Goal: Task Accomplishment & Management: Manage account settings

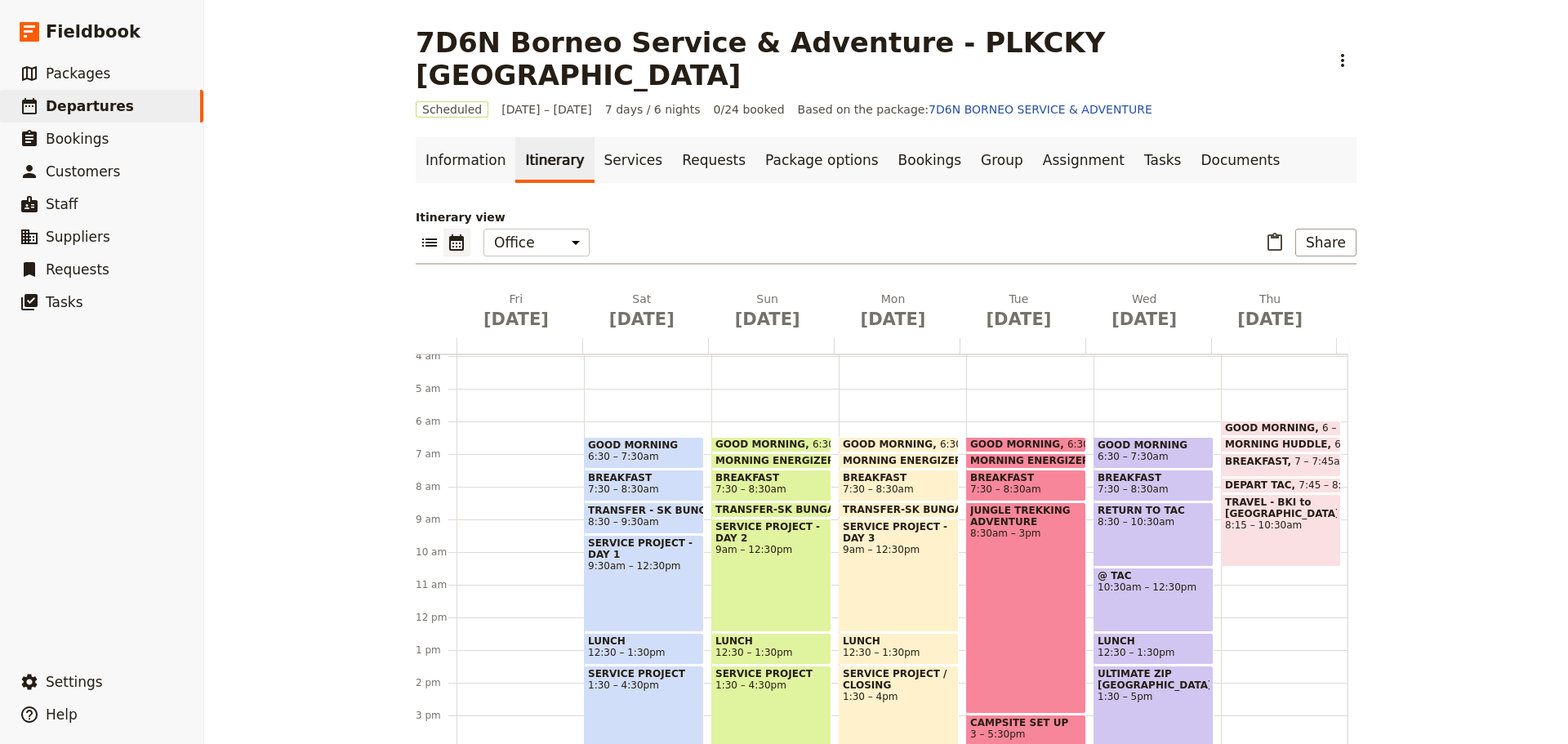
scroll to position [47, 0]
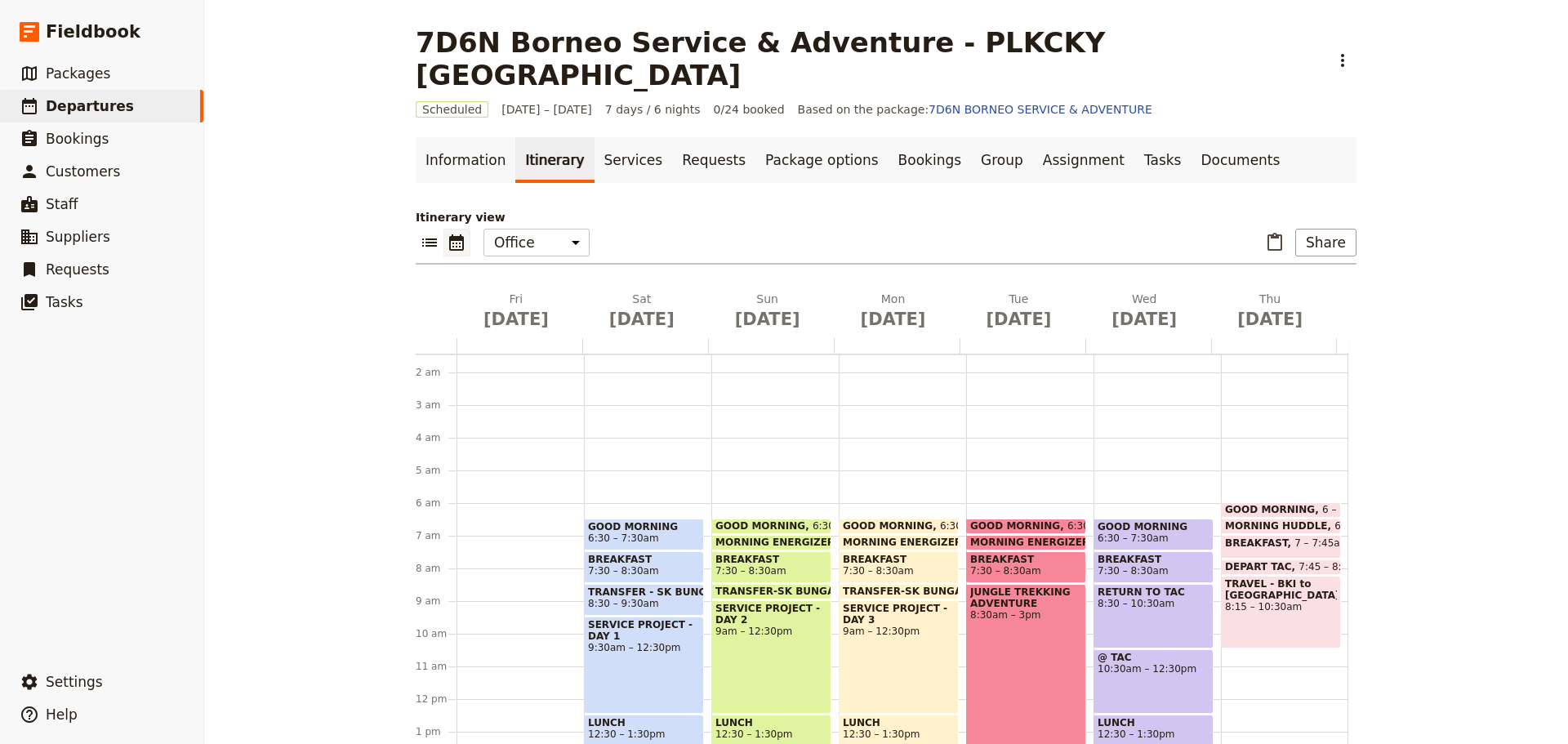
click at [677, 565] on span "7:30 – 8:30am" at bounding box center [643, 571] width 112 height 12
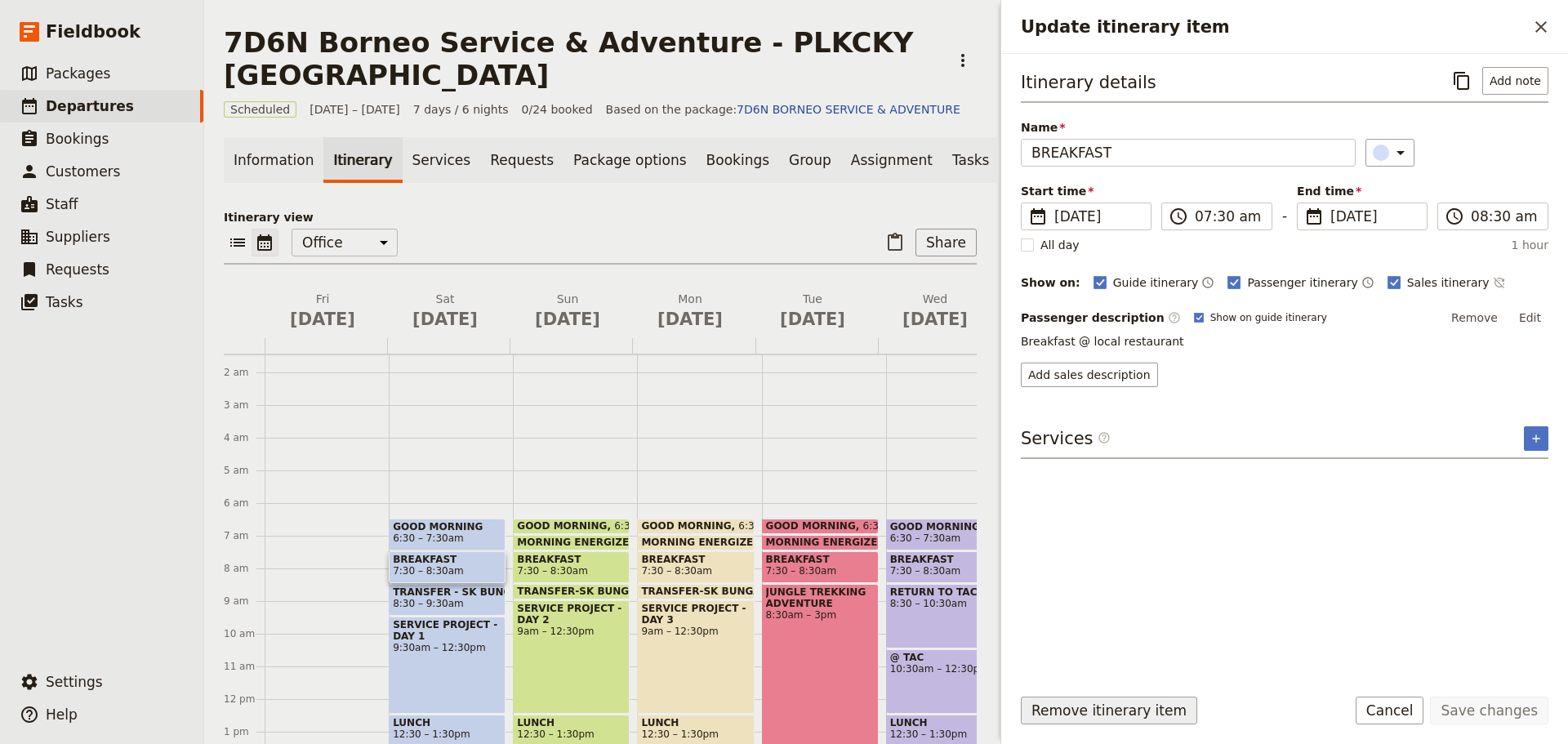
click at [1094, 705] on button "Remove itinerary item" at bounding box center [1109, 710] width 176 height 28
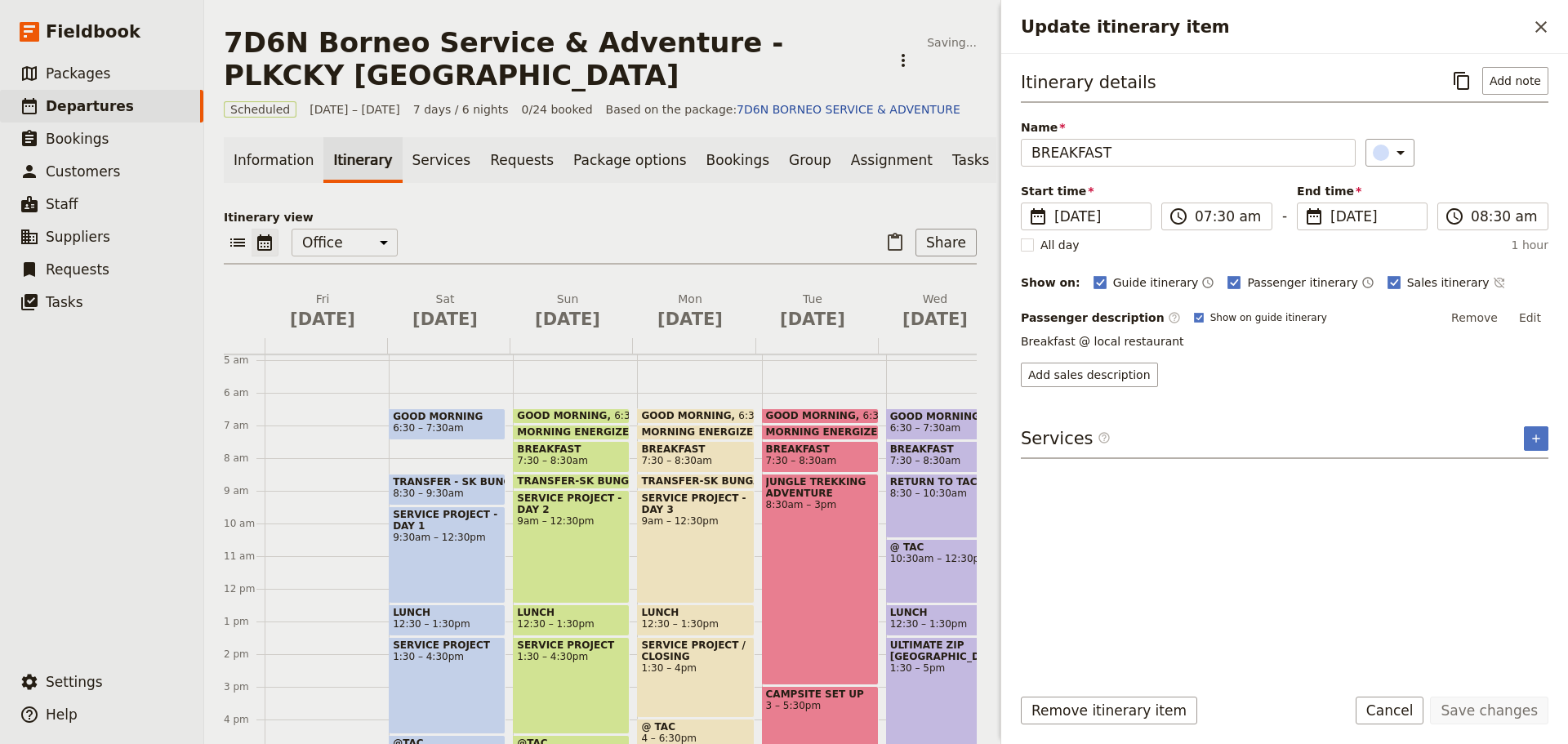
scroll to position [211, 0]
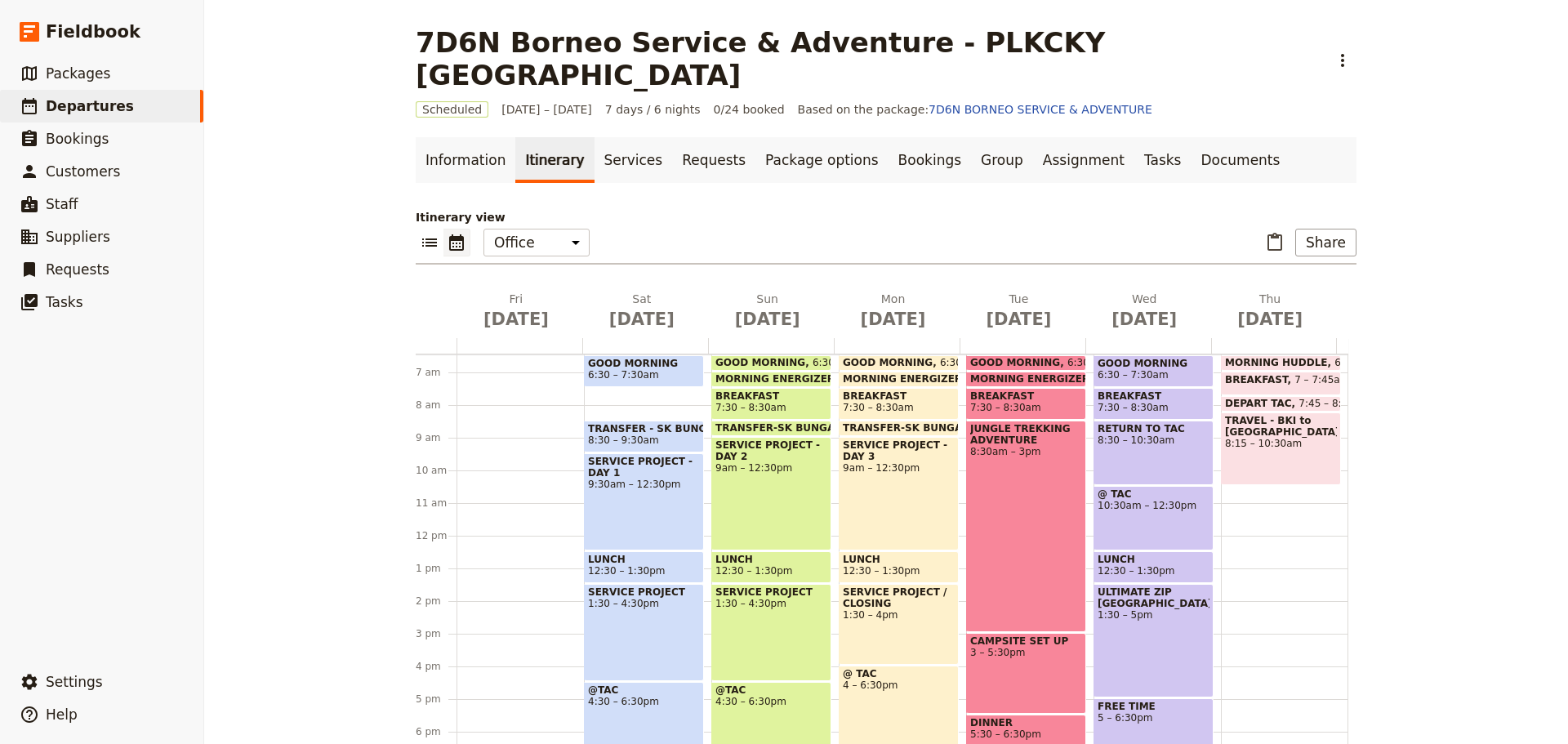
click at [632, 434] on span "8:30 – 9:30am" at bounding box center [623, 440] width 71 height 12
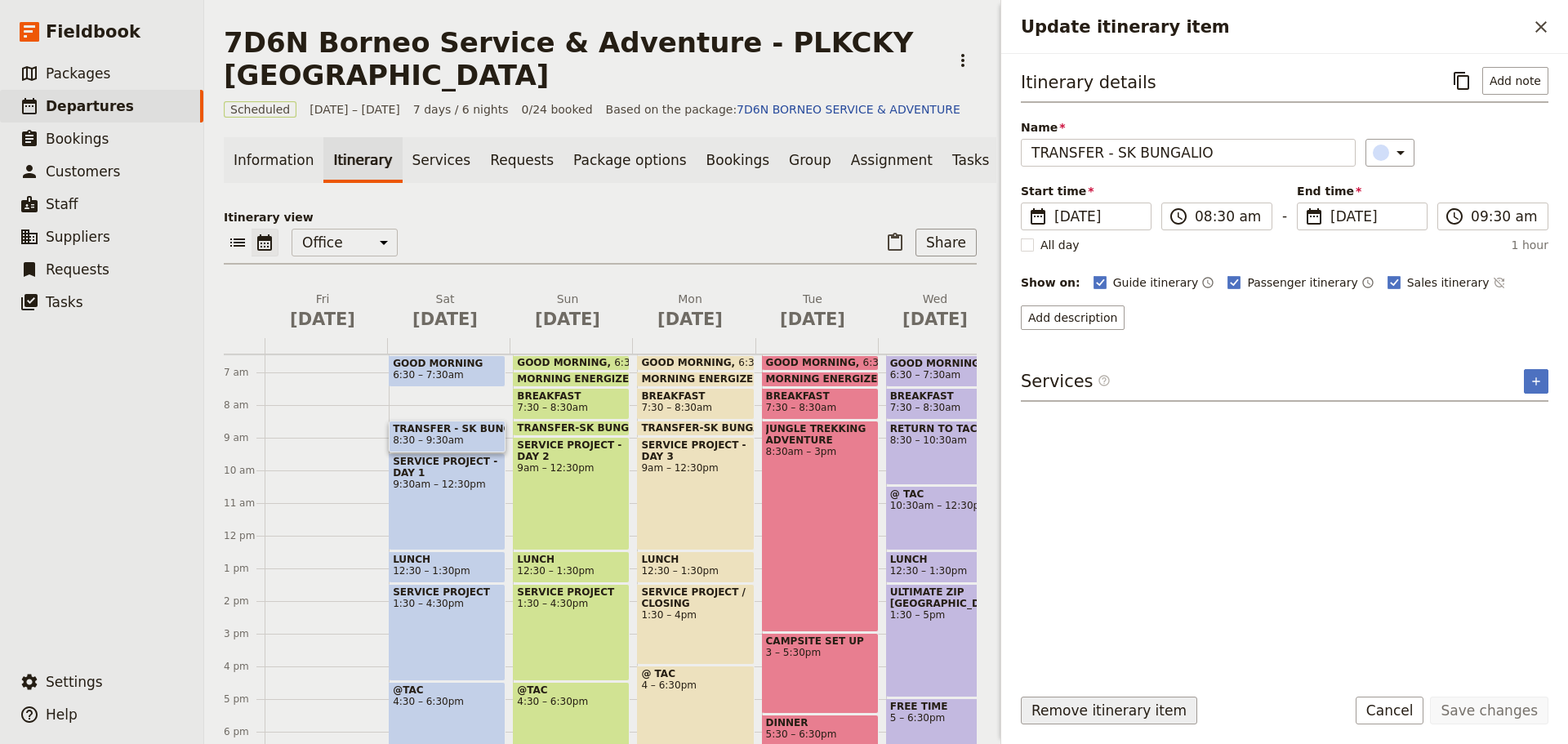
click at [1063, 707] on button "Remove itinerary item" at bounding box center [1109, 710] width 176 height 28
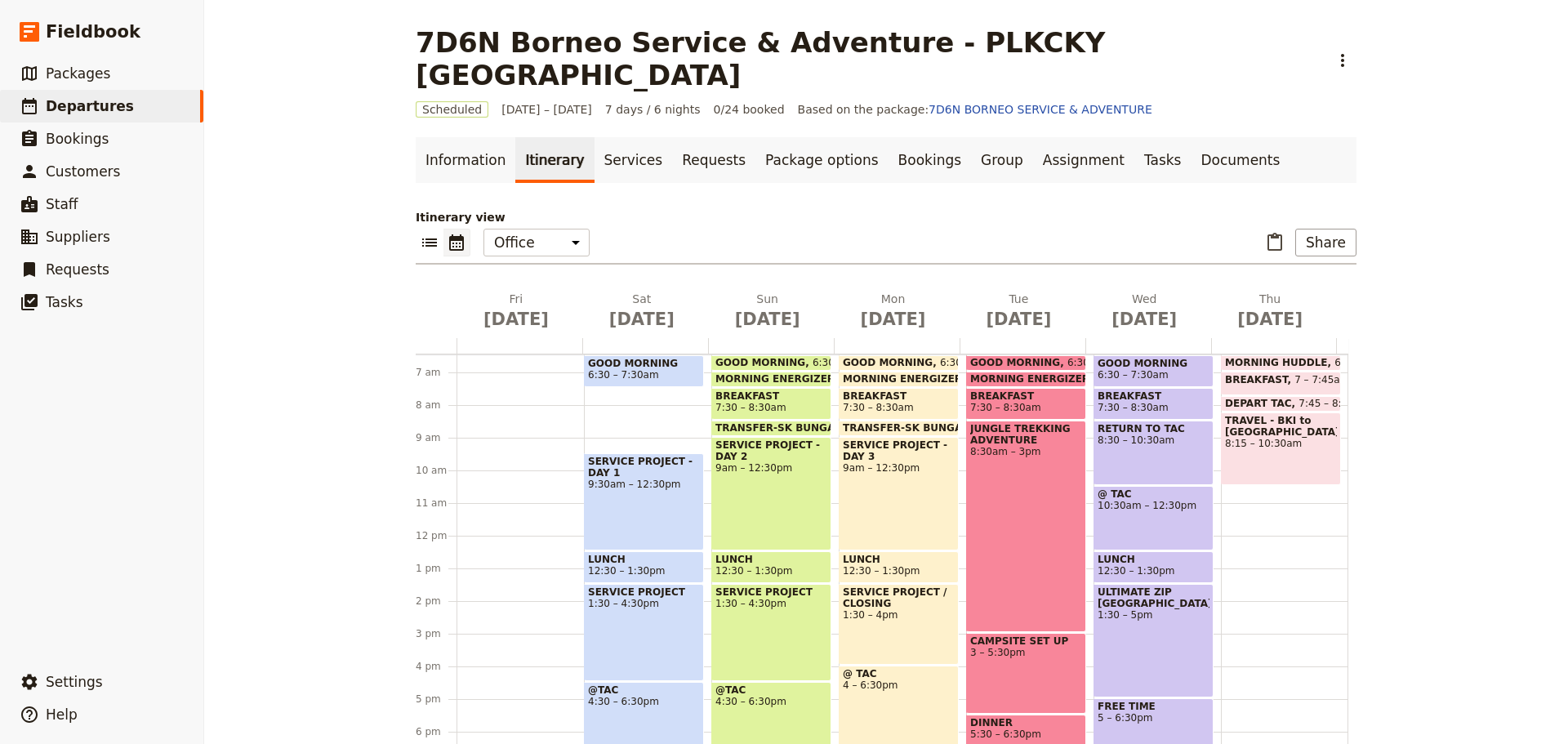
click at [656, 499] on div "SERVICE PROJECT - DAY 1 9:30am – 12:30pm" at bounding box center [643, 502] width 120 height 97
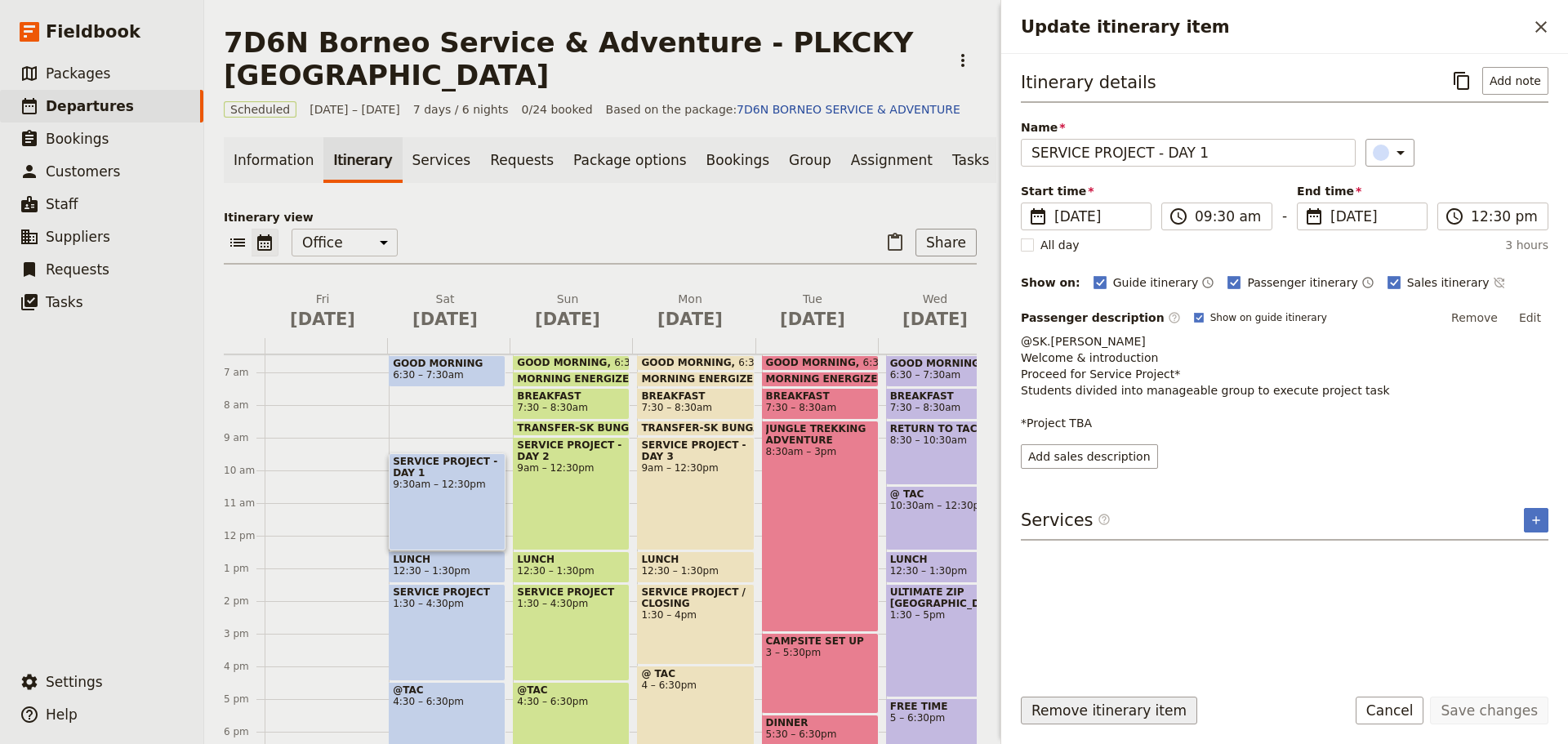
click at [1075, 705] on button "Remove itinerary item" at bounding box center [1109, 710] width 176 height 28
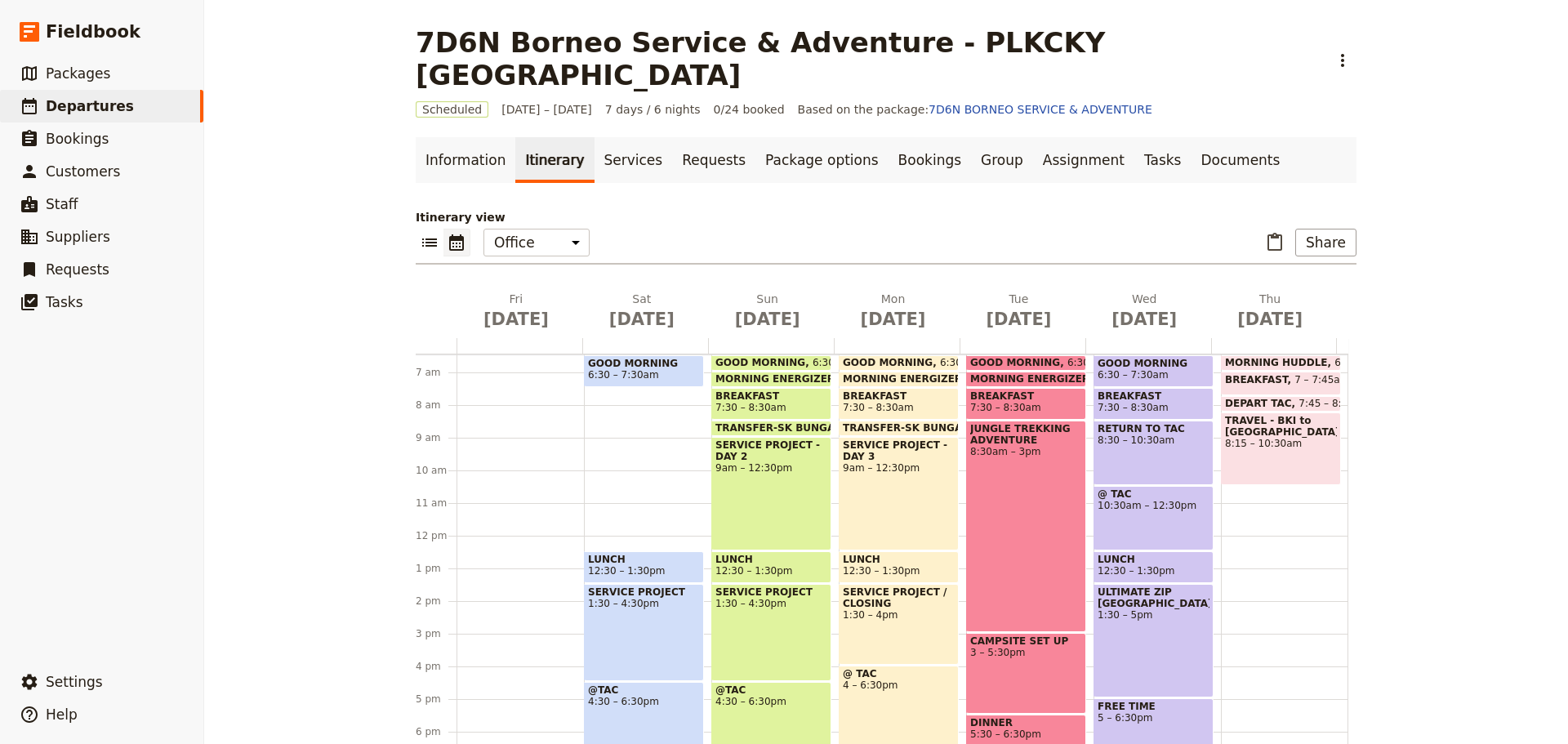
click at [447, 602] on div "2 pm" at bounding box center [435, 617] width 41 height 33
click at [628, 565] on span "12:30 – 1:30pm" at bounding box center [626, 571] width 77 height 12
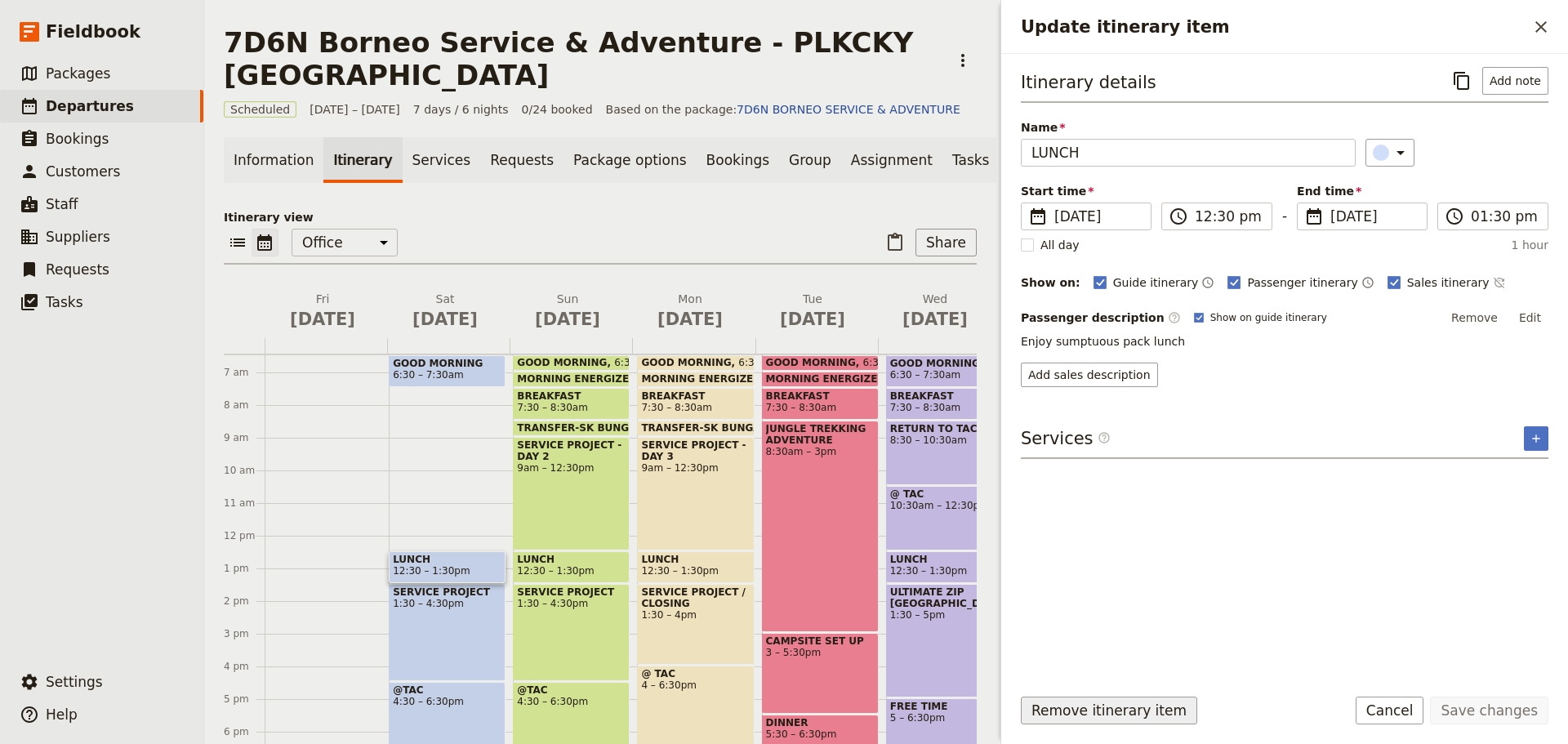
click at [1075, 706] on button "Remove itinerary item" at bounding box center [1109, 710] width 176 height 28
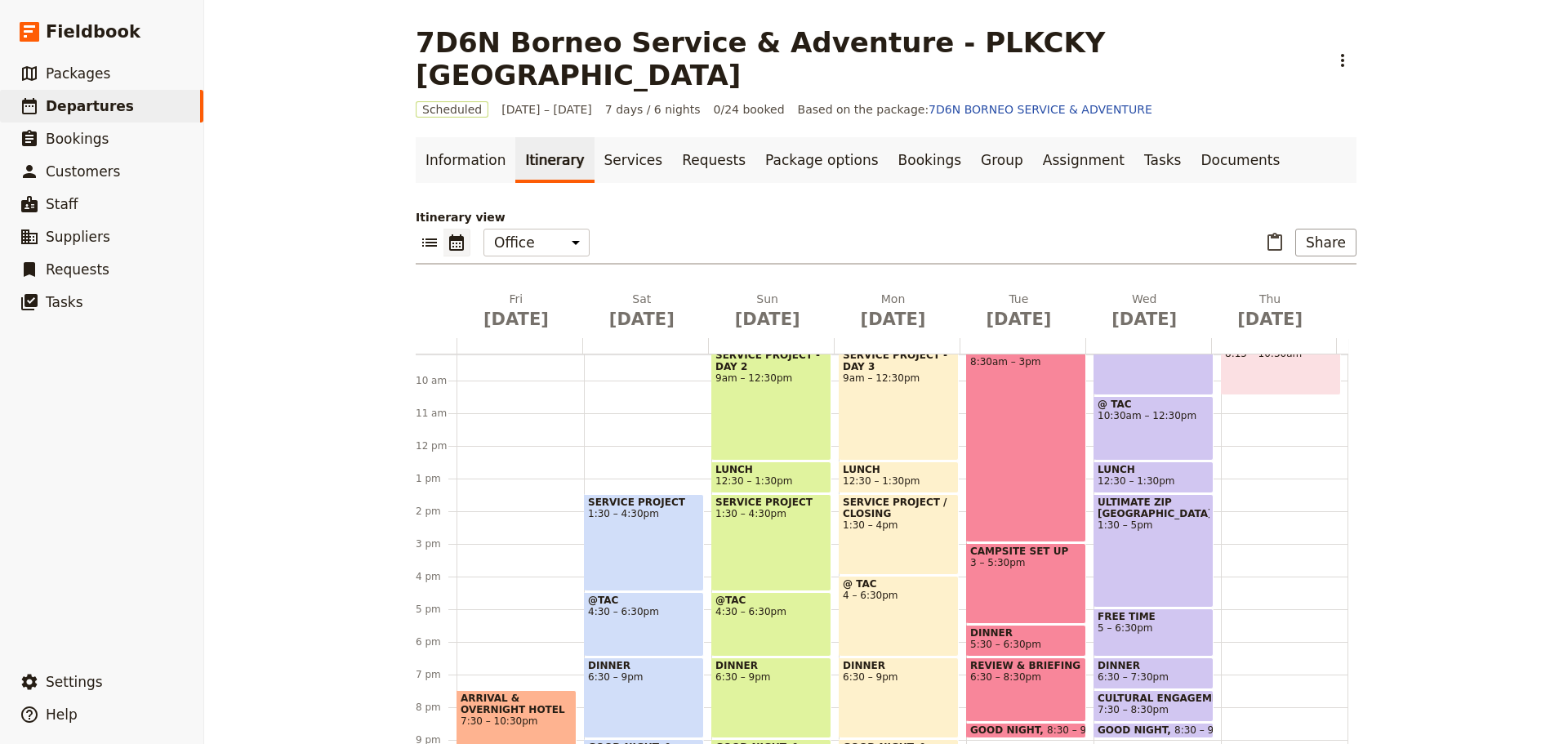
scroll to position [293, 0]
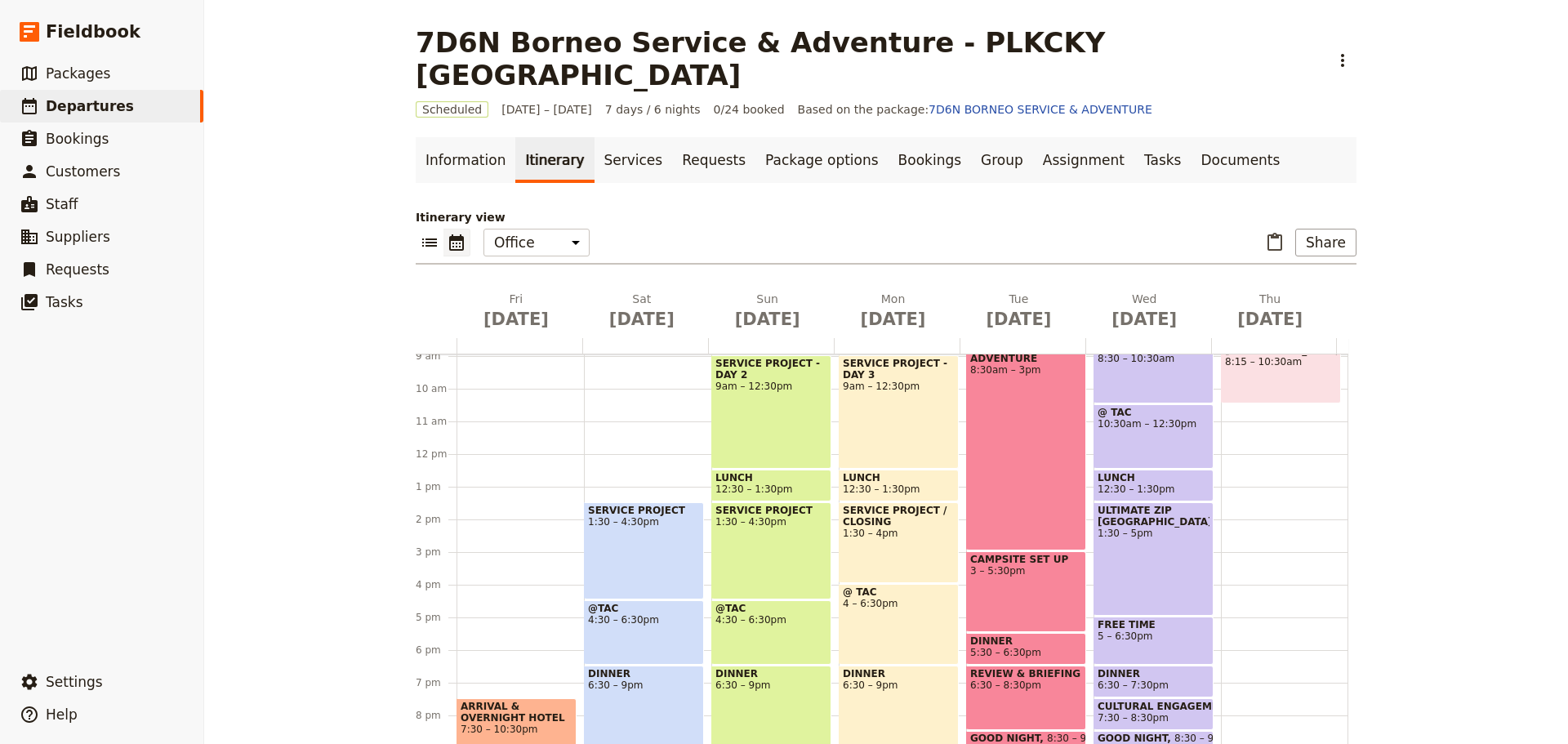
click at [658, 519] on div "SERVICE PROJECT 1:30 – 4:30pm" at bounding box center [643, 551] width 120 height 97
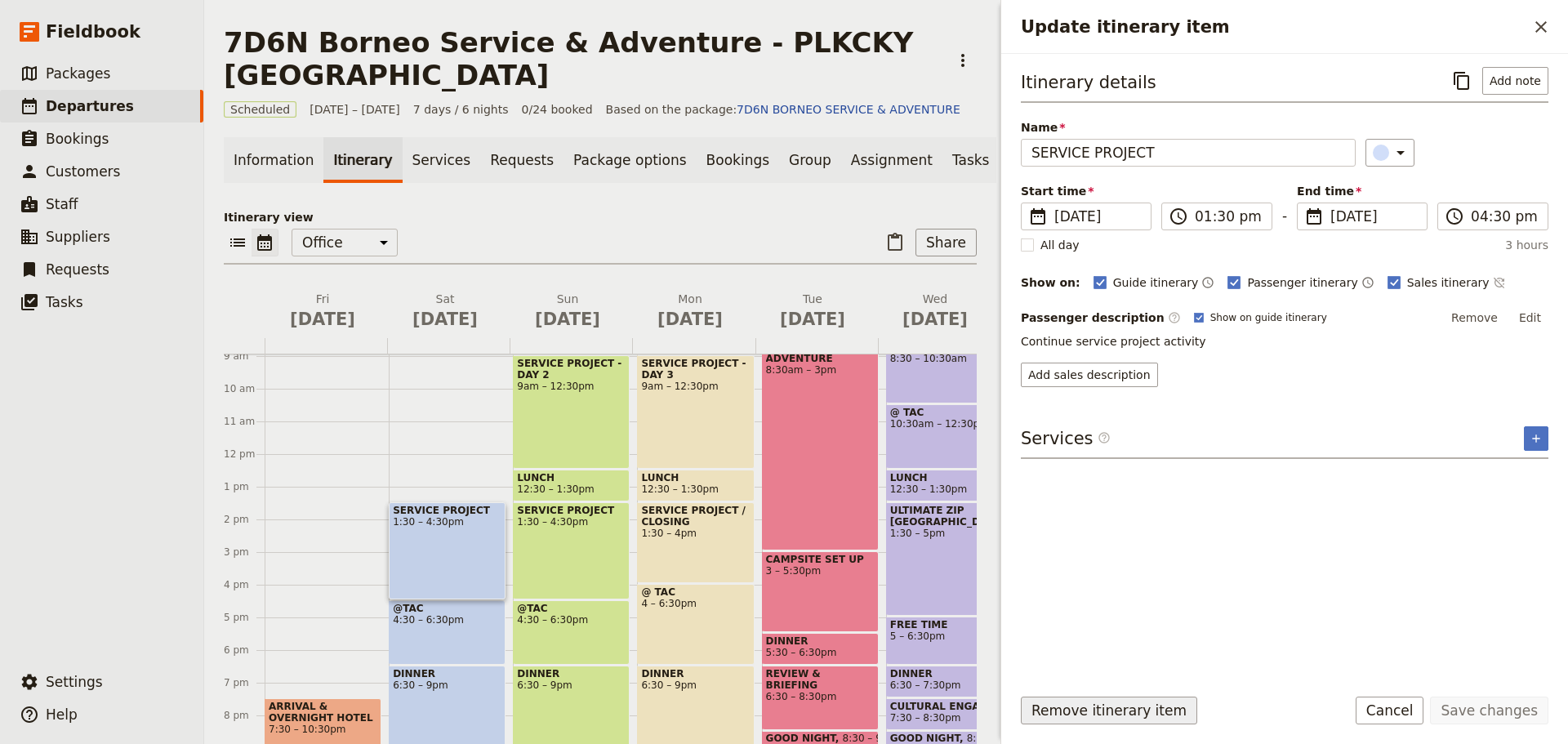
click at [1099, 709] on button "Remove itinerary item" at bounding box center [1109, 710] width 176 height 28
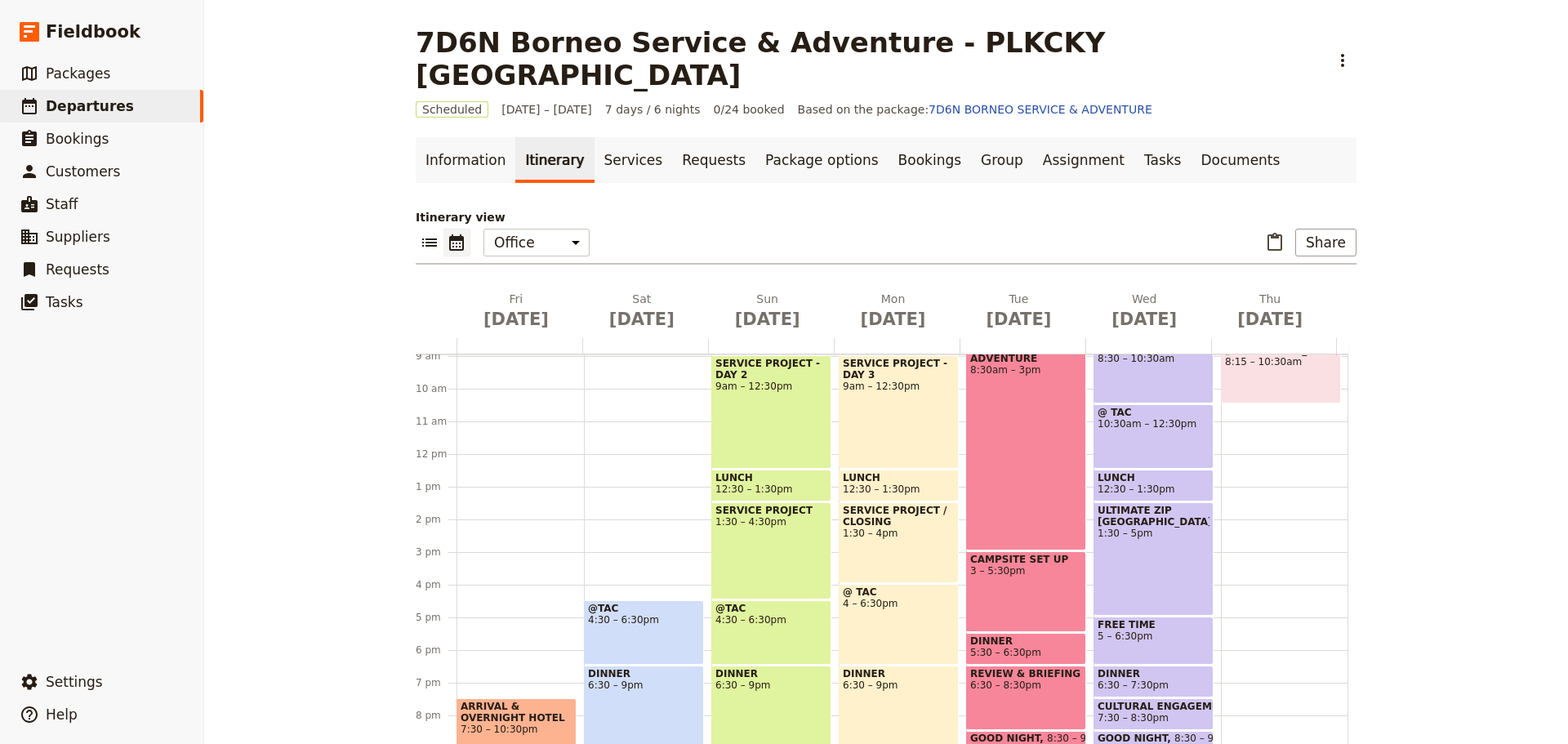
click at [461, 642] on div "ARRIVAL & OVERNIGHT HOTEL 7:30 – 10:30pm" at bounding box center [520, 454] width 128 height 785
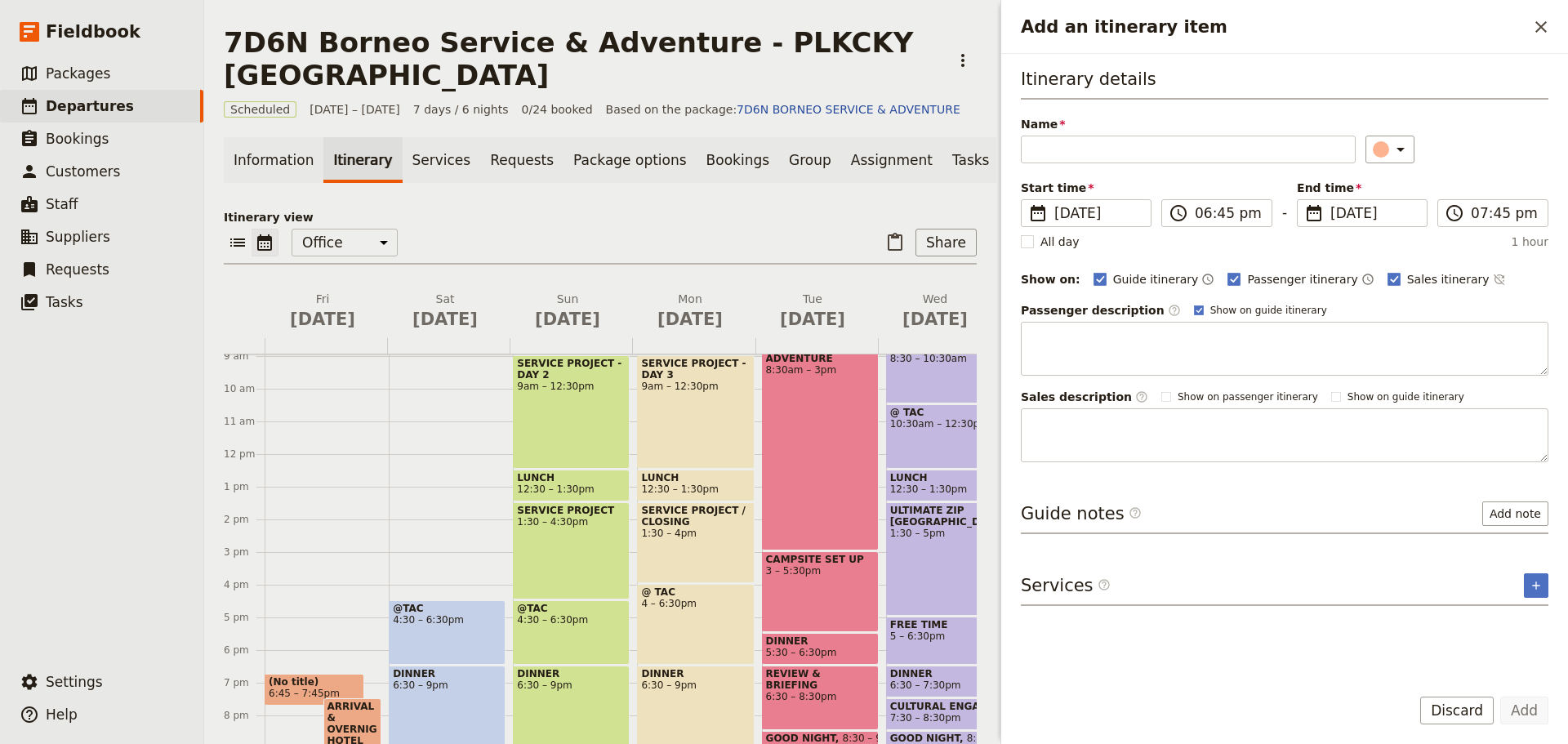
click at [461, 642] on div "@TAC 4:30 – 6:30pm" at bounding box center [447, 632] width 117 height 64
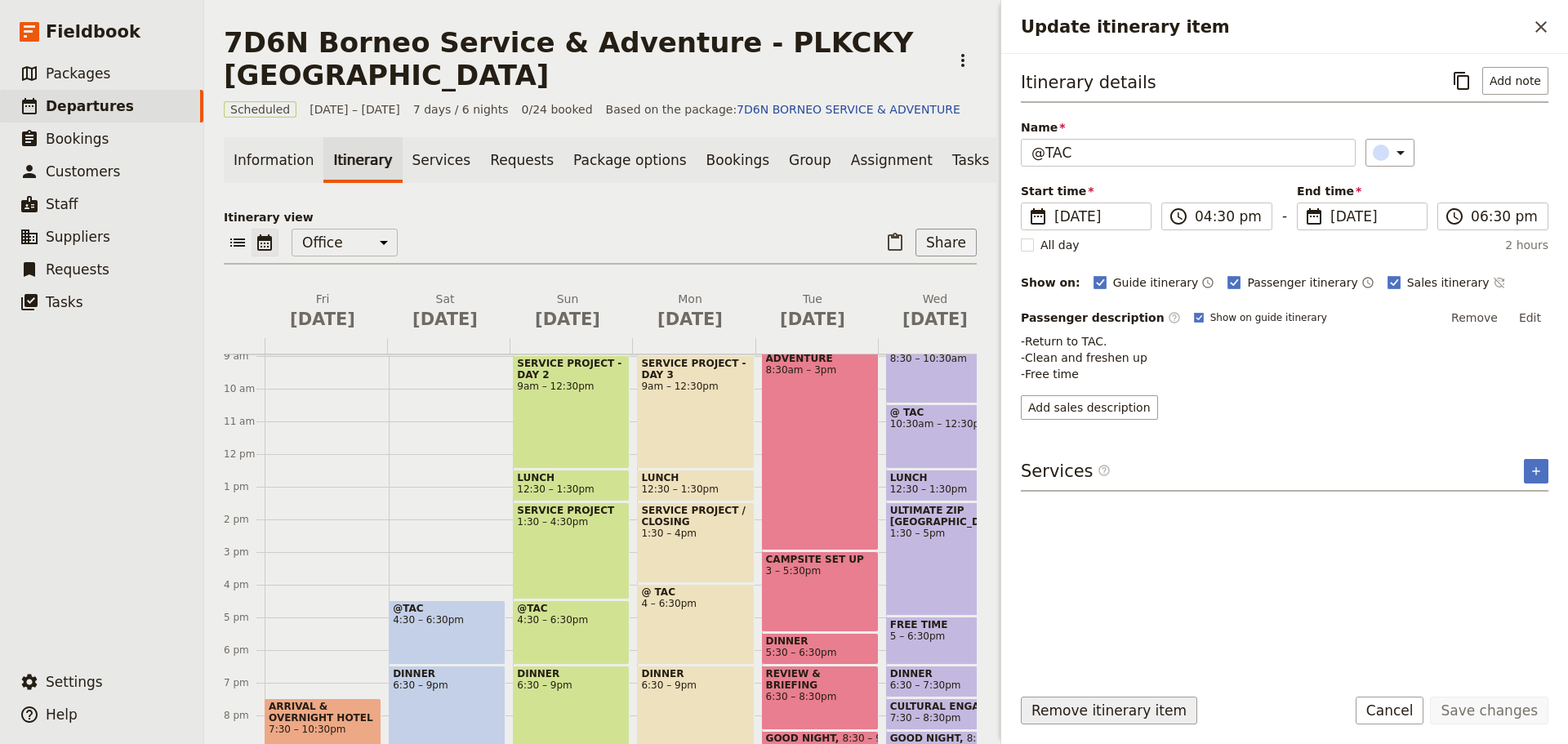
click at [1100, 716] on button "Remove itinerary item" at bounding box center [1109, 710] width 176 height 28
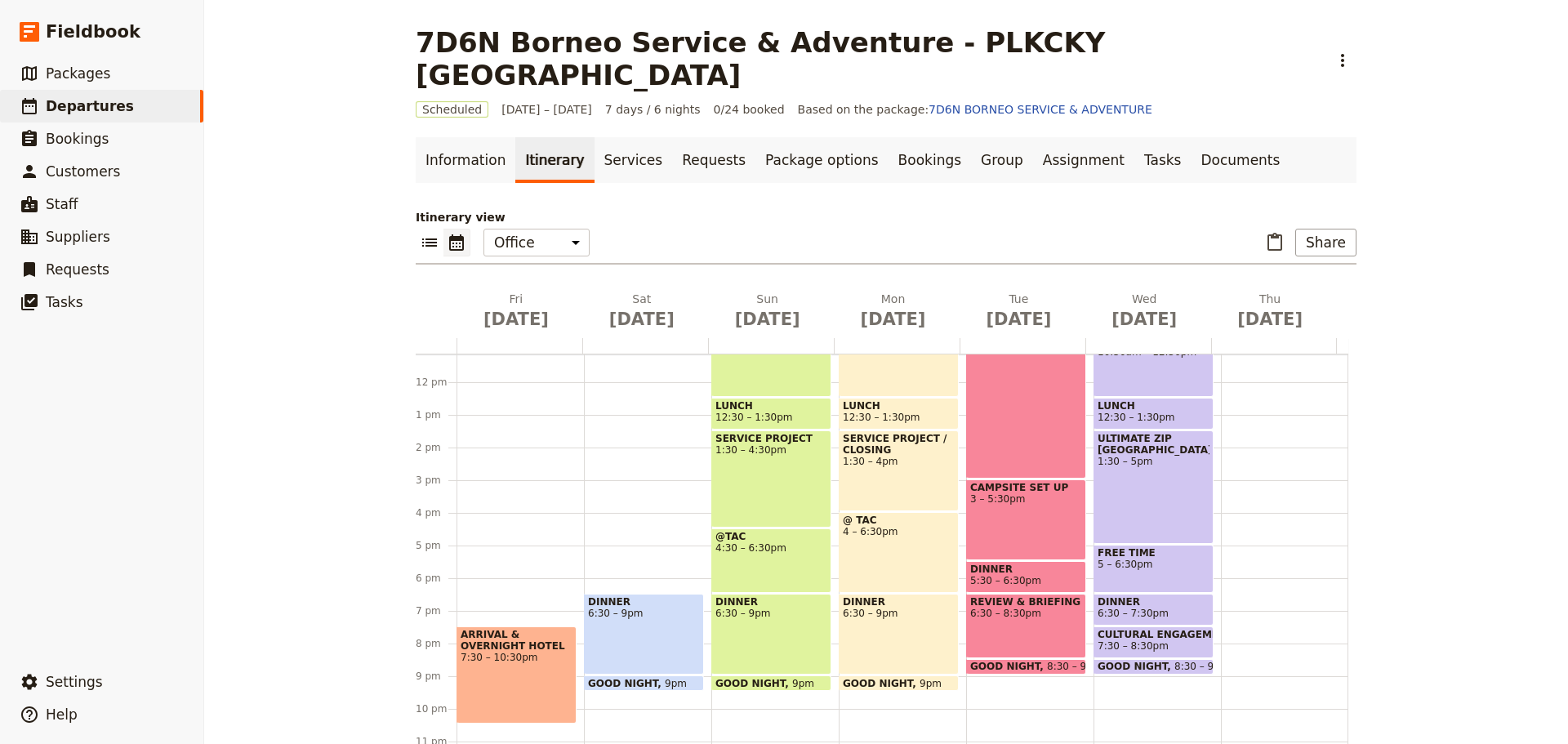
scroll to position [374, 0]
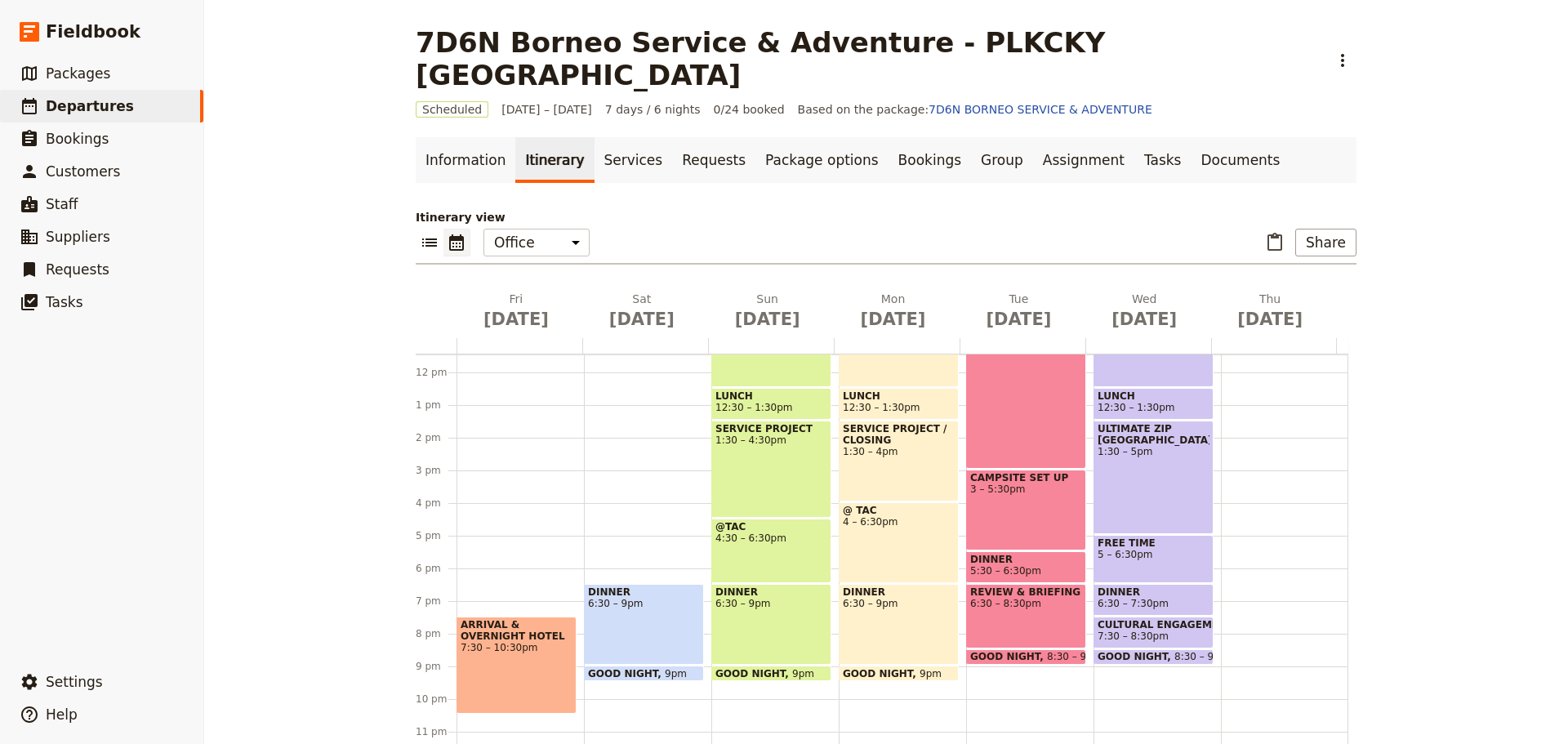
click at [650, 607] on div "DINNER 6:30 – 9pm" at bounding box center [643, 624] width 120 height 81
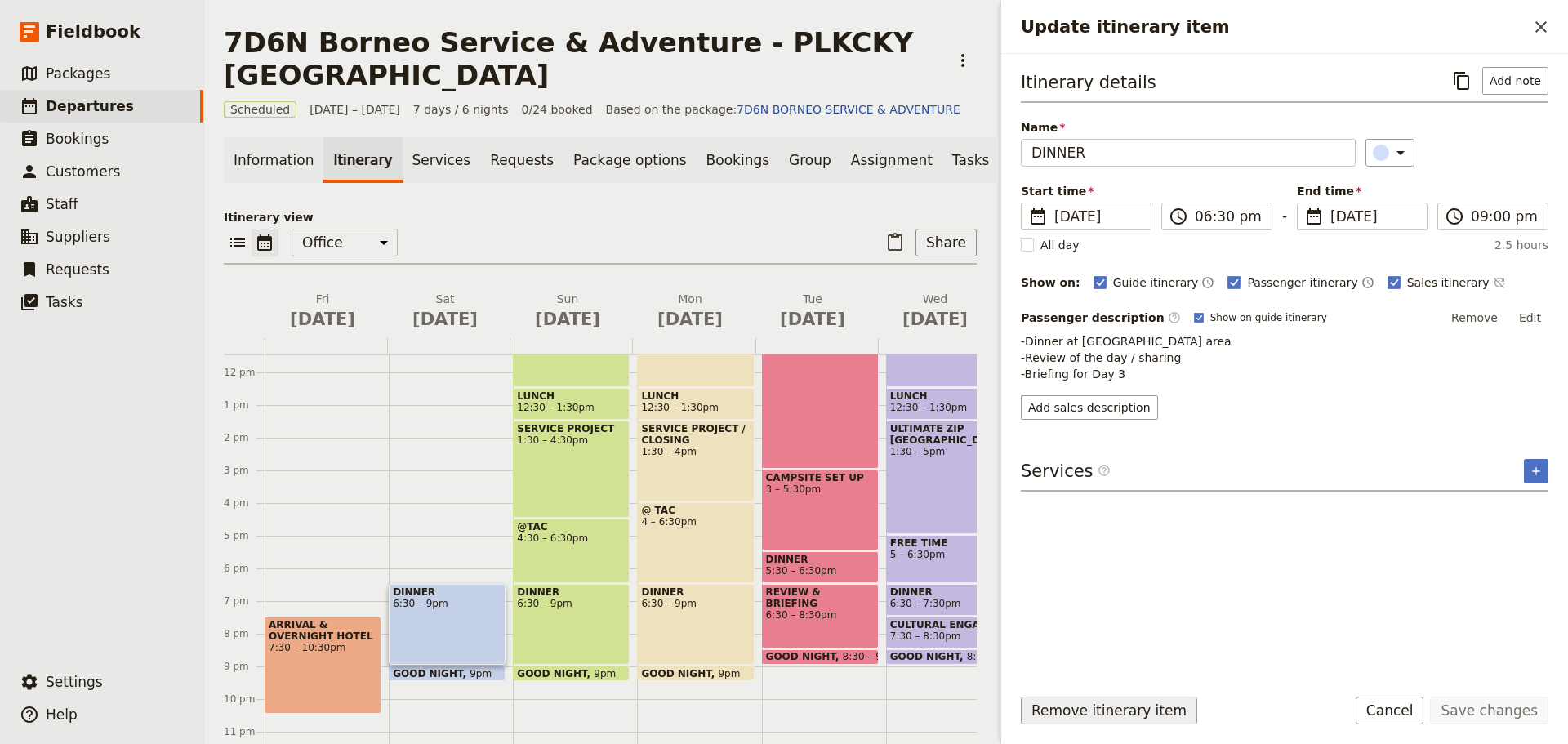
click at [1061, 713] on button "Remove itinerary item" at bounding box center [1109, 710] width 176 height 28
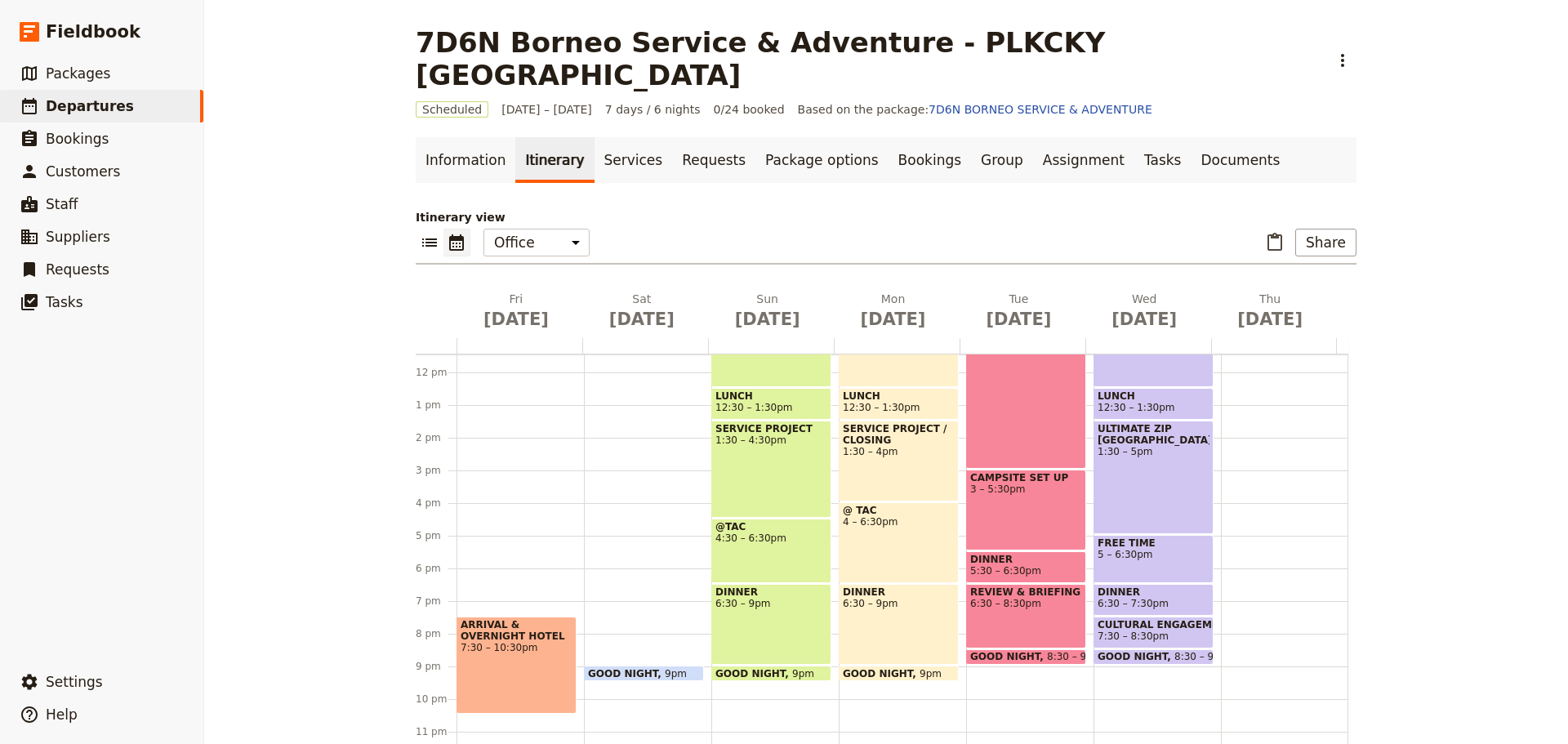
click at [643, 668] on span "GOOD NIGHT" at bounding box center [626, 673] width 77 height 11
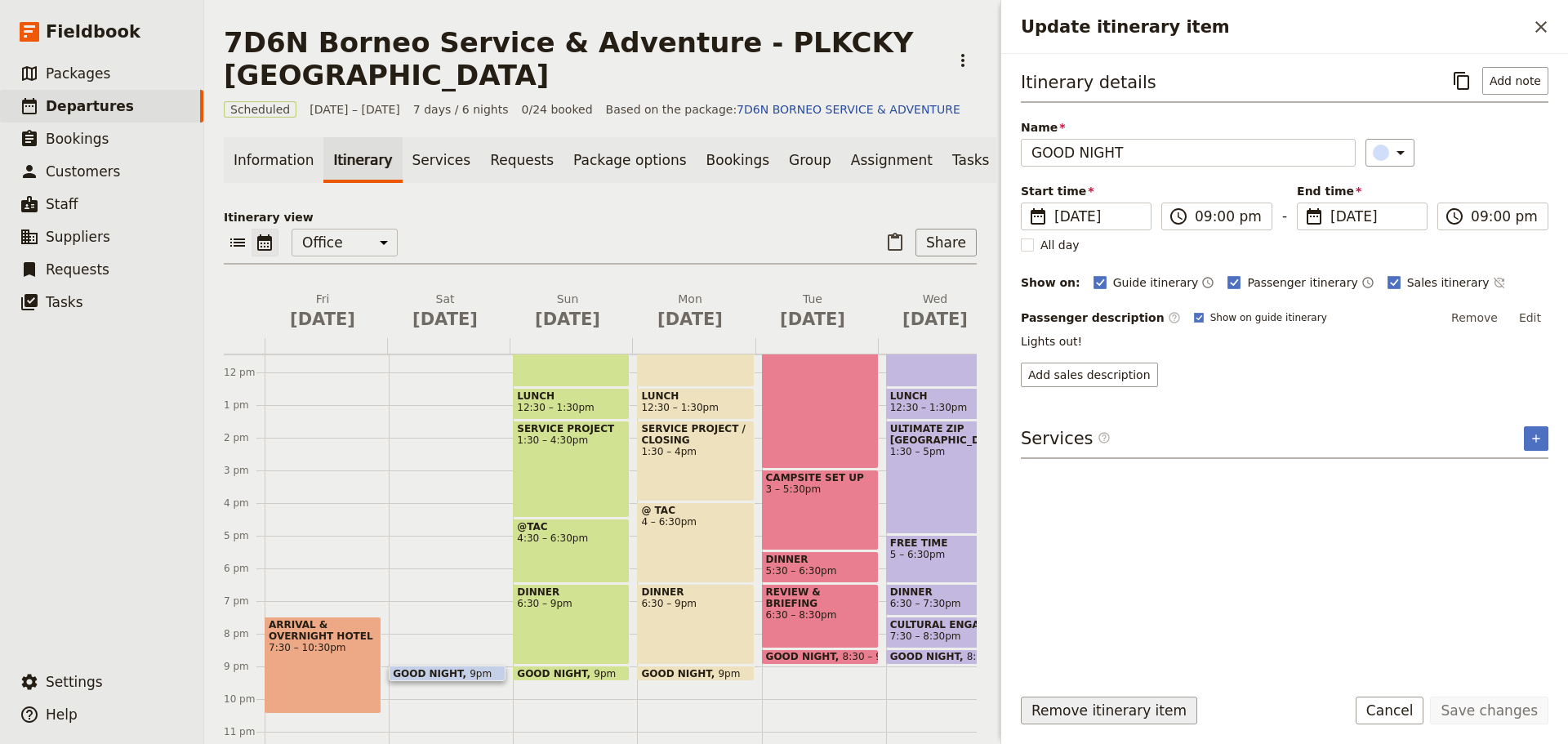
click at [1068, 714] on button "Remove itinerary item" at bounding box center [1109, 710] width 176 height 28
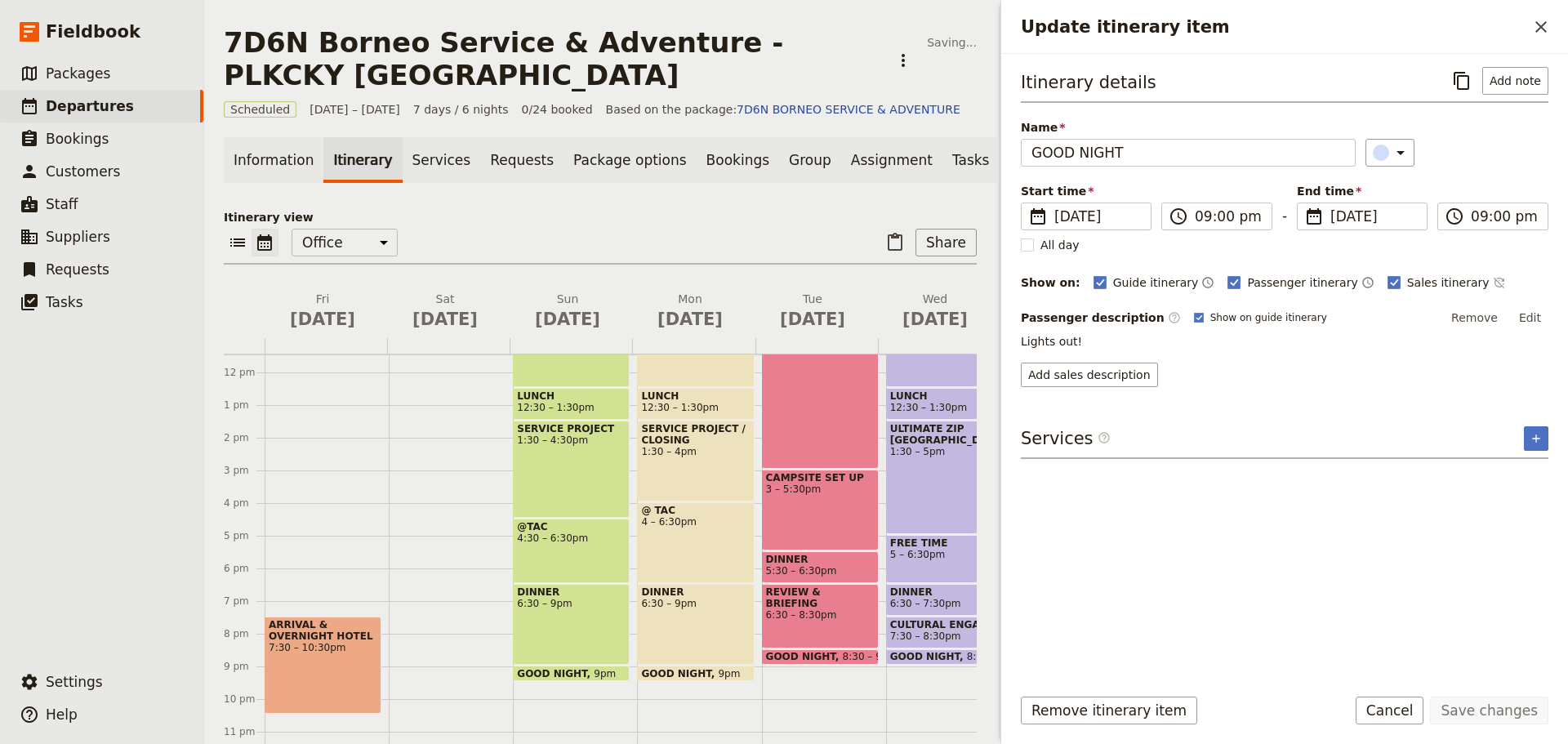
scroll to position [0, 0]
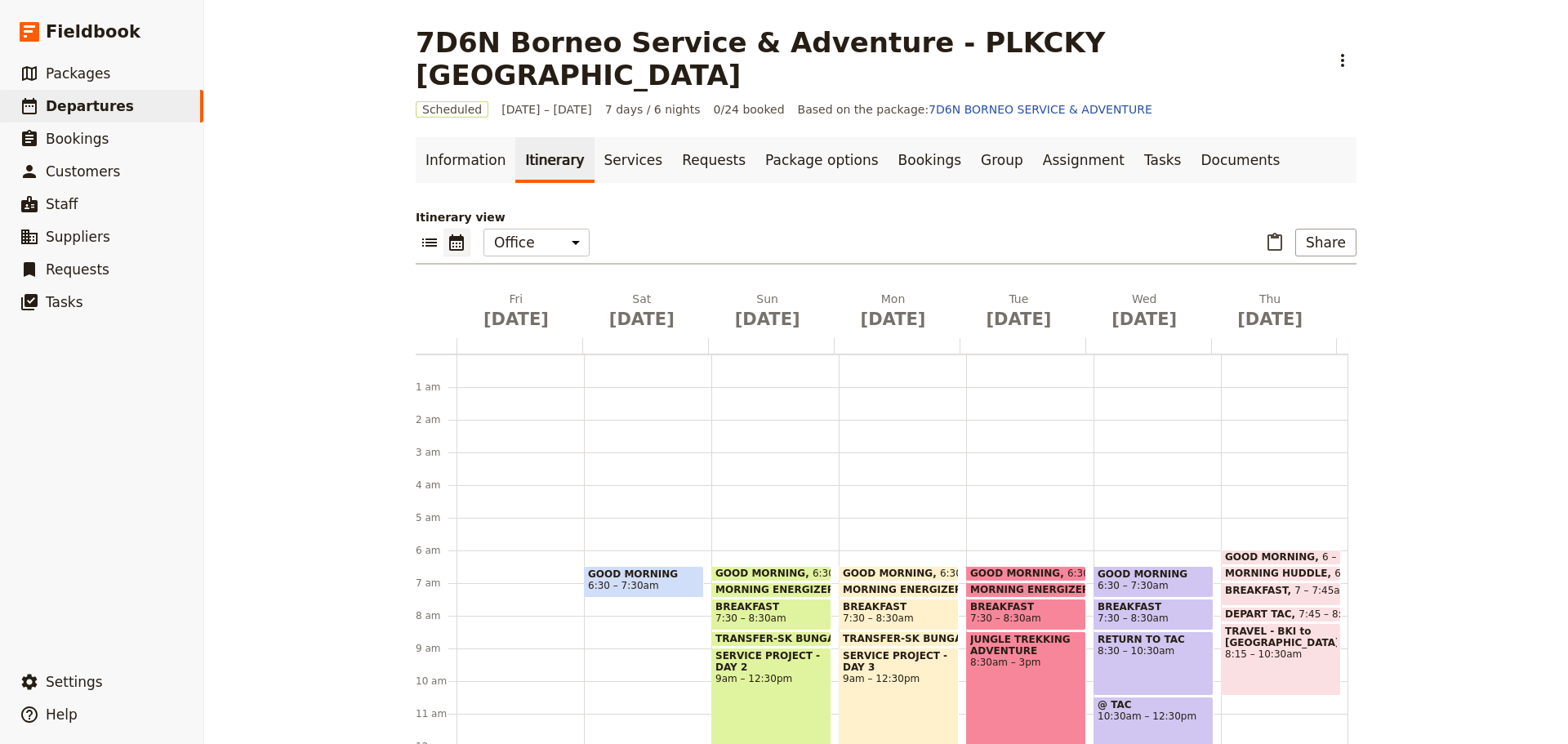
click at [657, 580] on span "6:30 – 7:30am" at bounding box center [643, 586] width 112 height 12
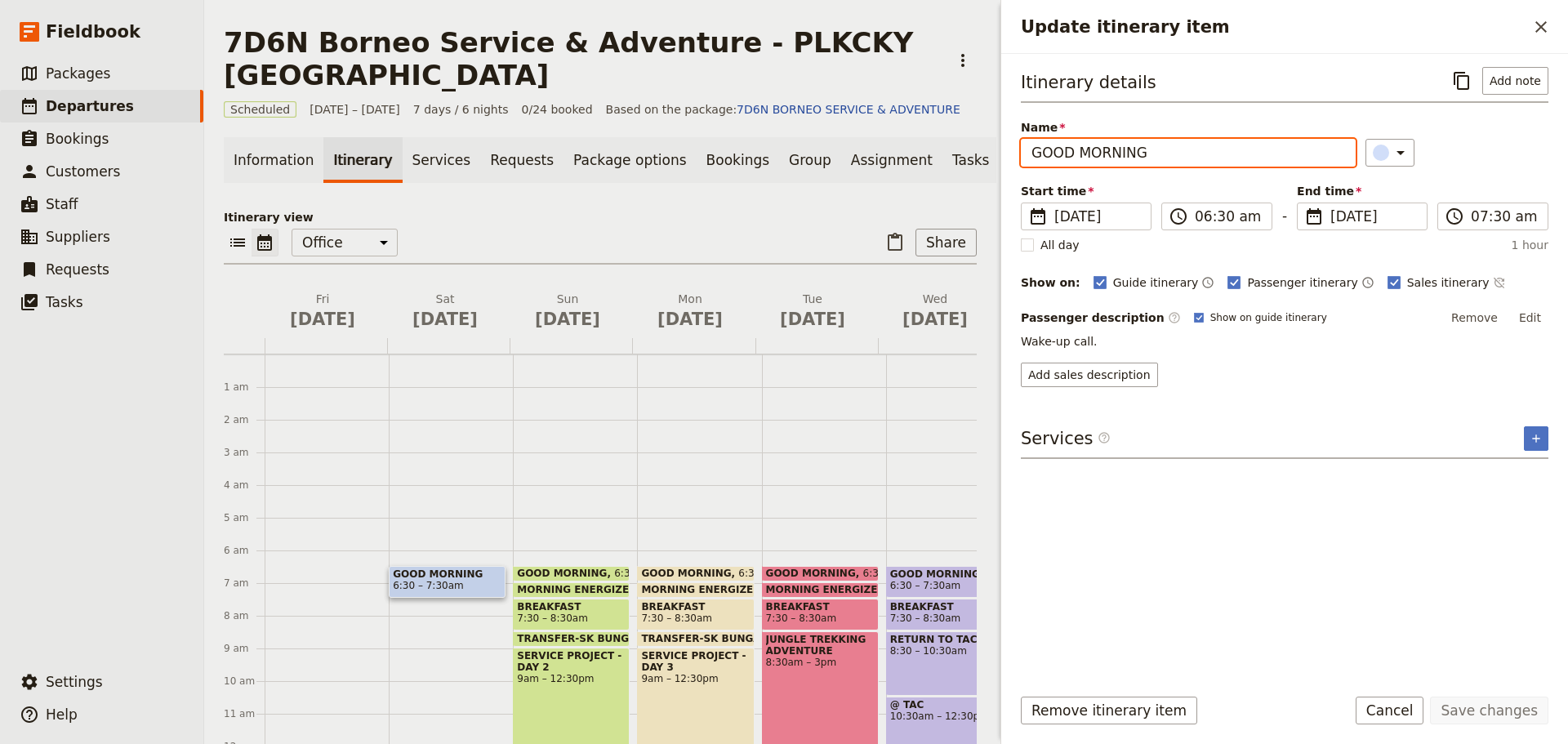
click at [1163, 153] on input "GOOD MORNING" at bounding box center [1188, 152] width 335 height 28
type input "G"
click at [1201, 151] on input "DAY 2 PROJECT SERVICE" at bounding box center [1188, 152] width 335 height 28
type input "DAY 2 PURPOSEFUL SERVICE, SHARED IMPACT"
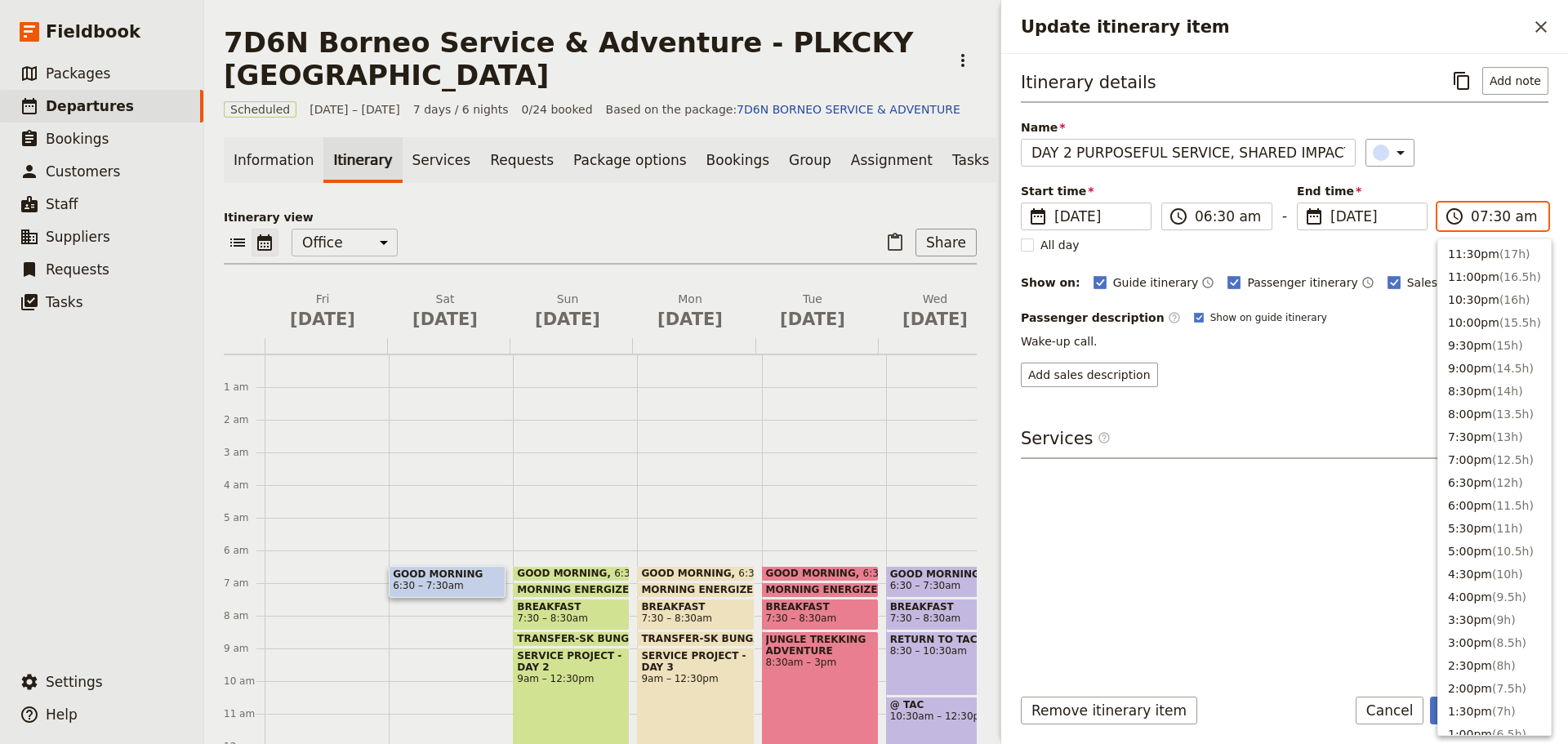
click at [1506, 223] on input "07:30 am" at bounding box center [1505, 217] width 67 height 20
click at [1484, 345] on button "9:00pm ( 14.5h )" at bounding box center [1495, 341] width 113 height 23
type input "09:00 pm"
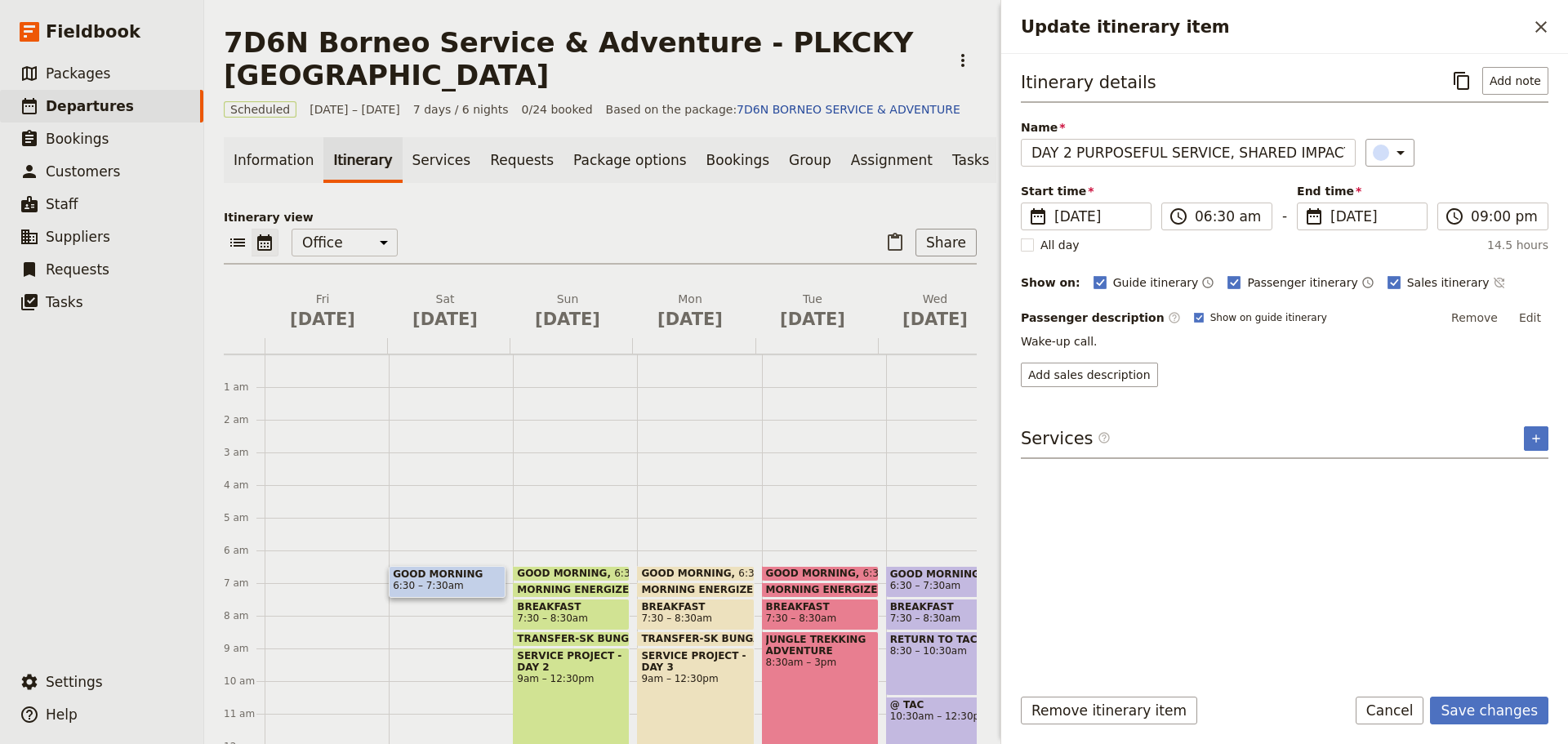
click at [1534, 320] on button "Edit" at bounding box center [1529, 318] width 37 height 25
click at [1529, 317] on button "Edit" at bounding box center [1529, 318] width 37 height 25
click at [1539, 317] on button "Edit" at bounding box center [1529, 318] width 37 height 25
drag, startPoint x: 1032, startPoint y: 349, endPoint x: 1128, endPoint y: 357, distance: 96.3
click at [1128, 357] on textarea "Wake-up call." at bounding box center [1284, 350] width 527 height 35
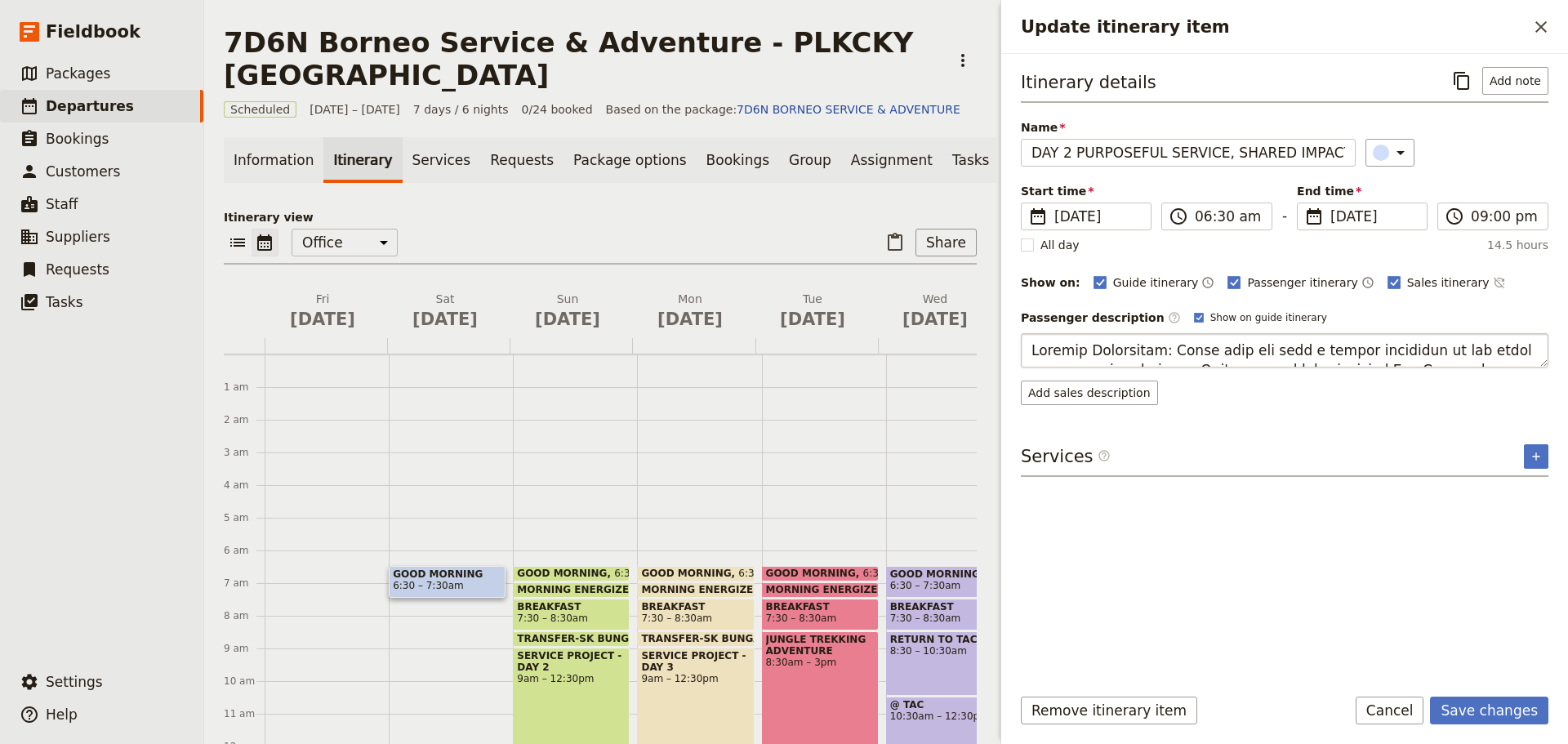
scroll to position [40, 0]
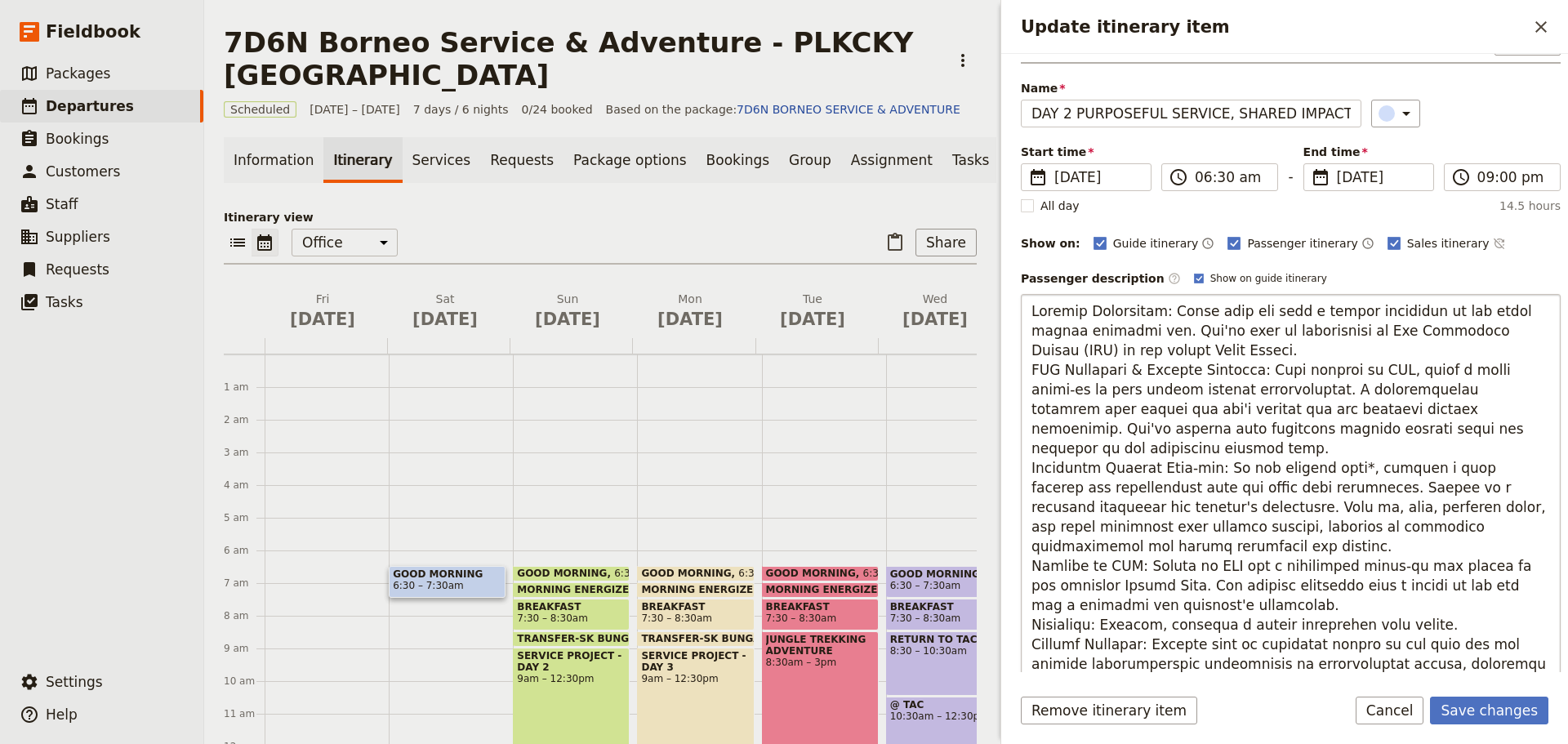
click at [1155, 352] on textarea "Update itinerary item" at bounding box center [1291, 487] width 540 height 387
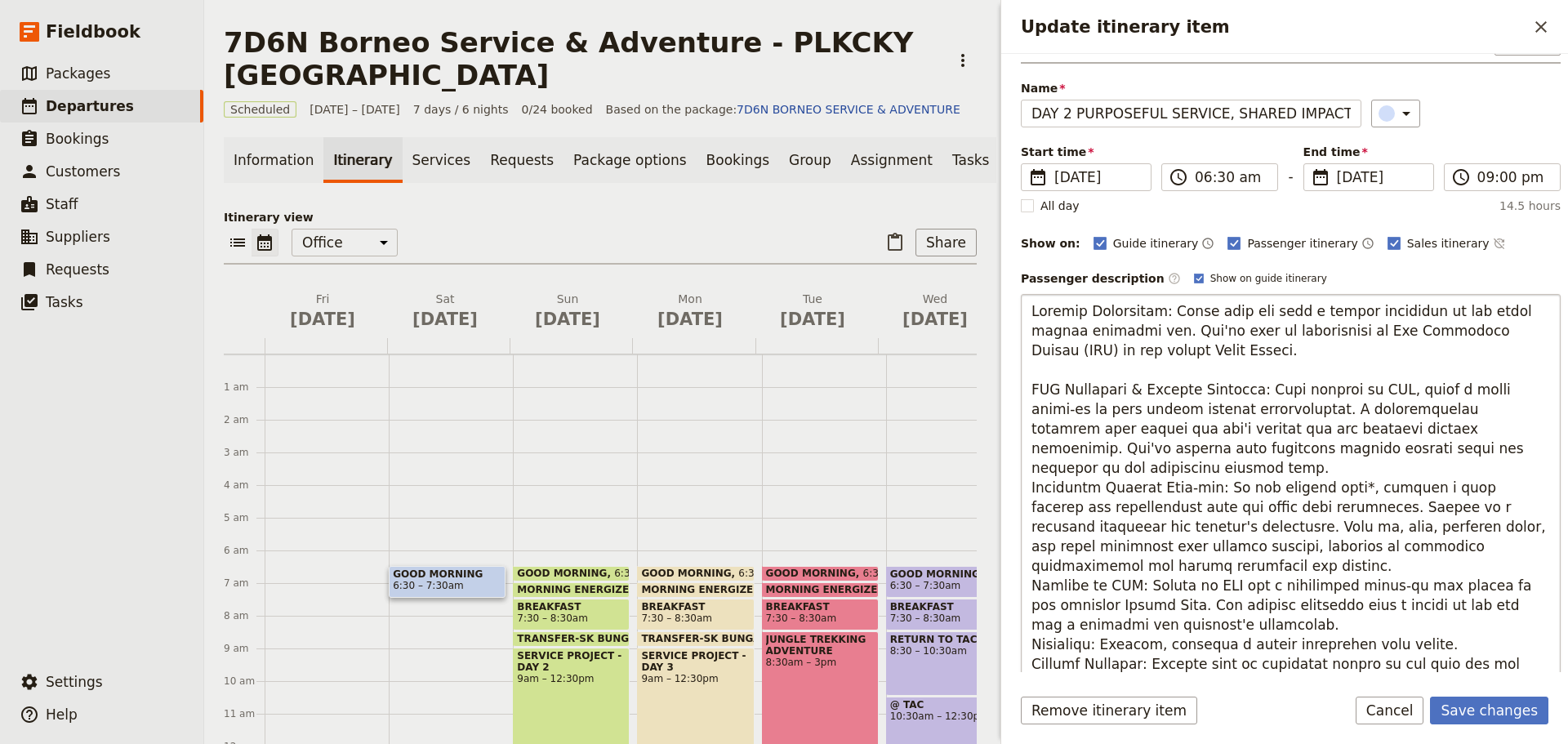
scroll to position [121, 0]
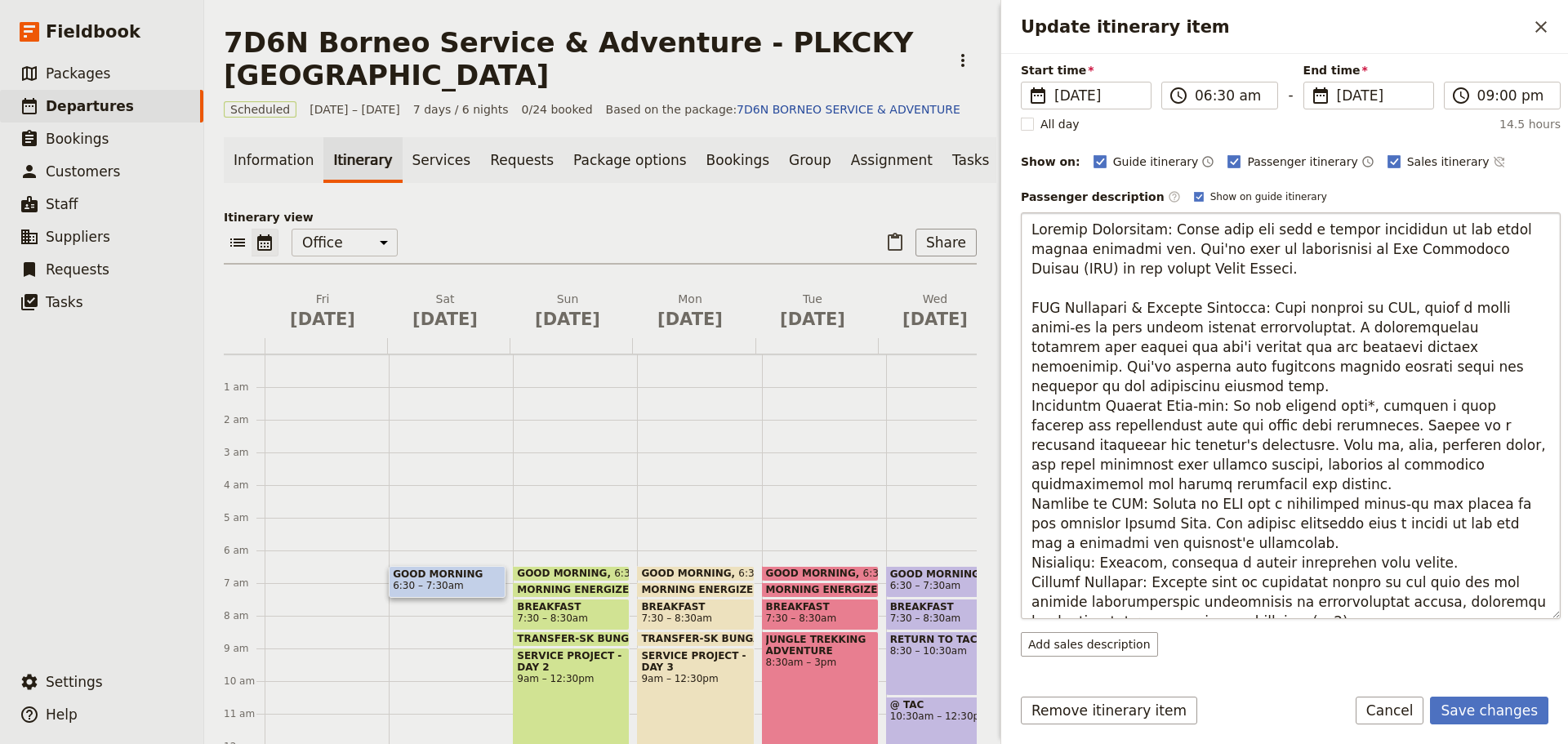
drag, startPoint x: 1277, startPoint y: 249, endPoint x: 1421, endPoint y: 256, distance: 144.2
click at [1421, 256] on textarea "Update itinerary item" at bounding box center [1291, 416] width 540 height 407
click at [1374, 285] on textarea "Update itinerary item" at bounding box center [1291, 416] width 540 height 407
click at [1275, 250] on textarea "Update itinerary item" at bounding box center [1291, 416] width 540 height 407
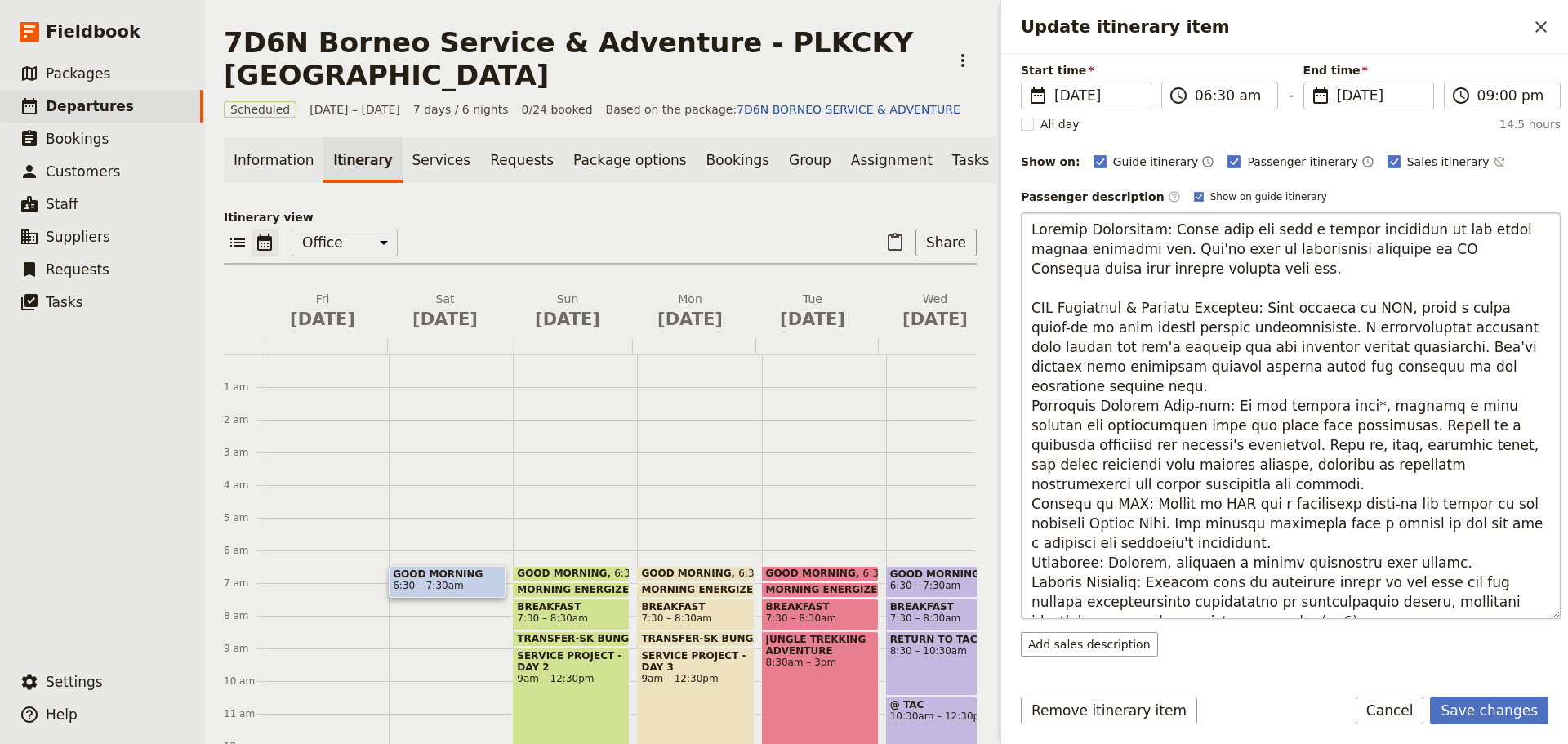
type textarea "Morning Transition: Begin your day with a hearty breakfast at the hotel before …"
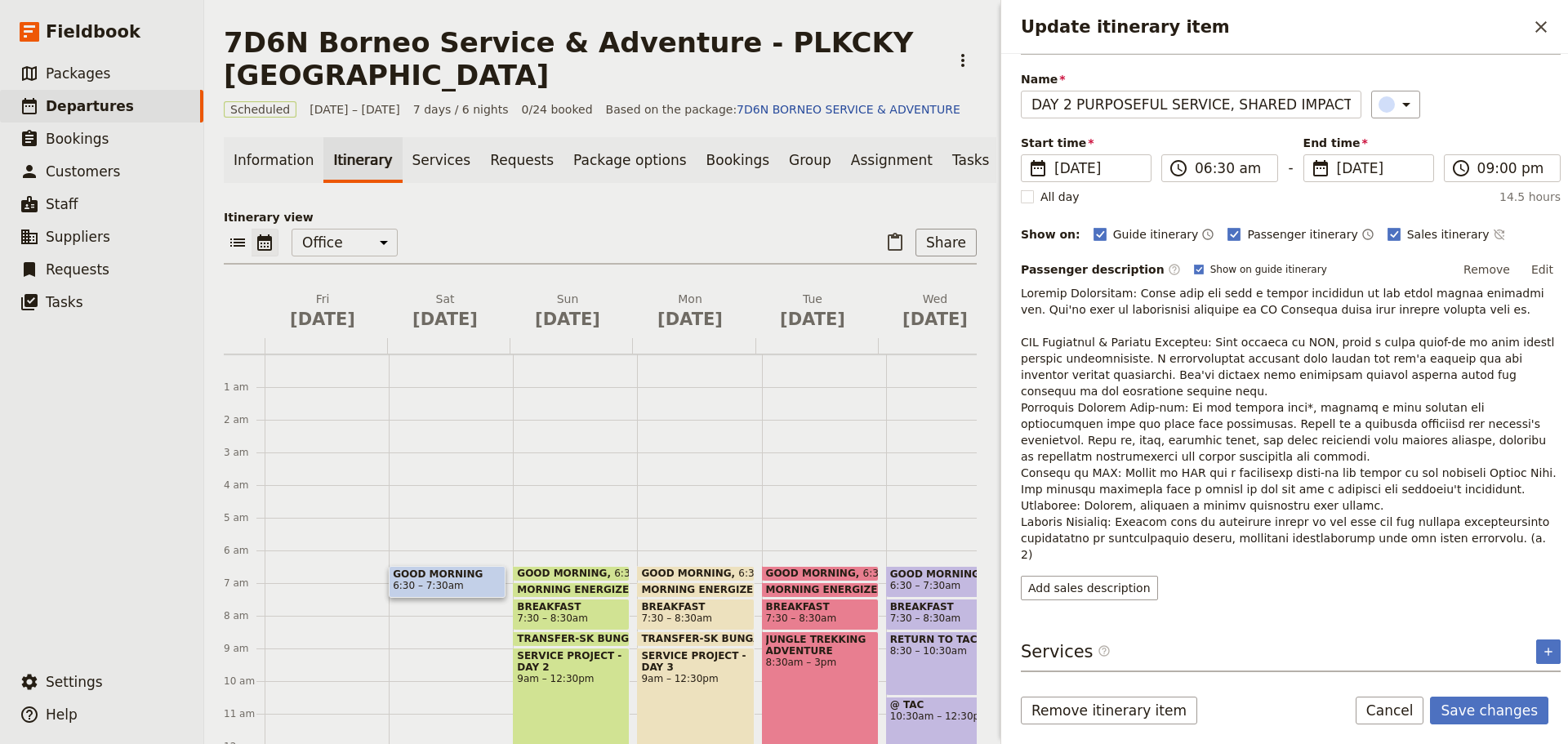
scroll to position [15, 0]
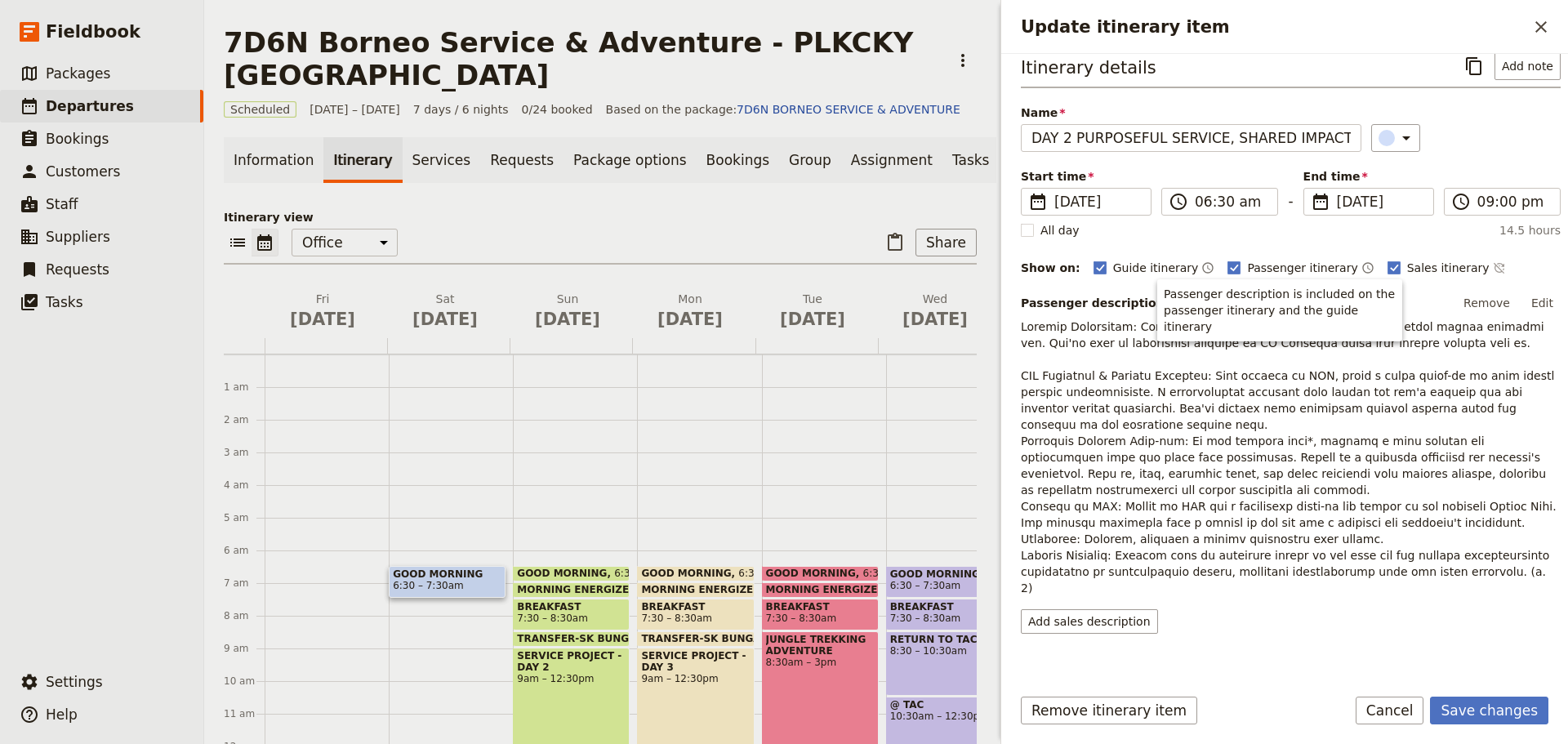
click at [1399, 341] on p "Update itinerary item" at bounding box center [1291, 457] width 540 height 278
click at [1378, 345] on p "Update itinerary item" at bounding box center [1291, 457] width 540 height 278
click at [1382, 345] on p "Update itinerary item" at bounding box center [1291, 457] width 540 height 278
click at [1529, 298] on button "Edit" at bounding box center [1542, 303] width 37 height 25
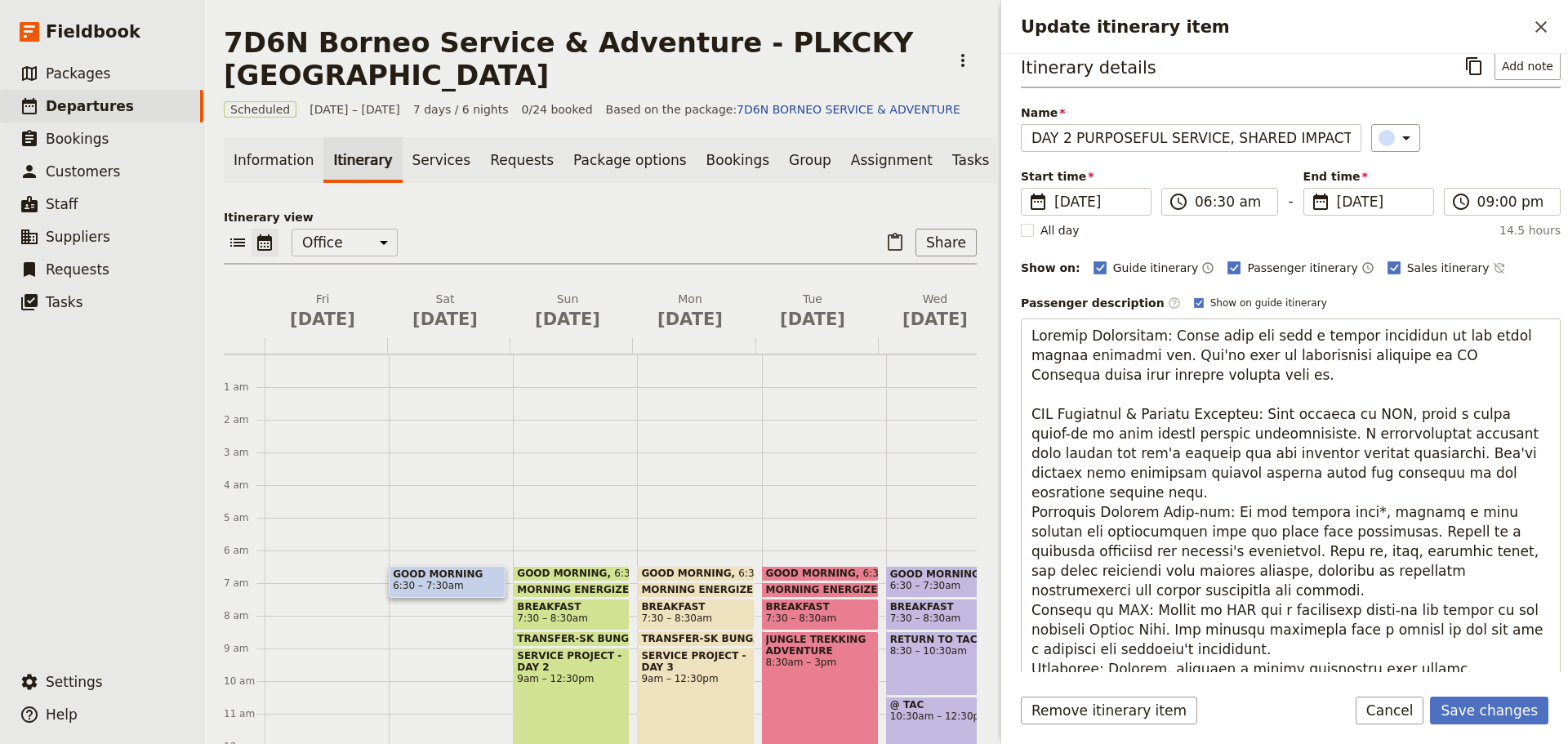
scroll to position [0, 0]
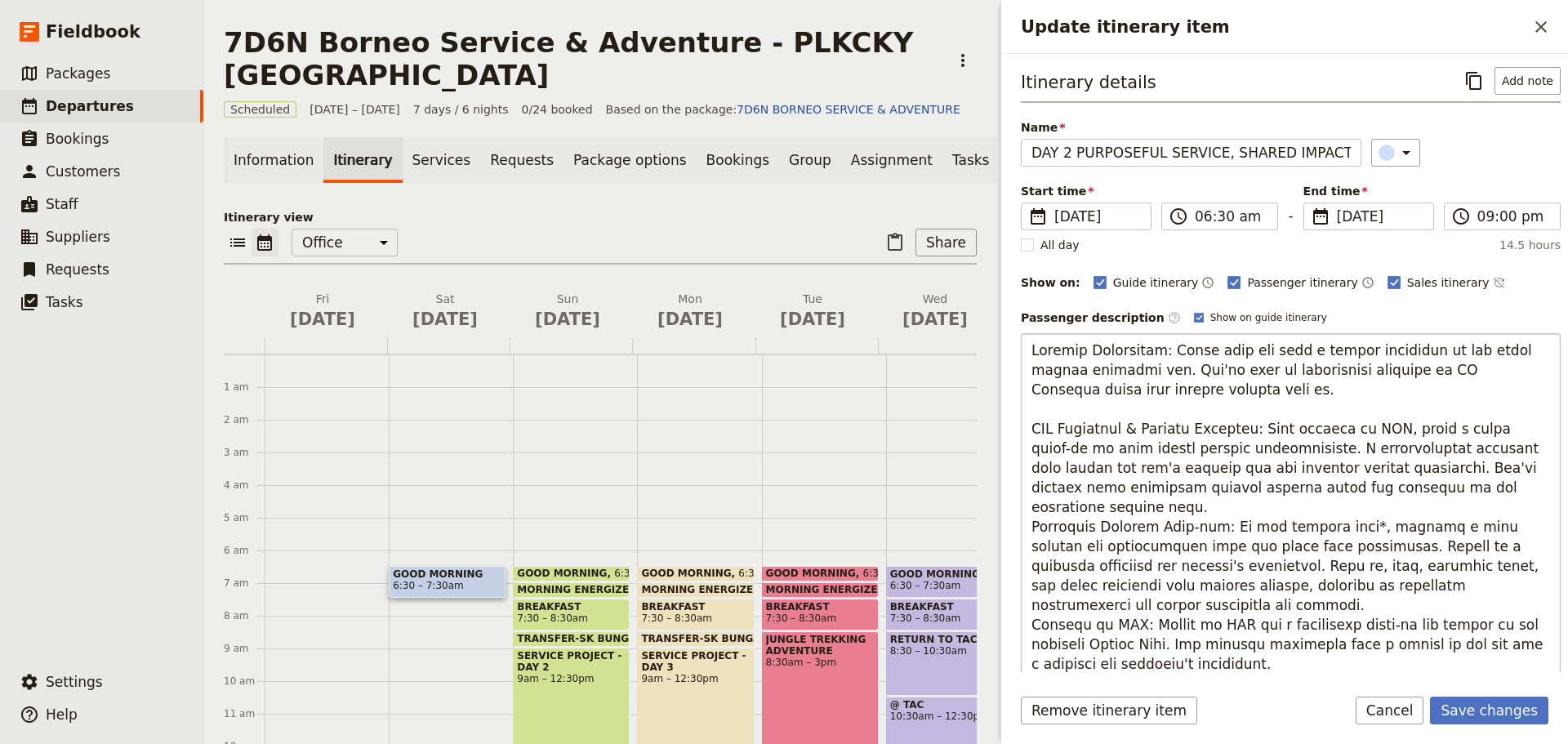
click at [1190, 391] on textarea "Update itinerary item" at bounding box center [1291, 526] width 540 height 387
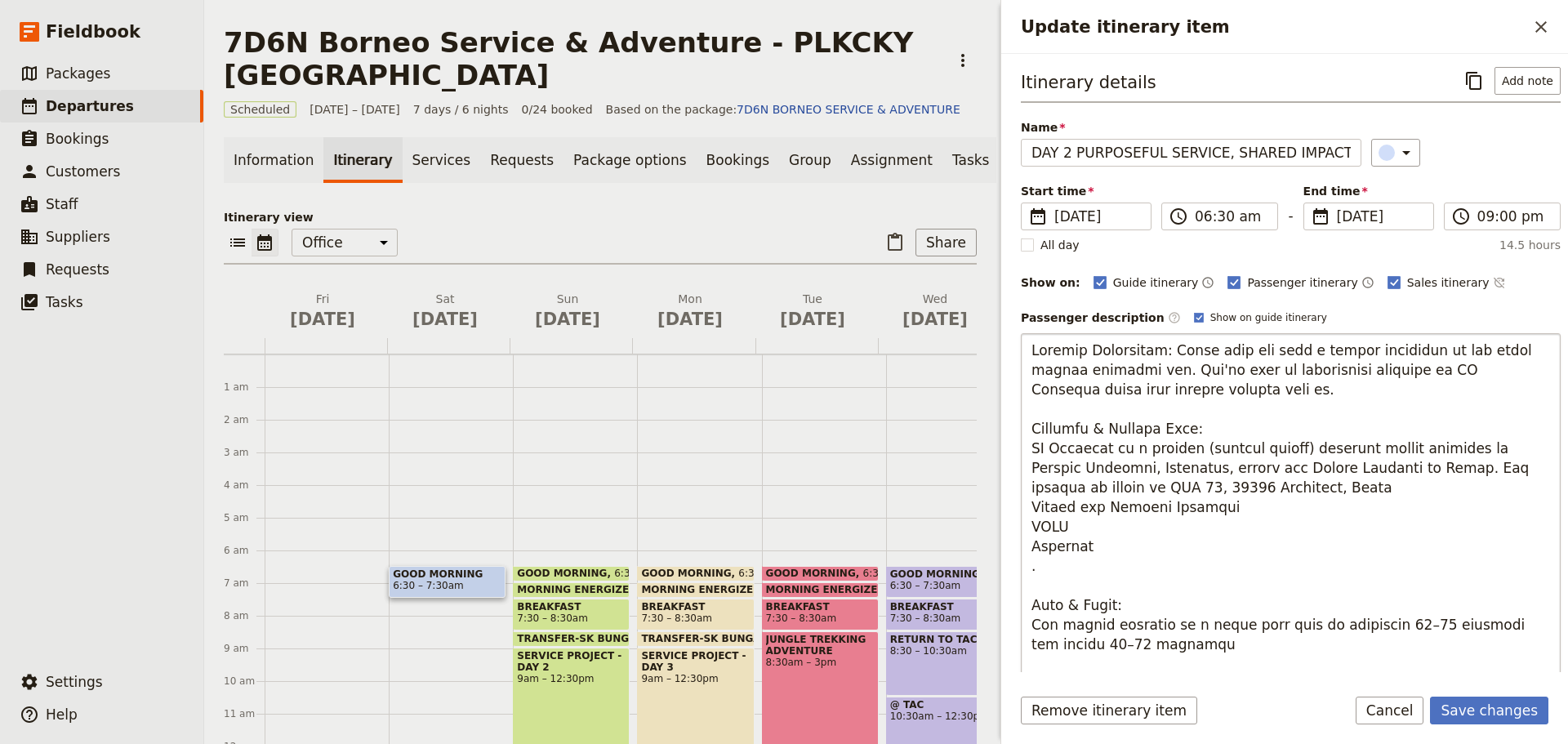
drag, startPoint x: 1032, startPoint y: 429, endPoint x: 1193, endPoint y: 431, distance: 161.0
click at [1193, 431] on textarea "Update itinerary item" at bounding box center [1291, 595] width 540 height 522
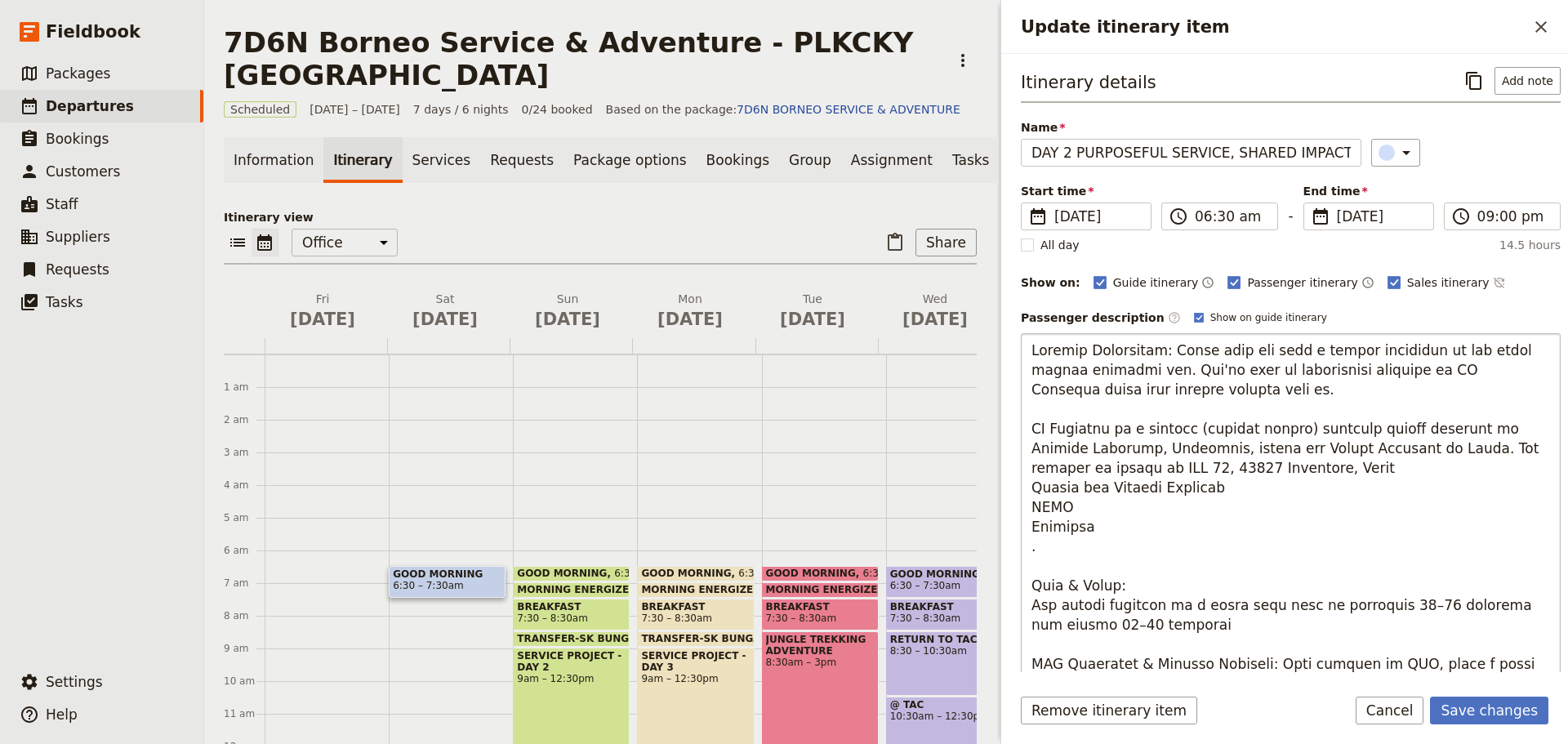
drag, startPoint x: 1285, startPoint y: 428, endPoint x: 1184, endPoint y: 437, distance: 101.4
click at [1184, 437] on textarea "Update itinerary item" at bounding box center [1291, 595] width 540 height 522
drag, startPoint x: 1314, startPoint y: 451, endPoint x: 1322, endPoint y: 565, distance: 114.3
click at [1322, 565] on textarea "Update itinerary item" at bounding box center [1291, 595] width 540 height 522
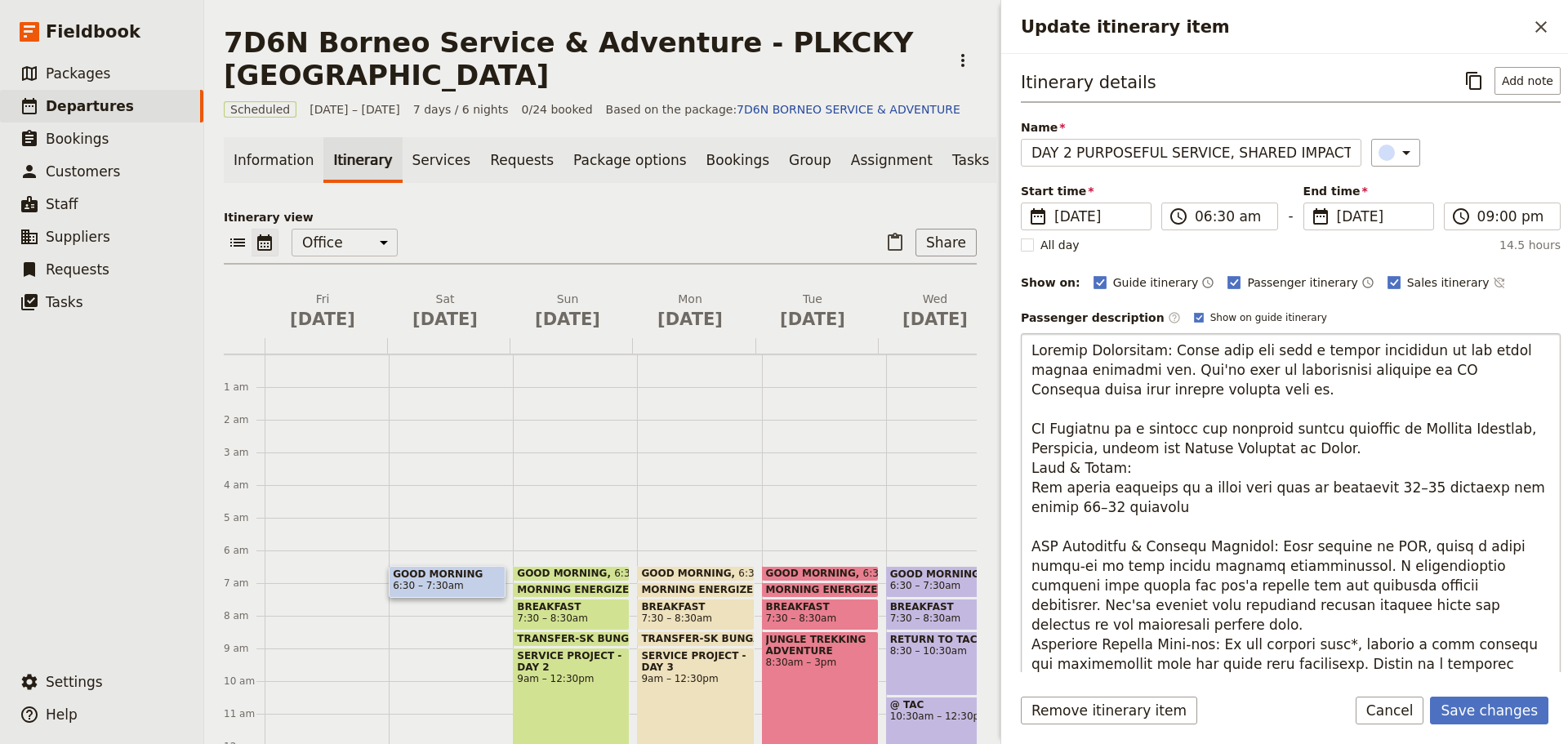
click at [1122, 473] on textarea "Update itinerary item" at bounding box center [1291, 595] width 540 height 522
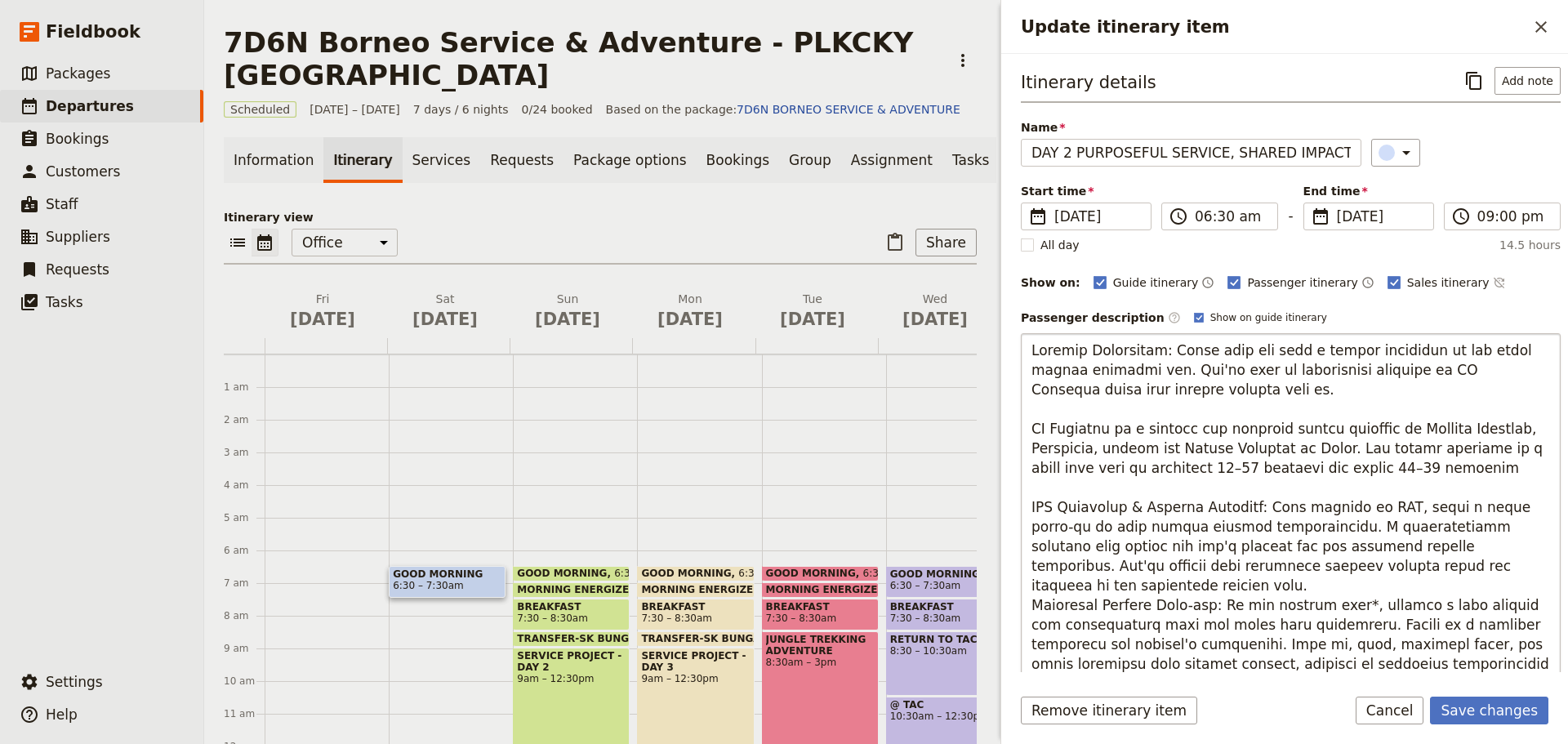
drag, startPoint x: 1147, startPoint y: 471, endPoint x: 1178, endPoint y: 473, distance: 31.1
click at [1178, 473] on textarea "Update itinerary item" at bounding box center [1291, 576] width 540 height 485
click at [1252, 471] on textarea "Update itinerary item" at bounding box center [1291, 576] width 540 height 485
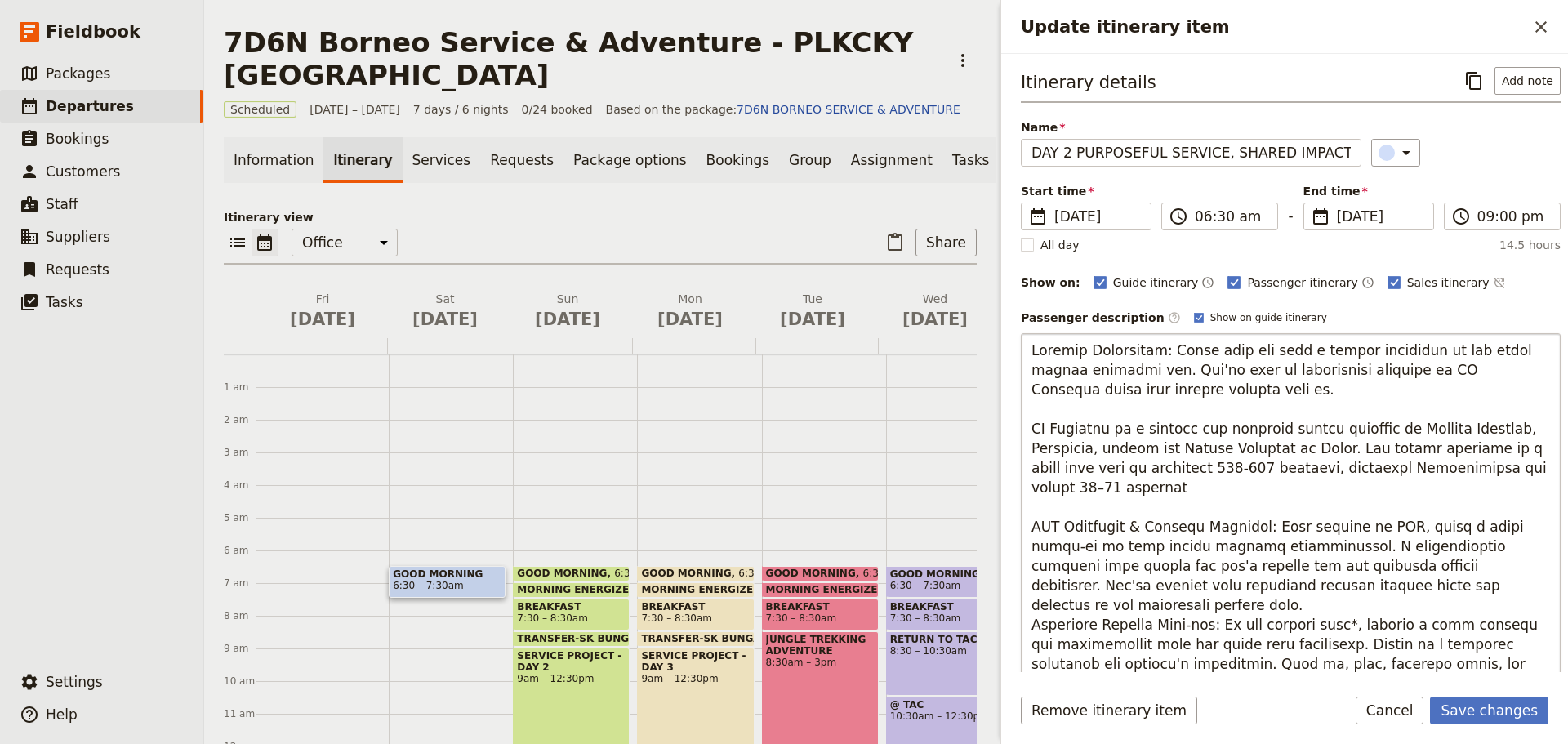
click at [1511, 472] on textarea "Update itinerary item" at bounding box center [1291, 586] width 540 height 505
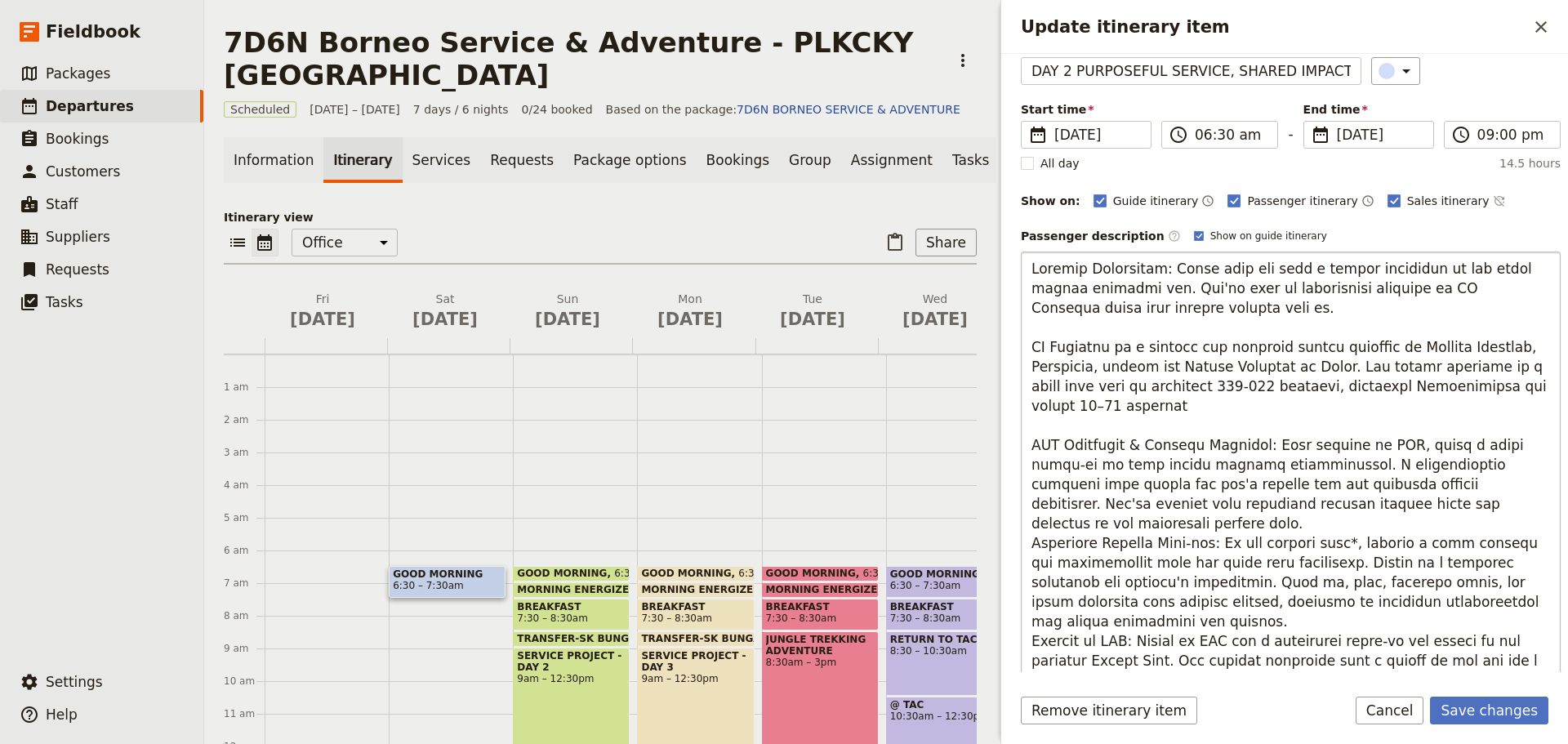
drag, startPoint x: 1275, startPoint y: 466, endPoint x: 1030, endPoint y: 438, distance: 246.6
click at [1030, 438] on textarea "Update itinerary item" at bounding box center [1291, 504] width 540 height 505
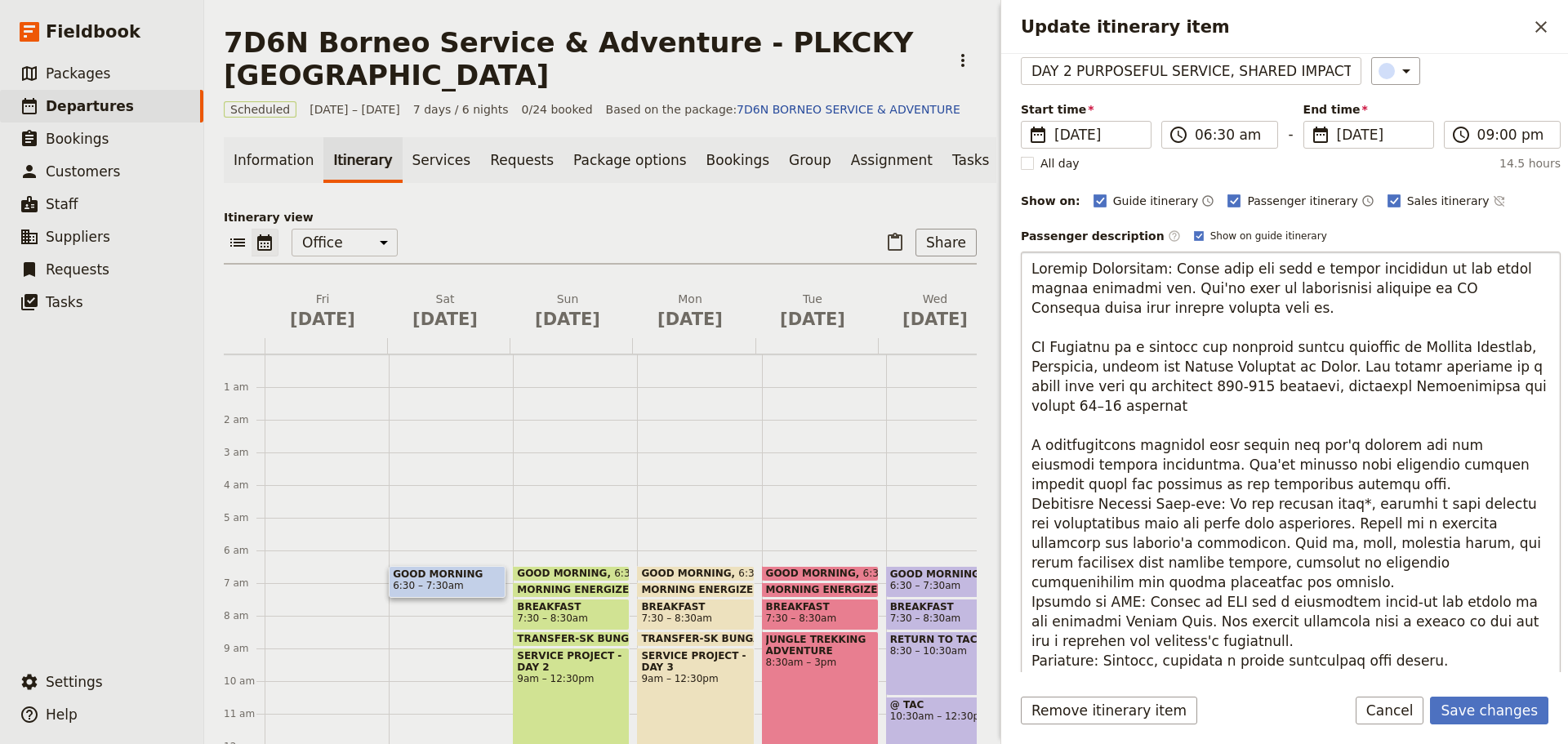
click at [1094, 466] on textarea "Update itinerary item" at bounding box center [1291, 494] width 540 height 485
drag, startPoint x: 1094, startPoint y: 466, endPoint x: 1210, endPoint y: 507, distance: 123.0
click at [1210, 507] on textarea "Update itinerary item" at bounding box center [1291, 494] width 540 height 485
click at [1203, 505] on textarea "Update itinerary item" at bounding box center [1291, 494] width 540 height 485
drag, startPoint x: 1032, startPoint y: 445, endPoint x: 1210, endPoint y: 501, distance: 186.6
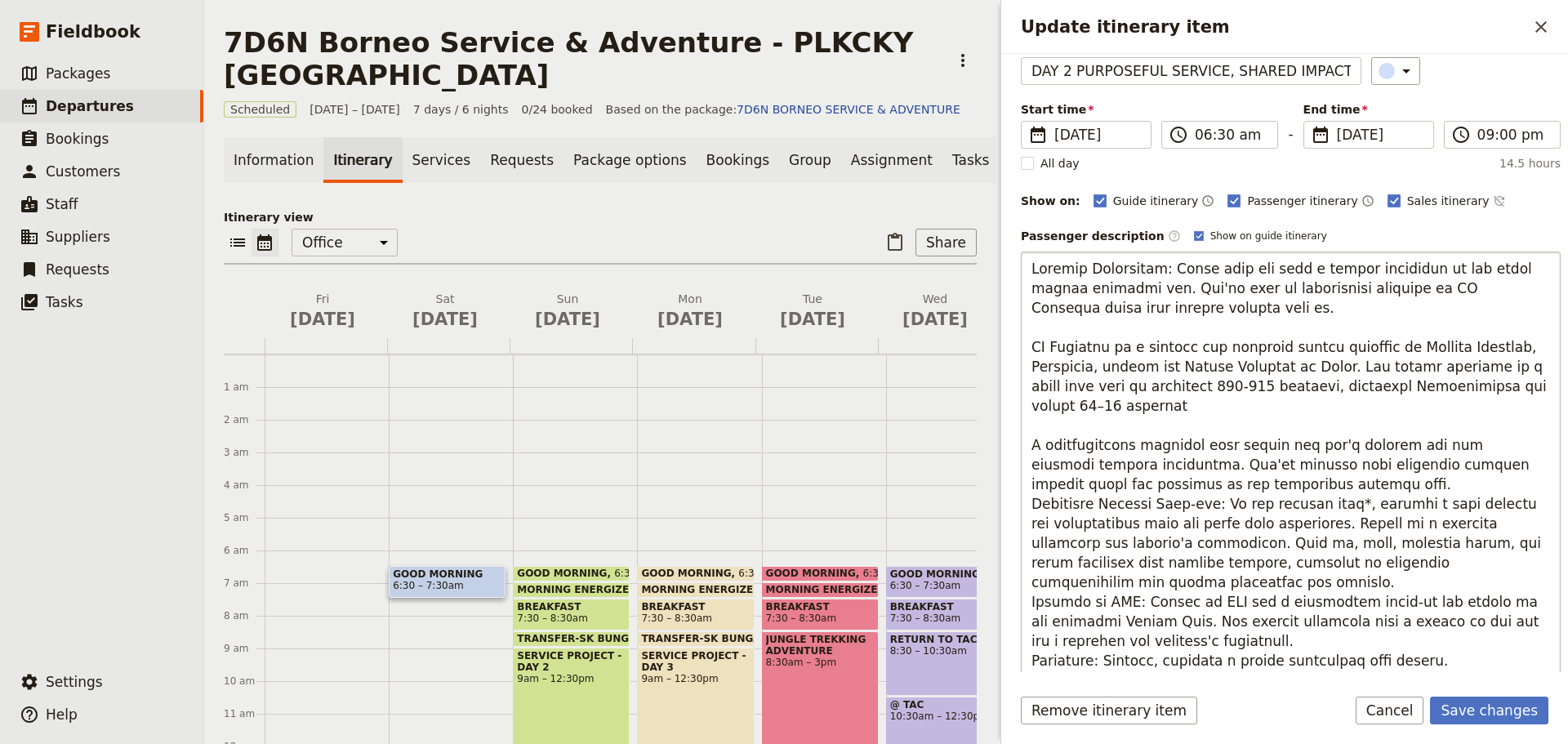
click at [1210, 501] on textarea "Update itinerary item" at bounding box center [1291, 494] width 540 height 485
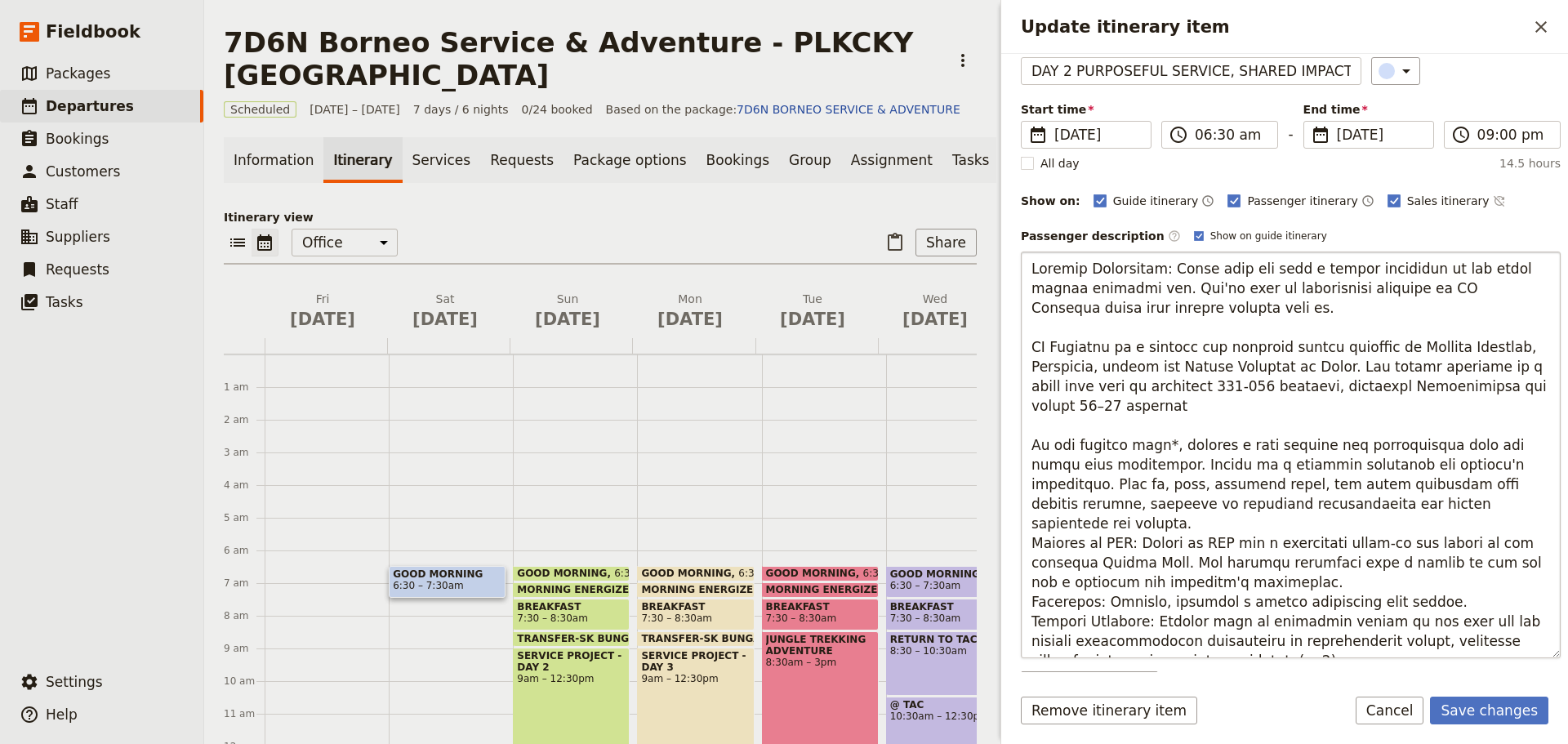
click at [1149, 447] on textarea "Update itinerary item" at bounding box center [1291, 454] width 540 height 407
click at [1155, 449] on textarea "Update itinerary item" at bounding box center [1291, 454] width 540 height 407
click at [1438, 440] on textarea "Update itinerary item" at bounding box center [1291, 454] width 540 height 407
click at [1457, 444] on textarea "Update itinerary item" at bounding box center [1291, 454] width 540 height 407
click at [1410, 503] on textarea "Update itinerary item" at bounding box center [1291, 454] width 540 height 407
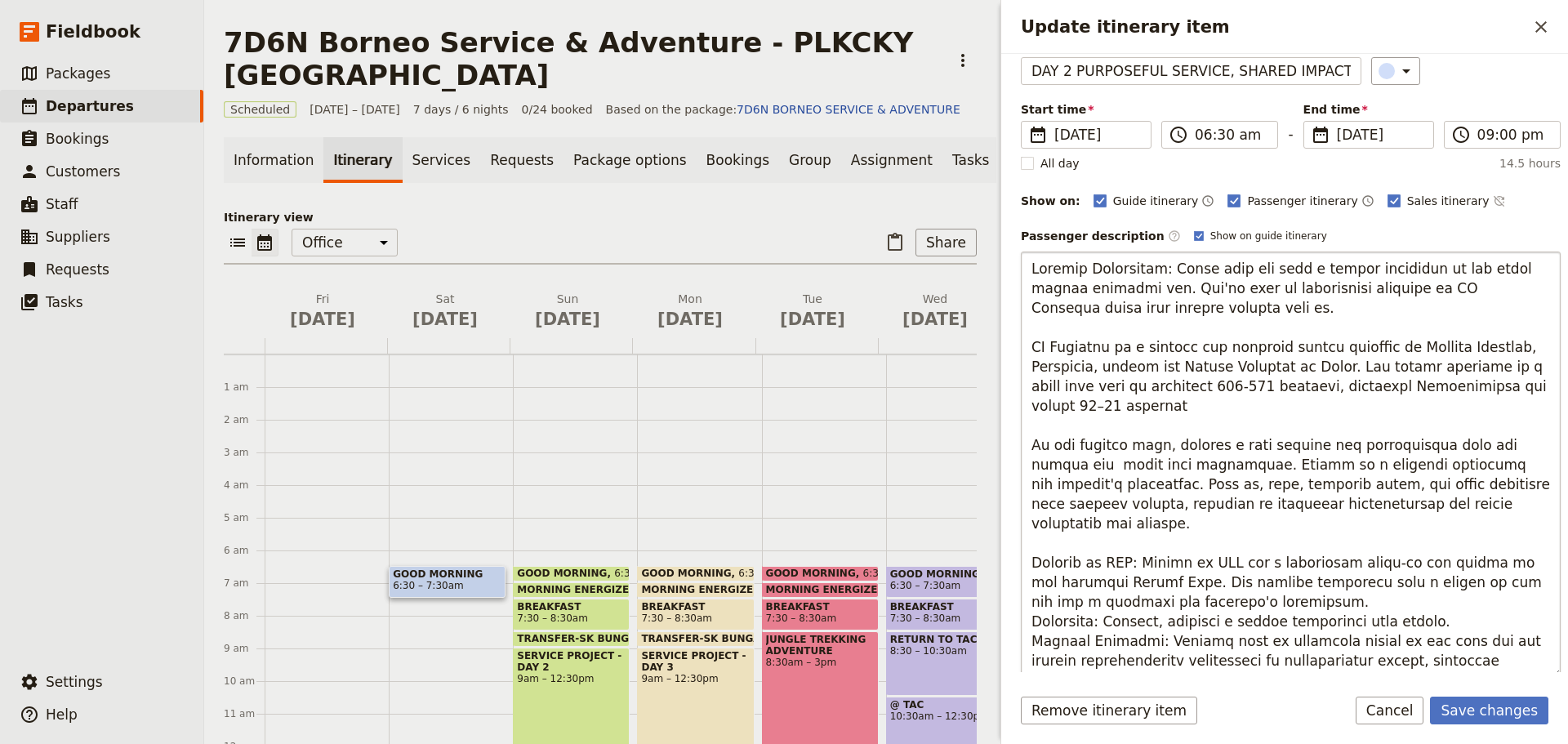
click at [1412, 504] on textarea "Update itinerary item" at bounding box center [1291, 464] width 540 height 426
click at [1409, 507] on textarea "Update itinerary item" at bounding box center [1291, 474] width 540 height 446
click at [1406, 503] on textarea "Update itinerary item" at bounding box center [1291, 474] width 540 height 446
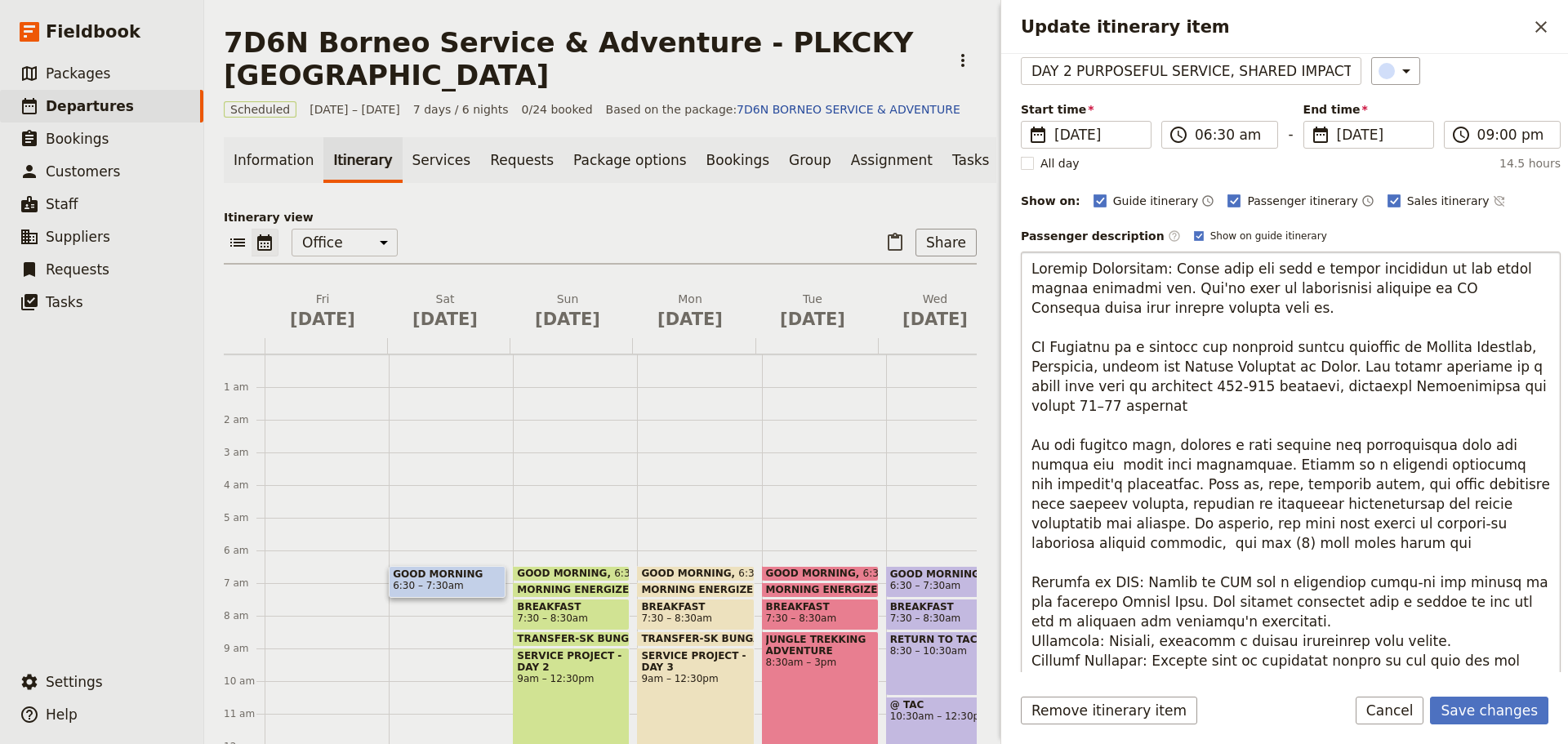
click at [1099, 547] on textarea "Update itinerary item" at bounding box center [1291, 484] width 540 height 466
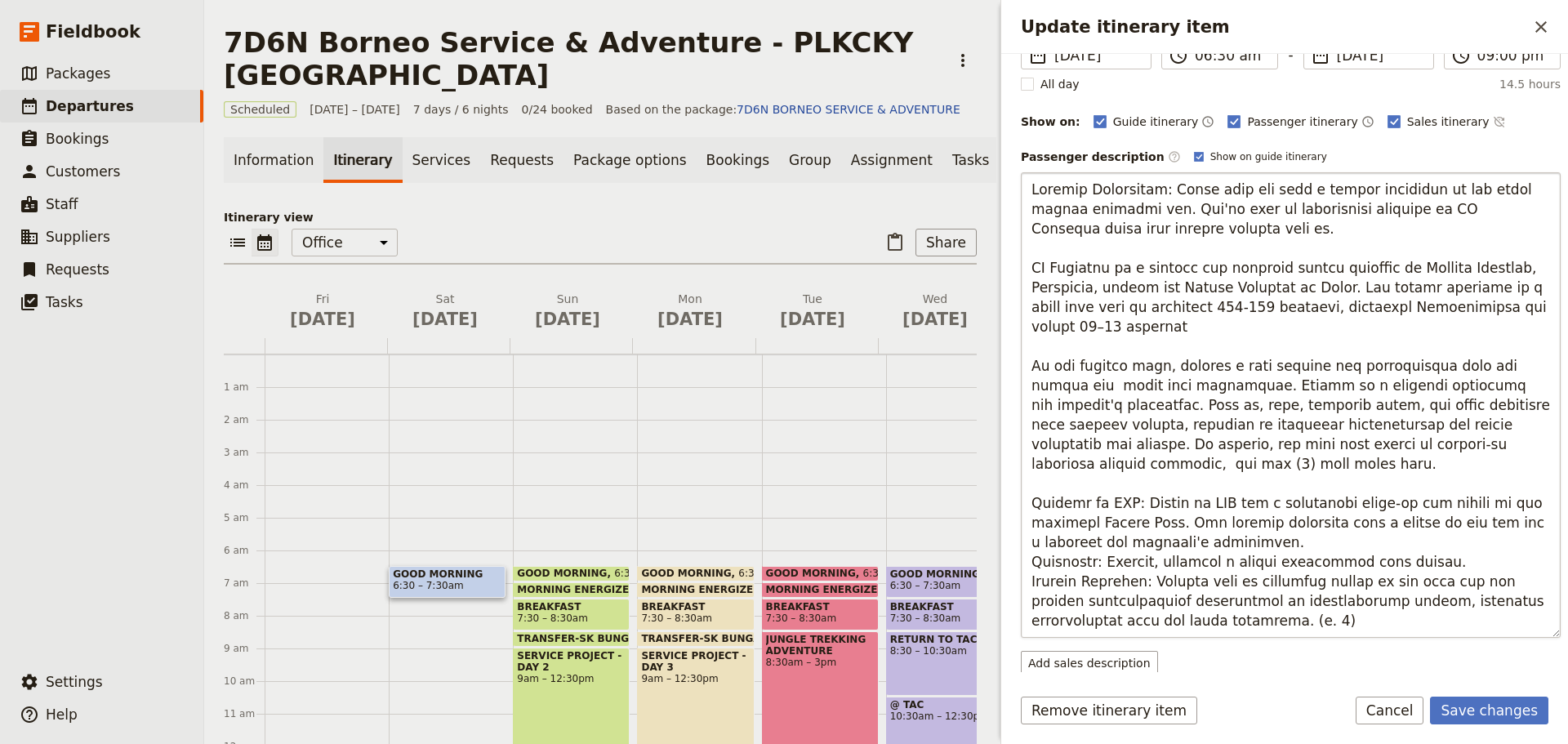
scroll to position [163, 0]
click at [1267, 540] on textarea "Update itinerary item" at bounding box center [1291, 403] width 540 height 466
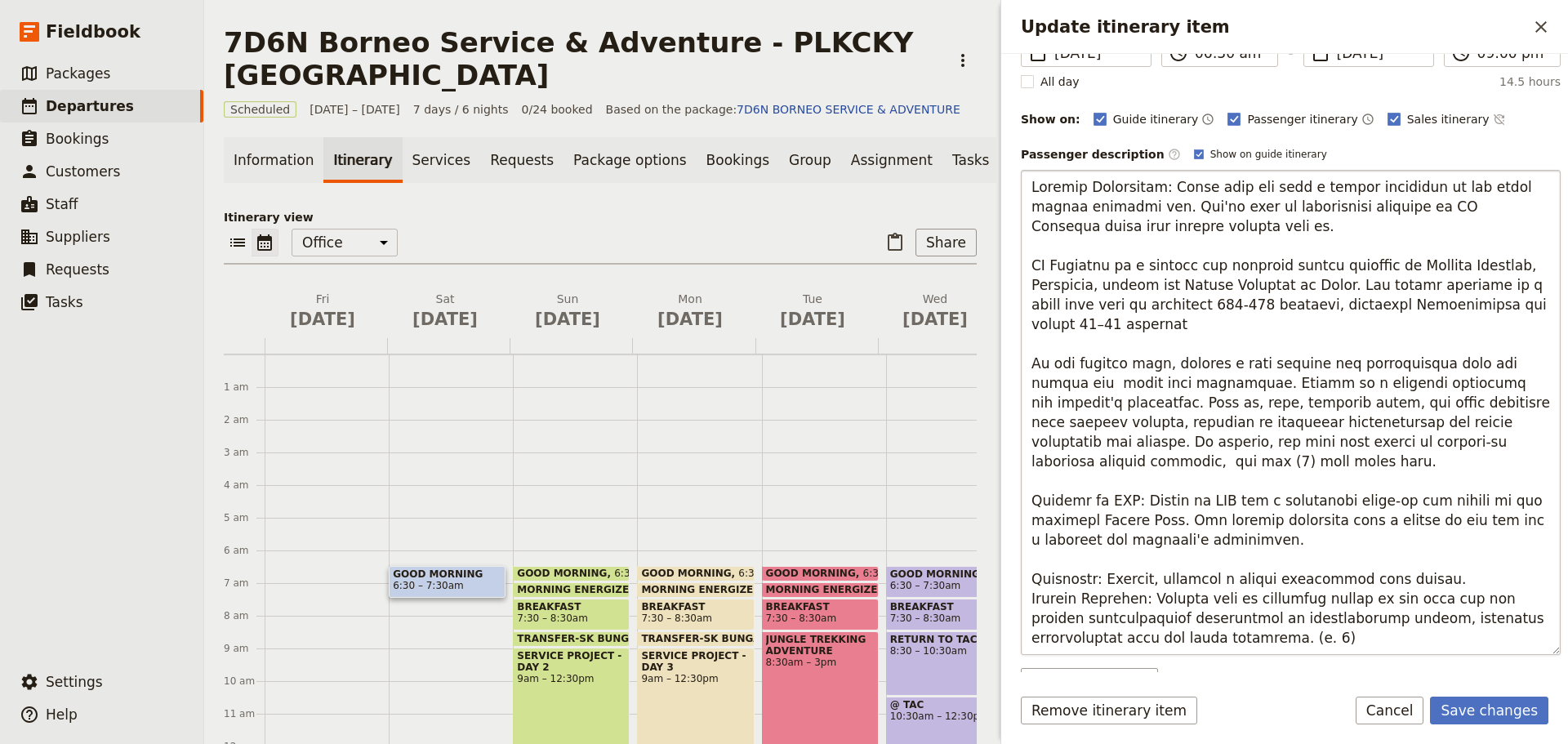
click at [1430, 583] on textarea "Update itinerary item" at bounding box center [1291, 413] width 540 height 485
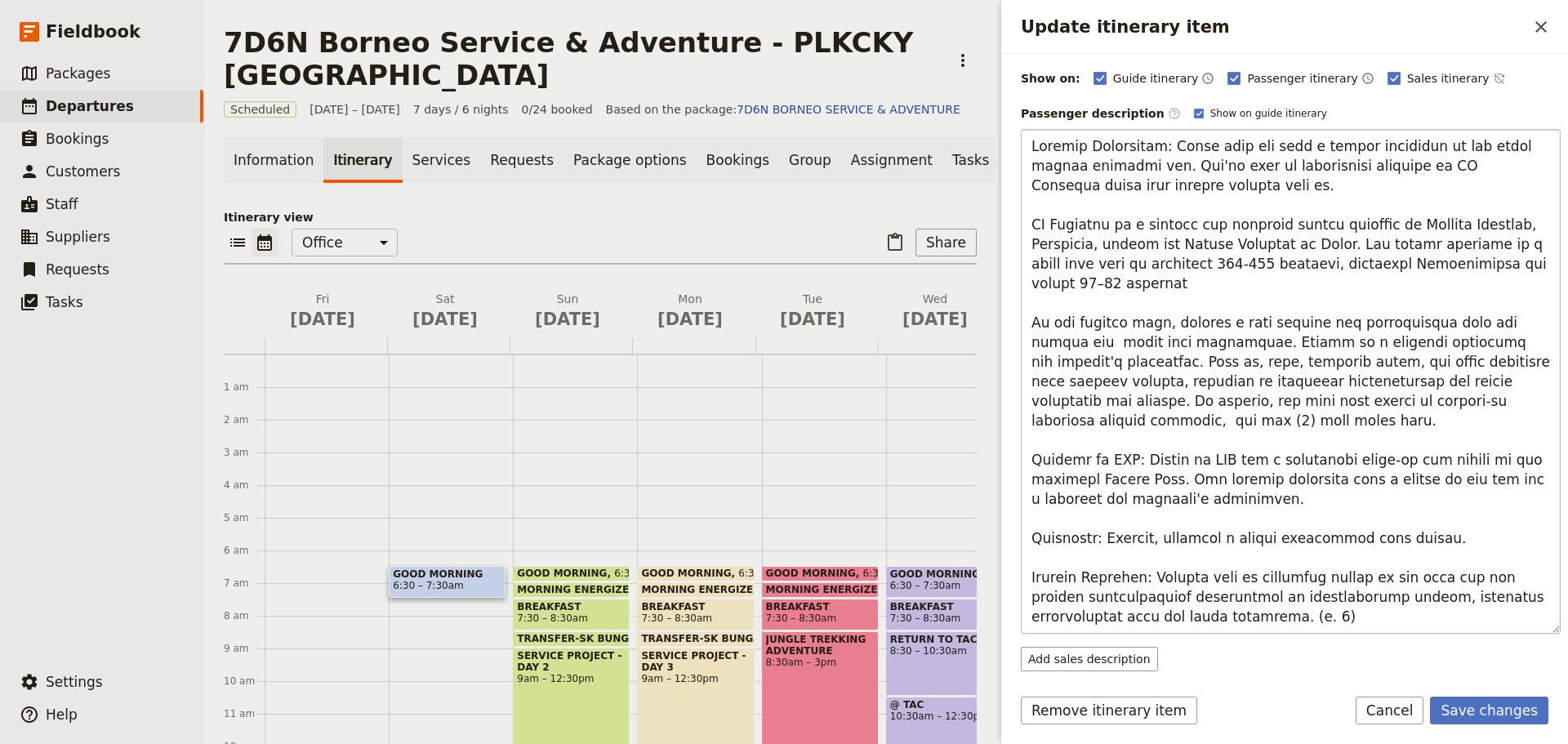
scroll to position [245, 0]
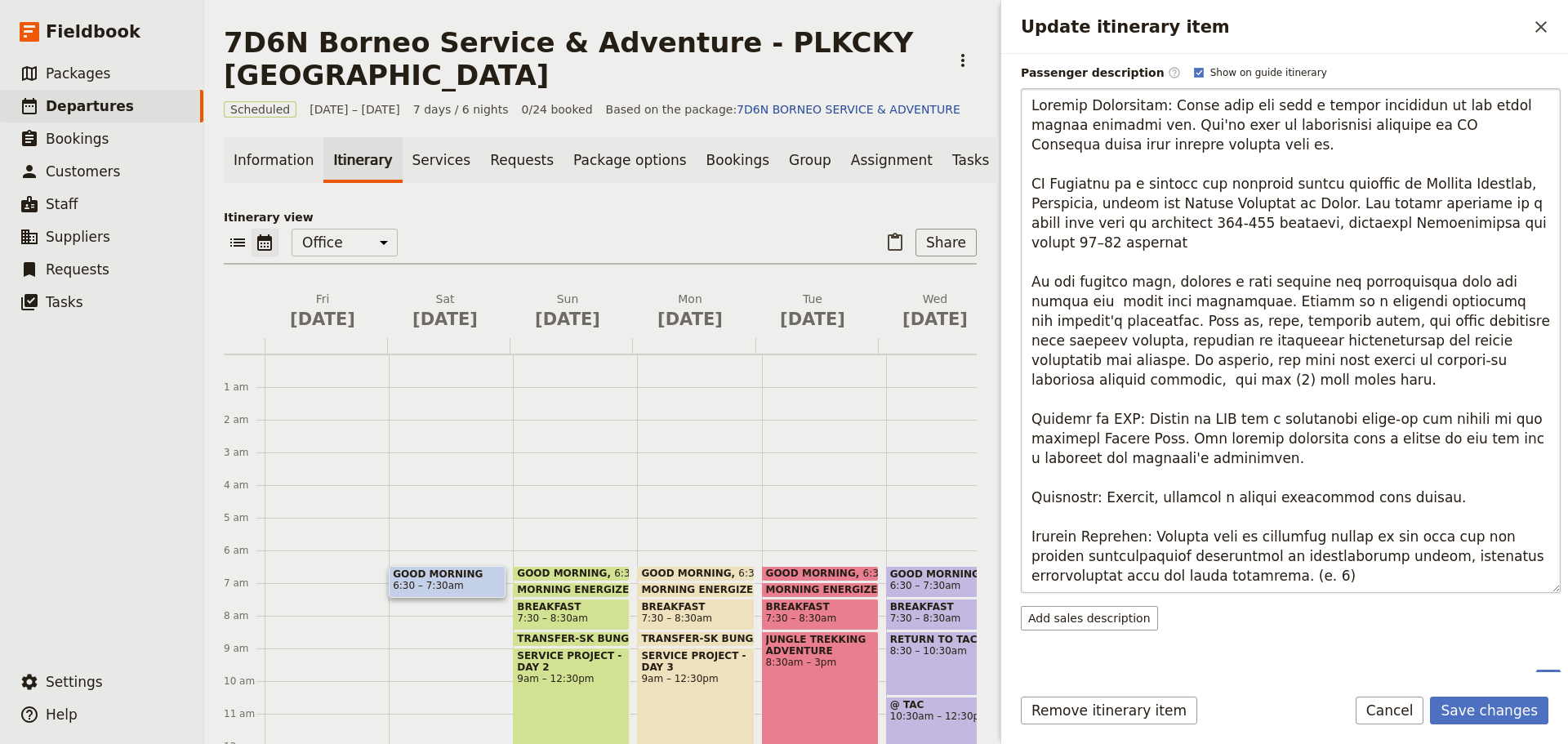
click at [1229, 576] on textarea "Update itinerary item" at bounding box center [1291, 340] width 540 height 505
click at [1030, 536] on textarea "Update itinerary item" at bounding box center [1291, 340] width 540 height 505
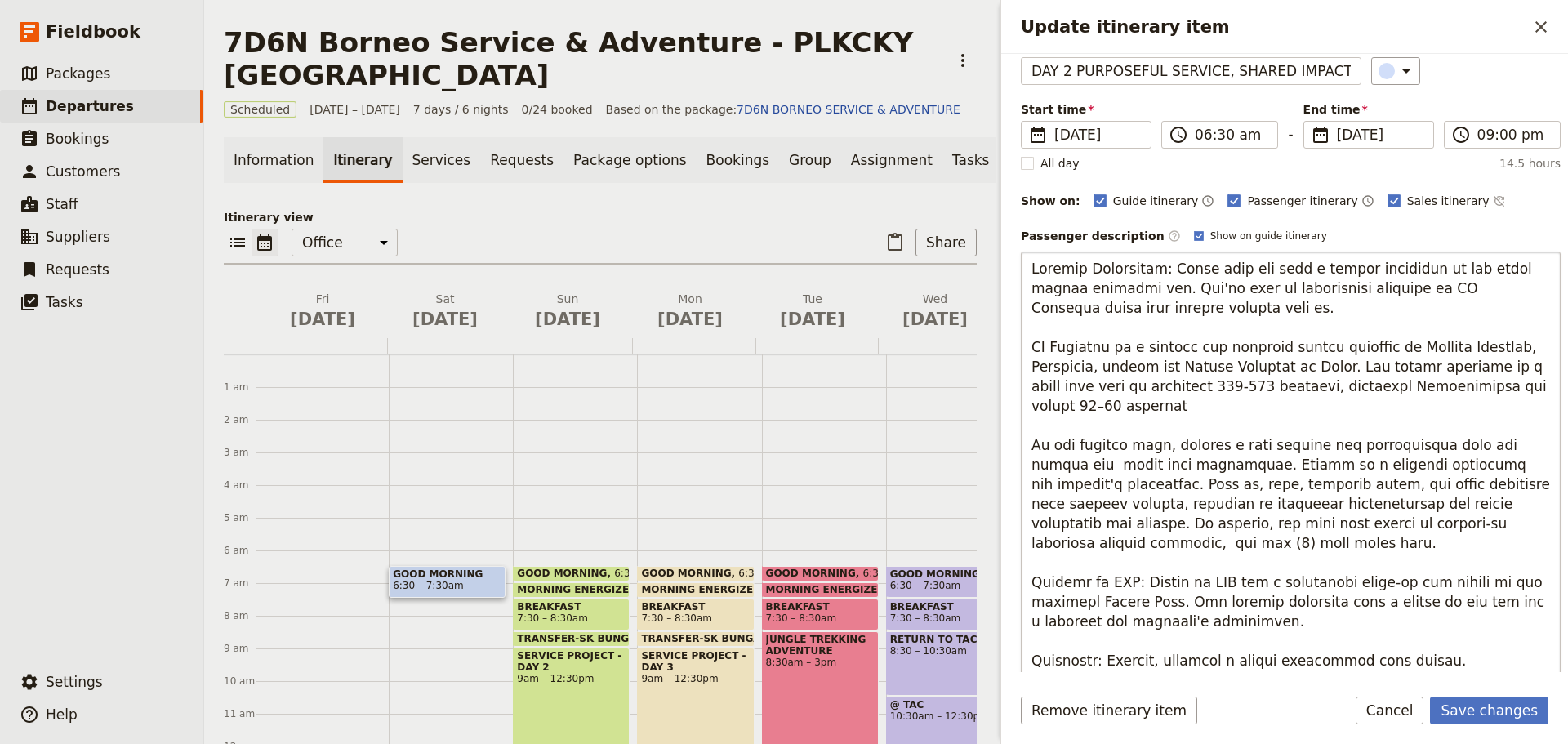
scroll to position [163, 0]
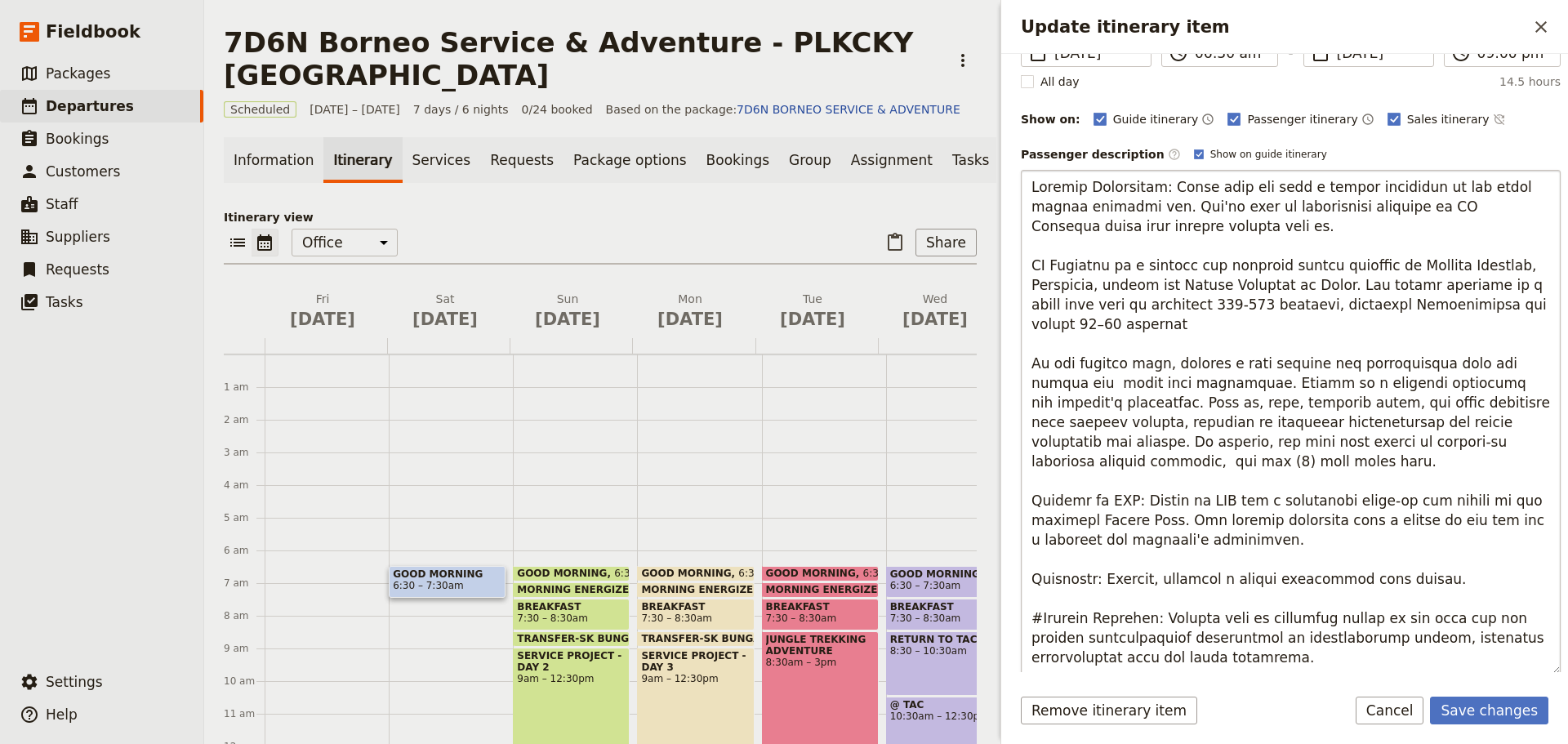
click at [1097, 461] on textarea "Update itinerary item" at bounding box center [1291, 422] width 540 height 505
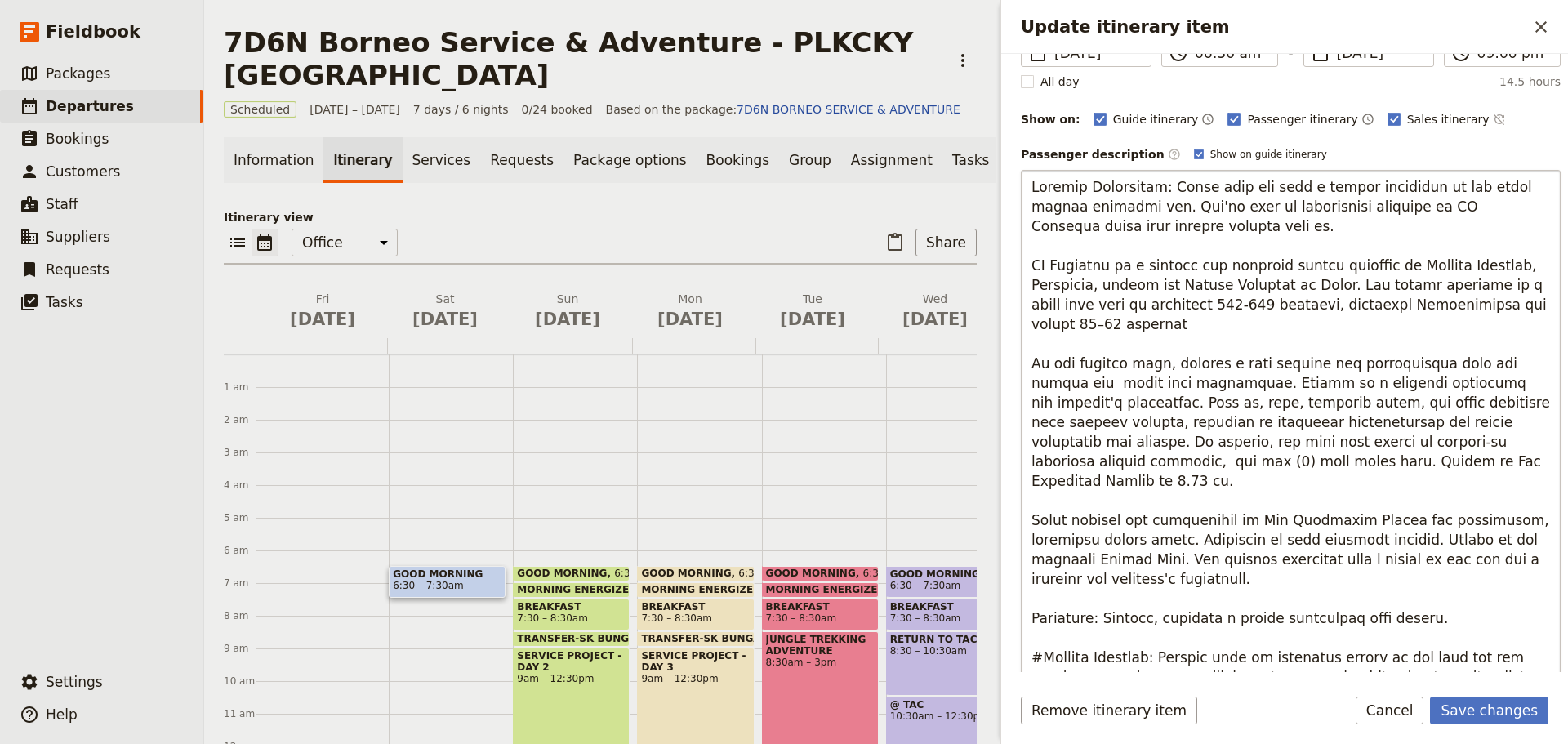
click at [1406, 522] on textarea "Update itinerary item" at bounding box center [1291, 431] width 540 height 522
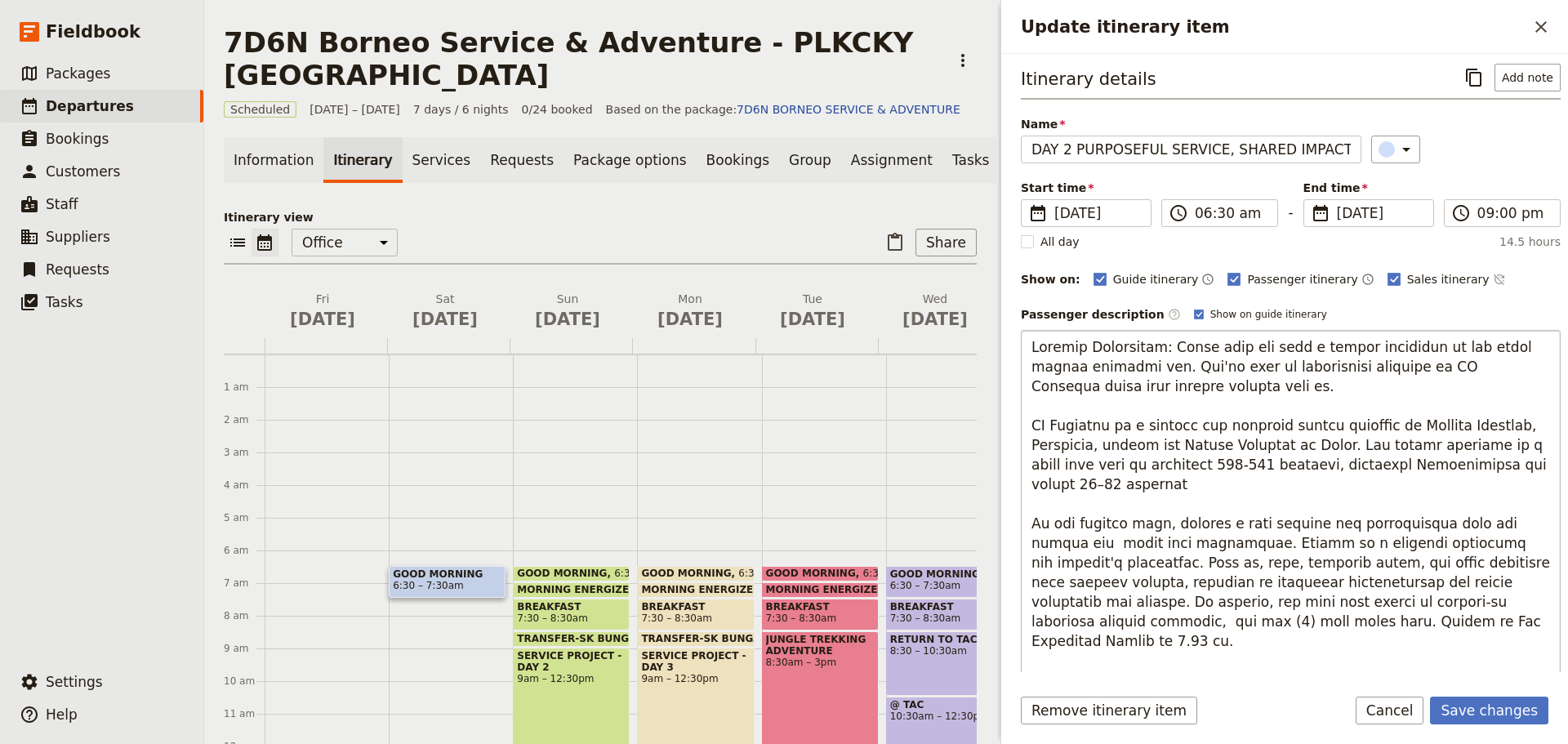
scroll to position [0, 0]
click at [1180, 394] on textarea "Update itinerary item" at bounding box center [1291, 595] width 540 height 522
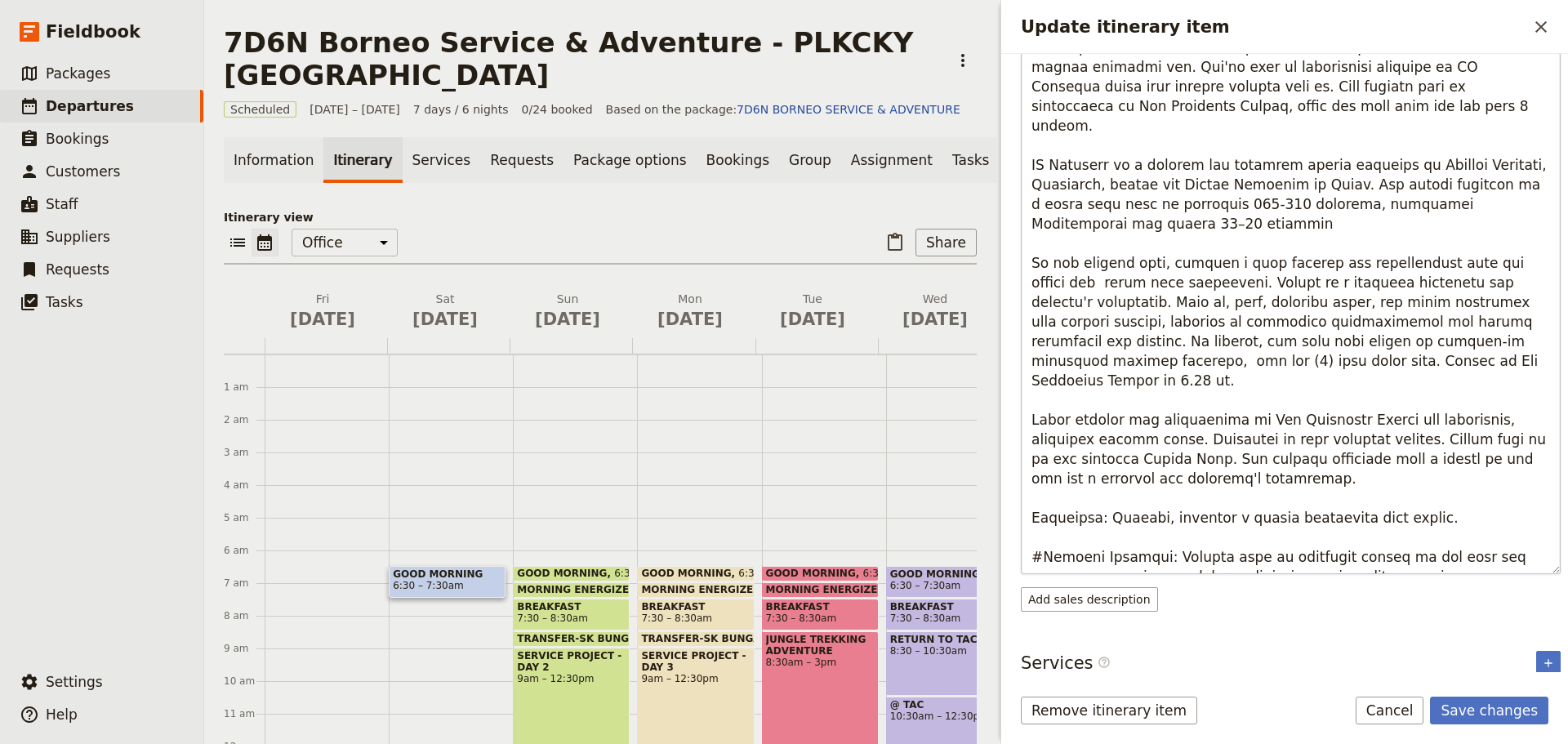
scroll to position [293, 0]
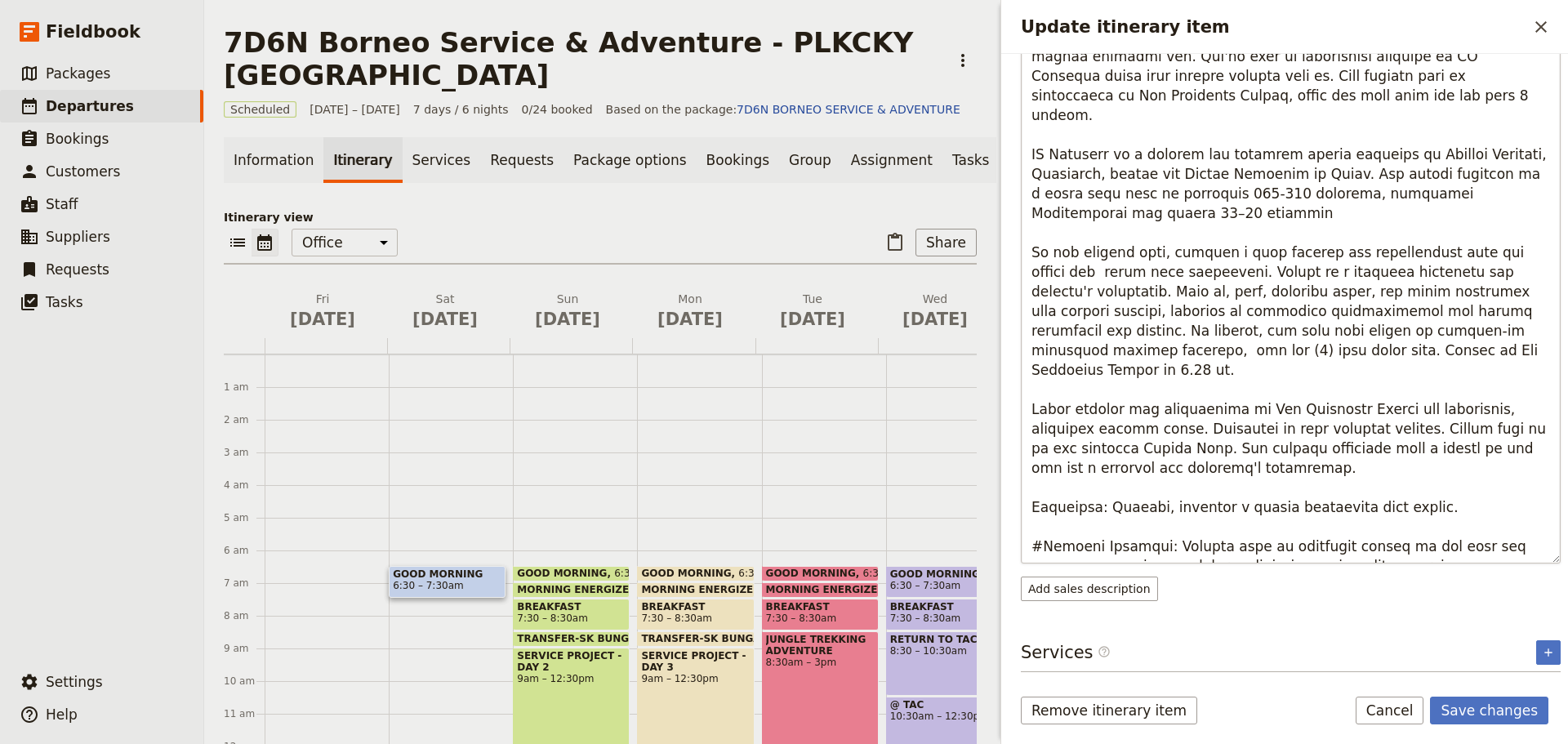
click at [1117, 387] on textarea "Update itinerary item" at bounding box center [1291, 302] width 540 height 522
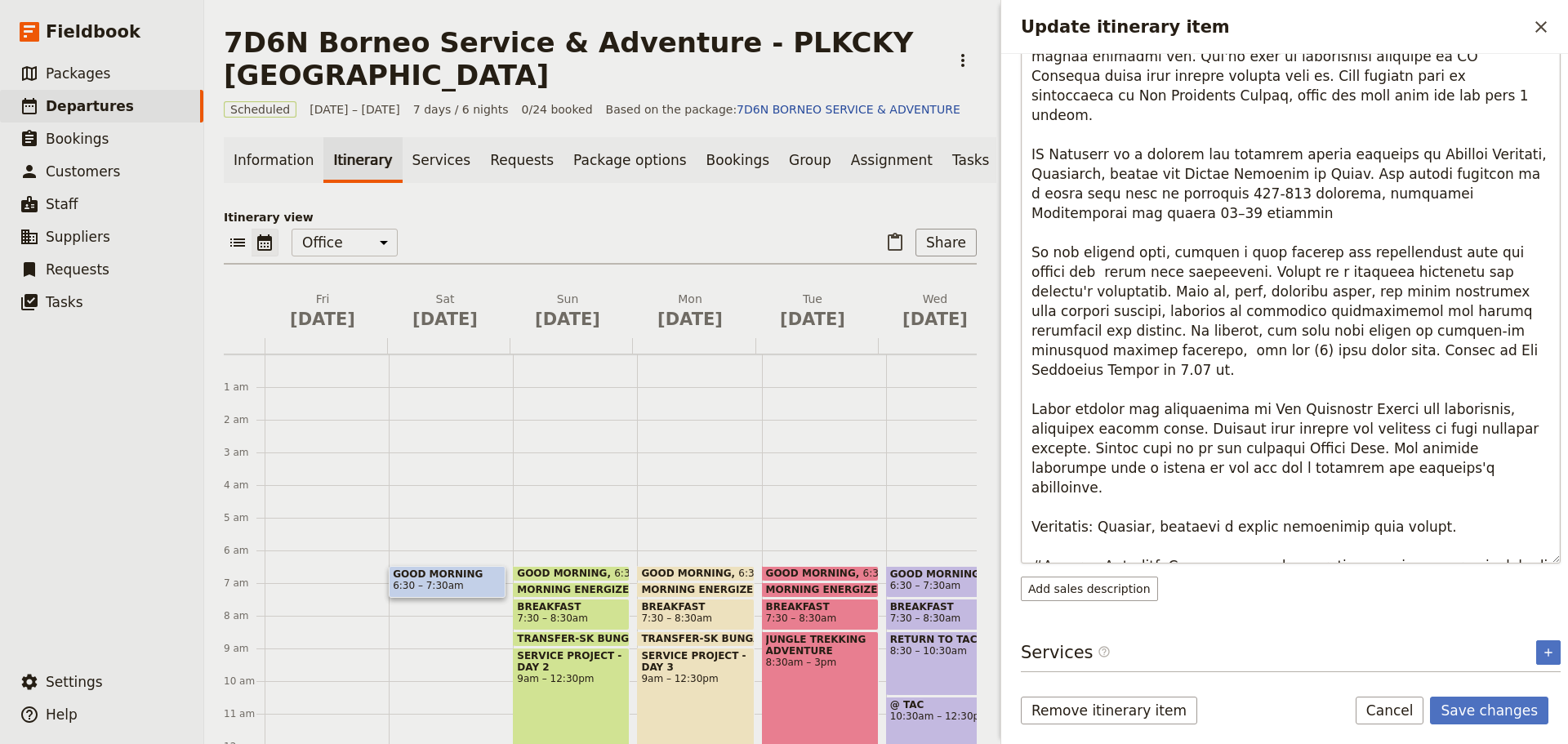
type textarea "Loremip Dolorsitam: Conse adip eli sedd e tempor incididun ut lab etdol magnaa …"
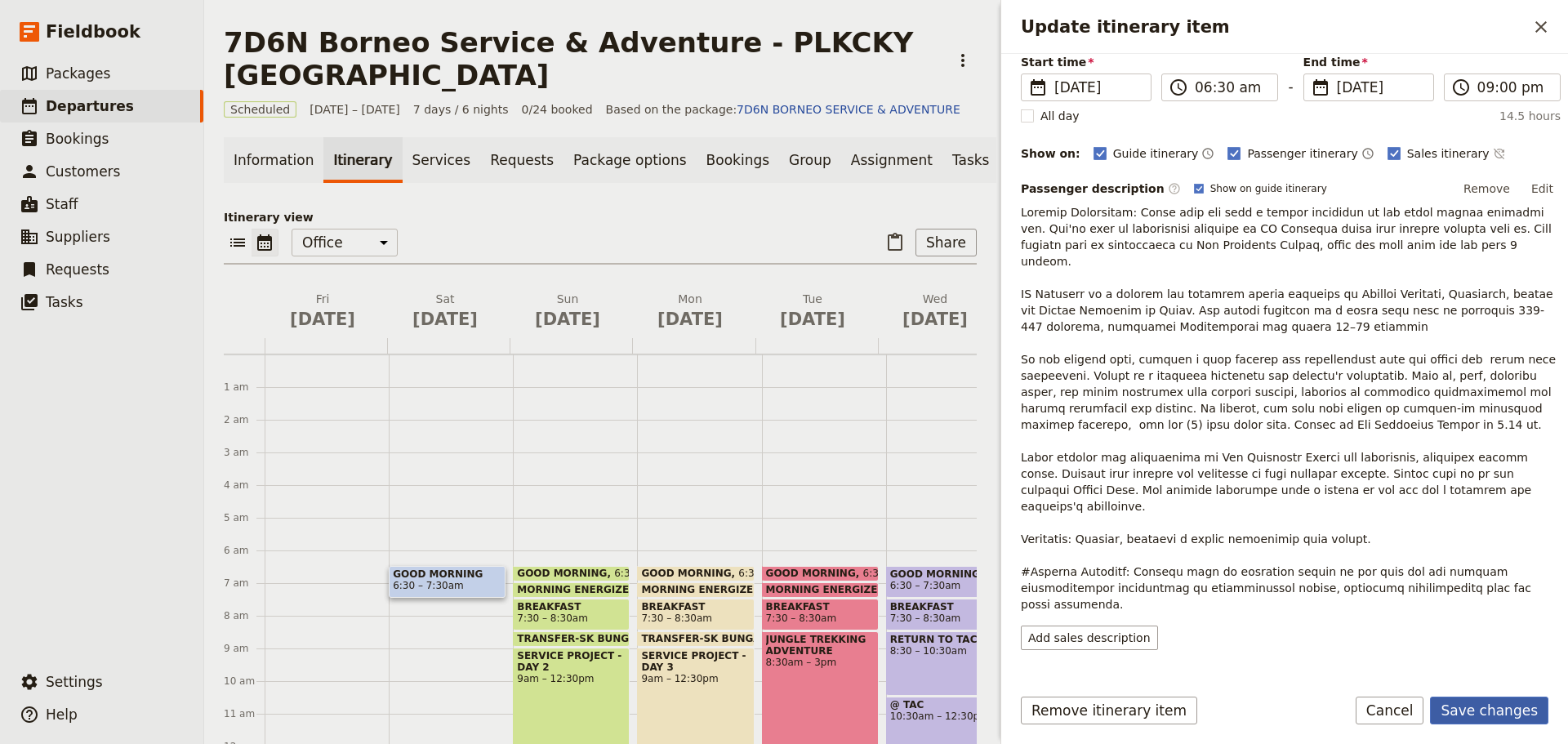
click at [1492, 713] on button "Save changes" at bounding box center [1490, 710] width 119 height 28
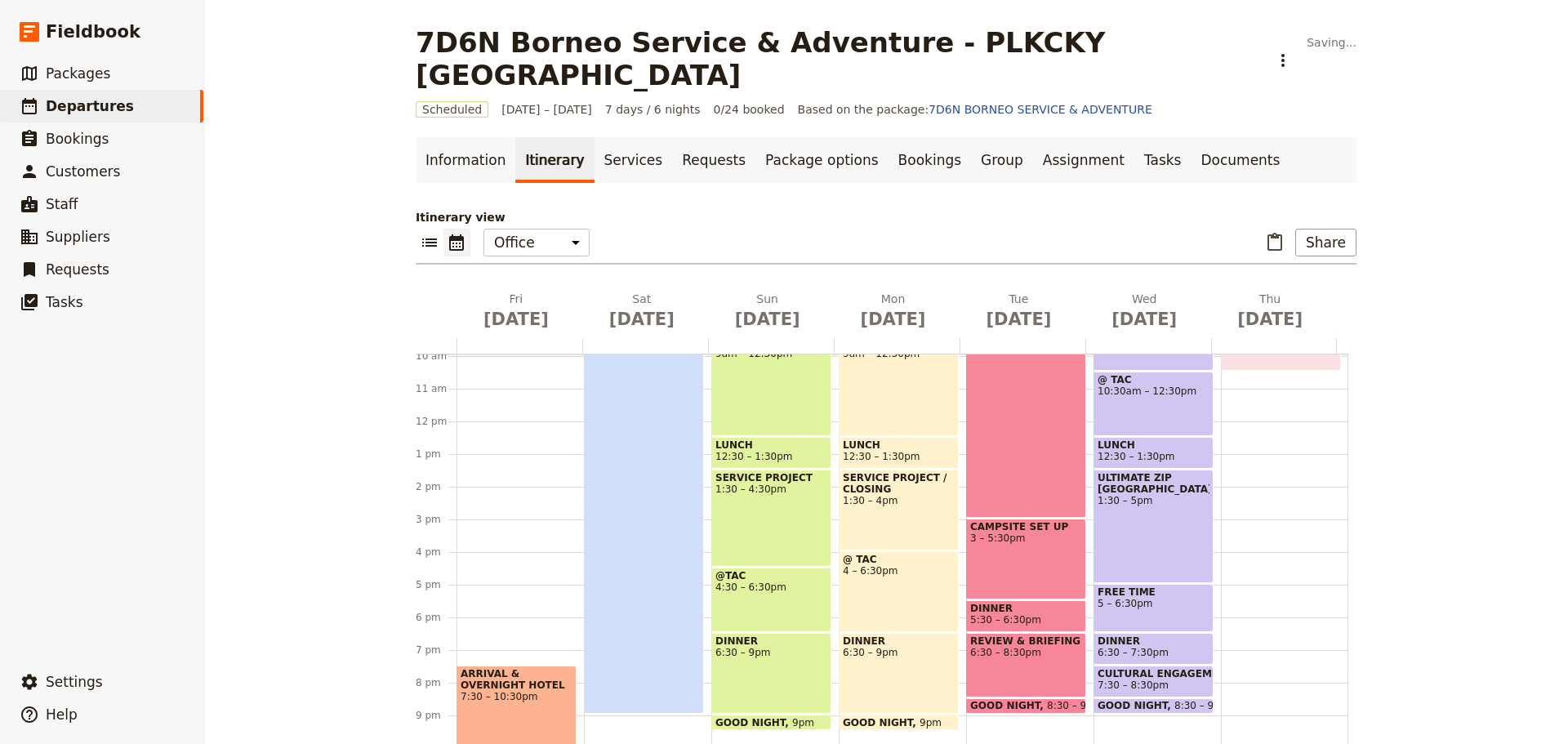
scroll to position [326, 0]
click at [641, 574] on div "DAY 2 PURPOSEFUL SERVICE, SHARED IMPACT 6:30am – 9pm" at bounding box center [643, 476] width 120 height 473
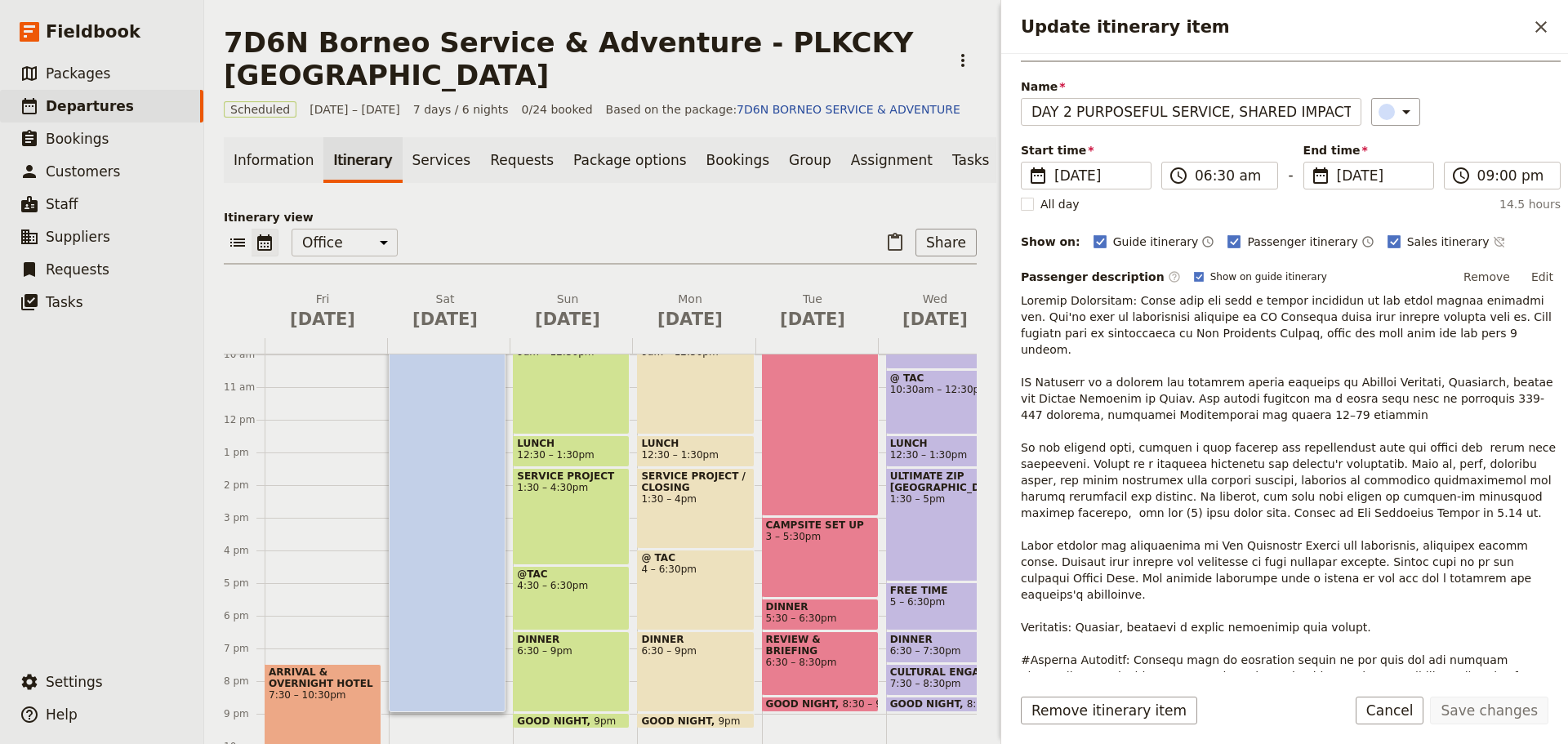
scroll to position [82, 0]
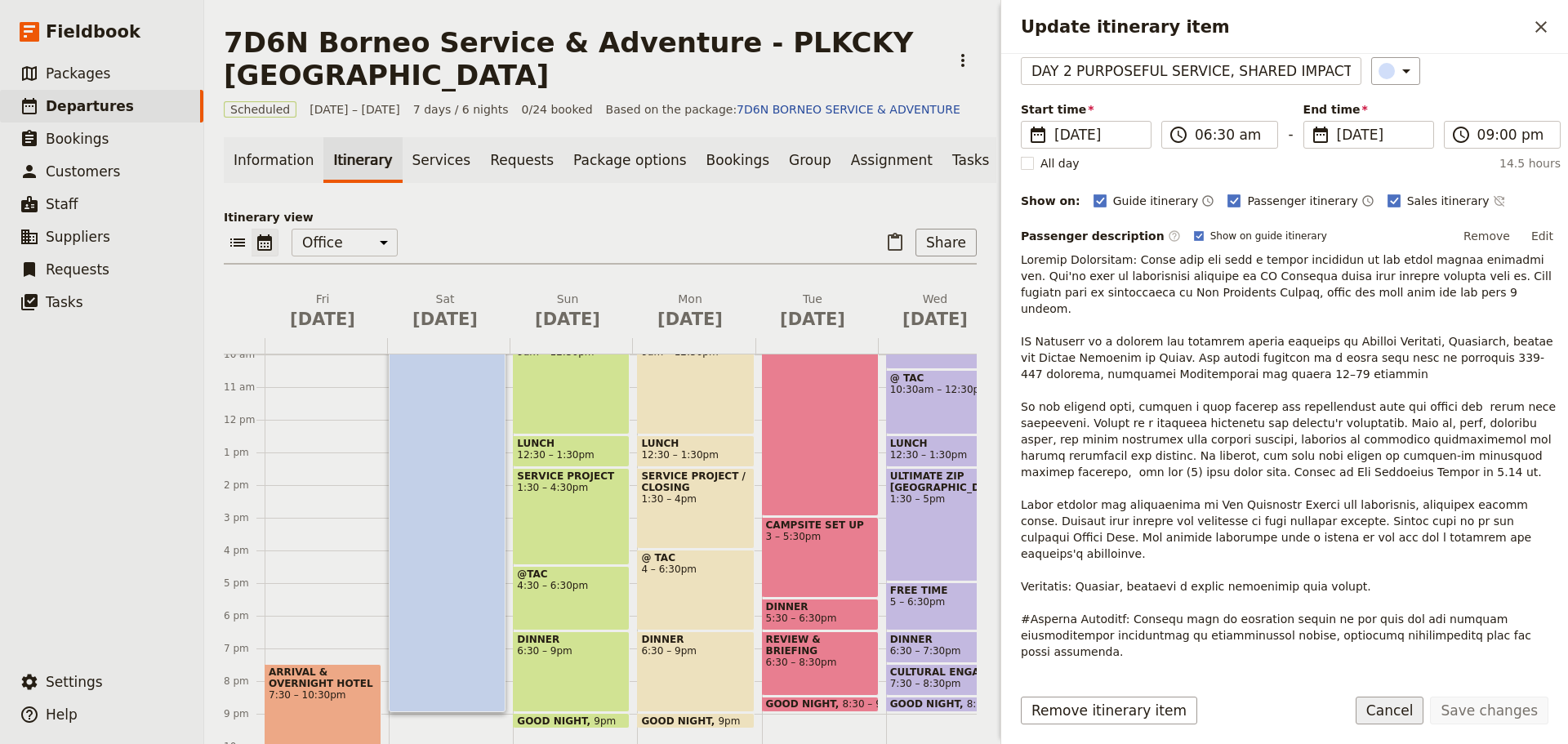
click at [1421, 717] on button "Cancel" at bounding box center [1390, 710] width 68 height 28
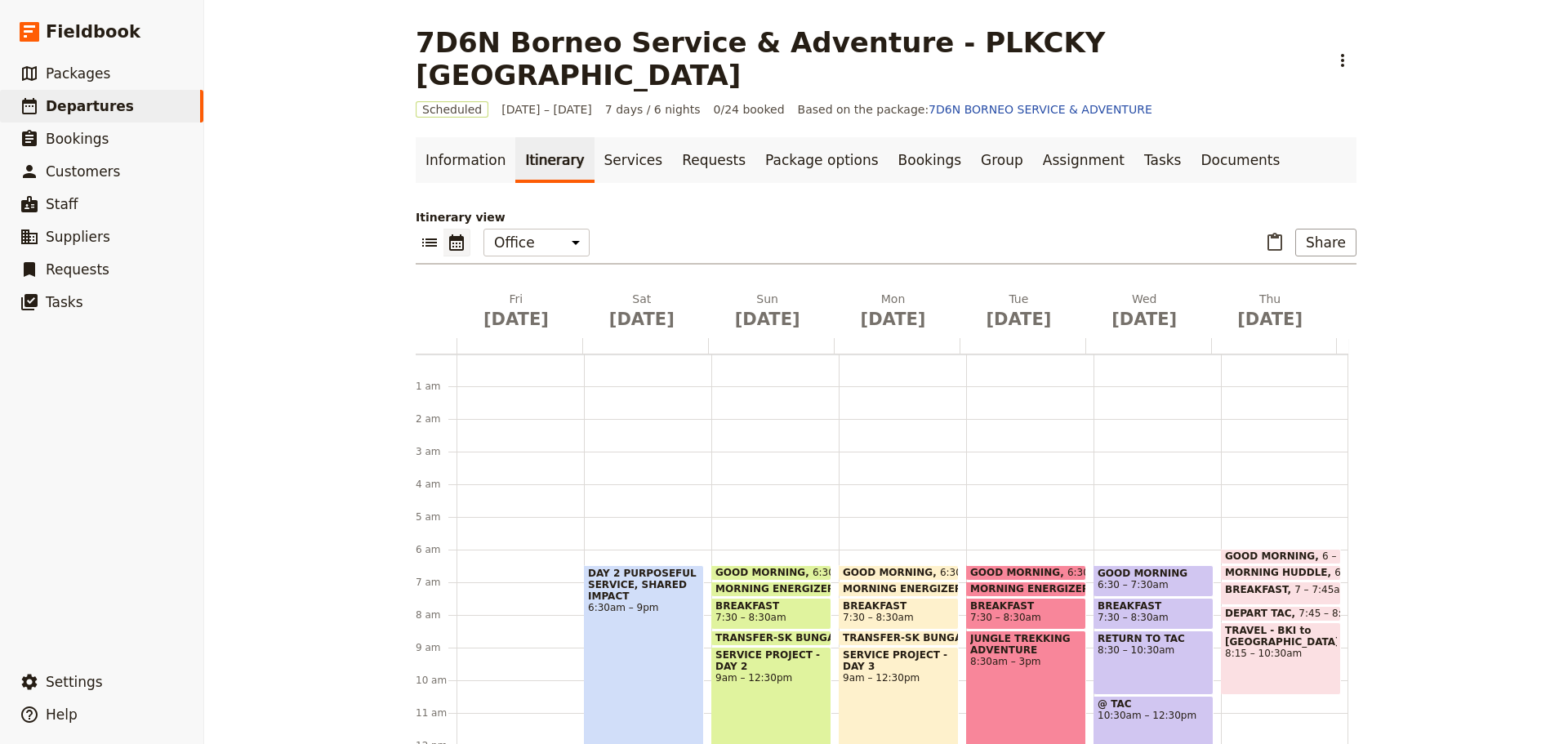
scroll to position [0, 0]
click at [792, 591] on span at bounding box center [772, 594] width 119 height 7
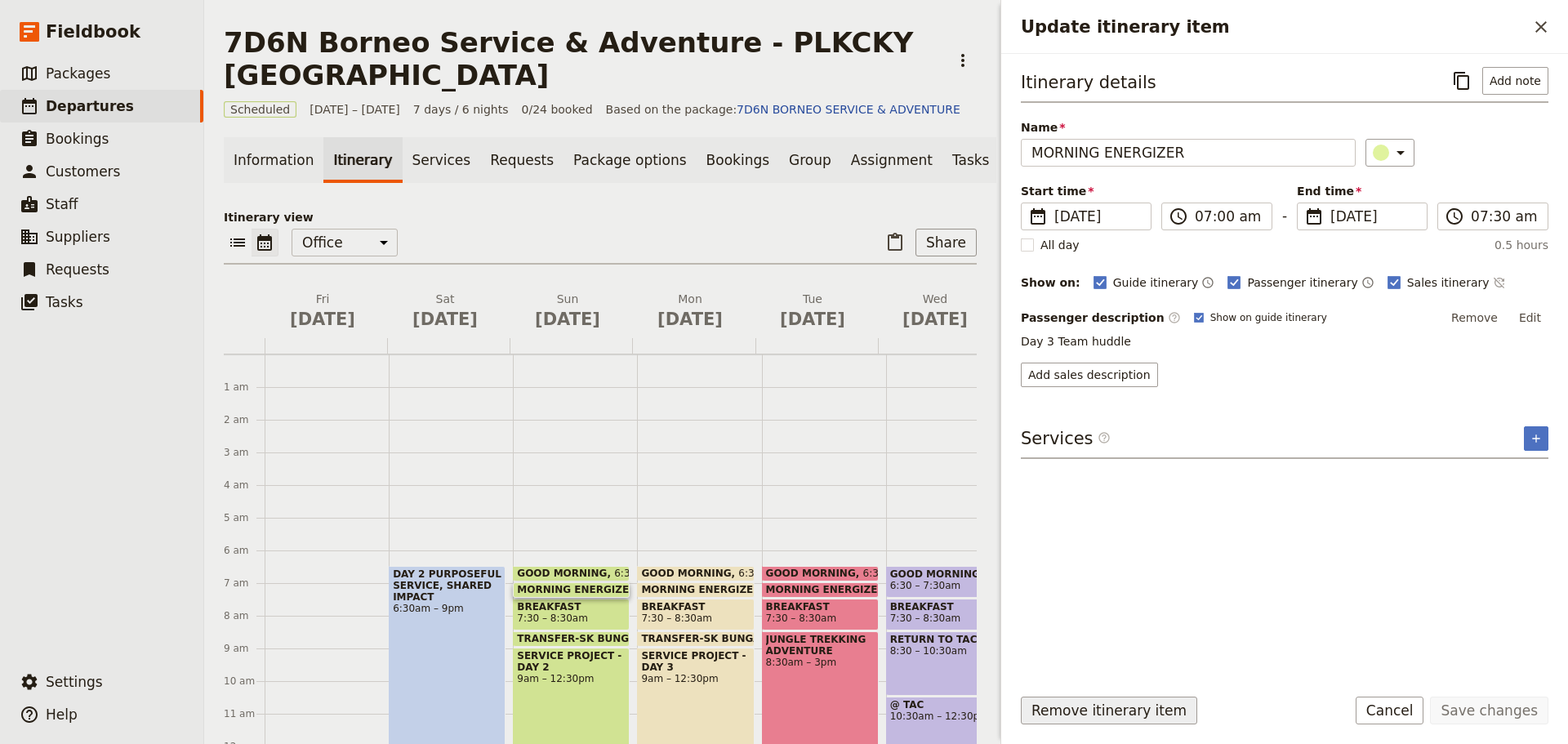
click at [1076, 714] on button "Remove itinerary item" at bounding box center [1109, 710] width 176 height 28
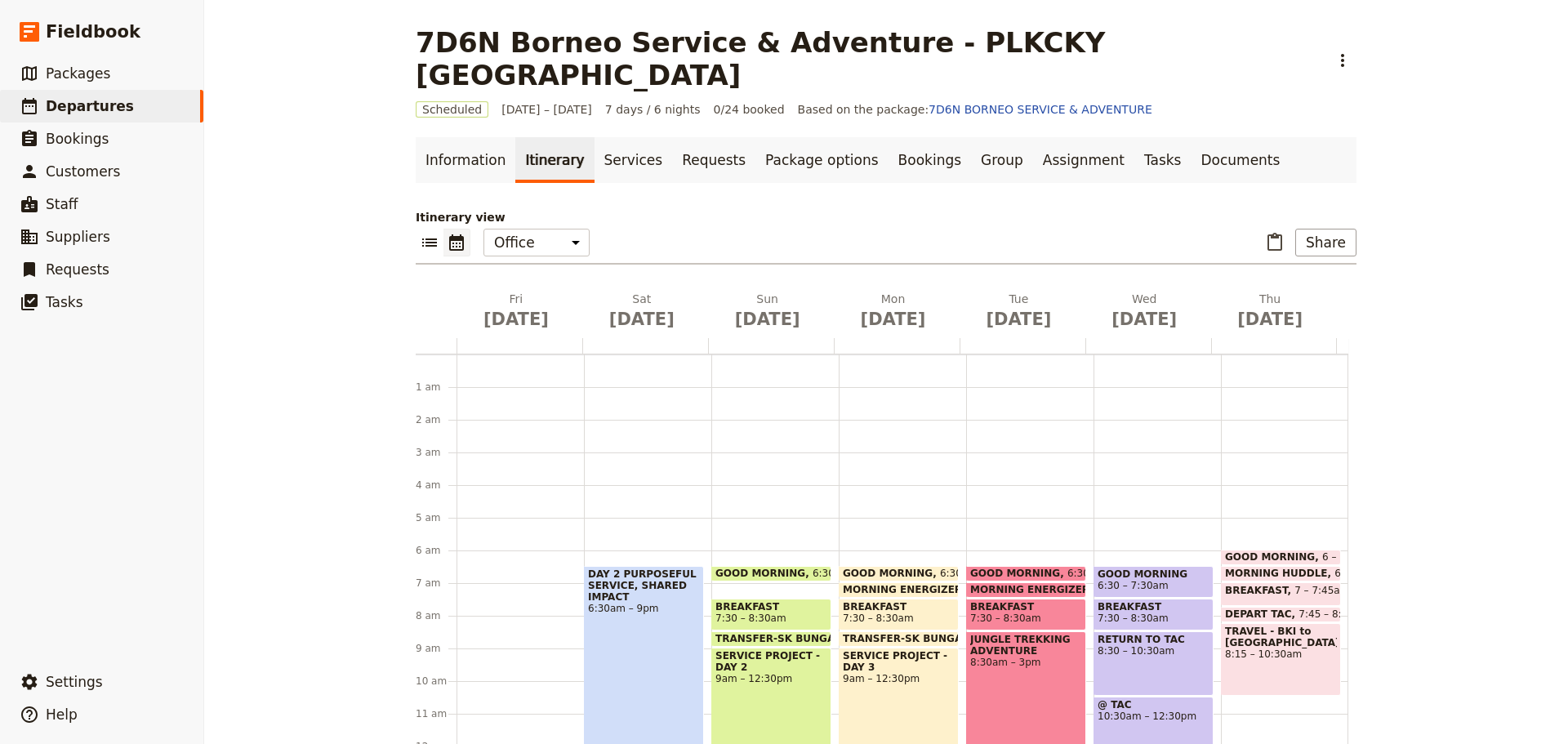
drag, startPoint x: 771, startPoint y: 575, endPoint x: 779, endPoint y: 579, distance: 8.9
click at [772, 602] on span "BREAKFAST" at bounding box center [771, 607] width 112 height 12
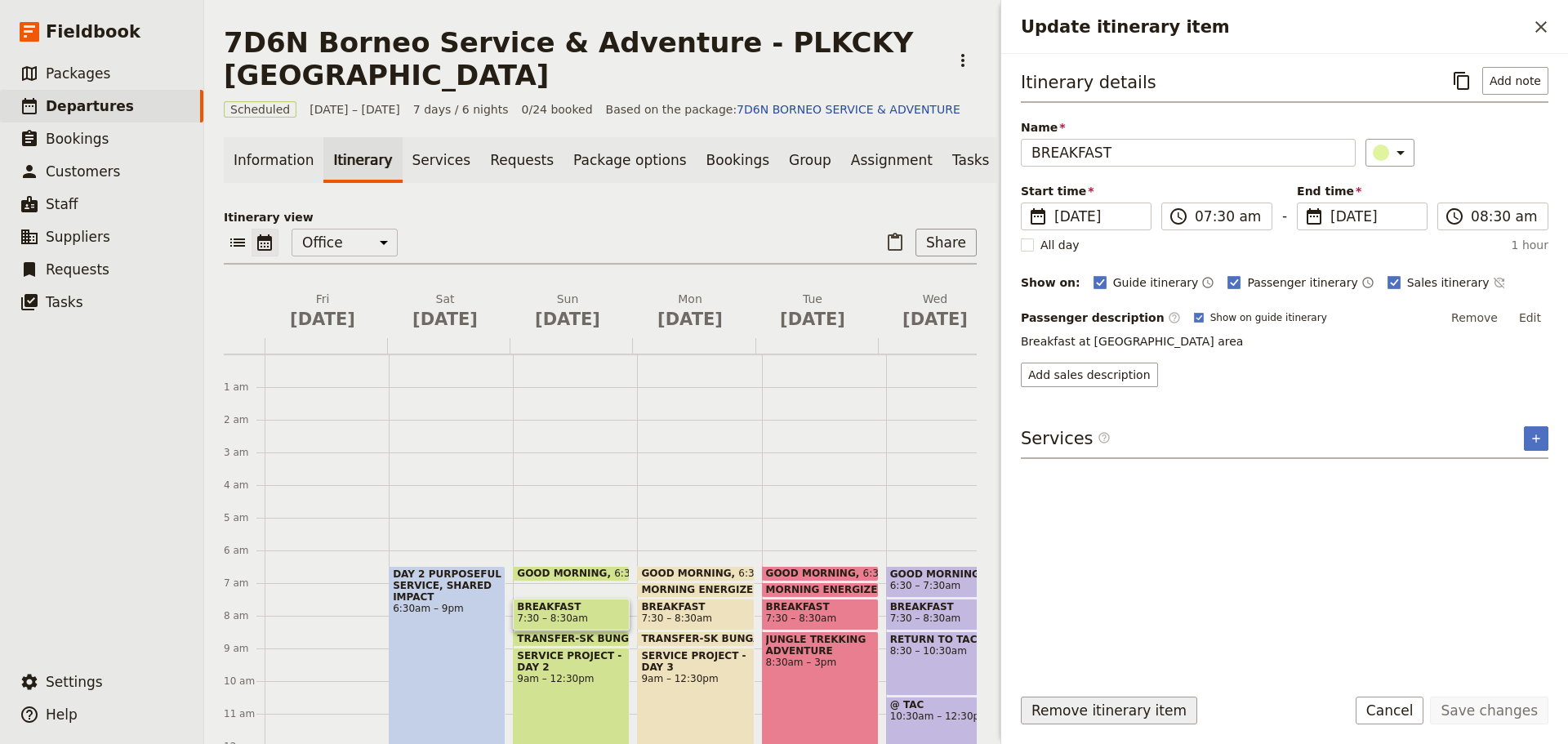
click at [1061, 706] on button "Remove itinerary item" at bounding box center [1109, 710] width 176 height 28
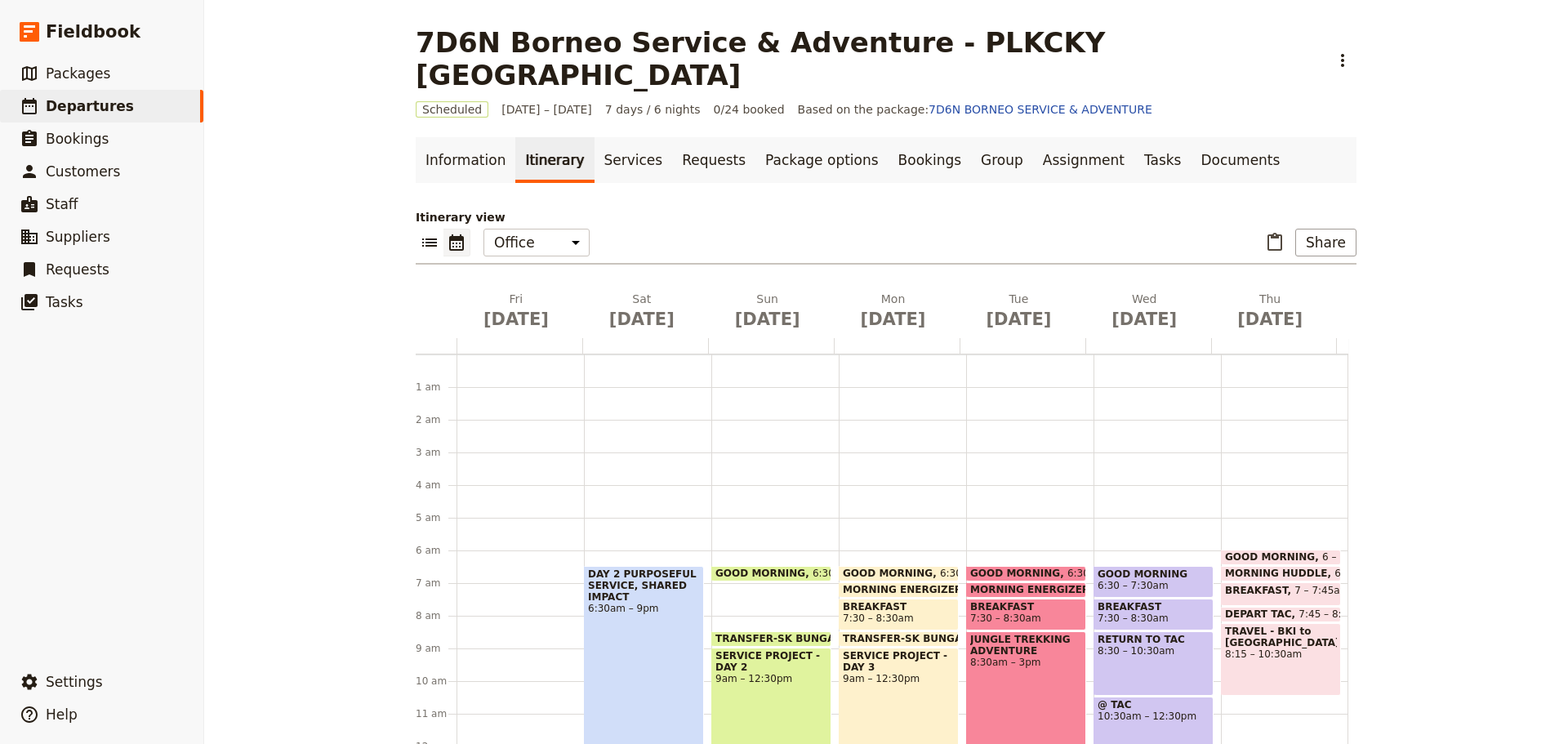
drag, startPoint x: 748, startPoint y: 604, endPoint x: 762, endPoint y: 611, distance: 15.7
click at [748, 633] on span "TRANSFER-SK BUNGALIO" at bounding box center [787, 639] width 144 height 12
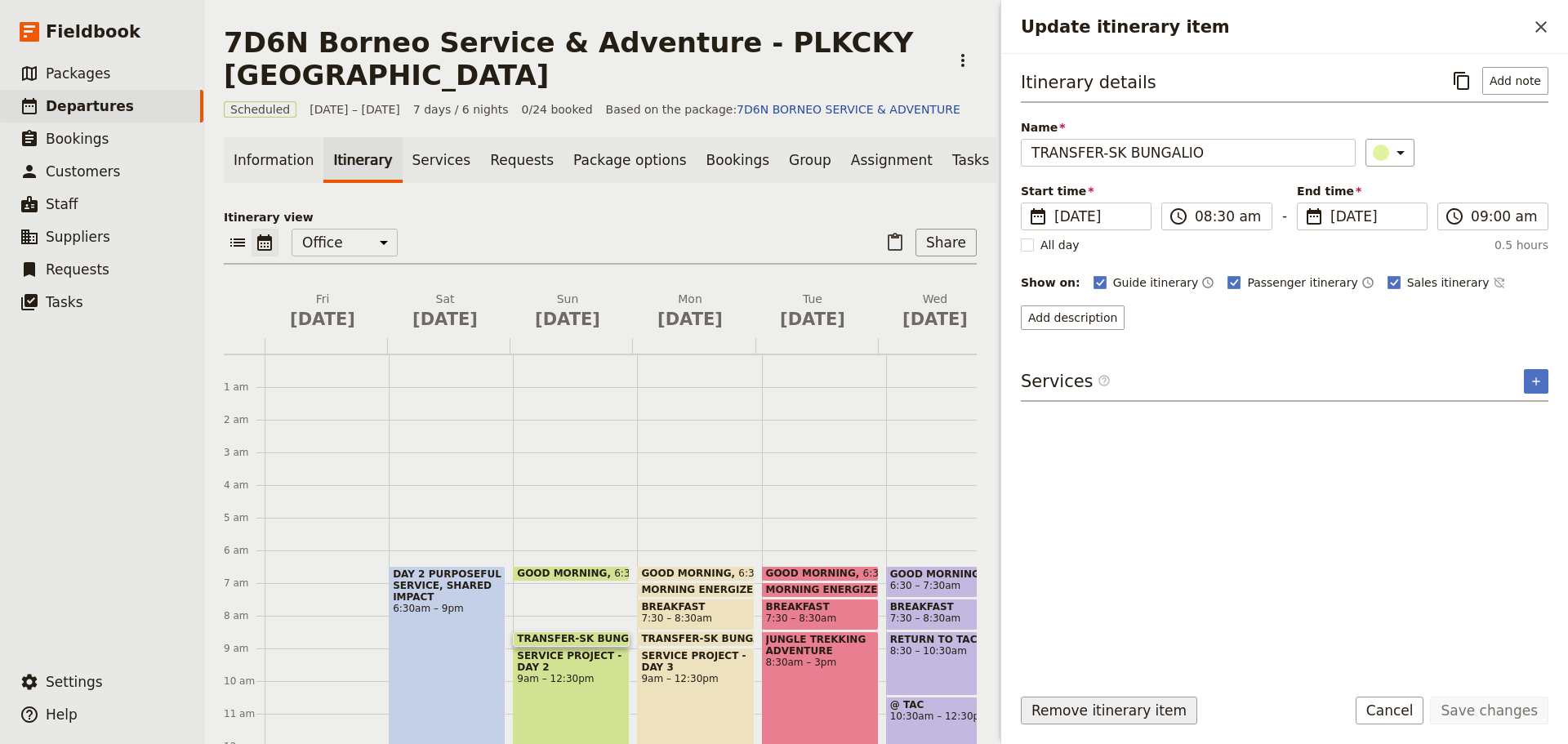
click at [1097, 713] on button "Remove itinerary item" at bounding box center [1109, 710] width 176 height 28
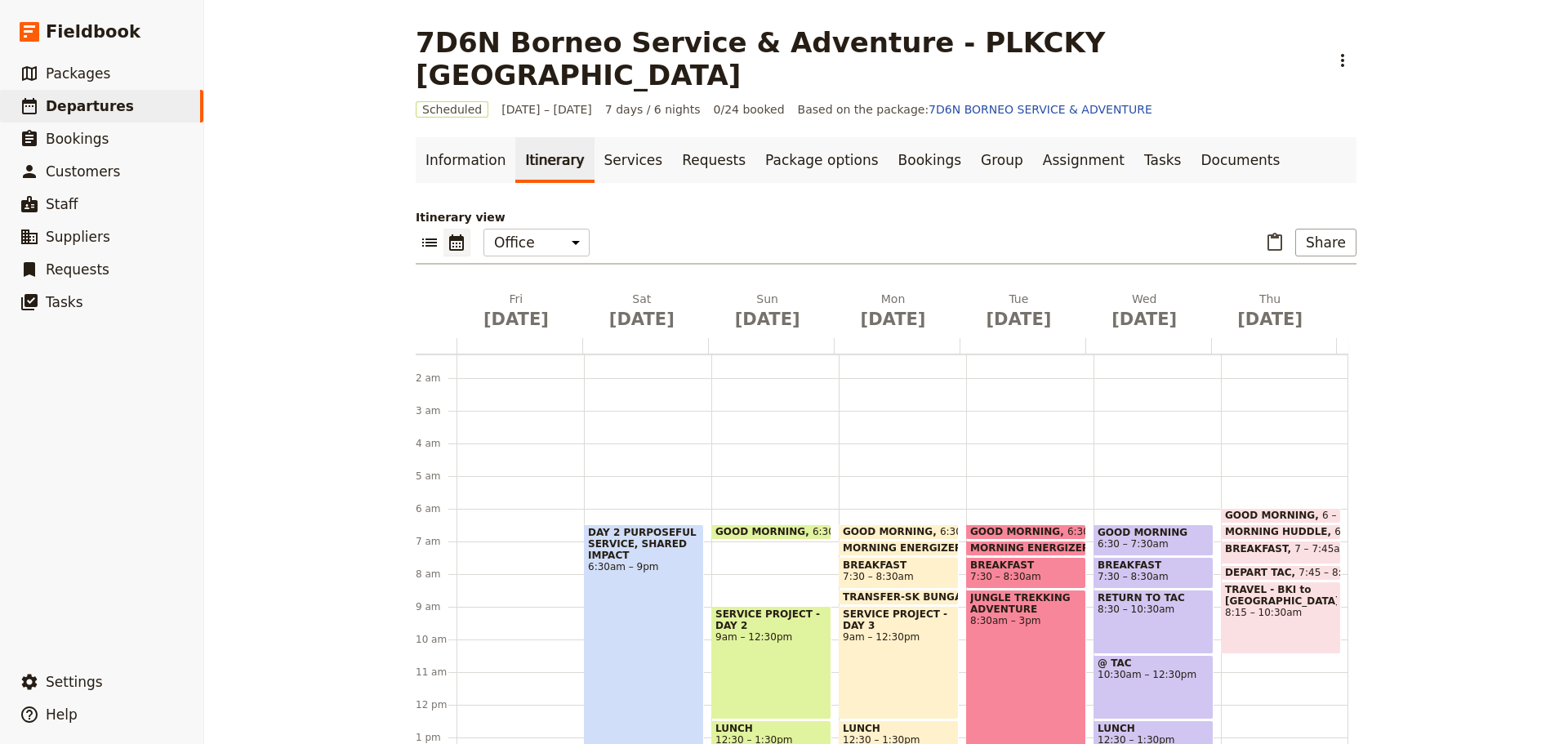
scroll to position [82, 0]
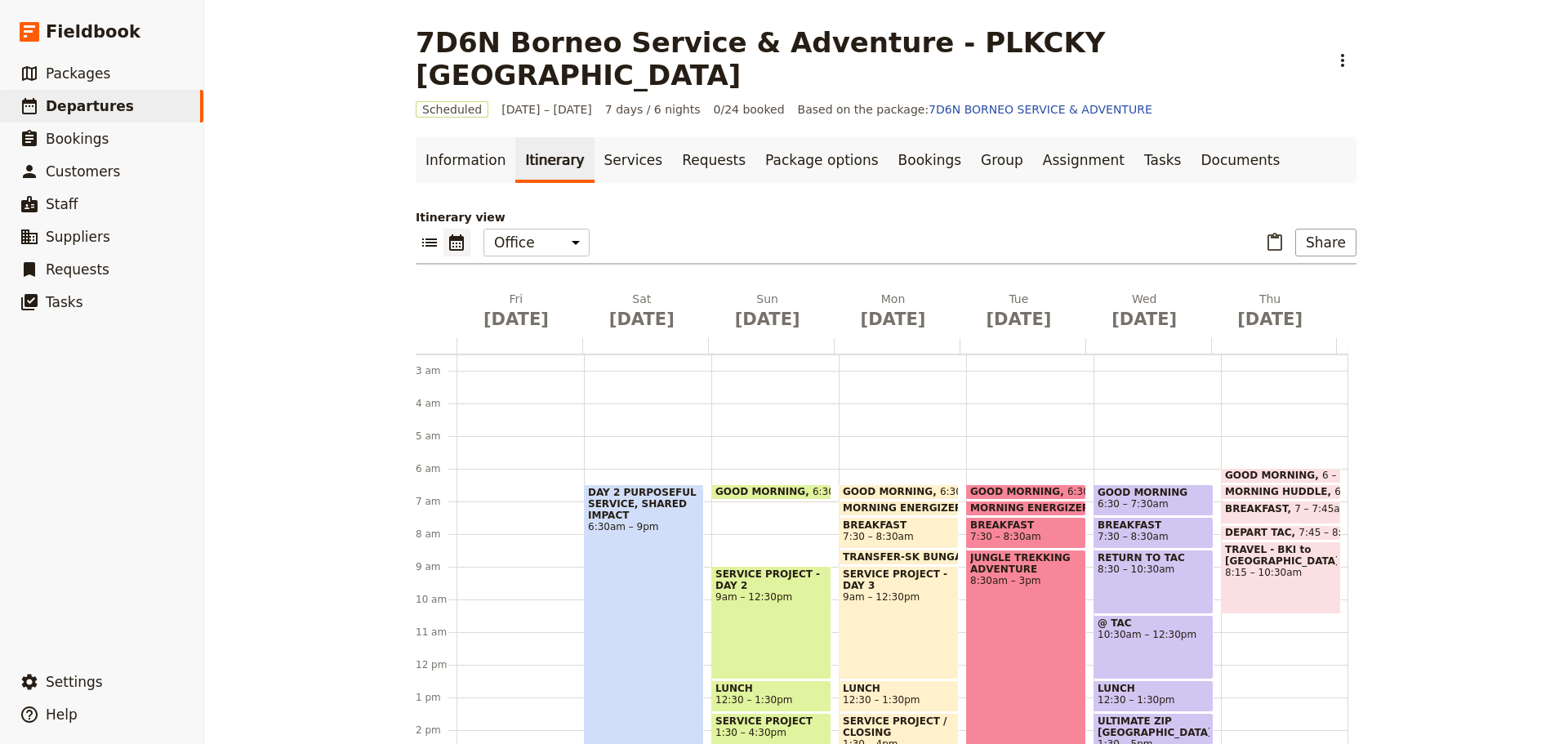
click at [729, 581] on div "SERVICE PROJECT - DAY 2 9am – 12:30pm" at bounding box center [771, 622] width 120 height 114
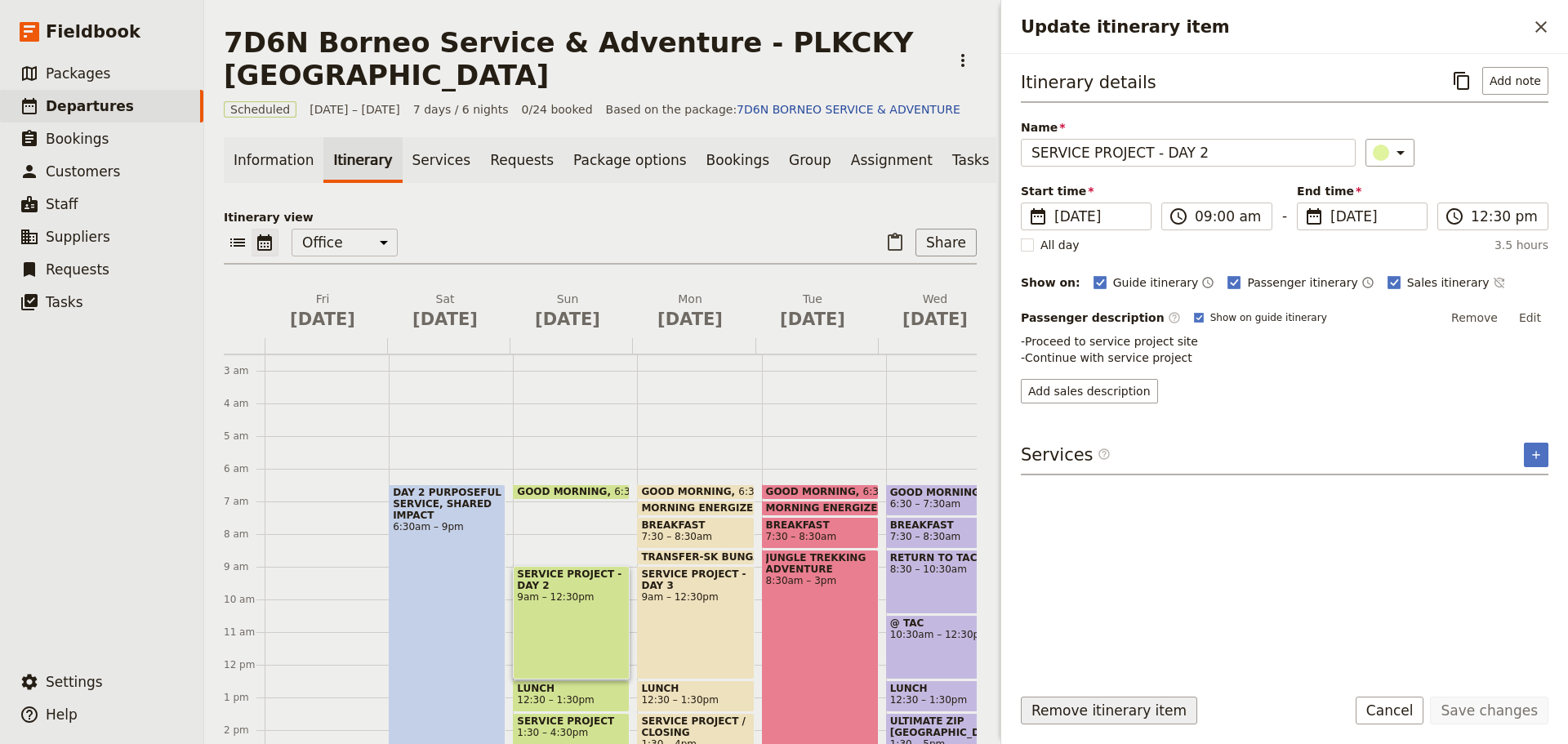
click at [1102, 710] on button "Remove itinerary item" at bounding box center [1109, 710] width 176 height 28
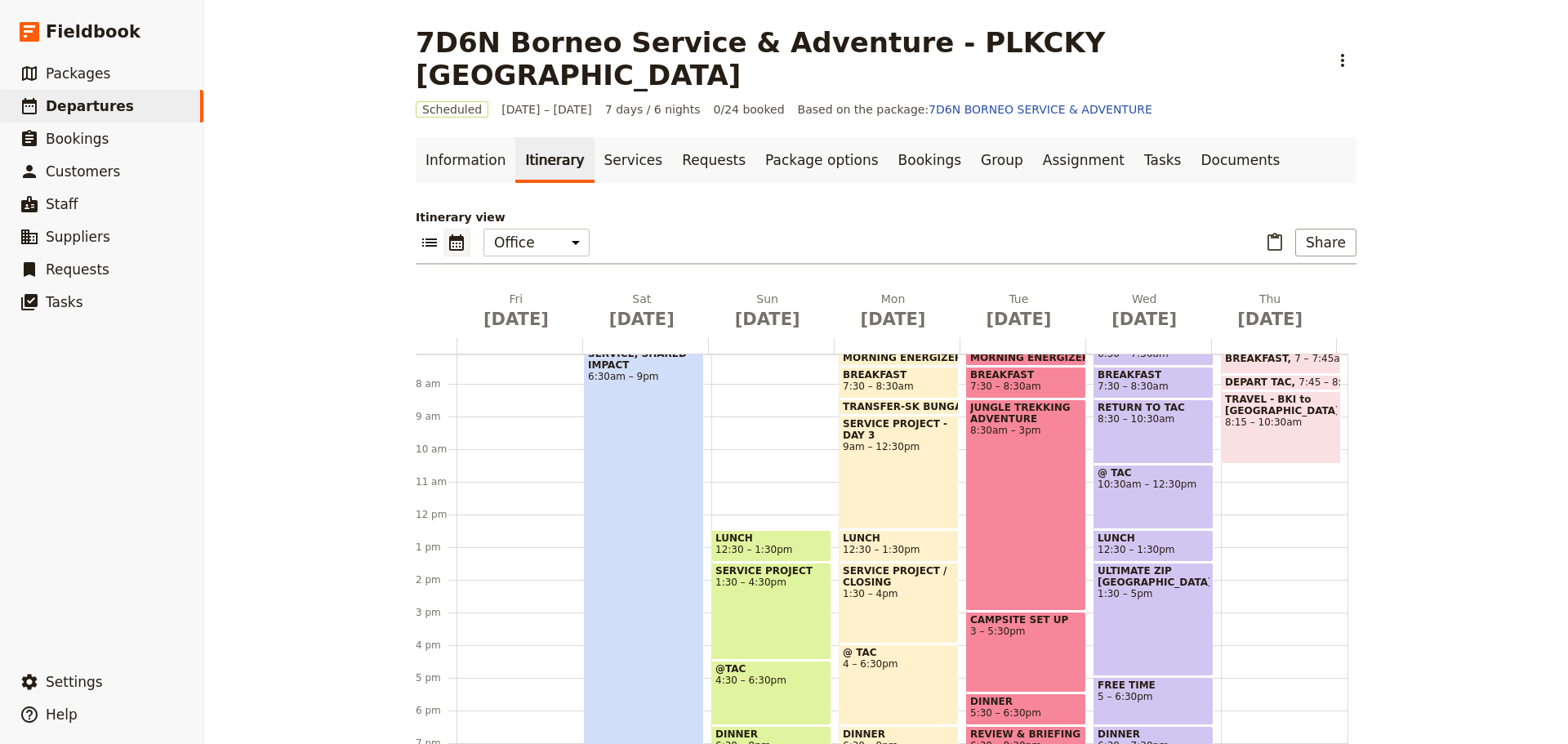
scroll to position [245, 0]
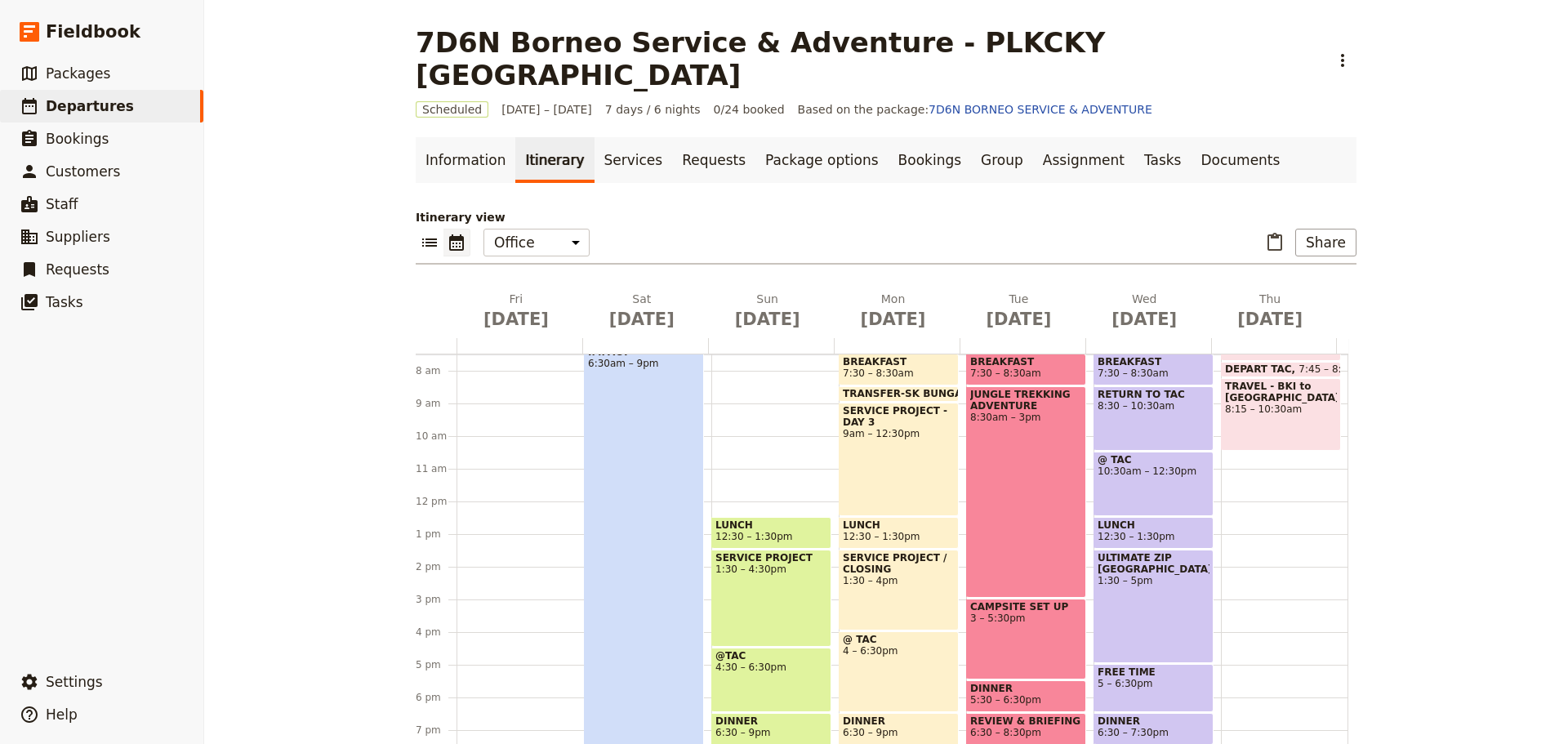
click at [729, 519] on span "LUNCH" at bounding box center [771, 525] width 112 height 12
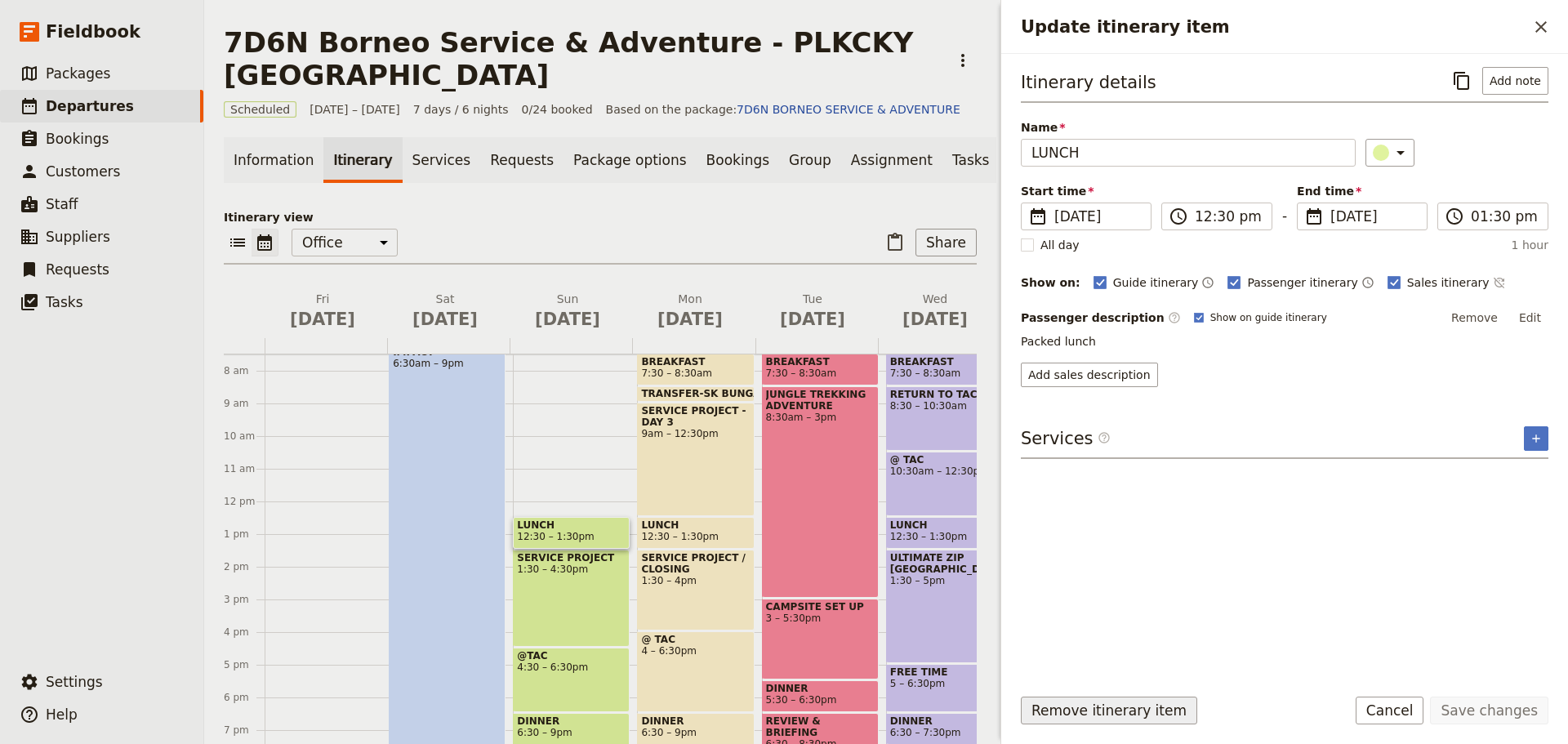
click at [1104, 709] on button "Remove itinerary item" at bounding box center [1109, 710] width 176 height 28
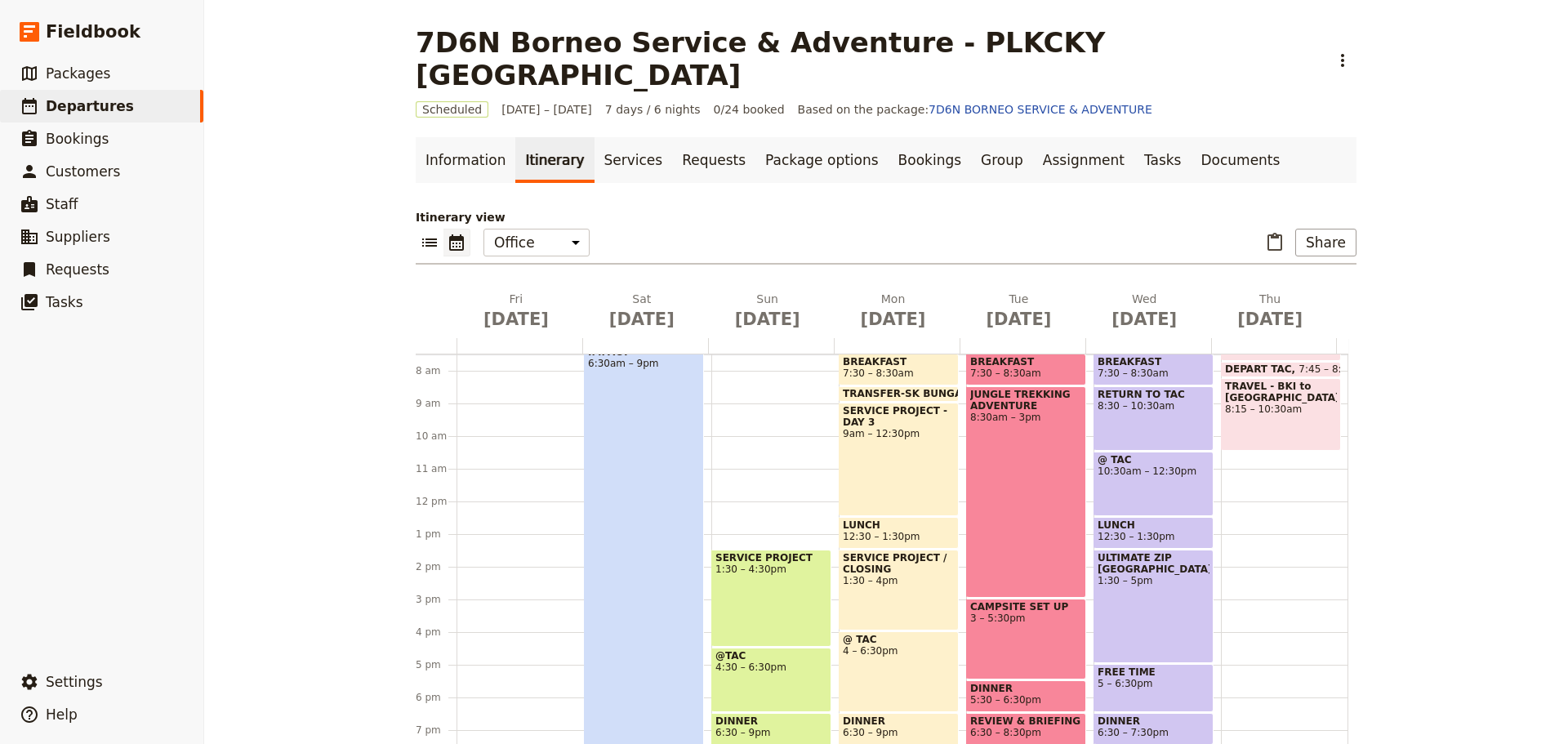
click at [584, 597] on div "DAY 2 PURPOSEFUL SERVICE, SHARED IMPACT 6:30am – 9pm" at bounding box center [643, 557] width 120 height 473
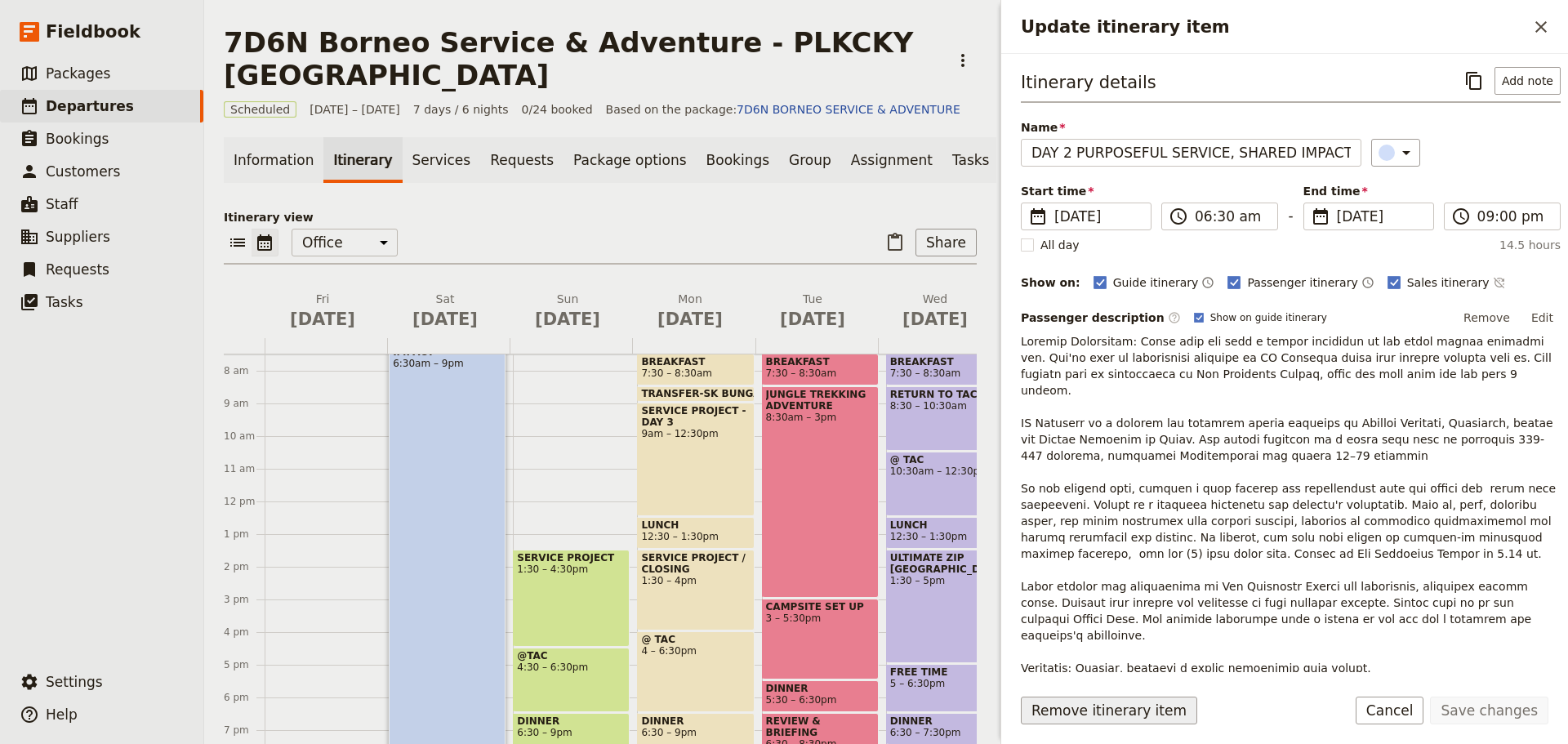
click at [1096, 712] on button "Remove itinerary item" at bounding box center [1109, 710] width 176 height 28
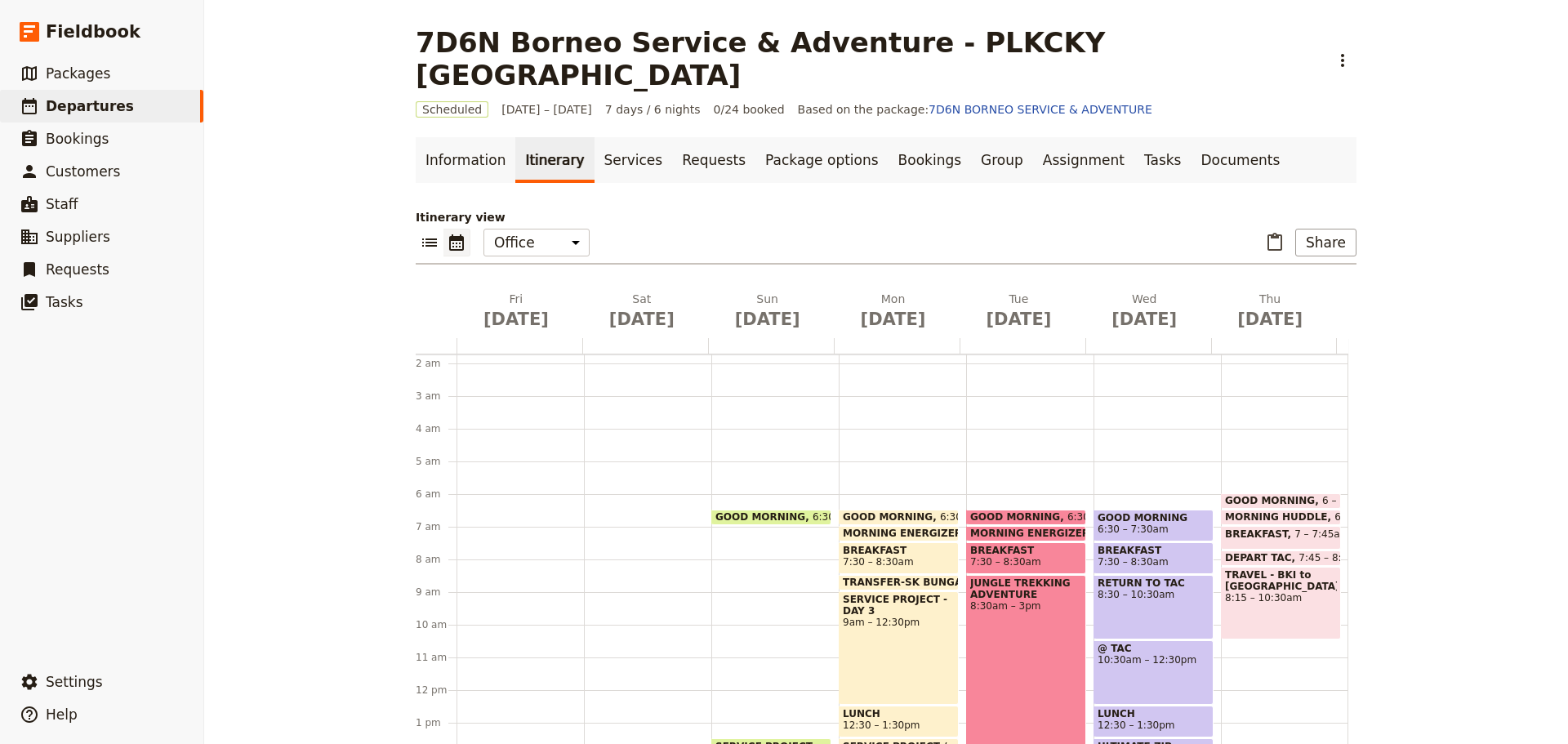
scroll to position [96, 0]
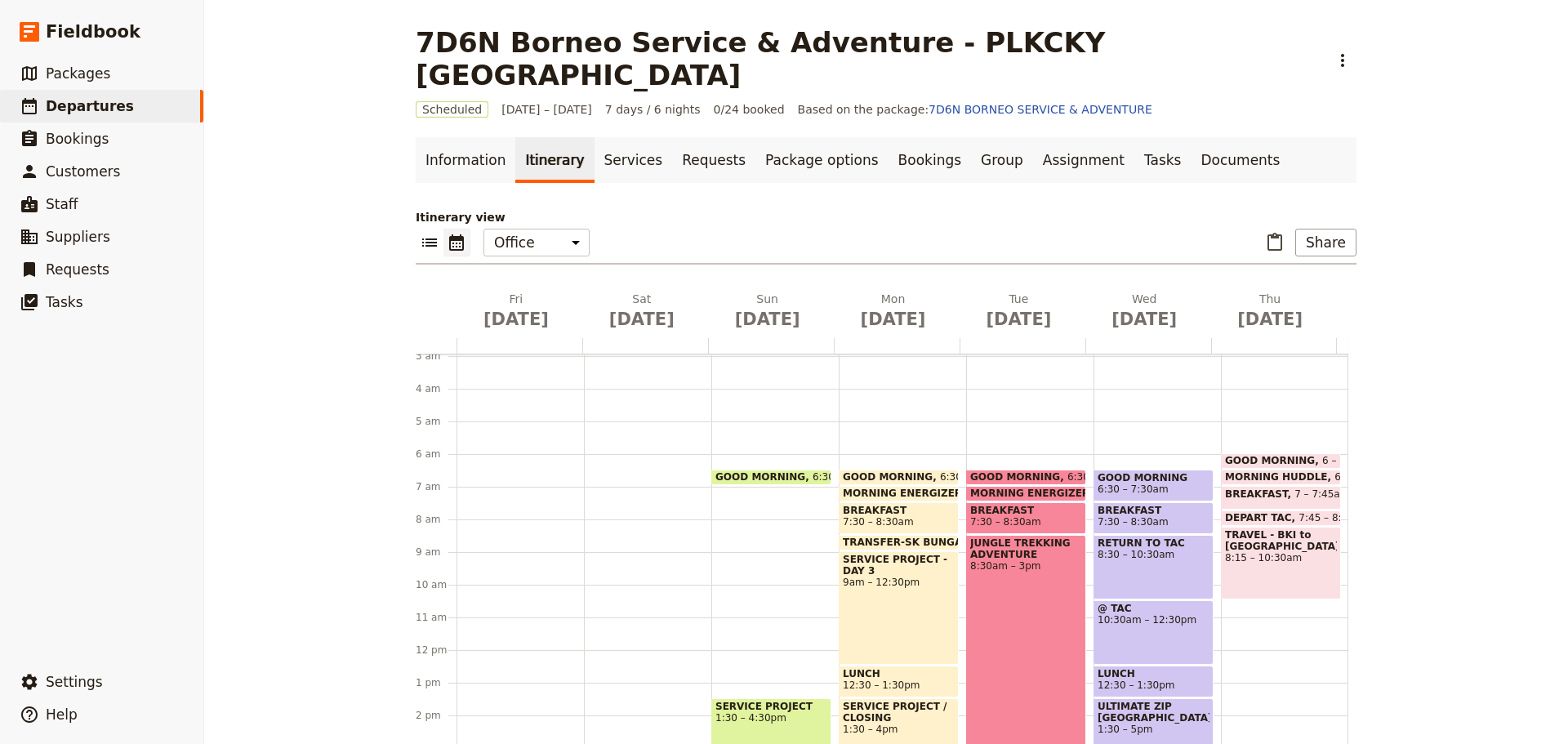
click at [778, 698] on div "SERVICE PROJECT 1:30 – 4:30pm" at bounding box center [771, 747] width 120 height 97
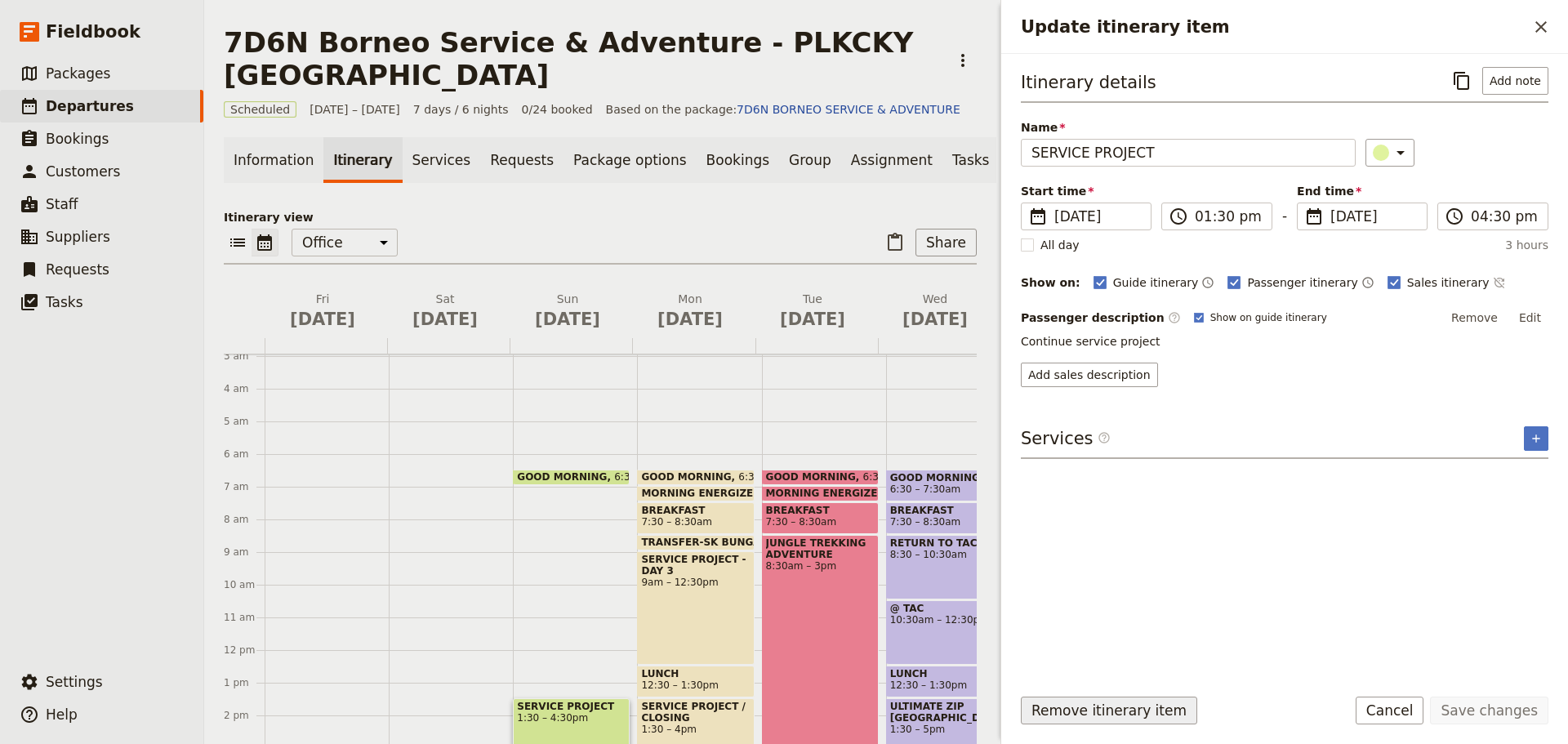
click at [1141, 719] on button "Remove itinerary item" at bounding box center [1109, 710] width 176 height 28
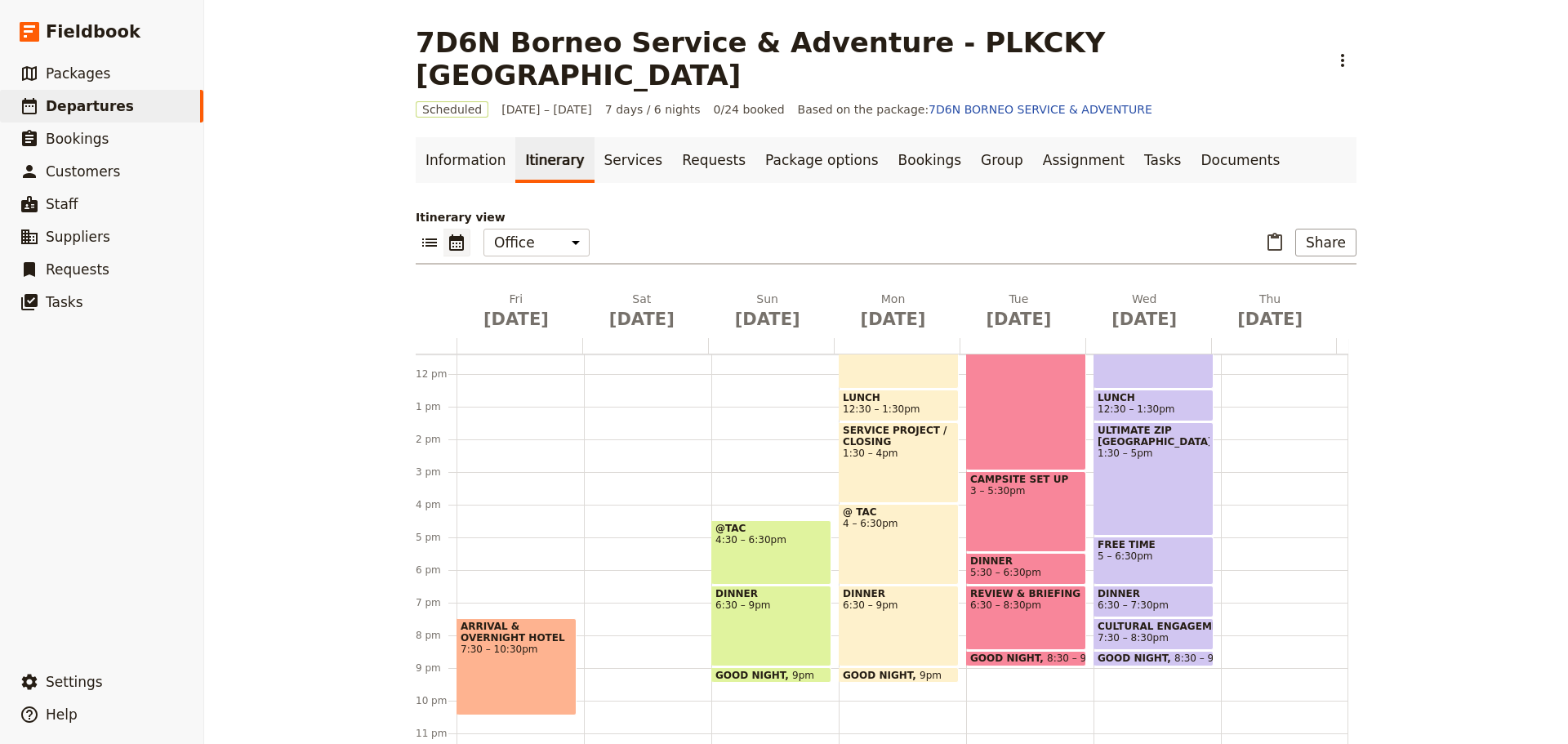
scroll to position [374, 0]
click at [731, 529] on div "@TAC 4:30 – 6:30pm" at bounding box center [771, 550] width 120 height 64
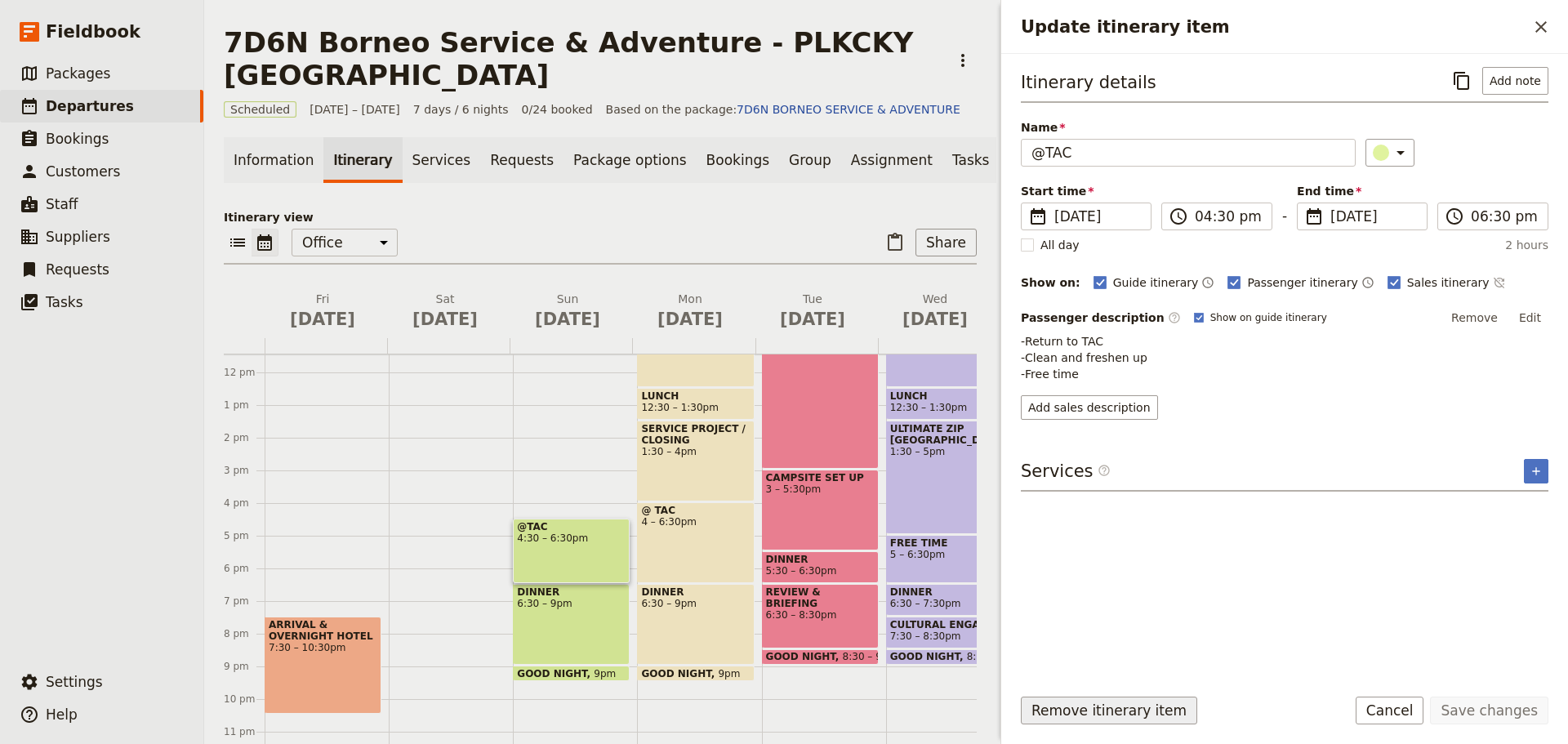
click at [1073, 706] on button "Remove itinerary item" at bounding box center [1109, 710] width 176 height 28
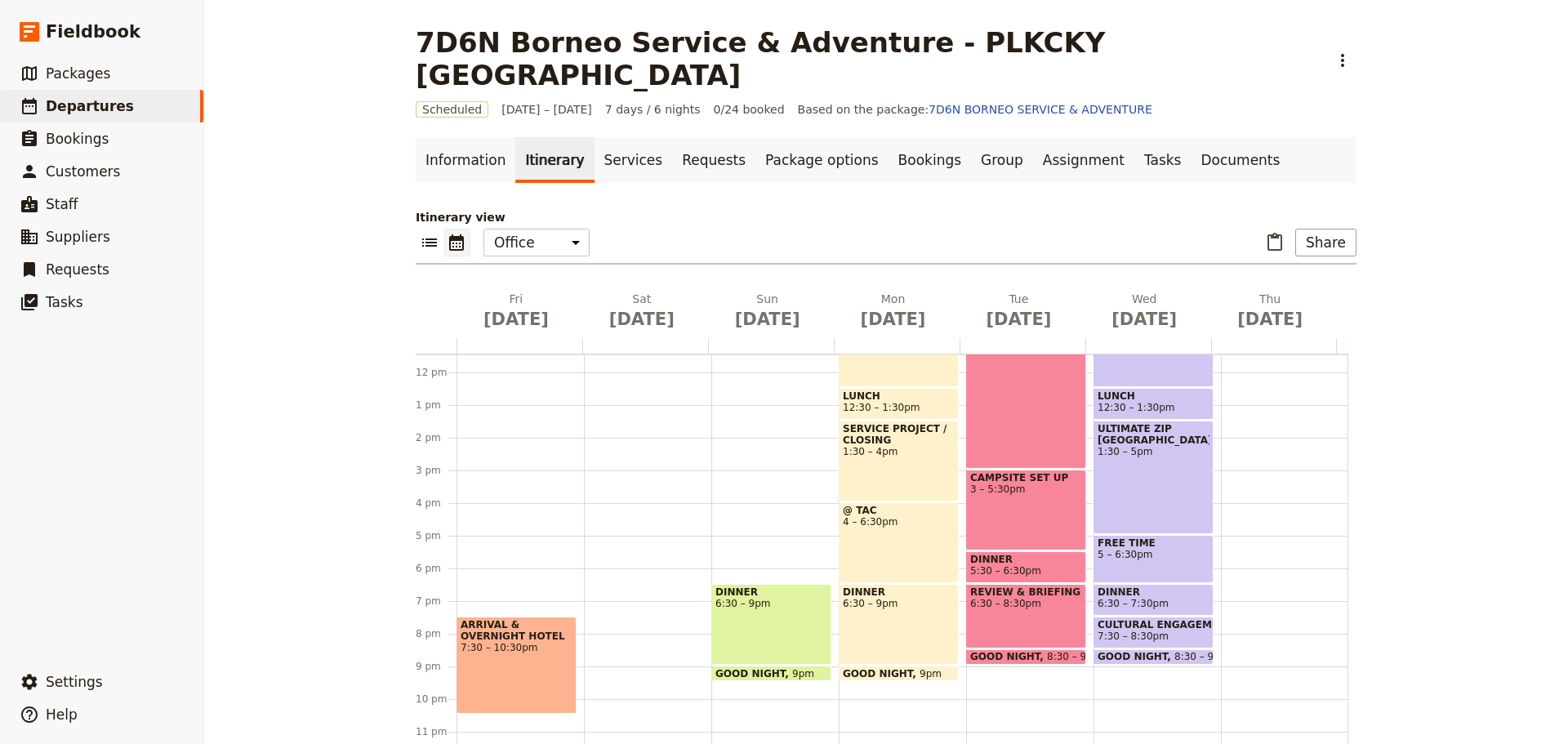
click at [728, 603] on div "DINNER 6:30 – 9pm" at bounding box center [771, 624] width 120 height 81
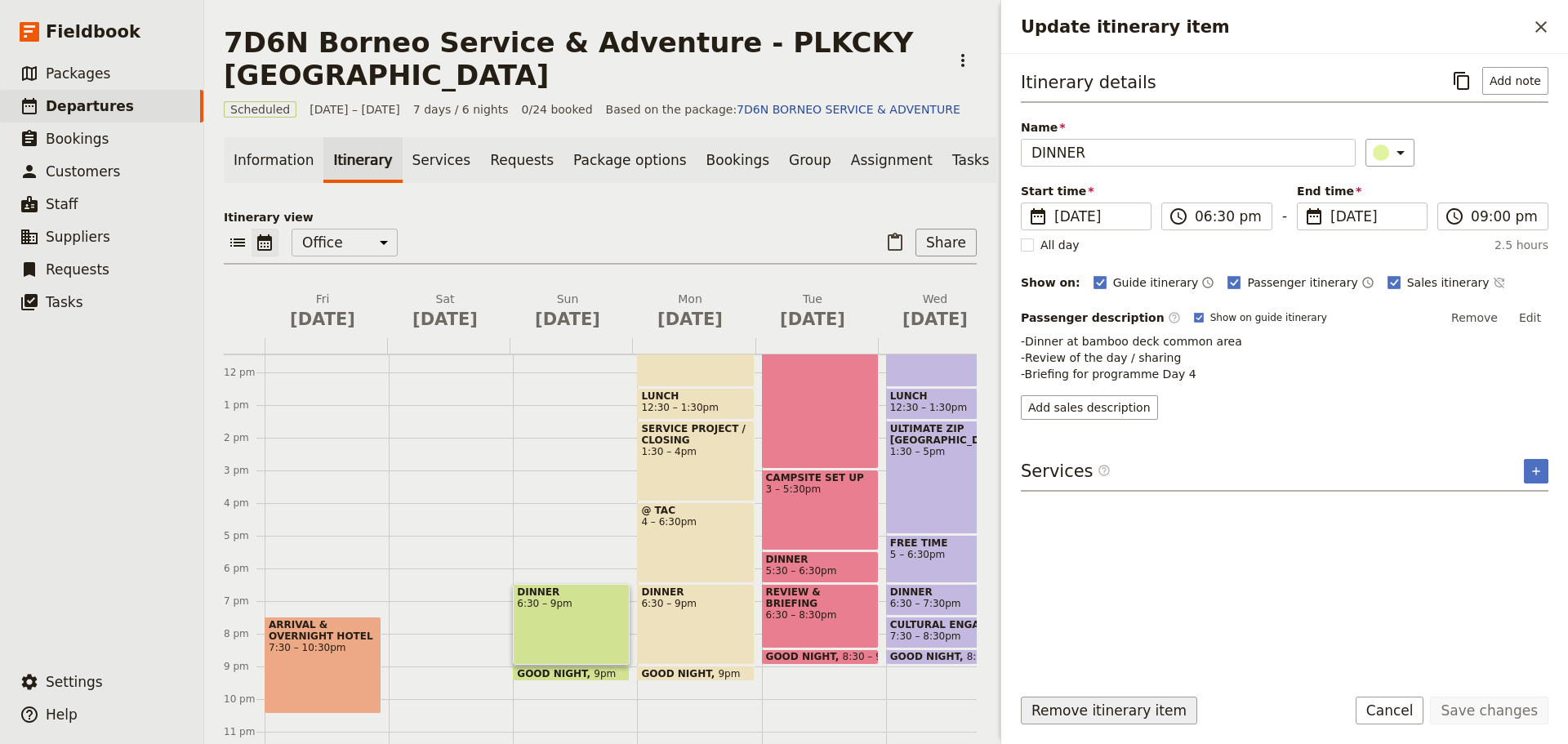
click at [1115, 716] on button "Remove itinerary item" at bounding box center [1109, 710] width 176 height 28
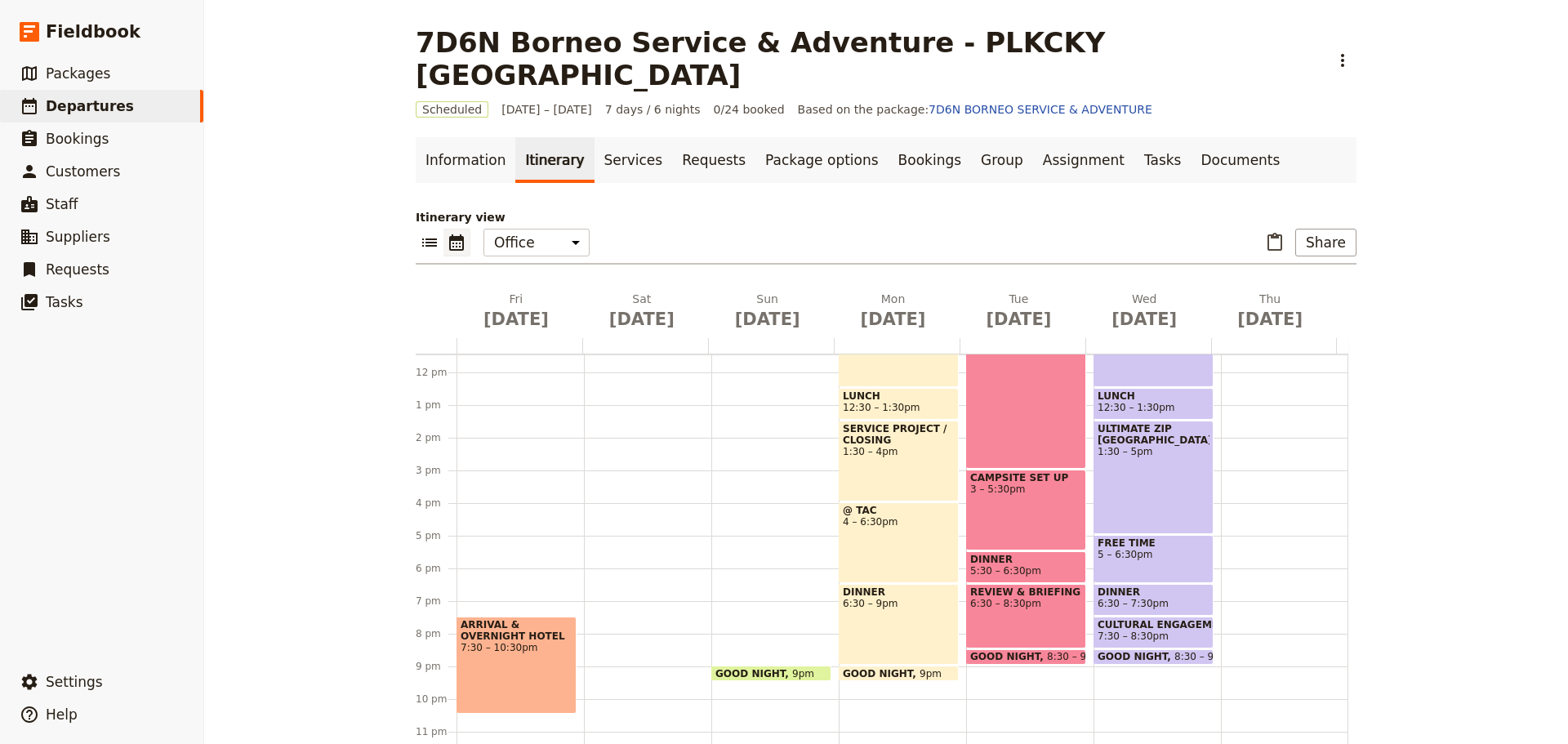
click at [779, 674] on span at bounding box center [772, 677] width 119 height 7
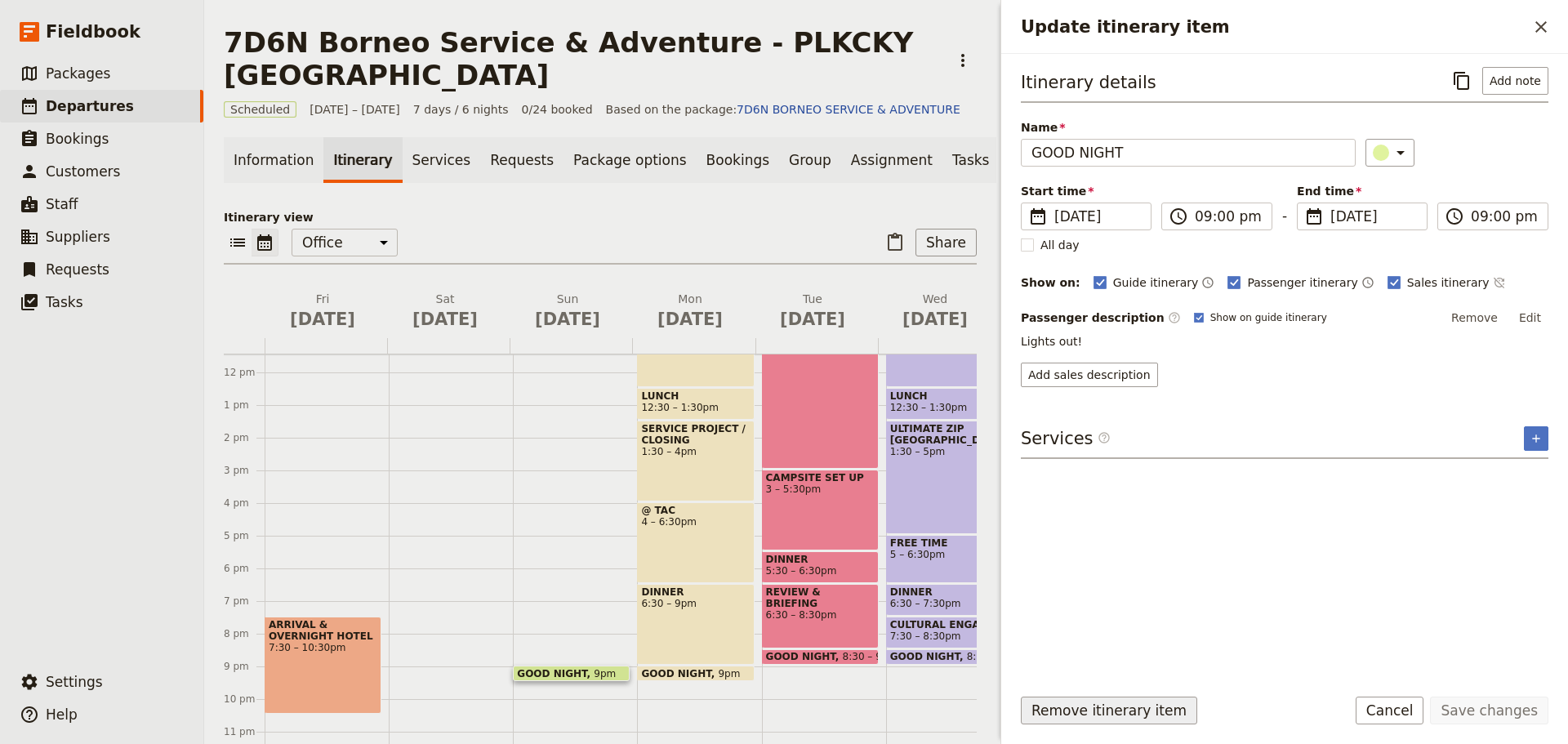
click at [1065, 711] on button "Remove itinerary item" at bounding box center [1109, 710] width 176 height 28
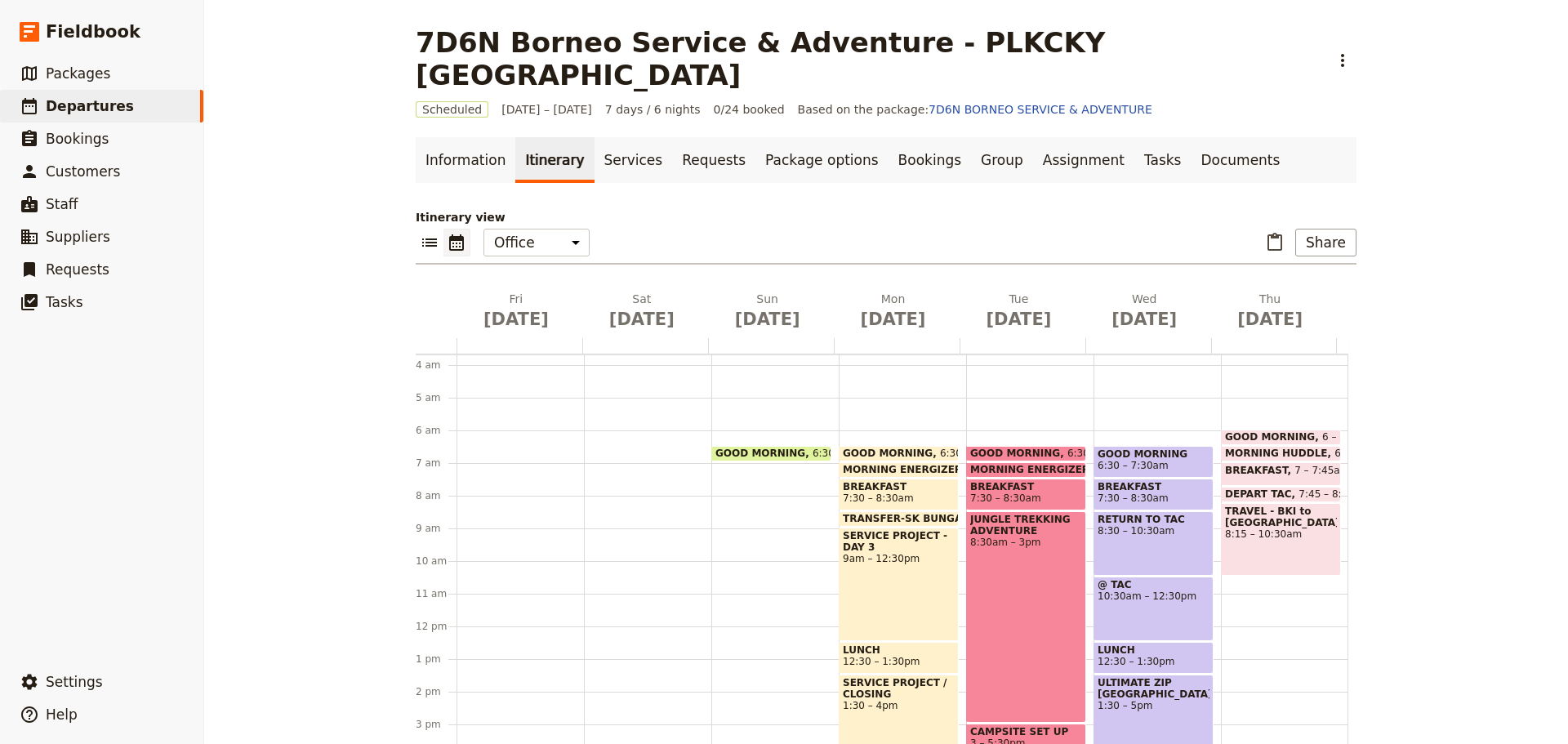
scroll to position [82, 0]
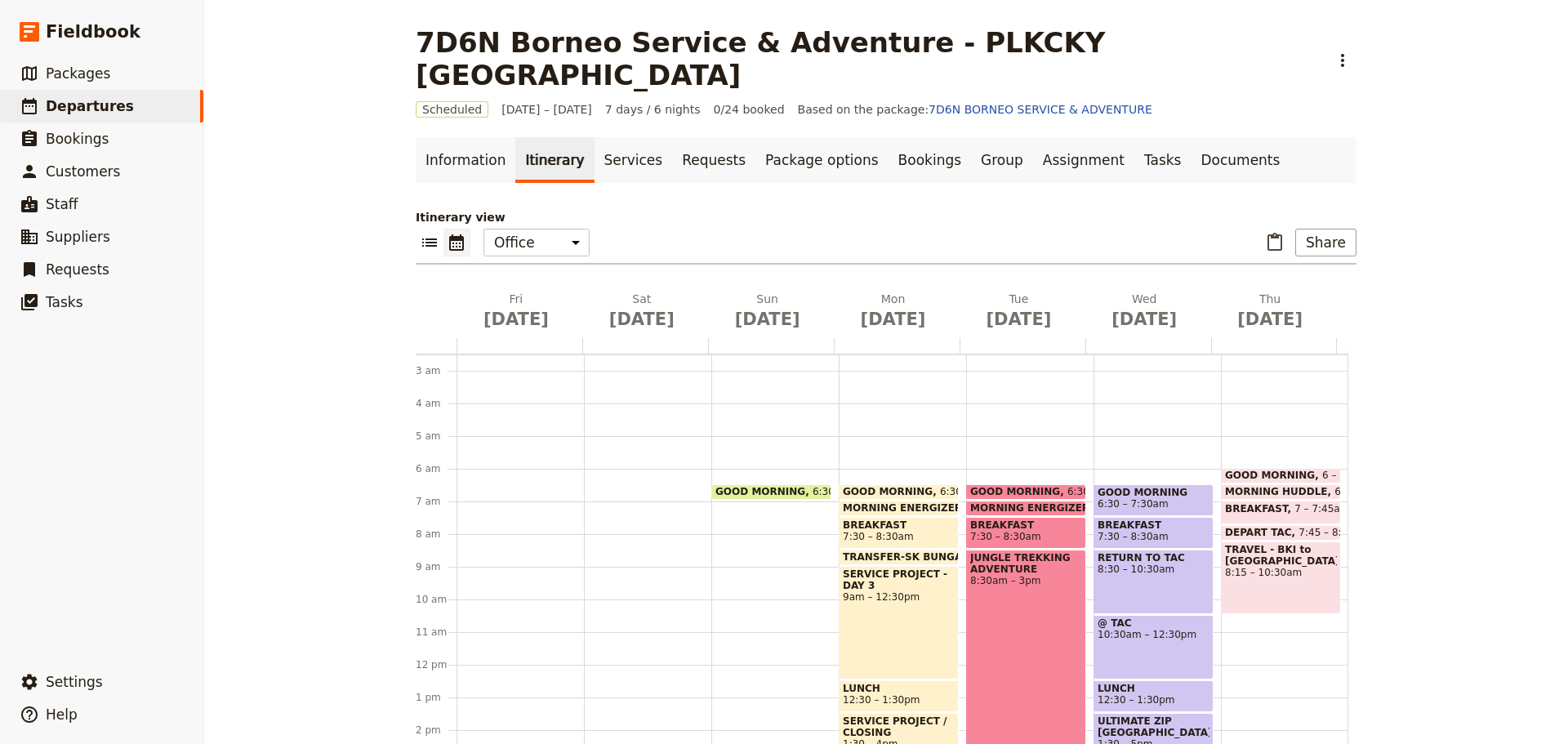
click at [642, 463] on div at bounding box center [647, 665] width 128 height 785
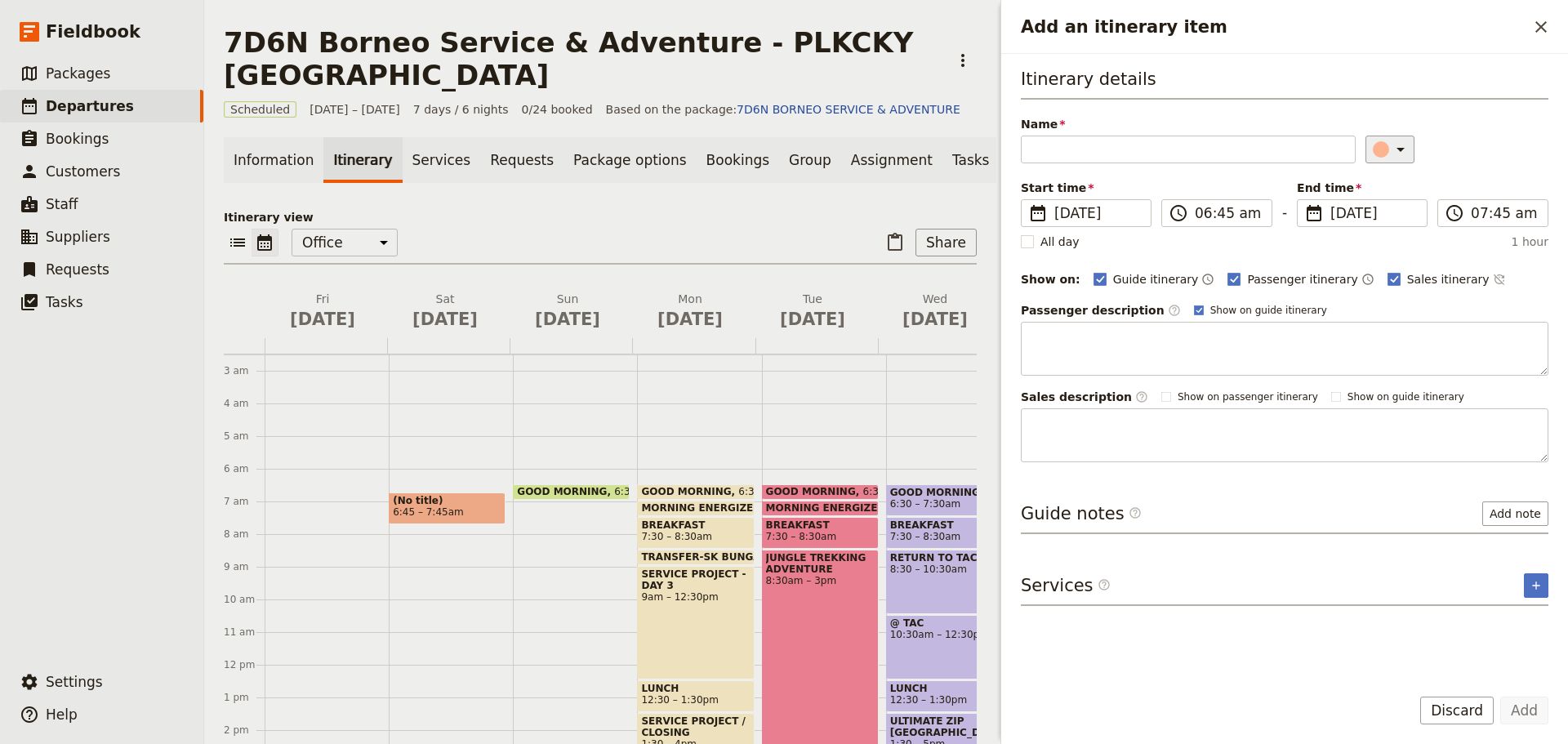
click at [1397, 147] on icon "Add an itinerary item" at bounding box center [1401, 149] width 8 height 4
click at [1369, 221] on div "button" at bounding box center [1370, 223] width 17 height 17
click at [1229, 220] on input "06:45 am" at bounding box center [1229, 214] width 67 height 20
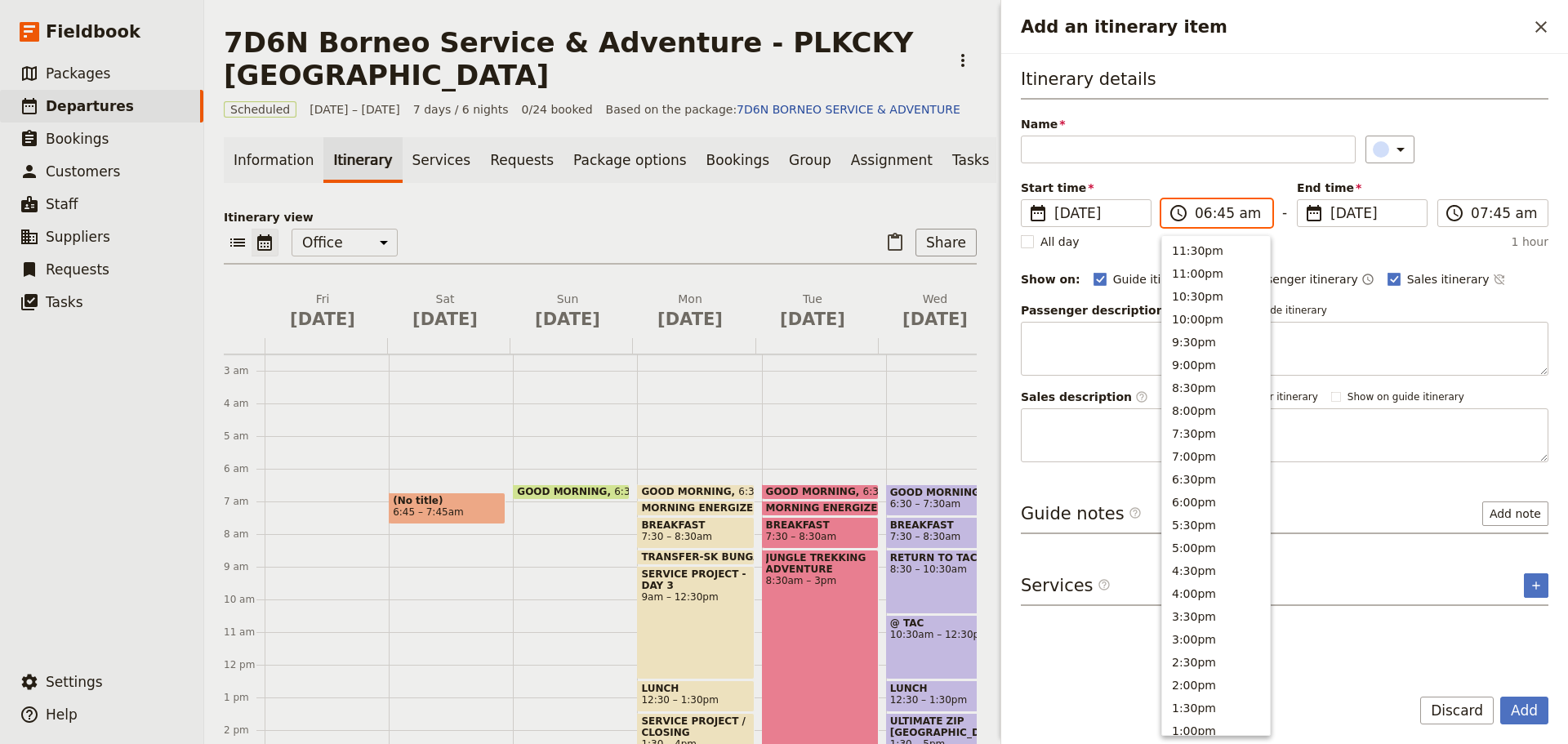
scroll to position [598, 0]
click at [1204, 432] on button "6:30am" at bounding box center [1216, 430] width 108 height 23
type input "06:30 am"
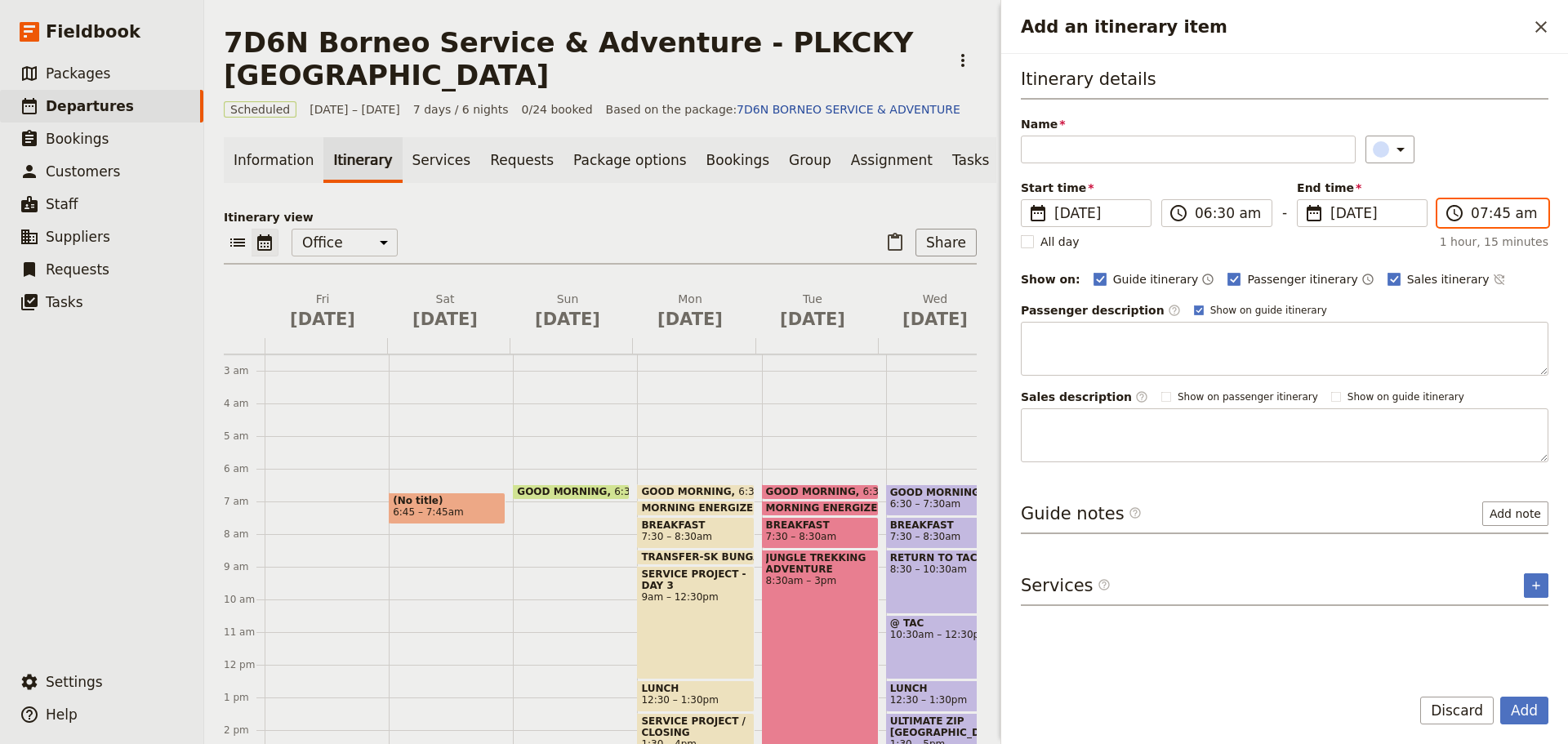
click at [1493, 209] on input "07:45 am" at bounding box center [1505, 214] width 67 height 20
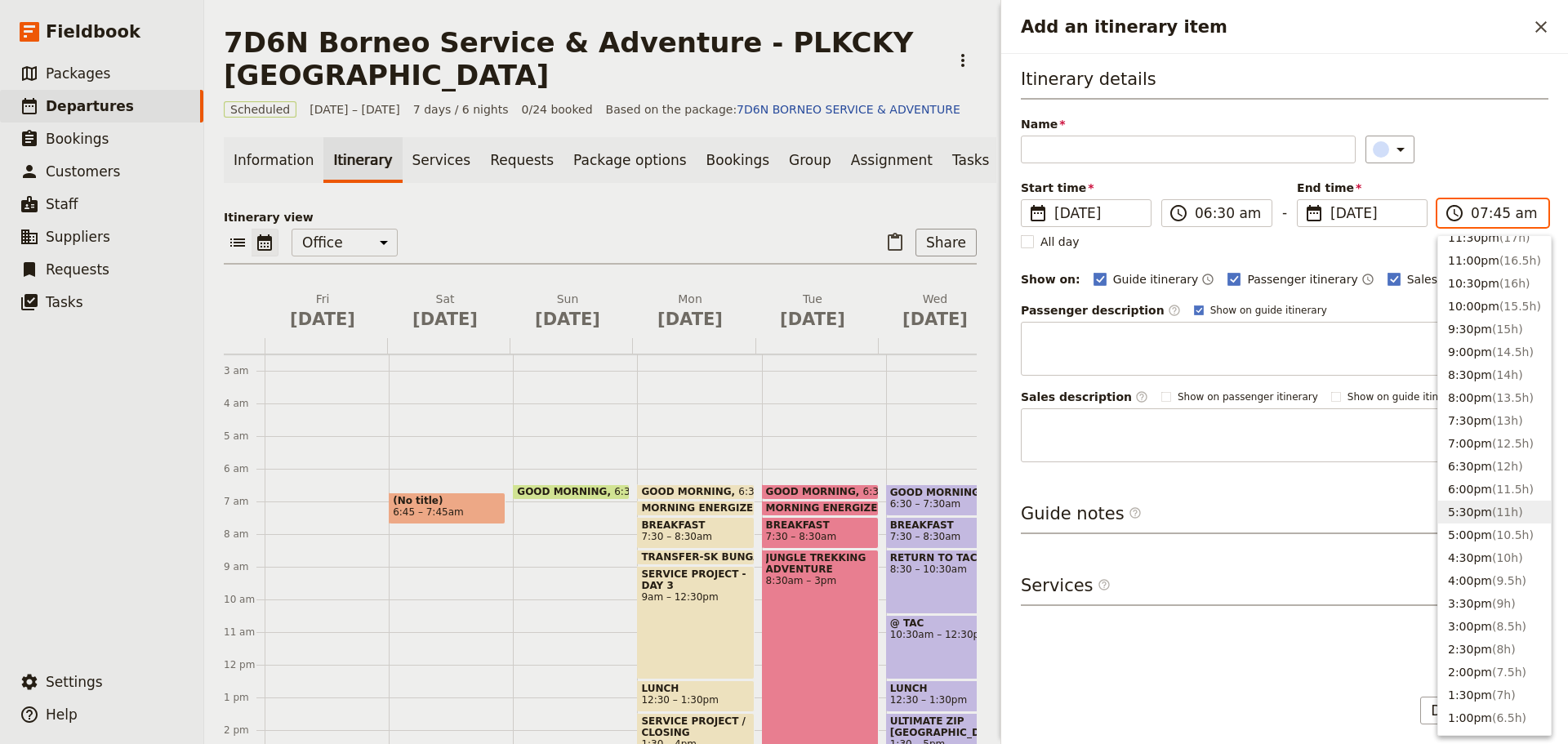
scroll to position [0, 0]
click at [1478, 368] on button "9:00pm ( 14.5h )" at bounding box center [1495, 365] width 113 height 23
type input "09:00 pm"
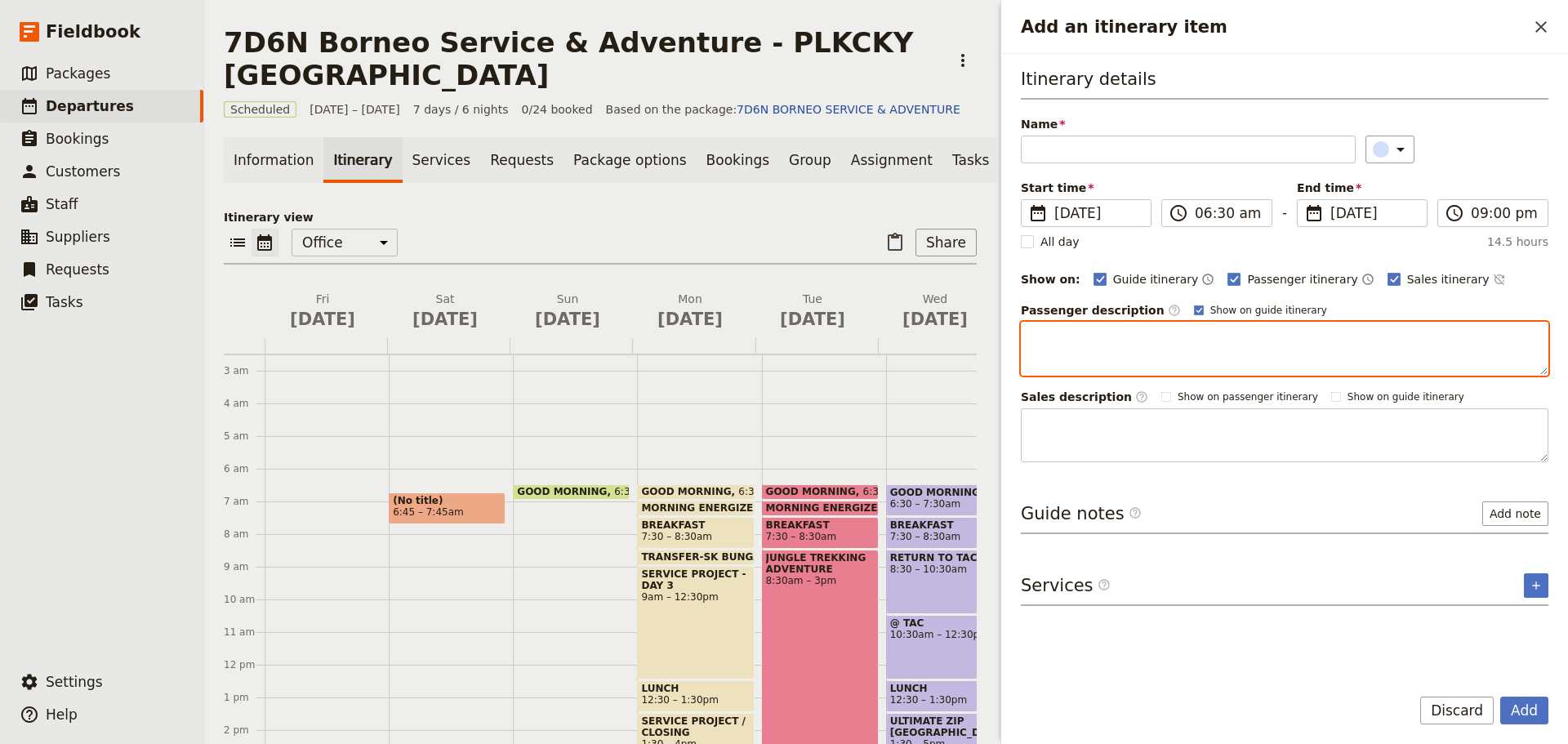
click at [1102, 350] on textarea "Add an itinerary item" at bounding box center [1284, 348] width 527 height 53
paste textarea "Morning Transition: Begin your day with a hearty breakfast at the hotel before …"
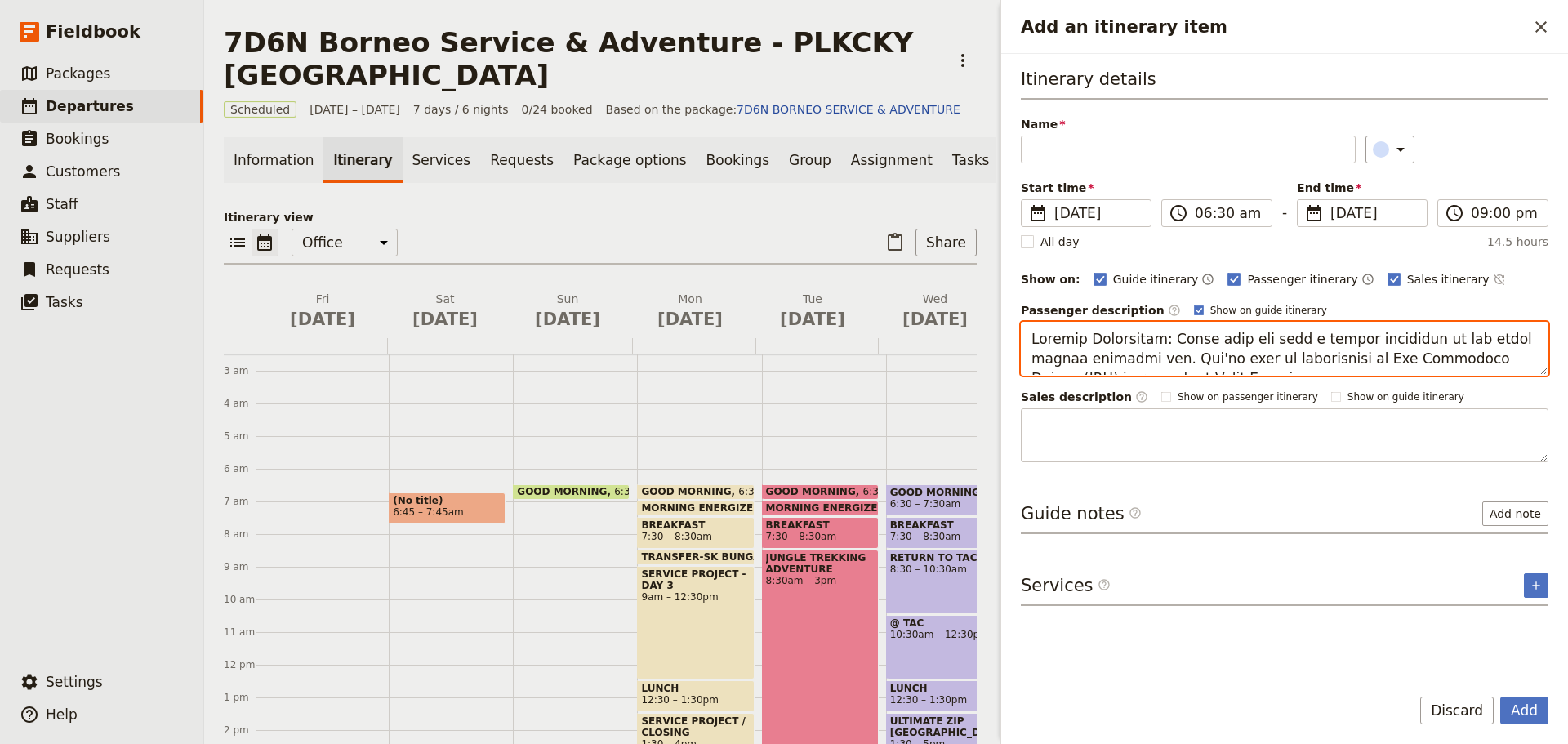
scroll to position [28, 0]
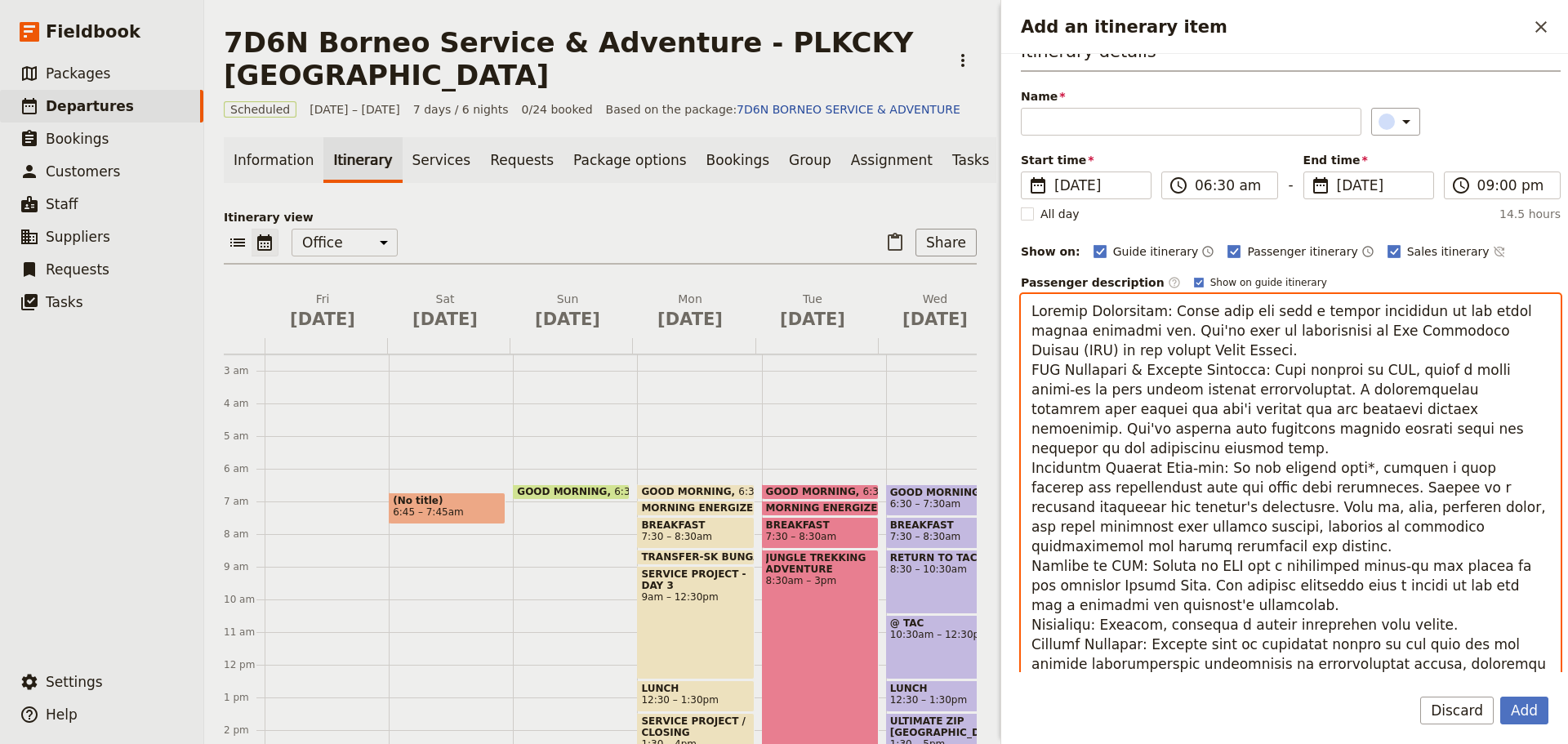
click at [1027, 312] on textarea "Add an itinerary item" at bounding box center [1291, 487] width 540 height 387
click at [1160, 349] on textarea "Add an itinerary item" at bounding box center [1291, 487] width 540 height 387
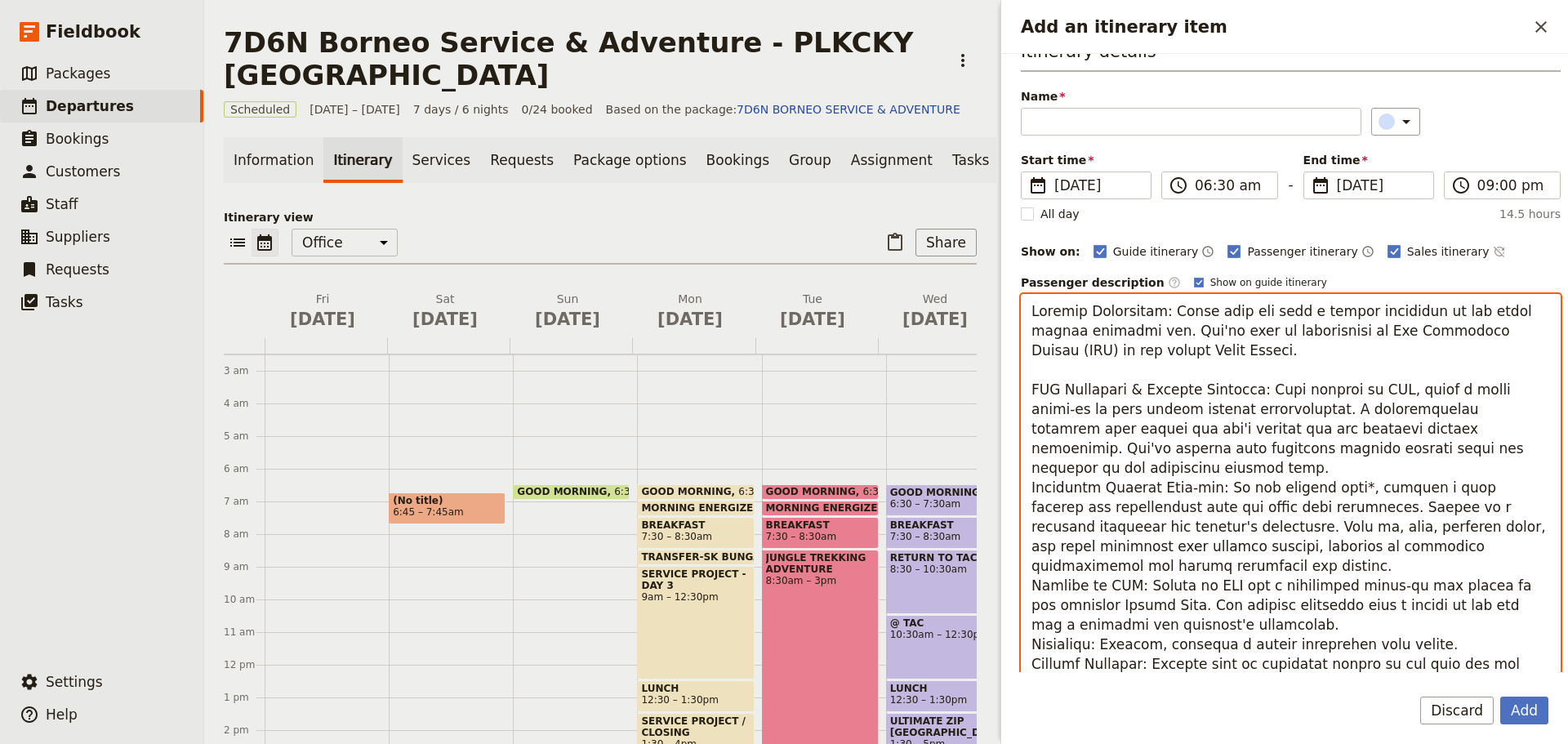
click at [1440, 455] on textarea "Add an itinerary item" at bounding box center [1291, 497] width 540 height 407
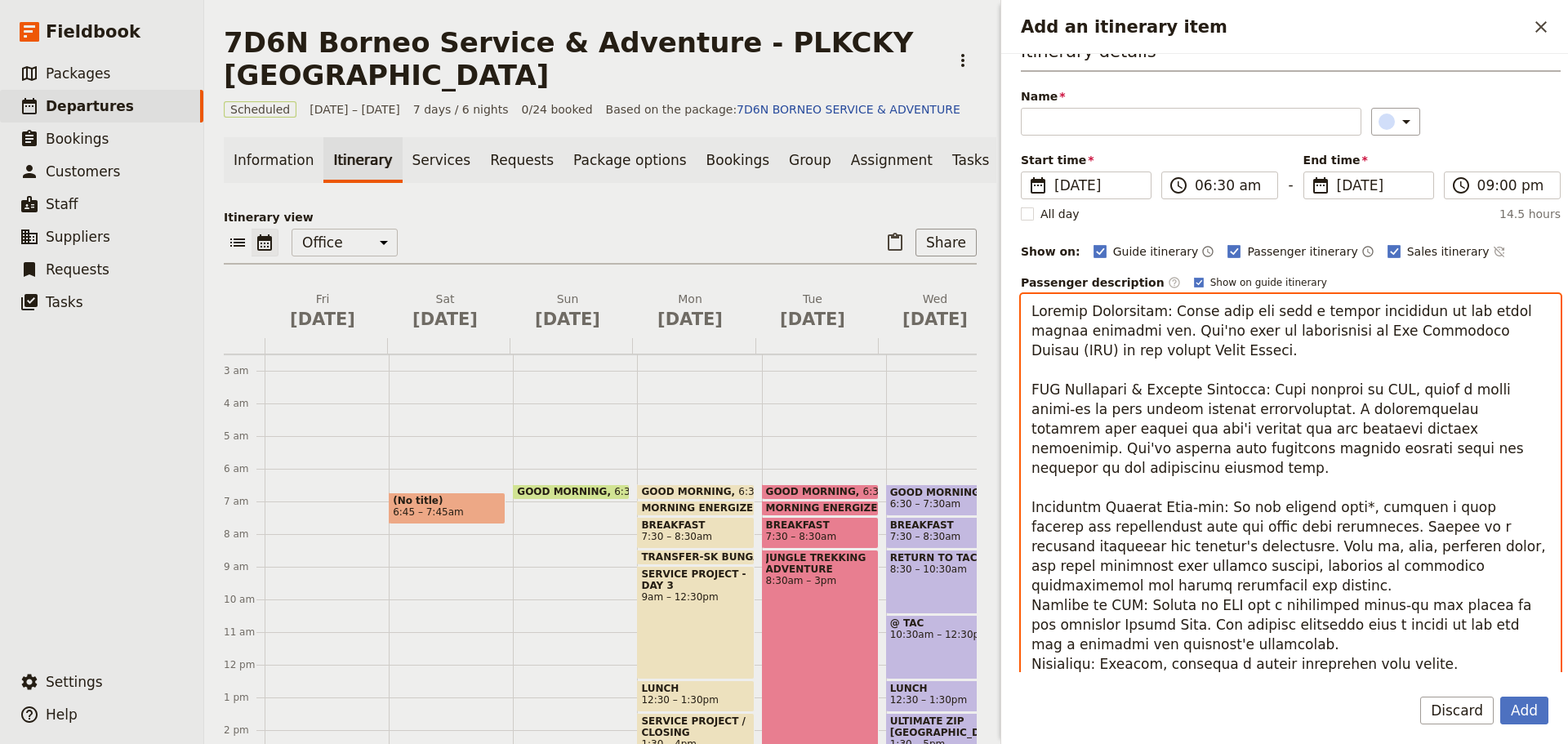
click at [1134, 571] on textarea "Add an itinerary item" at bounding box center [1291, 507] width 540 height 426
click at [1258, 647] on textarea "Add an itinerary item" at bounding box center [1291, 516] width 540 height 446
drag, startPoint x: 1293, startPoint y: 330, endPoint x: 1304, endPoint y: 344, distance: 17.8
click at [1304, 344] on textarea "Add an itinerary item" at bounding box center [1291, 526] width 540 height 466
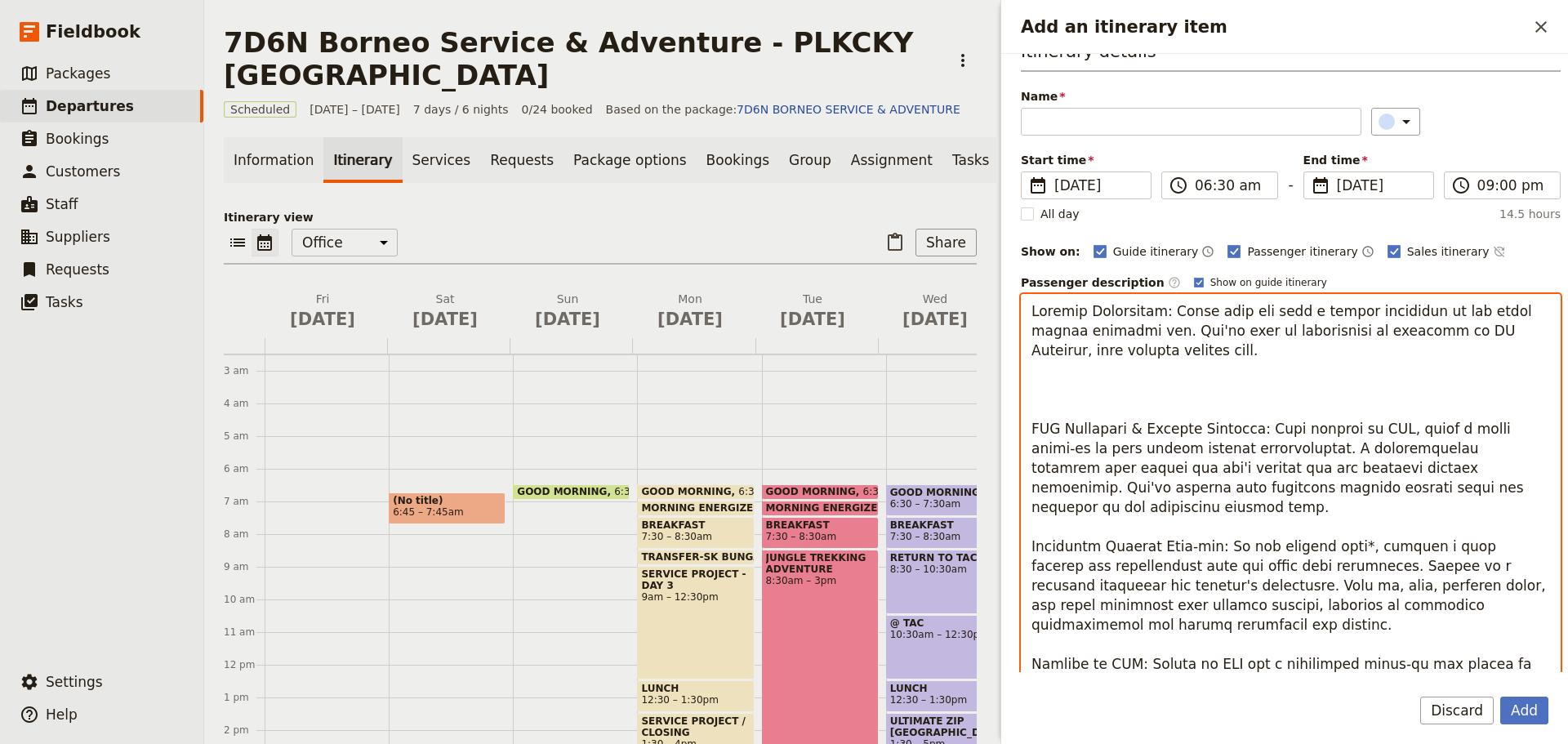
click at [1070, 377] on textarea "Add an itinerary item" at bounding box center [1291, 546] width 540 height 505
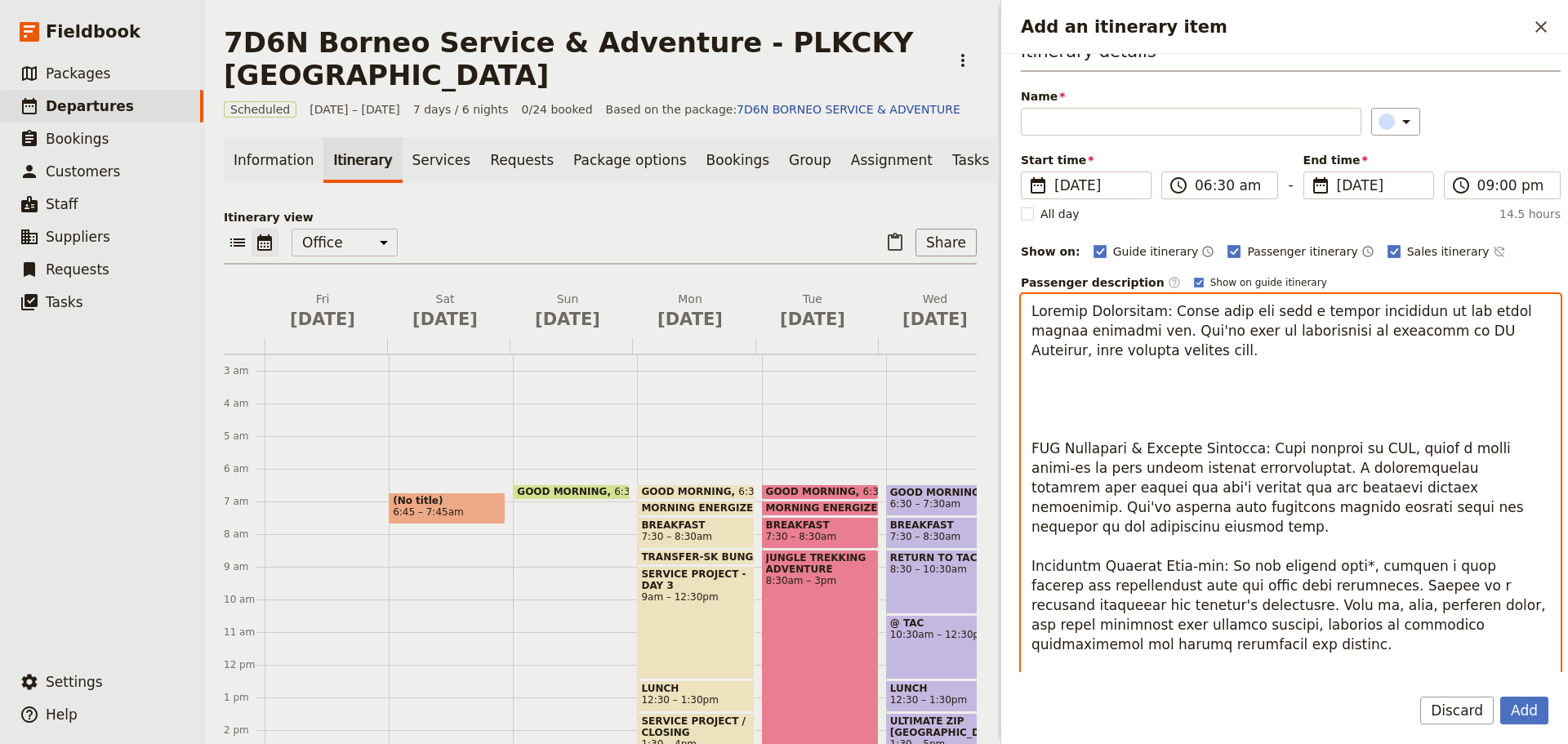
paste textarea "Location & General Info: SK Bungalio is a primary (sekolah rendah) national sch…"
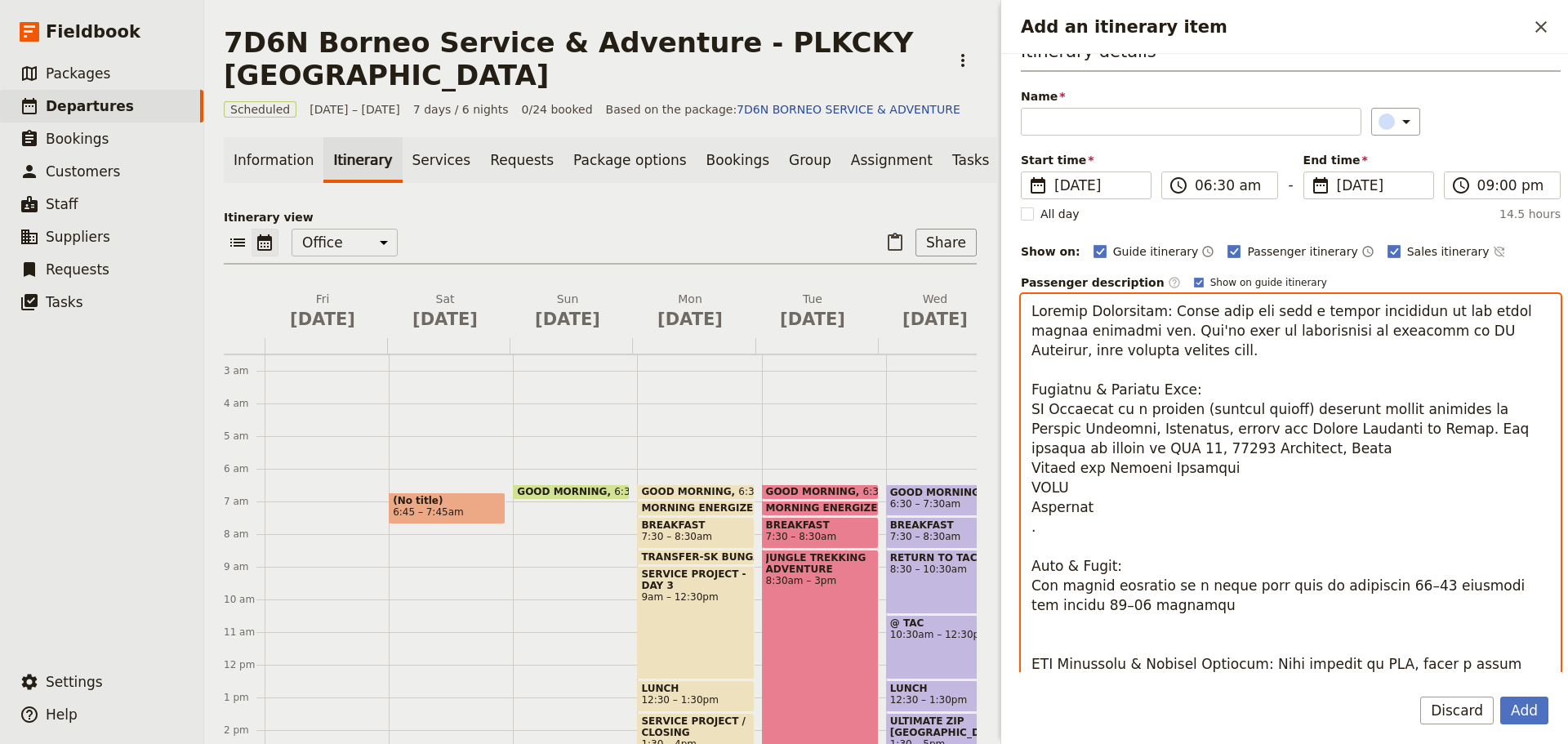
drag, startPoint x: 1032, startPoint y: 393, endPoint x: 1183, endPoint y: 391, distance: 151.0
click at [1183, 391] on textarea "Add an itinerary item" at bounding box center [1291, 555] width 540 height 522
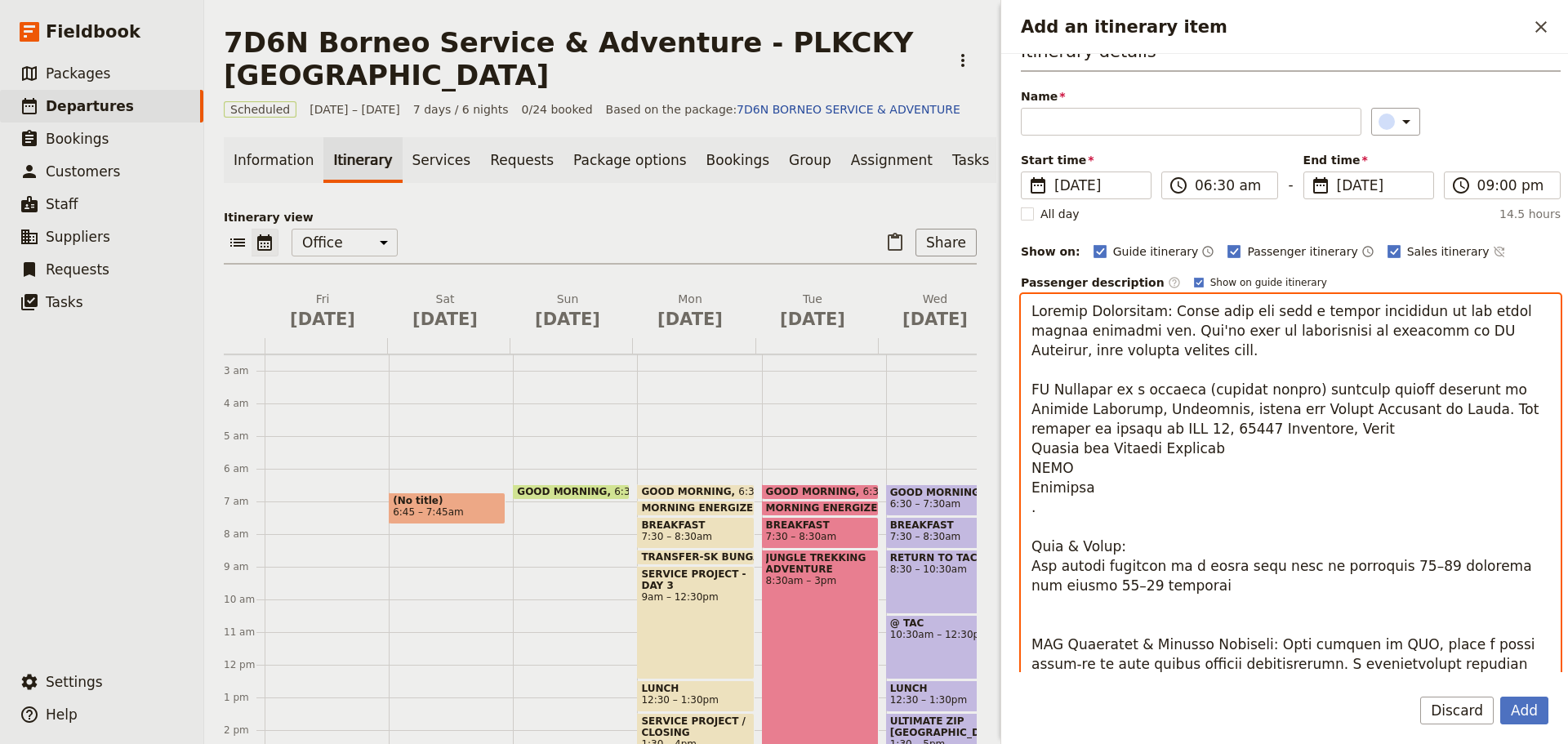
drag, startPoint x: 1285, startPoint y: 392, endPoint x: 1183, endPoint y: 398, distance: 102.2
click at [1183, 398] on textarea "Add an itinerary item" at bounding box center [1291, 555] width 540 height 522
drag, startPoint x: 1317, startPoint y: 411, endPoint x: 1329, endPoint y: 546, distance: 135.5
click at [1329, 546] on textarea "Add an itinerary item" at bounding box center [1291, 555] width 540 height 522
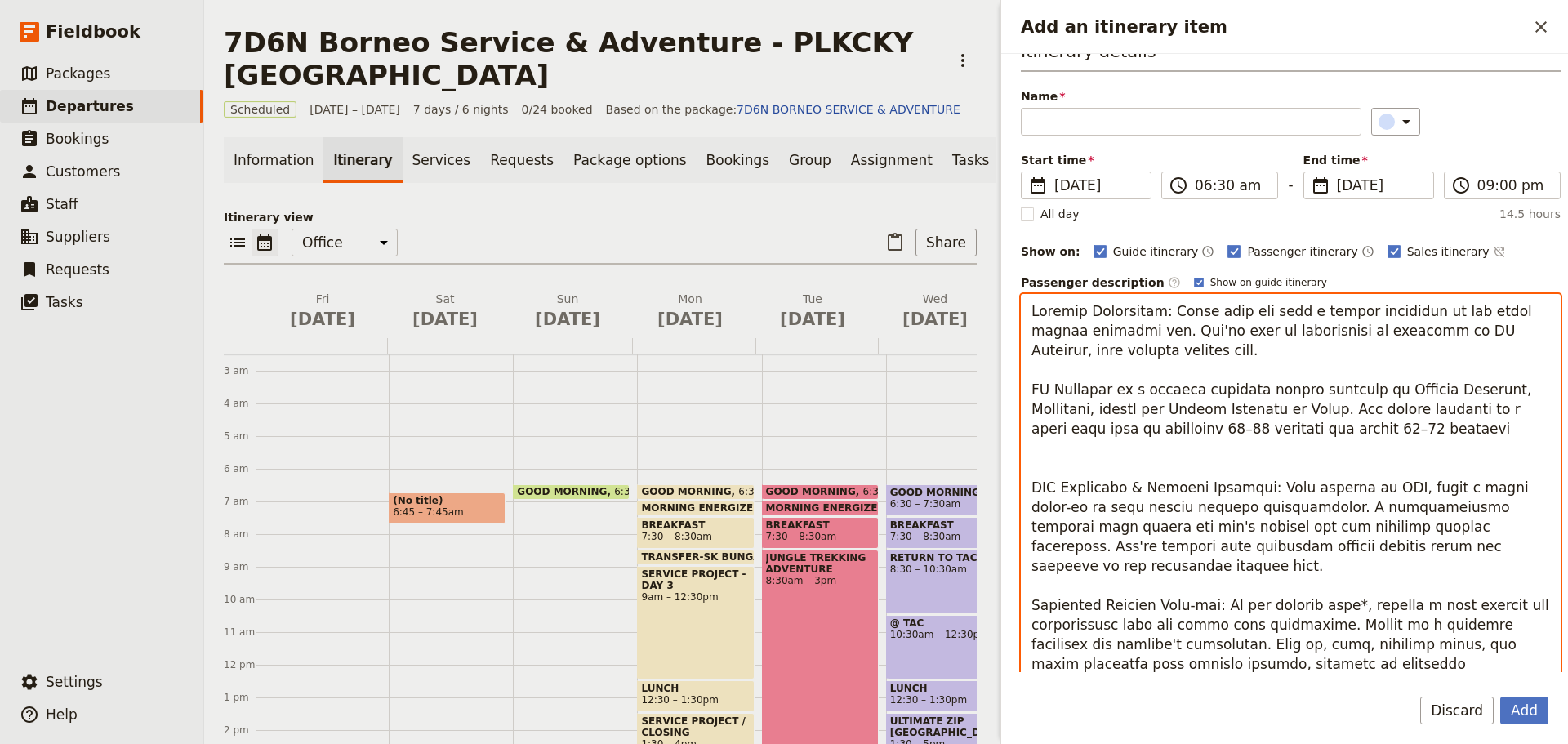
drag, startPoint x: 1210, startPoint y: 428, endPoint x: 1178, endPoint y: 431, distance: 32.1
click at [1178, 431] on textarea "Add an itinerary item" at bounding box center [1291, 555] width 540 height 522
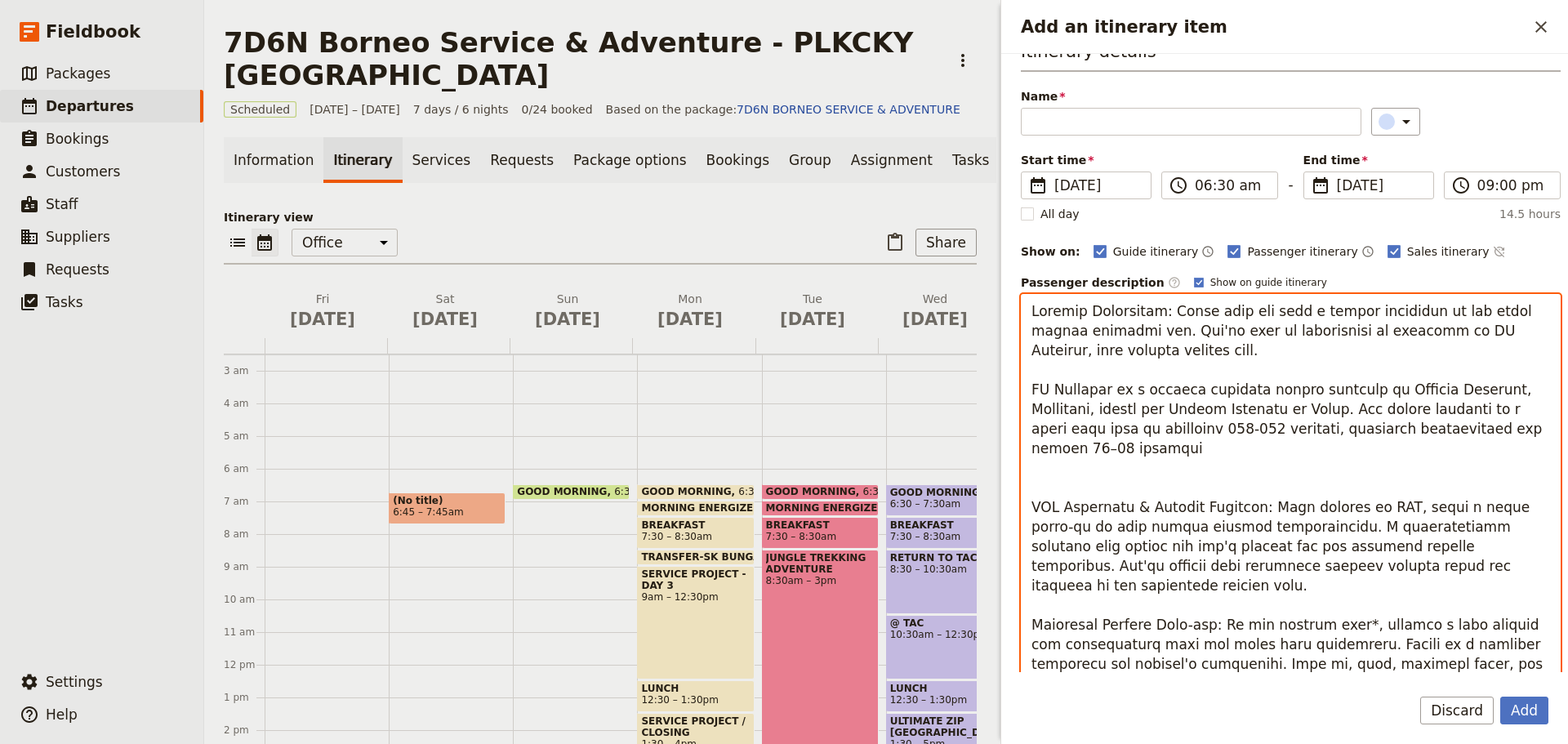
click at [1067, 452] on textarea "Add an itinerary item" at bounding box center [1291, 555] width 540 height 522
drag, startPoint x: 1033, startPoint y: 504, endPoint x: 1277, endPoint y: 524, distance: 244.8
click at [1277, 524] on textarea "Add an itinerary item" at bounding box center [1291, 555] width 540 height 522
click at [1030, 503] on textarea "Add an itinerary item" at bounding box center [1291, 555] width 540 height 522
drag, startPoint x: 1034, startPoint y: 508, endPoint x: 1206, endPoint y: 604, distance: 197.0
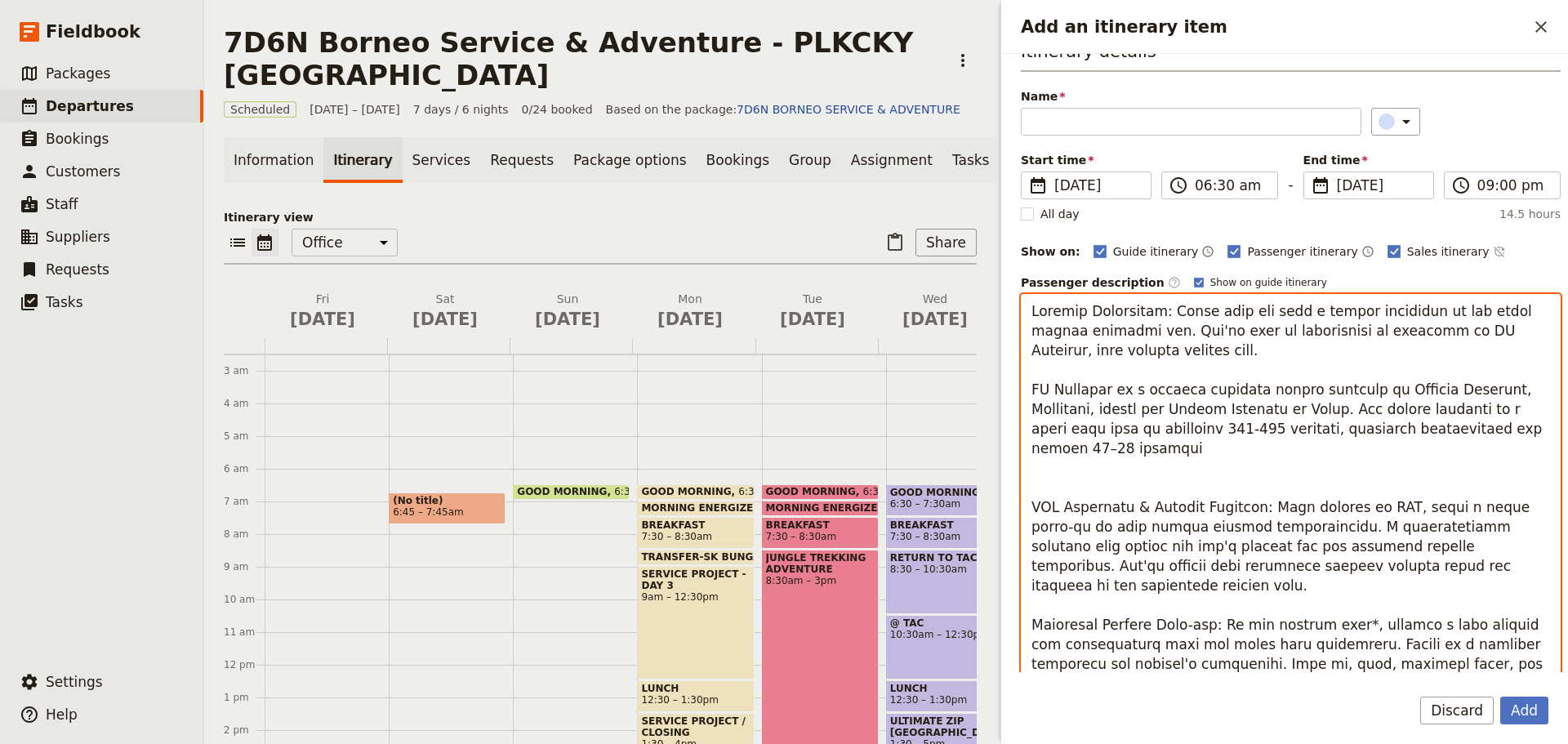
click at [1206, 604] on textarea "Add an itinerary item" at bounding box center [1291, 555] width 540 height 522
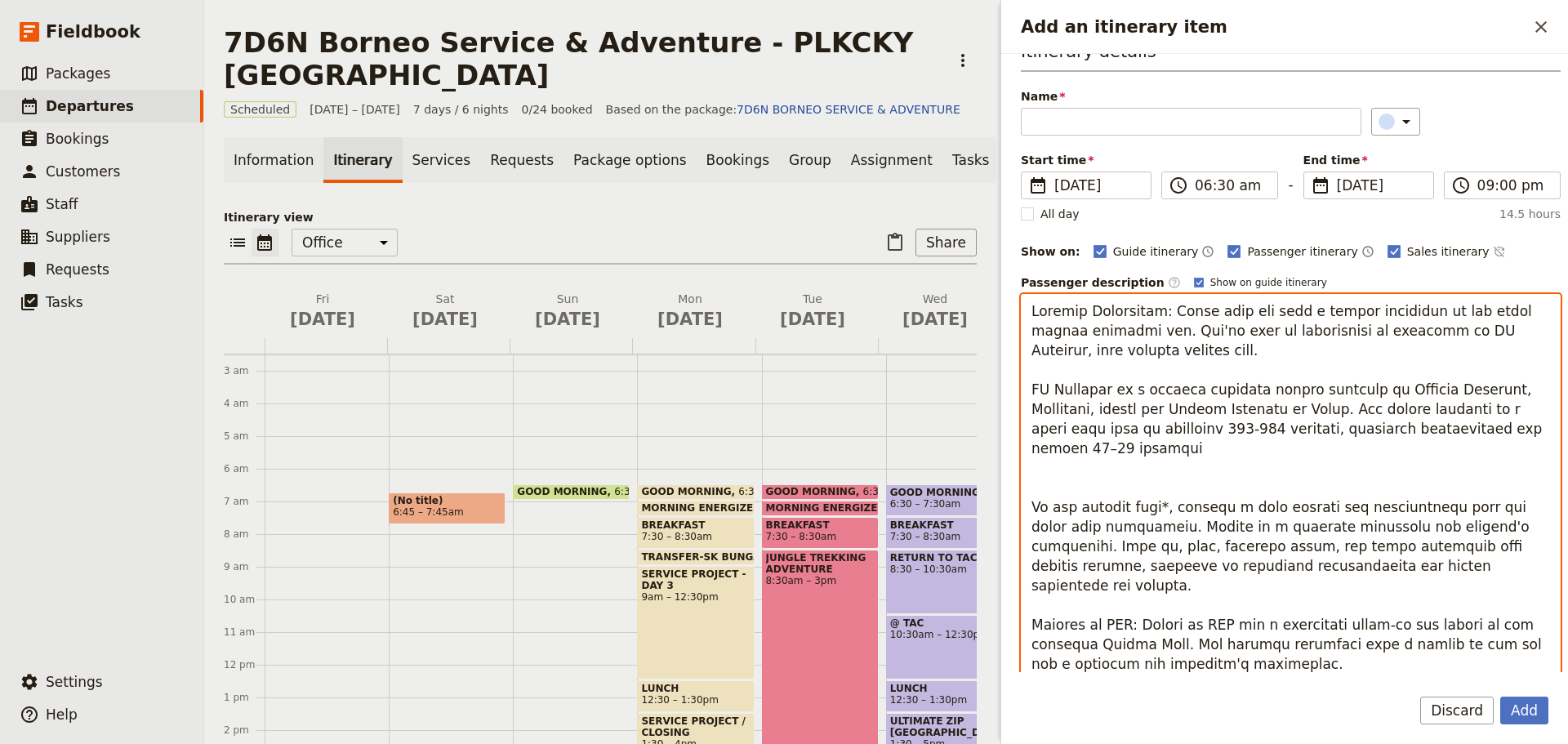
click at [1084, 485] on textarea "Add an itinerary item" at bounding box center [1291, 516] width 540 height 446
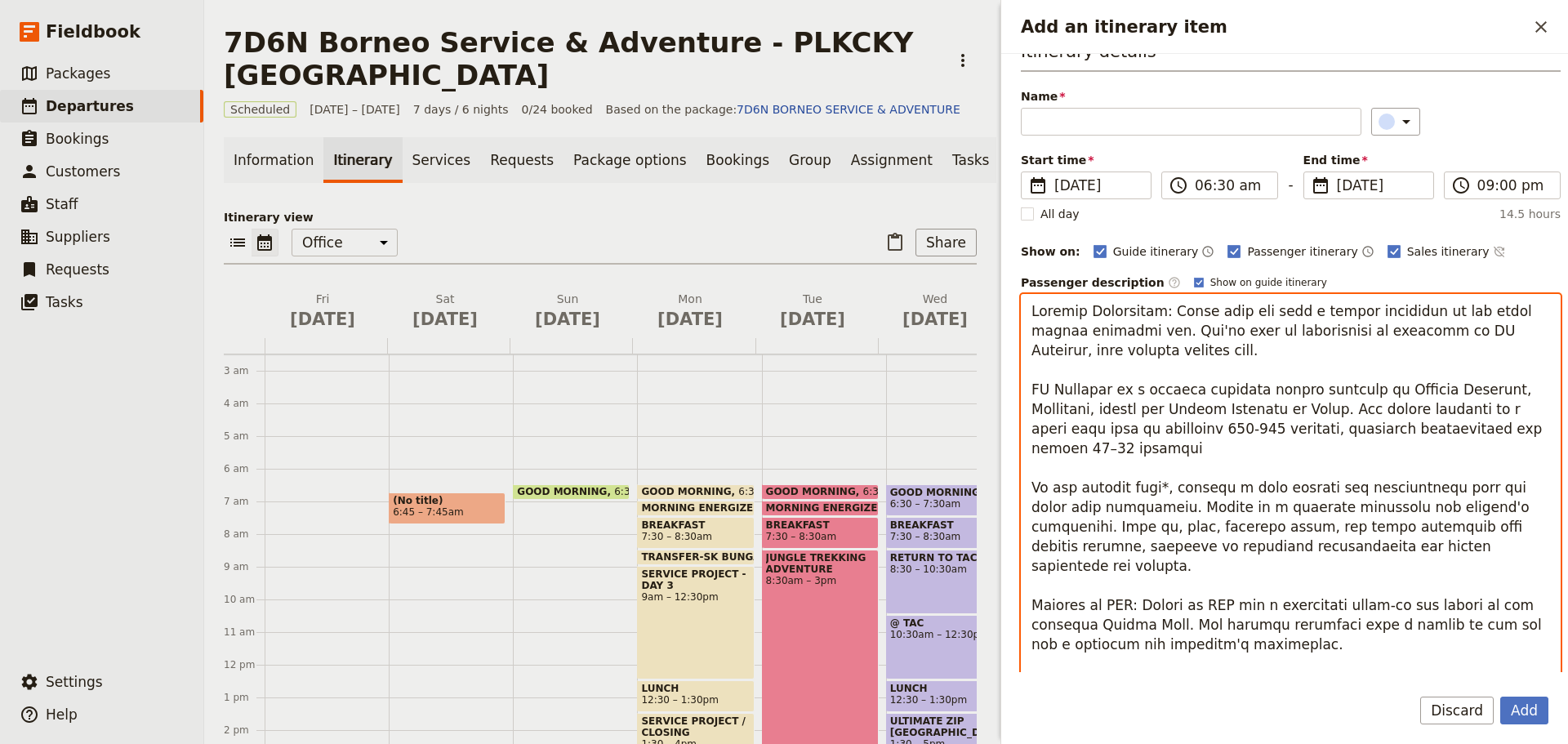
click at [1144, 491] on textarea "Add an itinerary item" at bounding box center [1291, 507] width 540 height 426
click at [1464, 490] on textarea "Add an itinerary item" at bounding box center [1291, 507] width 540 height 426
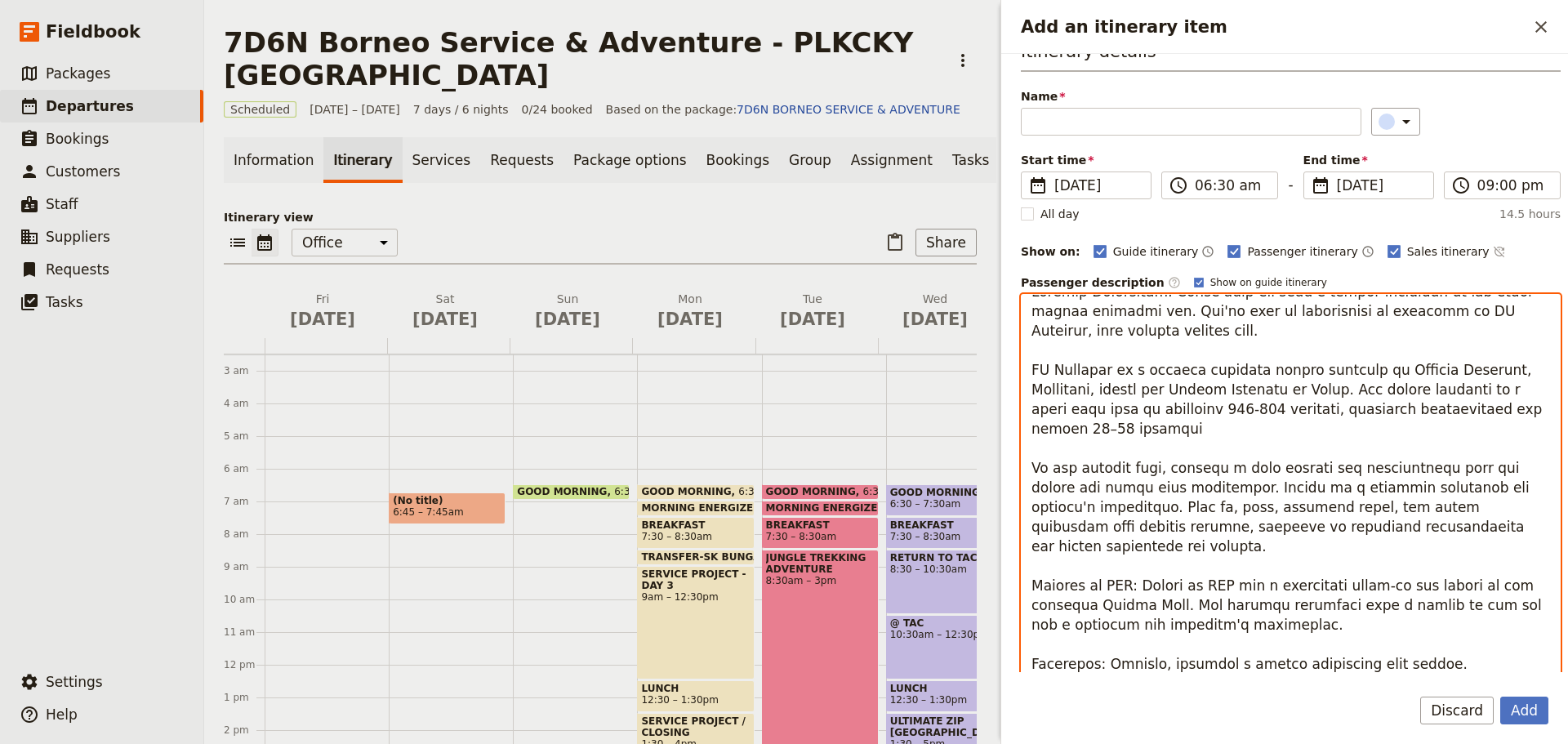
click at [1449, 527] on textarea "Add an itinerary item" at bounding box center [1291, 507] width 540 height 426
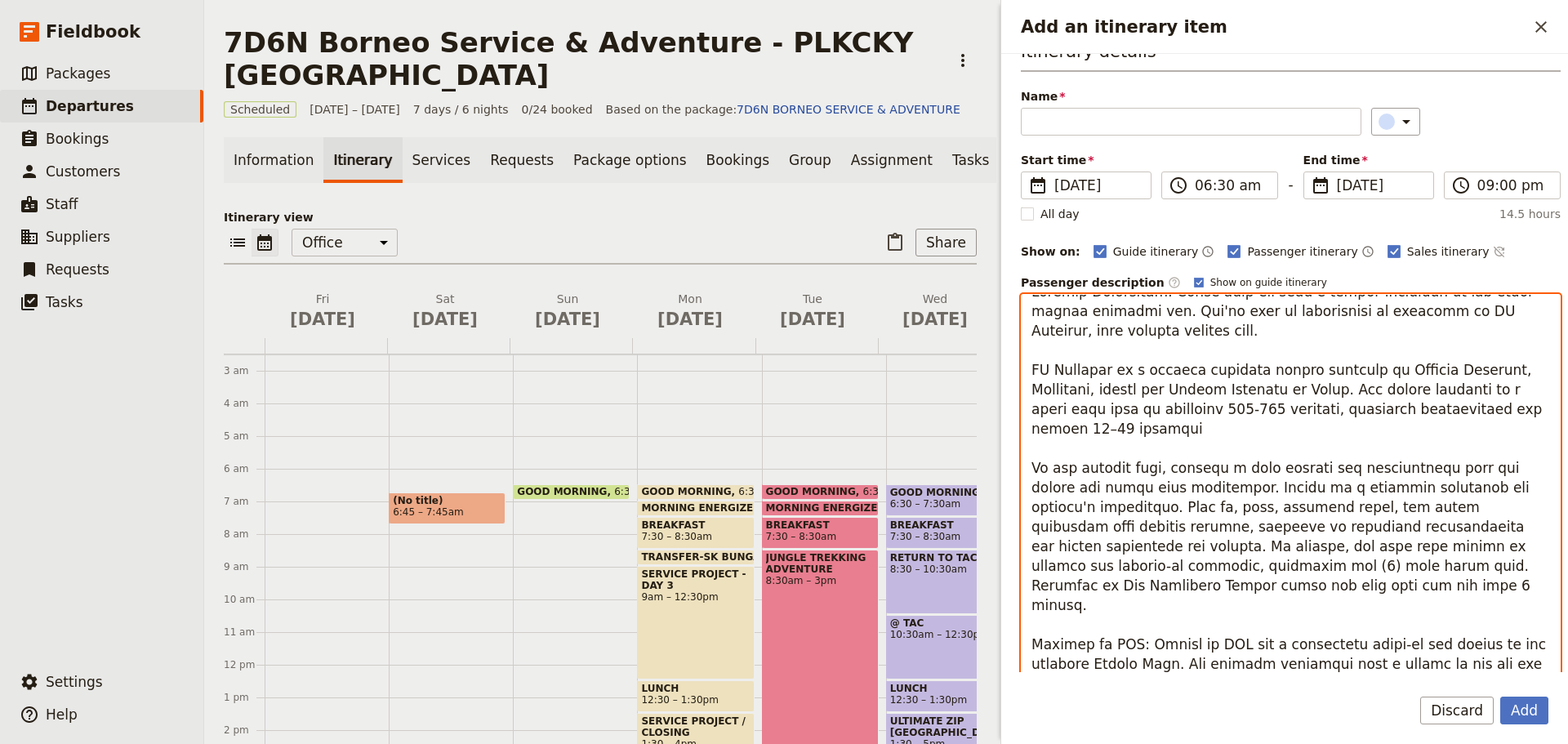
click at [1133, 606] on textarea "Add an itinerary item" at bounding box center [1291, 526] width 540 height 466
click at [1271, 570] on textarea "Add an itinerary item" at bounding box center [1291, 526] width 540 height 466
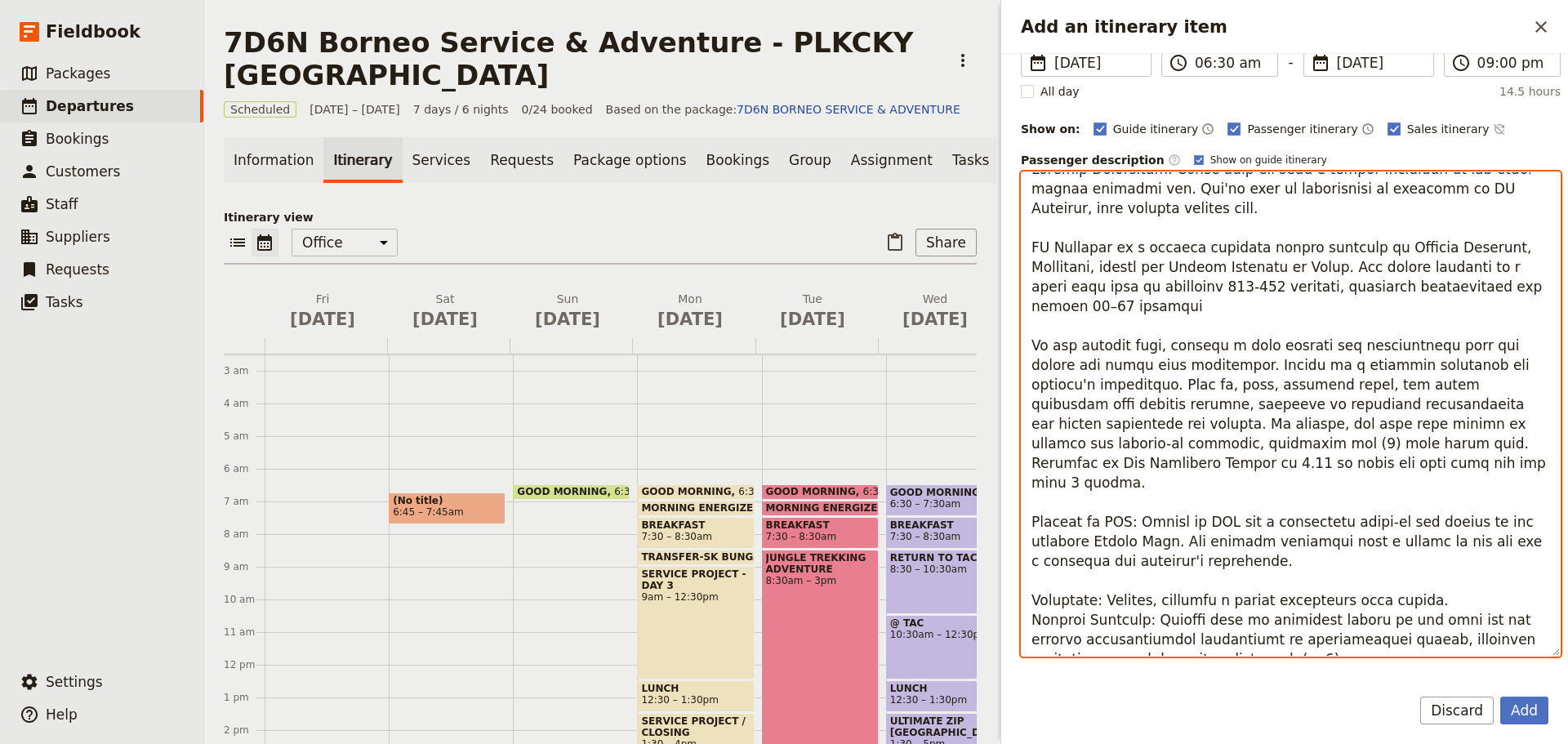
scroll to position [191, 0]
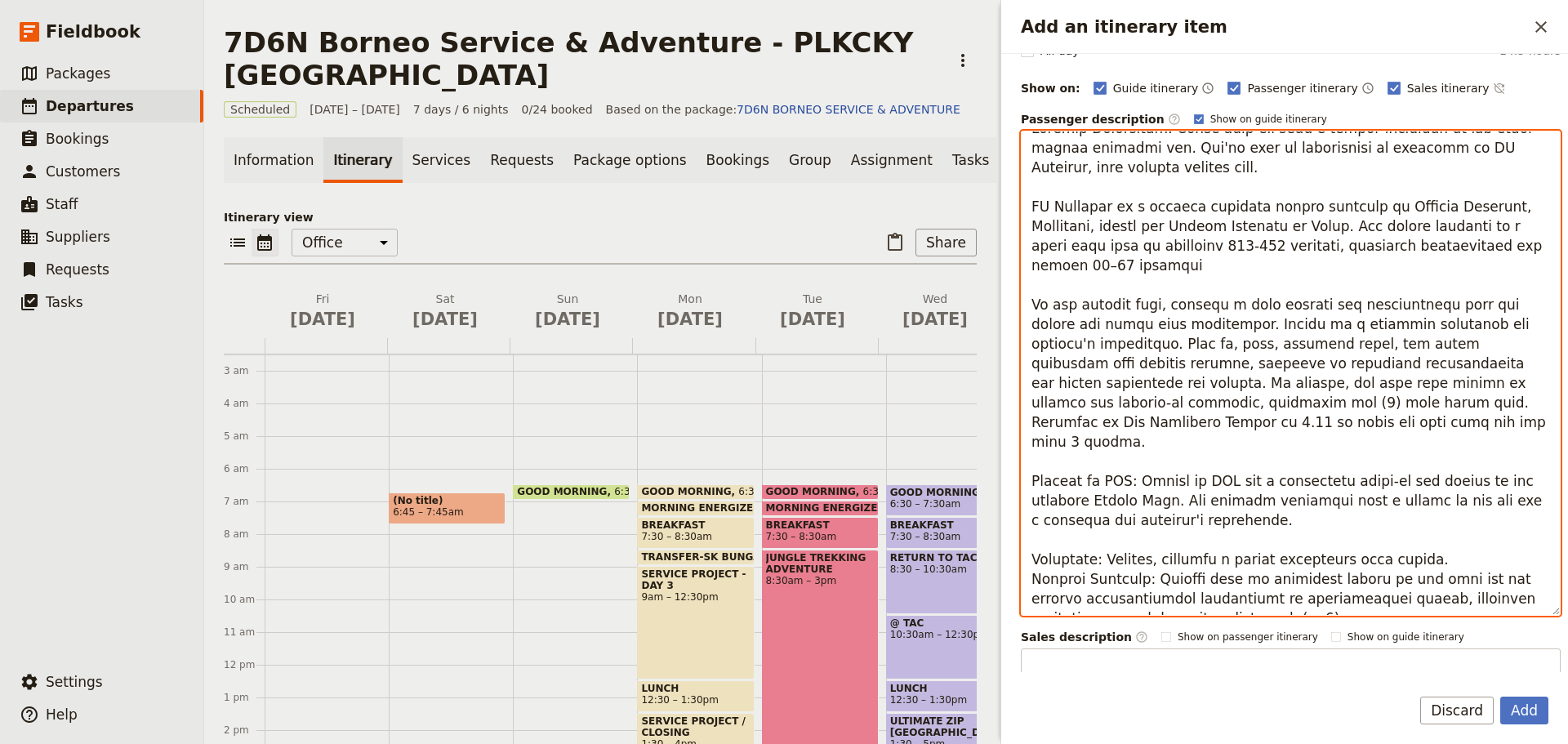
drag, startPoint x: 1130, startPoint y: 461, endPoint x: 1193, endPoint y: 461, distance: 63.0
click at [1193, 461] on textarea "Add an itinerary item" at bounding box center [1291, 373] width 540 height 485
click at [1139, 465] on textarea "Add an itinerary item" at bounding box center [1291, 373] width 540 height 485
click at [1129, 463] on textarea "Add an itinerary item" at bounding box center [1291, 373] width 540 height 485
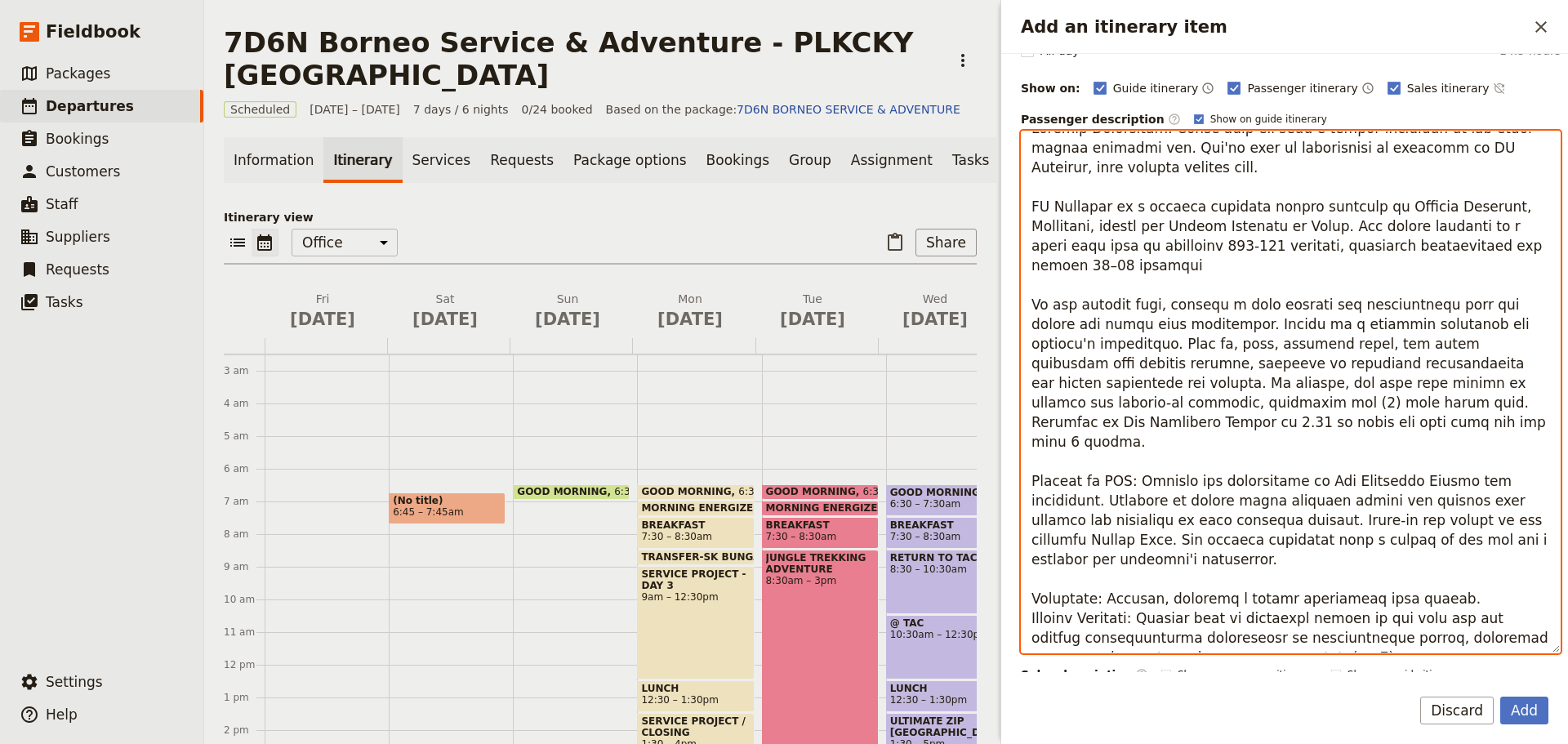
click at [1259, 501] on textarea "Add an itinerary item" at bounding box center [1291, 392] width 540 height 522
click at [1116, 519] on textarea "Add an itinerary item" at bounding box center [1291, 392] width 540 height 522
click at [1031, 601] on textarea "Add an itinerary item" at bounding box center [1291, 392] width 540 height 522
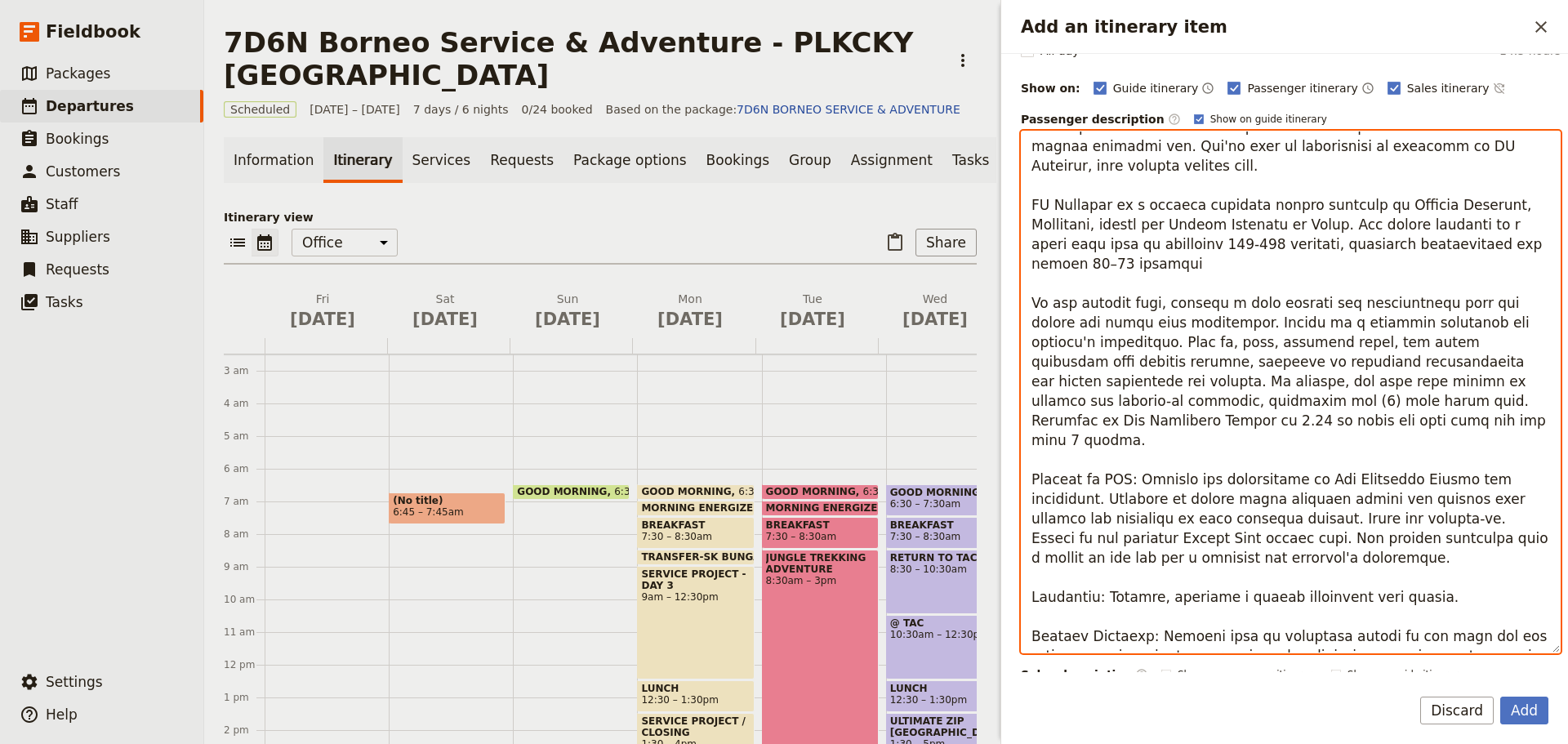
click at [1077, 616] on textarea "Add an itinerary item" at bounding box center [1291, 392] width 540 height 522
click at [1032, 616] on textarea "Add an itinerary item" at bounding box center [1291, 392] width 540 height 522
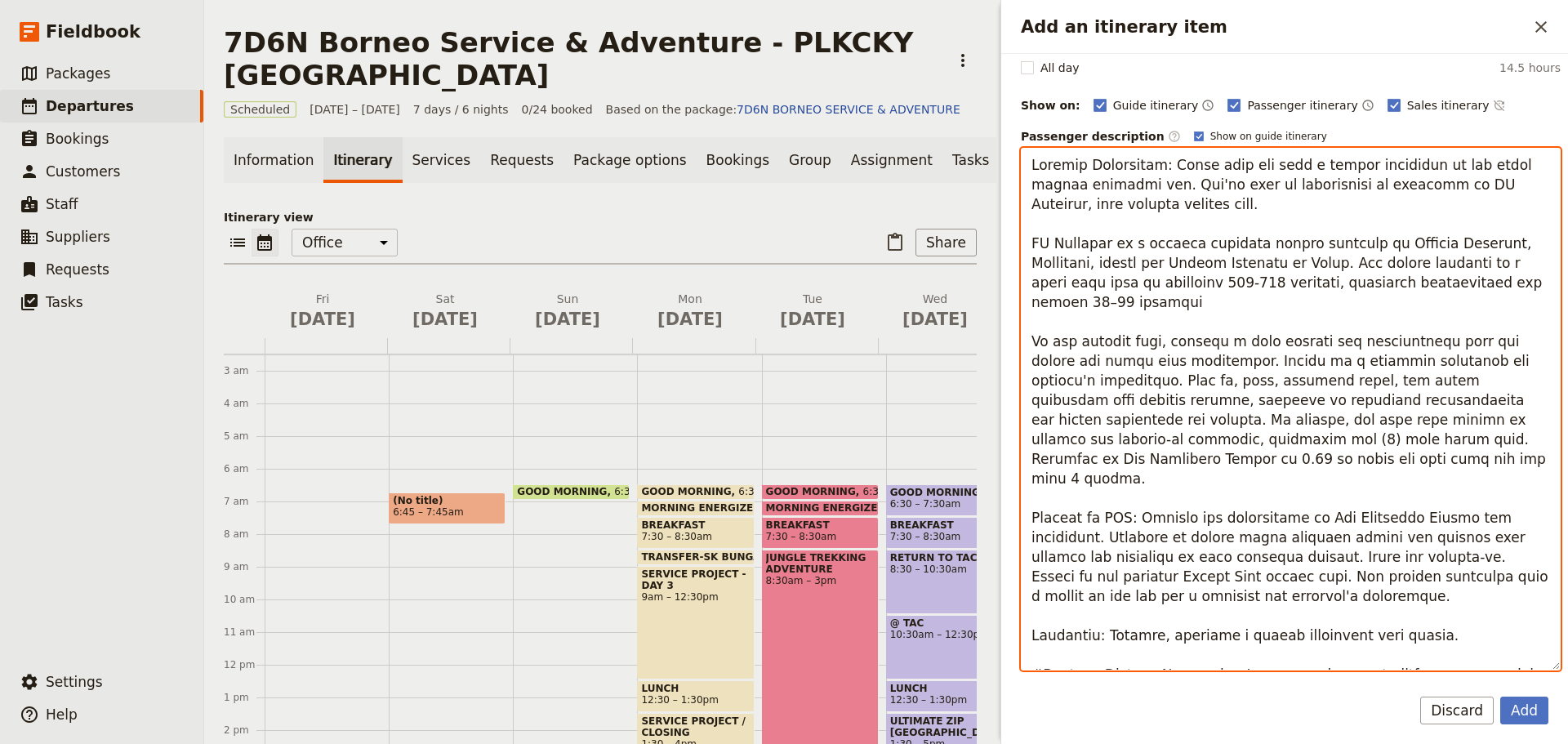
scroll to position [0, 0]
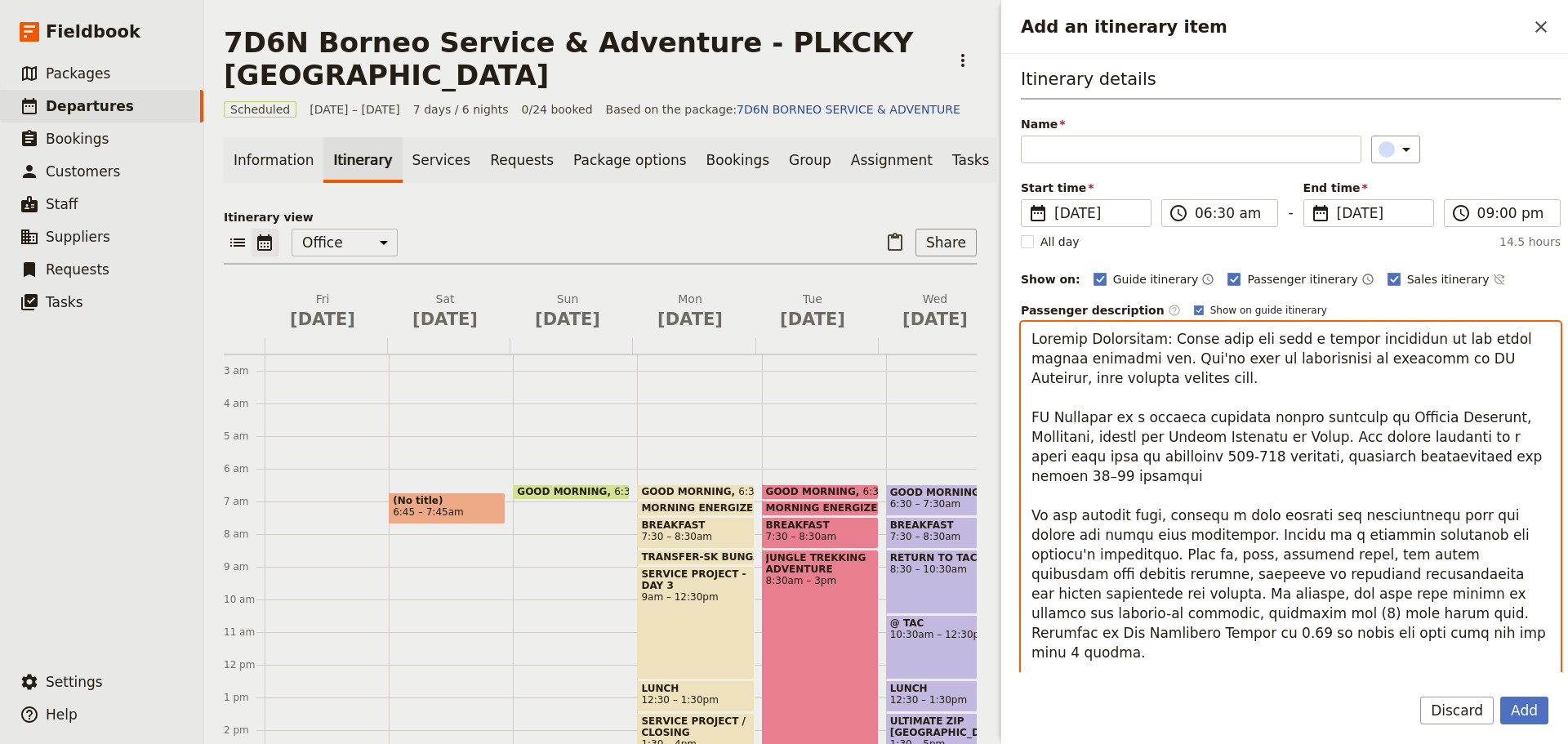
click at [1122, 379] on textarea "Add an itinerary item" at bounding box center [1291, 583] width 540 height 522
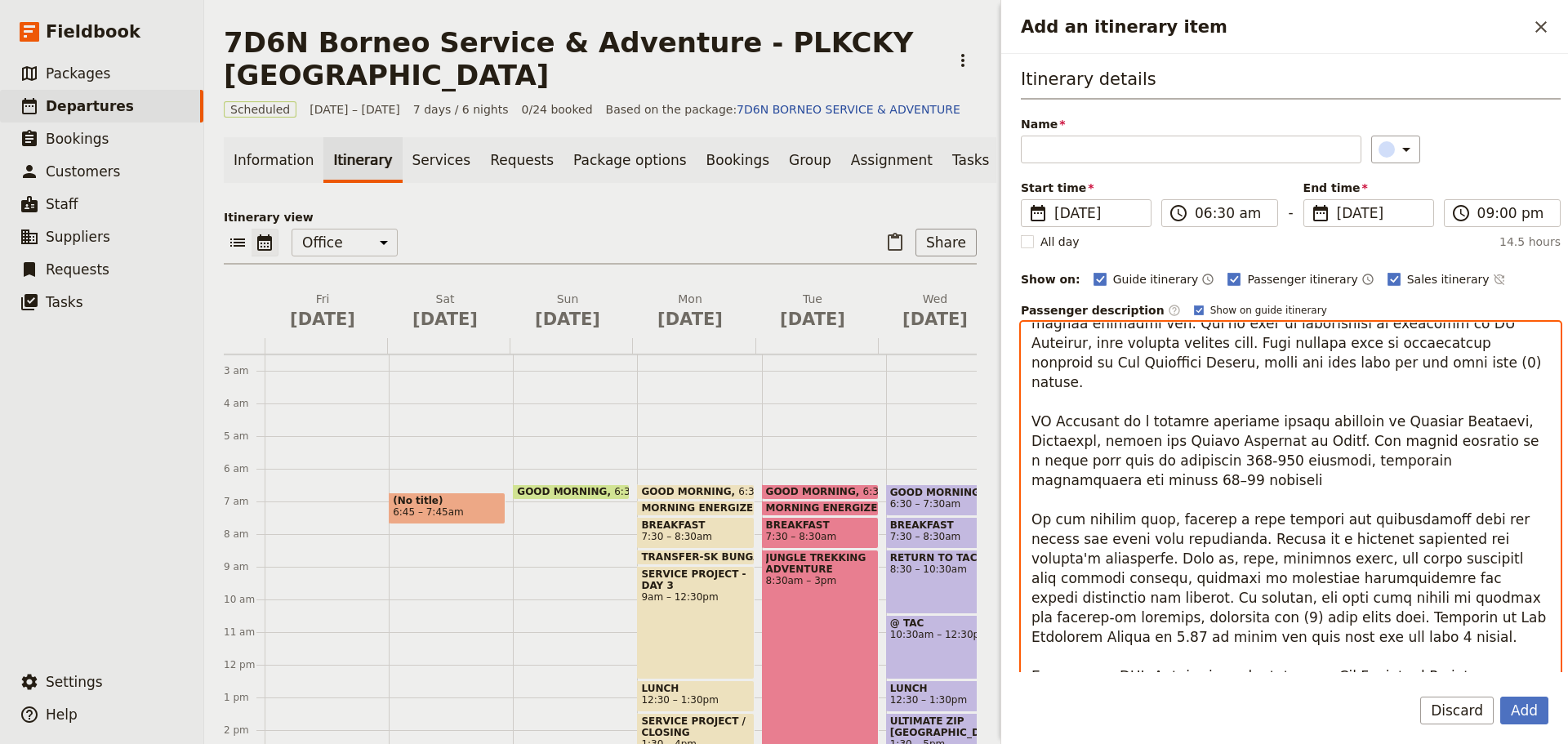
scroll to position [60, 0]
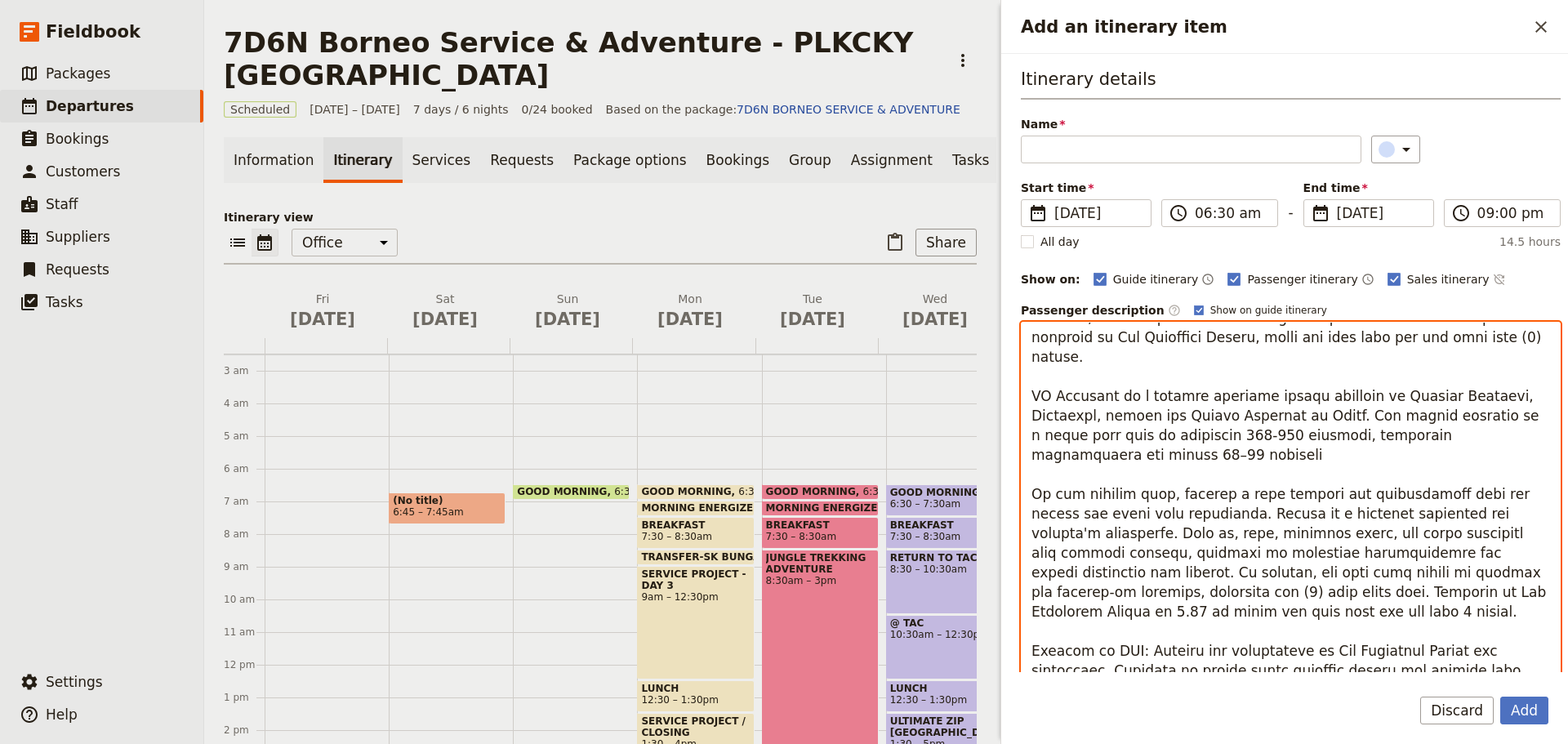
drag, startPoint x: 1340, startPoint y: 574, endPoint x: 1344, endPoint y: 588, distance: 14.6
click at [1344, 588] on textarea "Add an itinerary item" at bounding box center [1291, 583] width 540 height 522
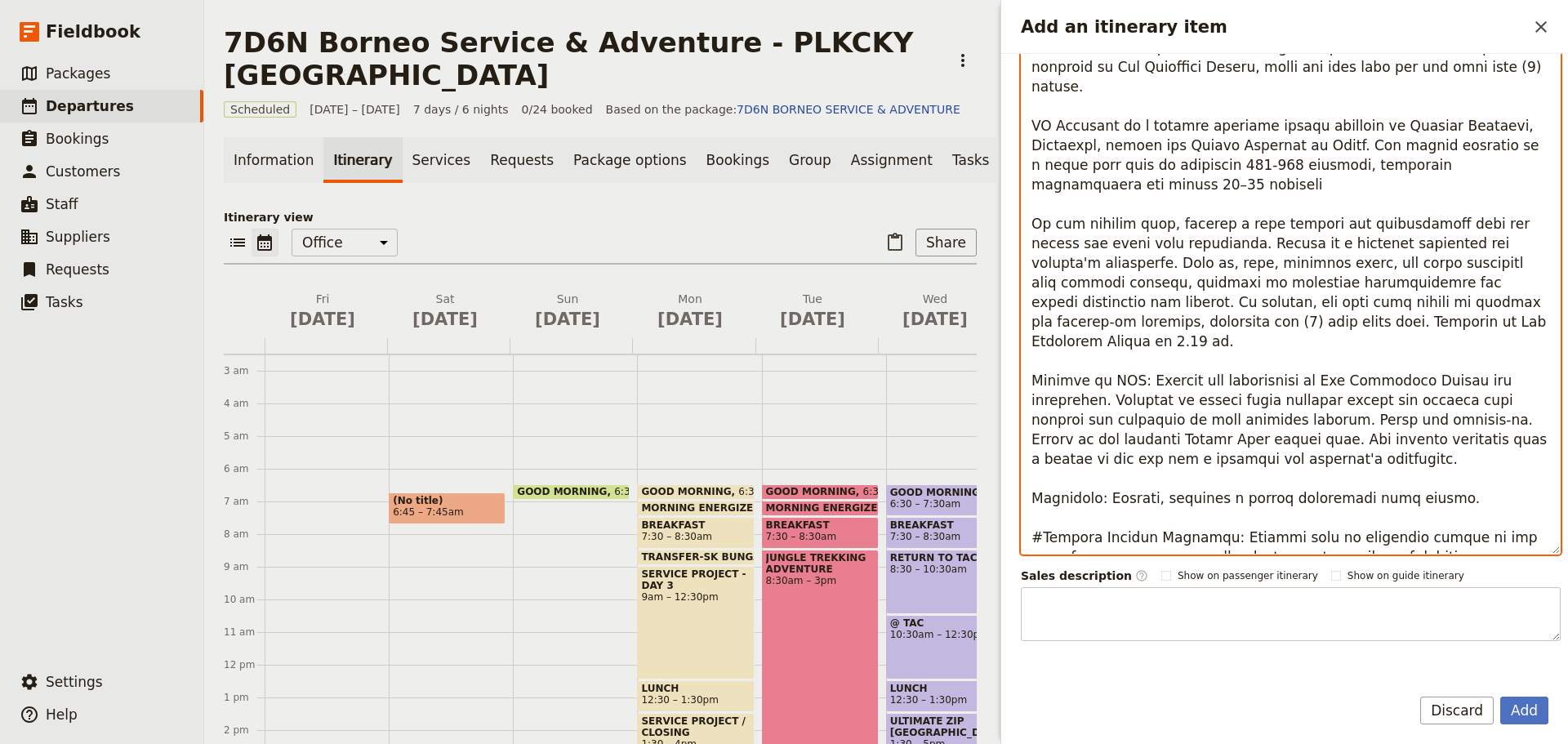
scroll to position [402, 0]
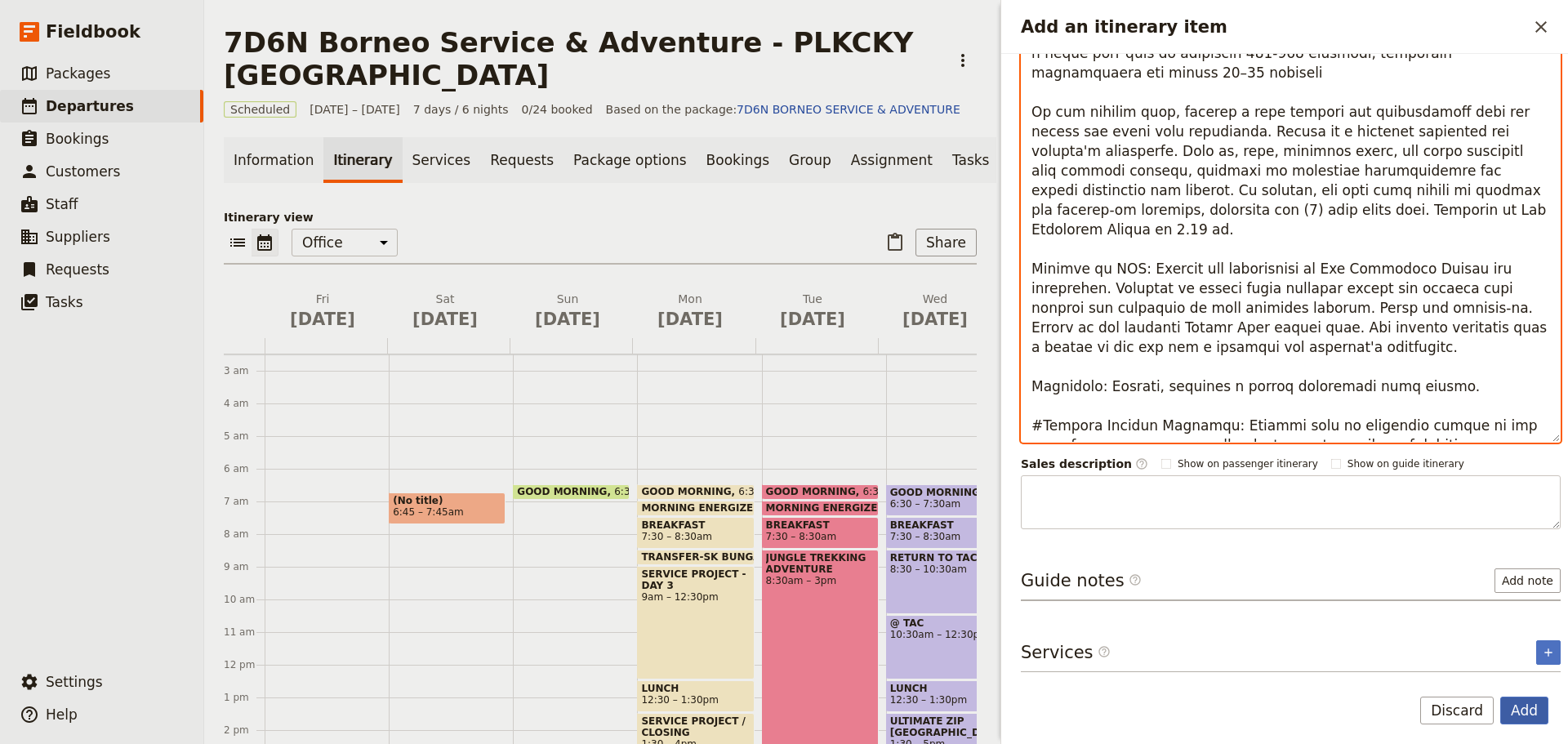
type textarea "Loremip Dolorsitam: Conse adip eli sedd e tempor incididun ut lab etdol magnaa …"
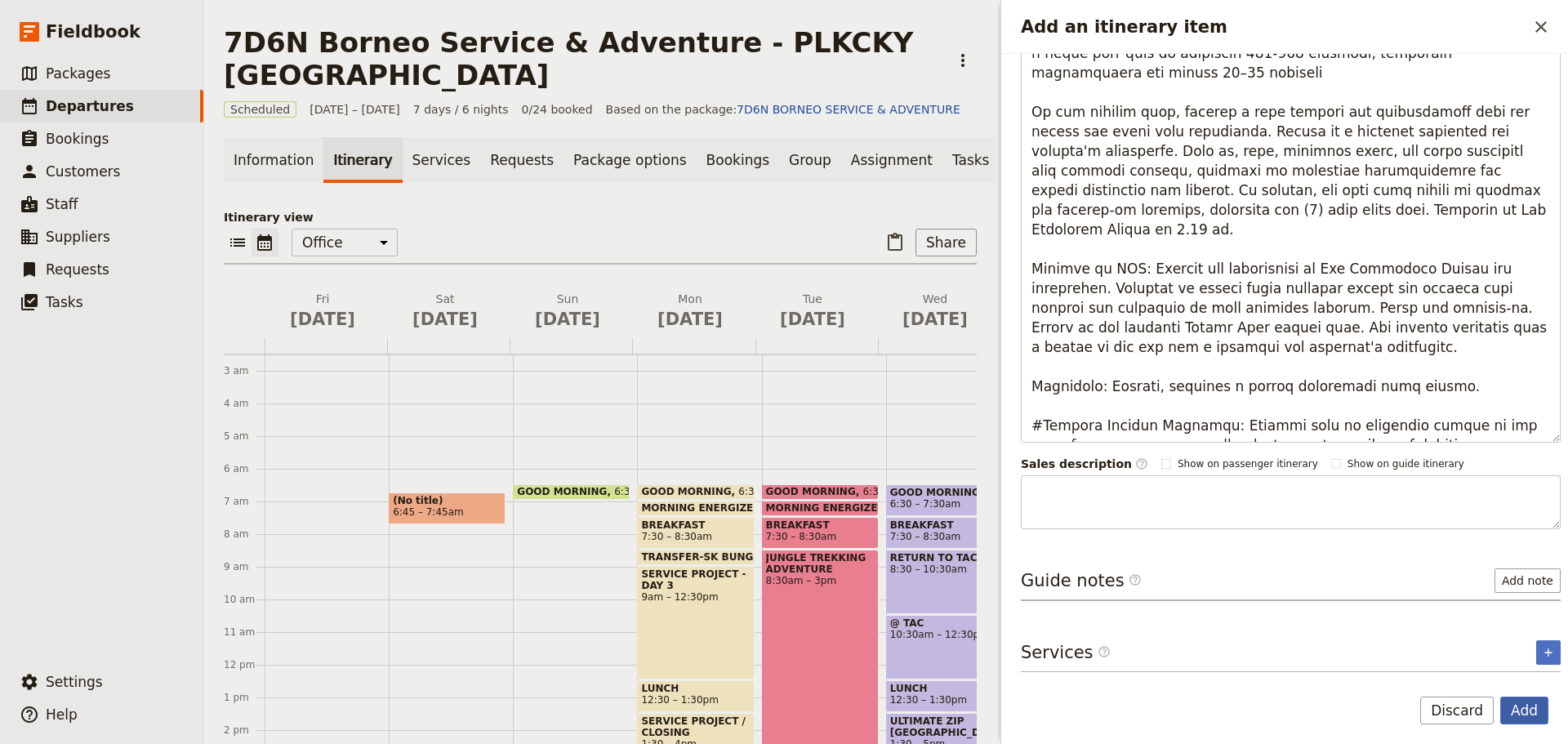
click at [1533, 714] on button "Add" at bounding box center [1524, 710] width 48 height 28
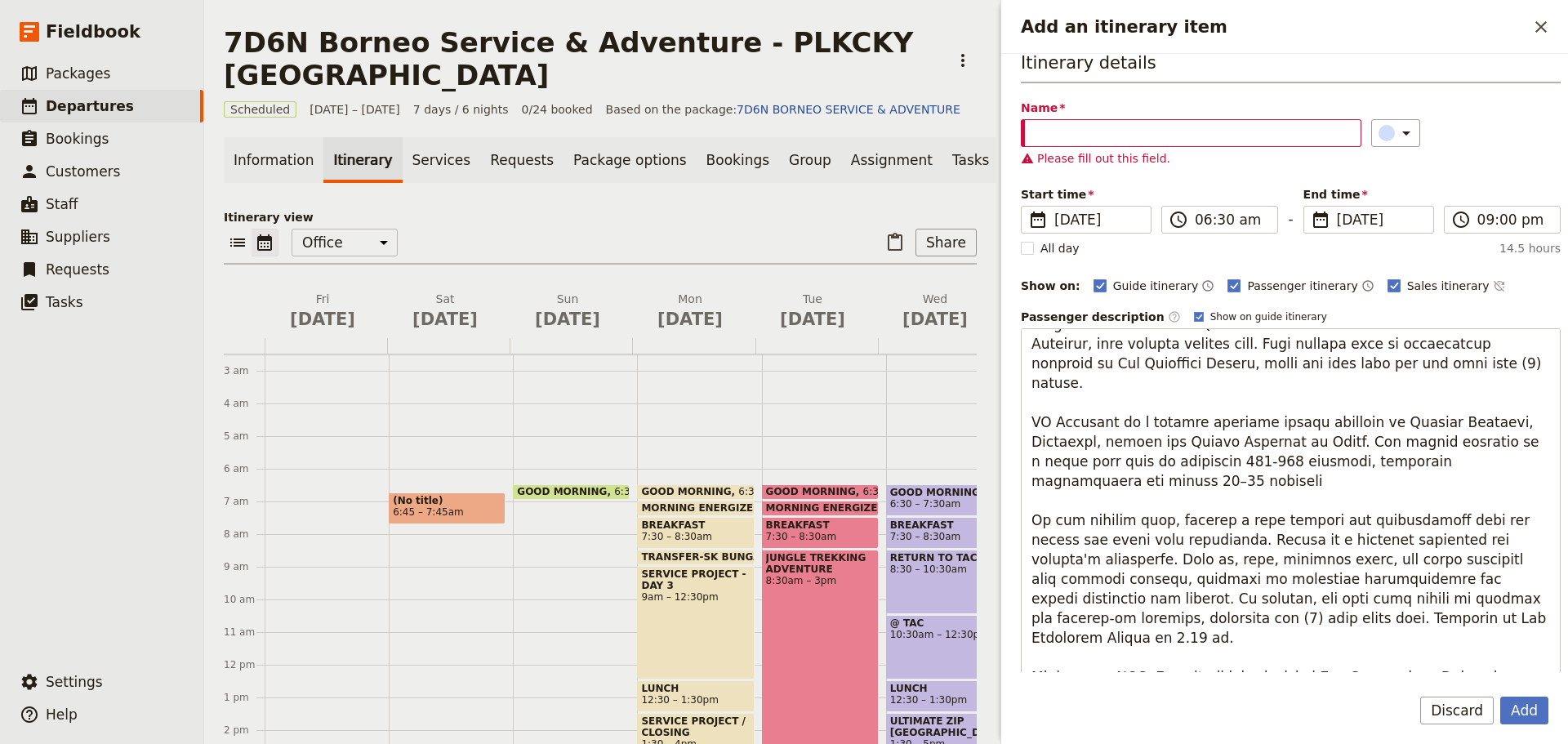
scroll to position [0, 0]
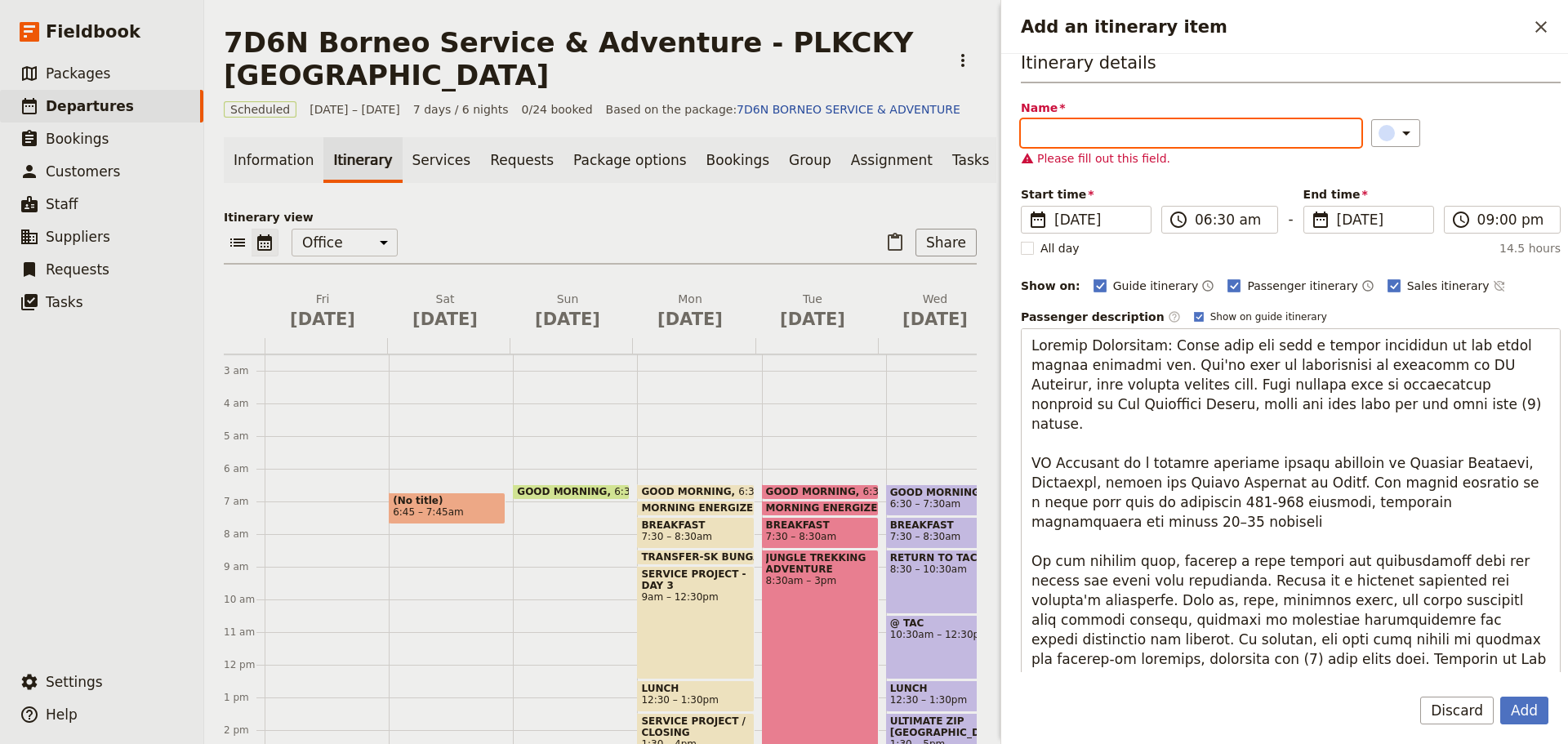
click at [1091, 136] on input "Name" at bounding box center [1191, 134] width 340 height 28
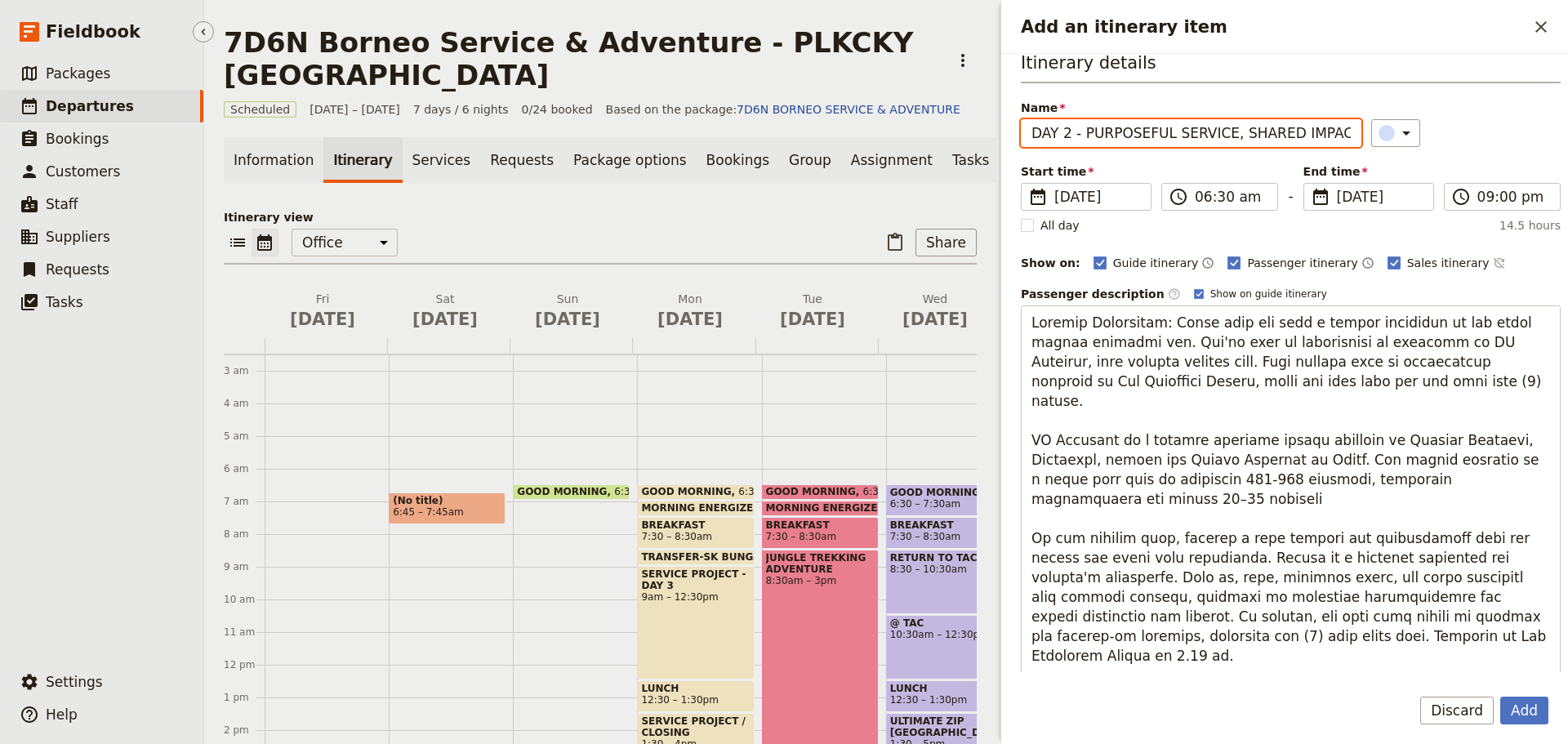
type input "DAY 2 - PURPOSEFUL SERVICE, SHARED IMPACT"
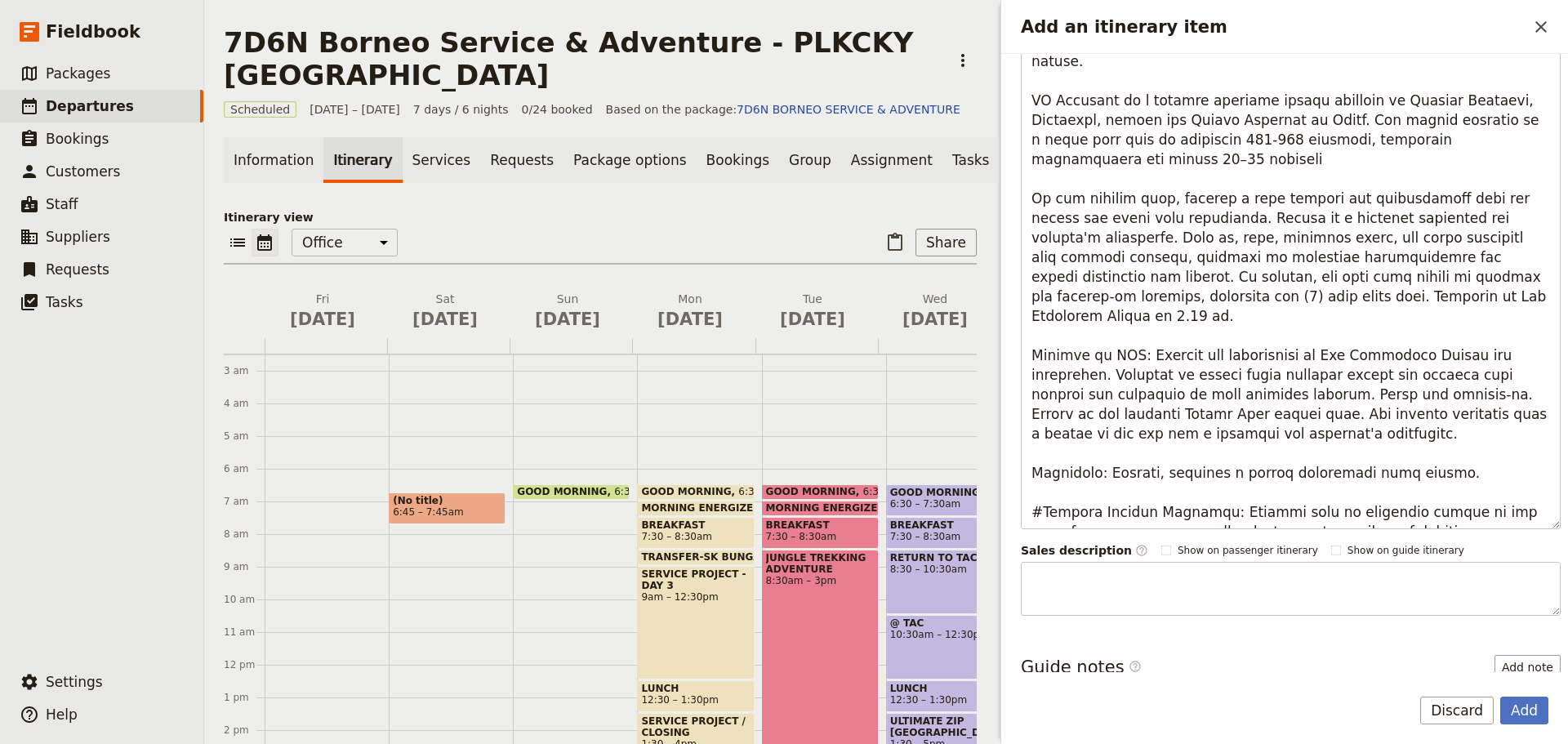
scroll to position [326, 0]
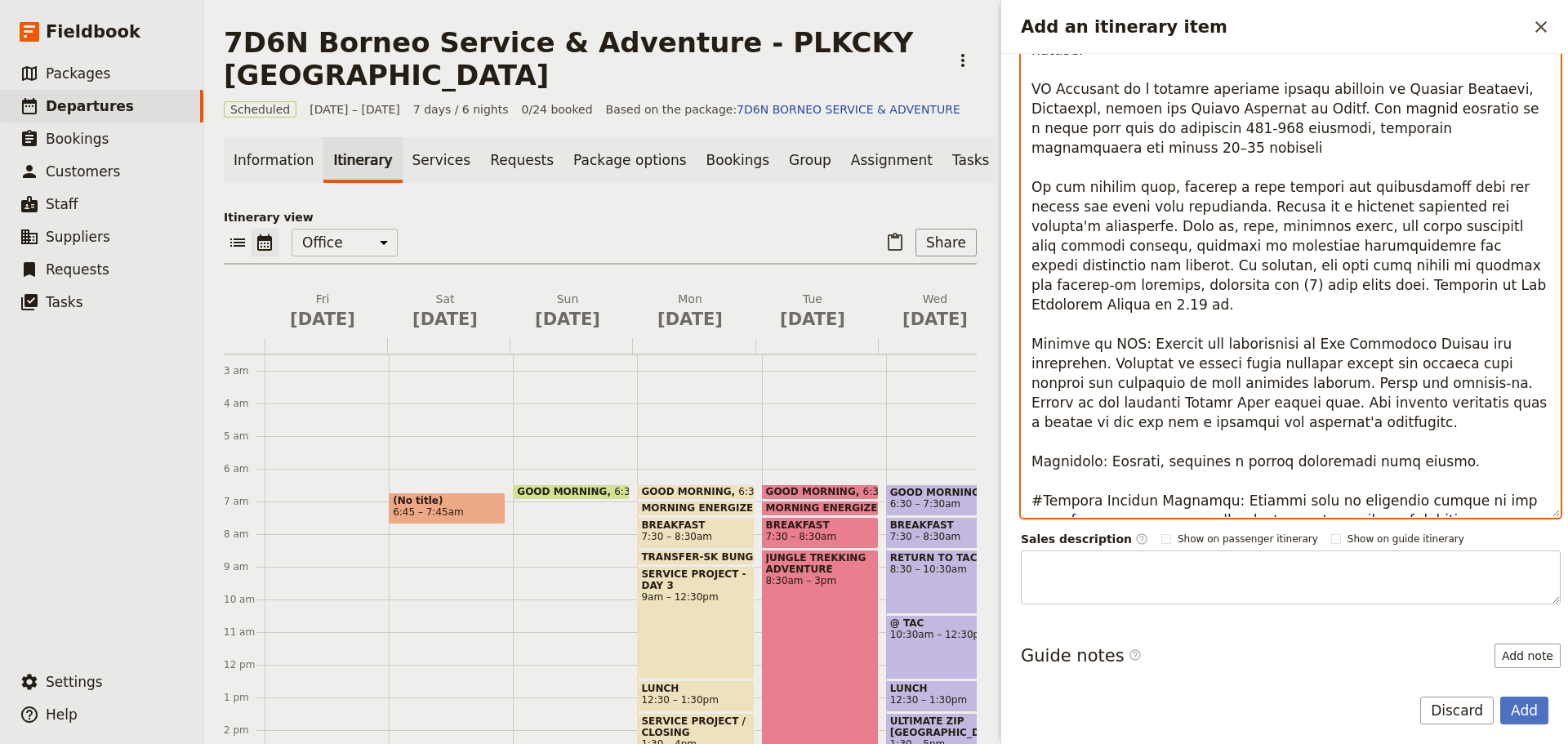
click at [1345, 501] on textarea "Add an itinerary item" at bounding box center [1291, 256] width 540 height 522
type textarea "Loremip Dolorsitam: Conse adip eli sedd e tempor incididun ut lab etdol magnaa …"
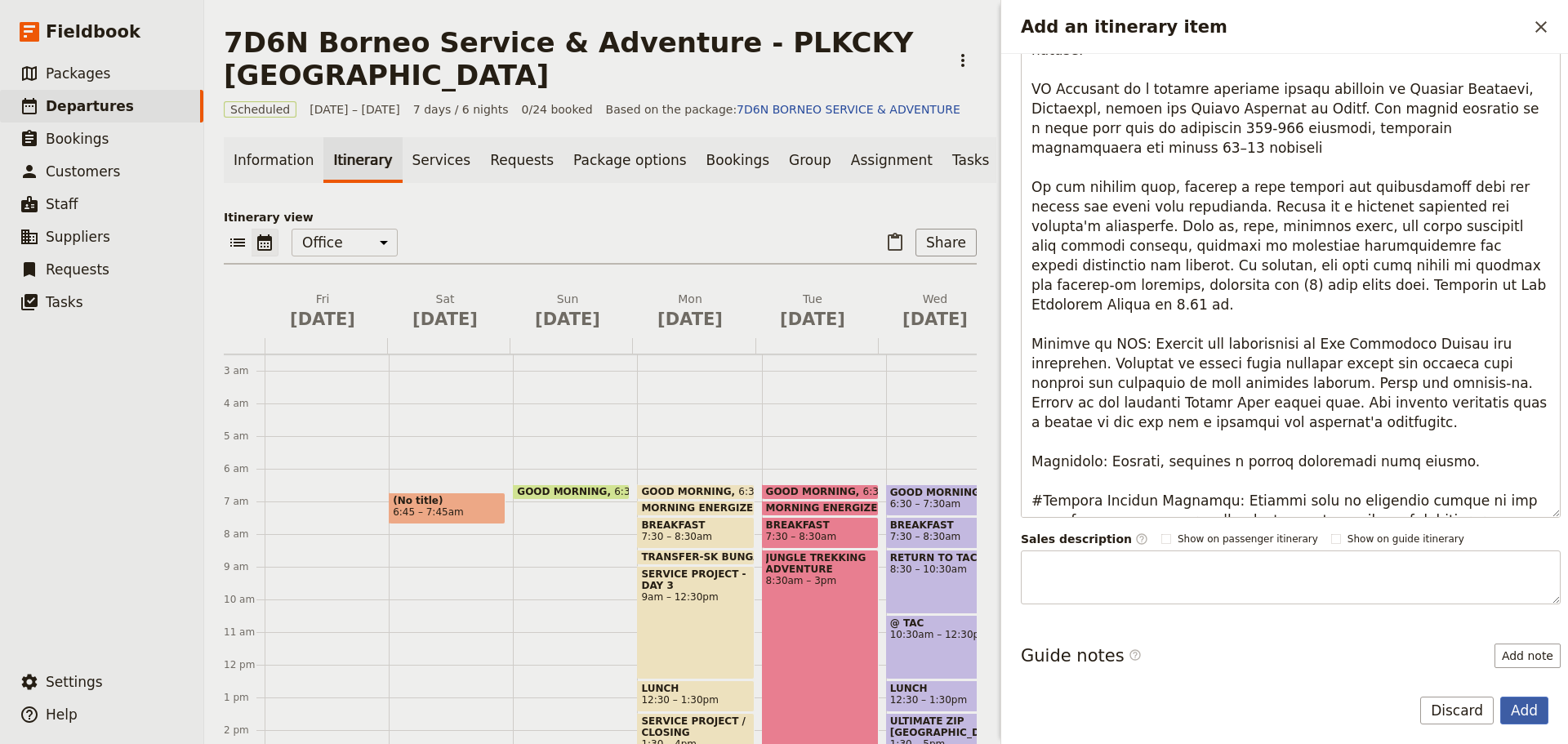
click at [1523, 708] on button "Add" at bounding box center [1524, 710] width 48 height 28
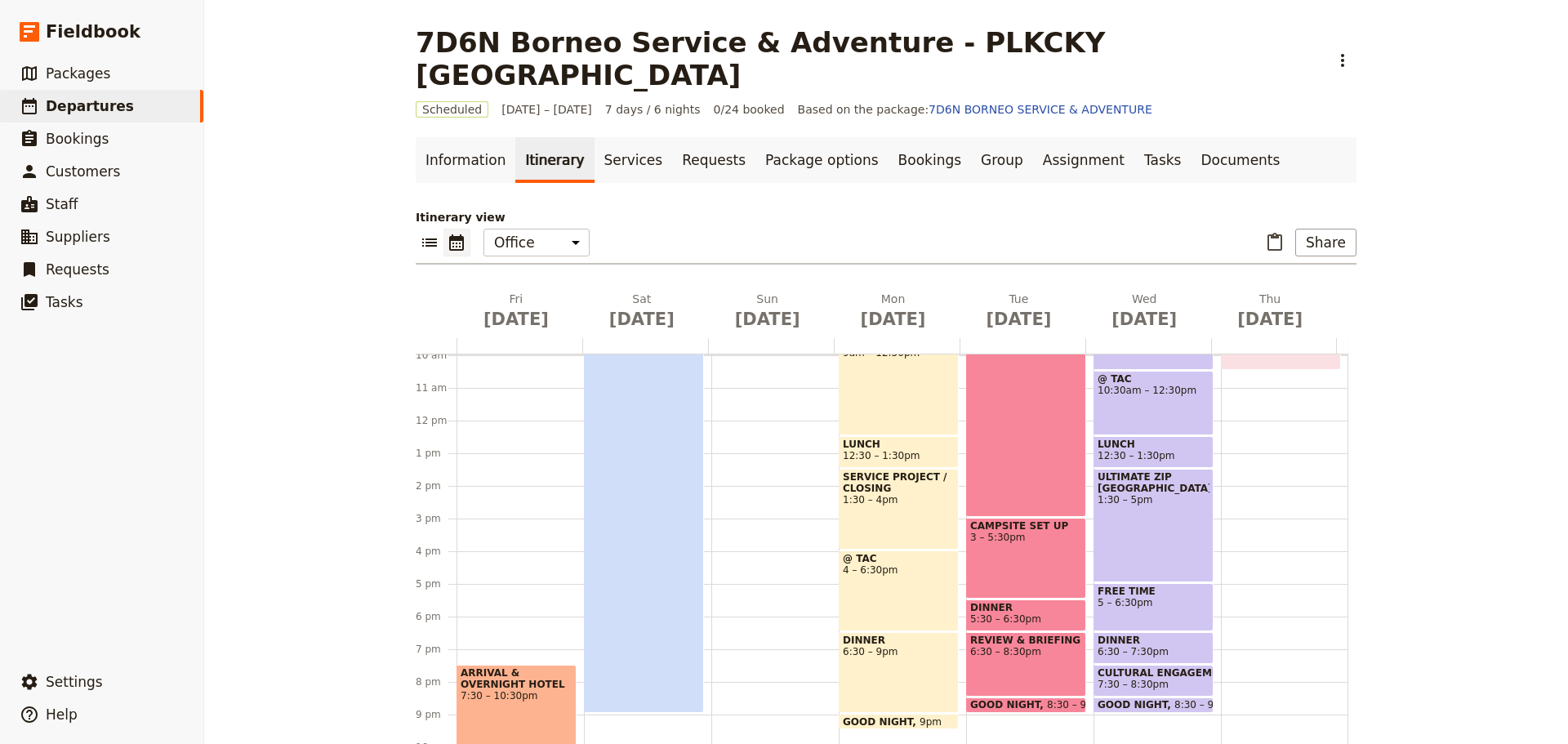
scroll to position [374, 0]
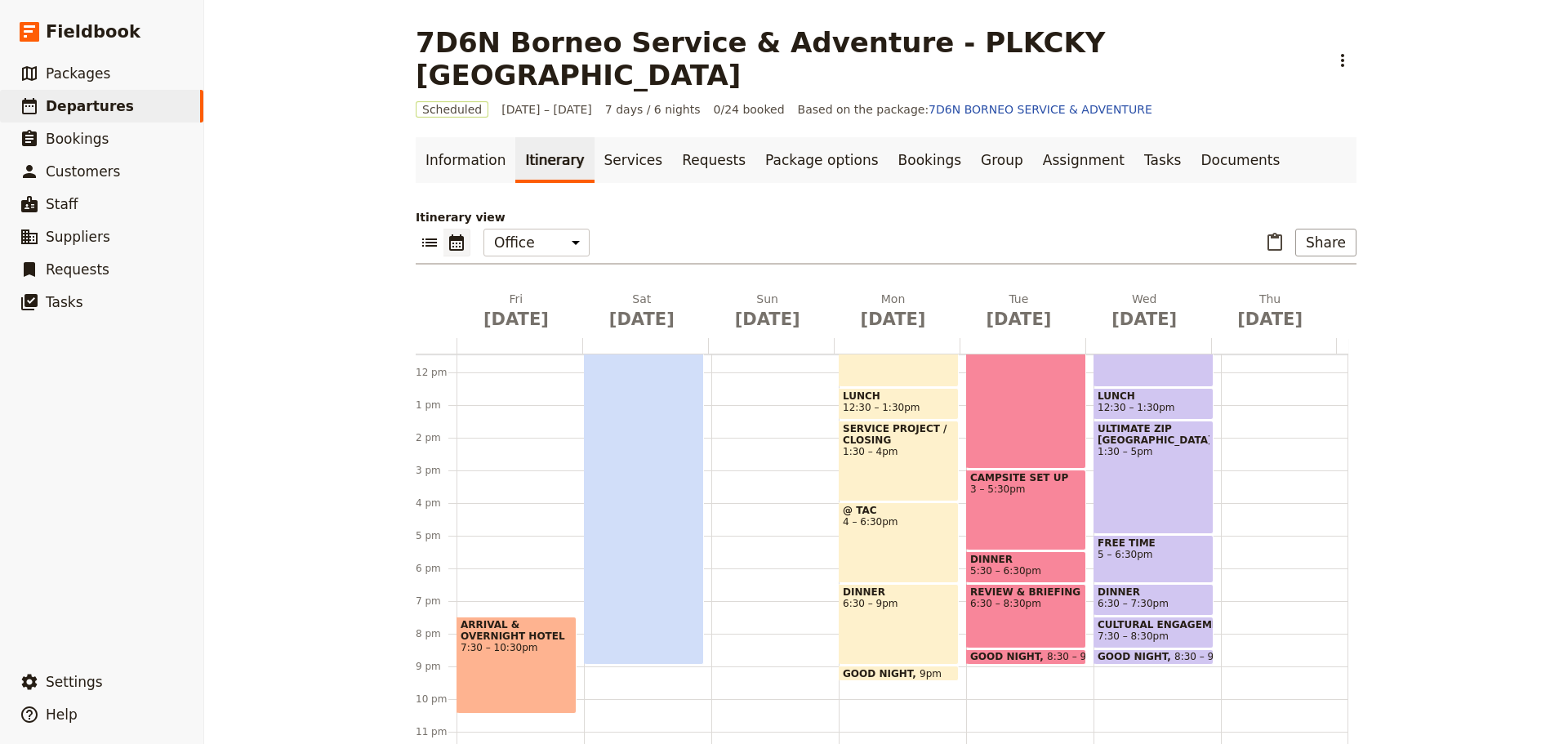
click at [508, 642] on span "7:30 – 10:30pm" at bounding box center [516, 648] width 112 height 12
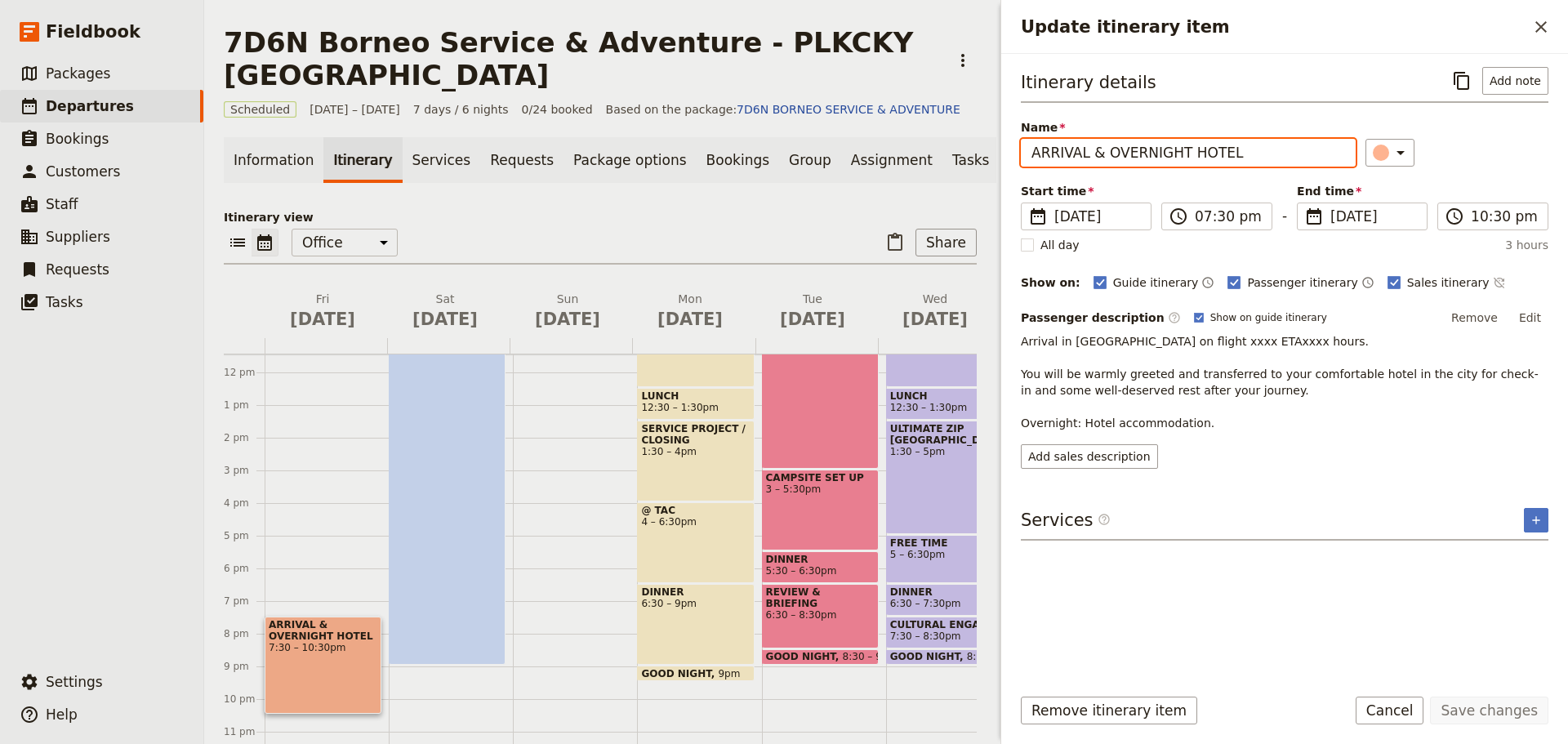
click at [1030, 153] on input "ARRIVAL & OVERNIGHT HOTEL" at bounding box center [1188, 152] width 335 height 28
click at [1084, 155] on input "ARRIVAL & OVERNIGHT HOTEL" at bounding box center [1188, 152] width 335 height 28
type input "ARRIVAL DAY & OVERNIGHT HOTEL"
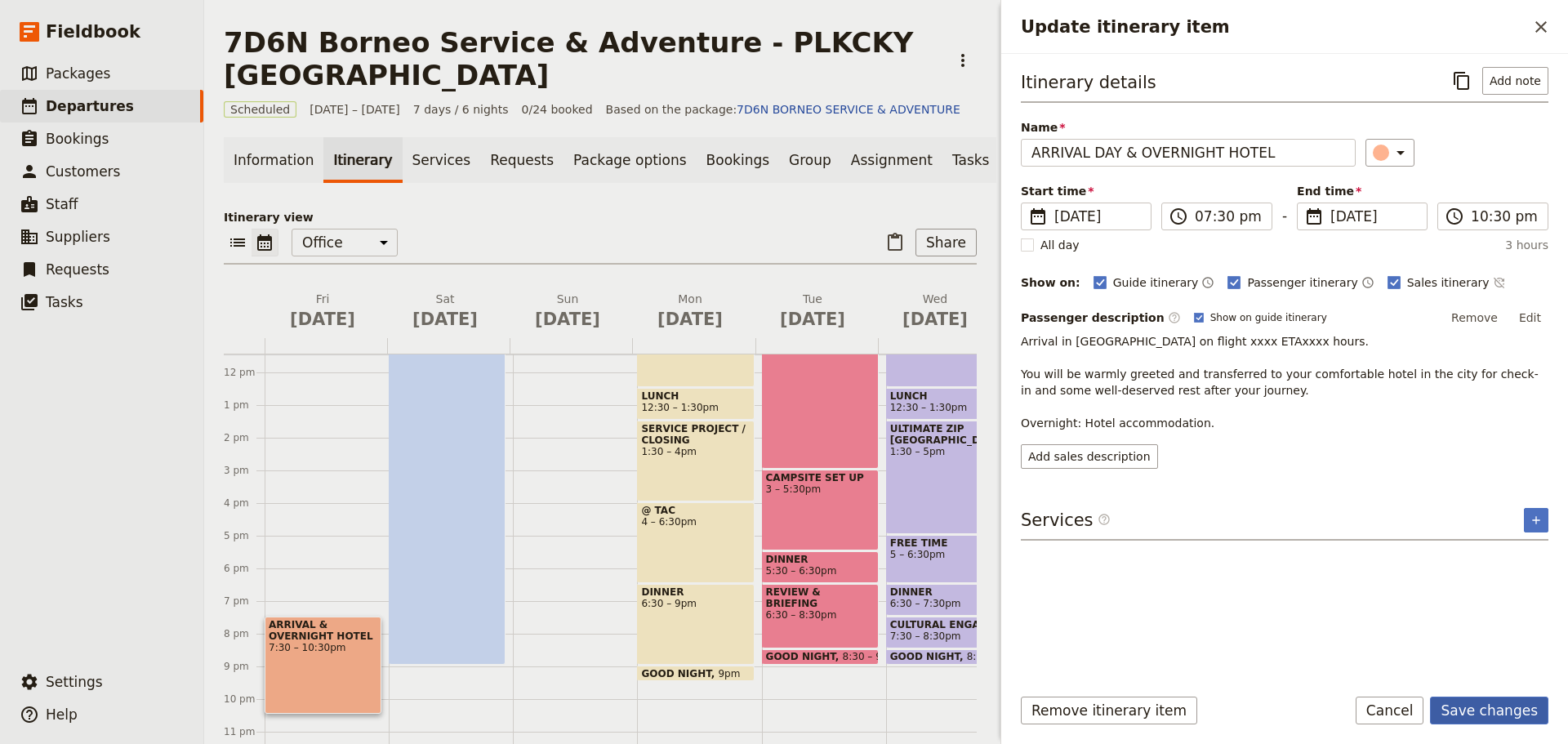
click at [1527, 699] on button "Save changes" at bounding box center [1490, 710] width 119 height 28
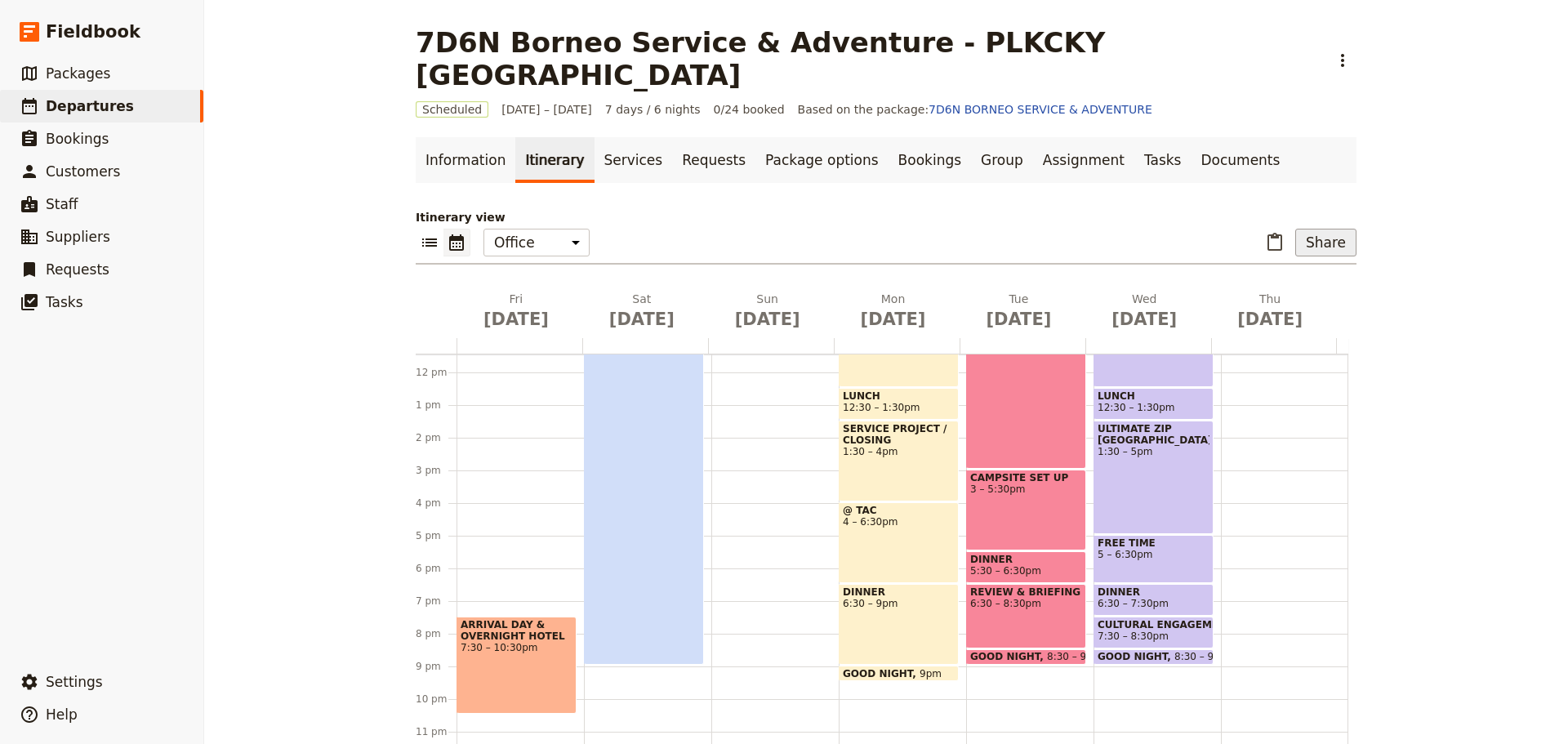
click at [1324, 229] on button "Share" at bounding box center [1327, 242] width 61 height 28
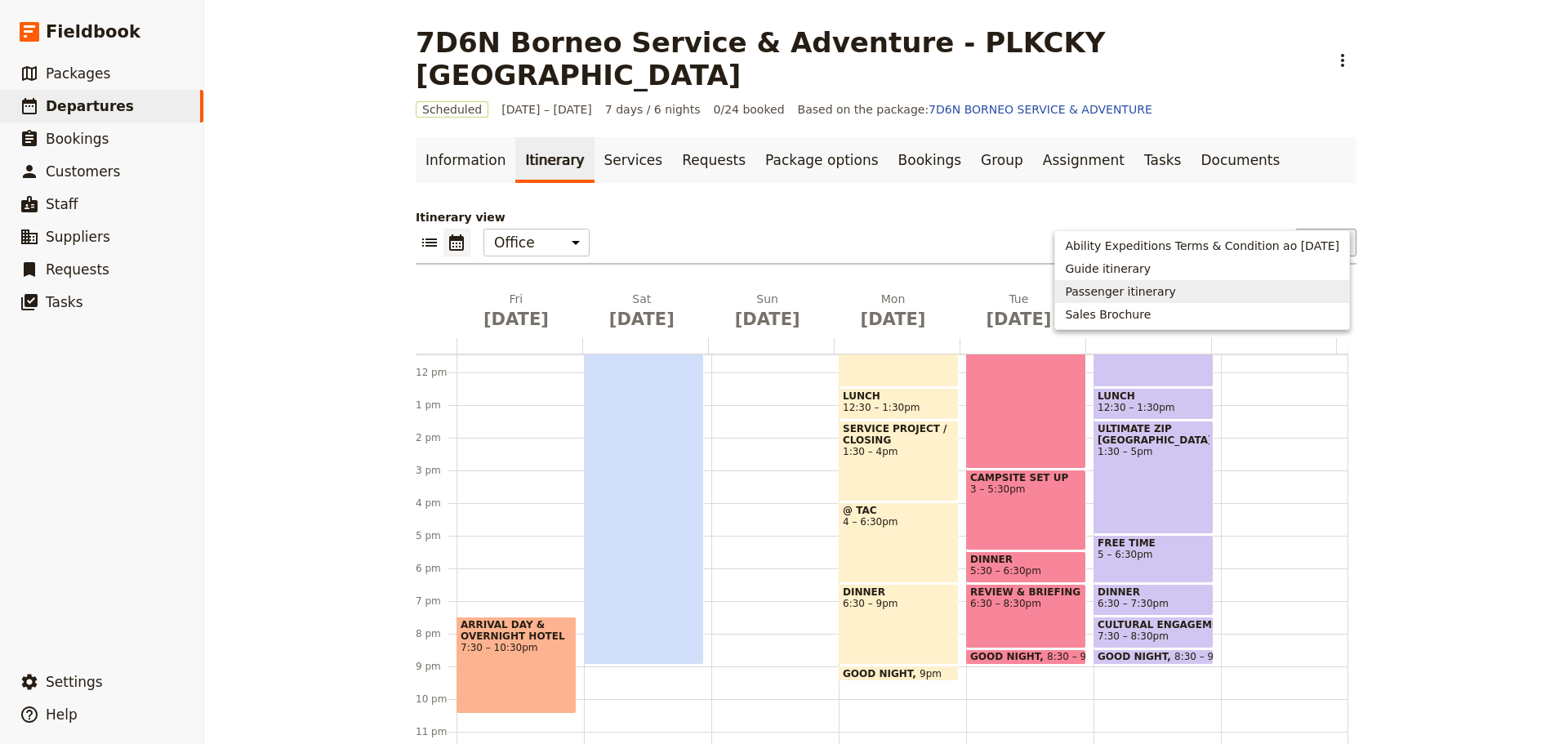
click at [1208, 289] on span "Passenger itinerary" at bounding box center [1202, 292] width 274 height 17
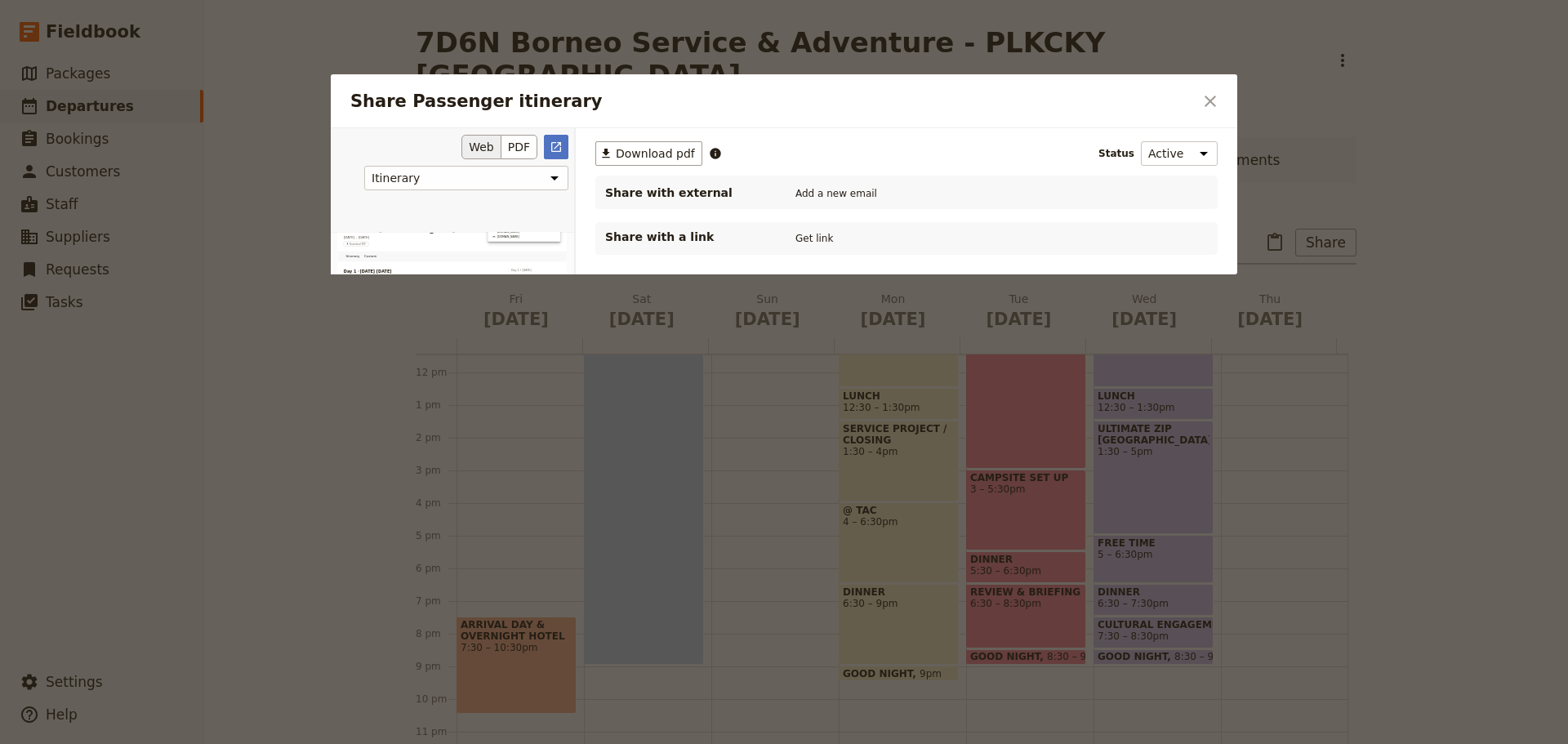
scroll to position [409, 0]
click at [650, 142] on button "​ Download pdf" at bounding box center [649, 153] width 107 height 25
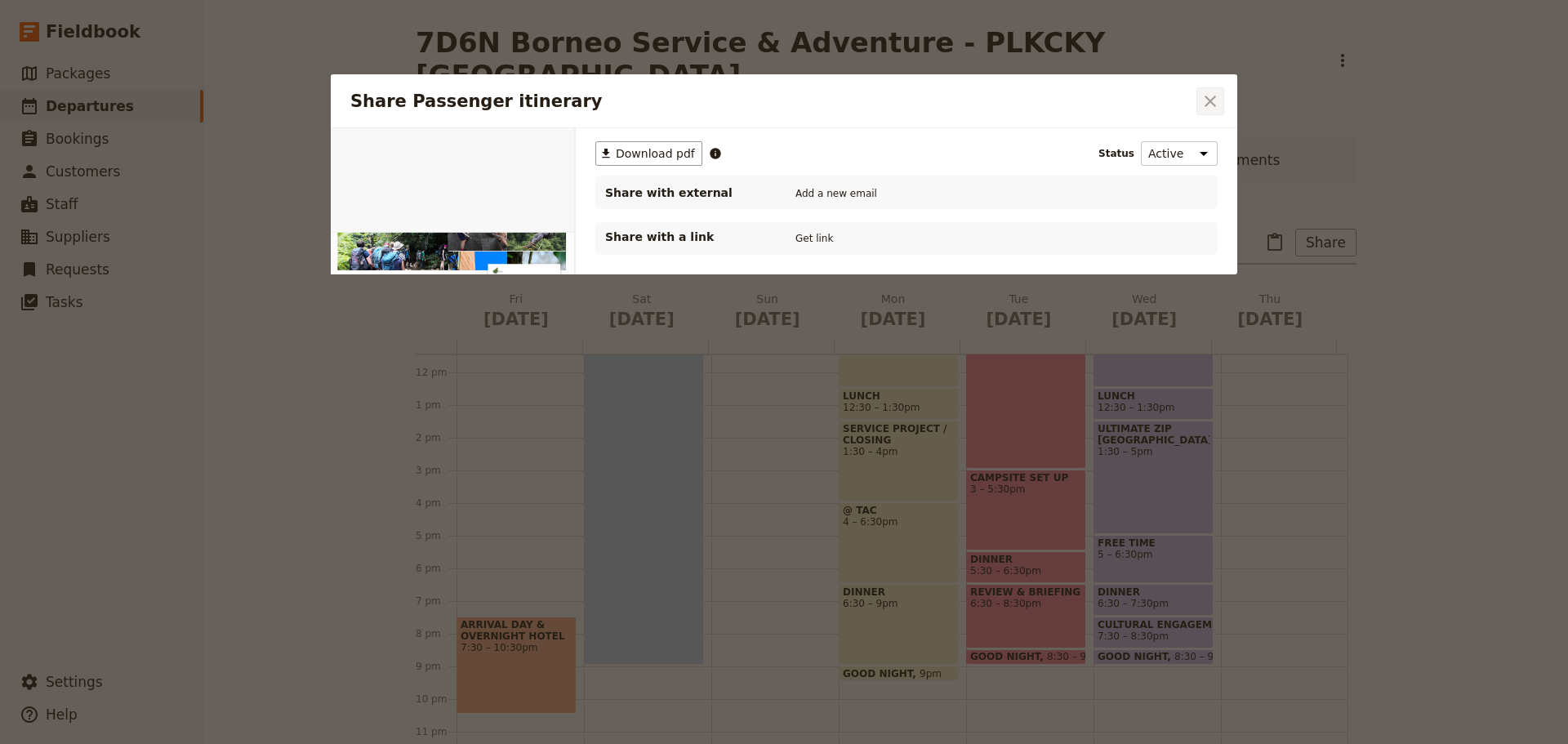
click at [1213, 106] on icon "Close dialog" at bounding box center [1211, 101] width 20 height 20
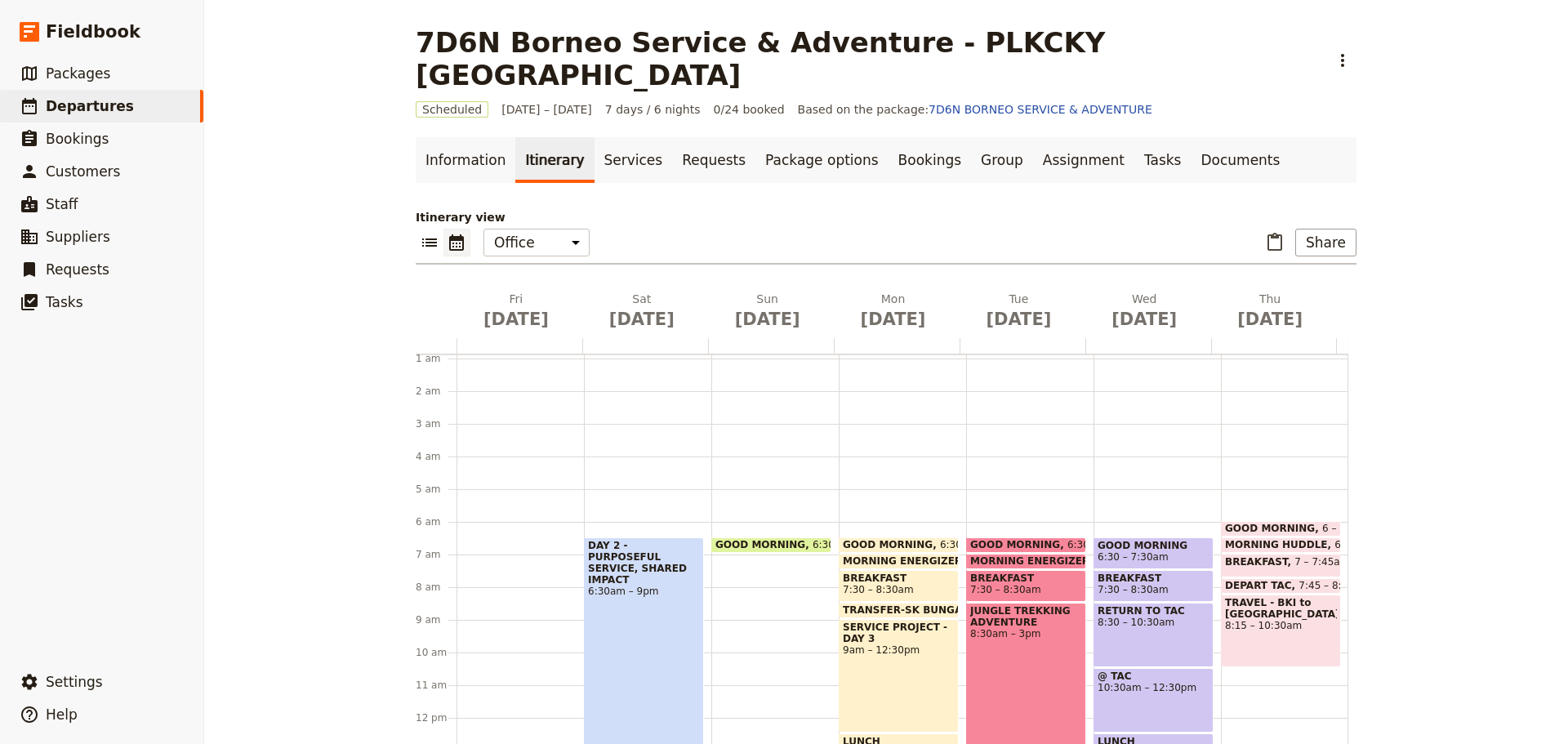
scroll to position [0, 0]
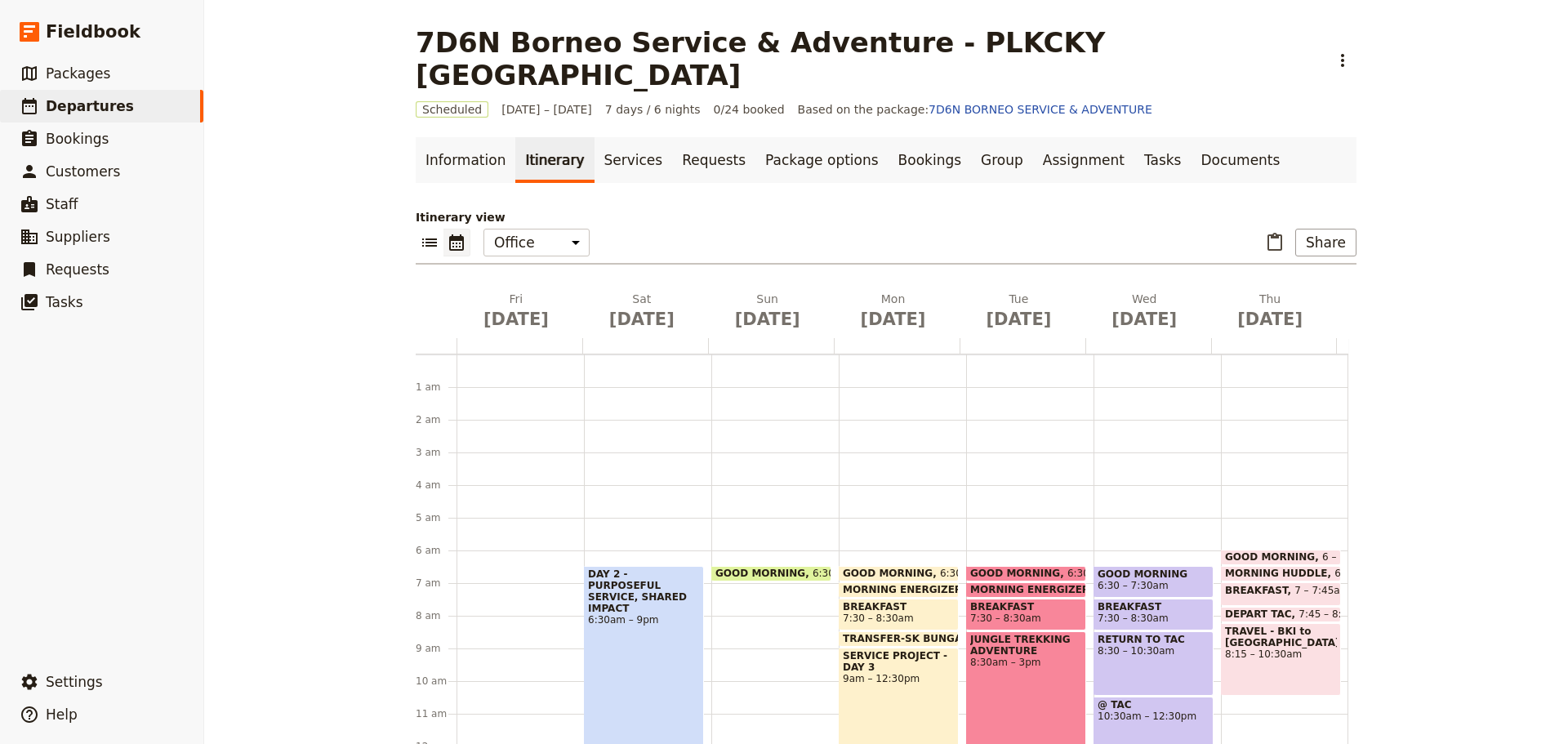
click at [605, 569] on span "DAY 2 - PURPOSEFUL SERVICE, SHARED IMPACT" at bounding box center [643, 592] width 112 height 46
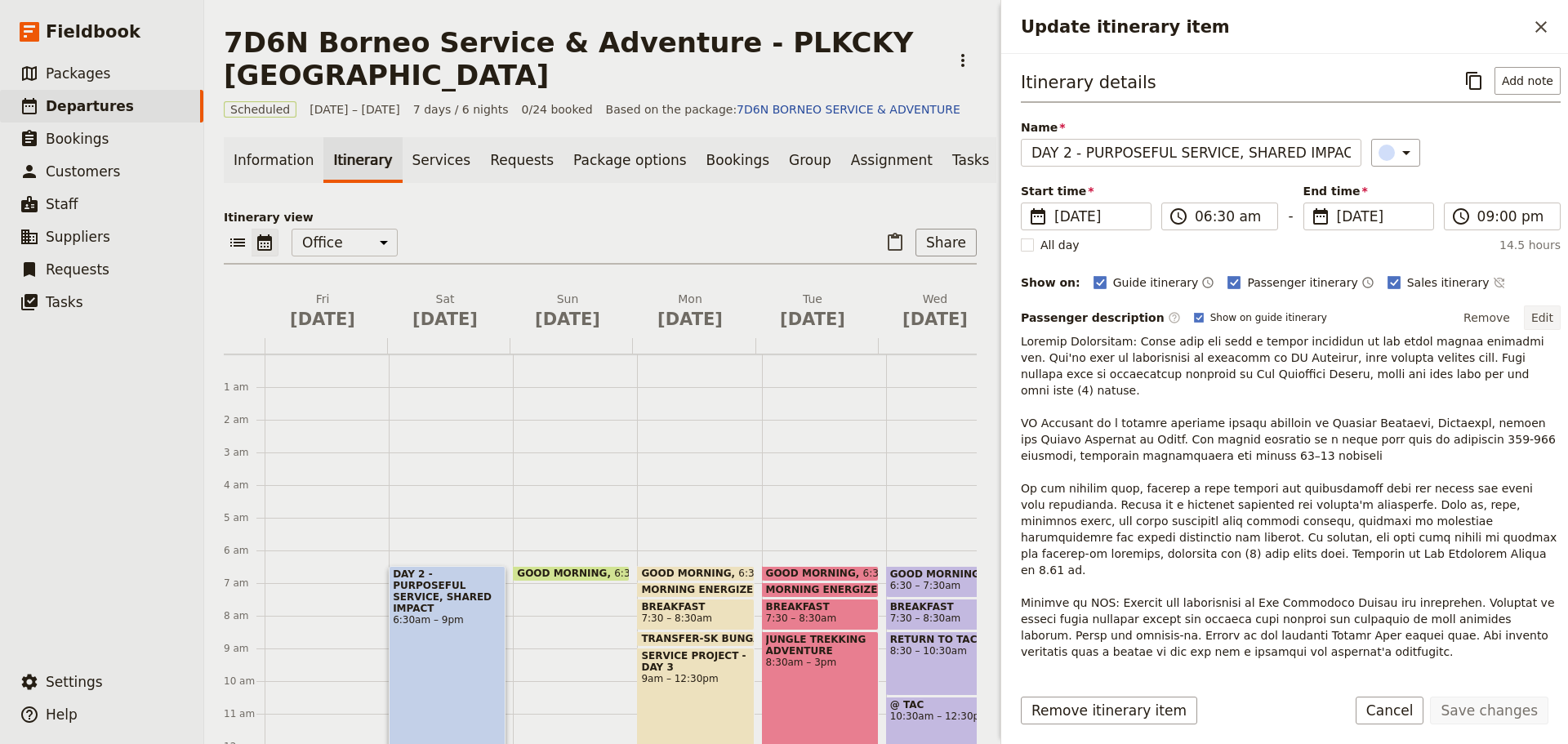
click at [1536, 320] on button "Edit" at bounding box center [1542, 318] width 37 height 25
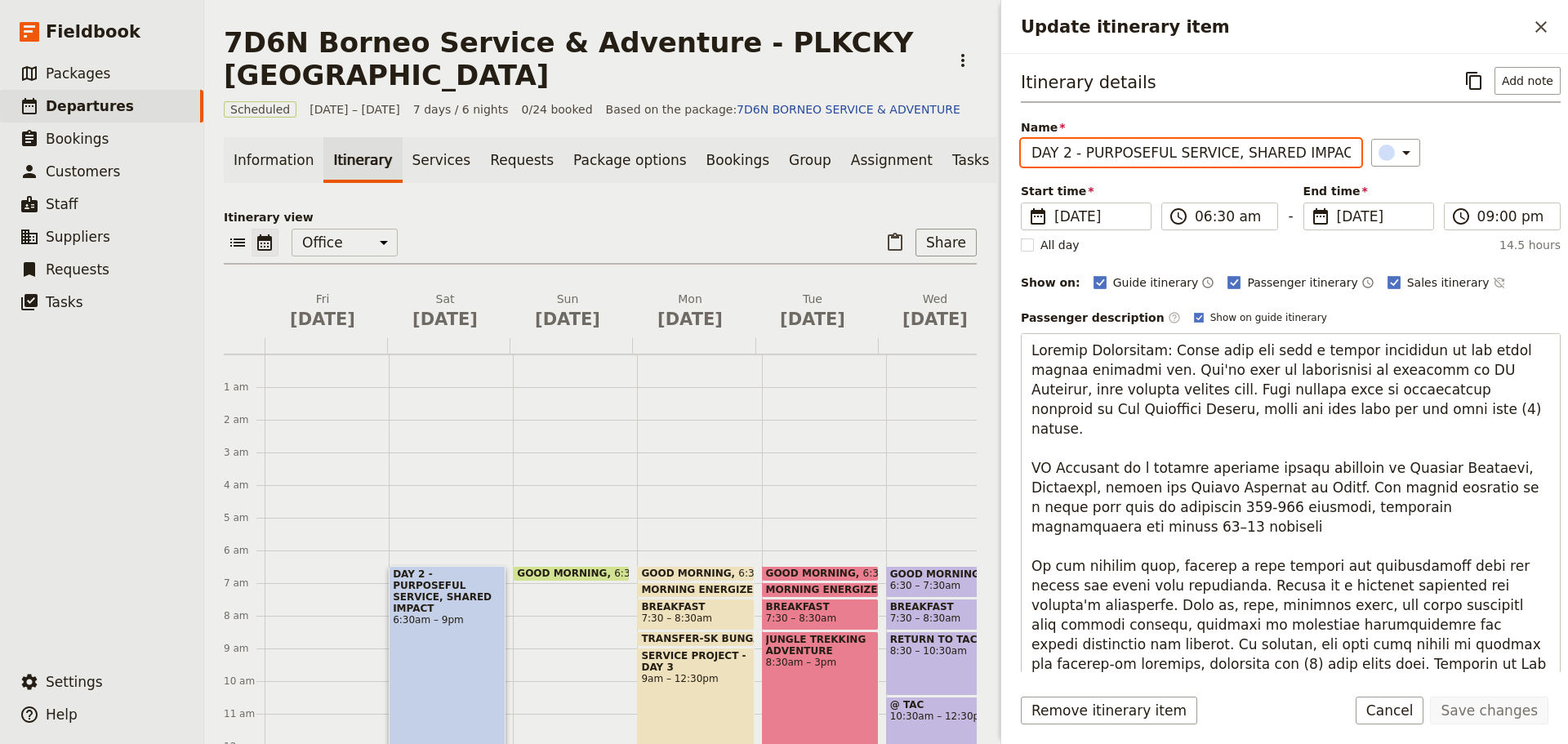
click at [1082, 155] on input "DAY 2 - PURPOSEFUL SERVICE, SHARED IMPACT" at bounding box center [1191, 152] width 340 height 28
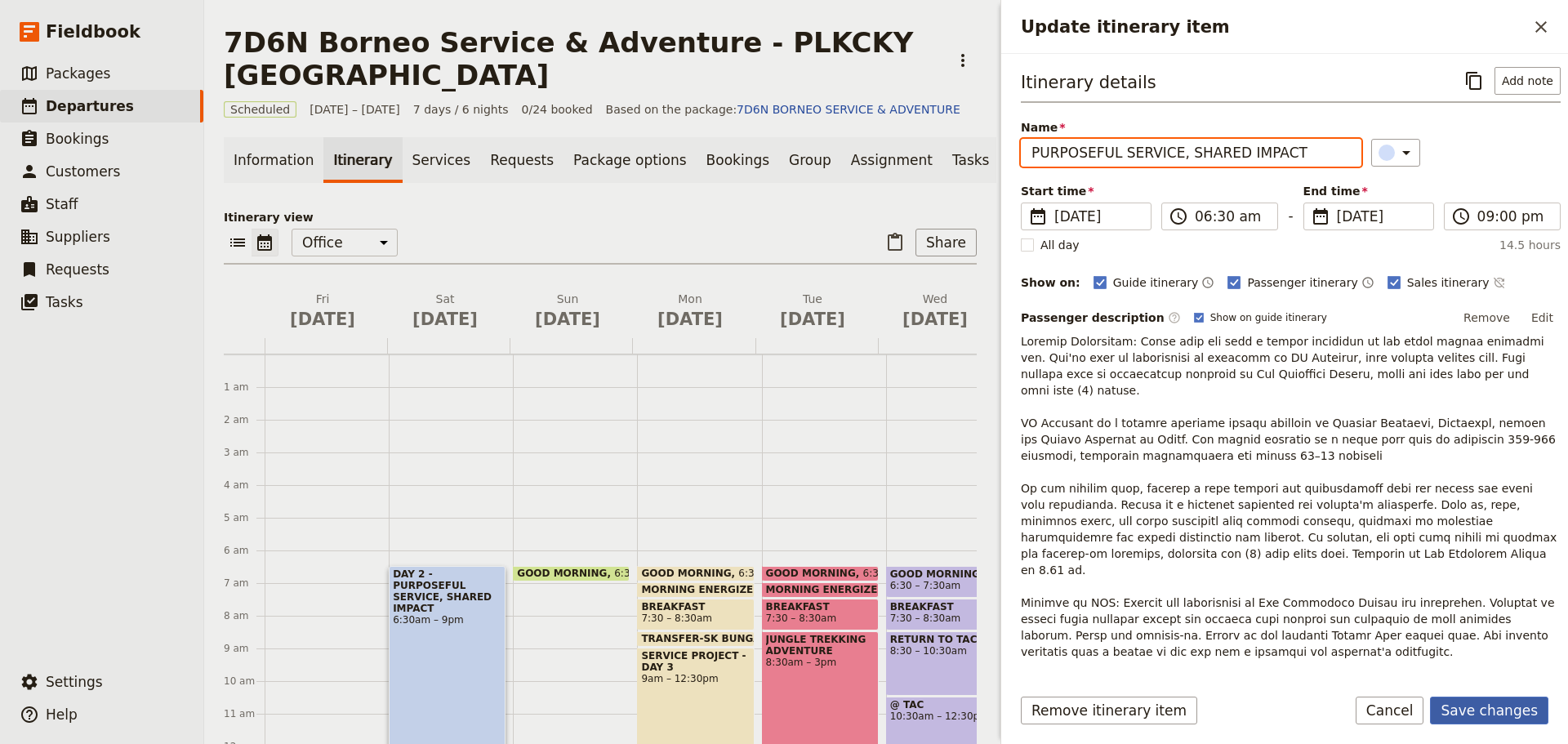
type input "PURPOSEFUL SERVICE, SHARED IMPACT"
click at [1490, 709] on button "Save changes" at bounding box center [1490, 710] width 119 height 28
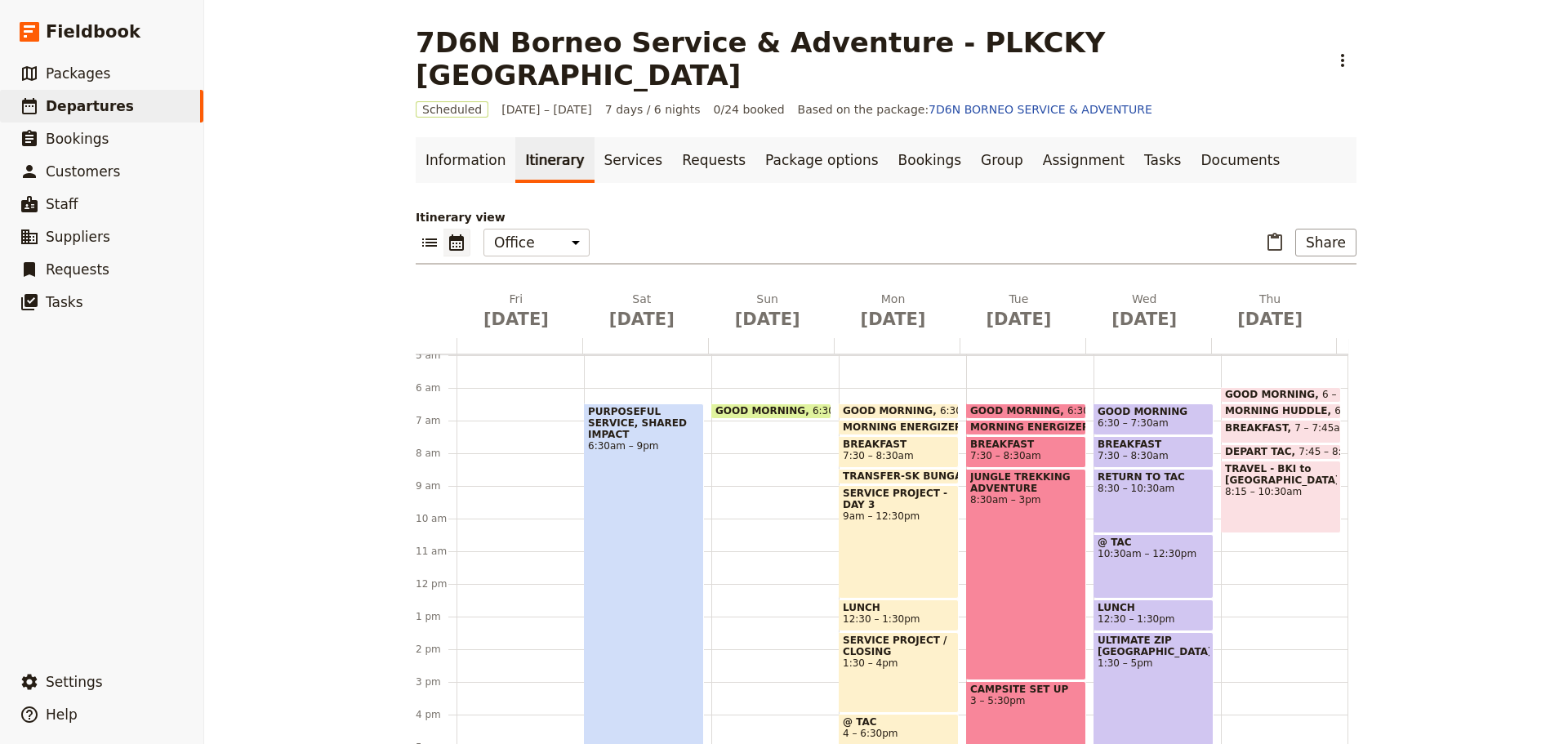
scroll to position [163, 0]
drag, startPoint x: 921, startPoint y: 394, endPoint x: 885, endPoint y: 394, distance: 36.0
click at [885, 420] on span "MORNING ENERGIZER" at bounding box center [906, 426] width 127 height 12
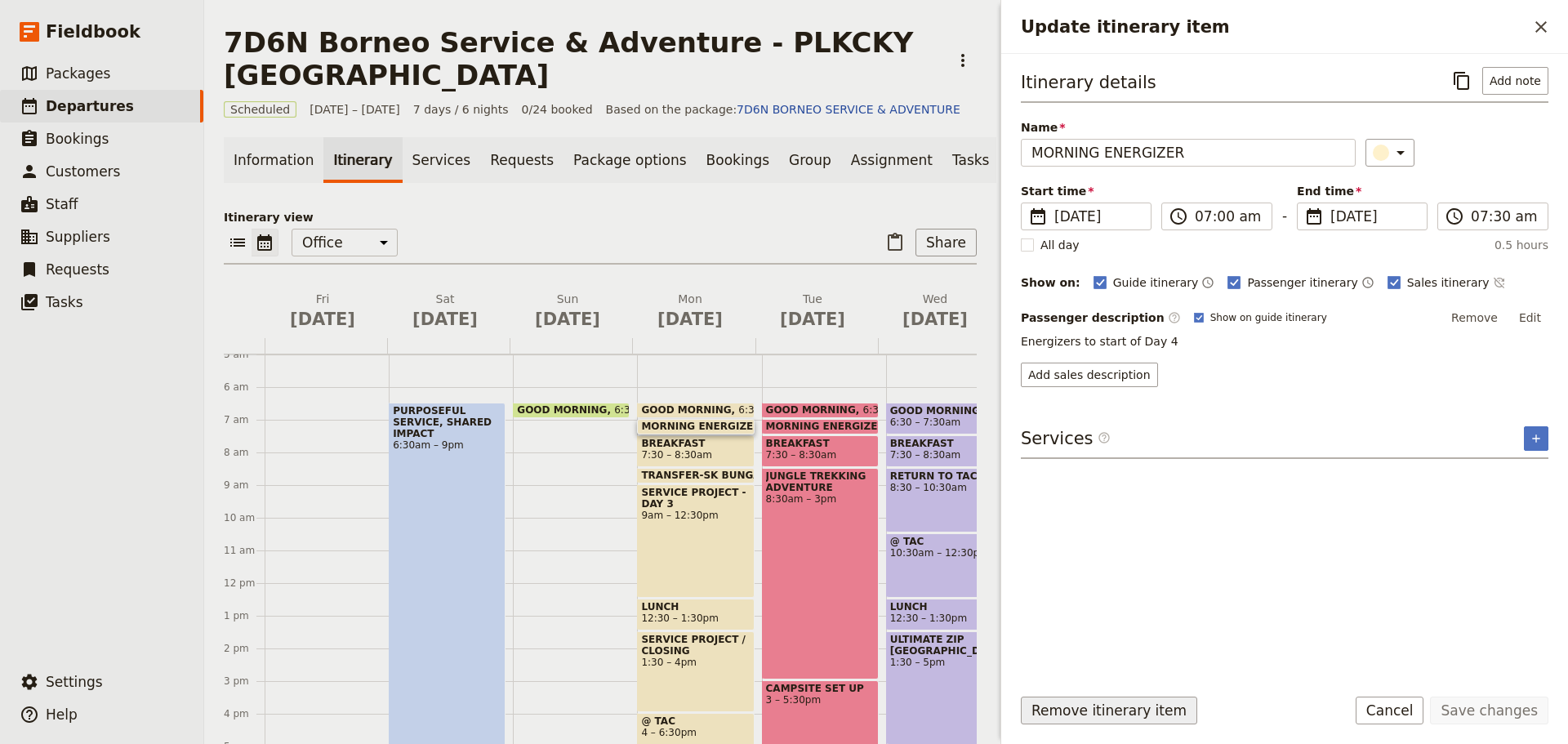
click at [1059, 719] on button "Remove itinerary item" at bounding box center [1109, 710] width 176 height 28
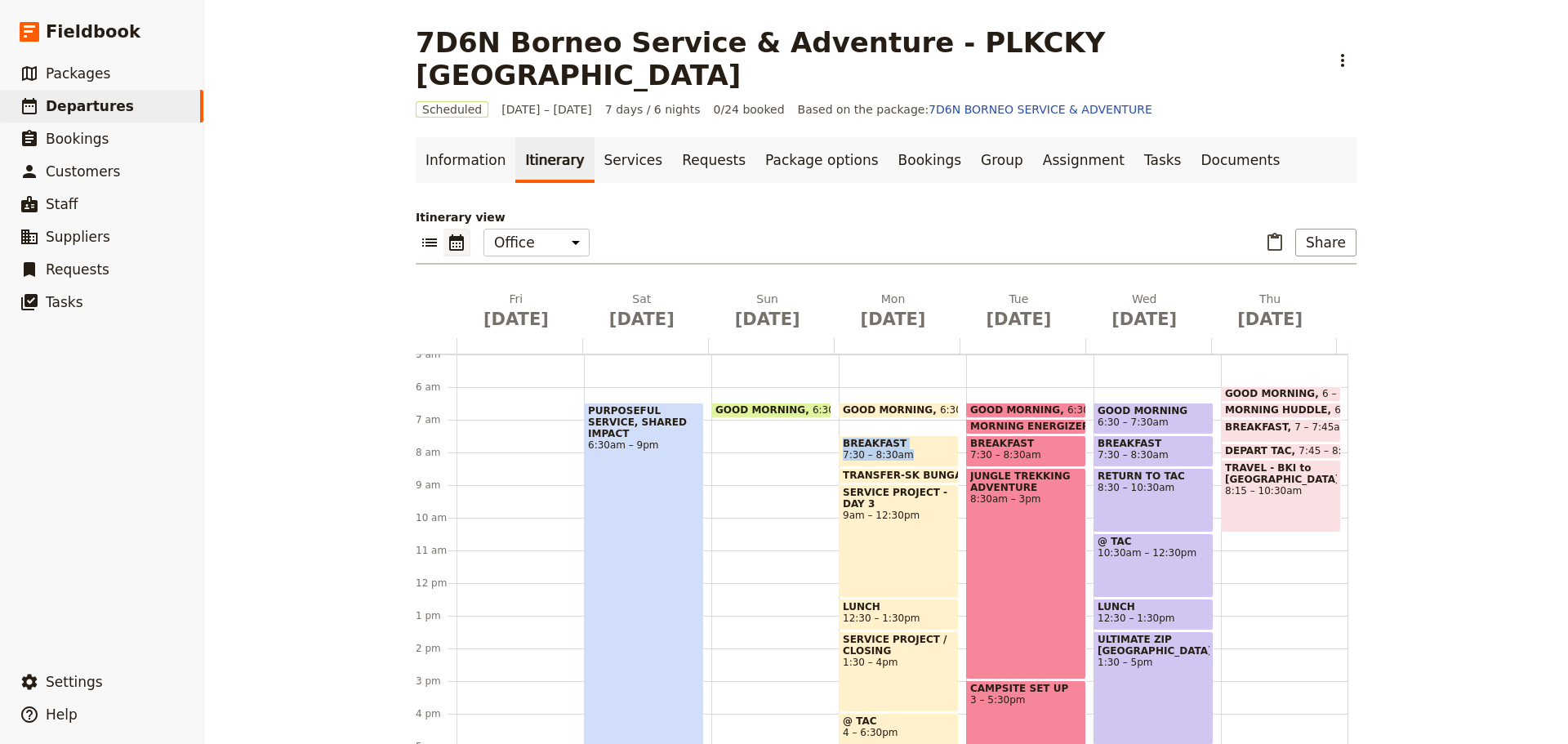
click at [900, 449] on span "7:30 – 8:30am" at bounding box center [898, 455] width 112 height 12
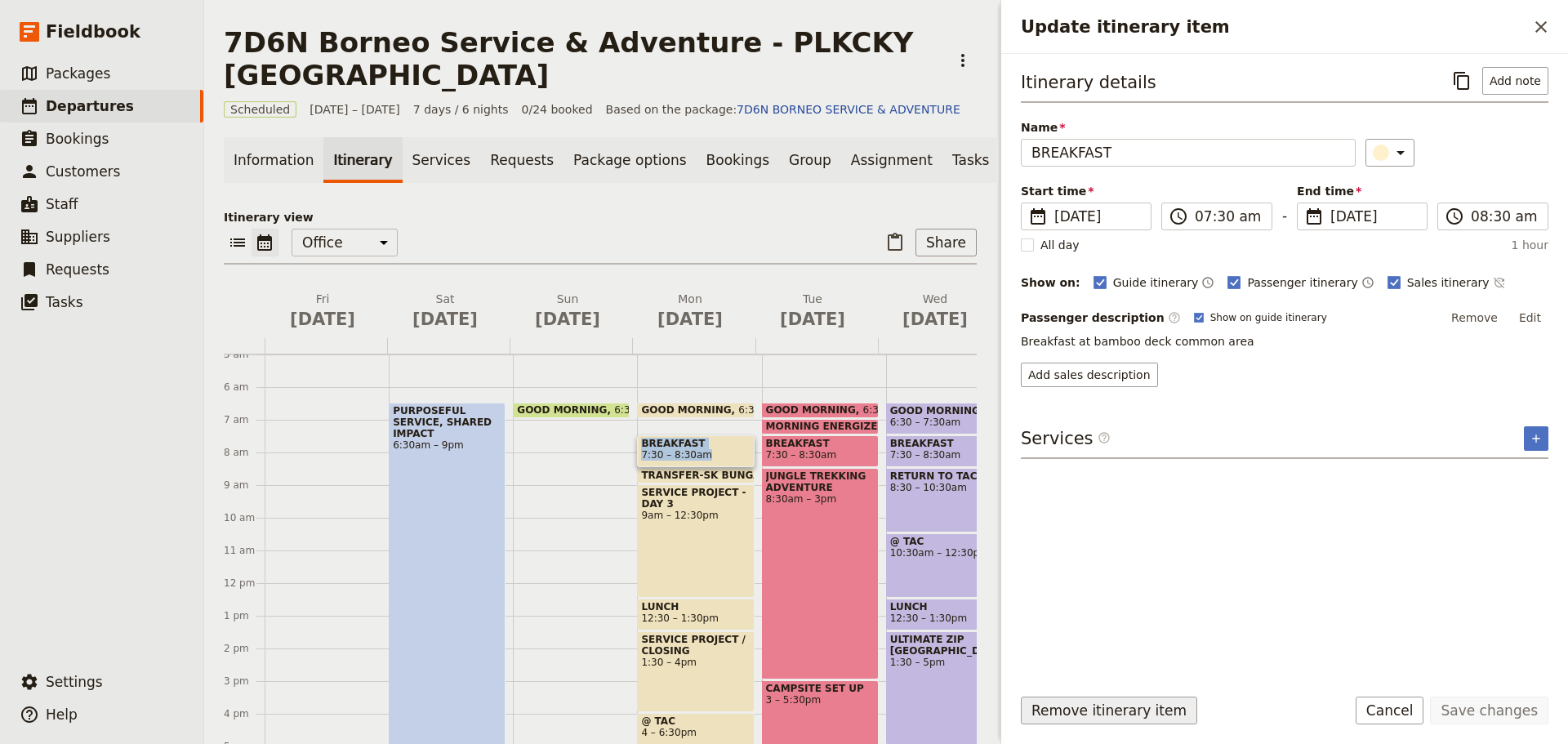
click at [1096, 706] on button "Remove itinerary item" at bounding box center [1109, 710] width 176 height 28
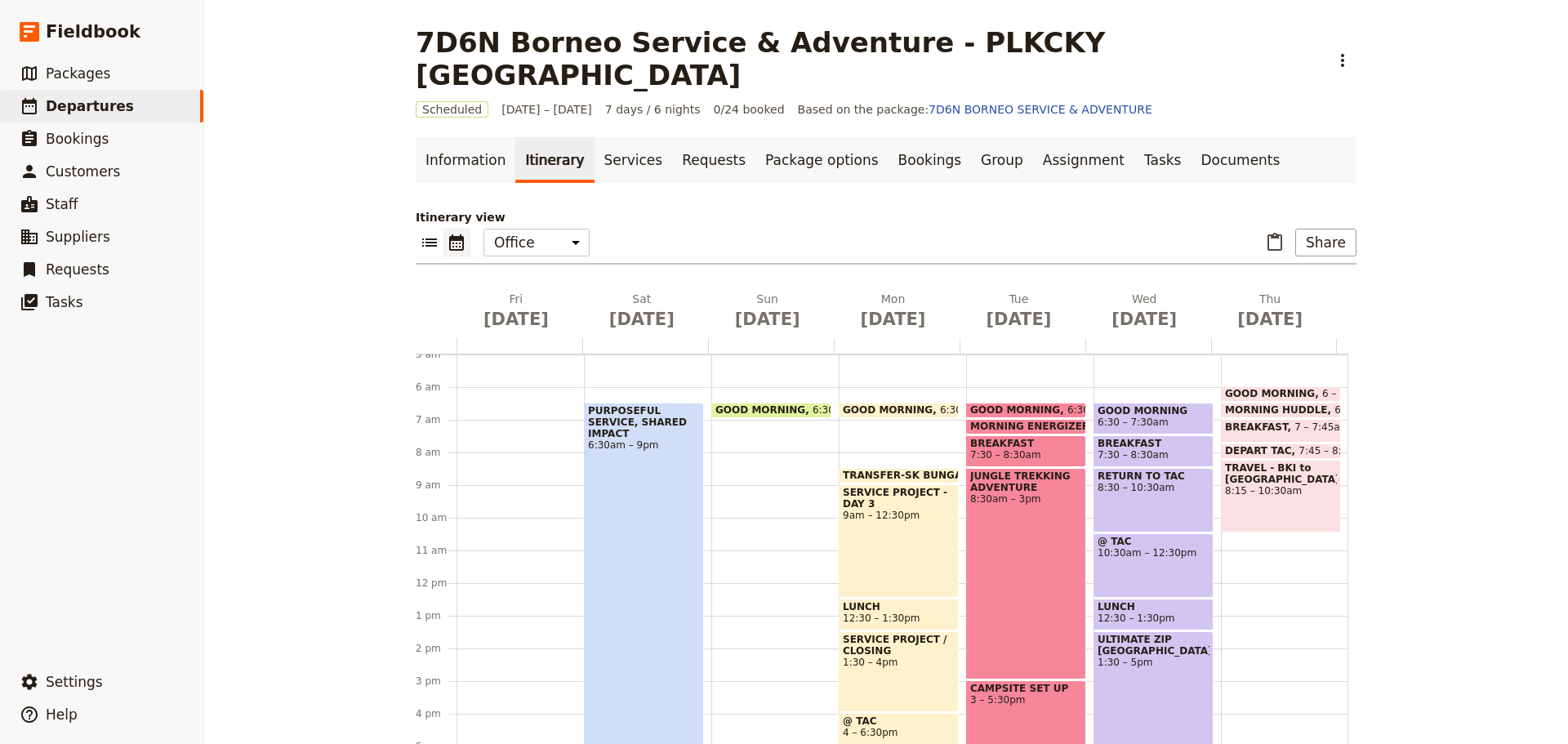
click at [877, 470] on span "TRANSFER-SK BUNGALIO" at bounding box center [915, 476] width 144 height 12
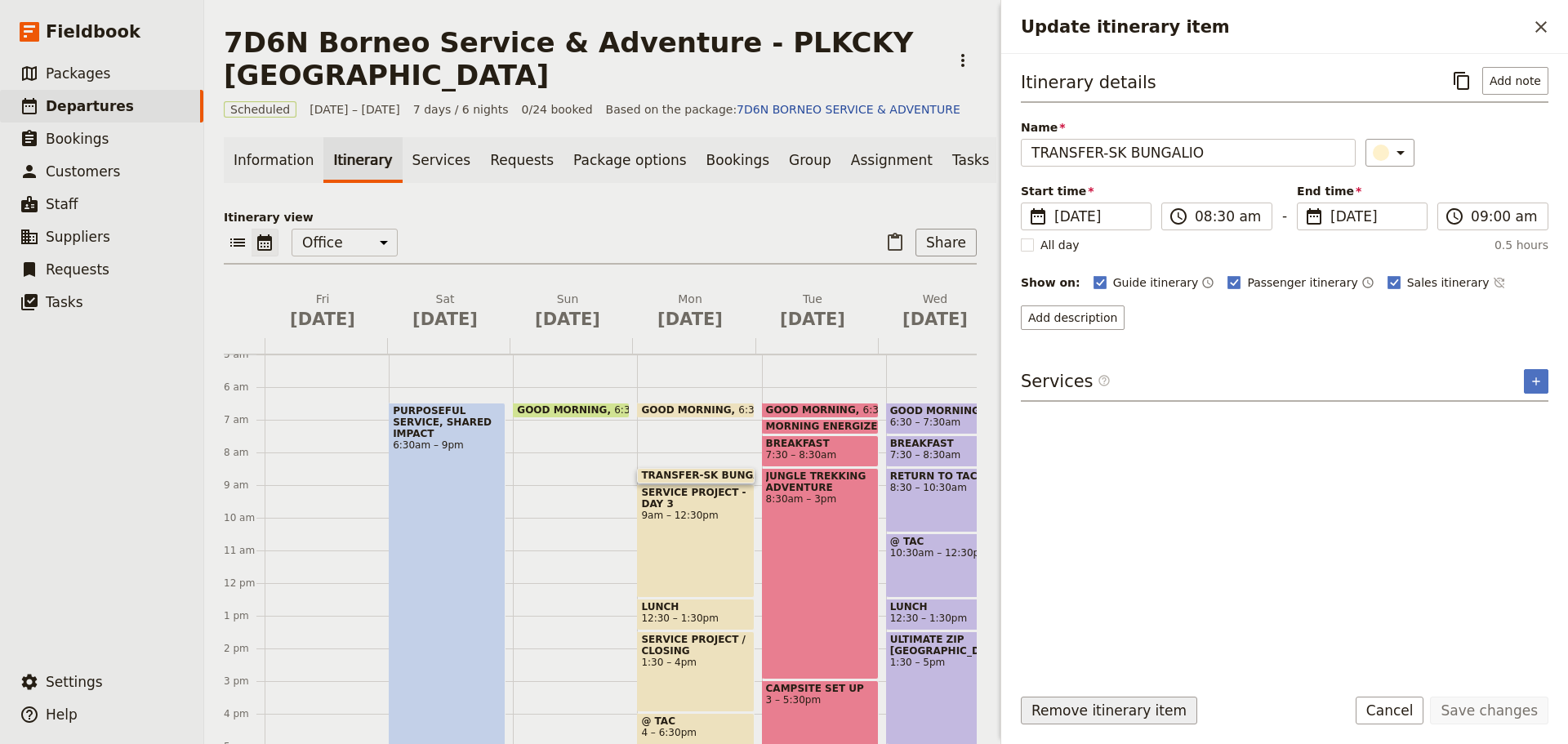
click at [1080, 710] on button "Remove itinerary item" at bounding box center [1109, 710] width 176 height 28
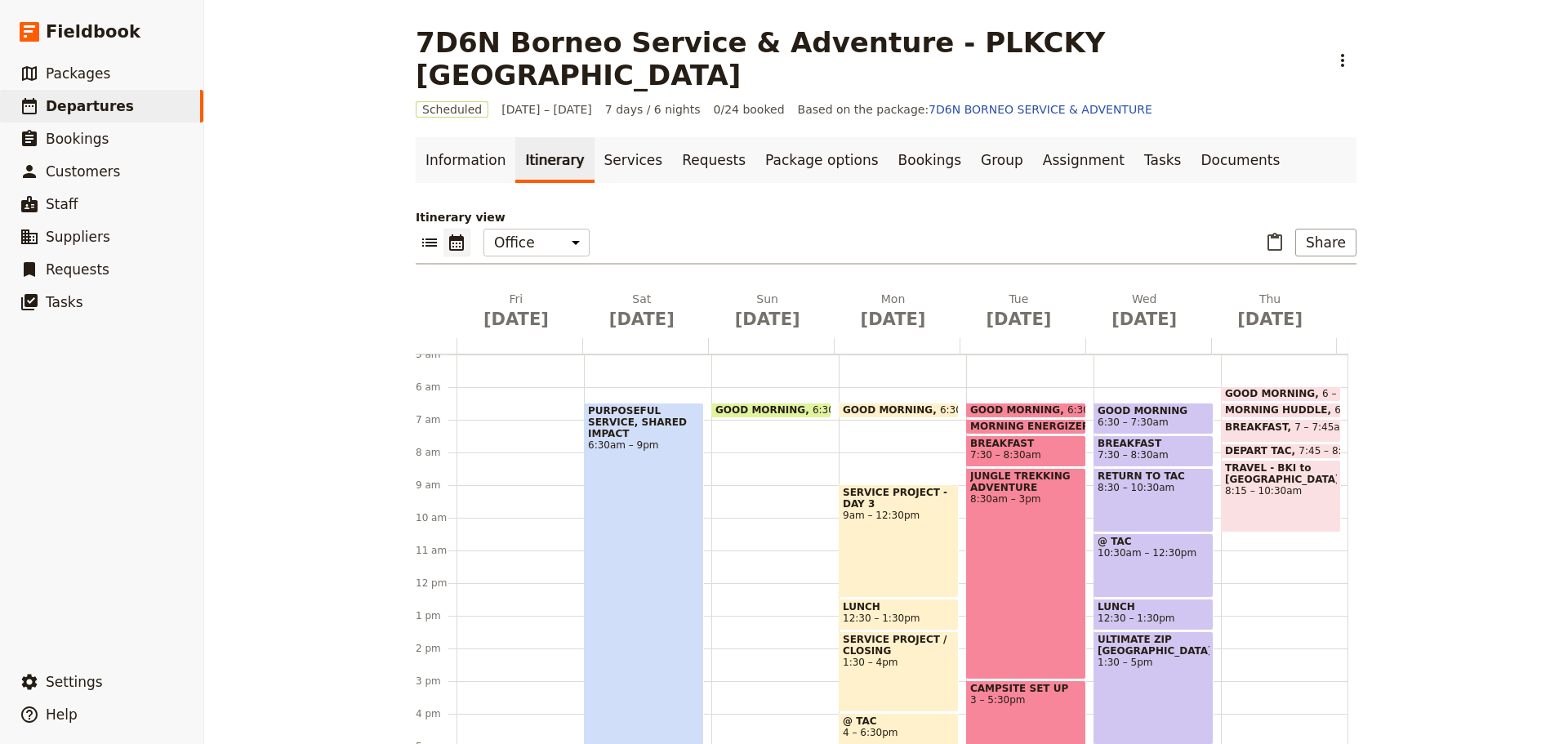
click at [883, 534] on div "SERVICE PROJECT - DAY 3 9am – 12:30pm" at bounding box center [898, 541] width 120 height 114
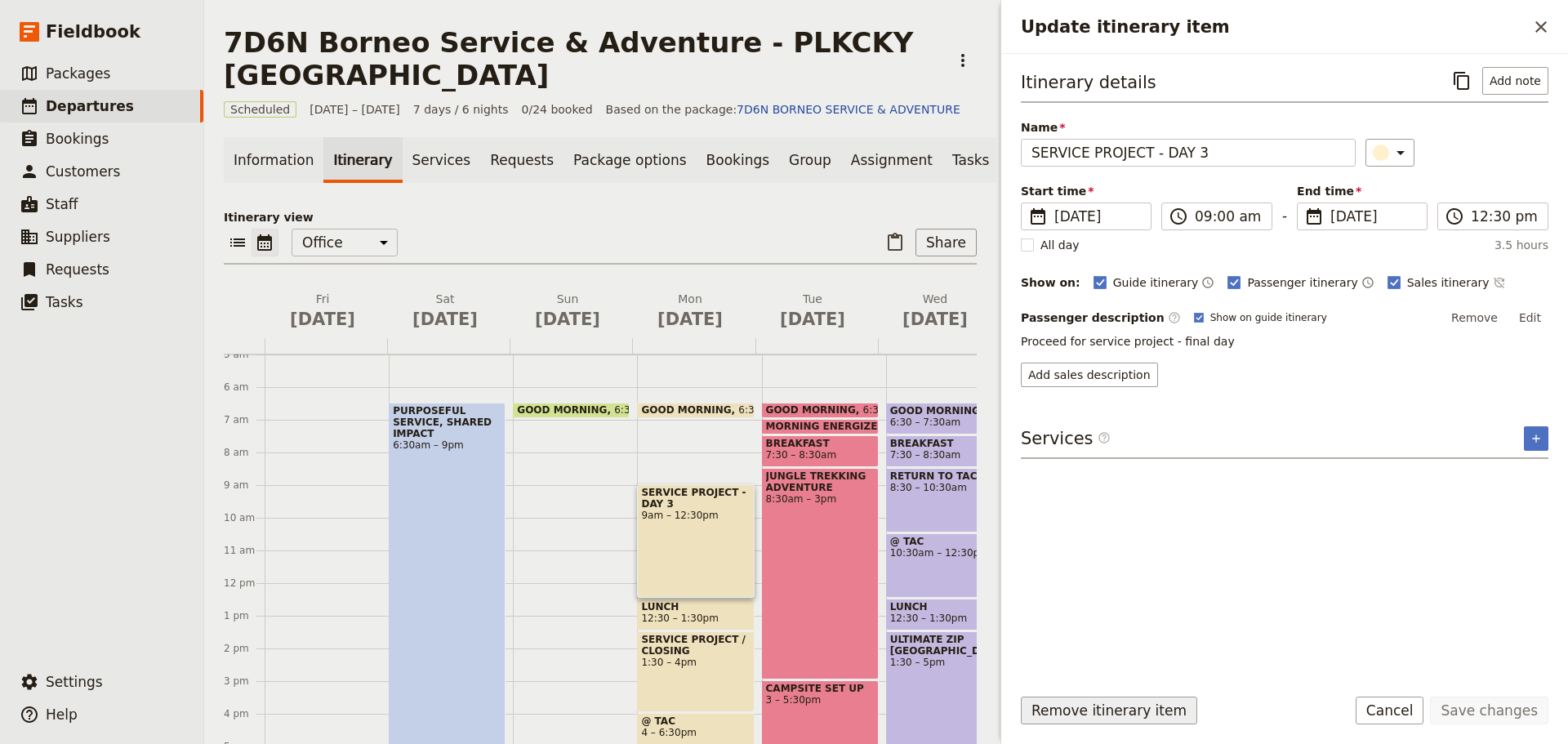
click at [1084, 716] on button "Remove itinerary item" at bounding box center [1109, 710] width 176 height 28
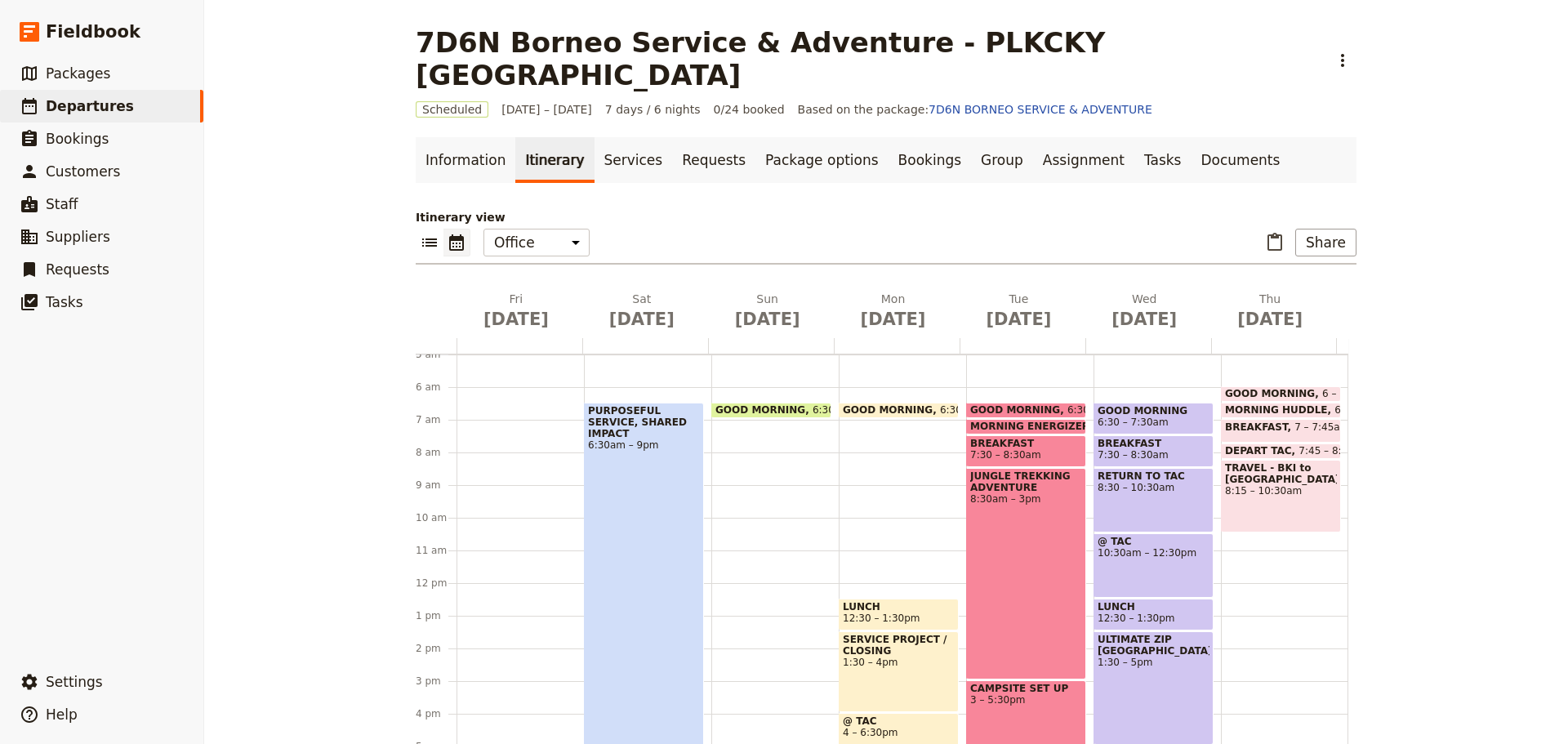
click at [903, 612] on span "12:30 – 1:30pm" at bounding box center [898, 618] width 112 height 12
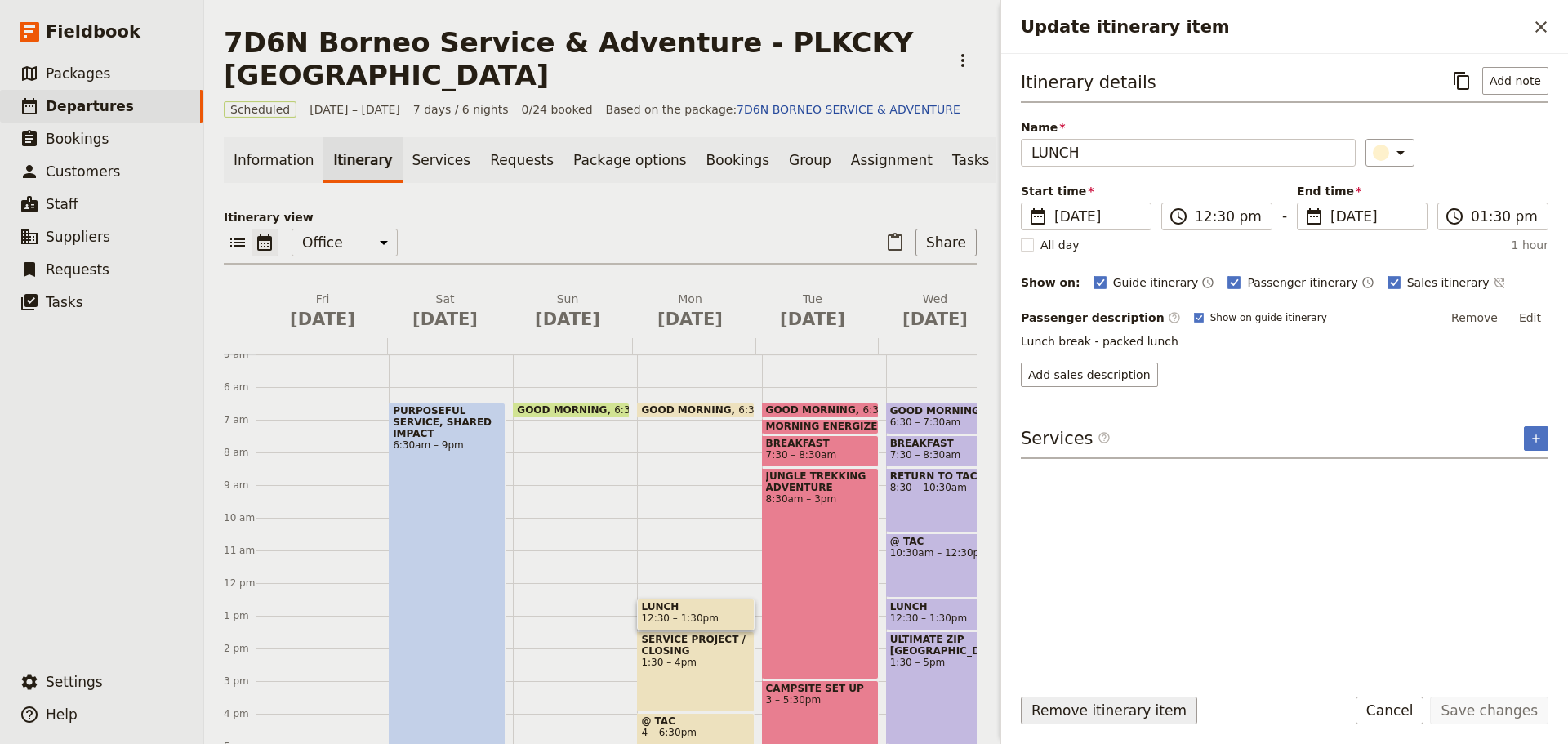
click at [1065, 710] on button "Remove itinerary item" at bounding box center [1109, 710] width 176 height 28
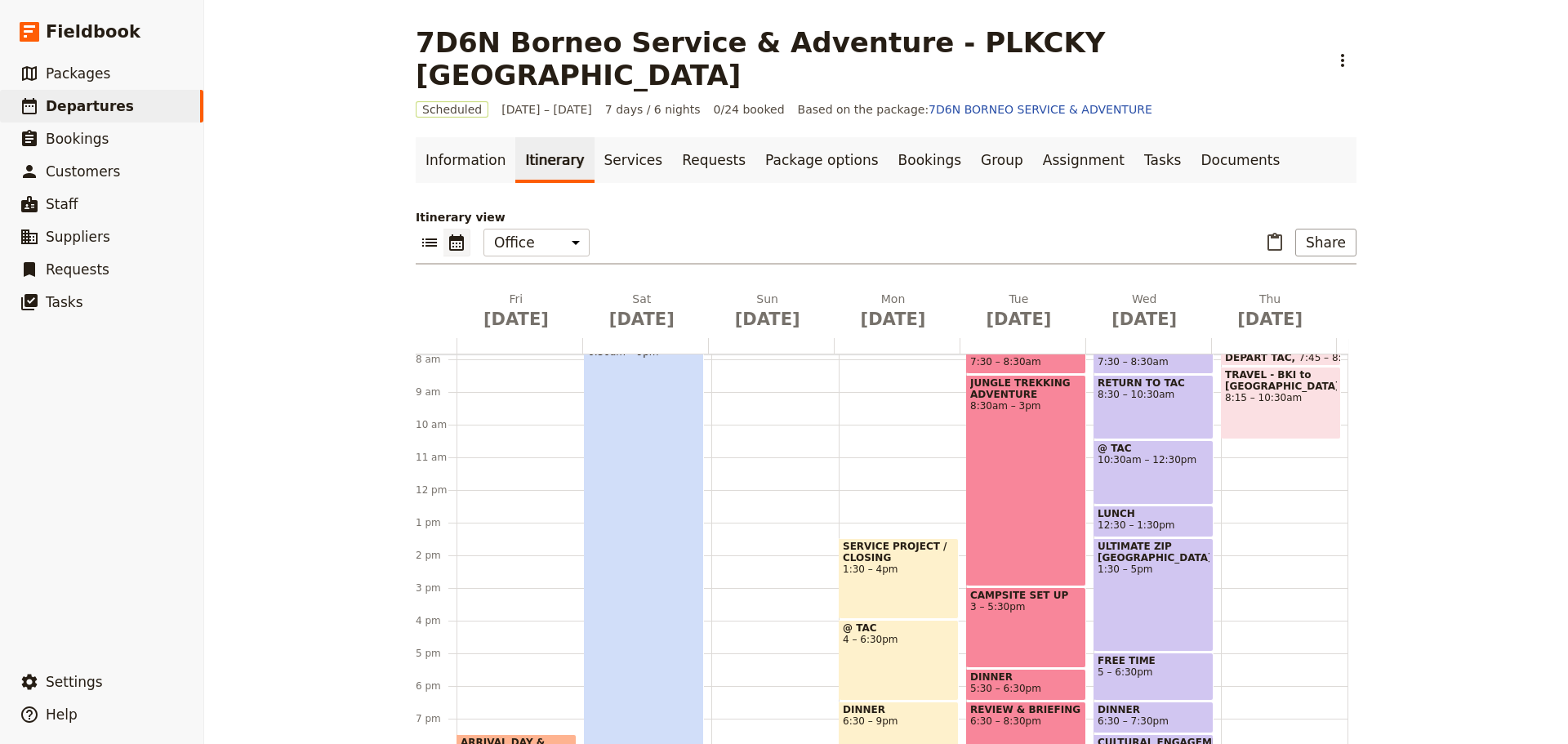
scroll to position [326, 0]
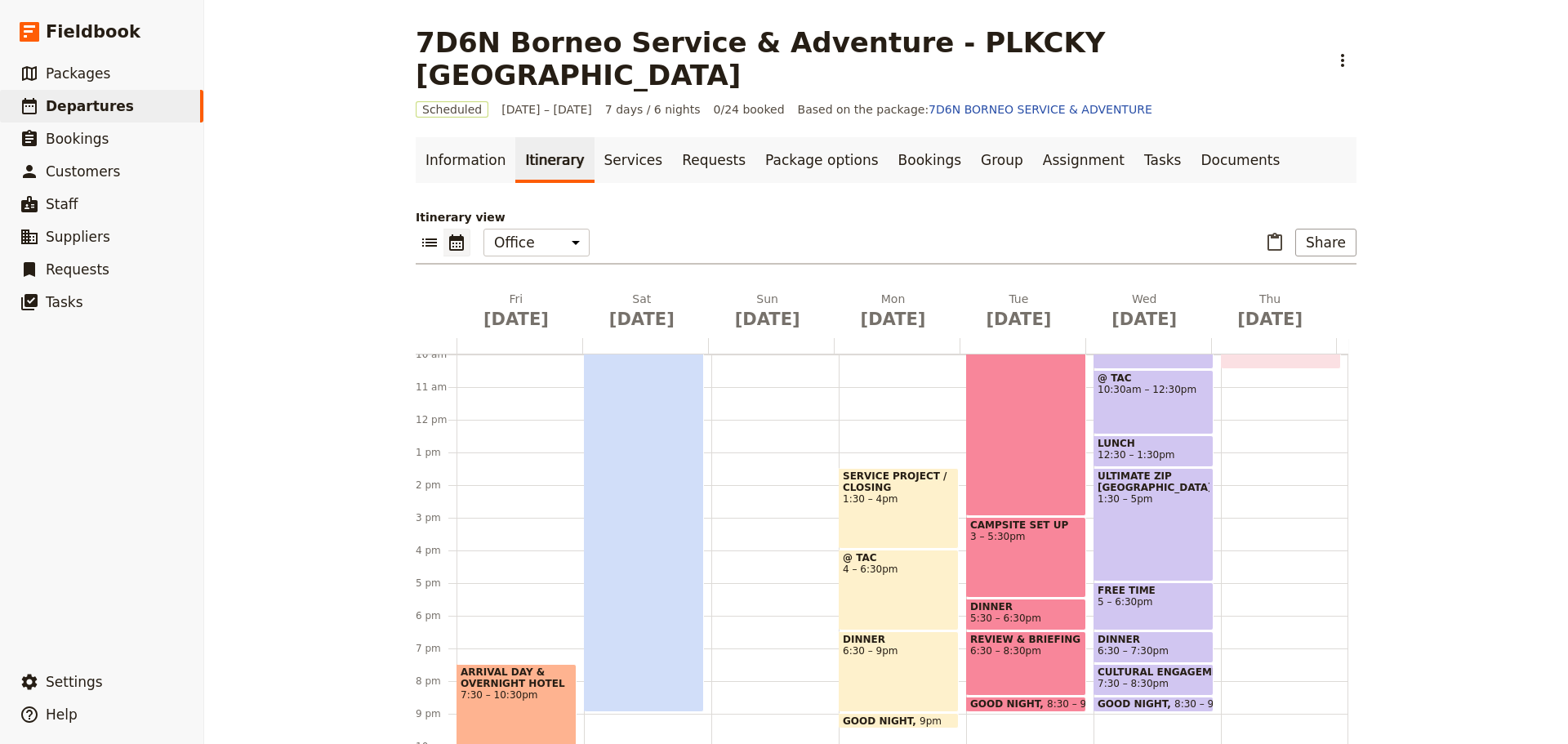
click at [869, 497] on div "SERVICE PROJECT / CLOSING 1:30 – 4pm" at bounding box center [898, 509] width 120 height 81
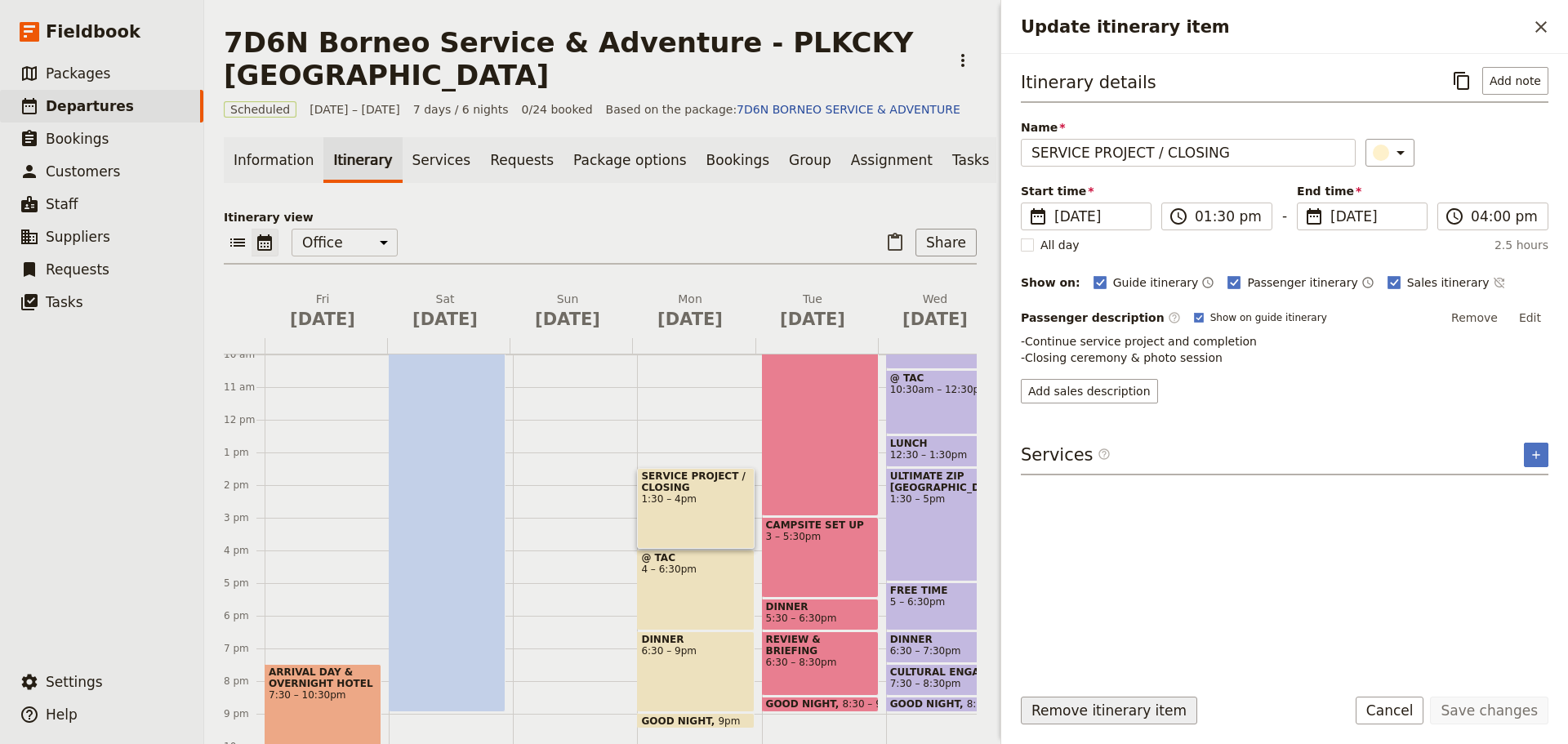
click at [1059, 711] on button "Remove itinerary item" at bounding box center [1109, 710] width 176 height 28
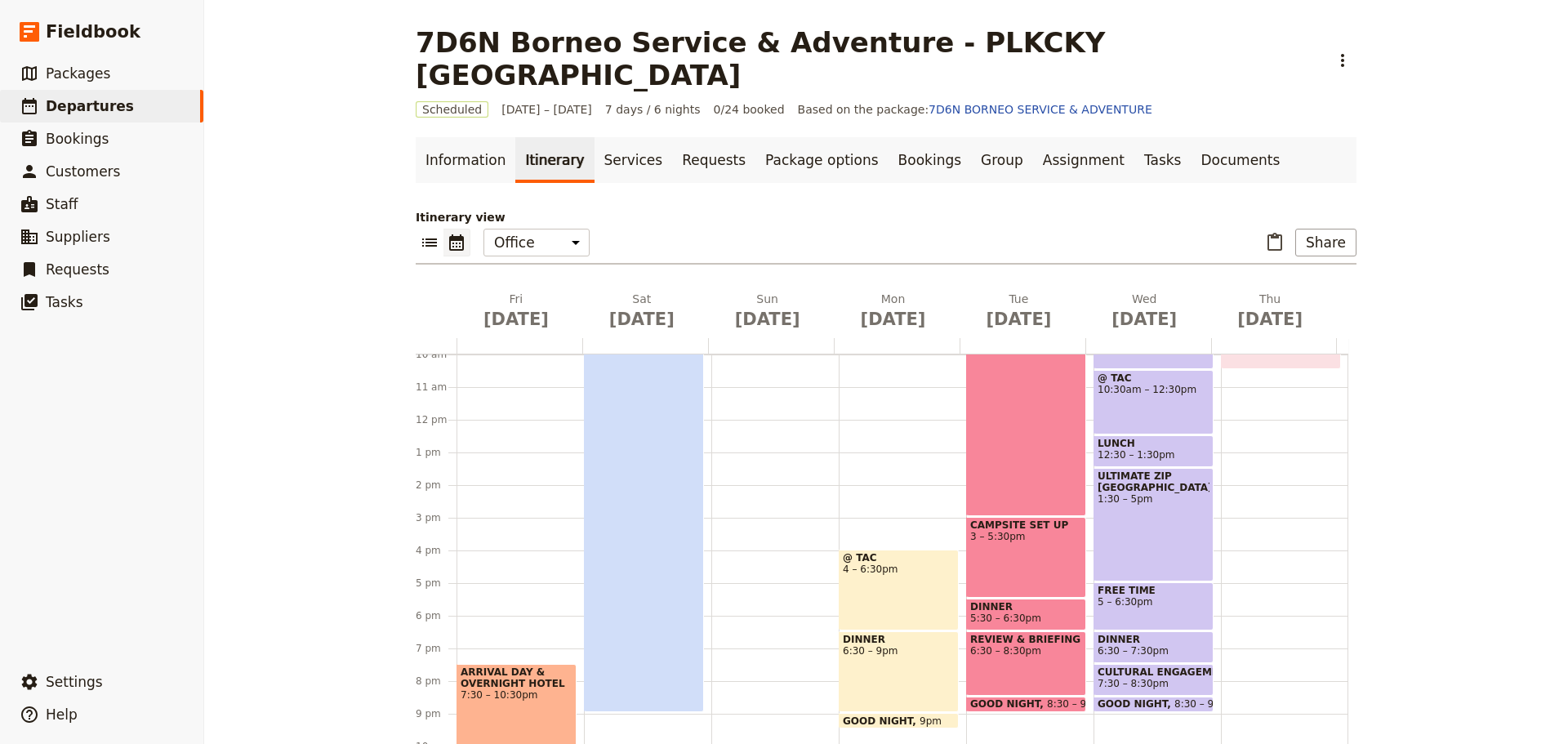
click at [859, 579] on div "@ TAC 4 – 6:30pm" at bounding box center [898, 591] width 120 height 81
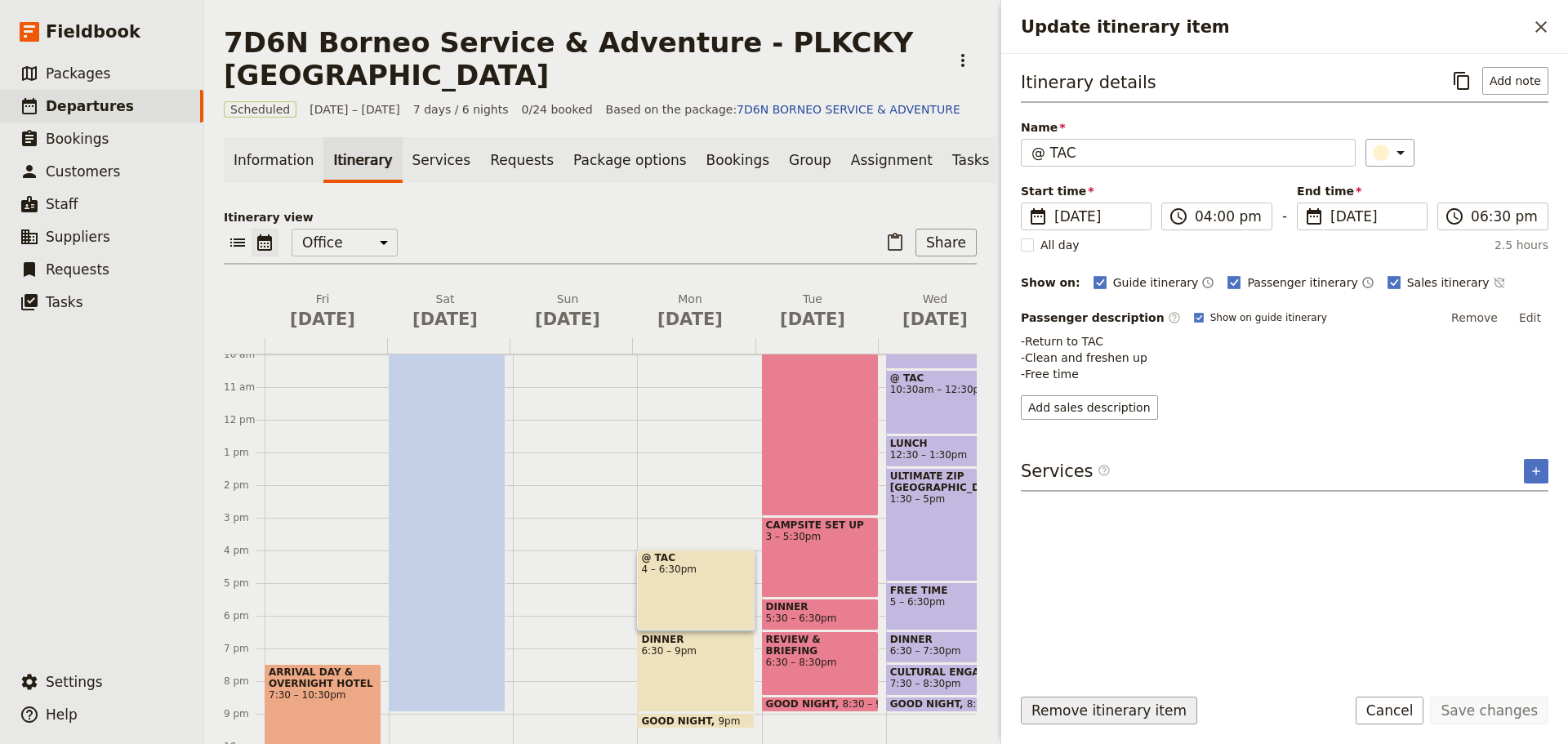
click at [1053, 708] on button "Remove itinerary item" at bounding box center [1109, 710] width 176 height 28
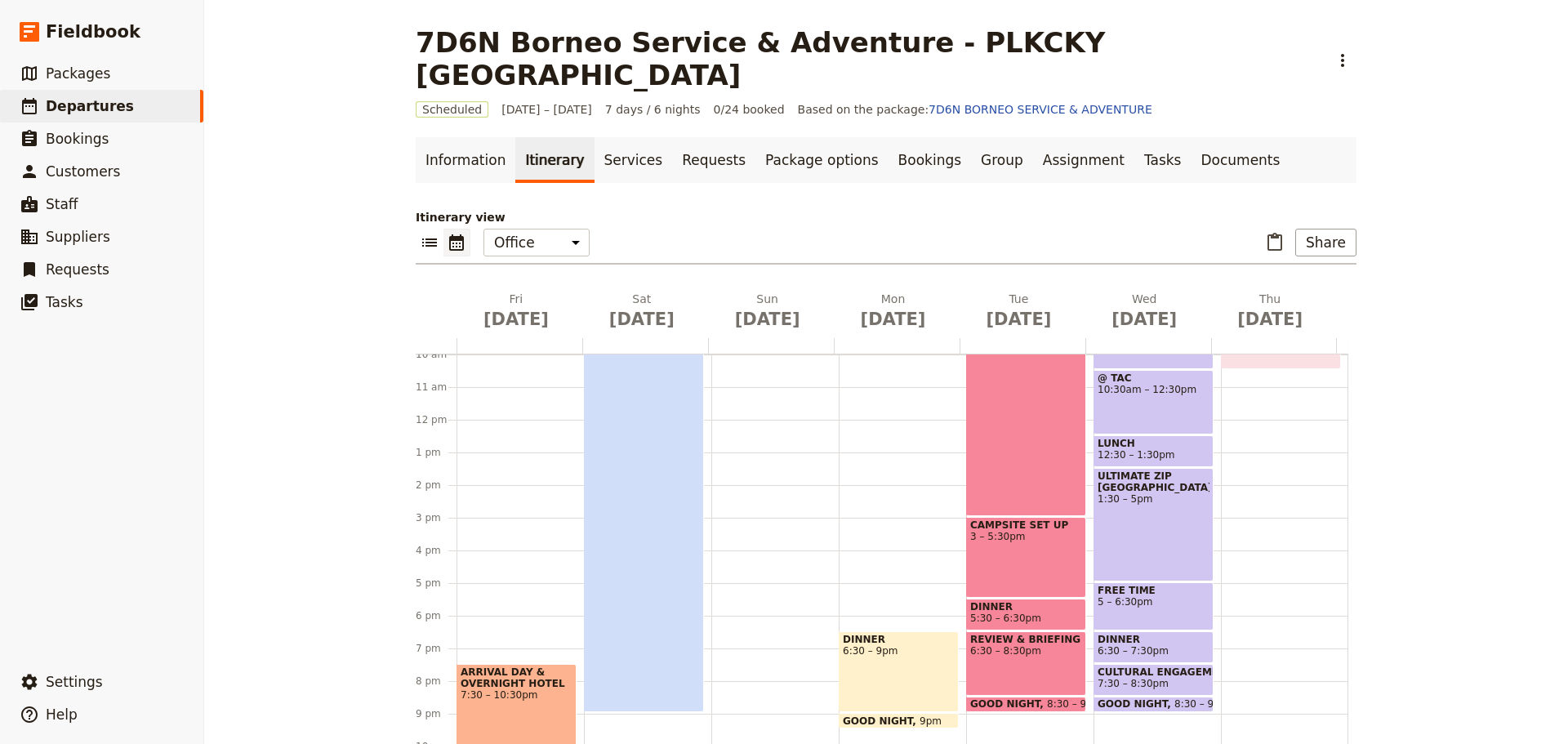
click at [860, 631] on div "DINNER 6:30 – 9pm" at bounding box center [898, 672] width 120 height 81
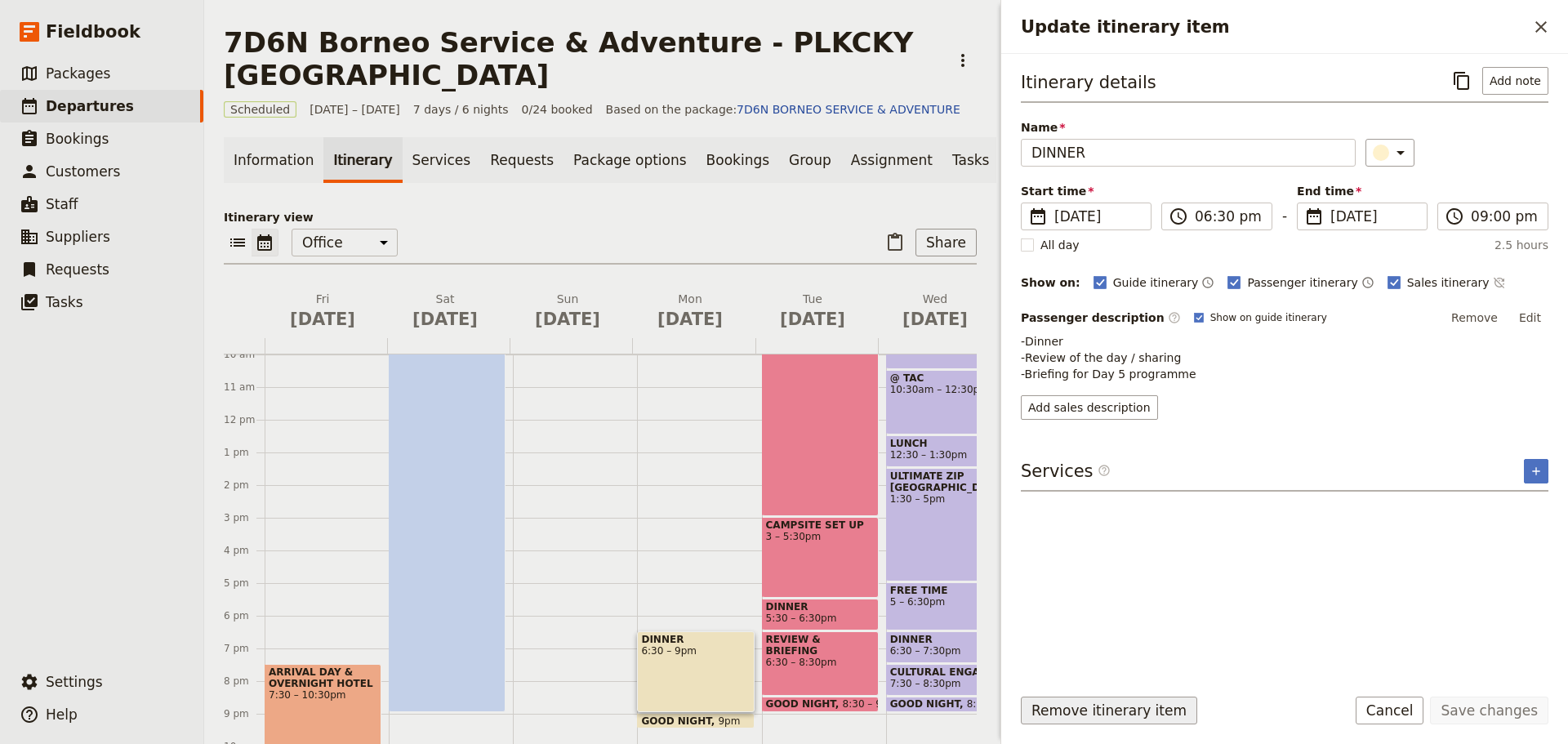
click at [1052, 713] on button "Remove itinerary item" at bounding box center [1109, 710] width 176 height 28
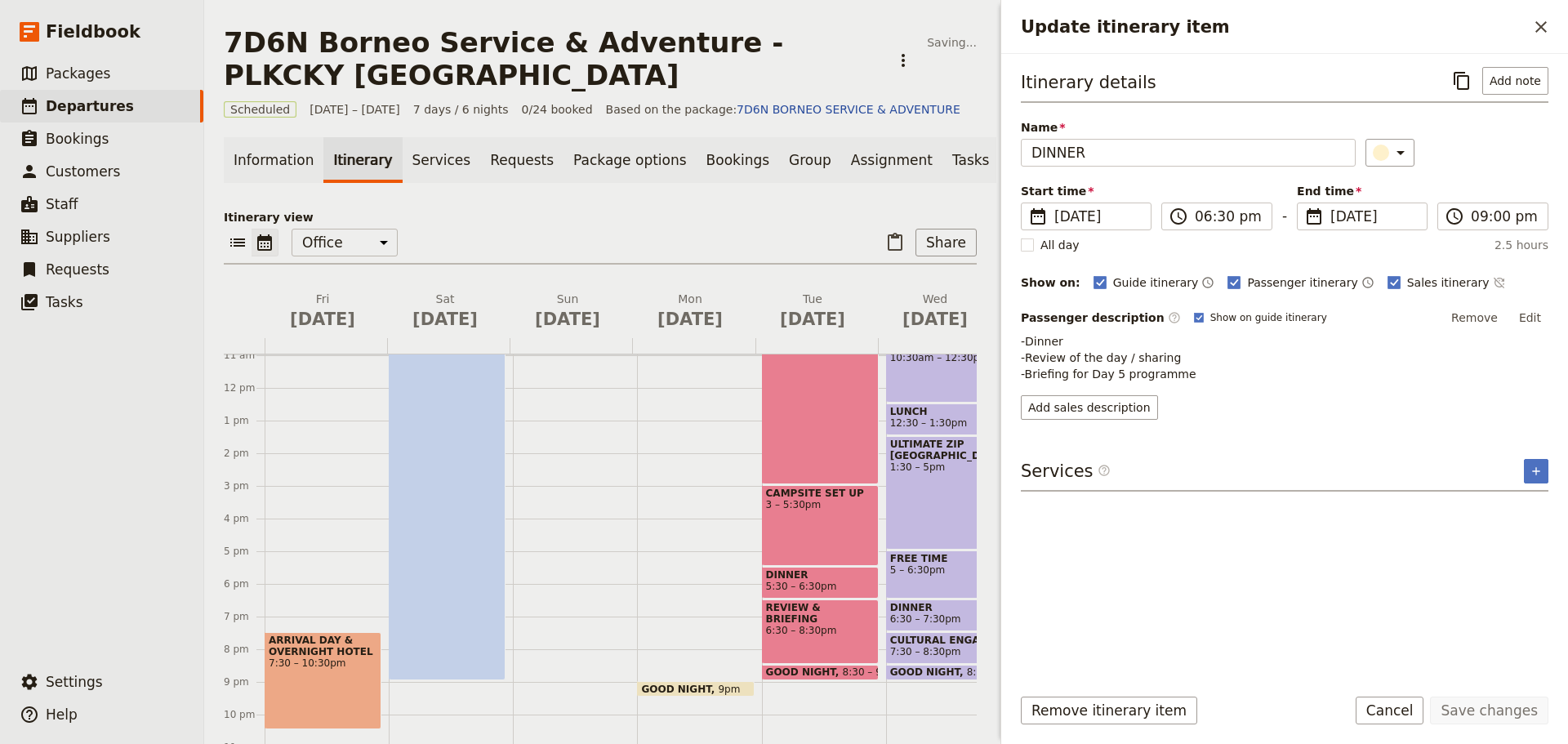
scroll to position [374, 0]
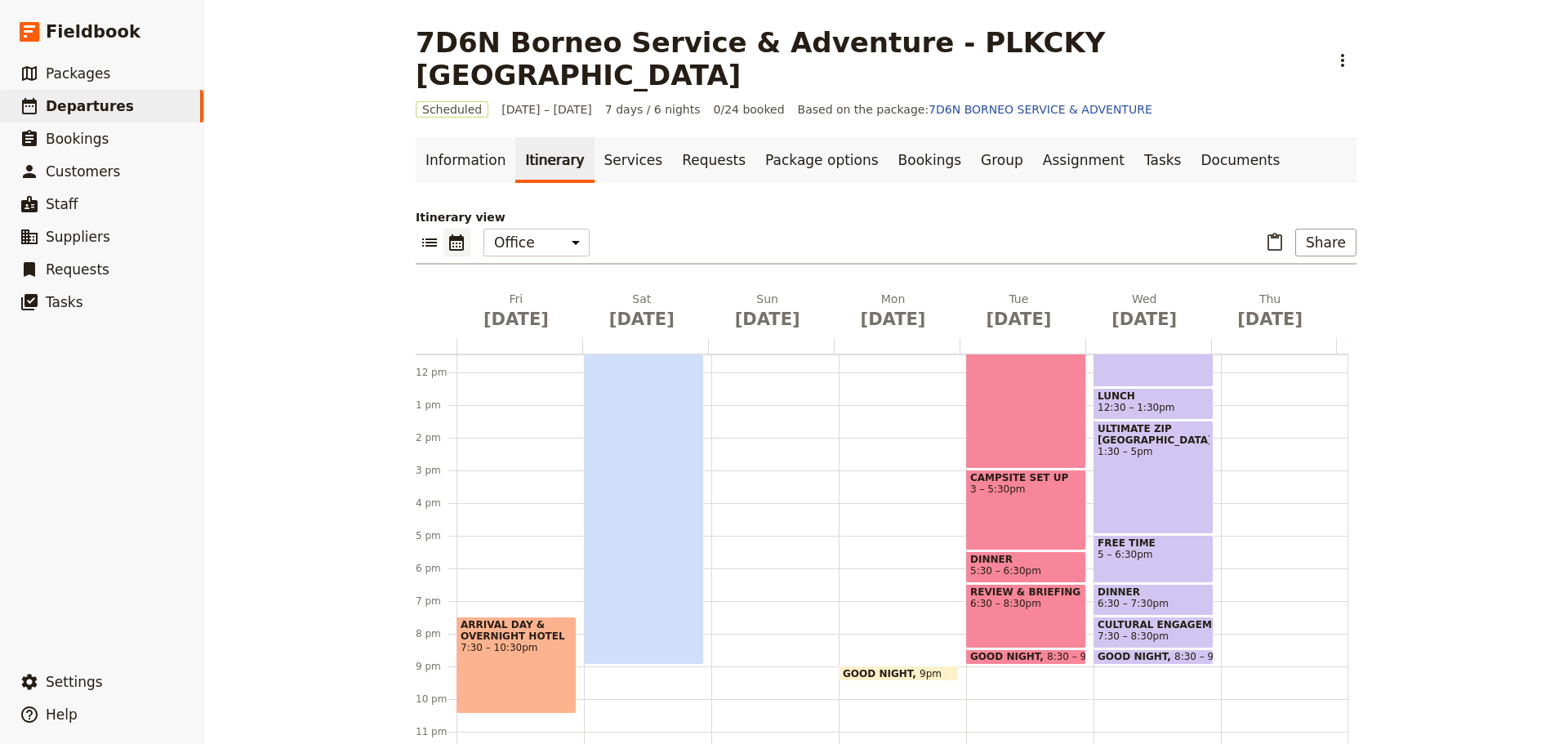
click at [867, 674] on span at bounding box center [899, 677] width 119 height 7
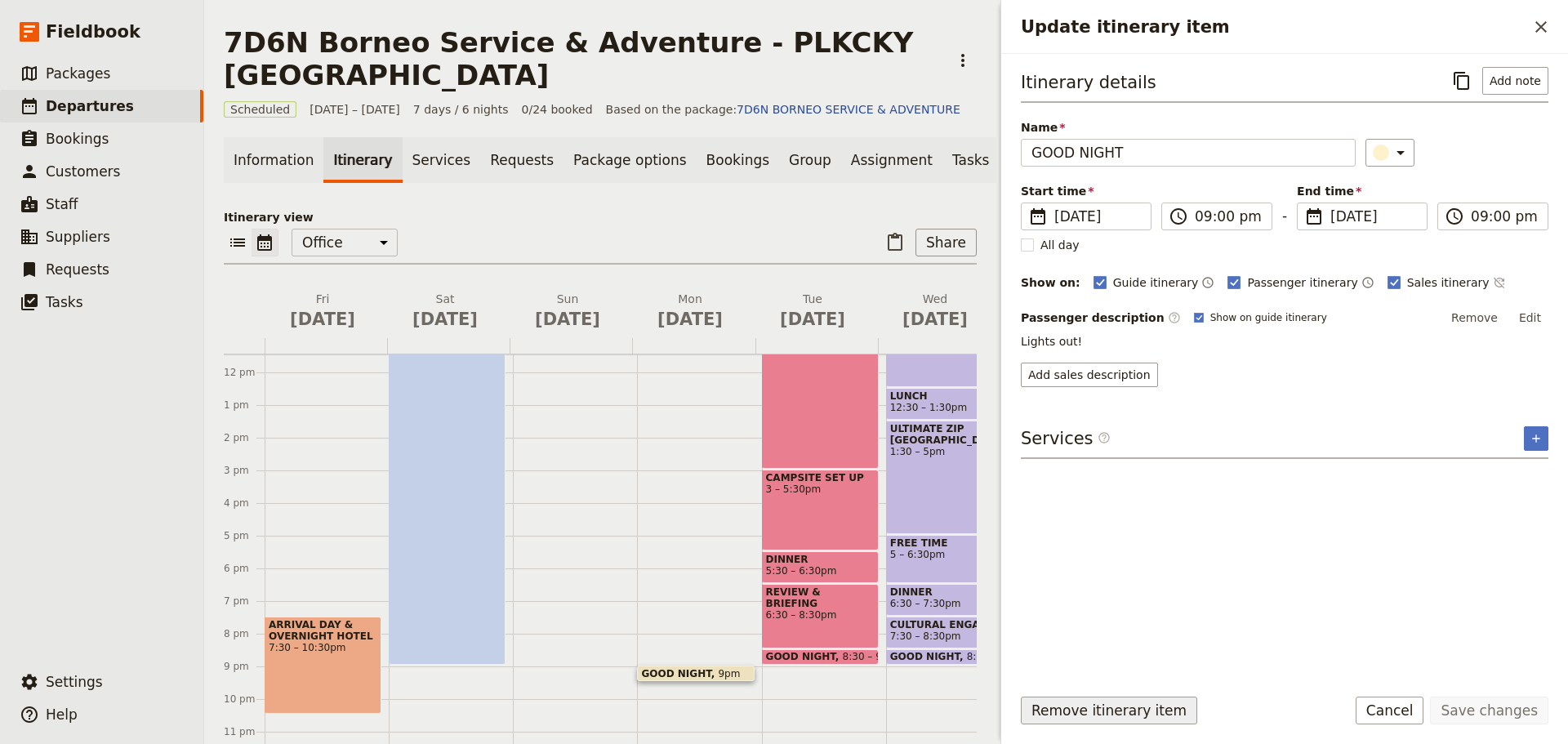
click at [1072, 712] on button "Remove itinerary item" at bounding box center [1109, 710] width 176 height 28
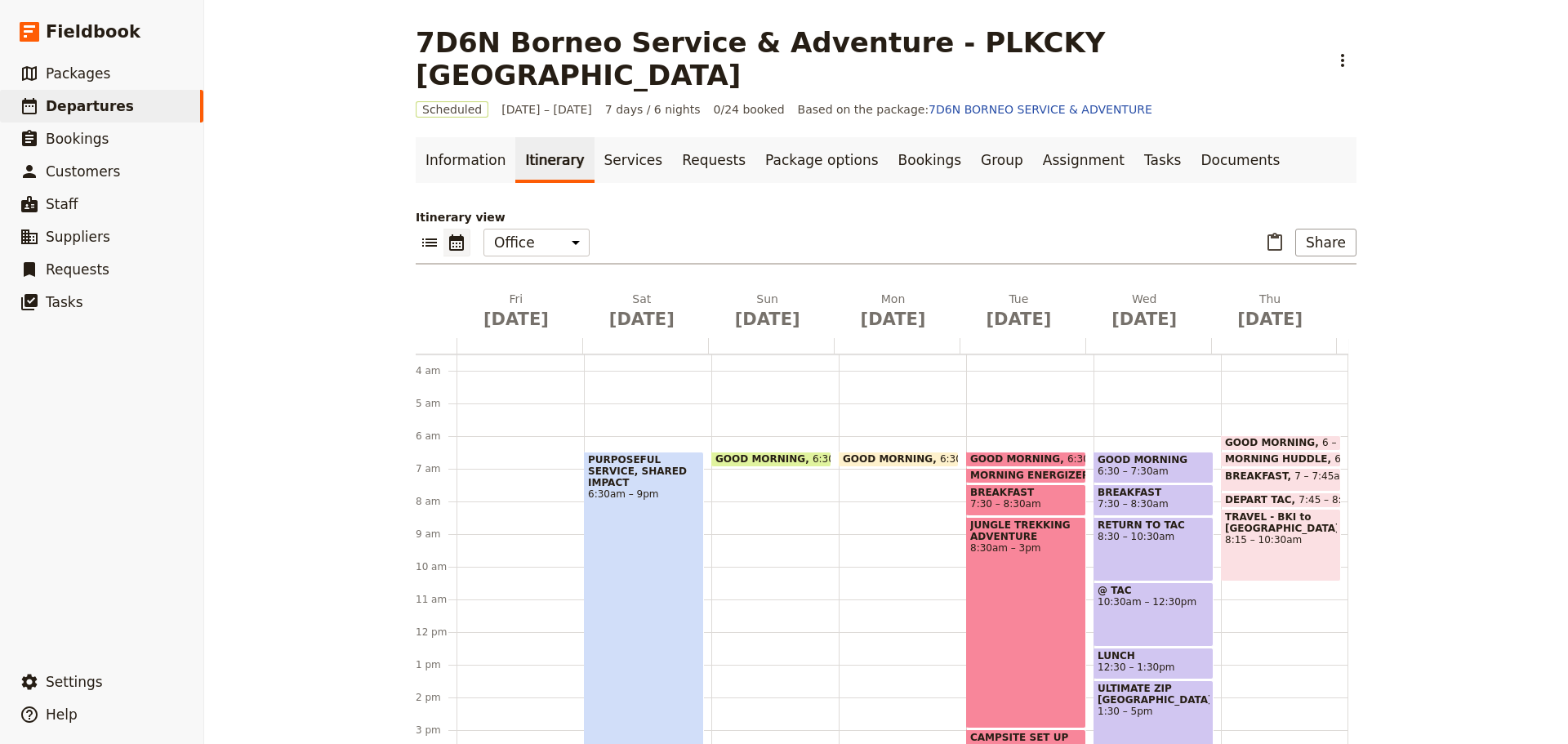
scroll to position [163, 0]
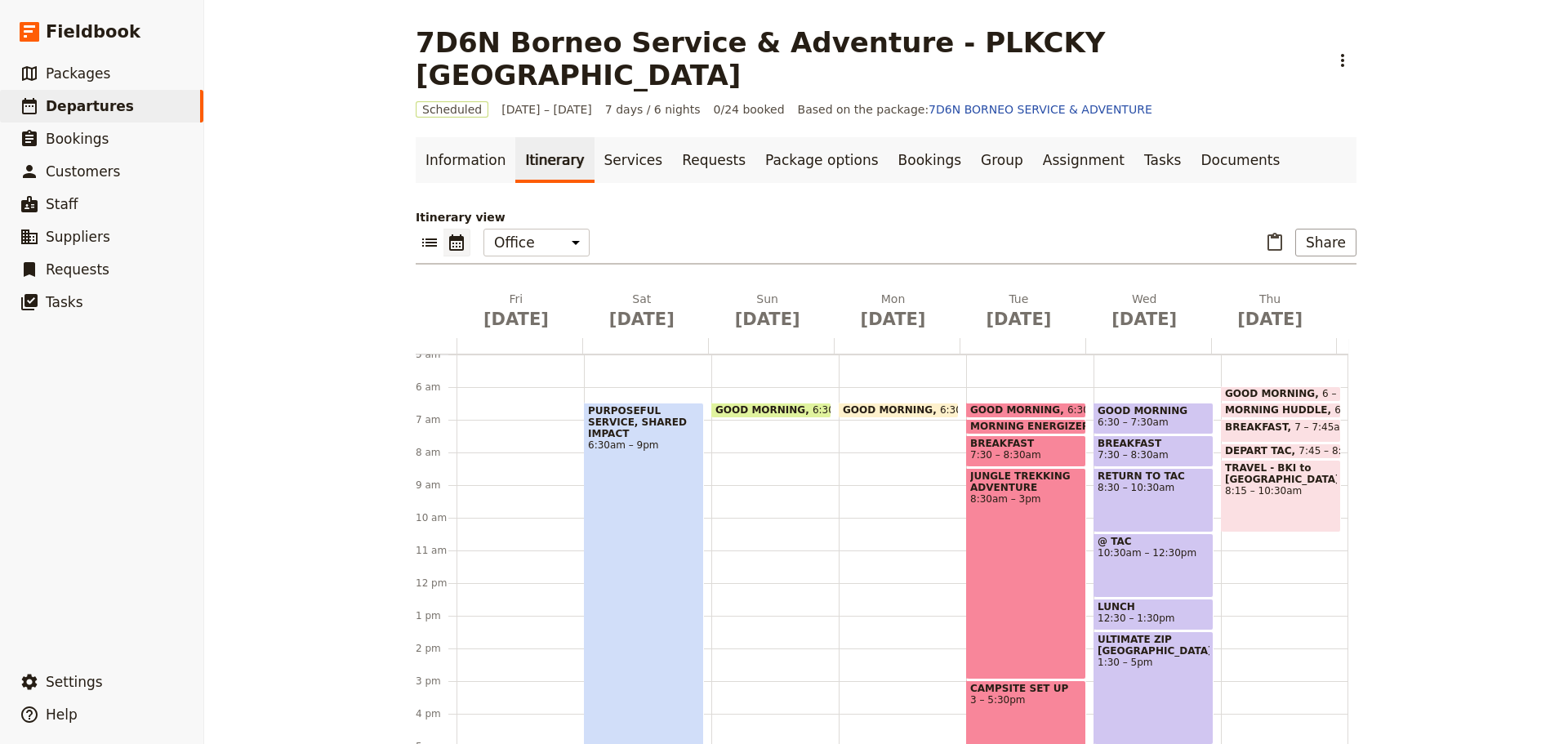
click at [752, 405] on span "GOOD MORNING" at bounding box center [764, 411] width 97 height 12
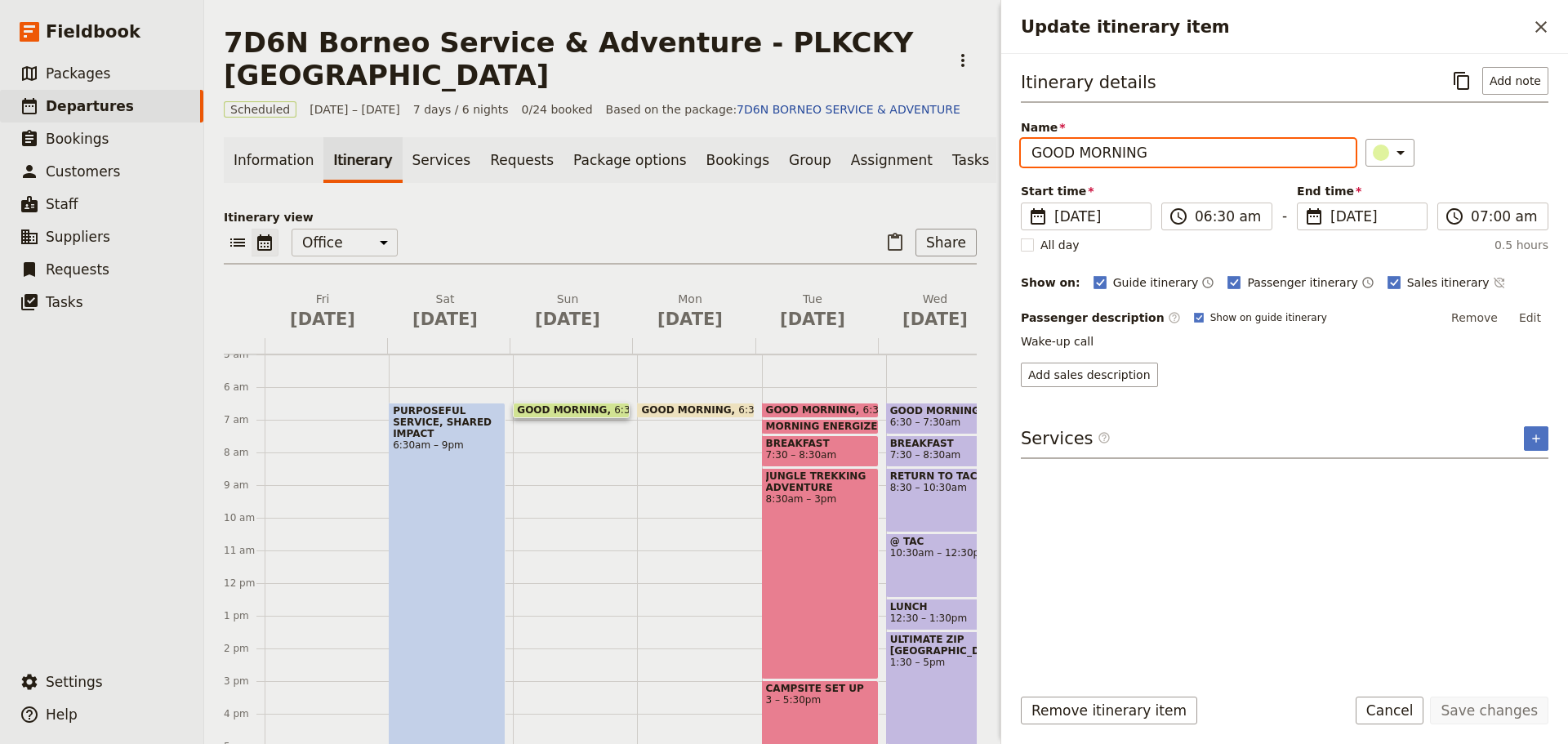
drag, startPoint x: 1194, startPoint y: 152, endPoint x: 1023, endPoint y: 157, distance: 171.1
click at [1023, 157] on input "GOOD MORNING" at bounding box center [1188, 152] width 335 height 28
type input "h"
drag, startPoint x: 1251, startPoint y: 146, endPoint x: 1024, endPoint y: 157, distance: 227.3
click at [1026, 157] on input "HANDS-ON SERVICE PROJECT" at bounding box center [1188, 152] width 335 height 28
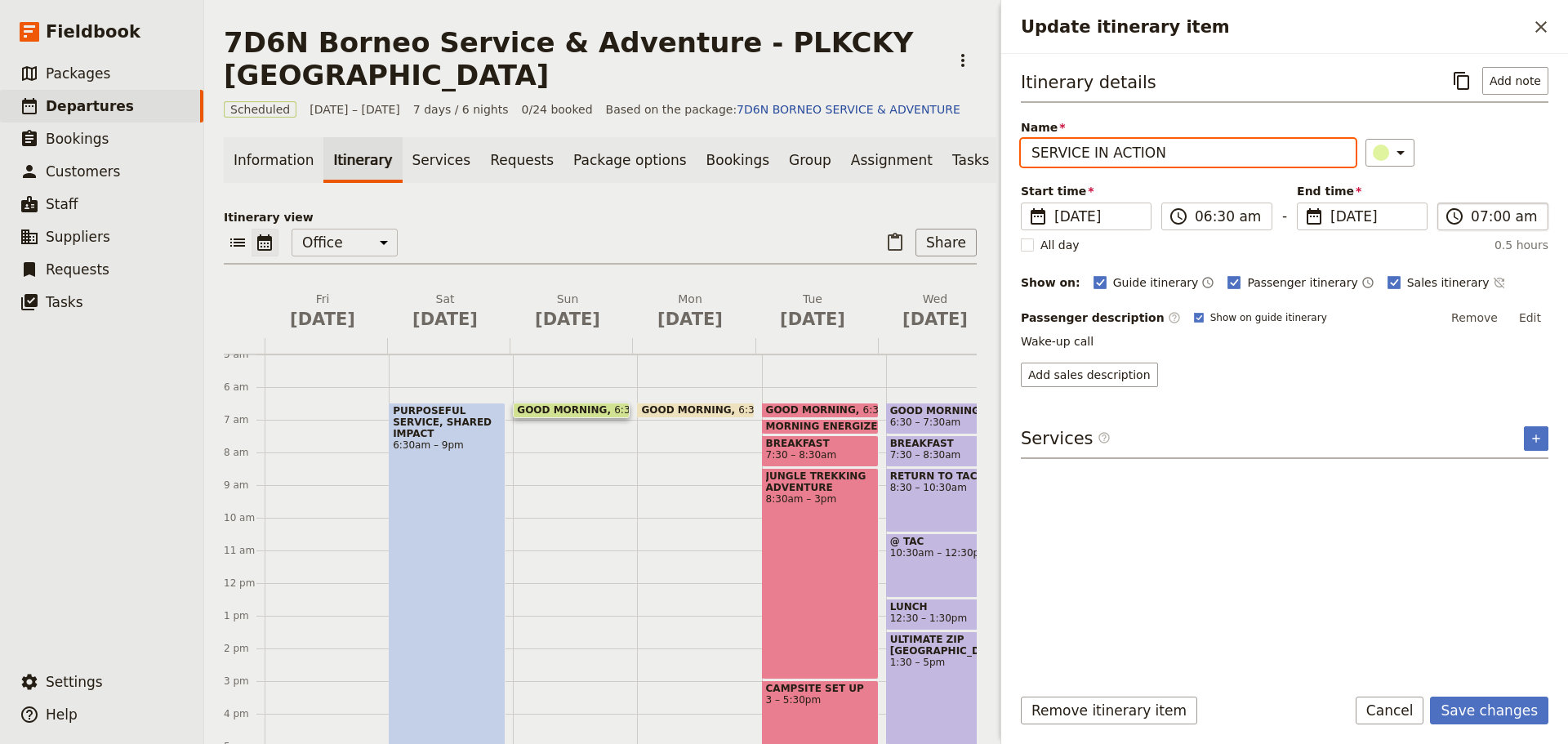
type input "SERVICE IN ACTION"
click at [1508, 215] on input "07:00 am" at bounding box center [1505, 217] width 67 height 20
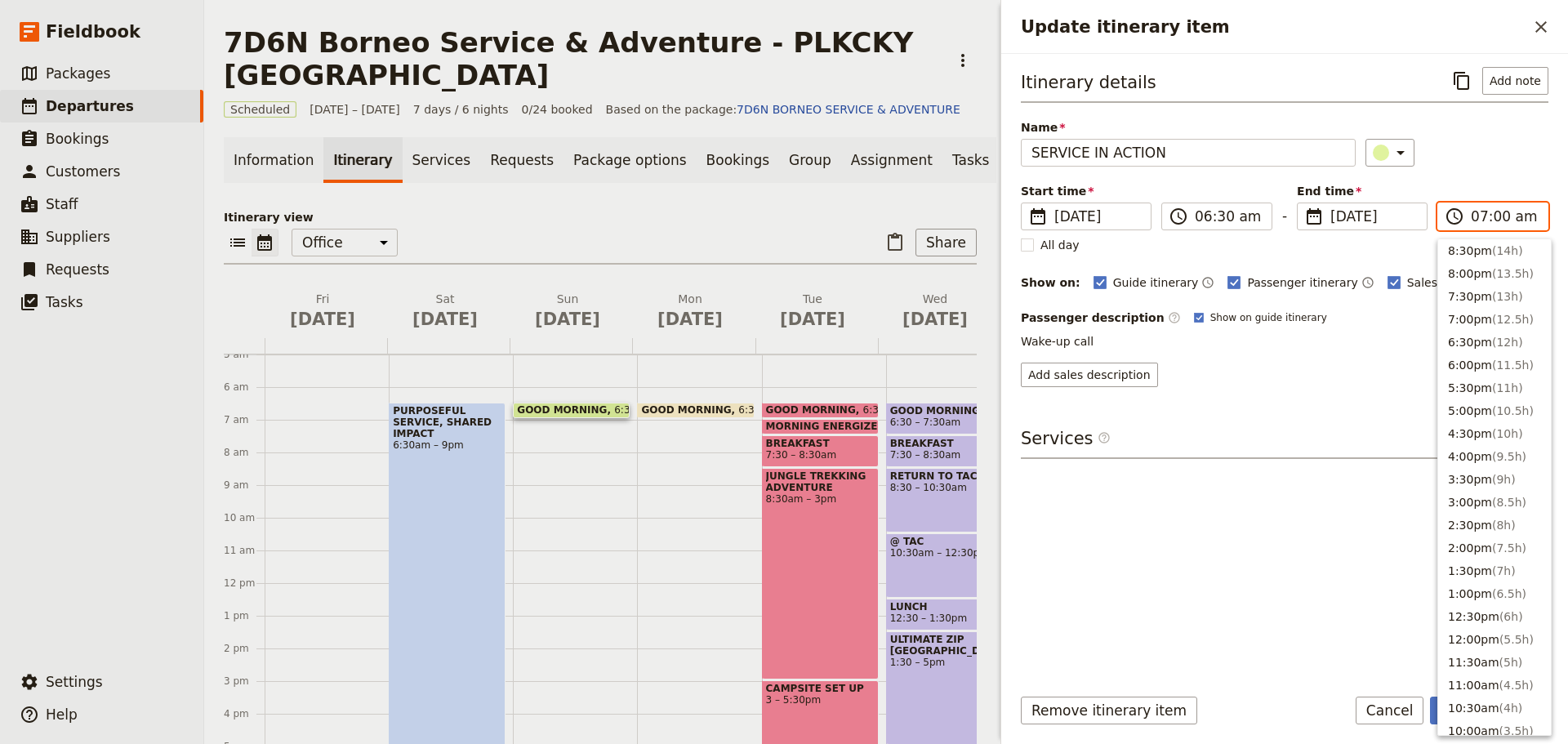
scroll to position [0, 0]
click at [1478, 372] on button "9:00pm ( 14.5h )" at bounding box center [1495, 368] width 113 height 23
type input "09:00 pm"
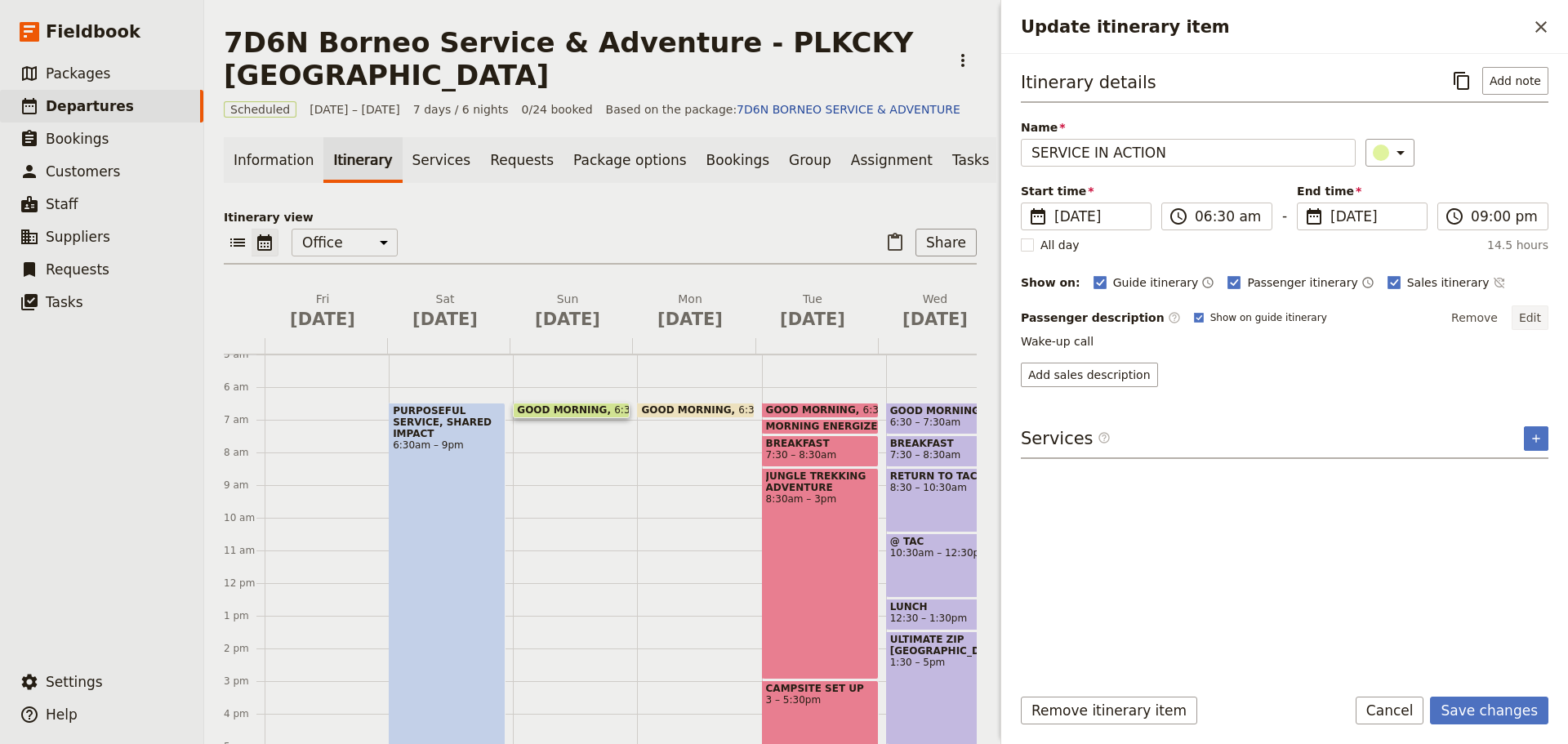
click at [1531, 313] on button "Edit" at bounding box center [1529, 318] width 37 height 25
drag, startPoint x: 1127, startPoint y: 346, endPoint x: 1014, endPoint y: 350, distance: 113.1
click at [1014, 350] on div "Itinerary details ​ Add note Name SERVICE IN ACTION ​ Start time ​ [DATE] [DATE…" at bounding box center [1284, 362] width 567 height 618
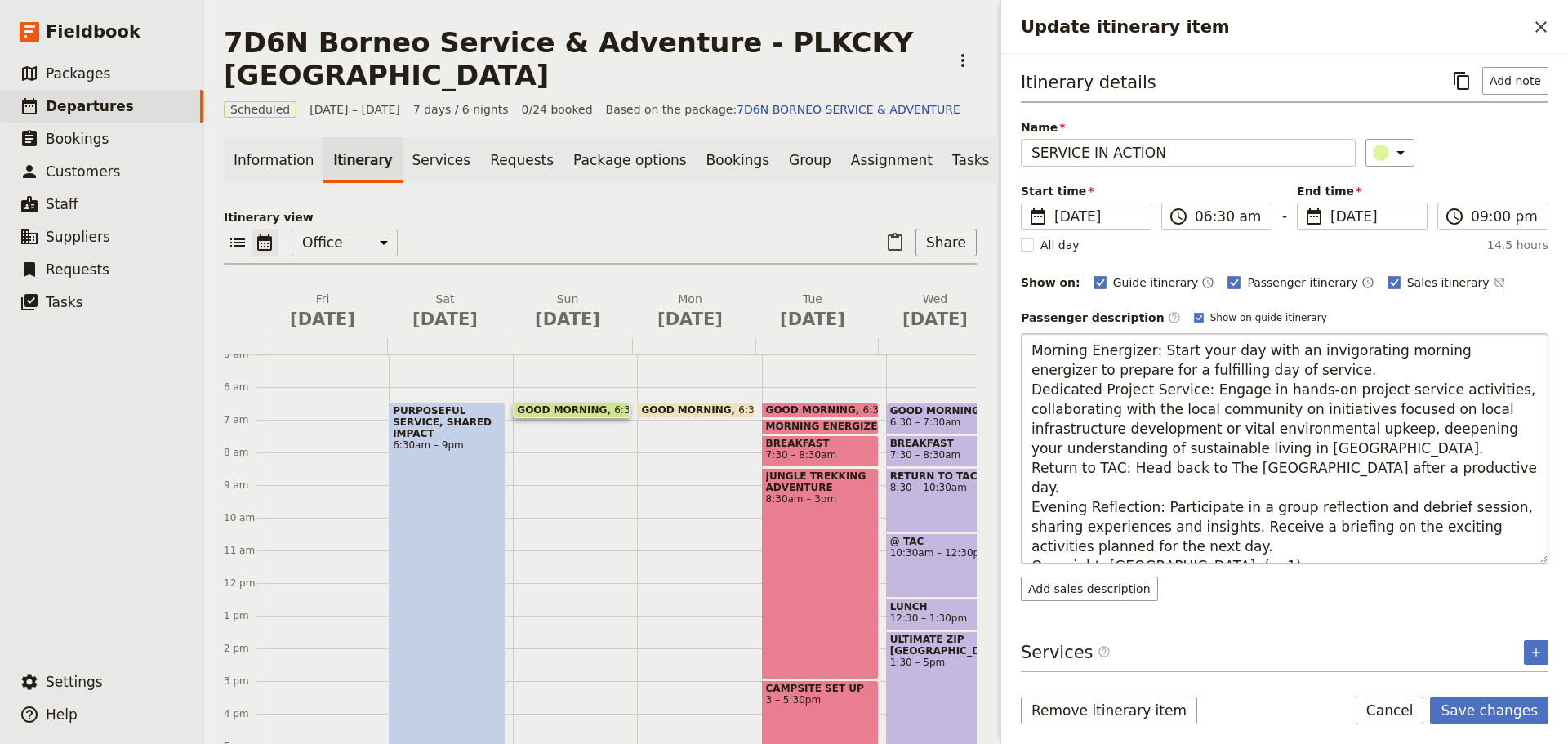
click at [1282, 372] on textarea "Morning Energizer: Start your day with an invigorating morning energizer to pre…" at bounding box center [1284, 448] width 527 height 231
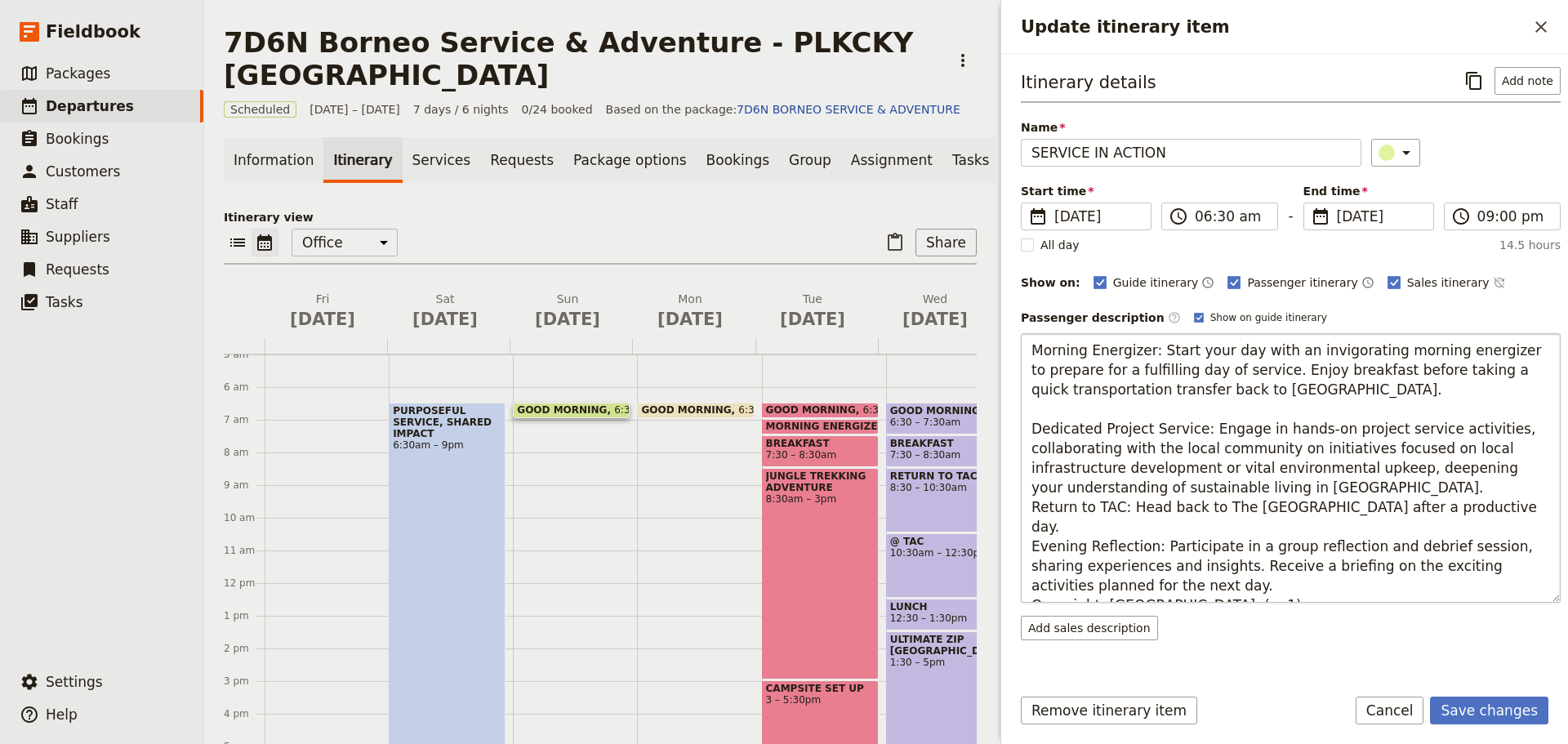
click at [1195, 432] on textarea "Morning Energizer: Start your day with an invigorating morning energizer to pre…" at bounding box center [1291, 468] width 540 height 269
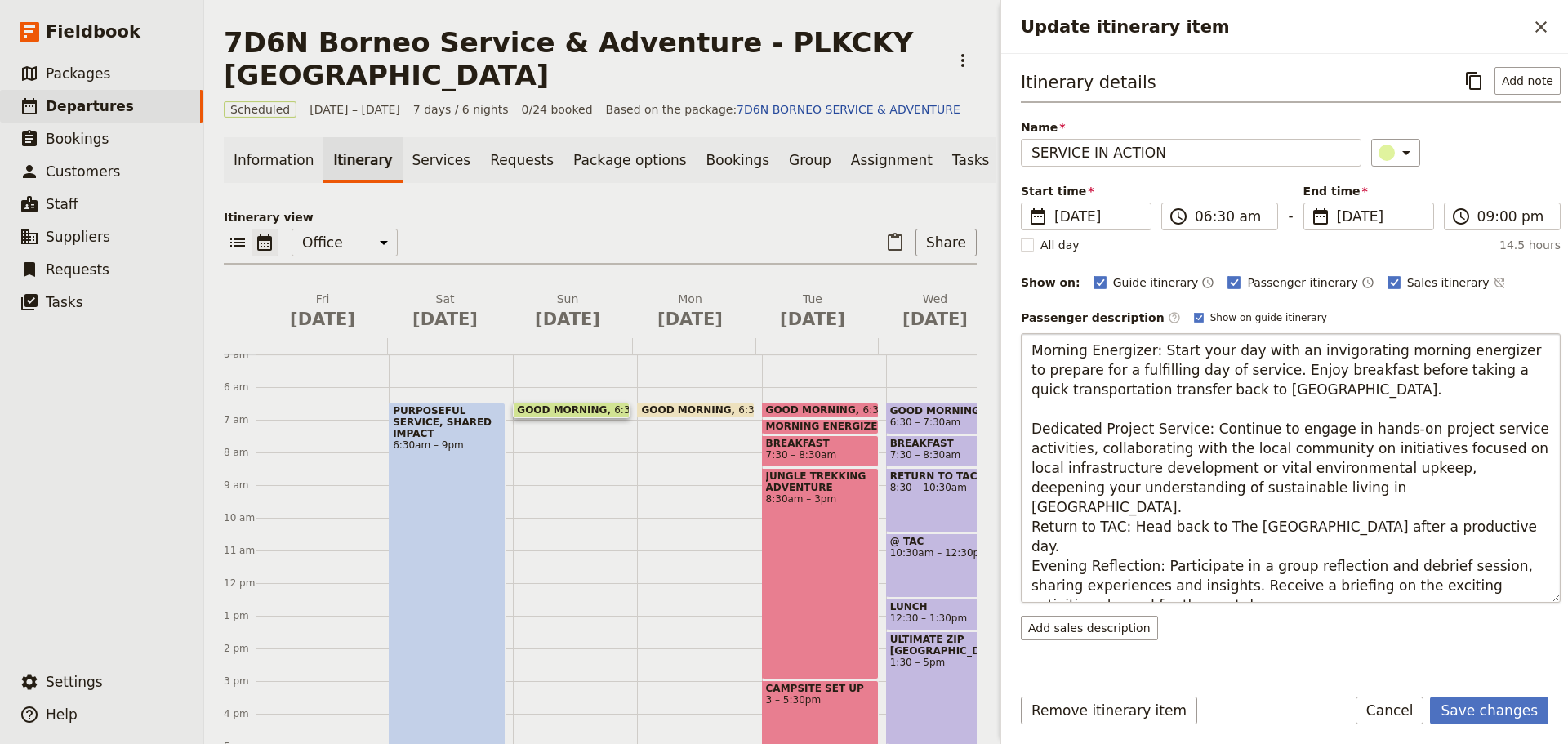
drag, startPoint x: 1096, startPoint y: 451, endPoint x: 1365, endPoint y: 485, distance: 271.1
click at [1365, 485] on textarea "Morning Energizer: Start your day with an invigorating morning energizer to pre…" at bounding box center [1291, 468] width 540 height 269
click at [1335, 477] on textarea "Morning Energizer: Start your day with an invigorating morning energizer to pre…" at bounding box center [1291, 468] width 540 height 269
drag, startPoint x: 1091, startPoint y: 449, endPoint x: 1334, endPoint y: 483, distance: 245.4
click at [1334, 483] on textarea "Morning Energizer: Start your day with an invigorating morning energizer to pre…" at bounding box center [1291, 468] width 540 height 269
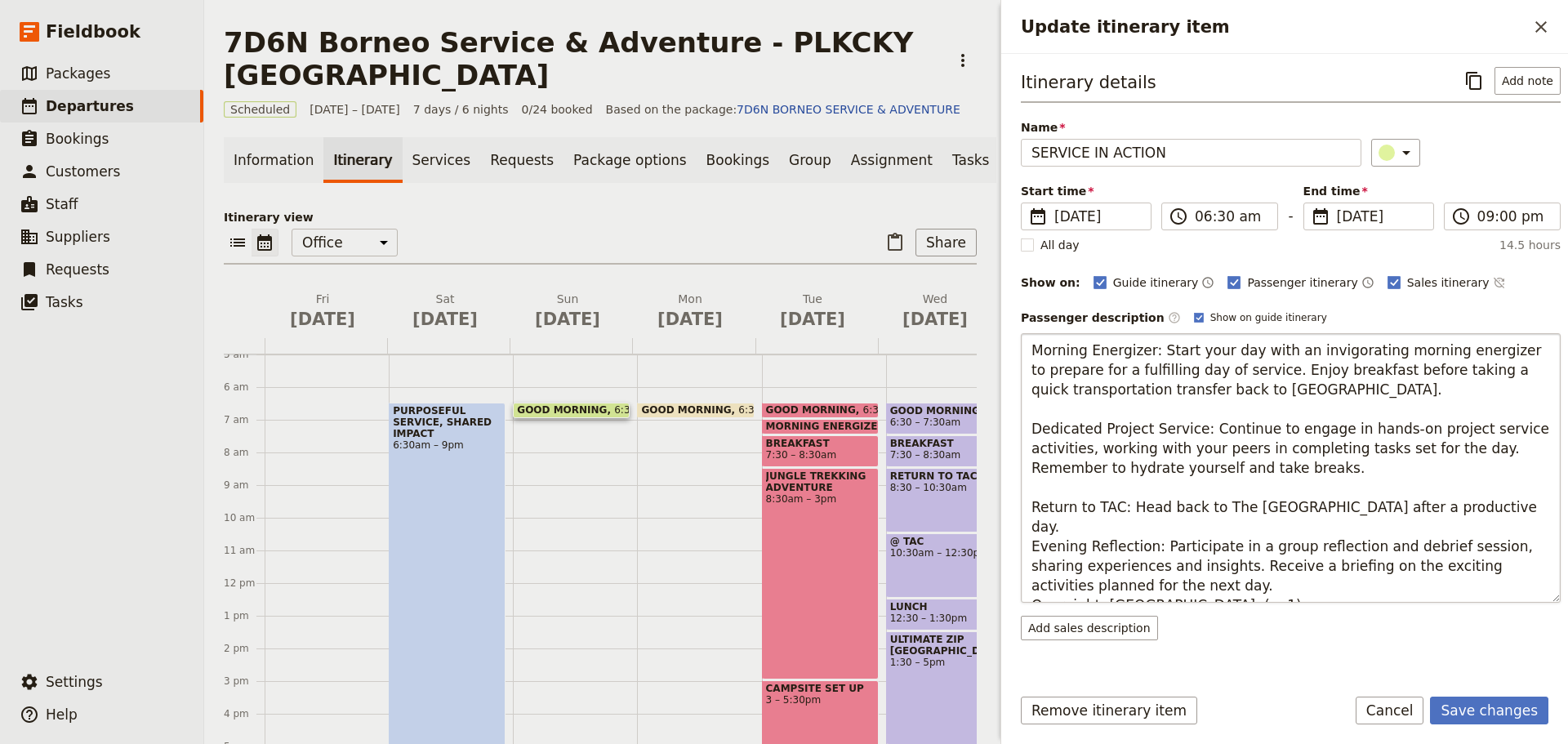
scroll to position [40, 0]
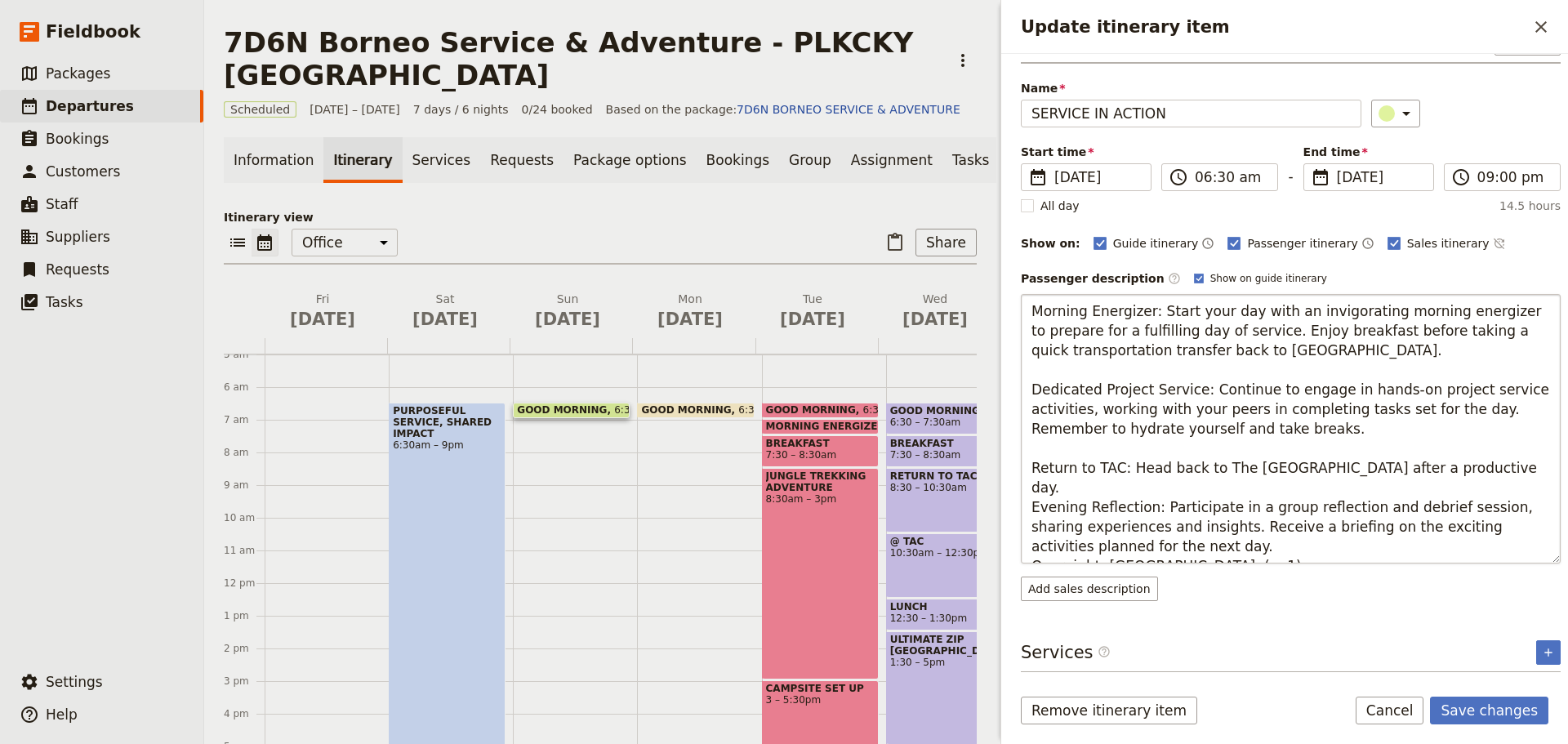
click at [1501, 468] on textarea "Morning Energizer: Start your day with an invigorating morning energizer to pre…" at bounding box center [1291, 428] width 540 height 269
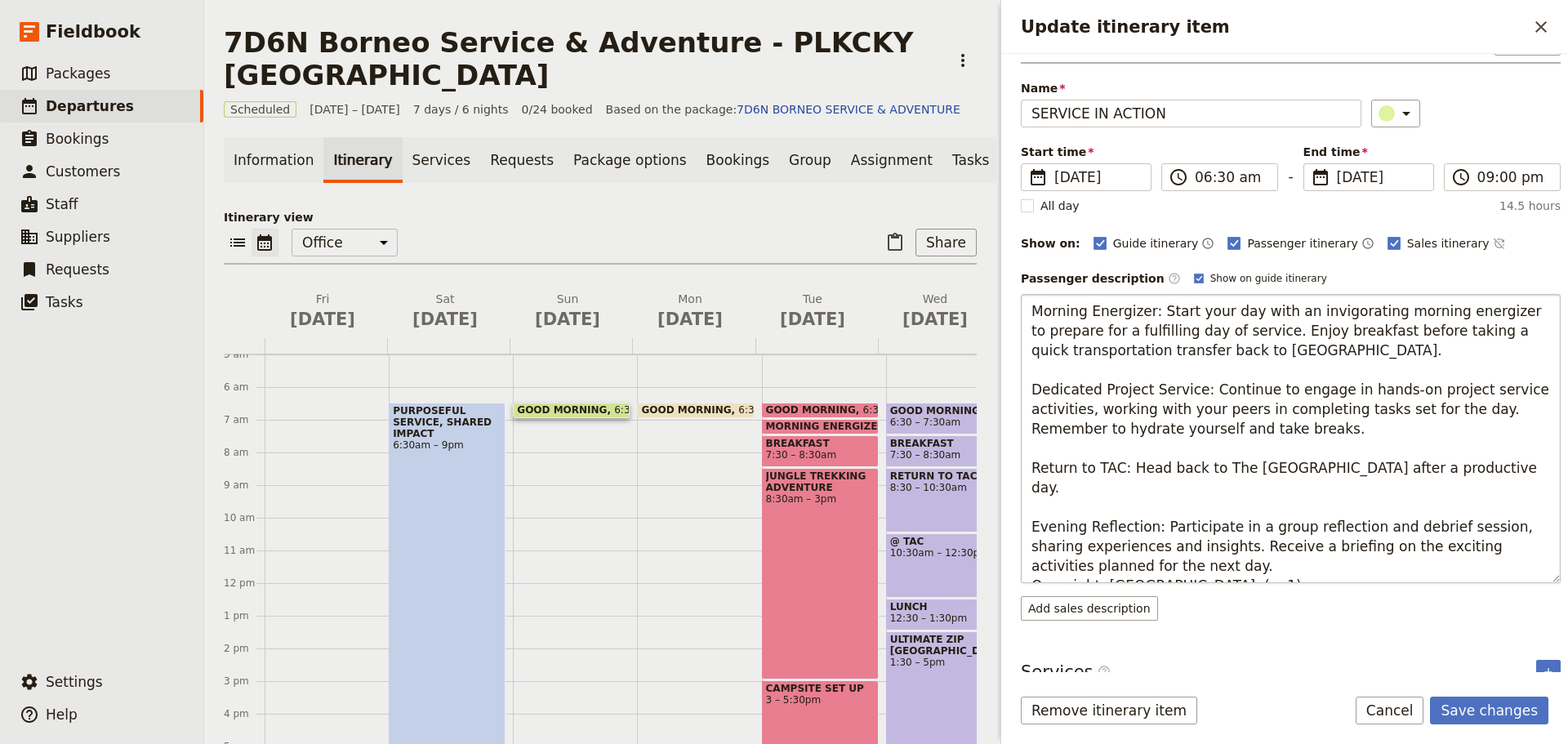
click at [1488, 470] on textarea "Morning Energizer: Start your day with an invigorating morning energizer to pre…" at bounding box center [1291, 438] width 540 height 289
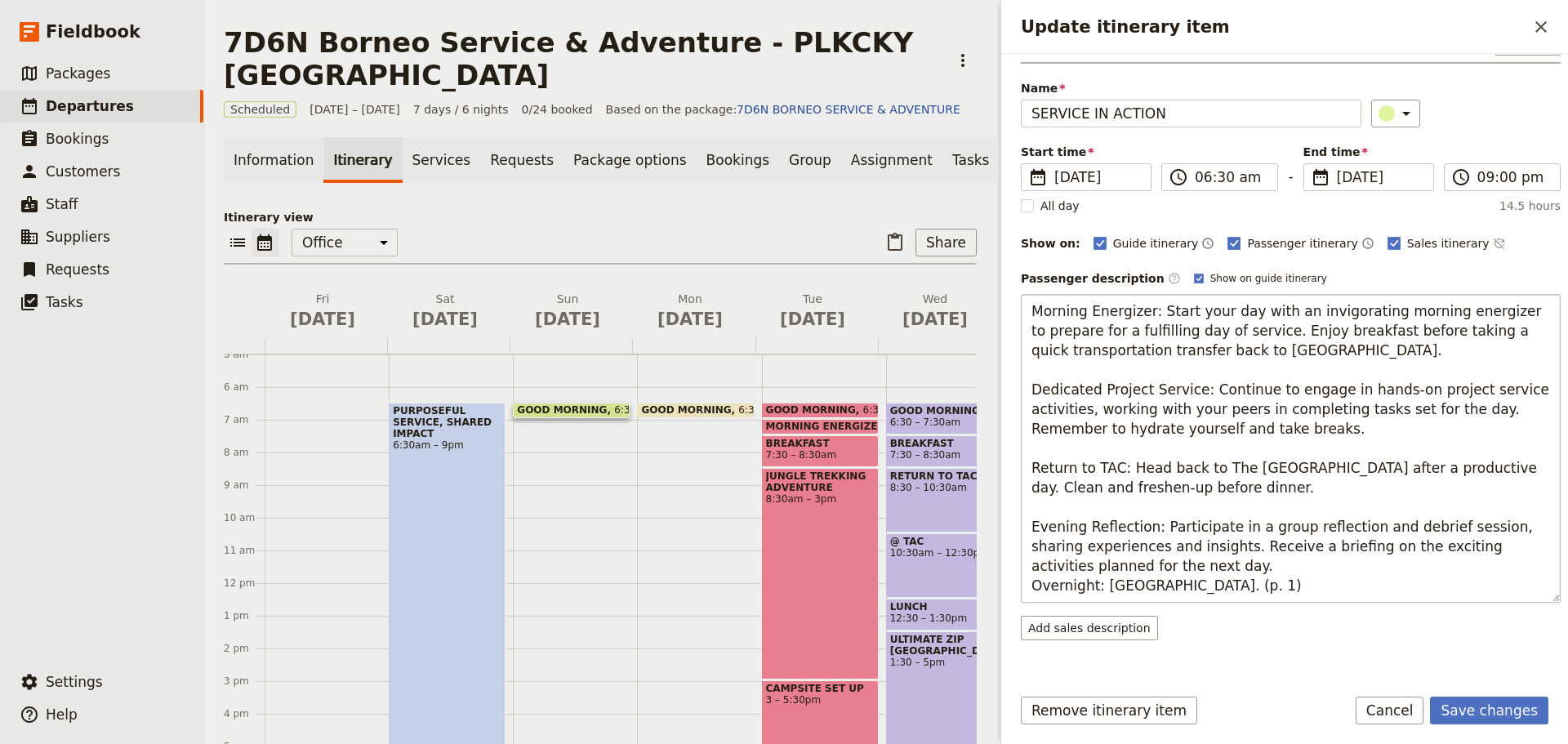
click at [1153, 530] on textarea "Morning Energizer: Start your day with an invigorating morning energizer to pre…" at bounding box center [1291, 448] width 540 height 309
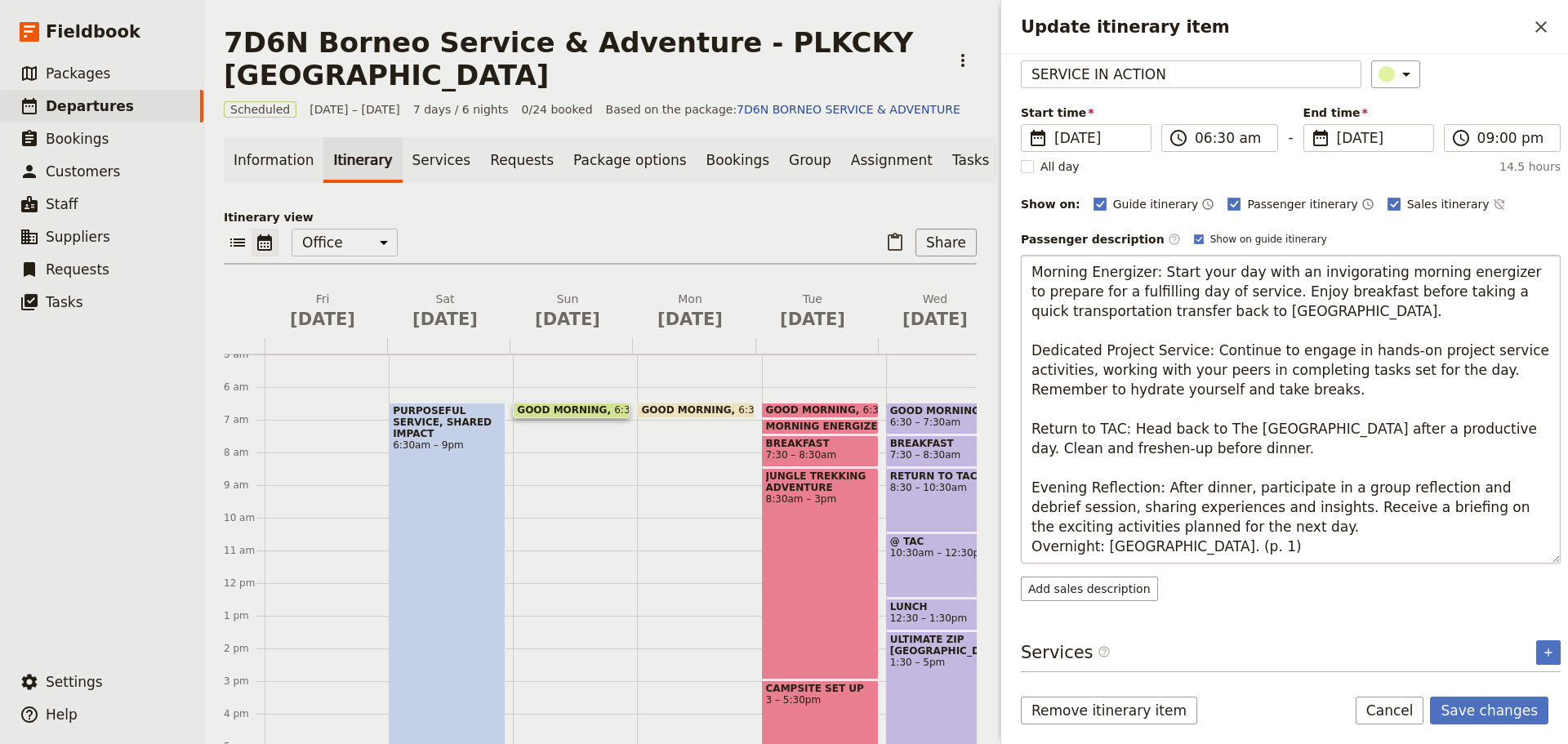
click at [1265, 530] on textarea "Morning Energizer: Start your day with an invigorating morning energizer to pre…" at bounding box center [1291, 410] width 540 height 309
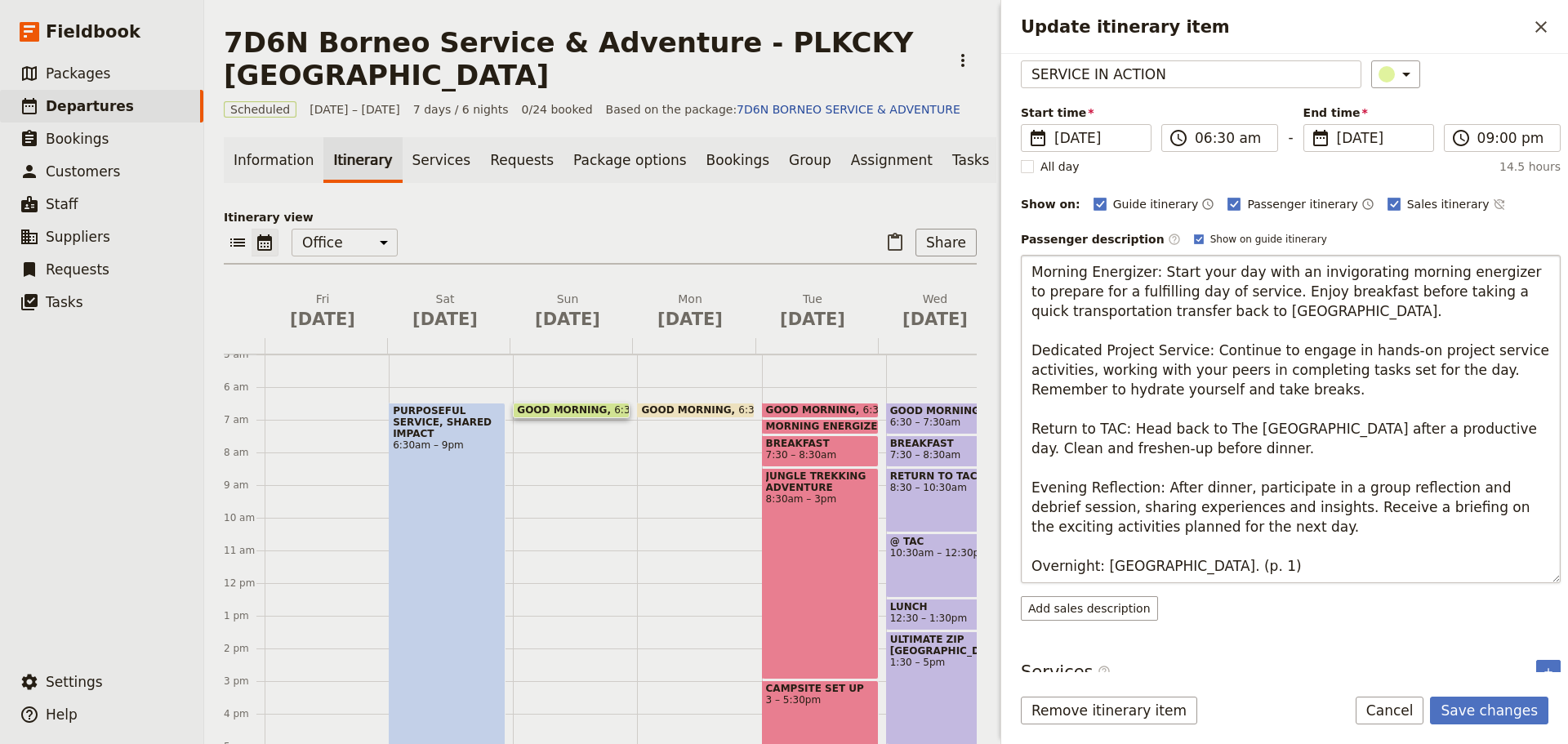
click at [1202, 567] on textarea "Morning Energizer: Start your day with an invigorating morning energizer to pre…" at bounding box center [1291, 419] width 540 height 328
type textarea "Morning Energizer: Start your day with an invigorating morning energizer to pre…"
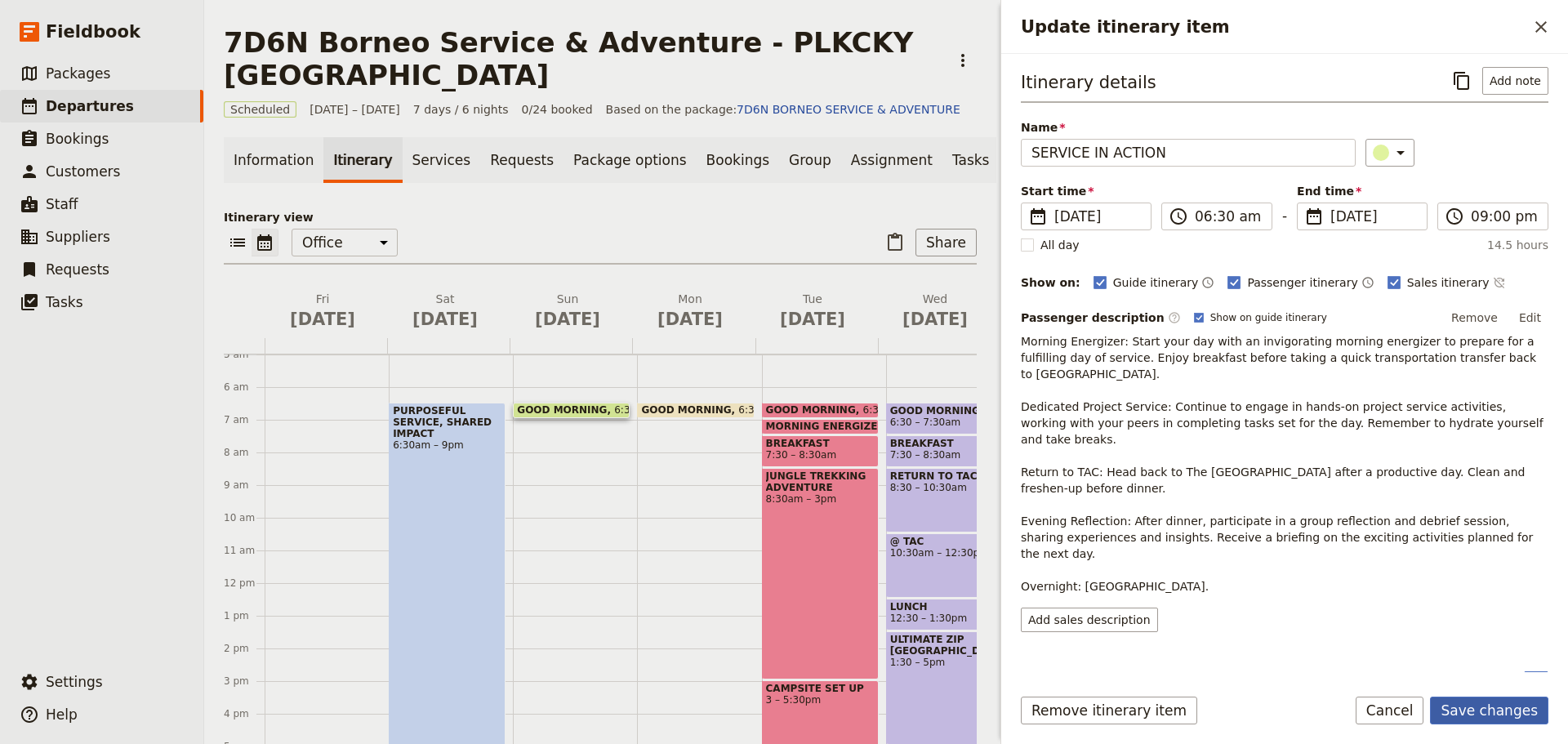
click at [1492, 714] on button "Save changes" at bounding box center [1490, 710] width 119 height 28
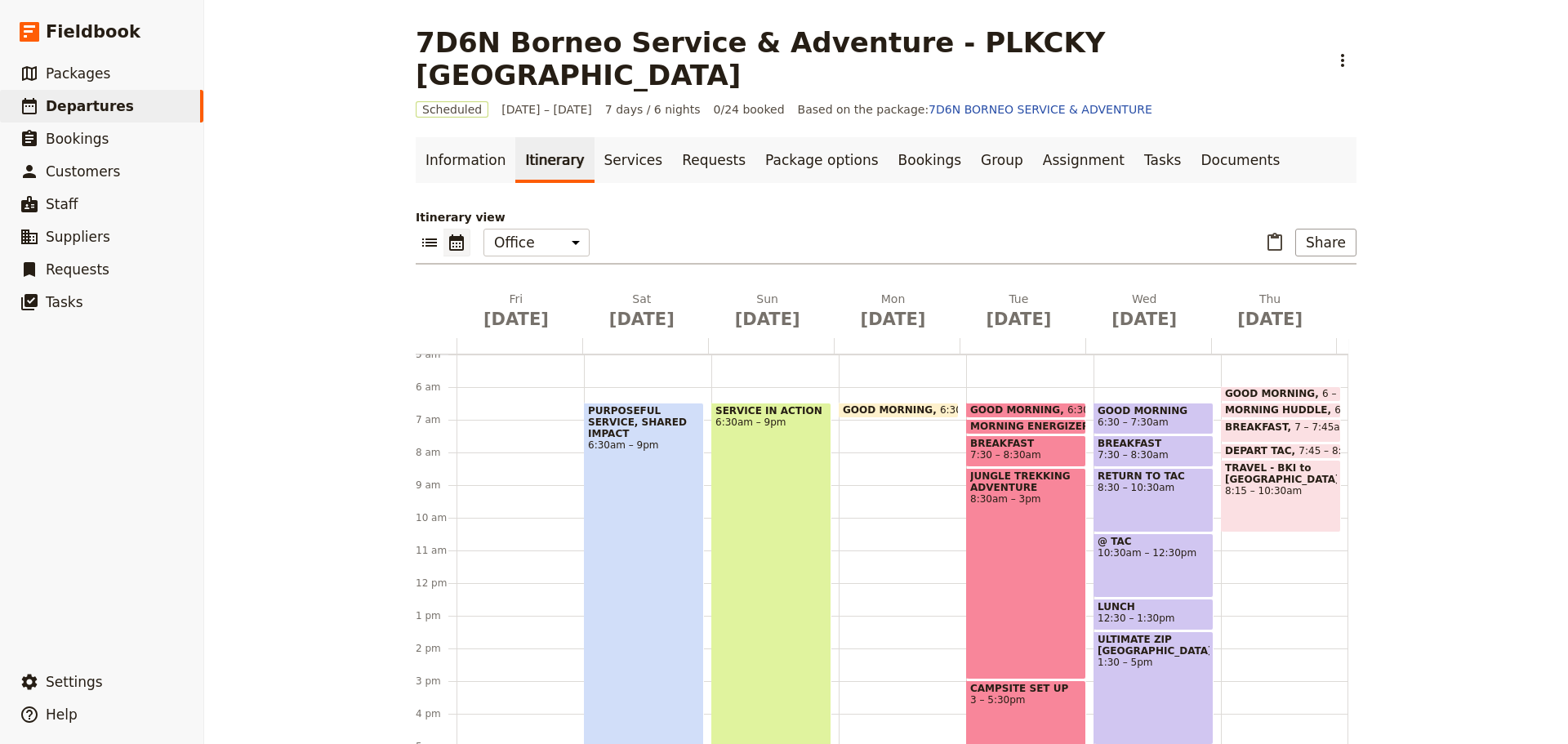
click at [877, 405] on span "GOOD MORNING" at bounding box center [891, 411] width 97 height 12
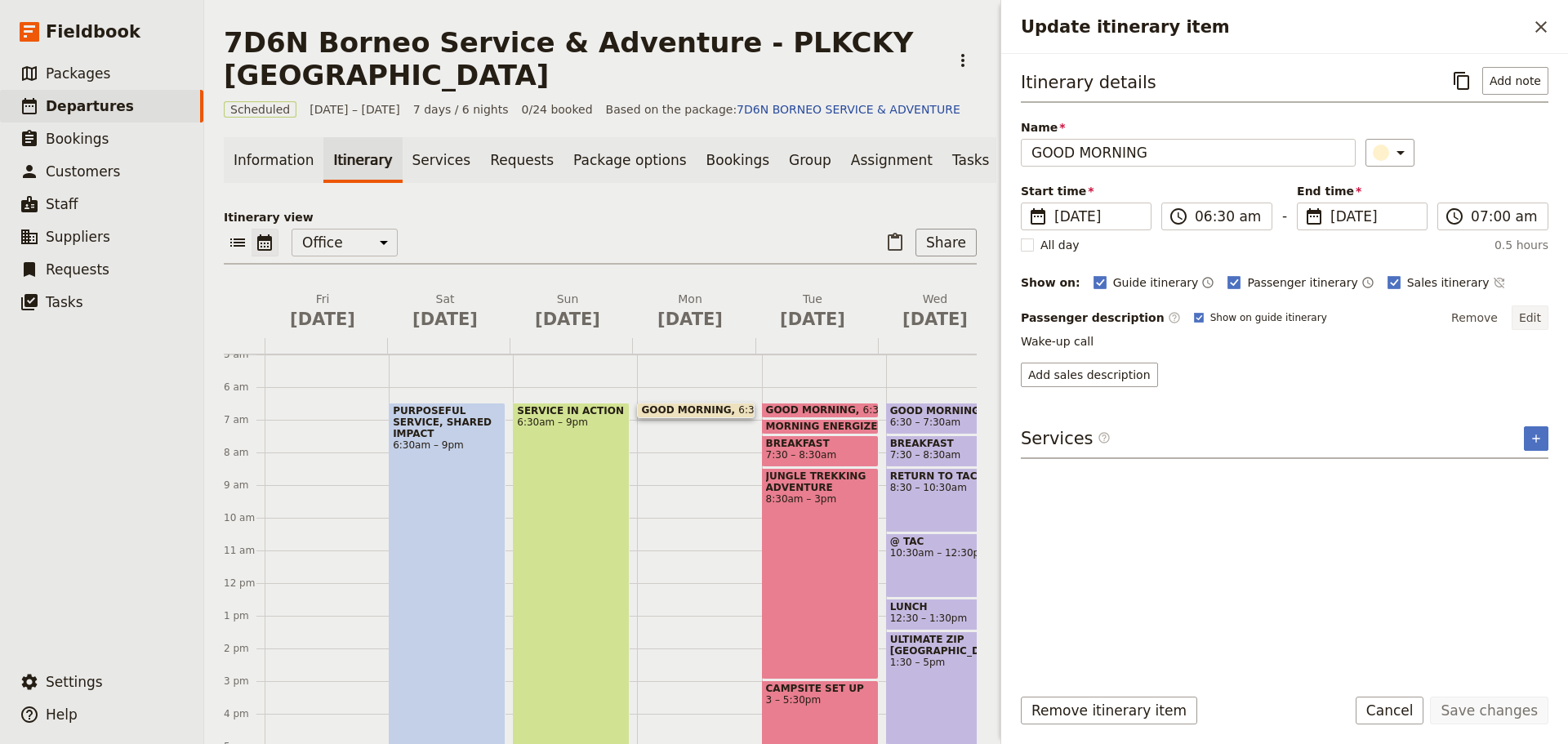
click at [1533, 316] on button "Edit" at bounding box center [1529, 318] width 37 height 25
drag, startPoint x: 1133, startPoint y: 345, endPoint x: 1008, endPoint y: 349, distance: 125.1
click at [1008, 349] on div "Itinerary details ​ Add note Name GOOD MORNING ​ Start time ​ [DATE] [DATE] [DA…" at bounding box center [1284, 362] width 567 height 618
type textarea "Morning Energizer: Another energizing start to your final day of project servic…"
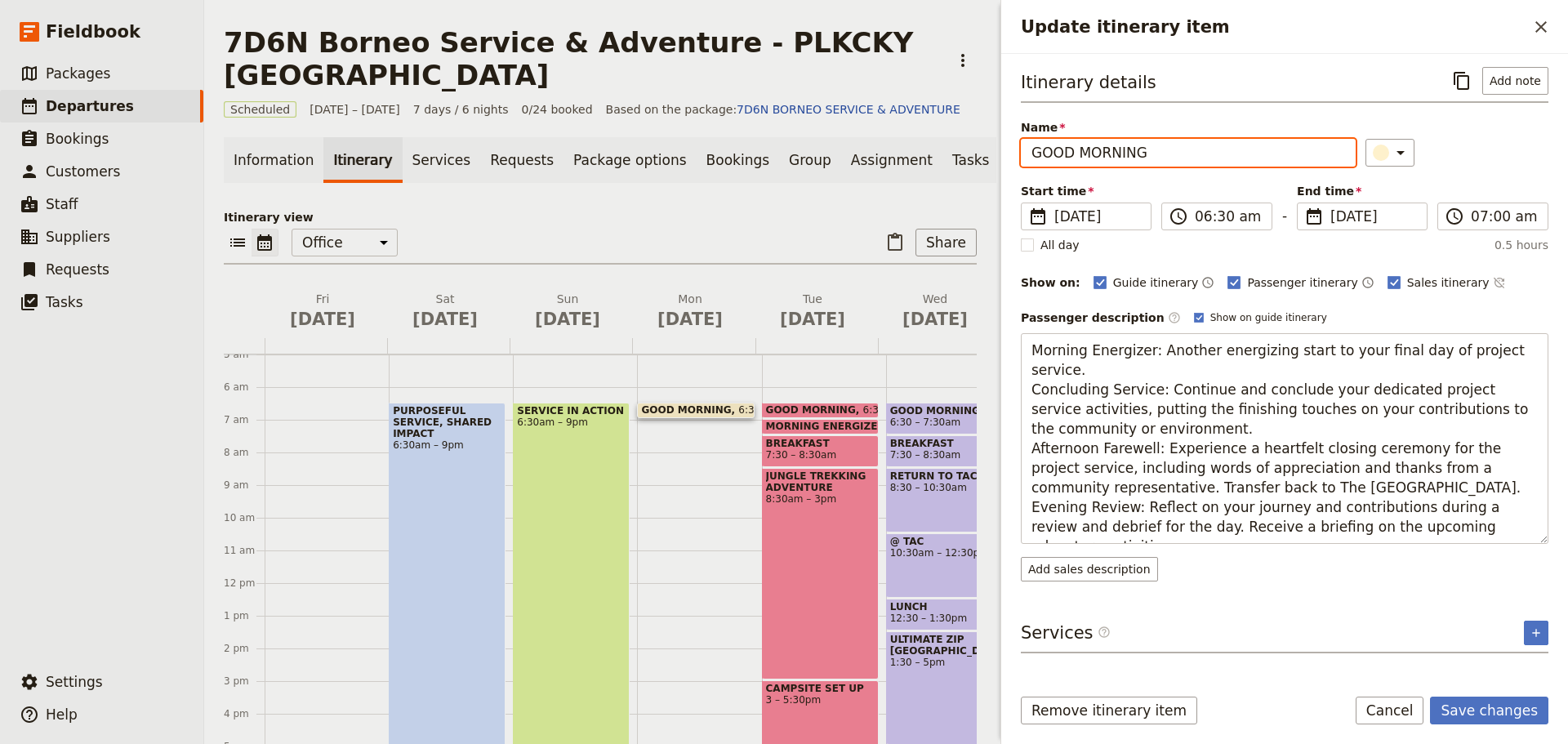
click at [1153, 157] on input "GOOD MORNING" at bounding box center [1188, 152] width 335 height 28
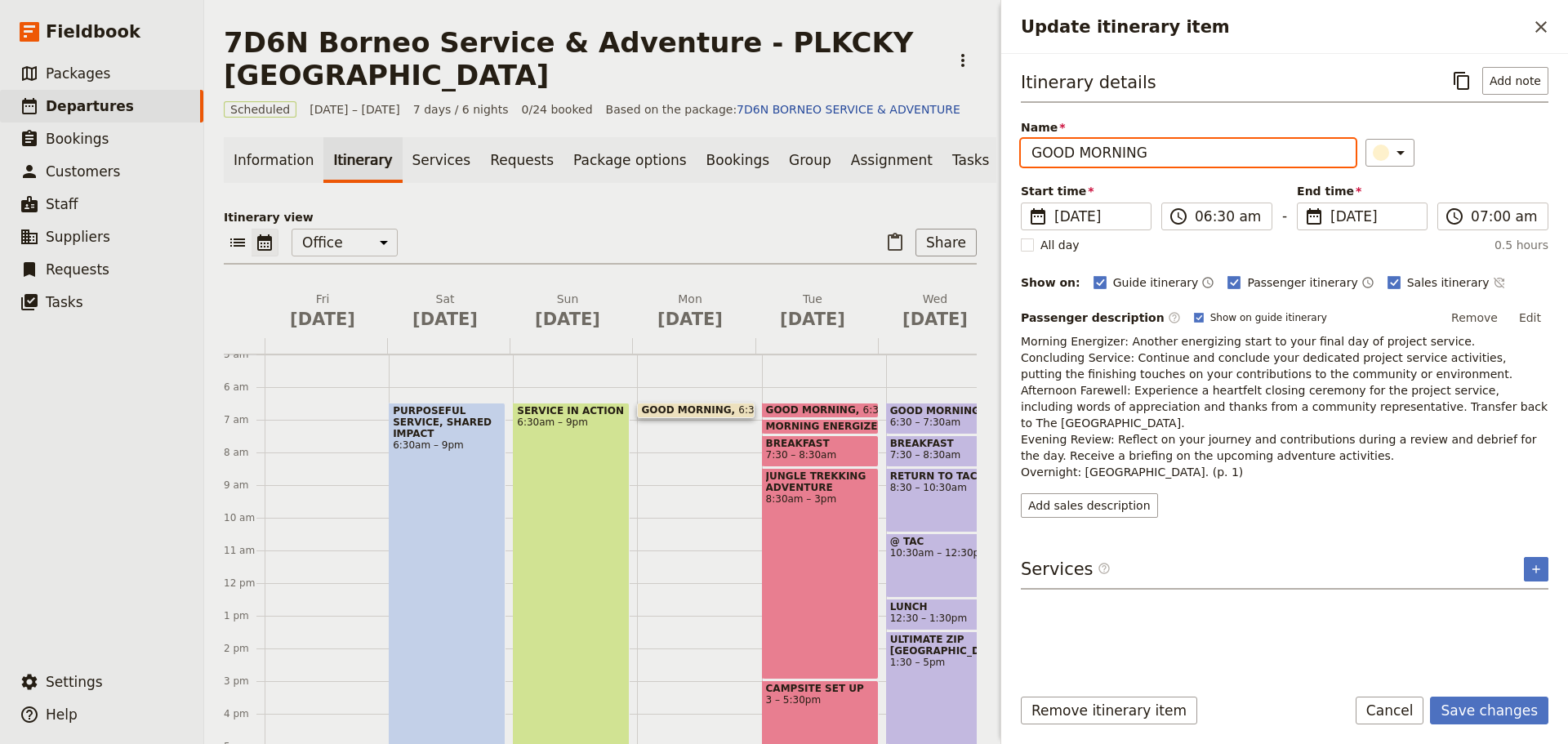
drag, startPoint x: 1161, startPoint y: 153, endPoint x: 1010, endPoint y: 161, distance: 151.2
click at [1010, 161] on div "Itinerary details ​ Add note Name GOOD MORNING ​ Start time ​ [DATE] [DATE] [DA…" at bounding box center [1284, 362] width 567 height 618
click at [1084, 152] on input "GOOD MORNING" at bounding box center [1188, 152] width 335 height 28
type input "c"
type input "C"
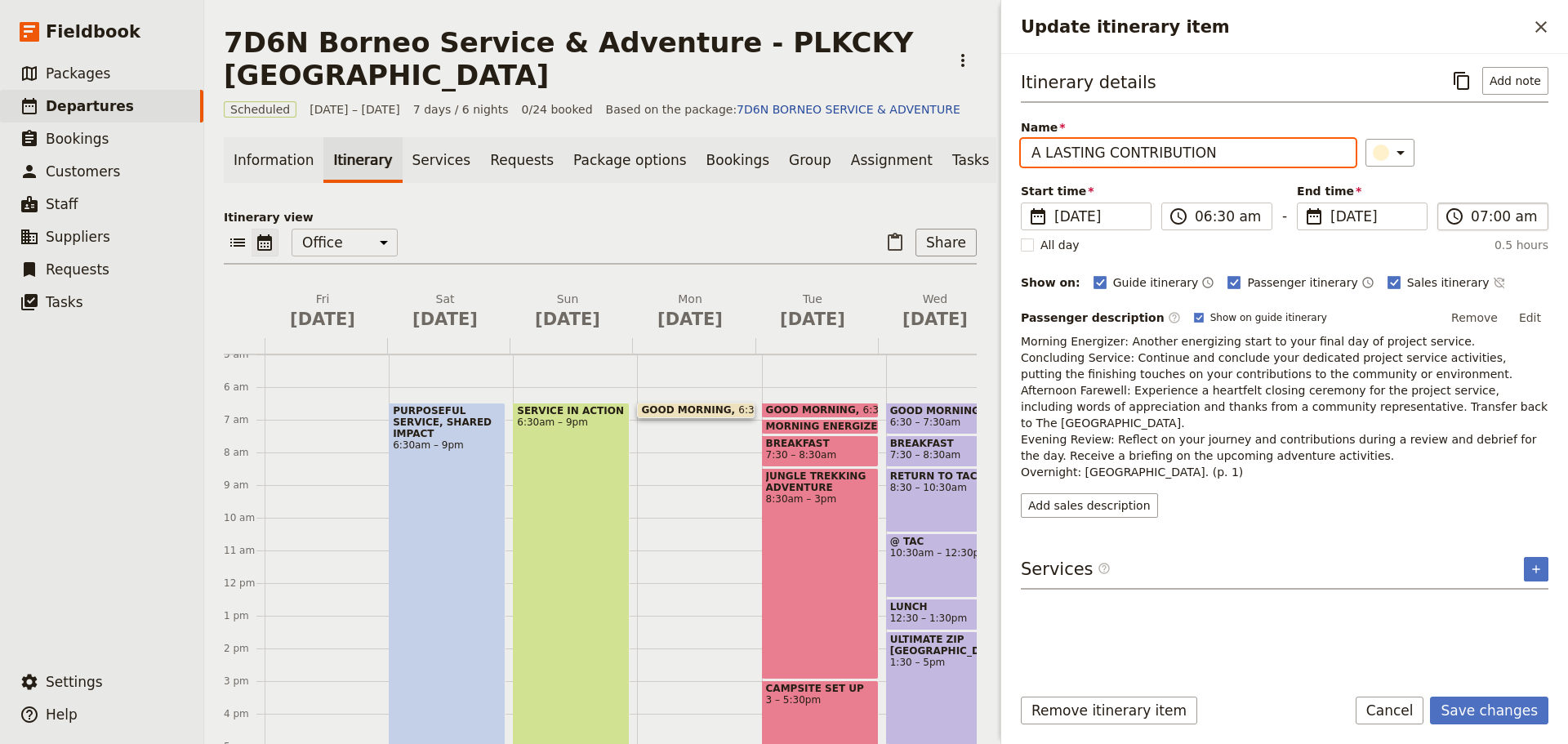
type input "A LASTING CONTRIBUTION"
click at [1504, 220] on input "07:00 am" at bounding box center [1505, 217] width 67 height 20
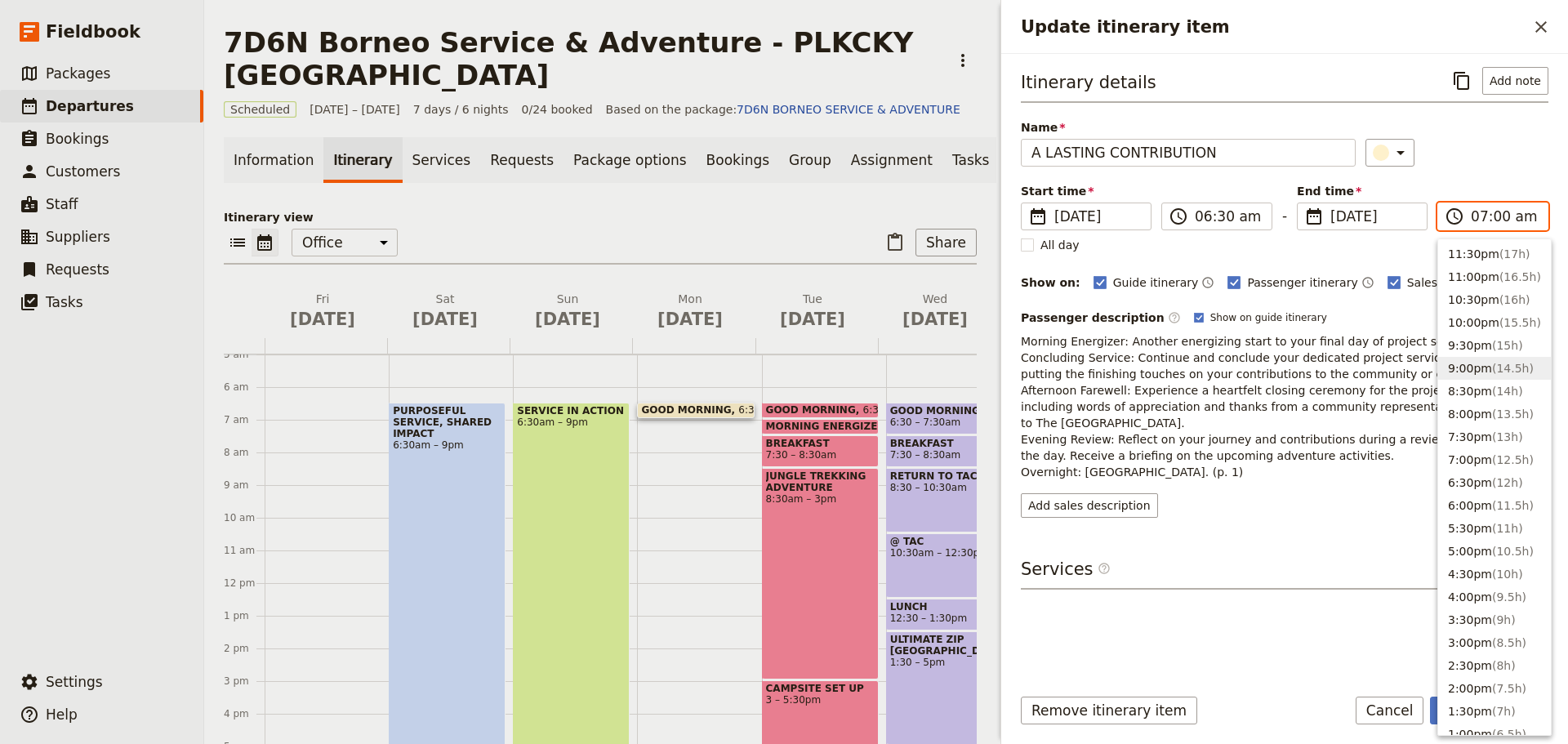
click at [1474, 368] on button "9:00pm ( 14.5h )" at bounding box center [1495, 368] width 113 height 23
type input "09:00 pm"
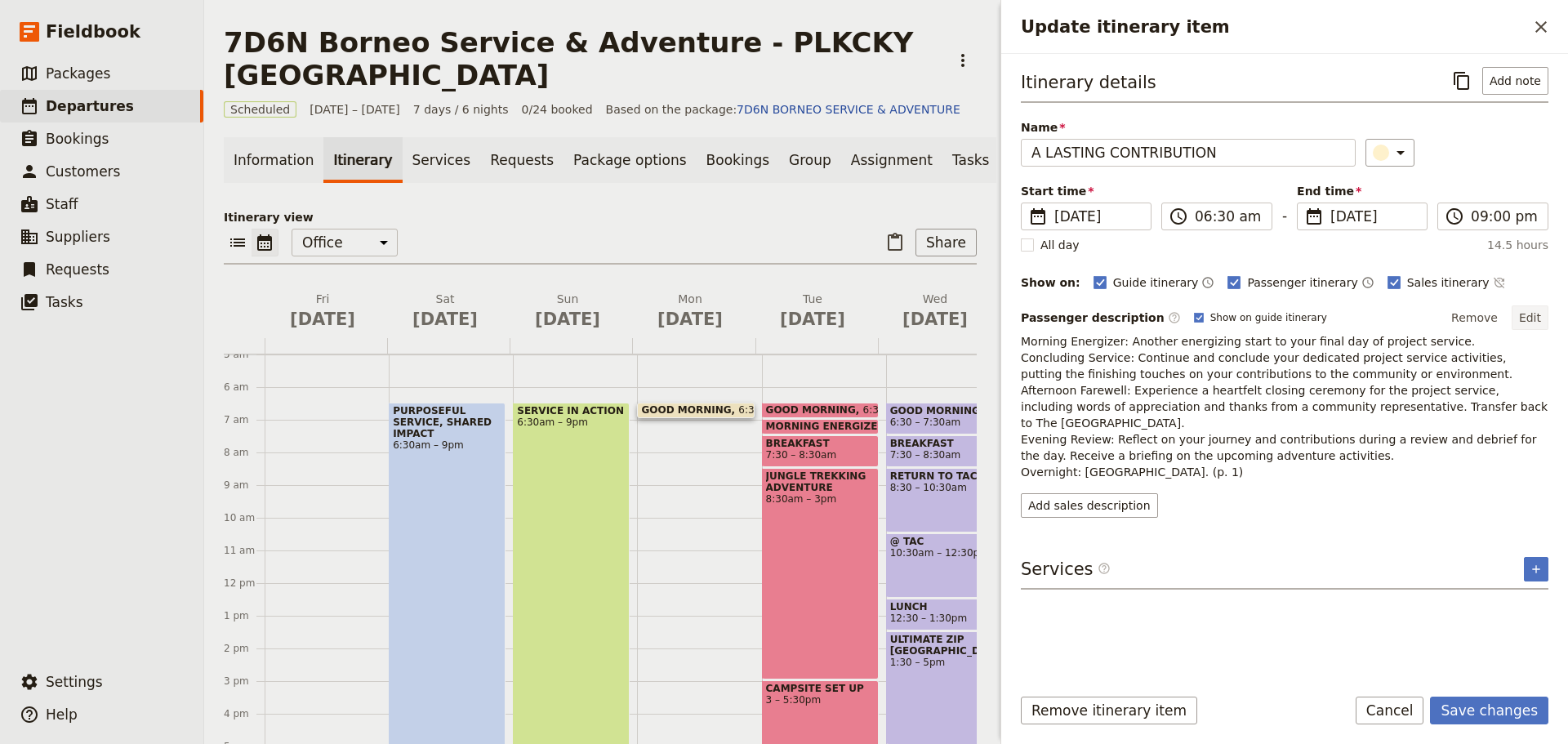
click at [1532, 317] on button "Edit" at bounding box center [1529, 318] width 37 height 25
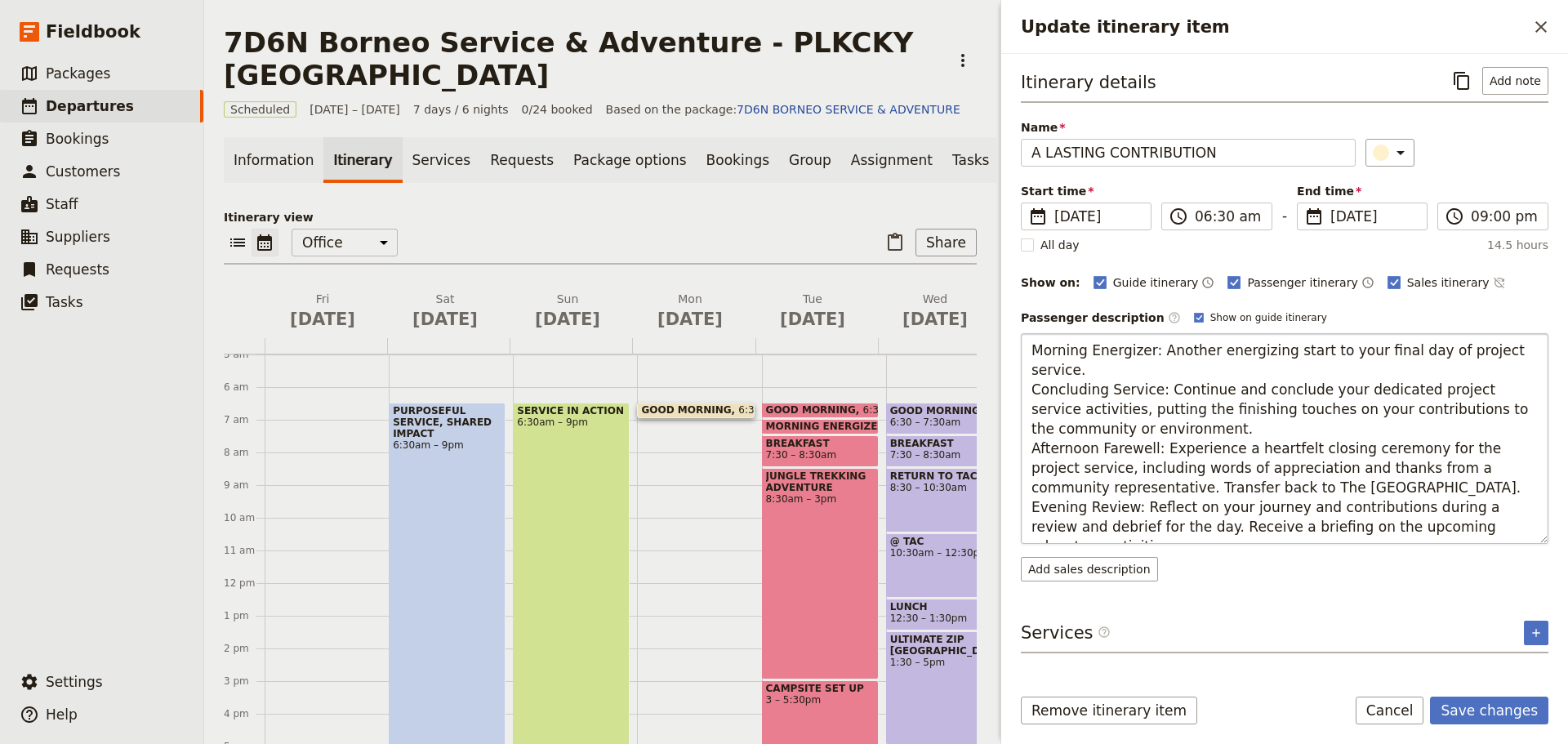
click at [1504, 368] on textarea "Morning Energizer: Another energizing start to your final day of project servic…" at bounding box center [1284, 438] width 527 height 211
click at [1526, 353] on textarea "Morning Energizer: Another energizing start to your final day of project servic…" at bounding box center [1284, 438] width 527 height 211
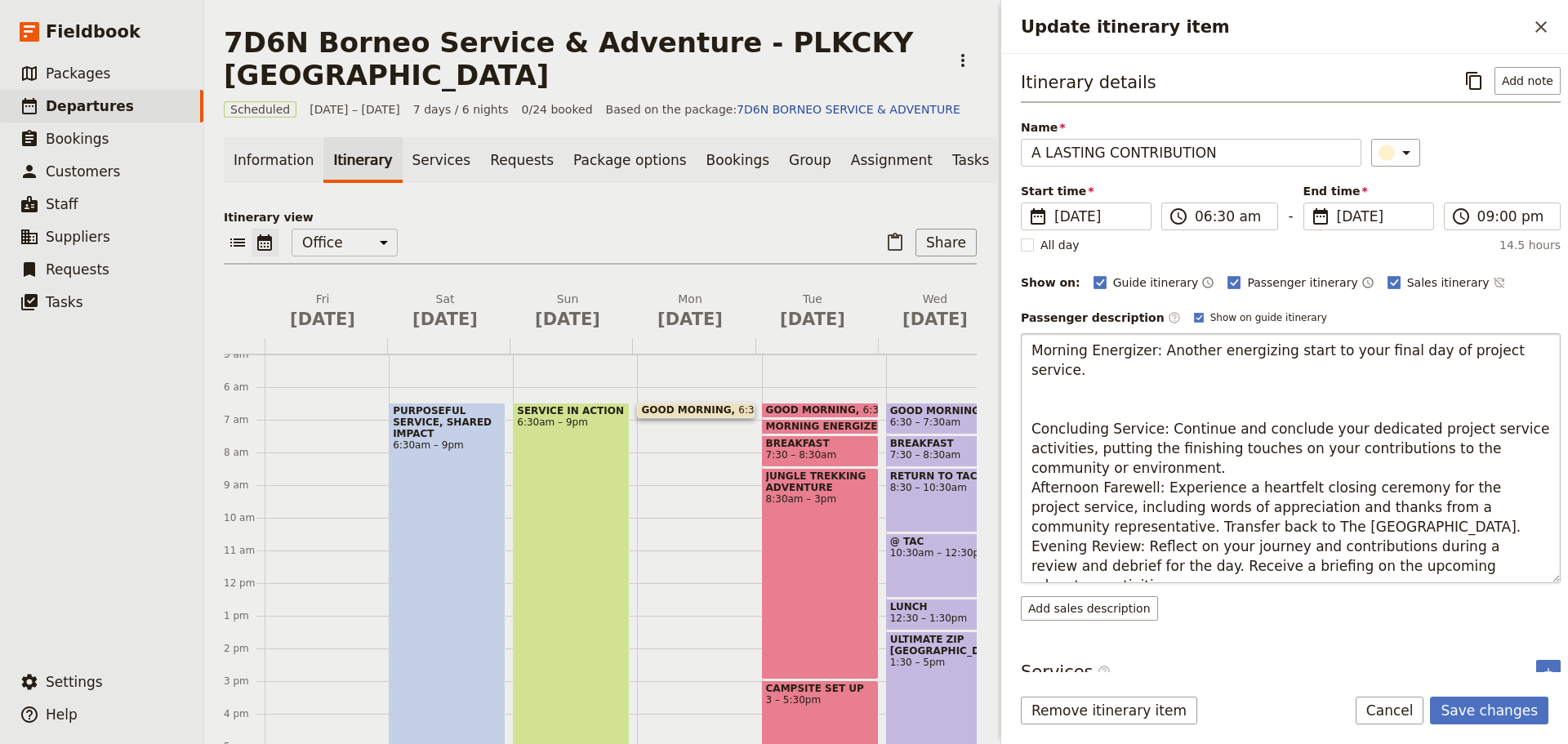
click at [1526, 353] on textarea "Morning Energizer: Another energizing start to your final day of project servic…" at bounding box center [1291, 458] width 540 height 250
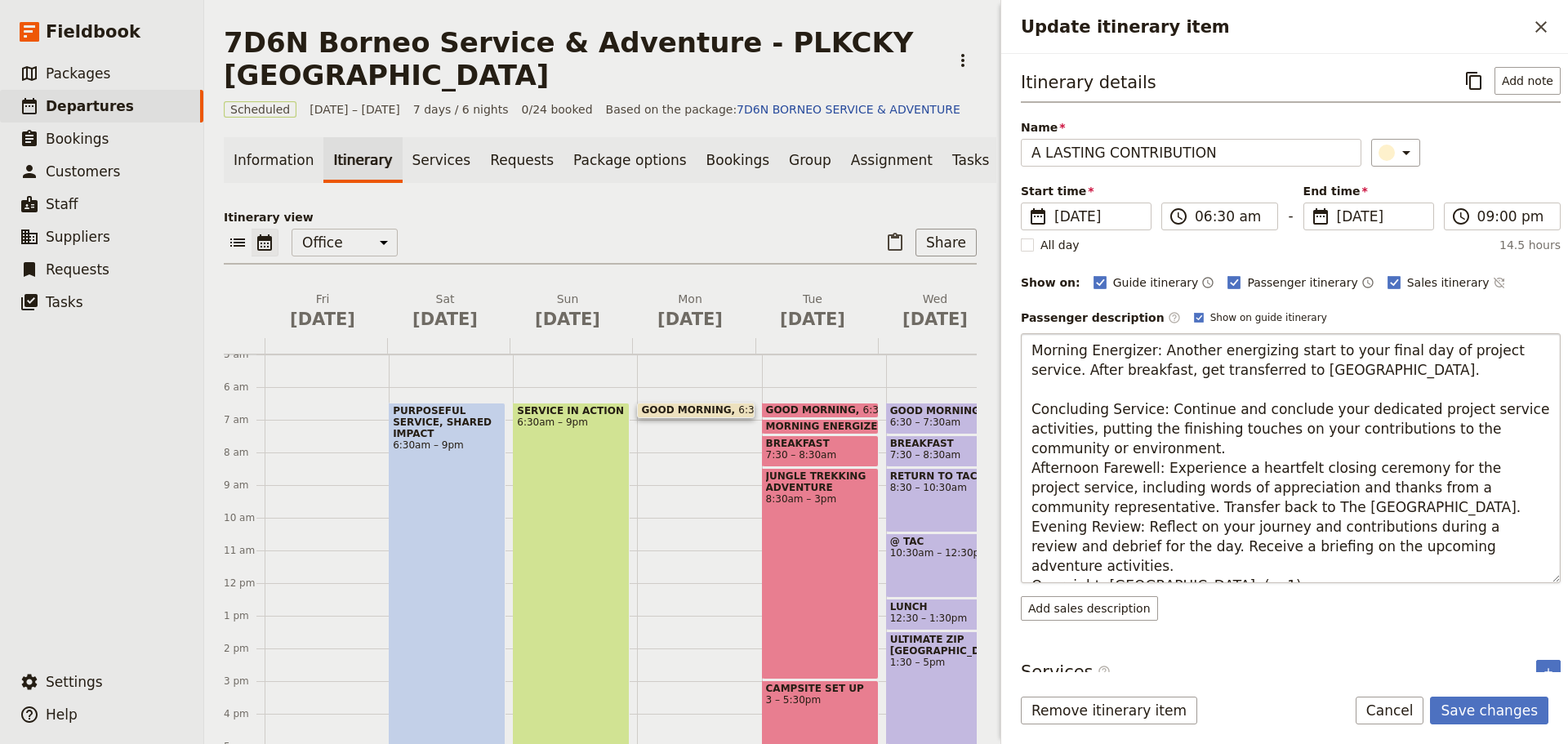
drag, startPoint x: 1450, startPoint y: 431, endPoint x: 1540, endPoint y: 431, distance: 90.0
click at [1540, 431] on textarea "Morning Energizer: Another energizing start to your final day of project servic…" at bounding box center [1291, 458] width 540 height 250
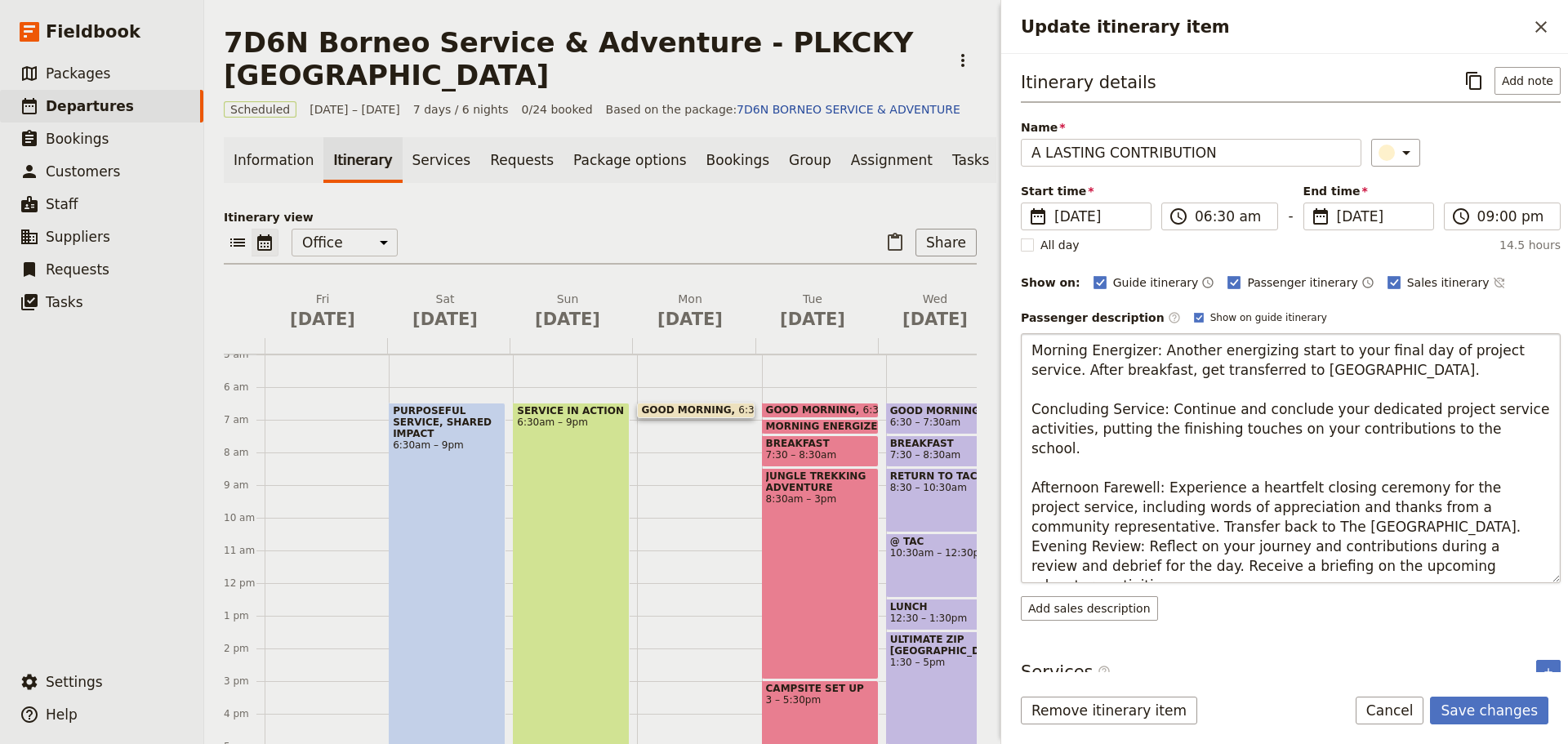
drag, startPoint x: 1512, startPoint y: 486, endPoint x: 1358, endPoint y: 493, distance: 154.2
click at [1358, 493] on textarea "Morning Energizer: Another energizing start to your final day of project servic…" at bounding box center [1291, 458] width 540 height 250
click at [1414, 513] on textarea "Morning Energizer: Another energizing start to your final day of project servic…" at bounding box center [1291, 458] width 540 height 250
drag, startPoint x: 1412, startPoint y: 486, endPoint x: 1346, endPoint y: 486, distance: 66.0
click at [1346, 486] on textarea "Morning Energizer: Another energizing start to your final day of project servic…" at bounding box center [1291, 458] width 540 height 250
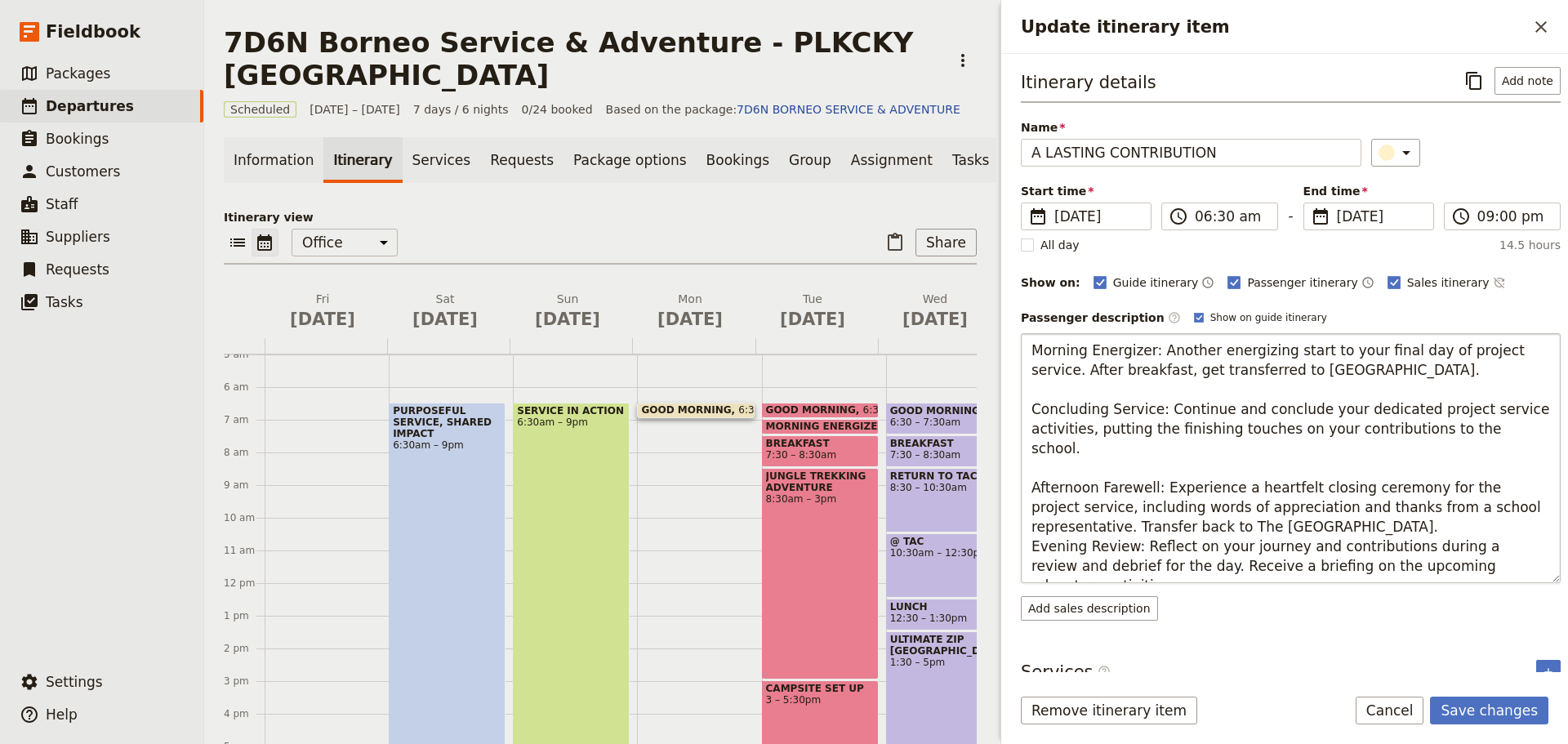
click at [1266, 506] on textarea "Morning Energizer: Another energizing start to your final day of project servic…" at bounding box center [1291, 458] width 540 height 250
type textarea "Morning Energizer: Another energizing start to your final day of project servic…"
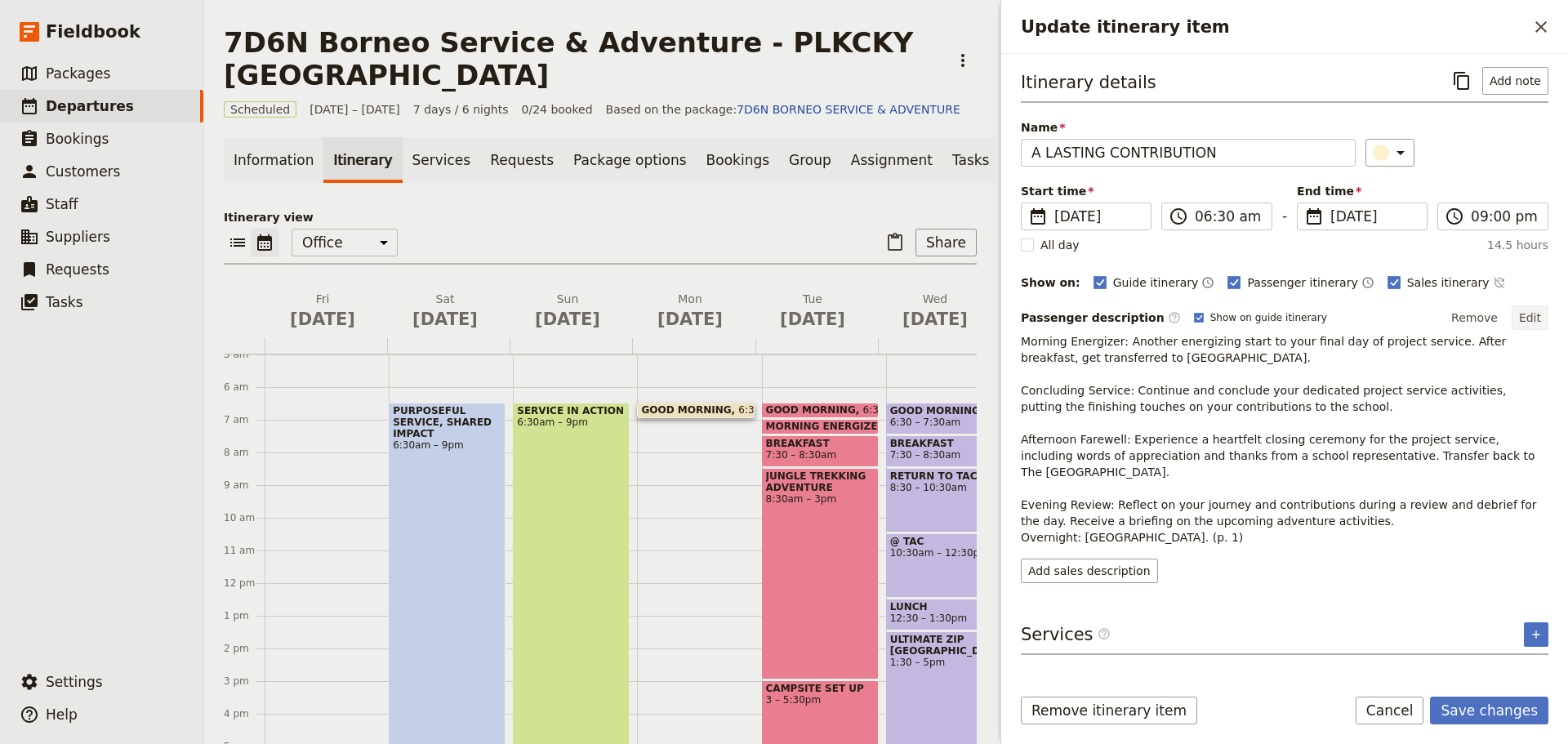
click at [1539, 320] on button "Edit" at bounding box center [1529, 318] width 37 height 25
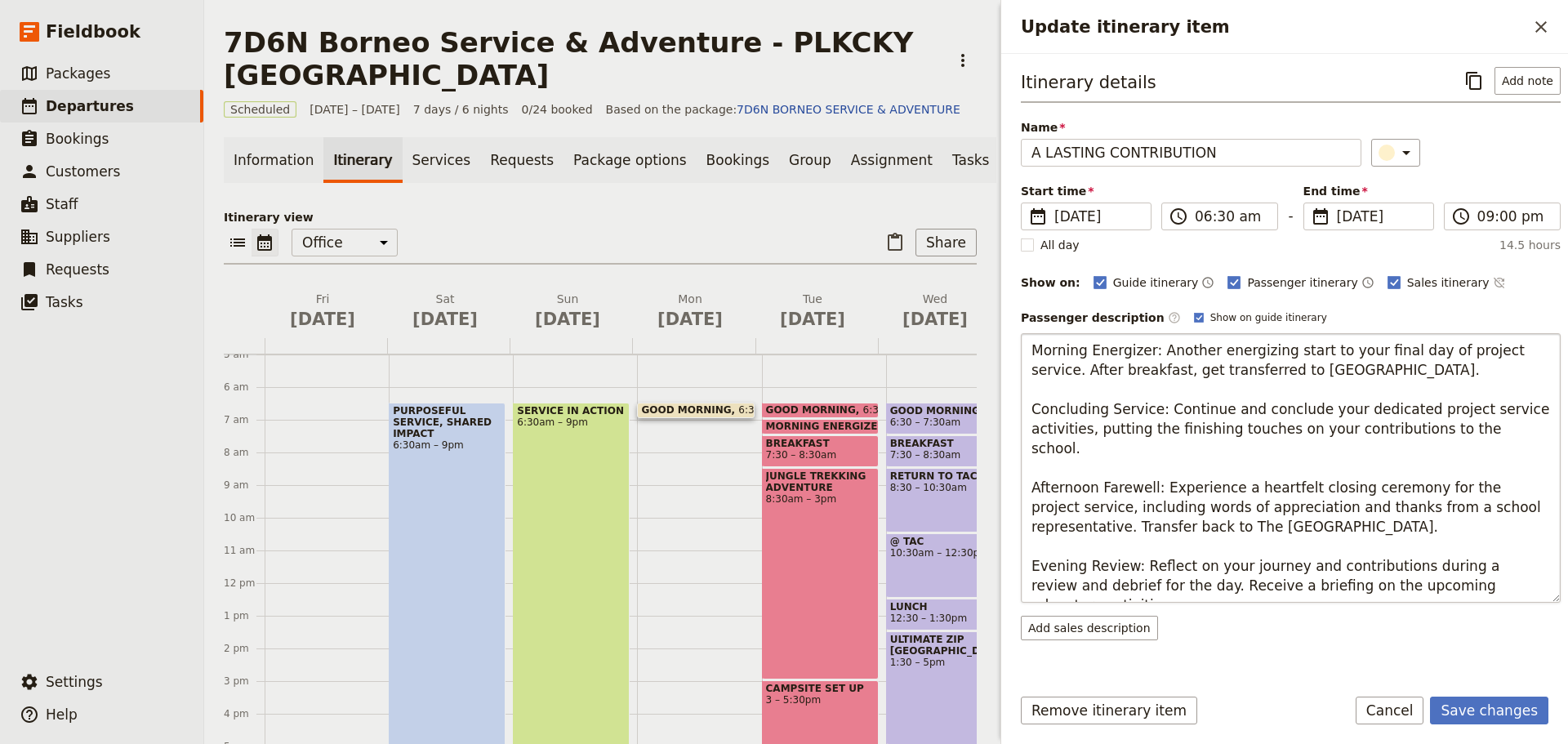
click at [1243, 504] on textarea "Morning Energizer: Another energizing start to your final day of project servic…" at bounding box center [1291, 468] width 540 height 269
drag, startPoint x: 1263, startPoint y: 589, endPoint x: 1170, endPoint y: 592, distance: 93.0
click at [1170, 592] on textarea "Morning Energizer: Another energizing start to your final day of project servic…" at bounding box center [1291, 468] width 540 height 269
click at [1517, 567] on textarea "Morning Energizer: Another energizing start to your final day of project servic…" at bounding box center [1291, 468] width 540 height 269
type textarea "Morning Energizer: Another energizing start to your final day of project servic…"
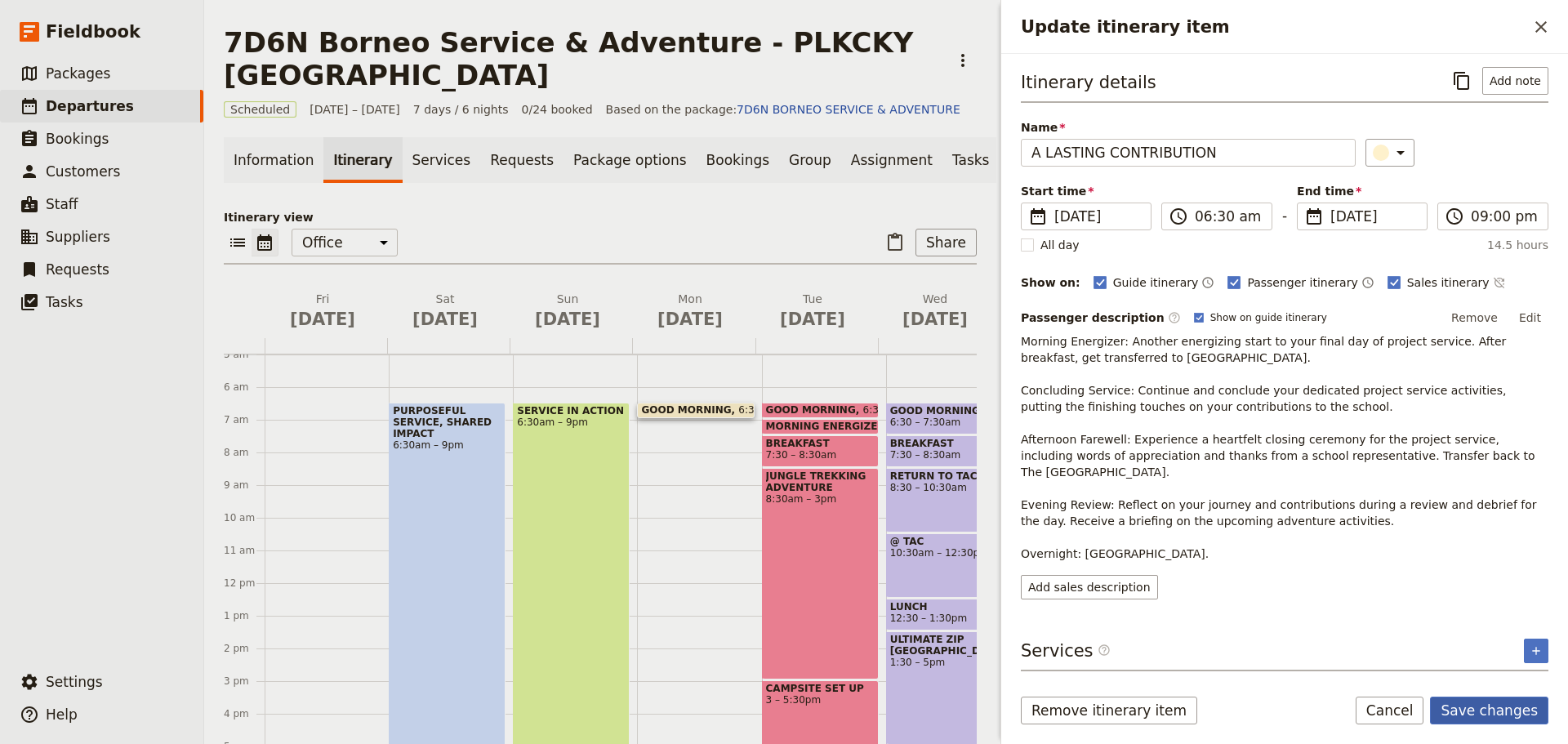
click at [1495, 714] on button "Save changes" at bounding box center [1490, 710] width 119 height 28
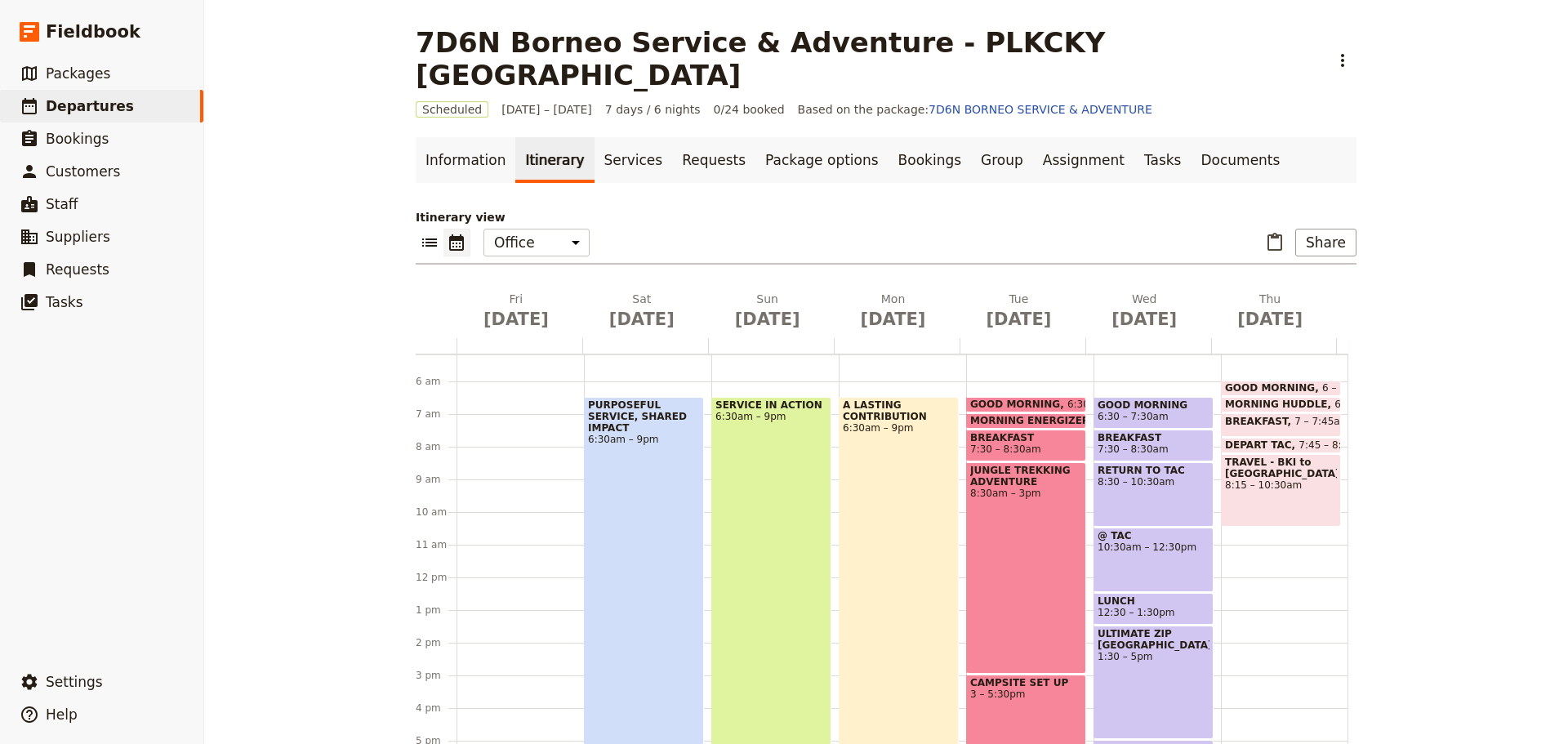
scroll to position [129, 0]
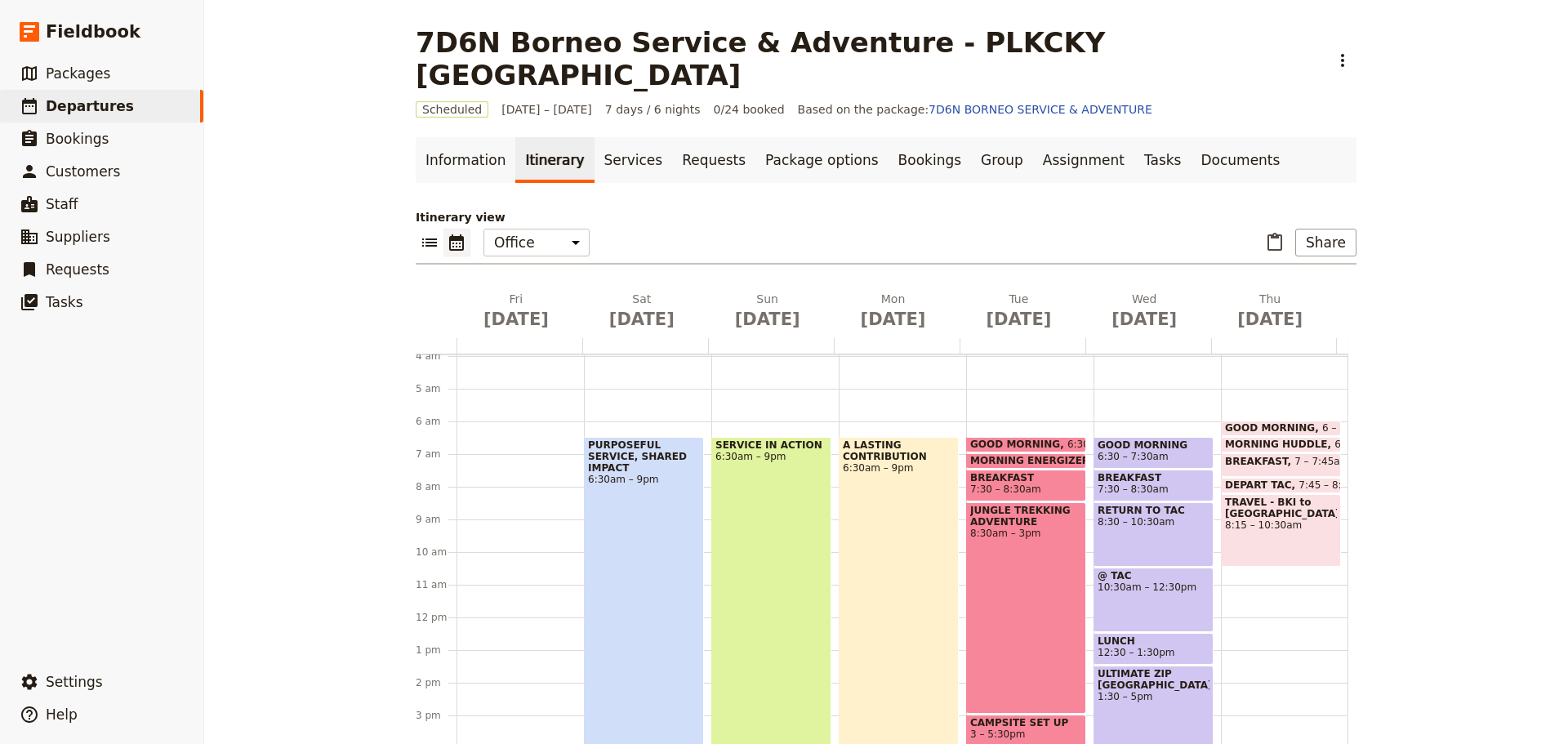
drag, startPoint x: 1028, startPoint y: 428, endPoint x: 1014, endPoint y: 431, distance: 14.3
click at [1014, 461] on span at bounding box center [1027, 464] width 119 height 7
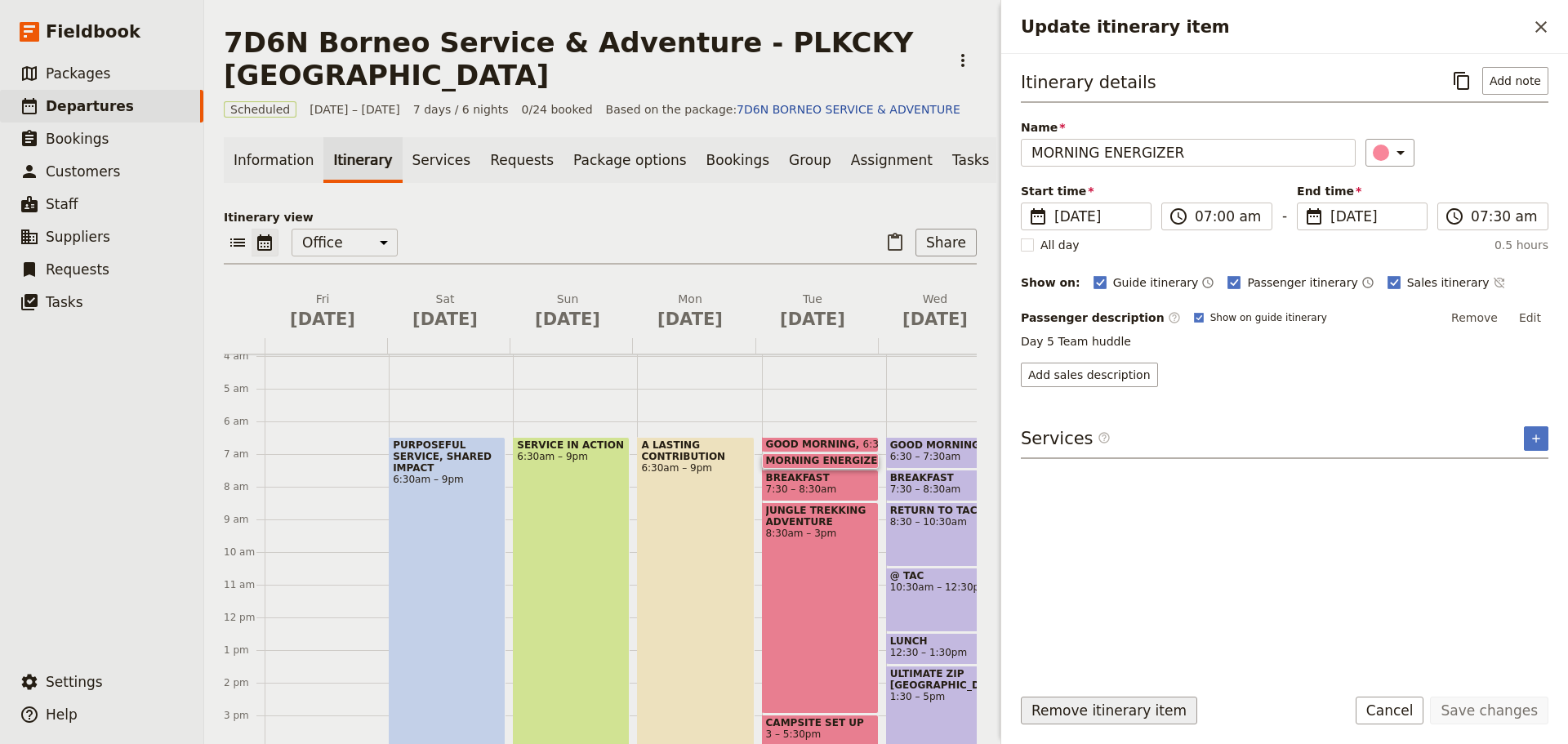
click at [1141, 711] on button "Remove itinerary item" at bounding box center [1109, 710] width 176 height 28
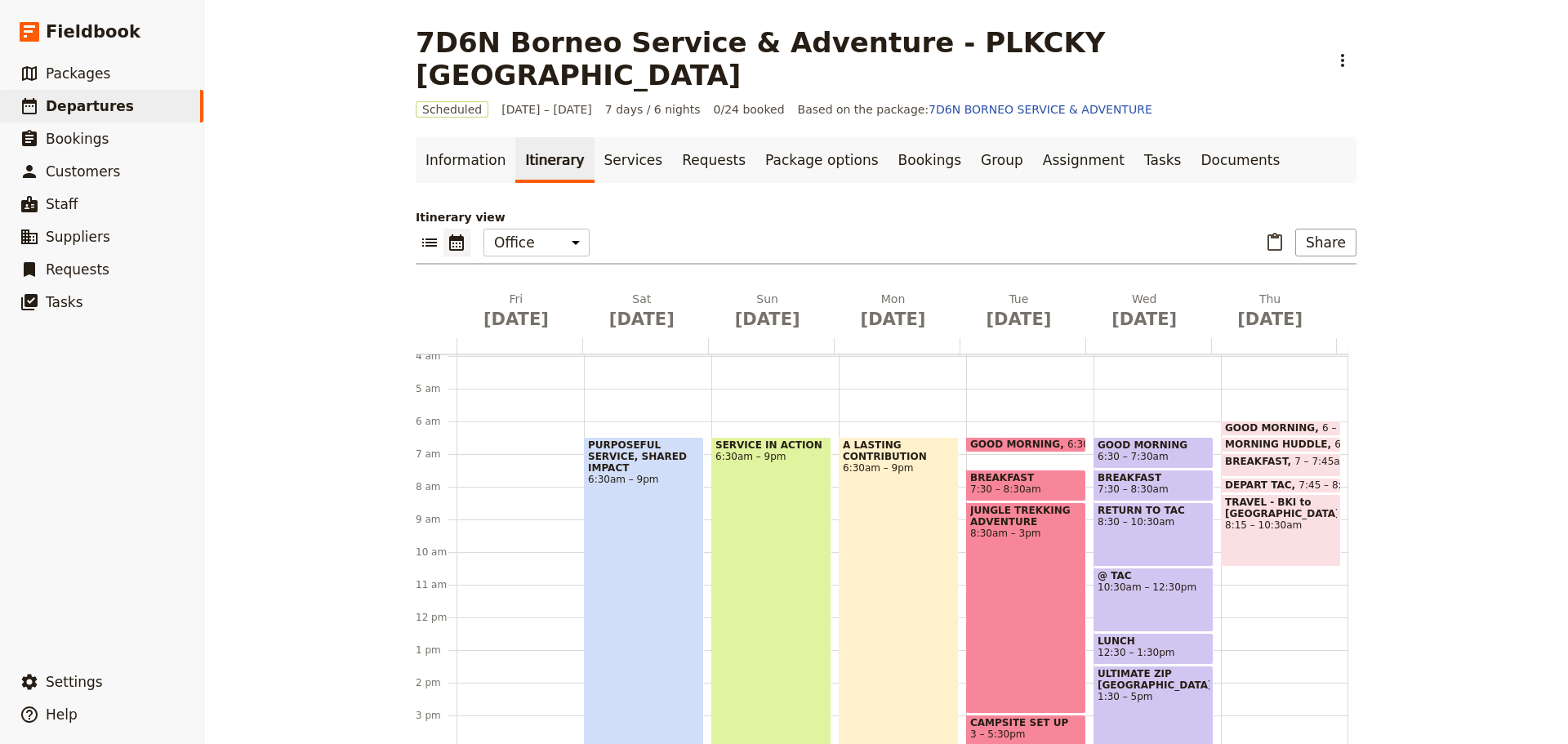
click at [1033, 484] on span "7:30 – 8:30am" at bounding box center [1026, 490] width 112 height 12
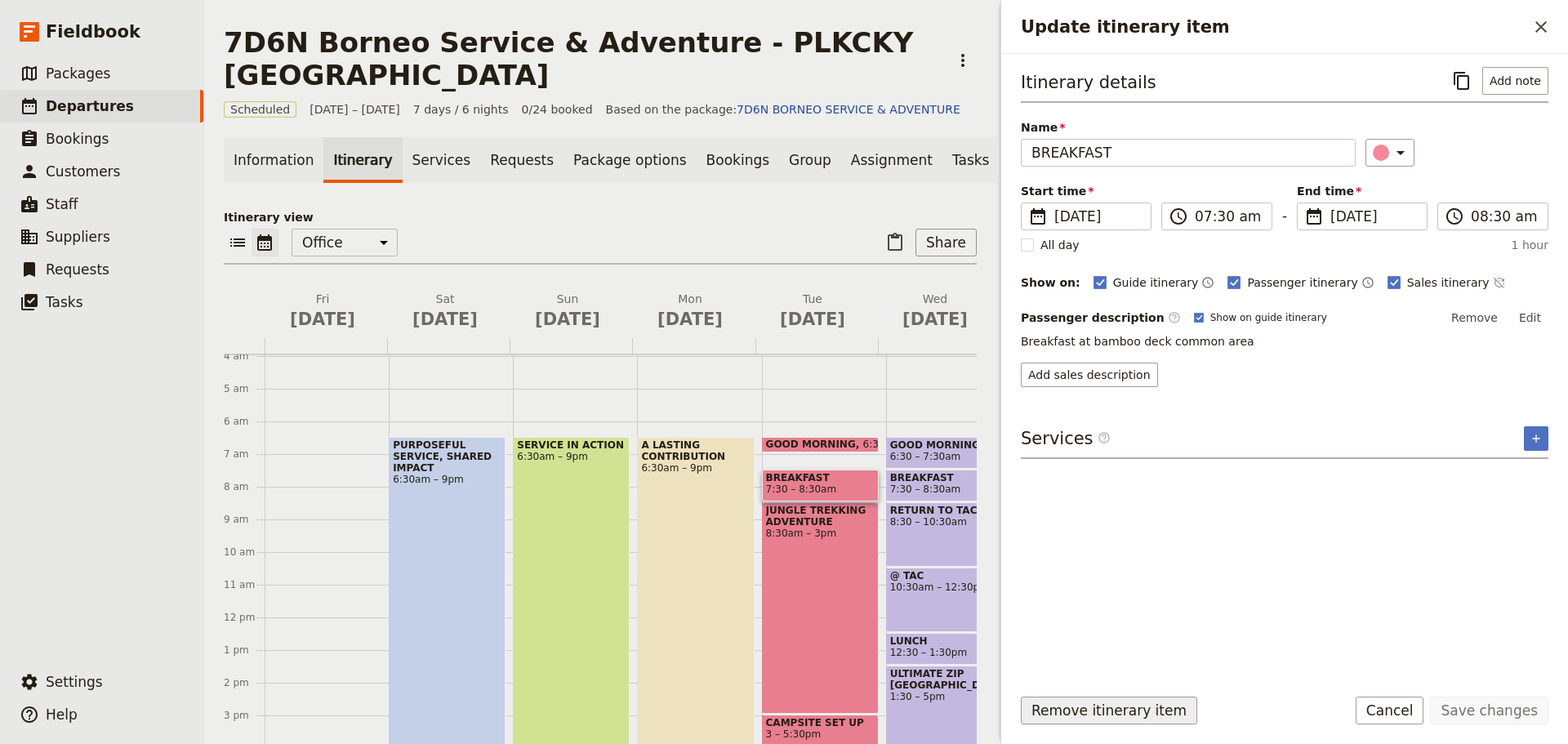
click at [1108, 714] on button "Remove itinerary item" at bounding box center [1109, 710] width 176 height 28
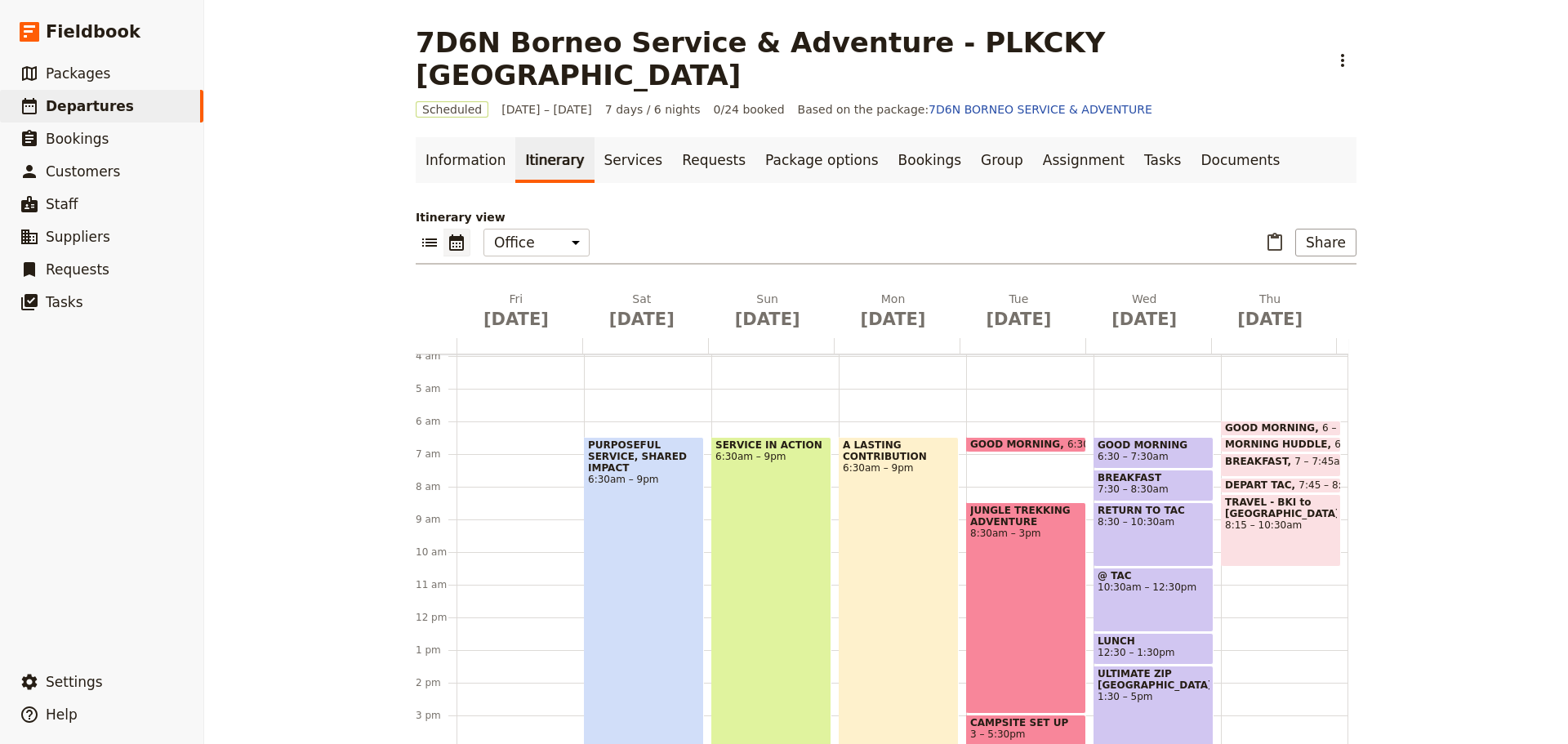
click at [1043, 635] on div "JUNGLE TREKKING ADVENTURE 8:30am – 3pm" at bounding box center [1026, 608] width 120 height 212
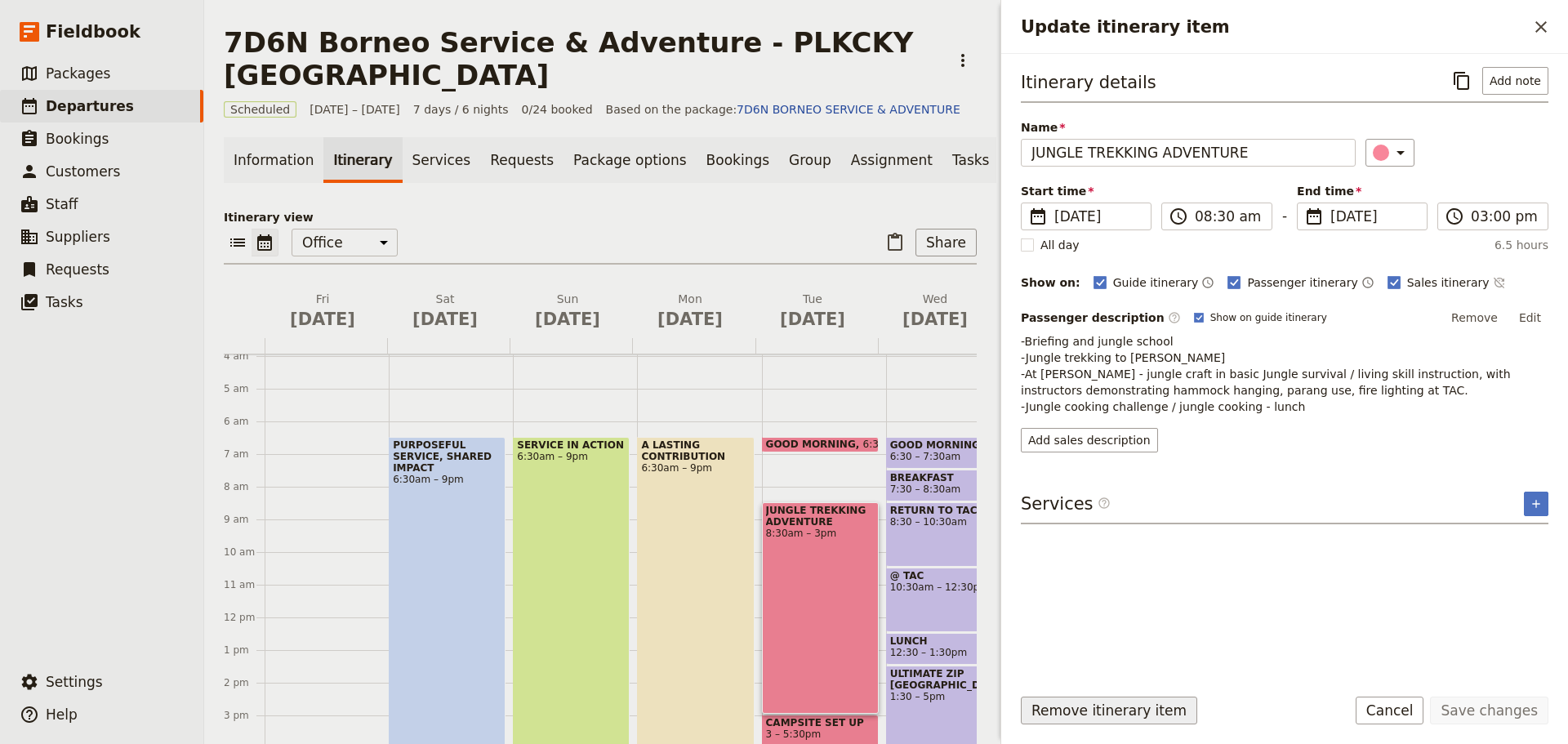
click at [1099, 714] on button "Remove itinerary item" at bounding box center [1109, 710] width 176 height 28
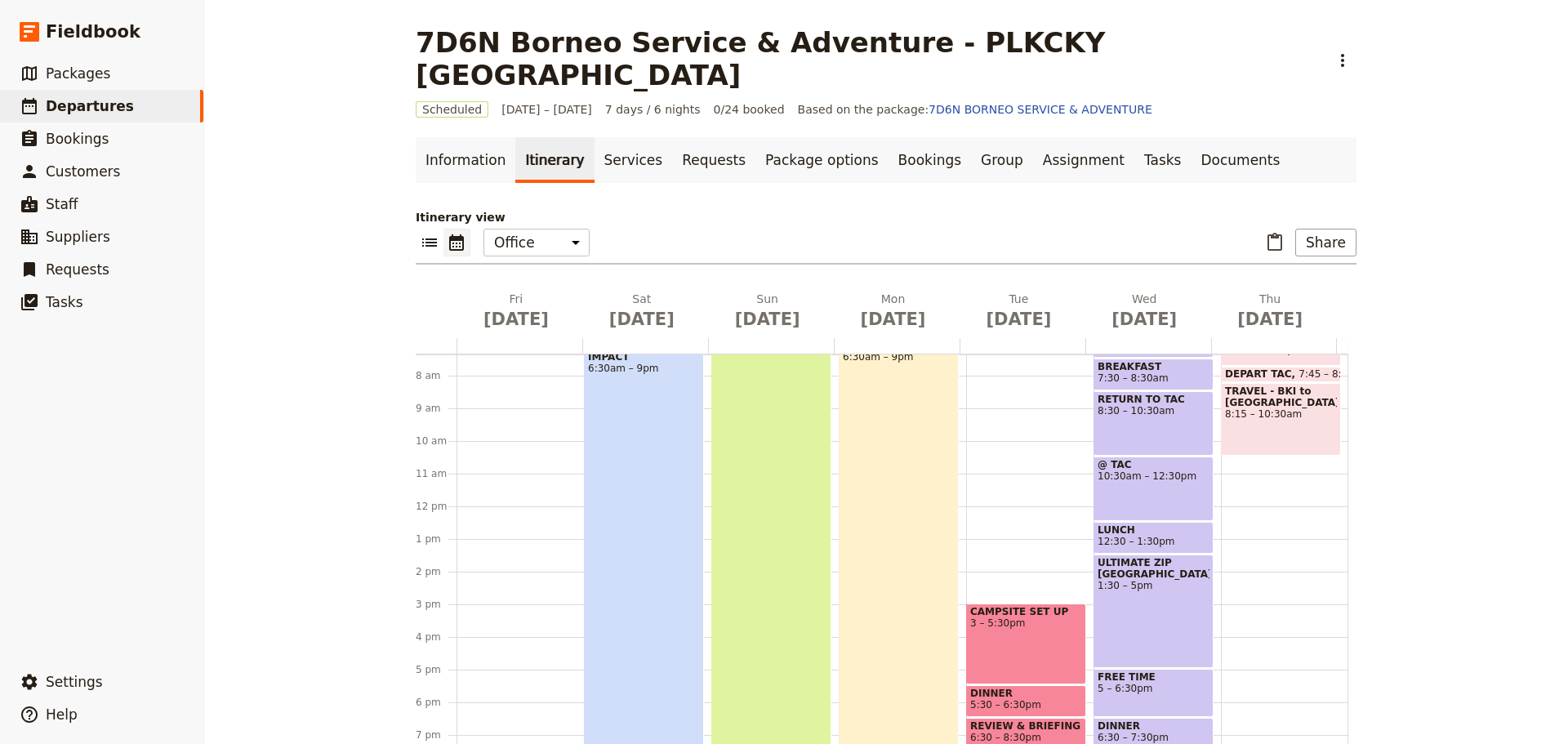
scroll to position [241, 0]
click at [1020, 618] on div "CAMPSITE SET UP 3 – 5:30pm" at bounding box center [1026, 643] width 120 height 81
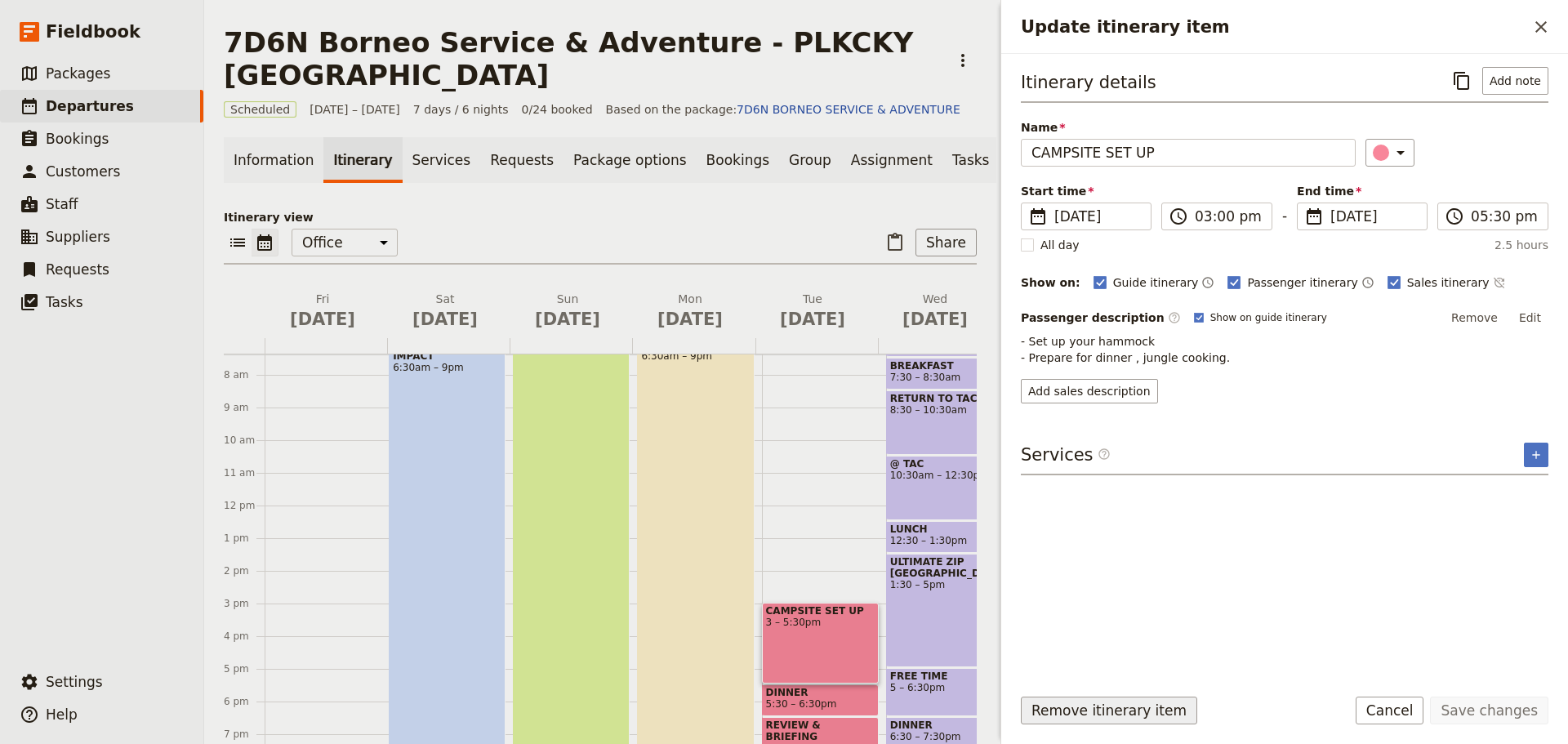
click at [1086, 707] on button "Remove itinerary item" at bounding box center [1109, 710] width 176 height 28
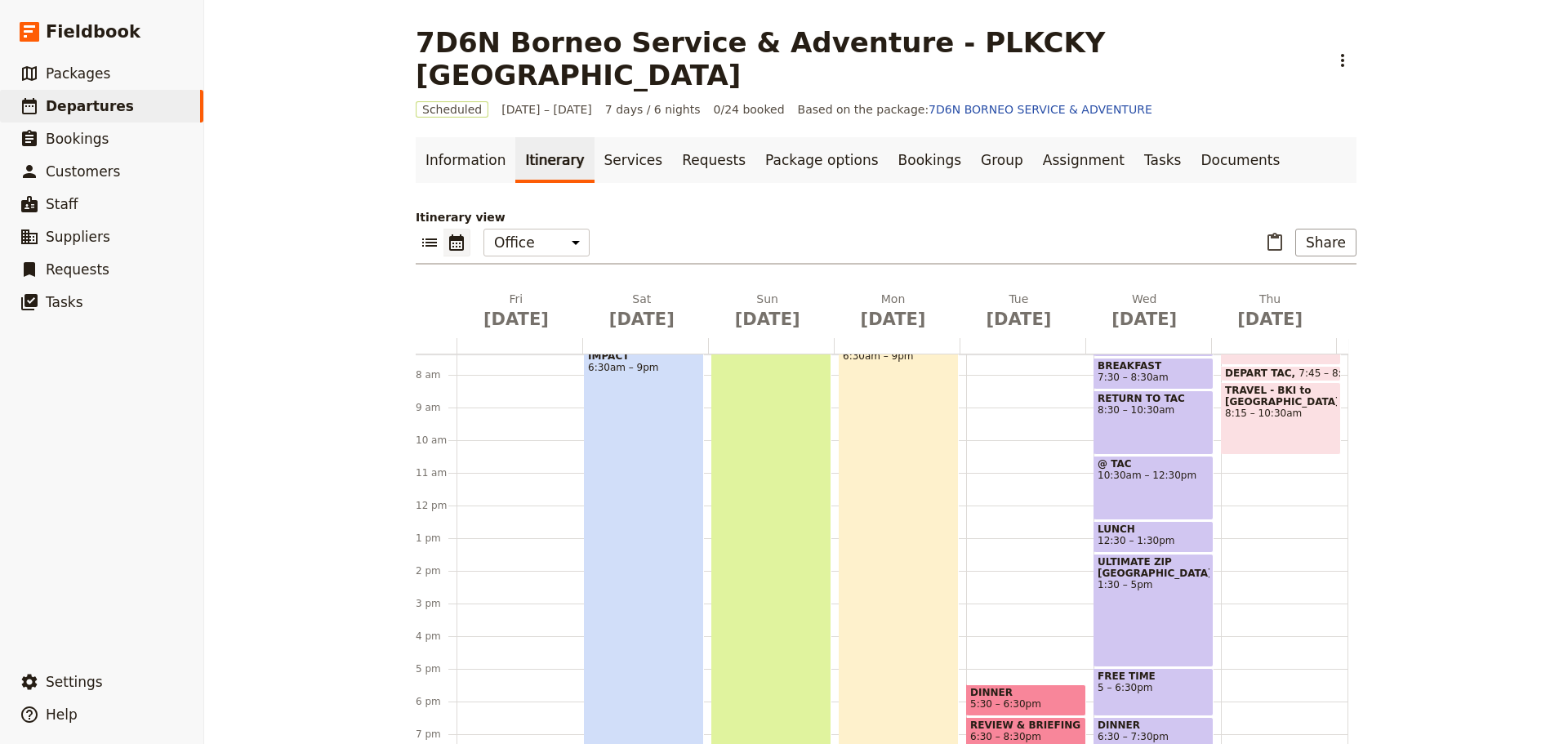
click at [1010, 709] on span at bounding box center [1027, 712] width 119 height 7
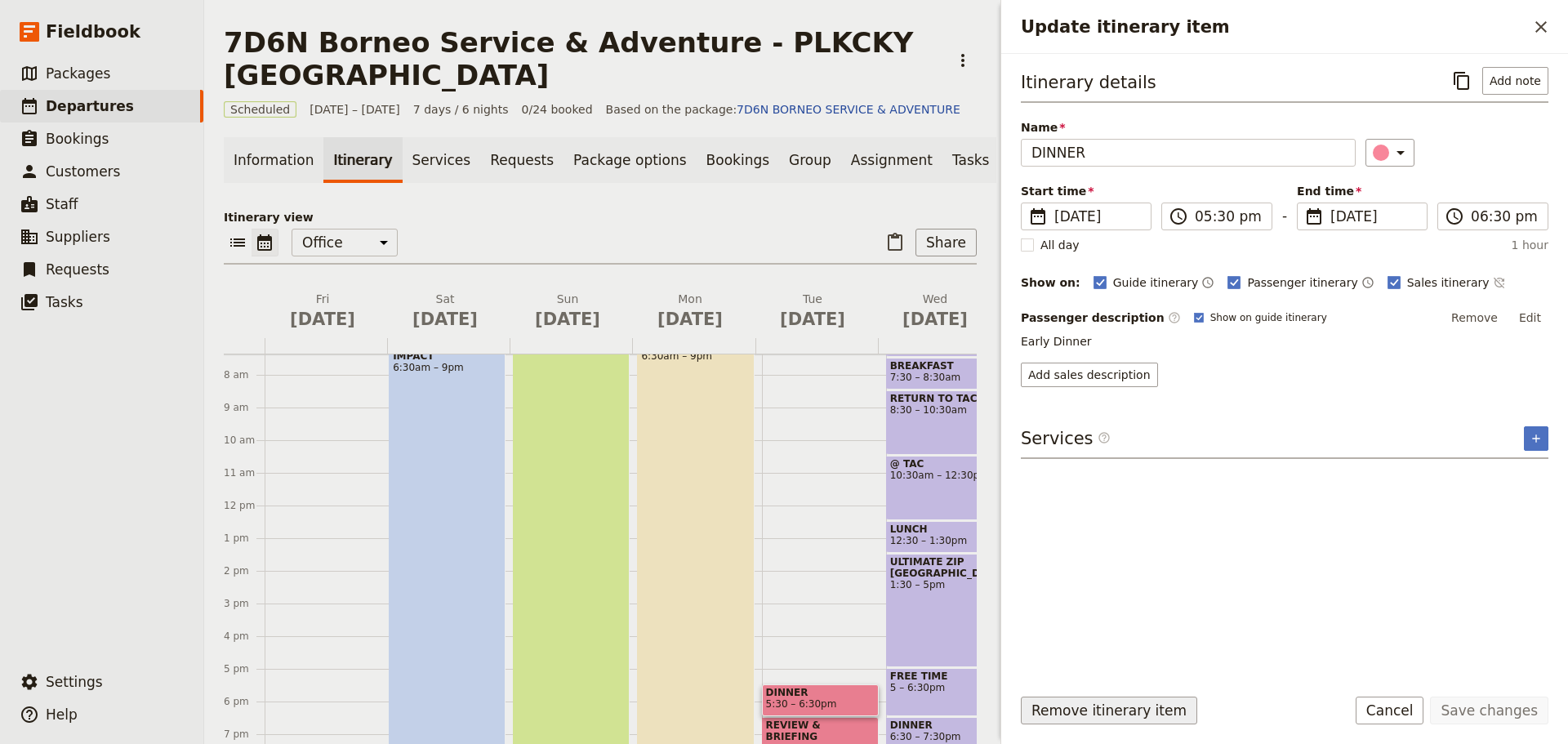
click at [1090, 717] on button "Remove itinerary item" at bounding box center [1109, 710] width 176 height 28
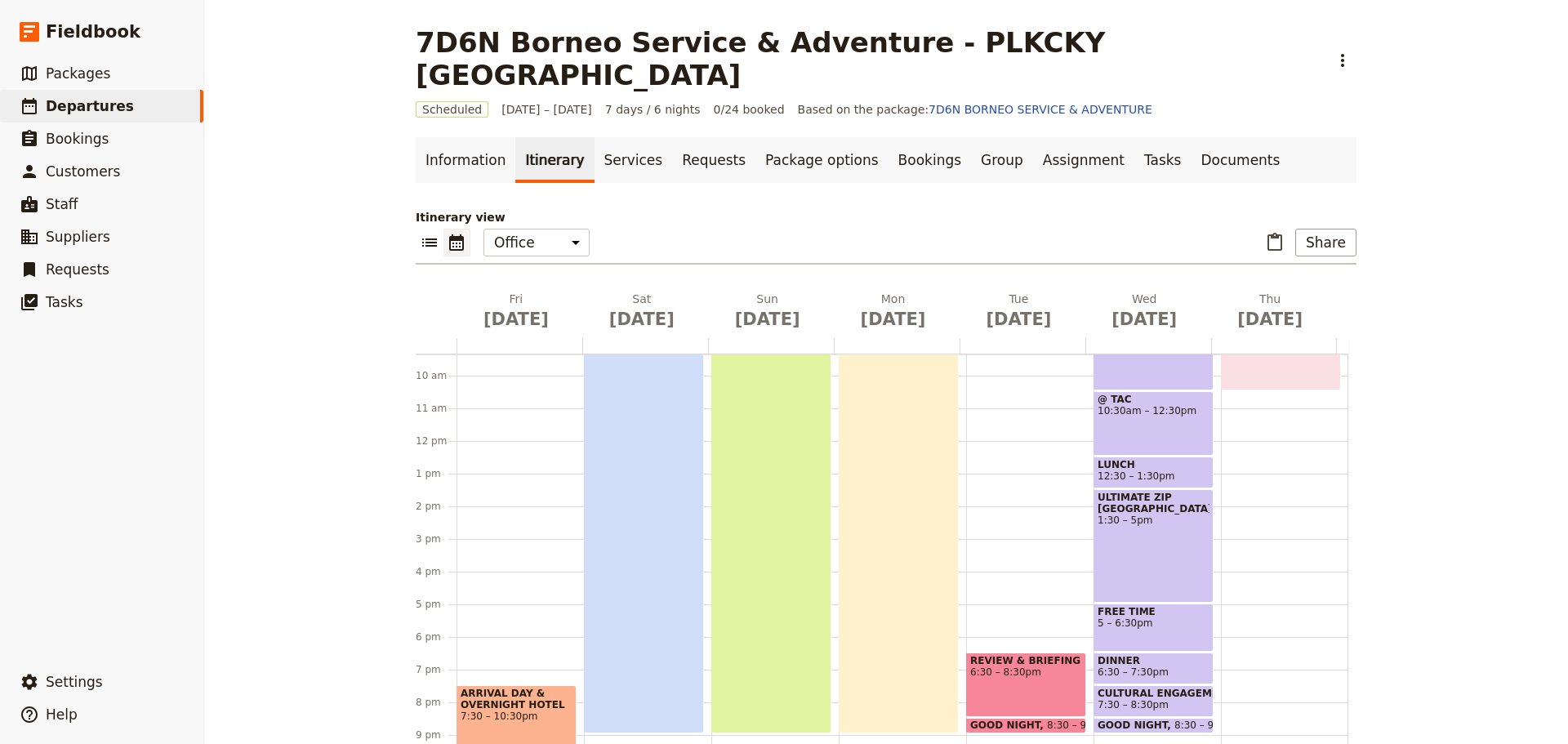
scroll to position [339, 0]
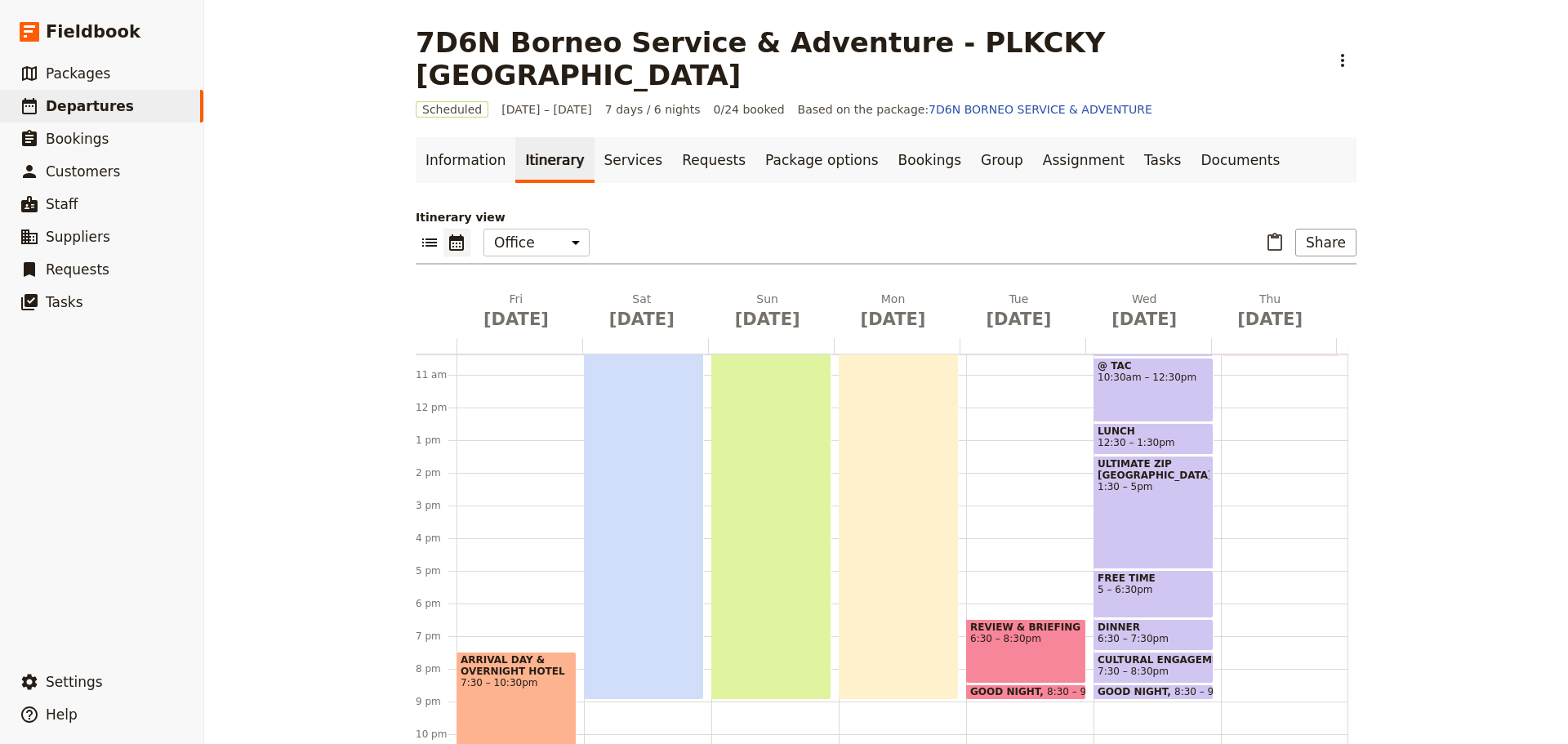
click at [1020, 633] on div "REVIEW & BRIEFING 6:30 – 8:30pm" at bounding box center [1026, 651] width 120 height 64
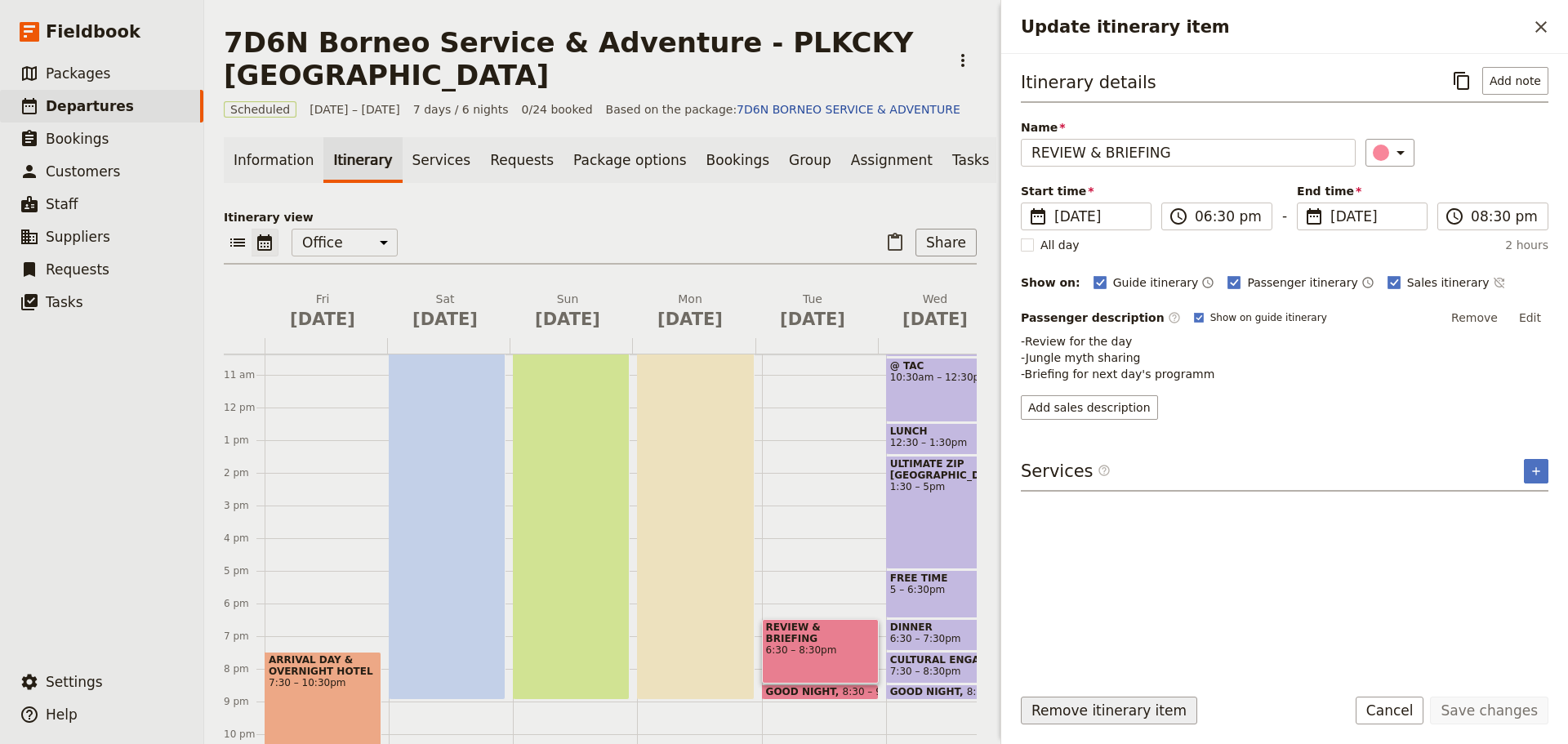
click at [1085, 711] on button "Remove itinerary item" at bounding box center [1109, 710] width 176 height 28
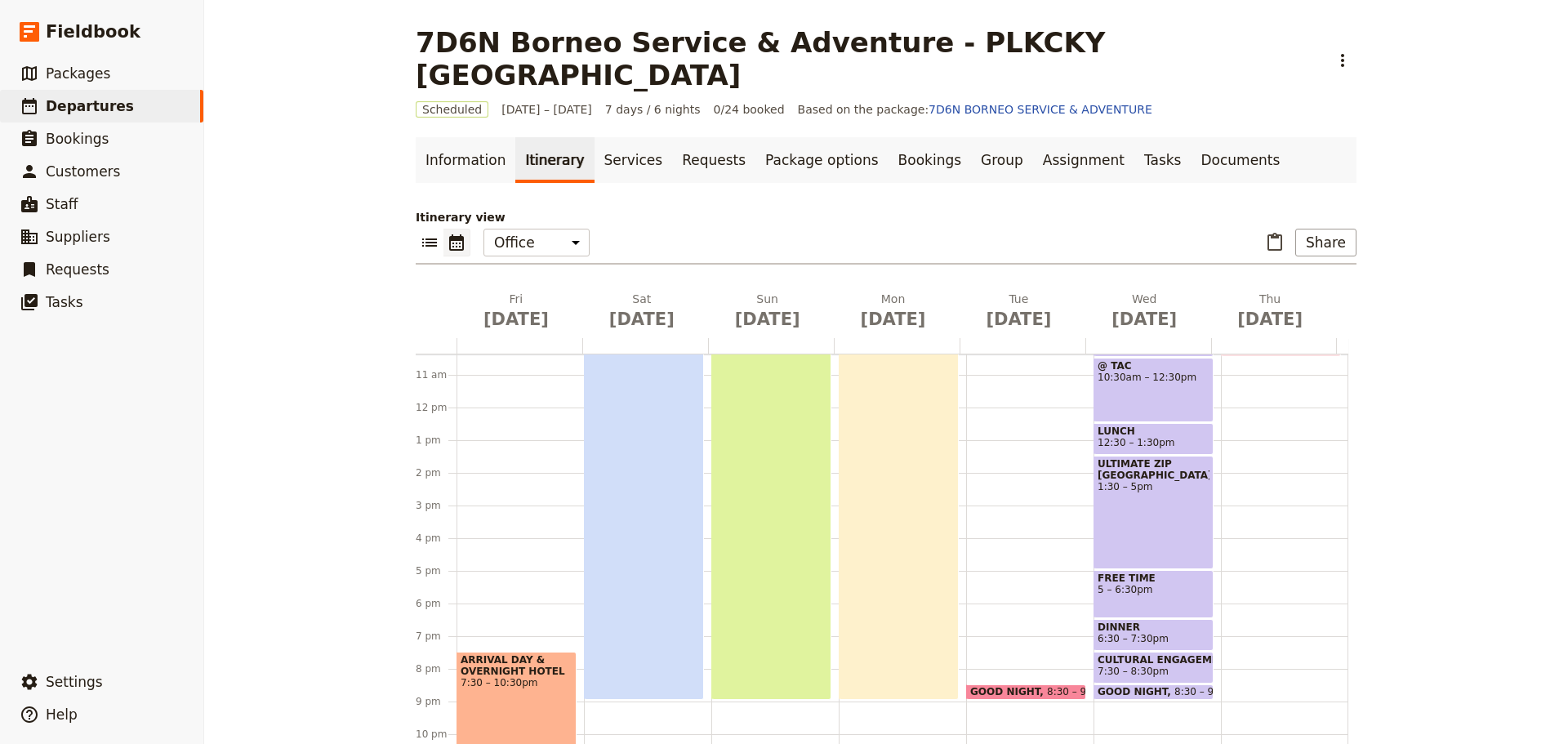
click at [1027, 693] on span at bounding box center [1027, 696] width 119 height 7
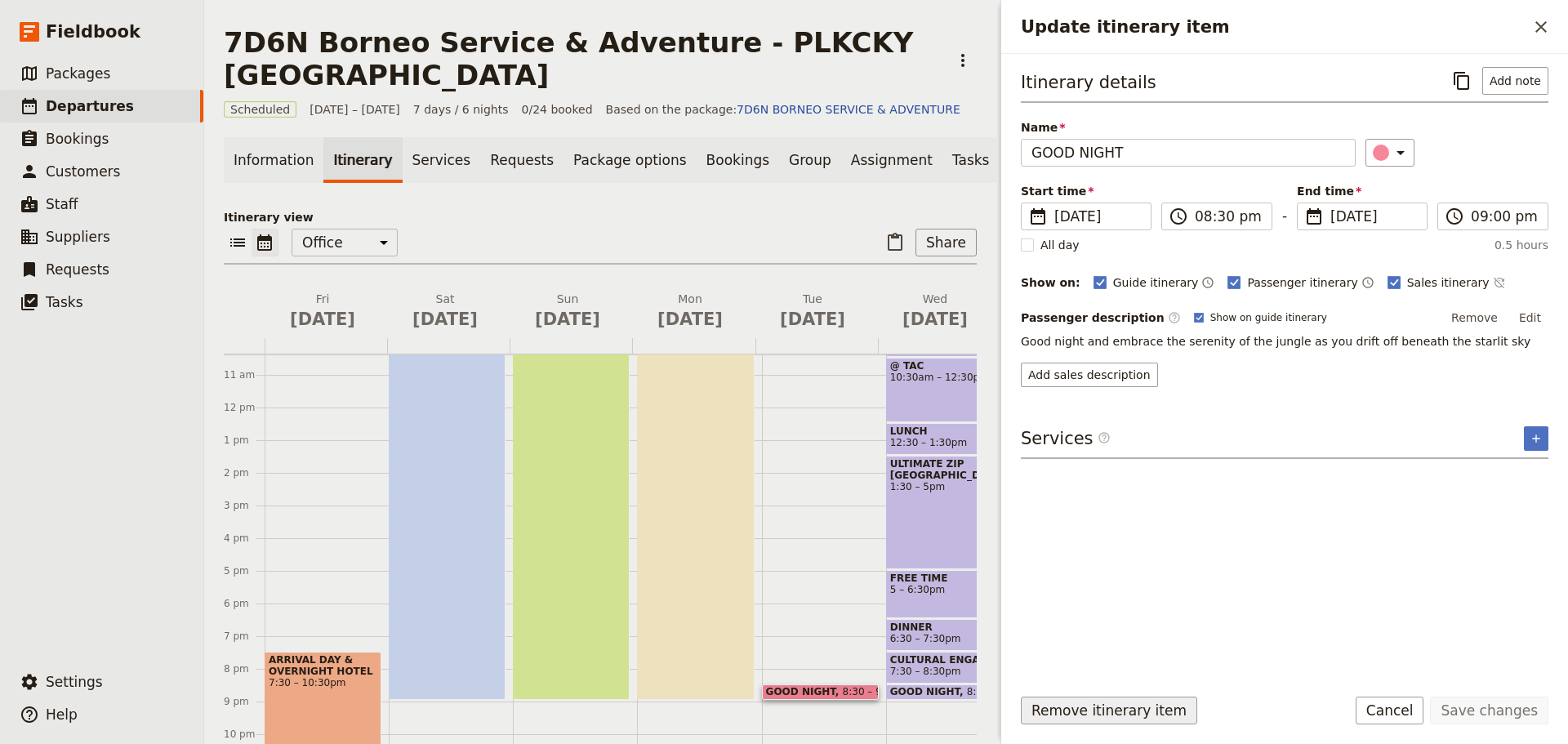
click at [1075, 710] on button "Remove itinerary item" at bounding box center [1109, 710] width 176 height 28
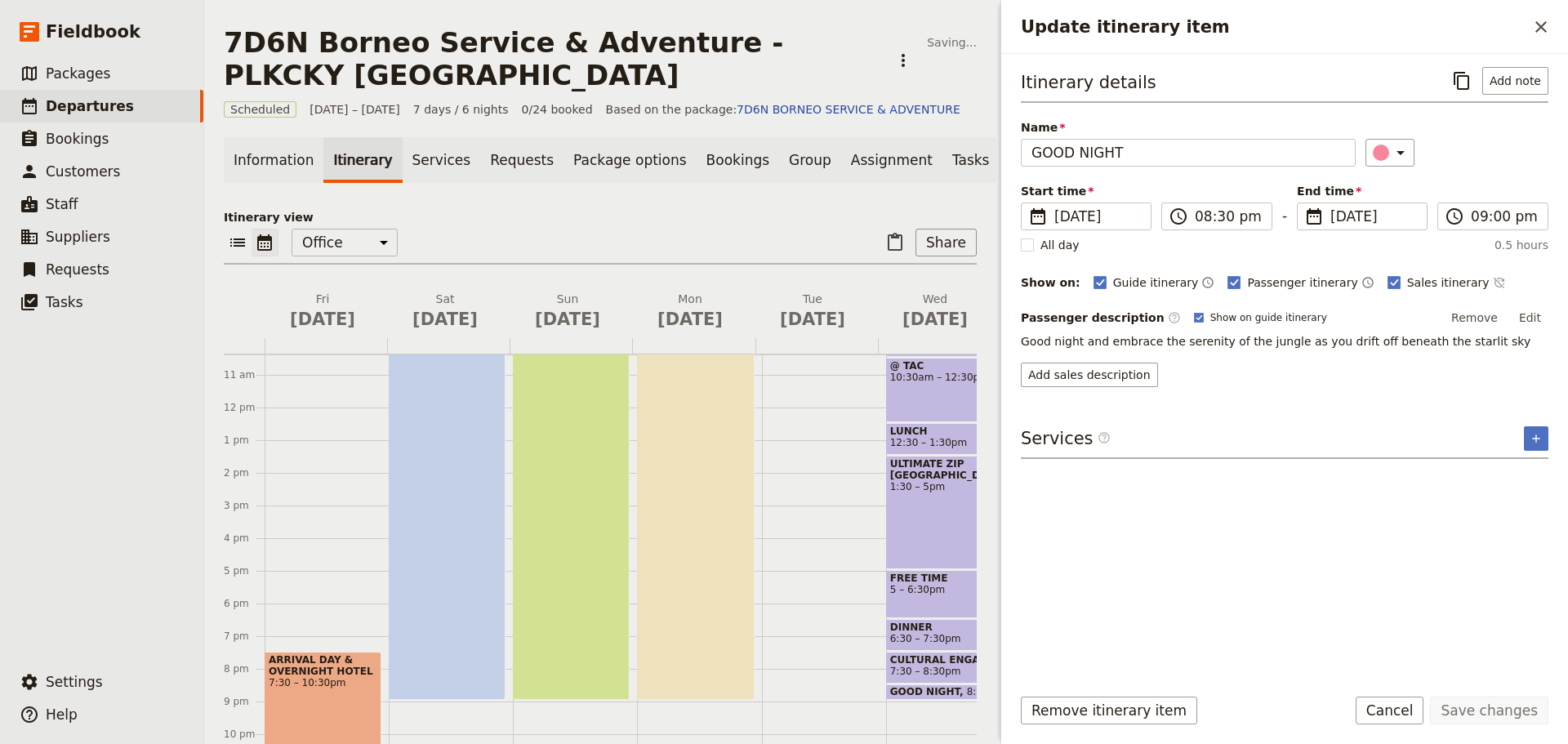
scroll to position [15, 0]
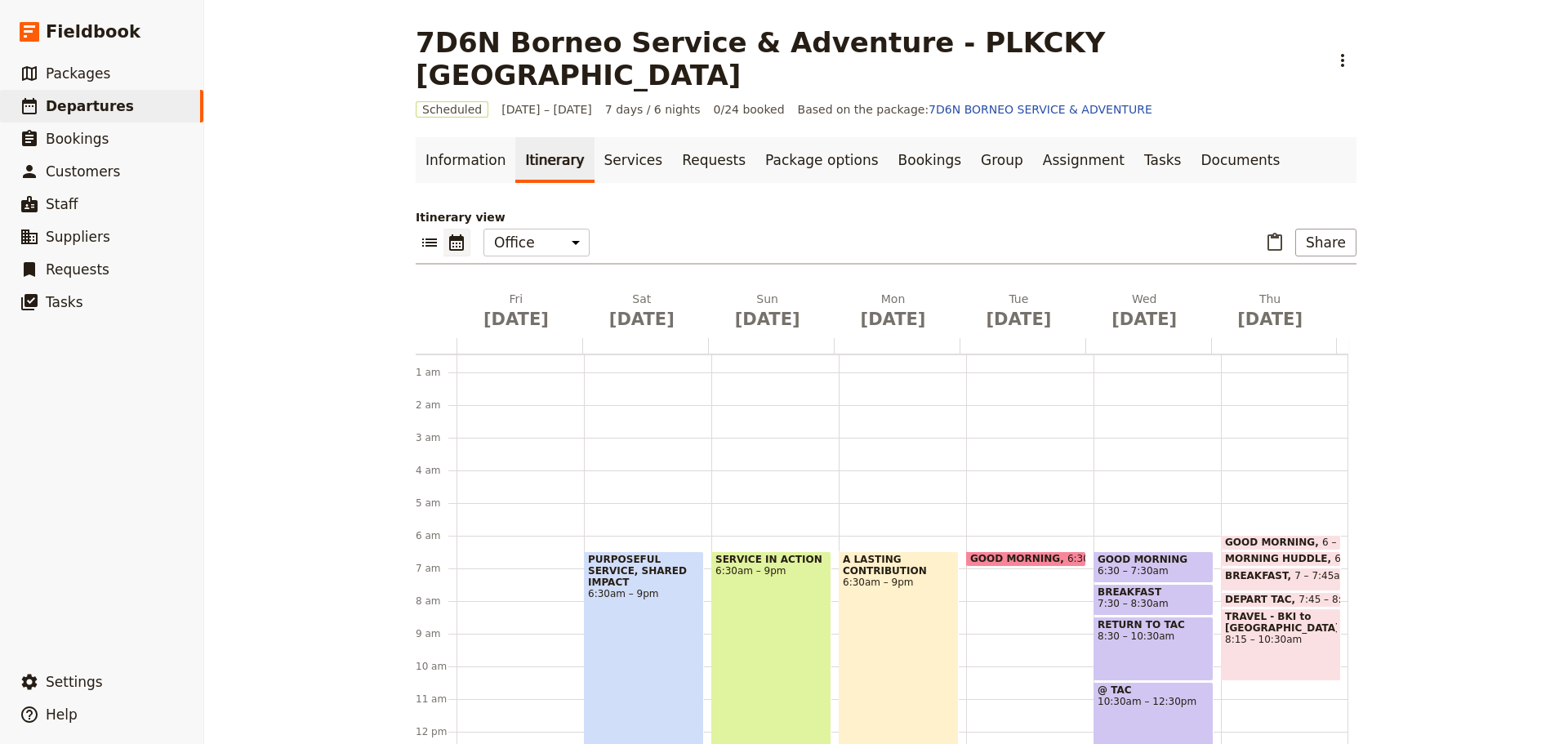
click at [1027, 560] on span at bounding box center [1027, 563] width 119 height 7
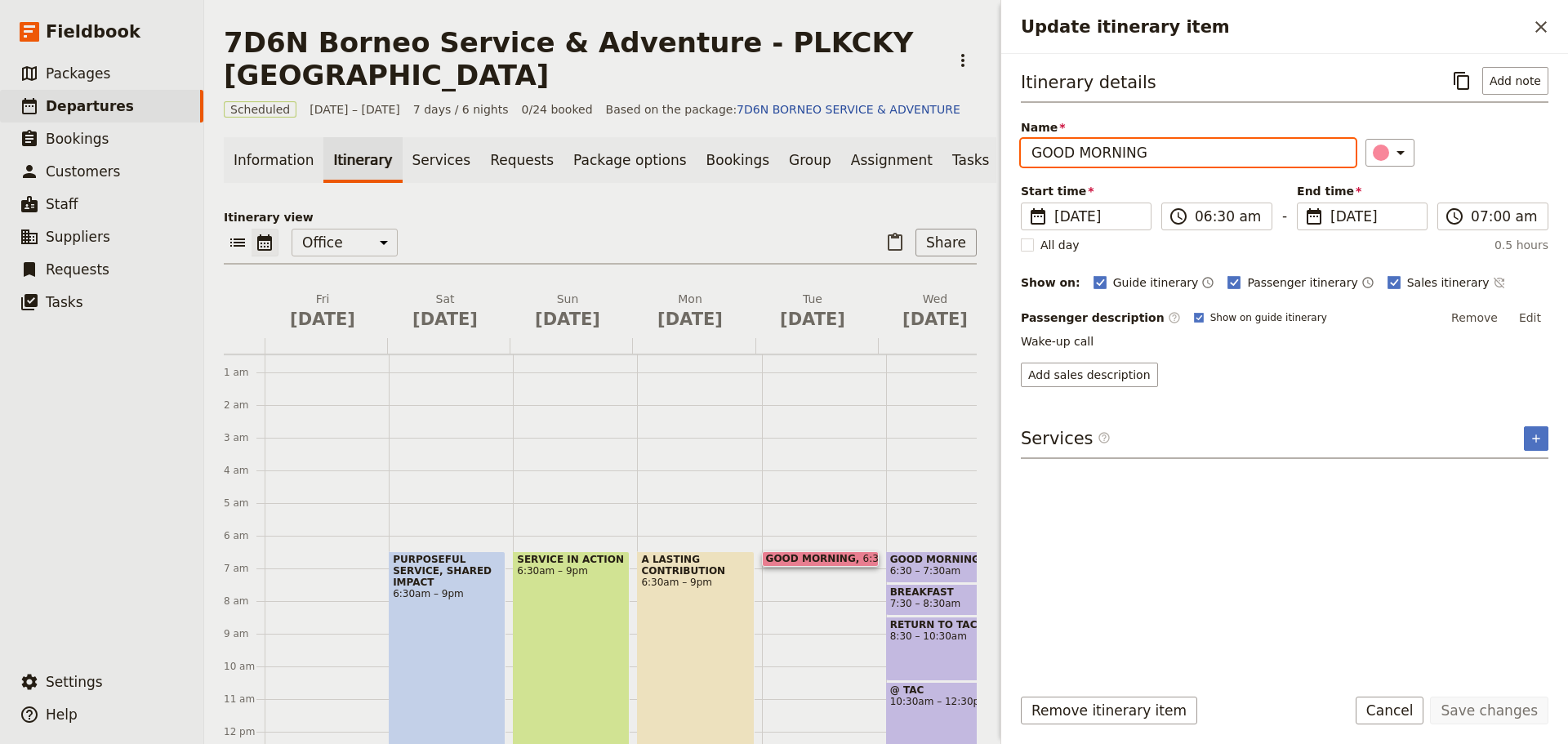
click at [1238, 142] on input "GOOD MORNING" at bounding box center [1188, 152] width 335 height 28
type input "G"
type input "INTO THE WILDERNESS"
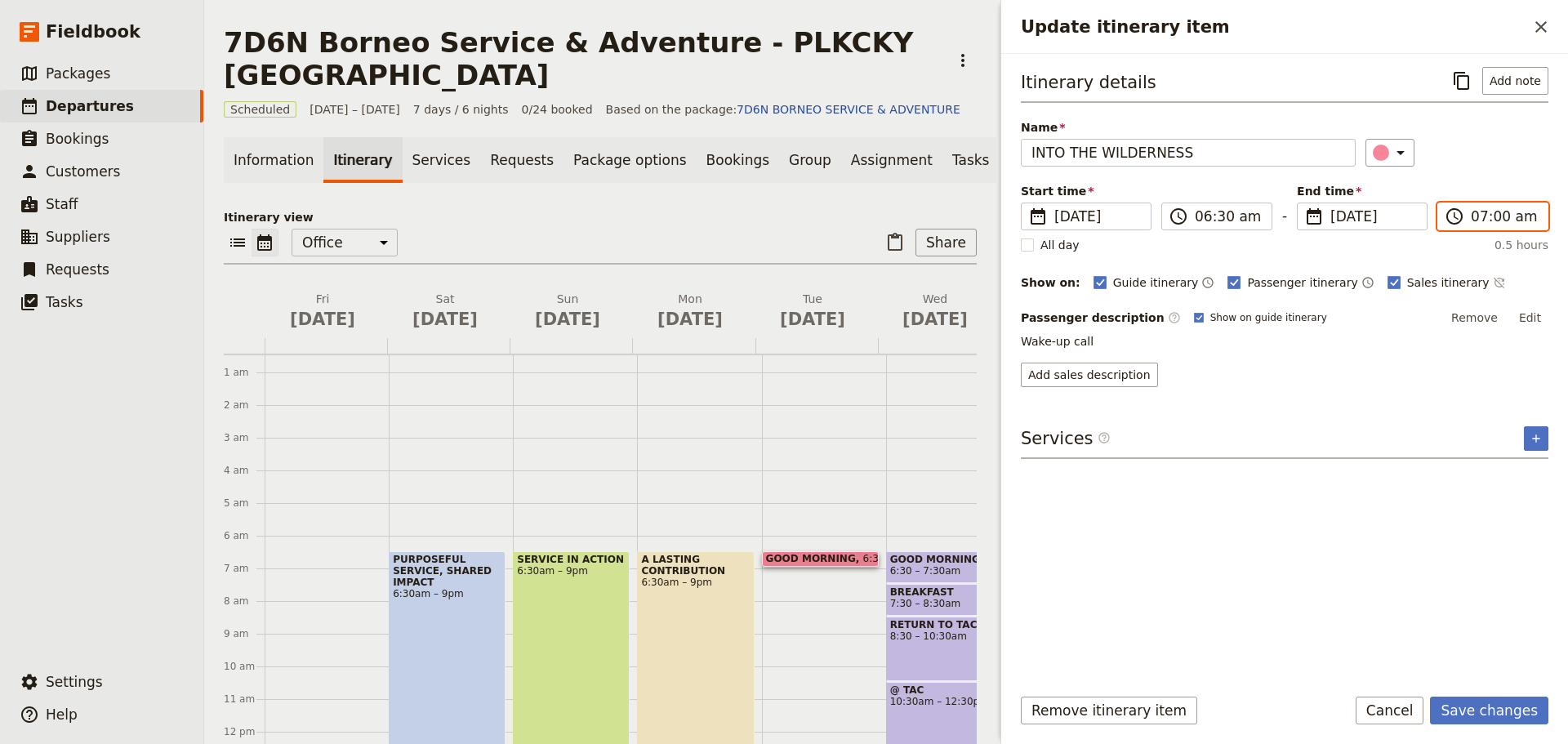
click at [1499, 221] on input "07:00 am" at bounding box center [1505, 217] width 67 height 20
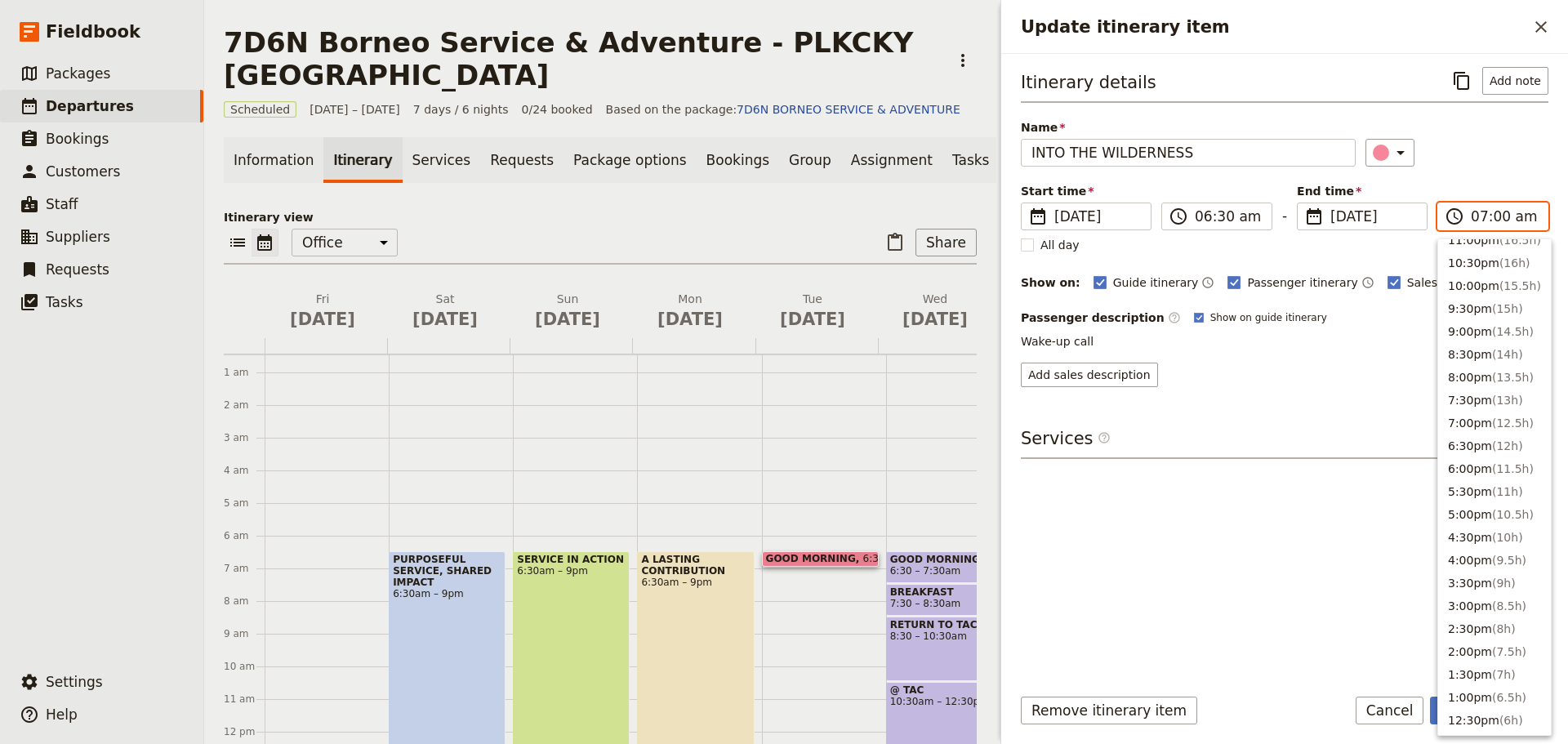
scroll to position [27, 0]
click at [1473, 344] on button "9:00pm ( 14.5h )" at bounding box center [1495, 341] width 113 height 23
type input "09:00 pm"
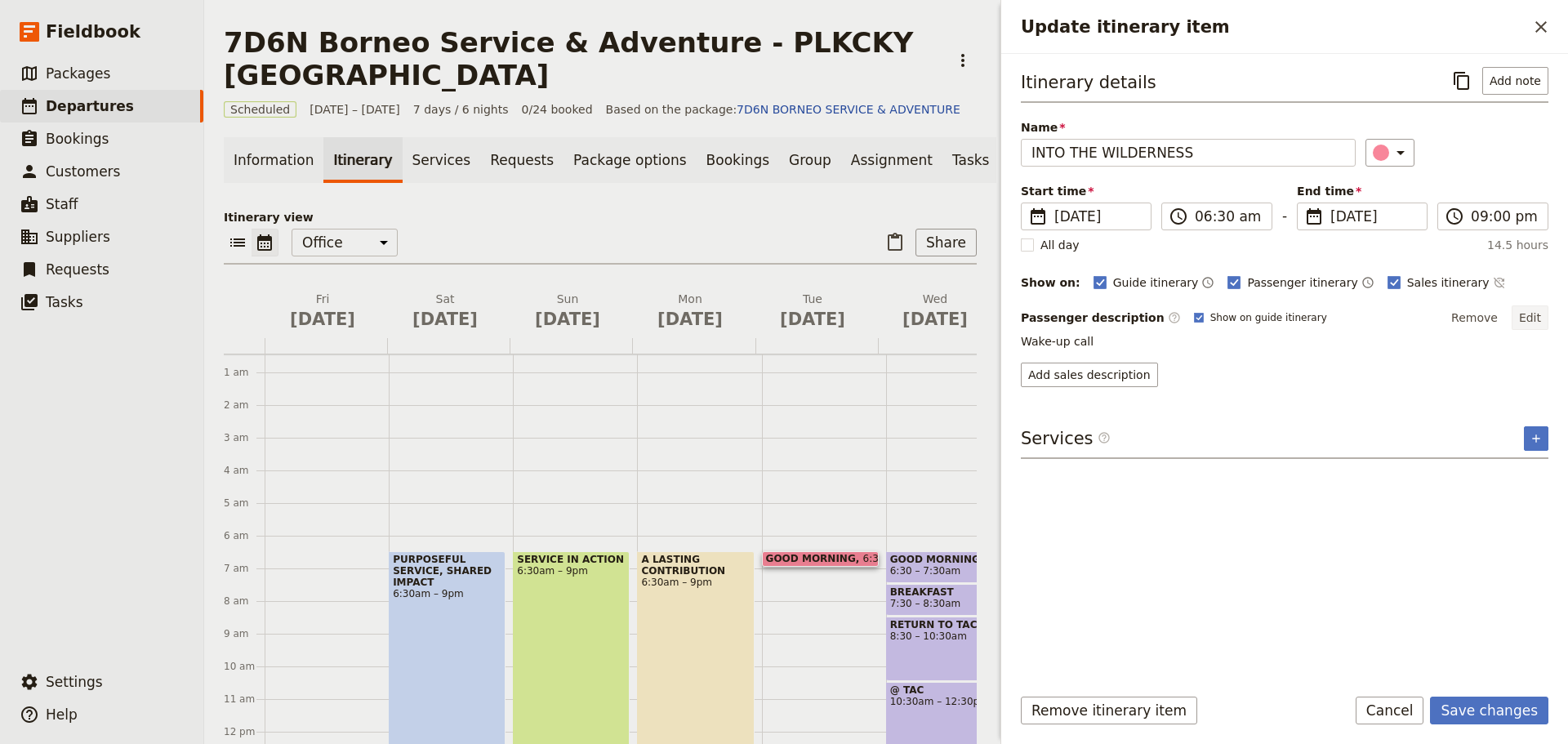
click at [1537, 318] on button "Edit" at bounding box center [1529, 318] width 37 height 25
drag, startPoint x: 1045, startPoint y: 348, endPoint x: 1154, endPoint y: 348, distance: 109.0
click at [1154, 348] on textarea "Wake-up call" at bounding box center [1284, 350] width 527 height 35
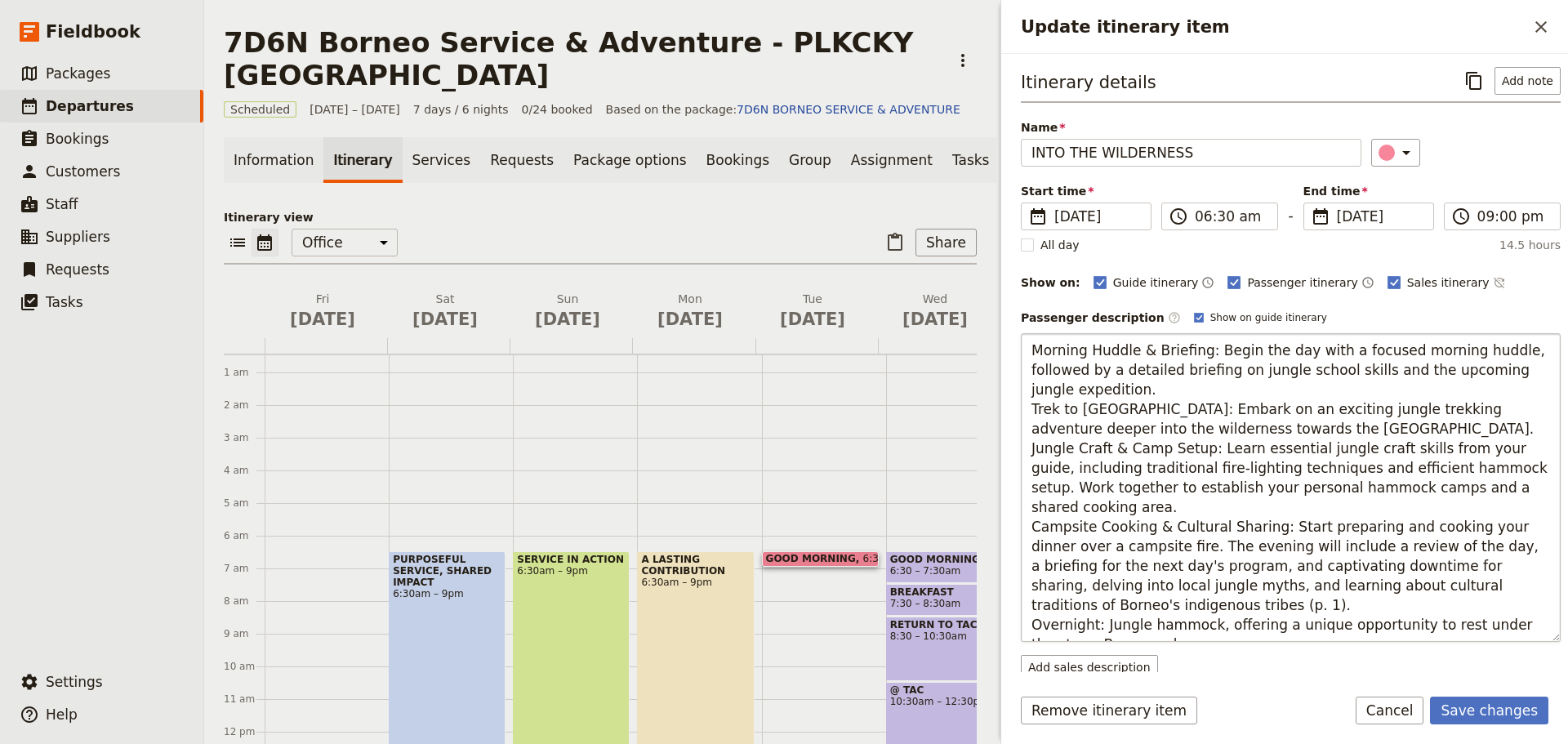
click at [1124, 390] on textarea "Morning Huddle & Briefing: Begin the day with a focused morning huddle, followe…" at bounding box center [1291, 488] width 540 height 309
click at [1502, 354] on textarea "Morning Huddle & Briefing: Begin the day with a focused morning huddle, followe…" at bounding box center [1291, 488] width 540 height 309
click at [1217, 387] on textarea "Morning Huddle & Briefing: Begin the day with a focused morning huddle. Breakfa…" at bounding box center [1291, 488] width 540 height 309
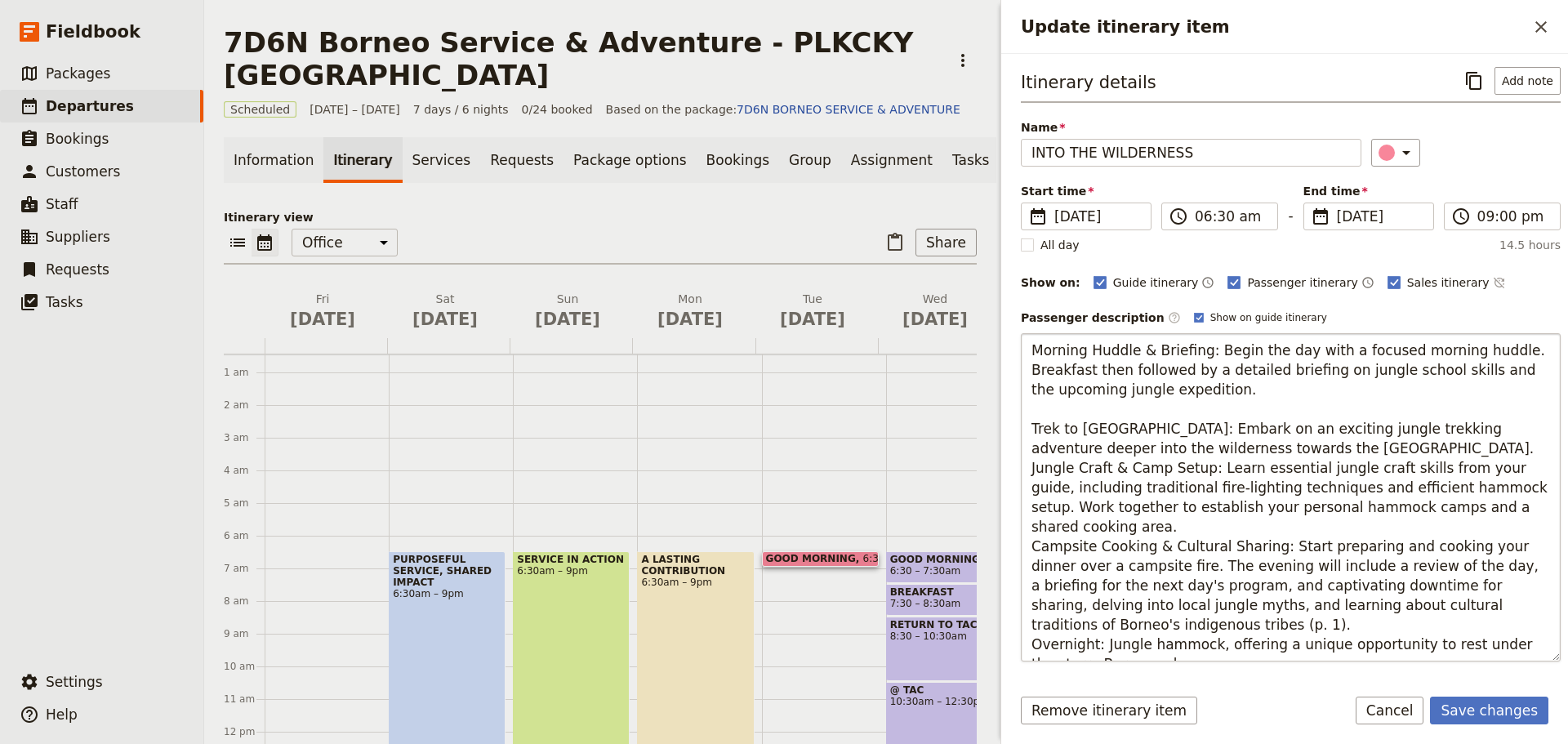
click at [1342, 455] on textarea "Morning Huddle & Briefing: Begin the day with a focused morning huddle. Breakfa…" at bounding box center [1291, 498] width 540 height 328
type textarea "Morning Huddle & Briefing: Begin the day with a focused morning huddle. Breakfa…"
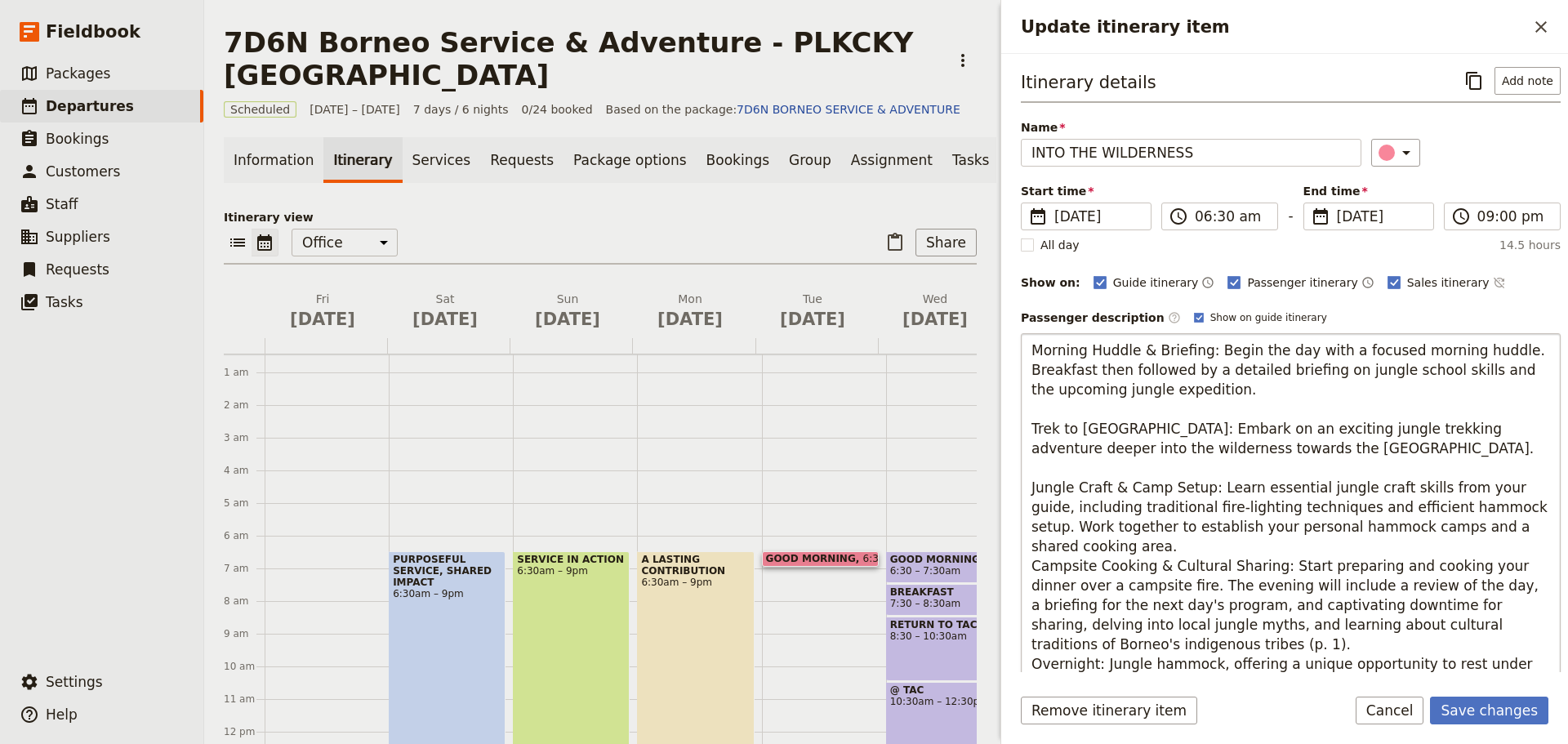
drag, startPoint x: 1033, startPoint y: 428, endPoint x: 1329, endPoint y: 456, distance: 297.3
click at [1329, 456] on textarea "Morning Huddle & Briefing: Begin the day with a focused morning huddle. Breakfa…" at bounding box center [1291, 508] width 540 height 348
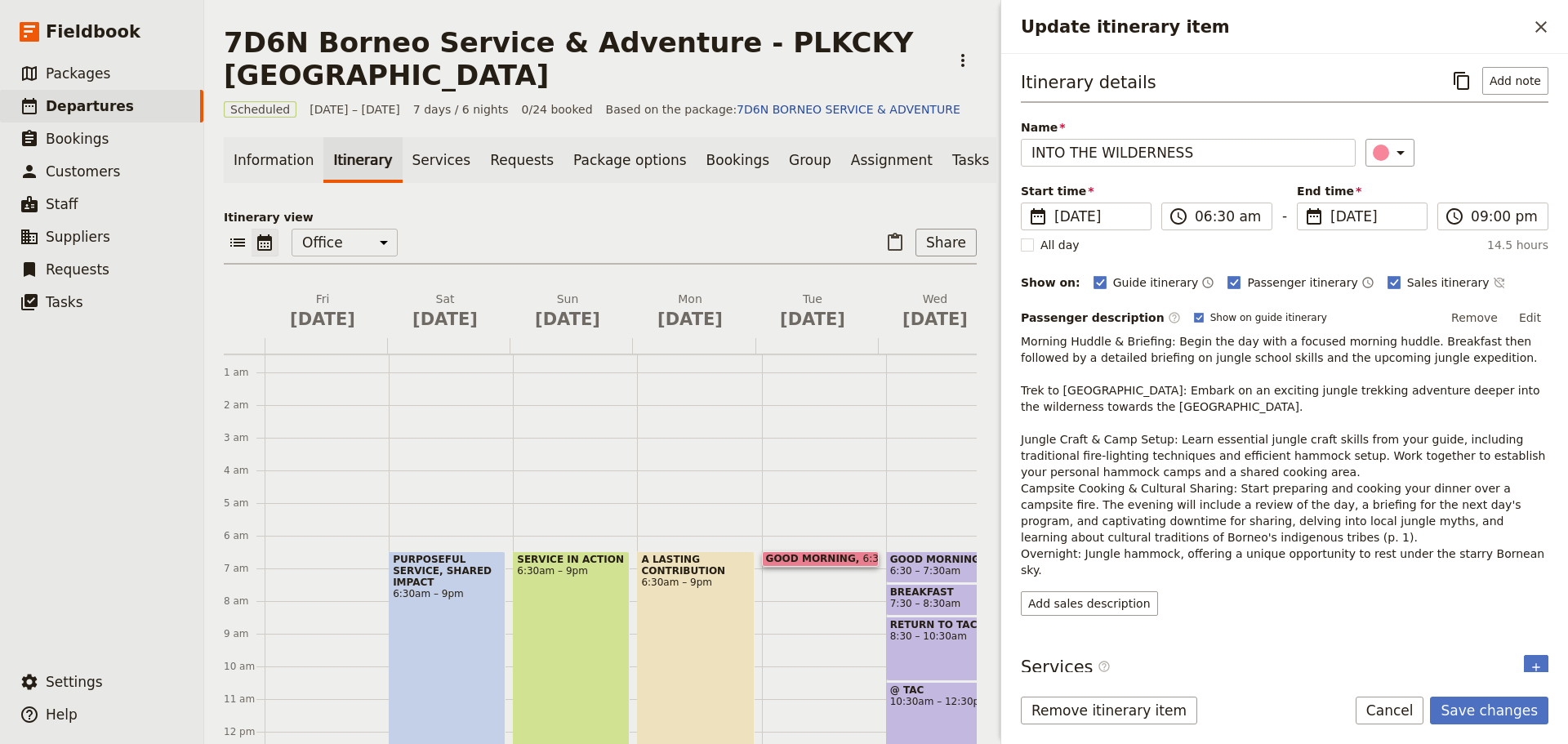
click at [1525, 319] on button "Edit" at bounding box center [1529, 318] width 37 height 25
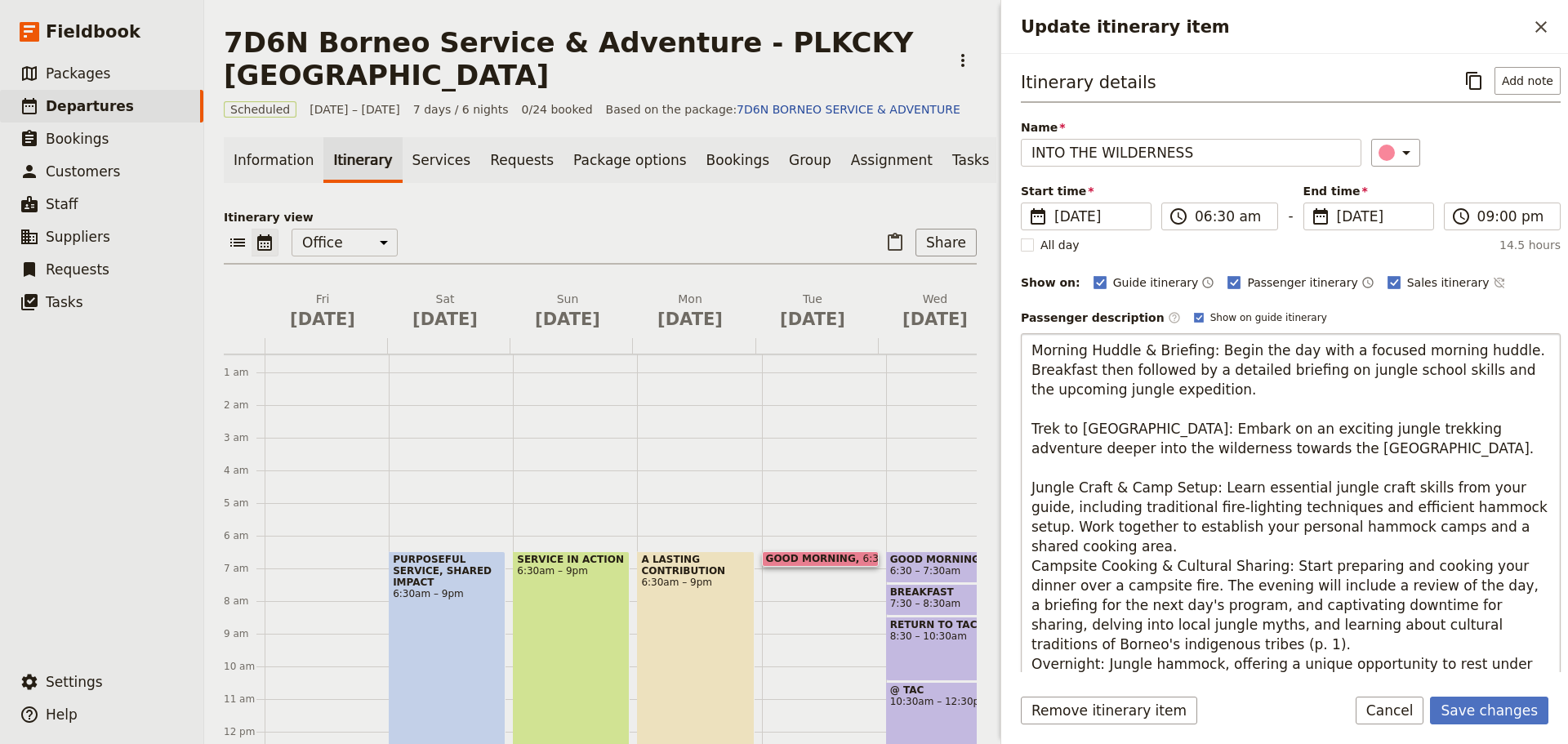
click at [1314, 449] on textarea "Morning Huddle & Briefing: Begin the day with a focused morning huddle. Breakfa…" at bounding box center [1291, 508] width 540 height 348
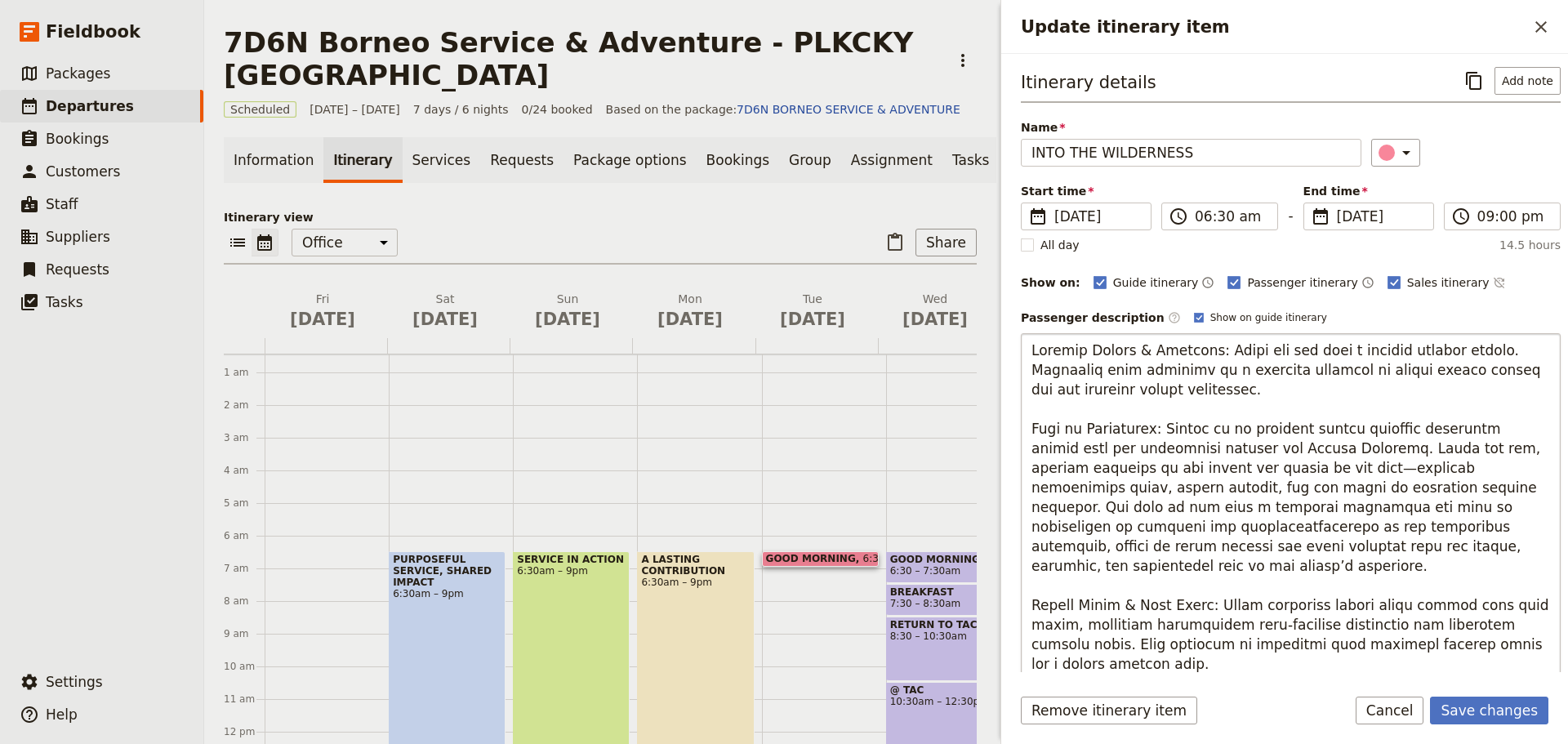
drag, startPoint x: 1307, startPoint y: 525, endPoint x: 1230, endPoint y: 532, distance: 77.3
click at [1230, 532] on textarea "Update itinerary item" at bounding box center [1291, 556] width 540 height 446
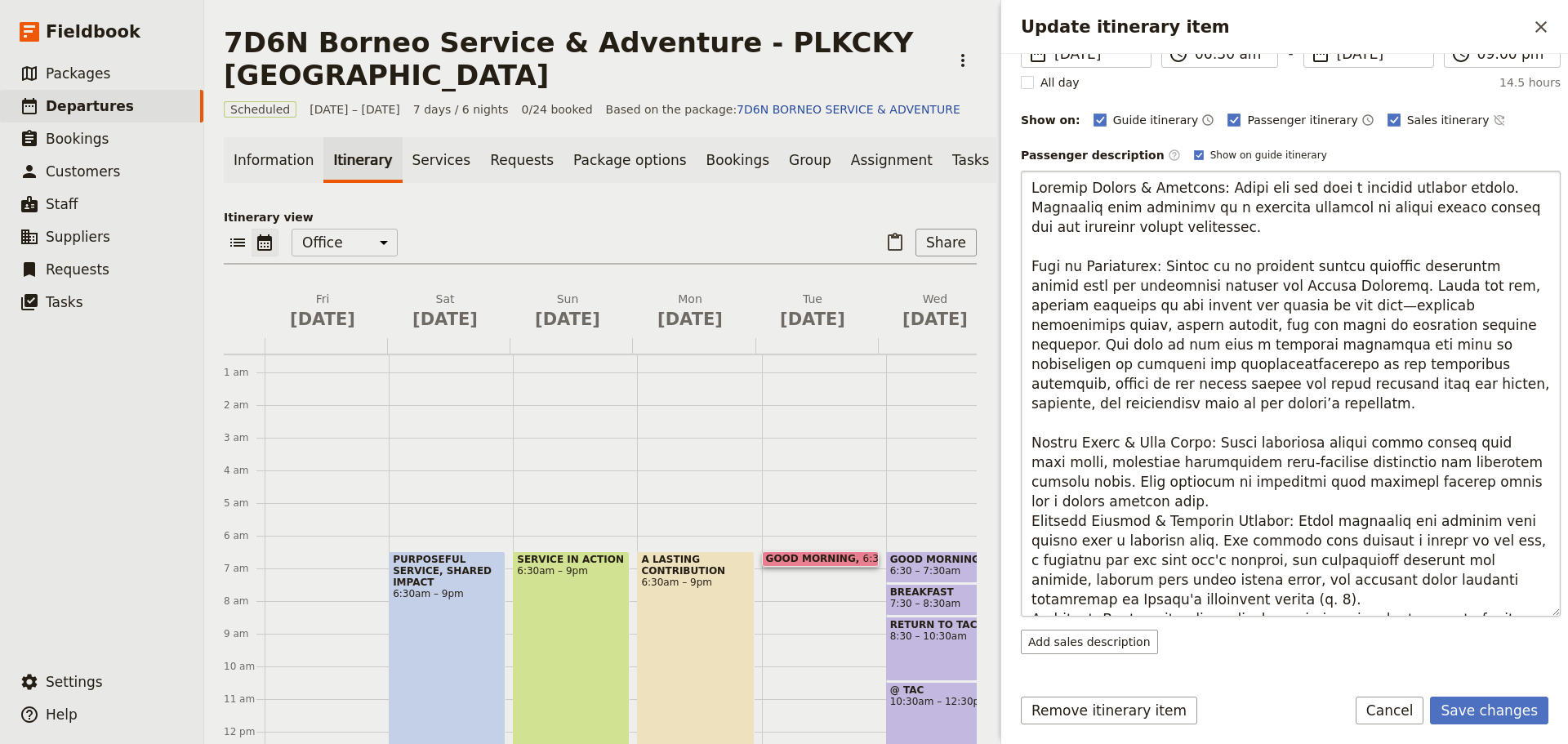
scroll to position [163, 0]
click at [1207, 425] on textarea "Update itinerary item" at bounding box center [1291, 393] width 540 height 446
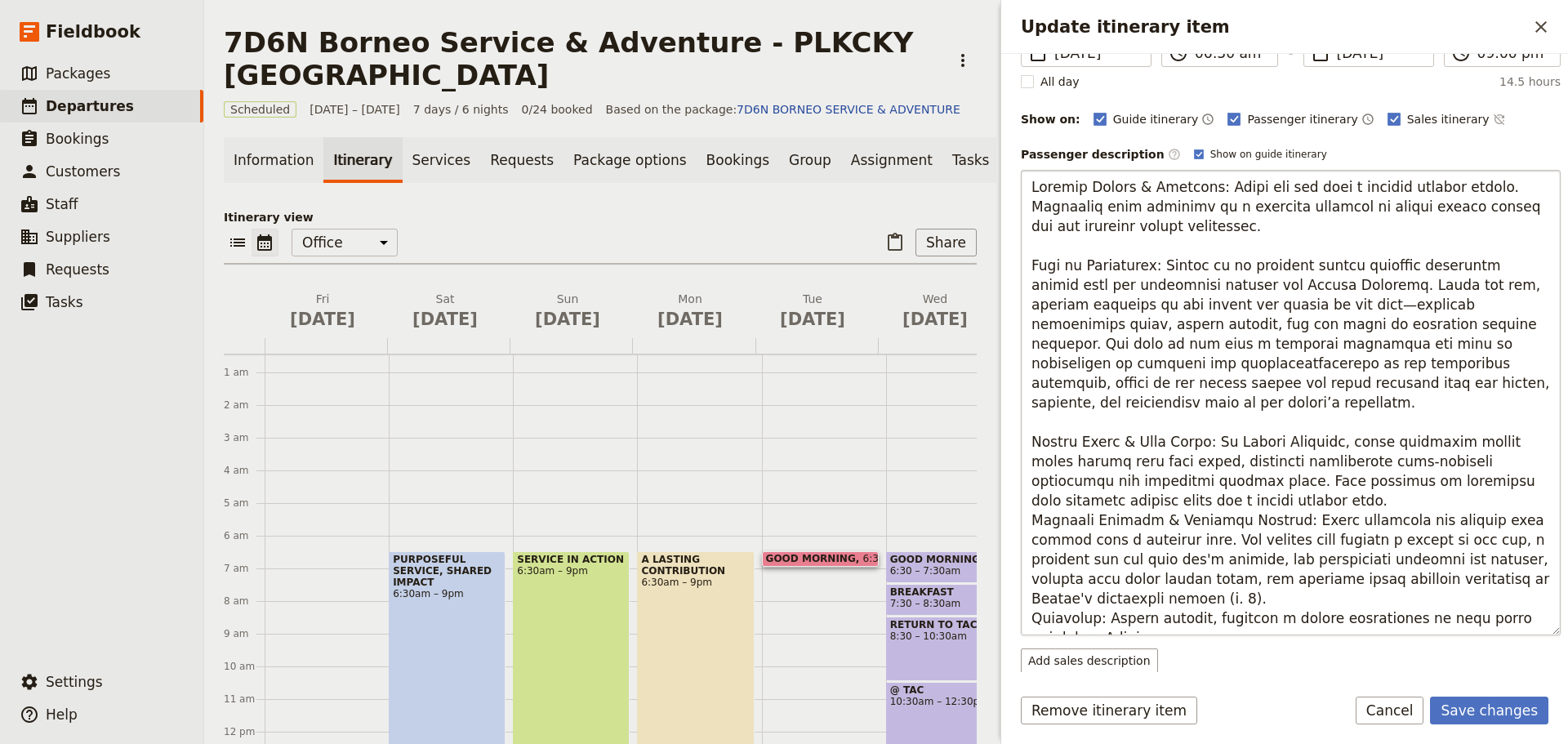
click at [1197, 480] on textarea "Update itinerary item" at bounding box center [1291, 403] width 540 height 466
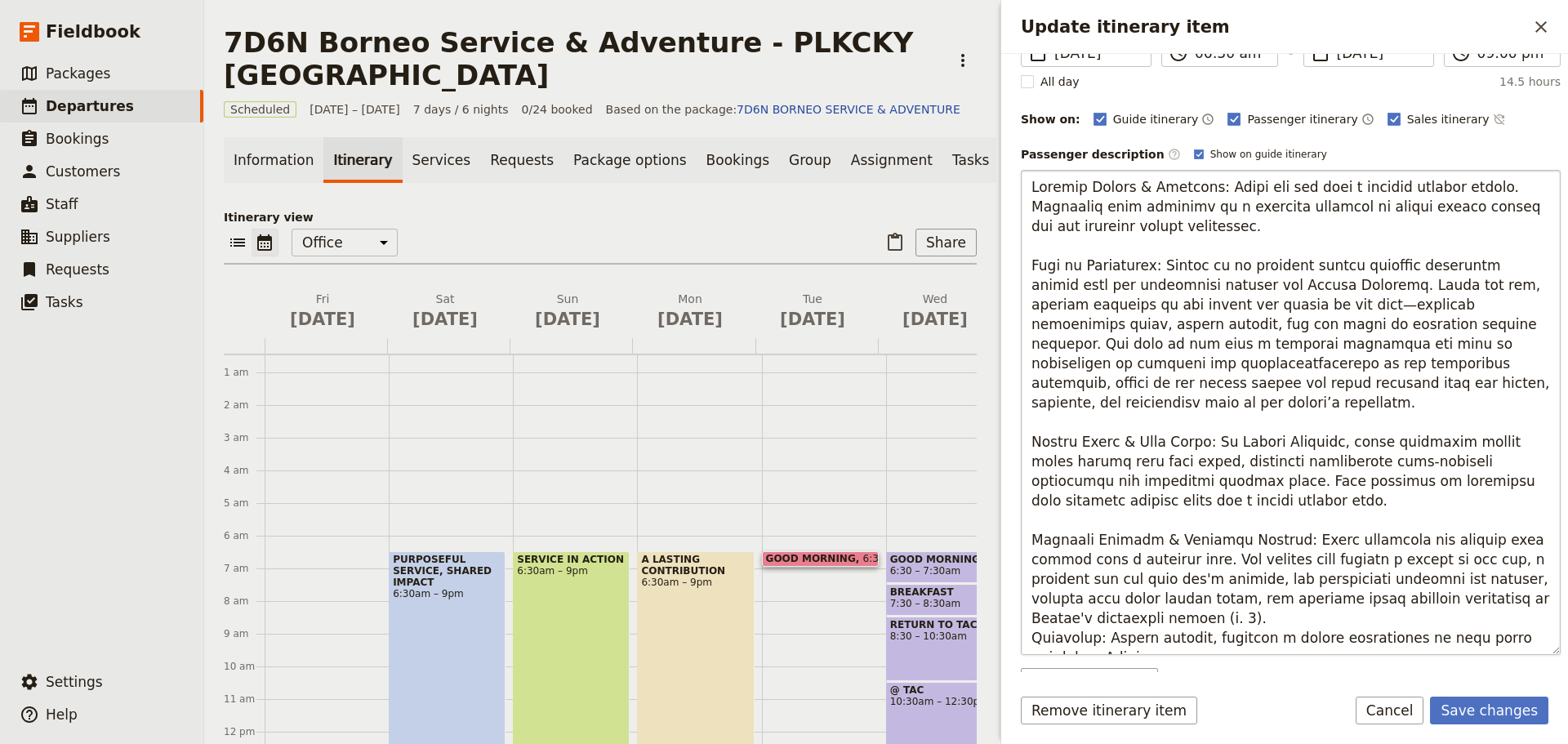
click at [1094, 593] on textarea "Update itinerary item" at bounding box center [1291, 413] width 540 height 485
type textarea "Loremip Dolors & Ametcons: Adipi eli sed doei t incidid utlabor etdolo. Magnaal…"
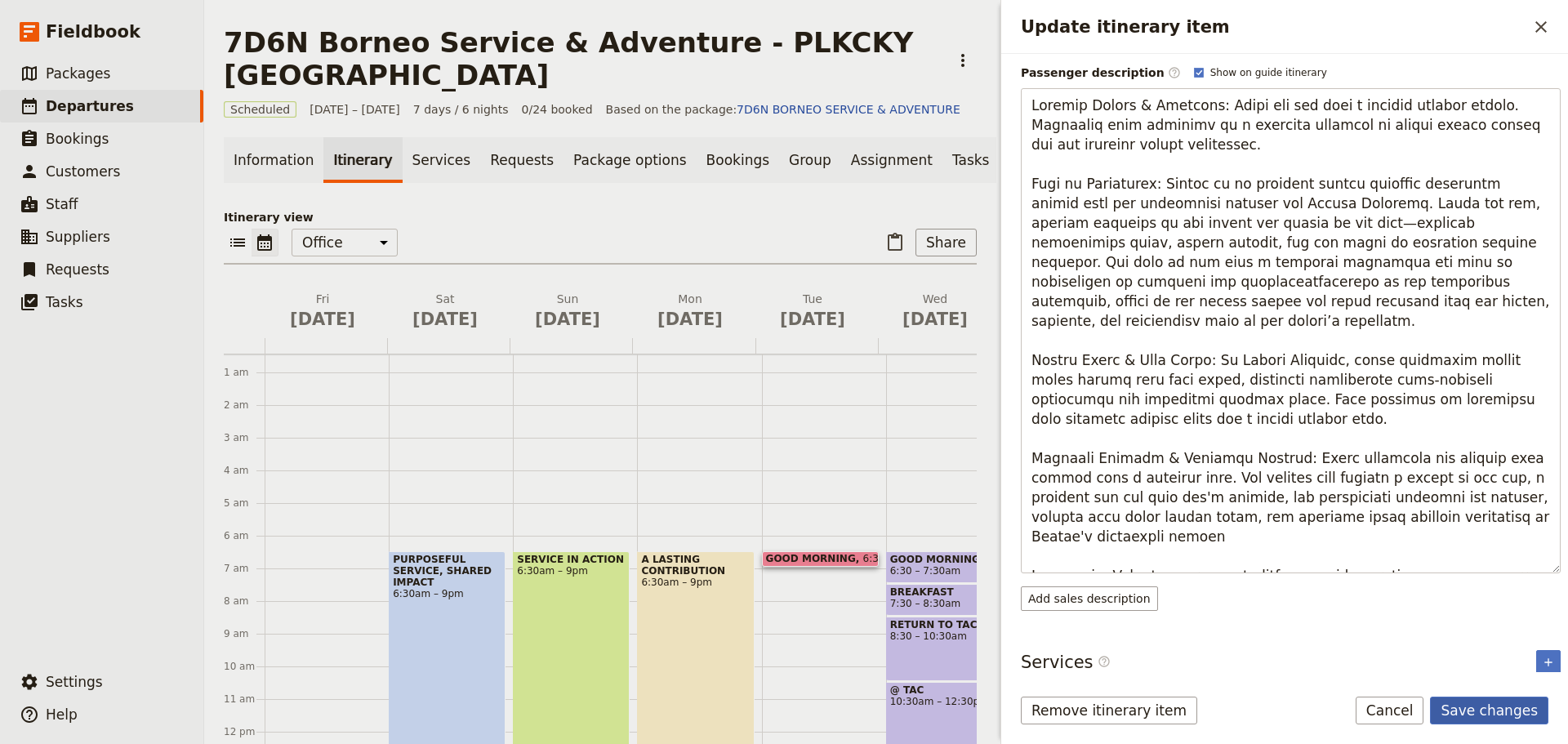
scroll to position [96, 0]
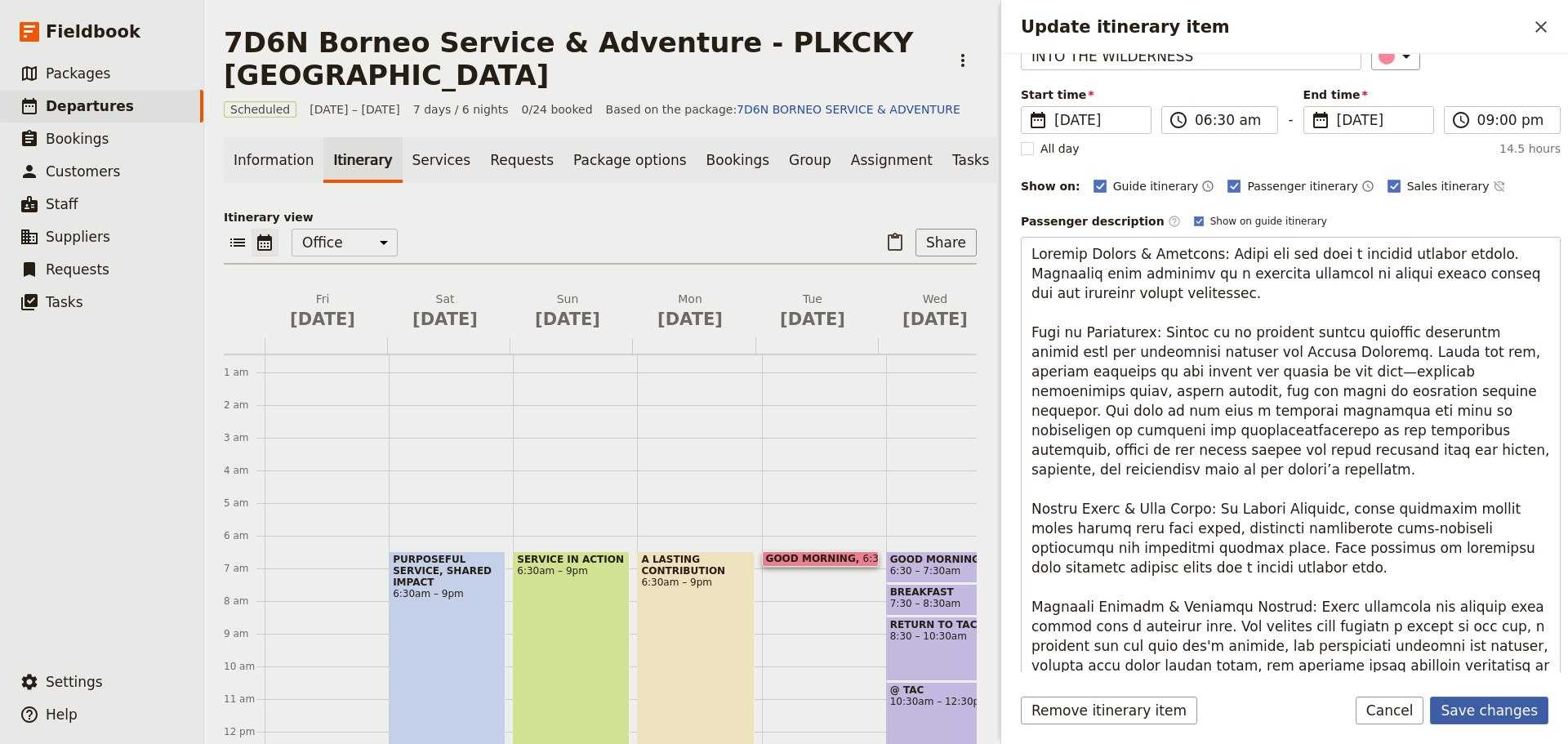
click at [1469, 715] on button "Save changes" at bounding box center [1490, 710] width 119 height 28
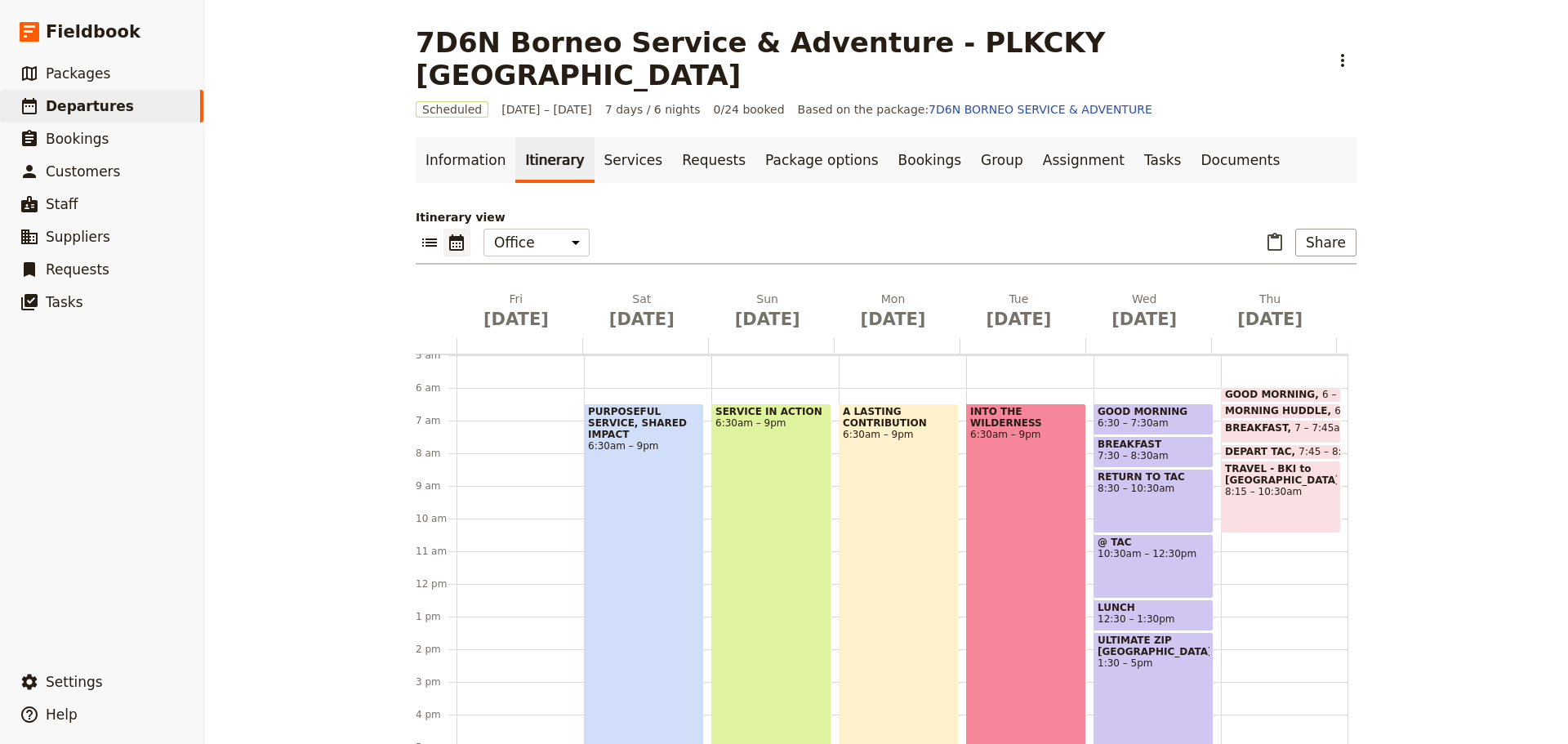
scroll to position [178, 0]
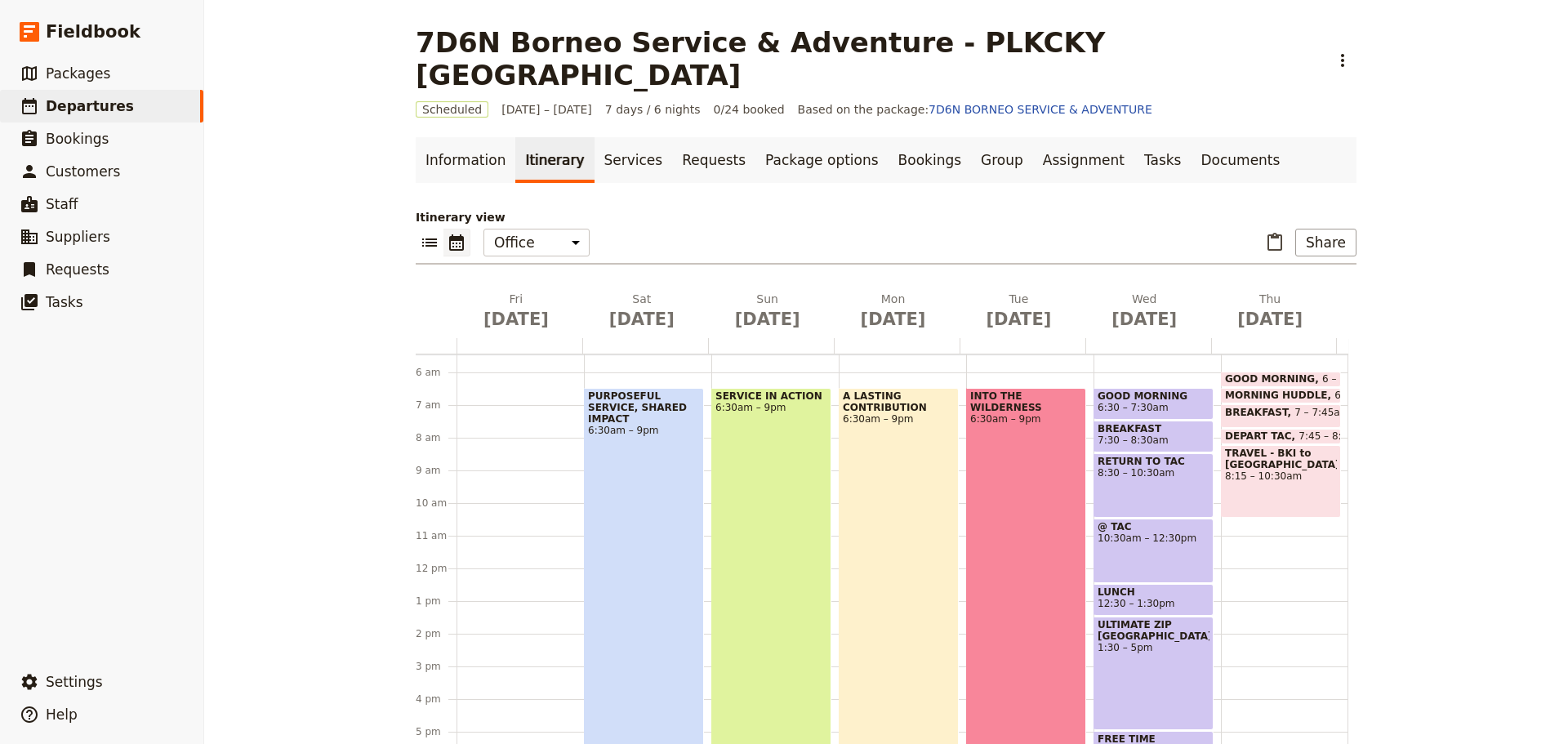
click at [1139, 434] on span "7:30 – 8:30am" at bounding box center [1134, 440] width 71 height 12
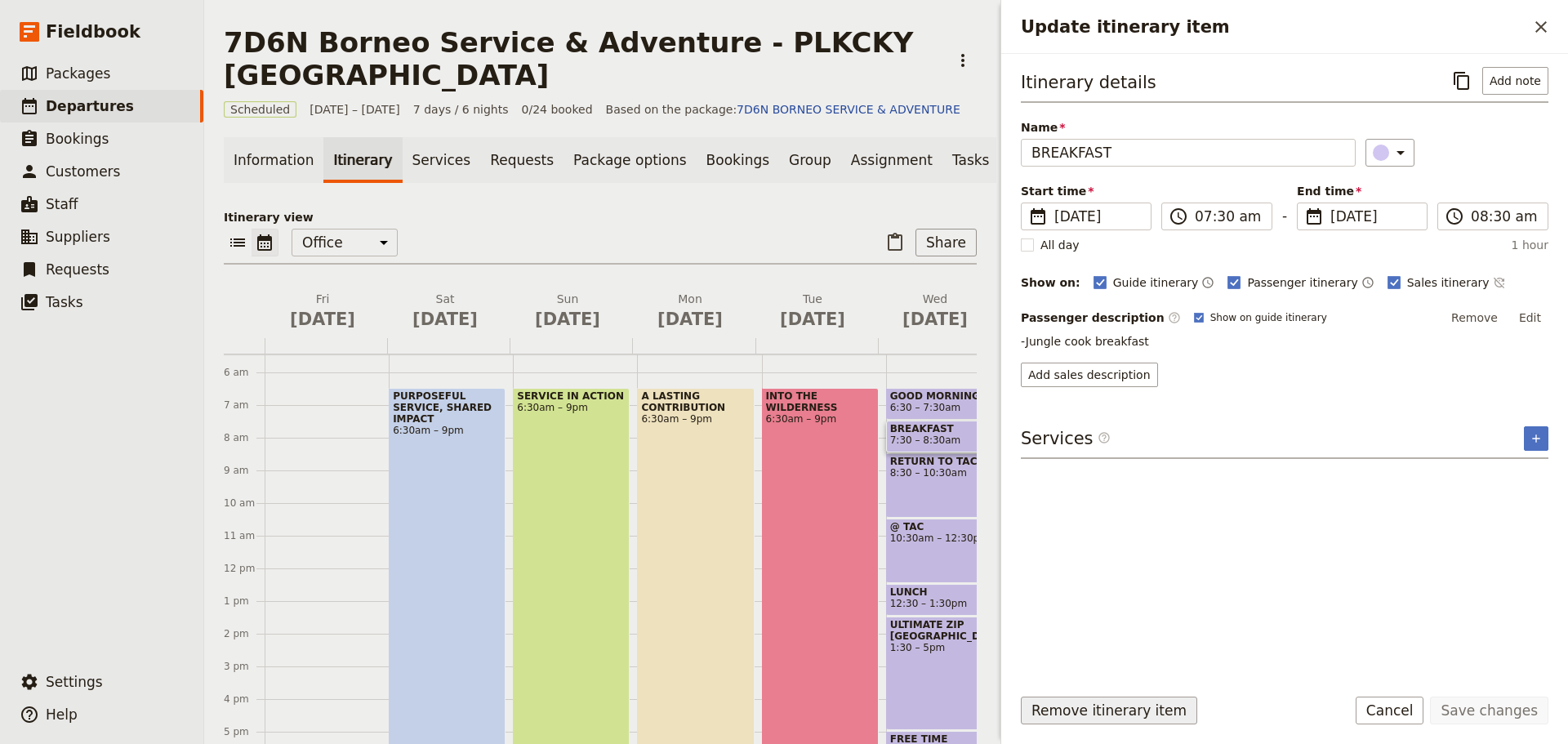
click at [1127, 707] on button "Remove itinerary item" at bounding box center [1109, 710] width 176 height 28
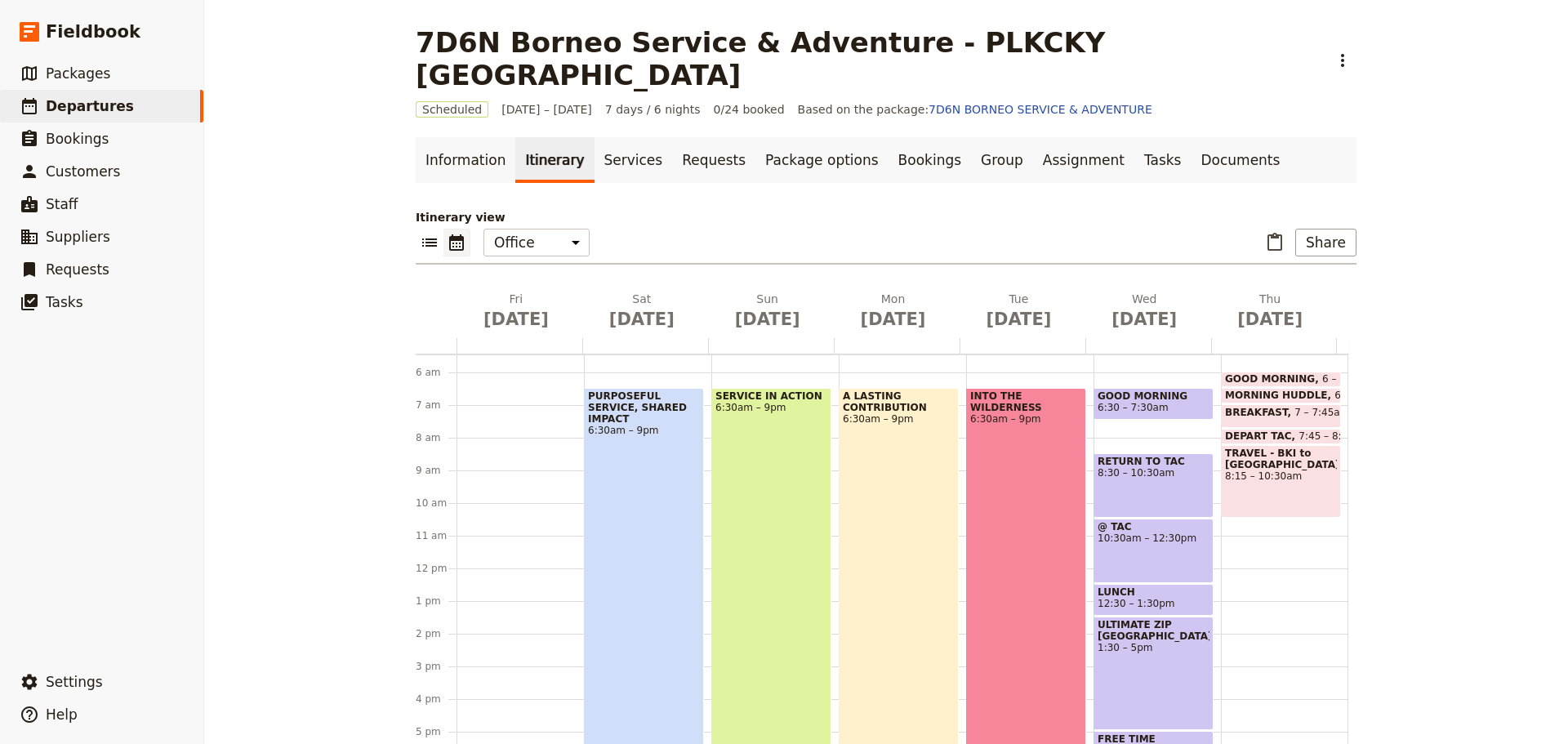
click at [1153, 461] on div "RETURN TO TAC 8:30 – 10:30am" at bounding box center [1153, 485] width 120 height 64
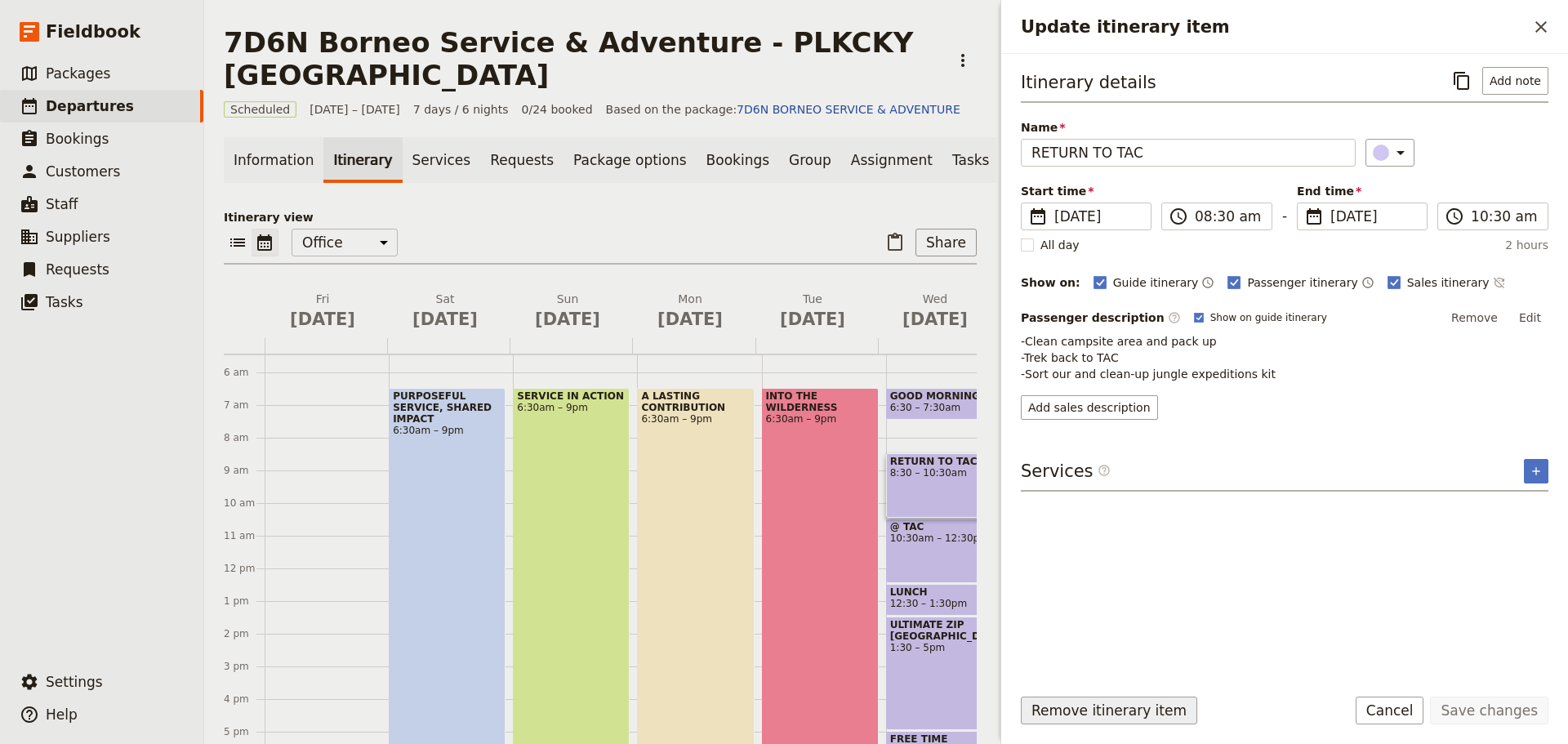
click at [1144, 708] on button "Remove itinerary item" at bounding box center [1109, 710] width 176 height 28
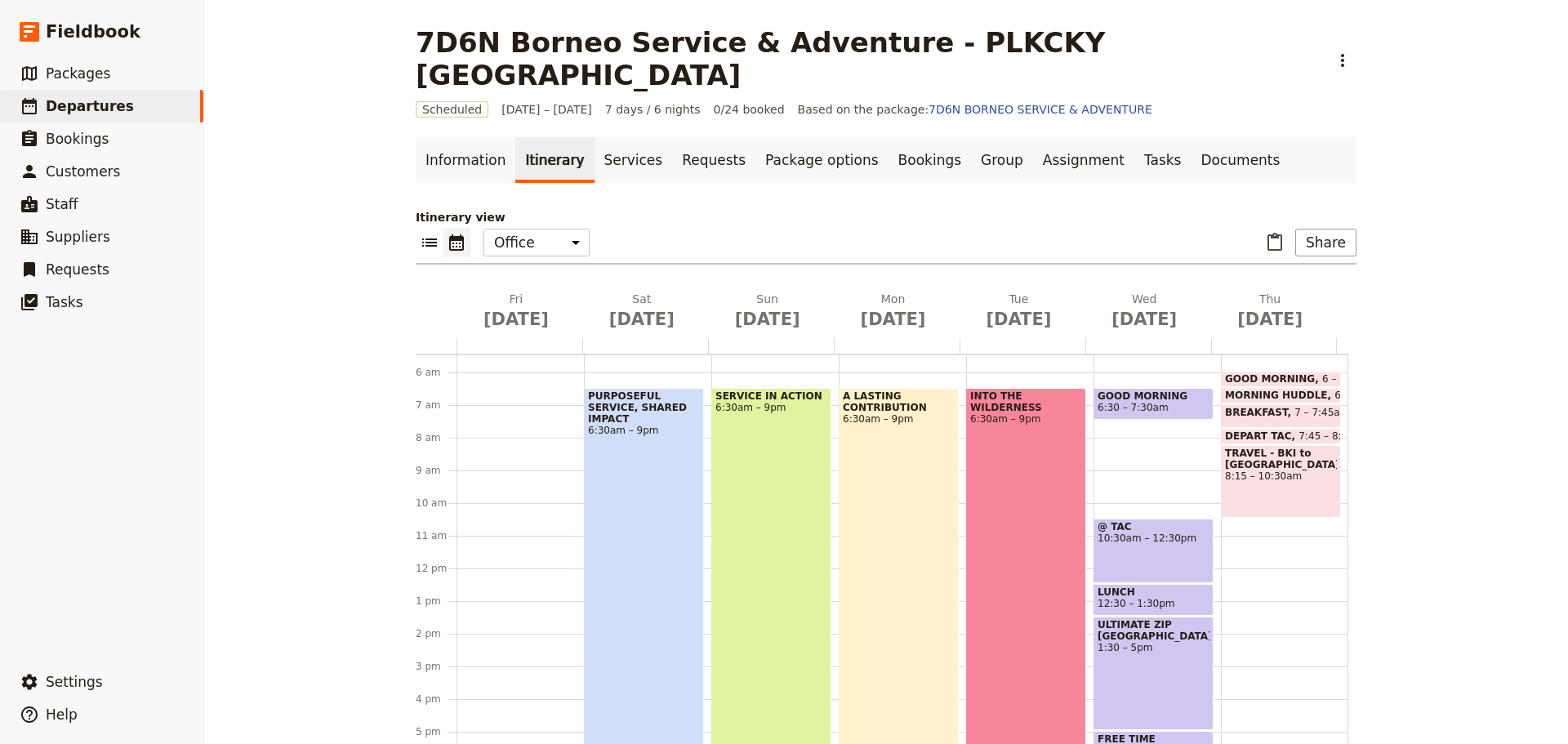
click at [1131, 533] on div "@ TAC 10:30am – 12:30pm" at bounding box center [1153, 550] width 120 height 64
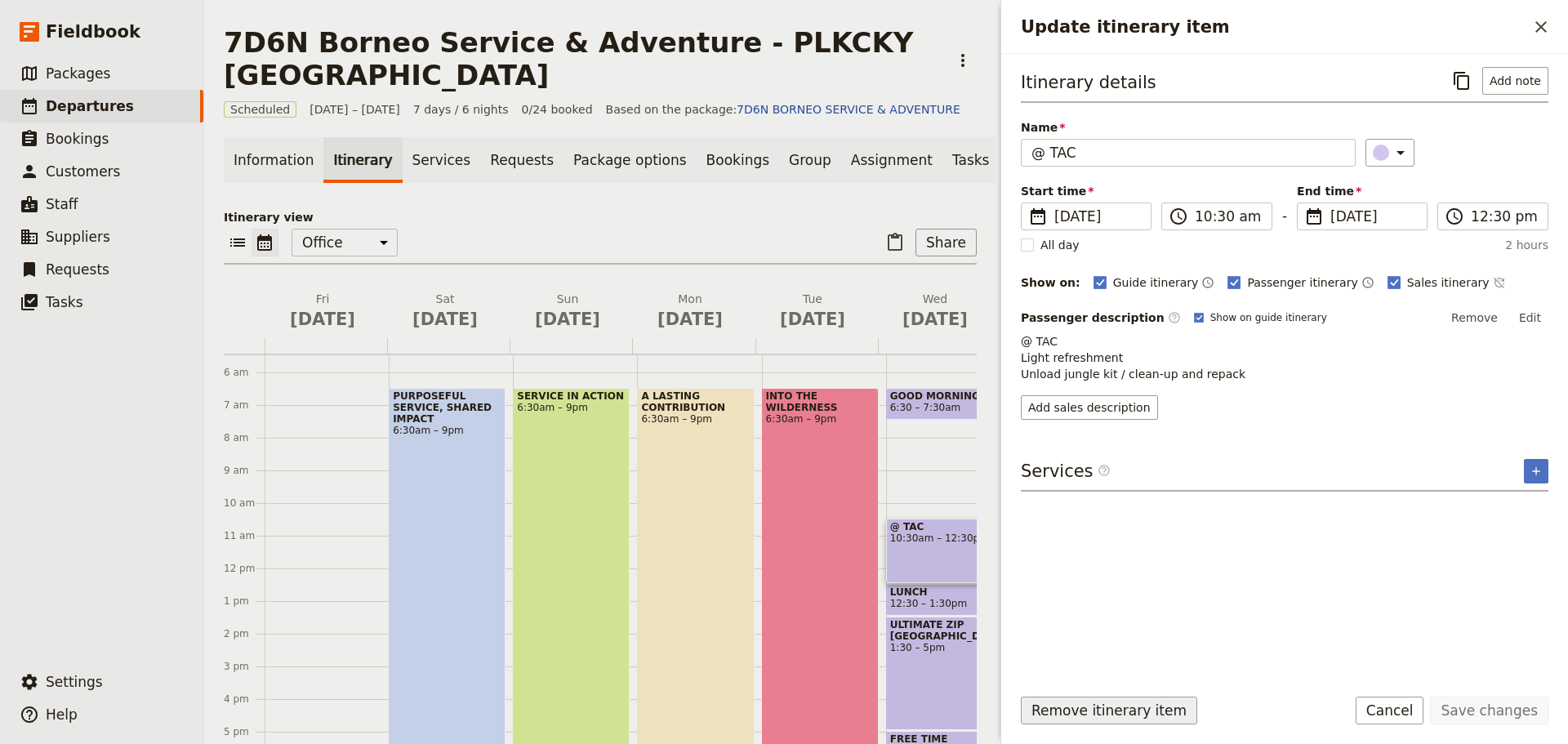
click at [1122, 712] on button "Remove itinerary item" at bounding box center [1109, 710] width 176 height 28
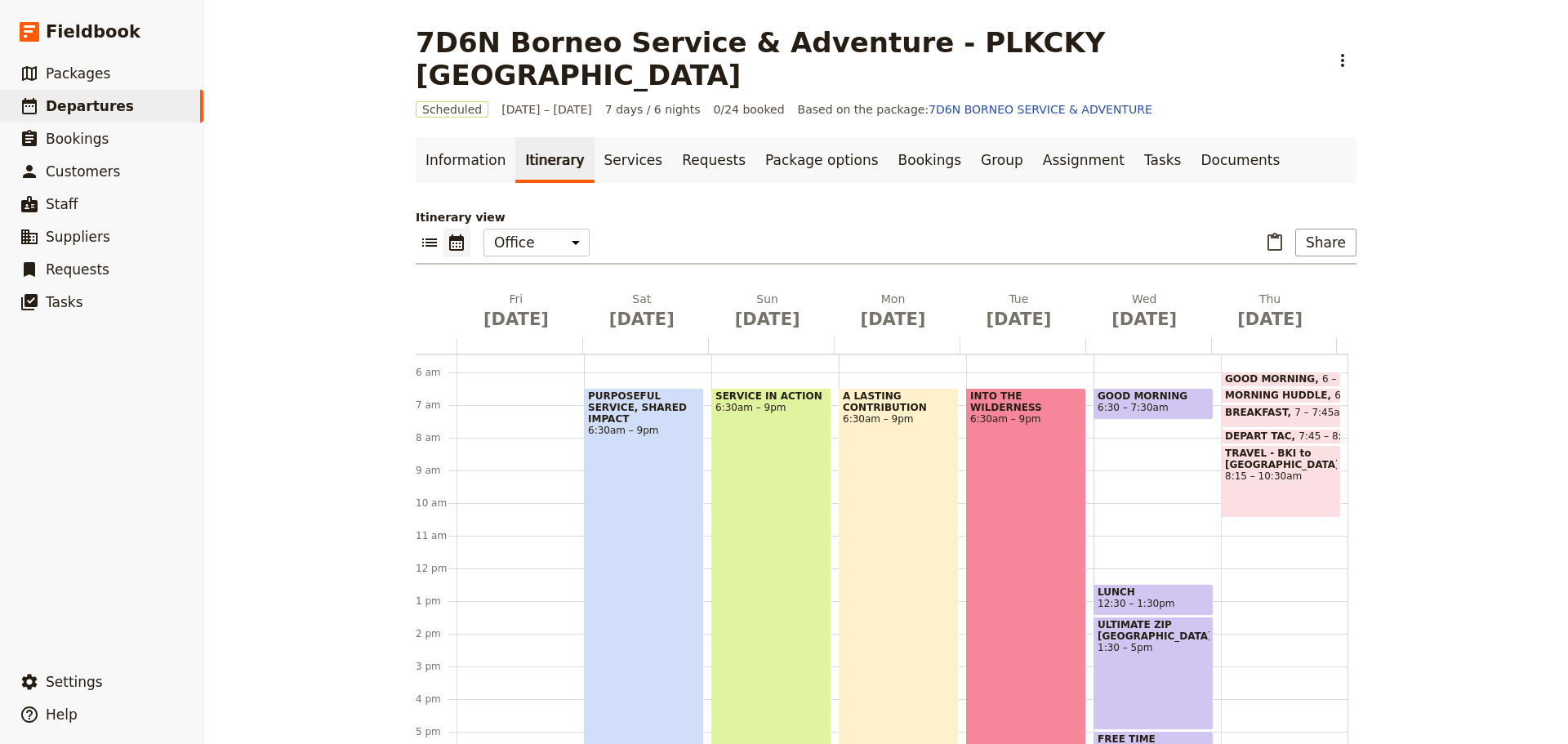
click at [1129, 598] on span "12:30 – 1:30pm" at bounding box center [1137, 604] width 77 height 12
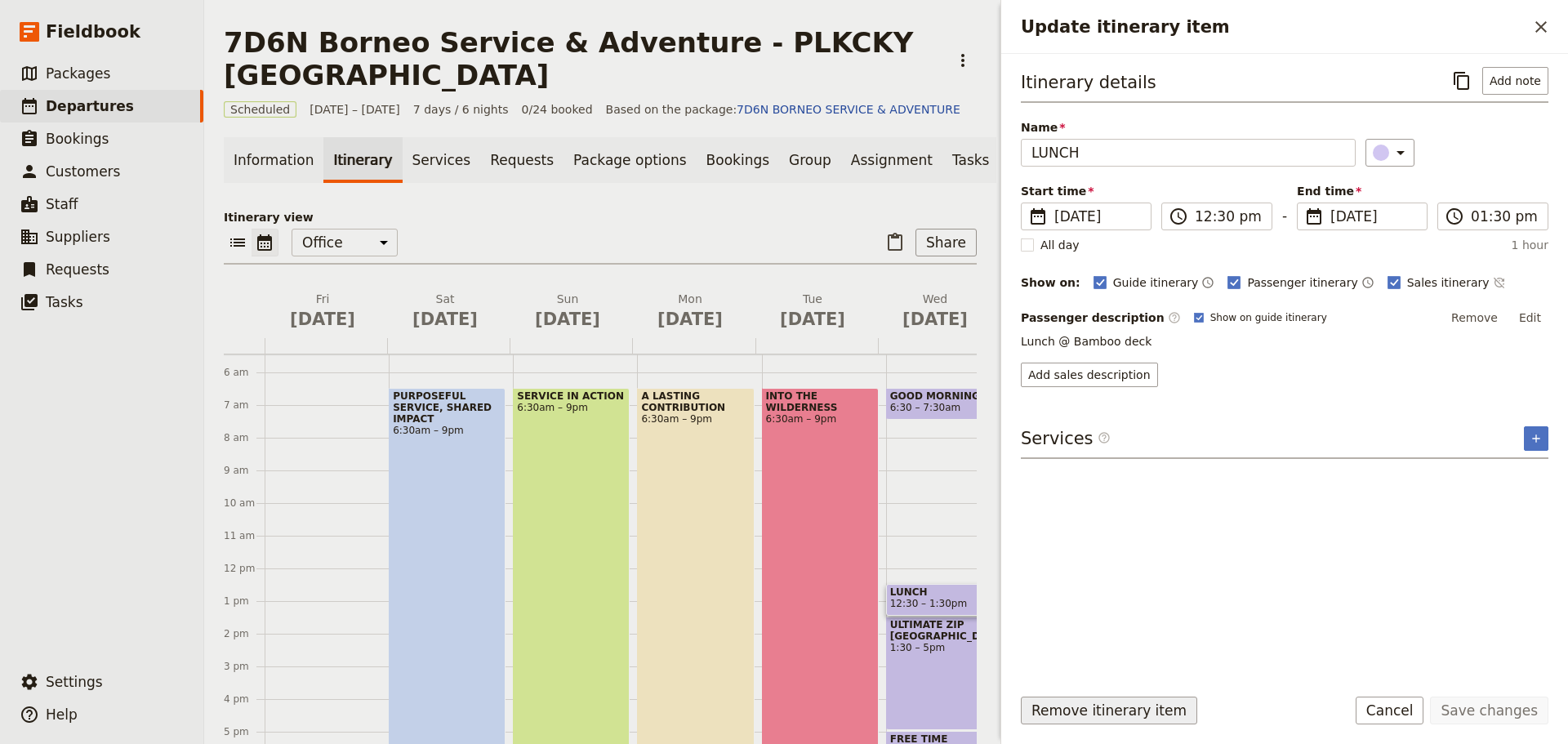
click at [1141, 710] on button "Remove itinerary item" at bounding box center [1109, 710] width 176 height 28
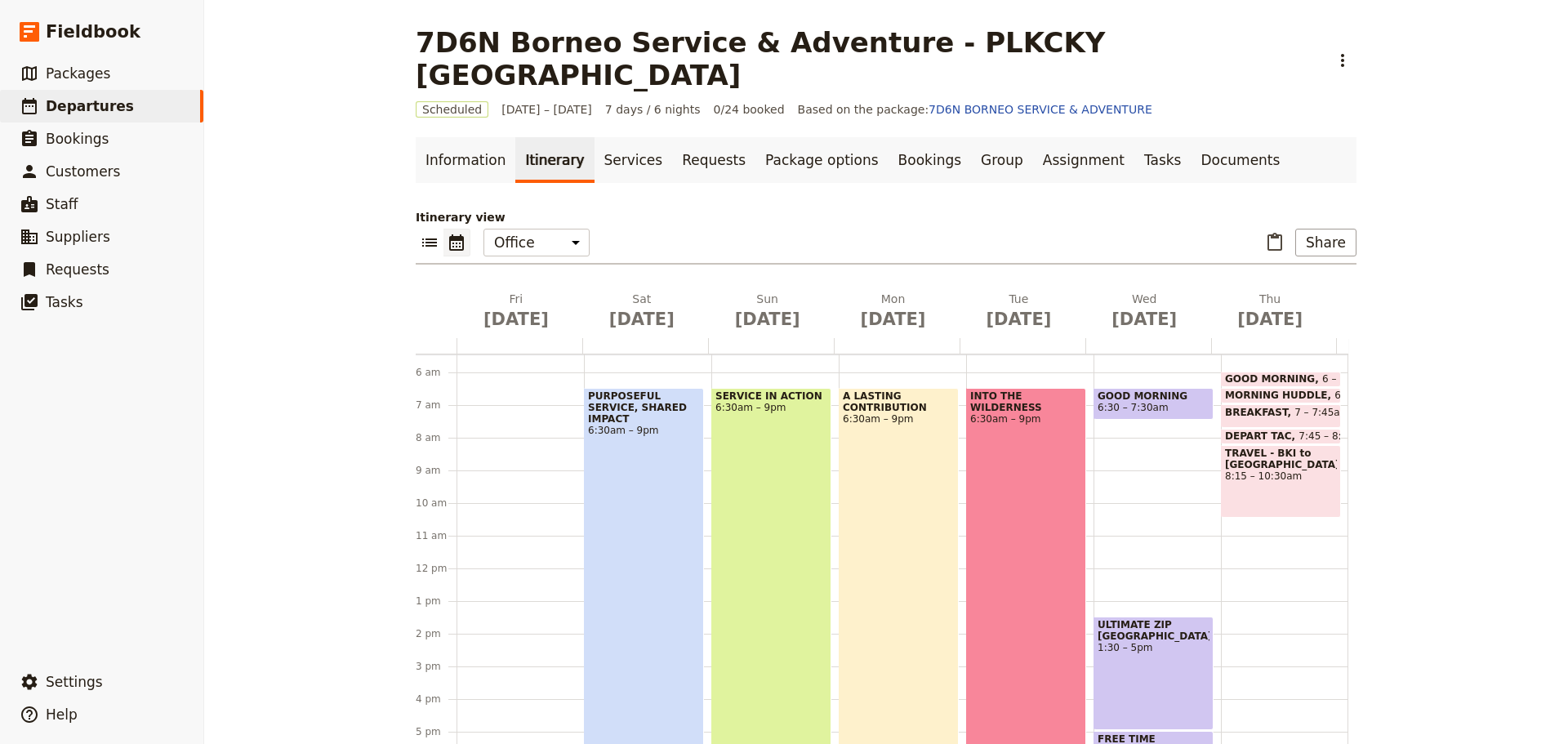
click at [1149, 672] on div "ULTIMATE ZIP [GEOGRAPHIC_DATA] 1:30 – 5pm" at bounding box center [1153, 673] width 120 height 114
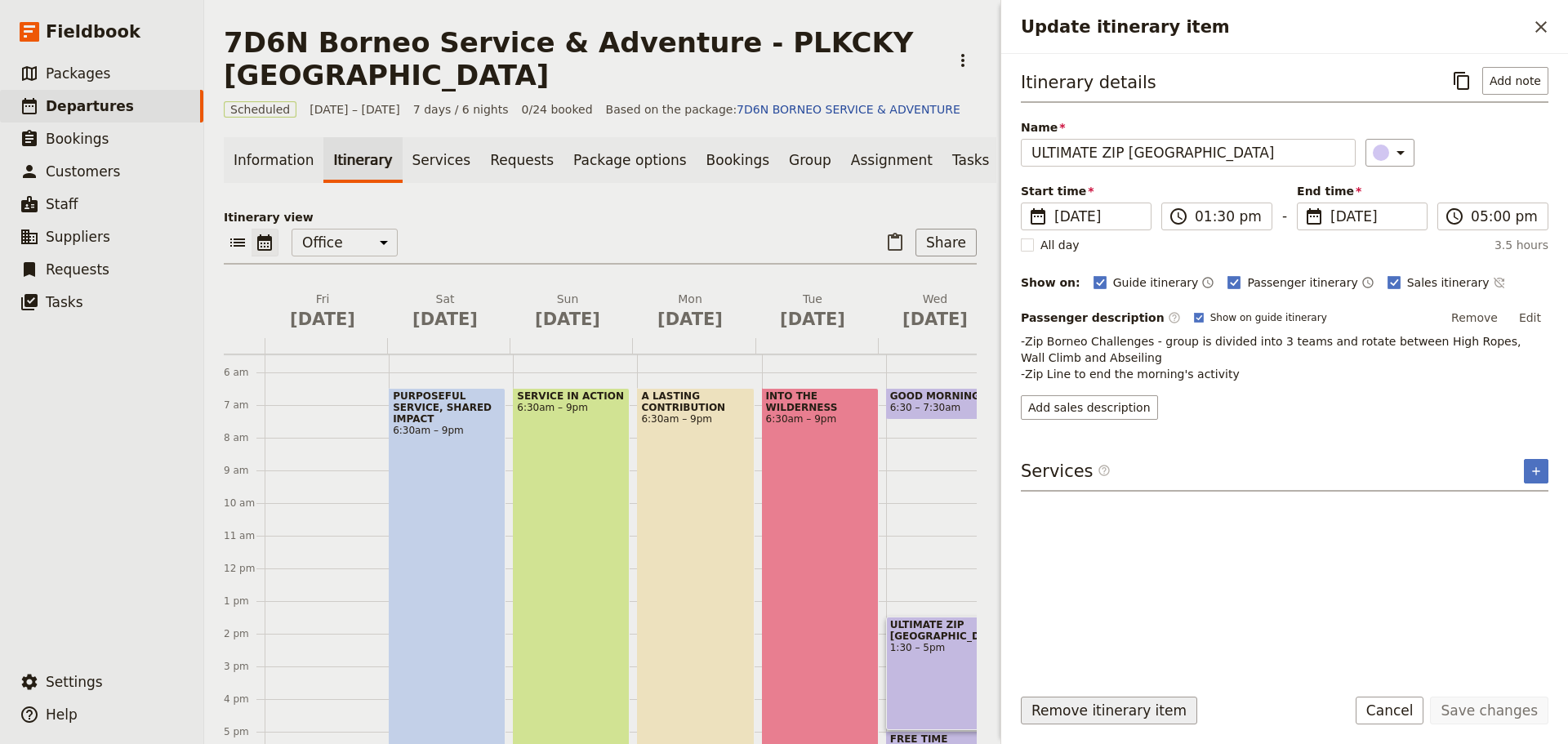
click at [1149, 713] on button "Remove itinerary item" at bounding box center [1109, 710] width 176 height 28
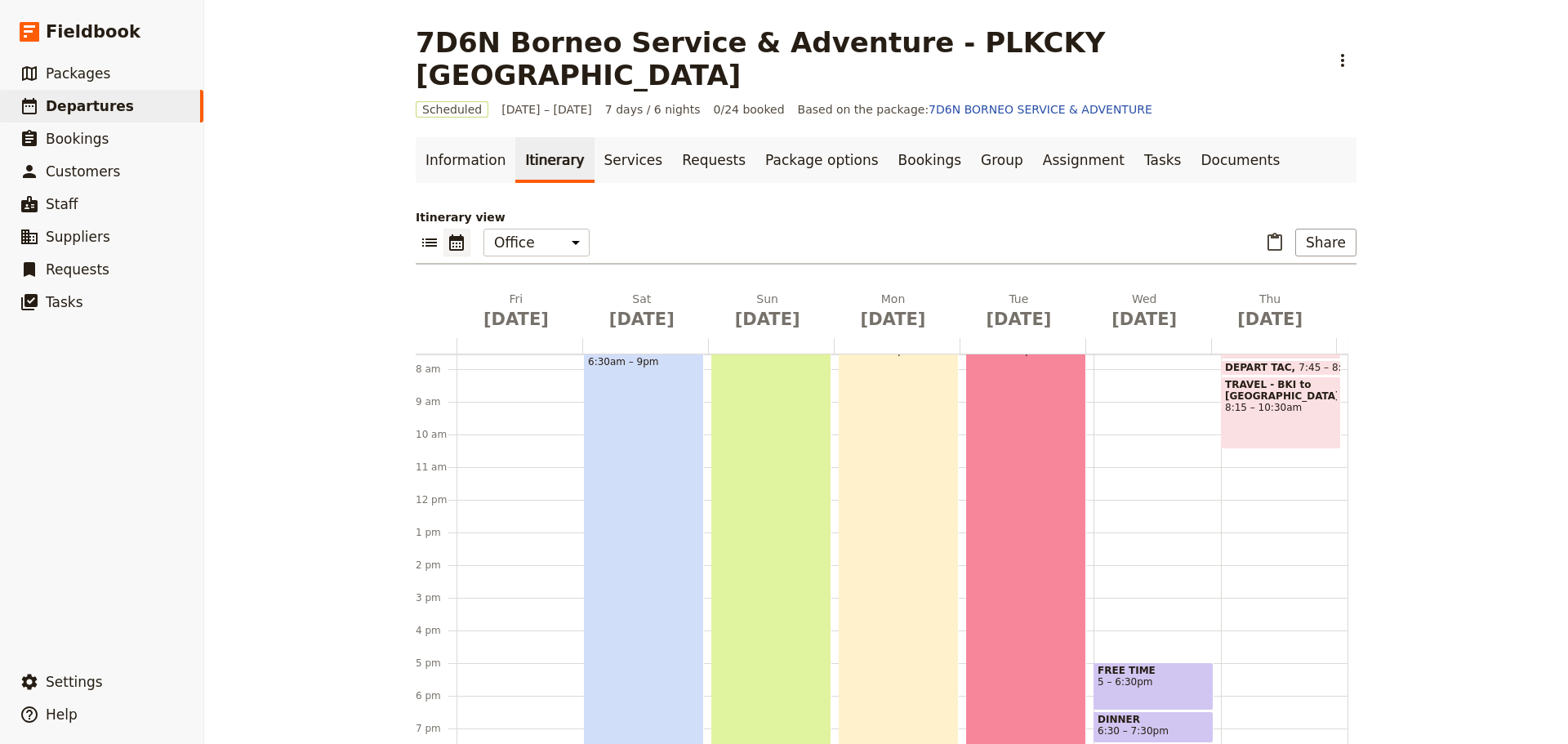
scroll to position [374, 0]
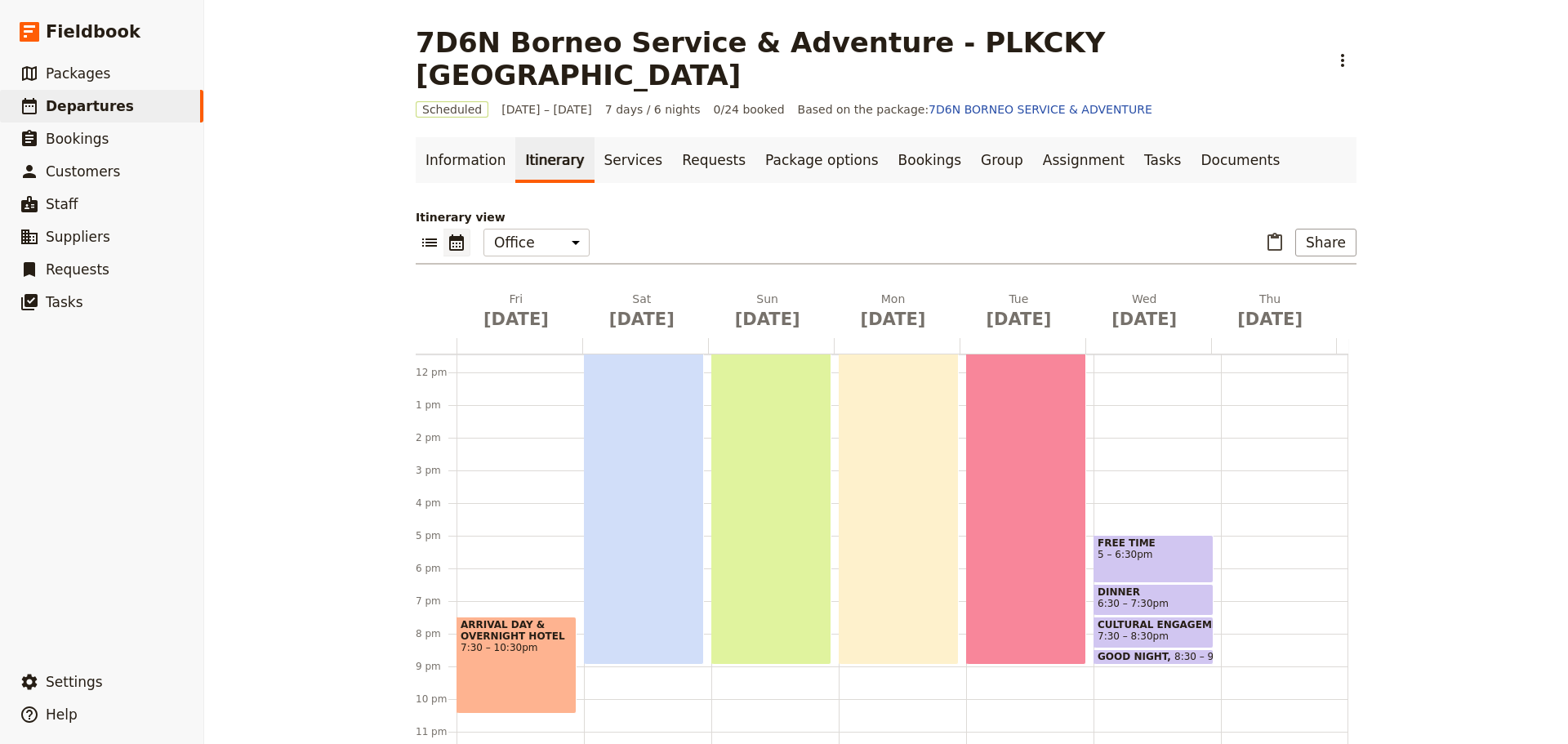
click at [1159, 549] on span "5 – 6:30pm" at bounding box center [1153, 555] width 112 height 12
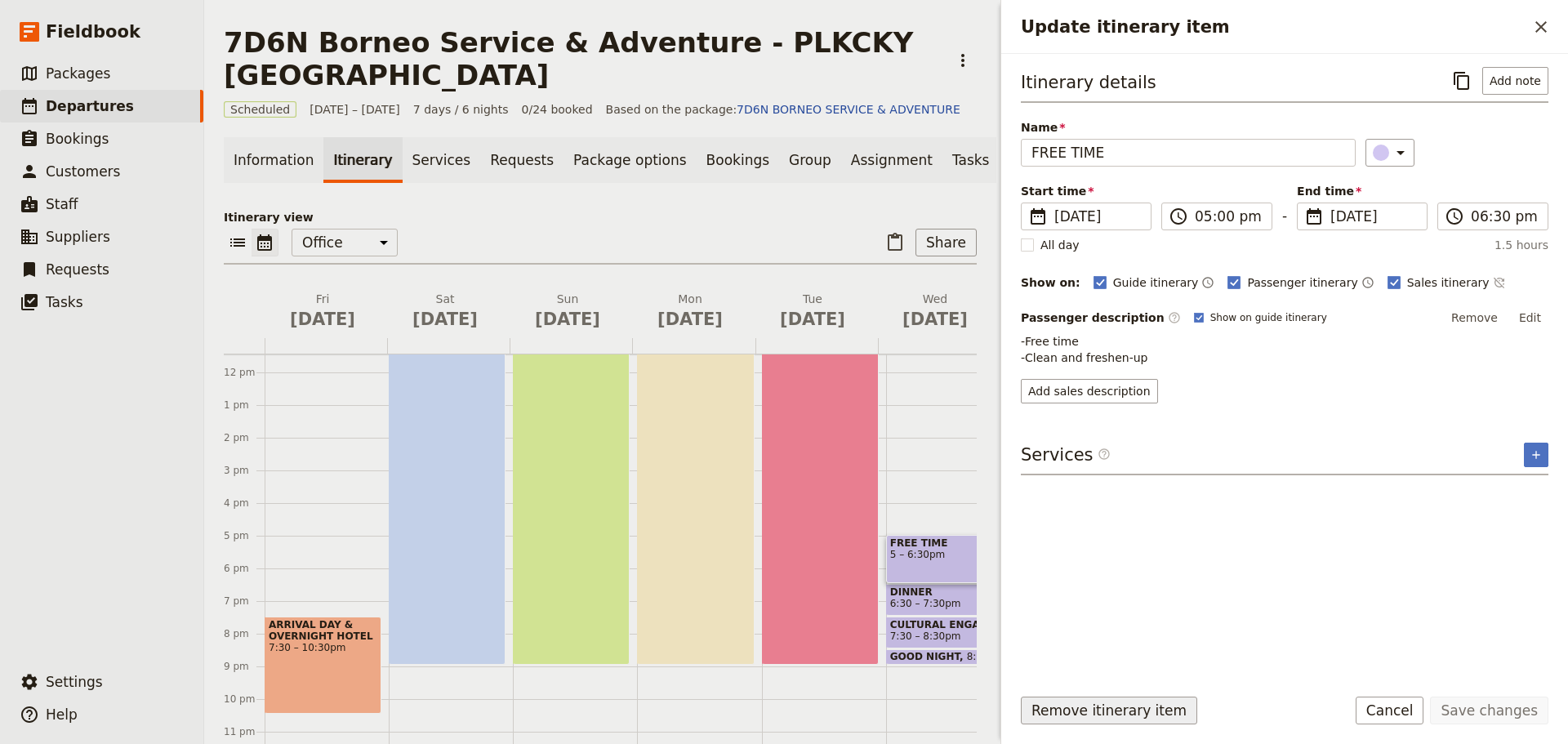
click at [1145, 712] on button "Remove itinerary item" at bounding box center [1109, 710] width 176 height 28
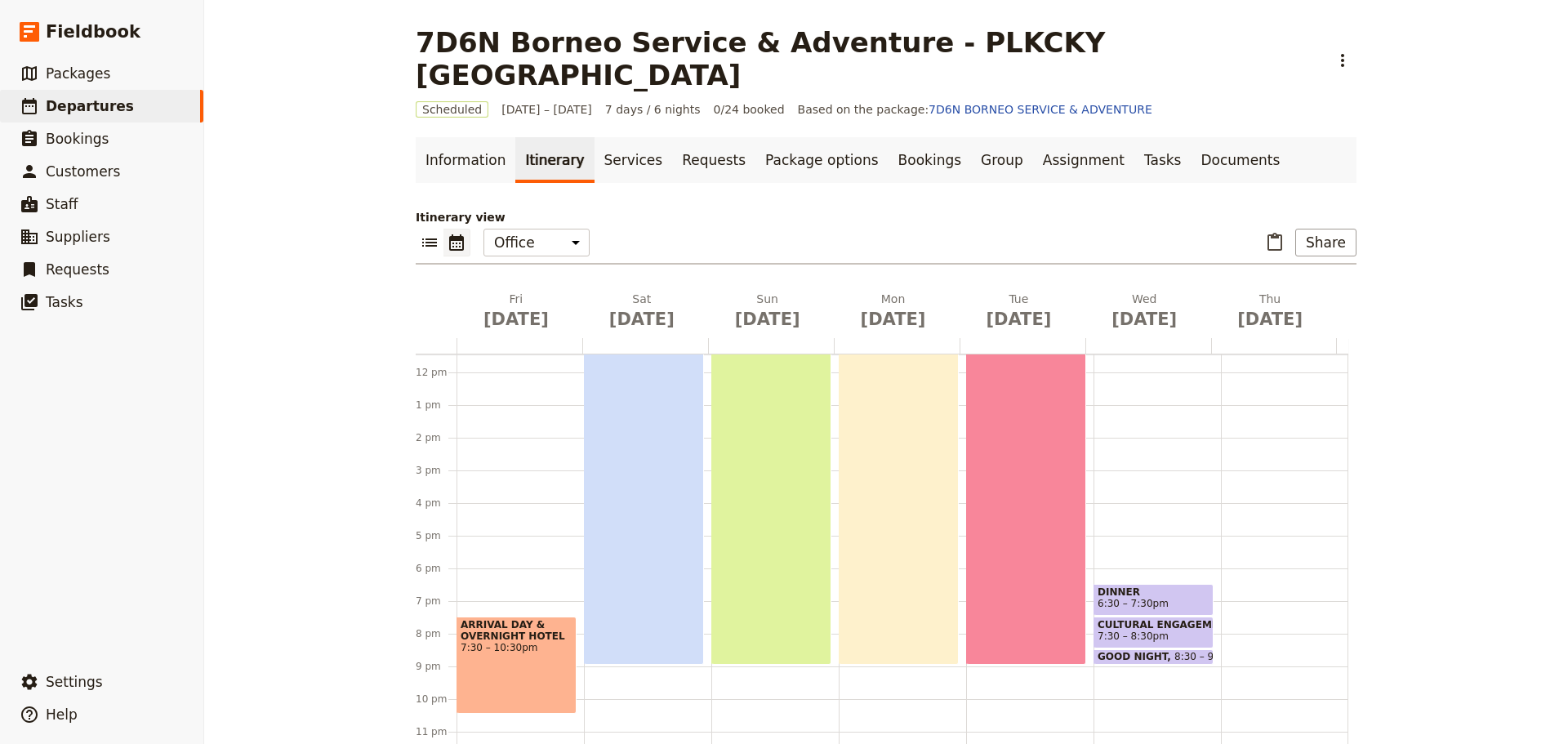
click at [1154, 598] on span "6:30 – 7:30pm" at bounding box center [1153, 604] width 112 height 12
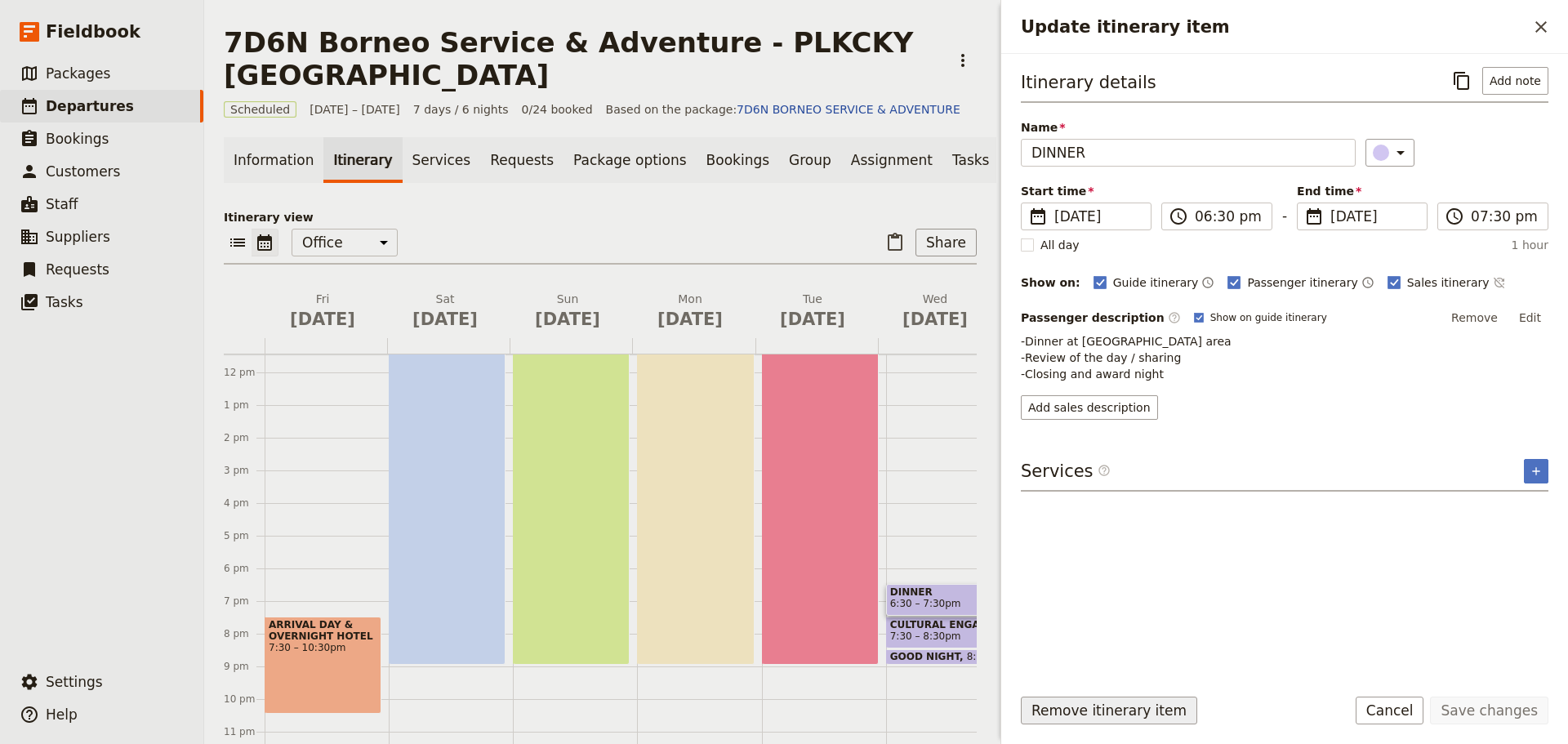
click at [1138, 706] on button "Remove itinerary item" at bounding box center [1109, 710] width 176 height 28
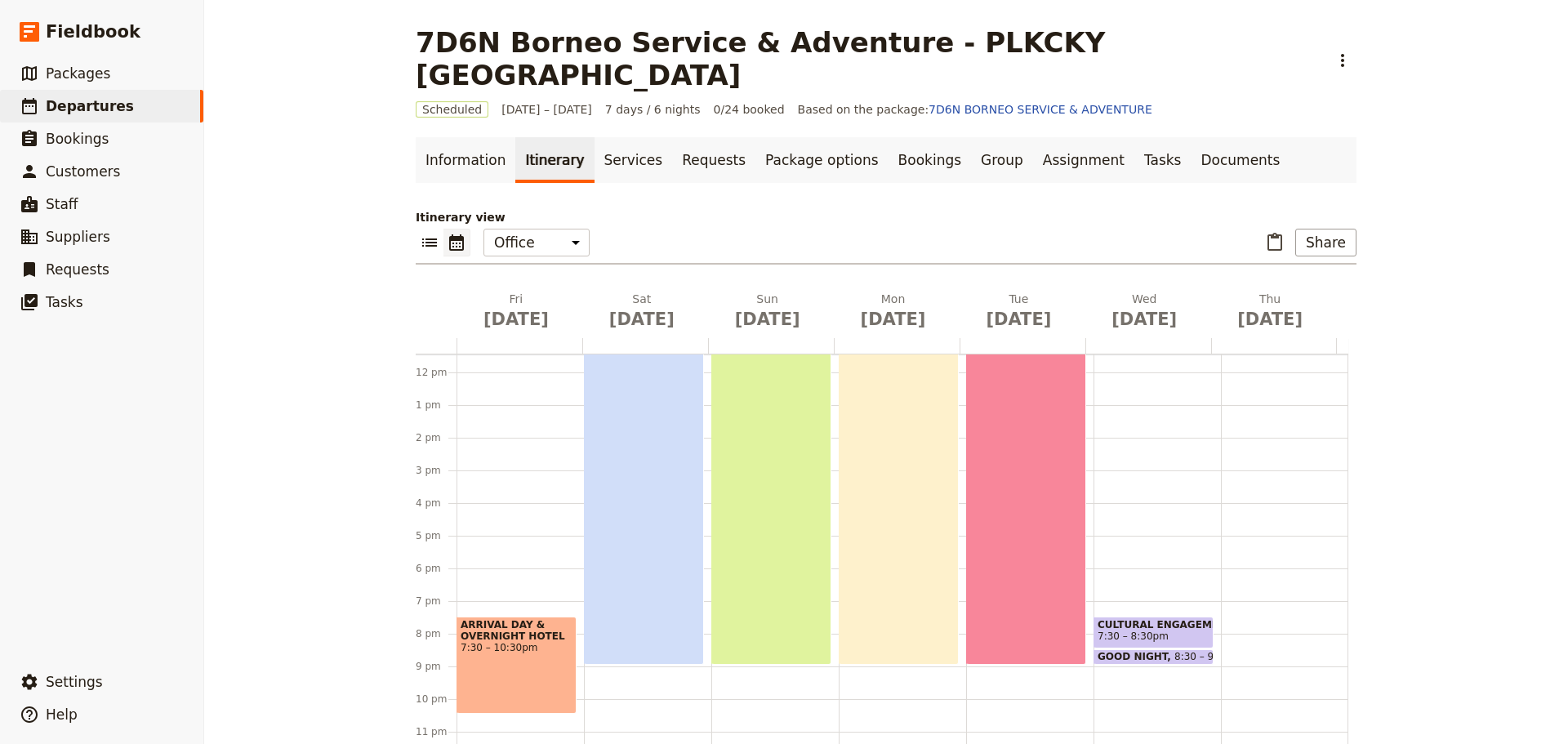
click at [1158, 630] on span "7:30 – 8:30pm" at bounding box center [1153, 636] width 112 height 12
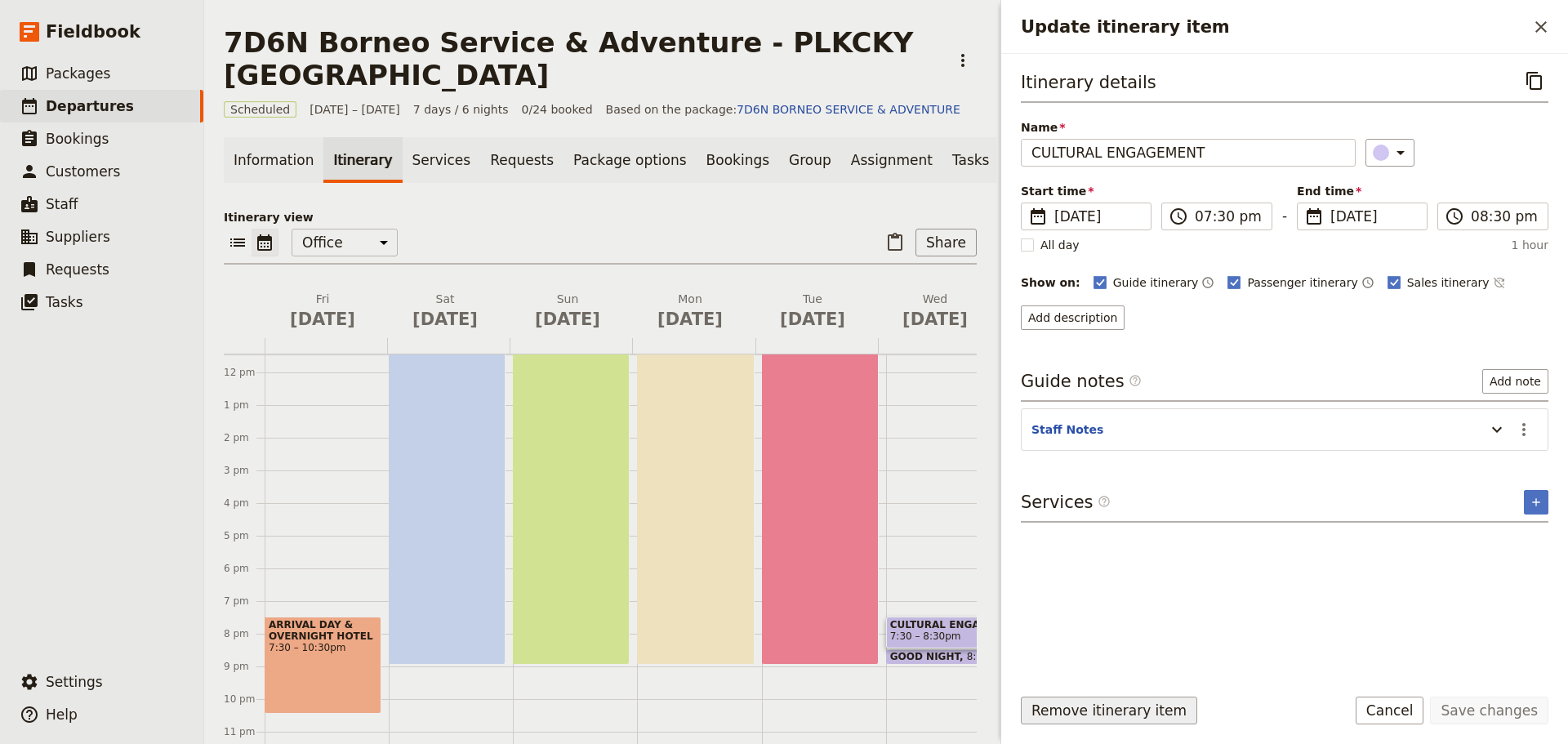
click at [1154, 710] on button "Remove itinerary item" at bounding box center [1109, 710] width 176 height 28
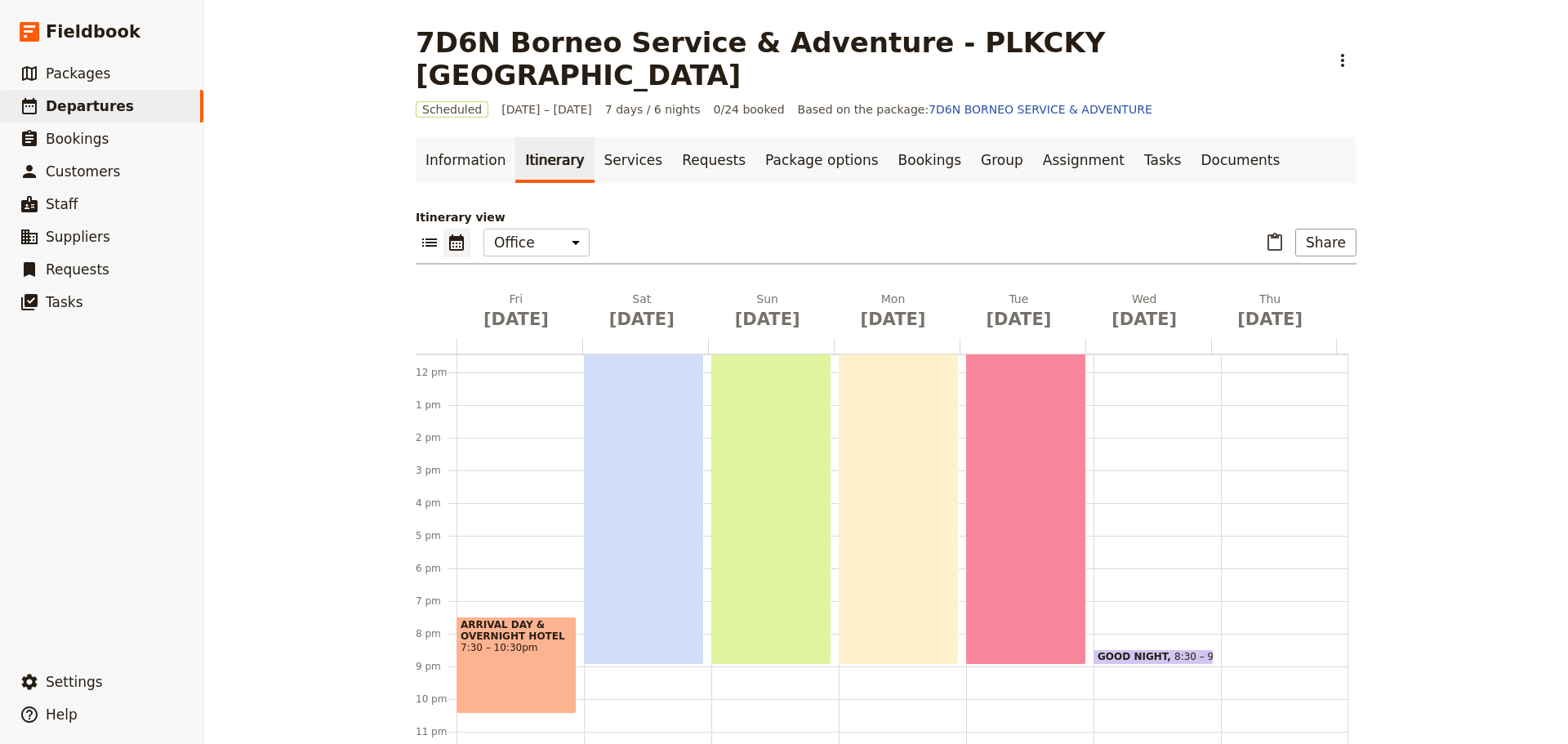
click at [1157, 658] on span at bounding box center [1153, 661] width 119 height 7
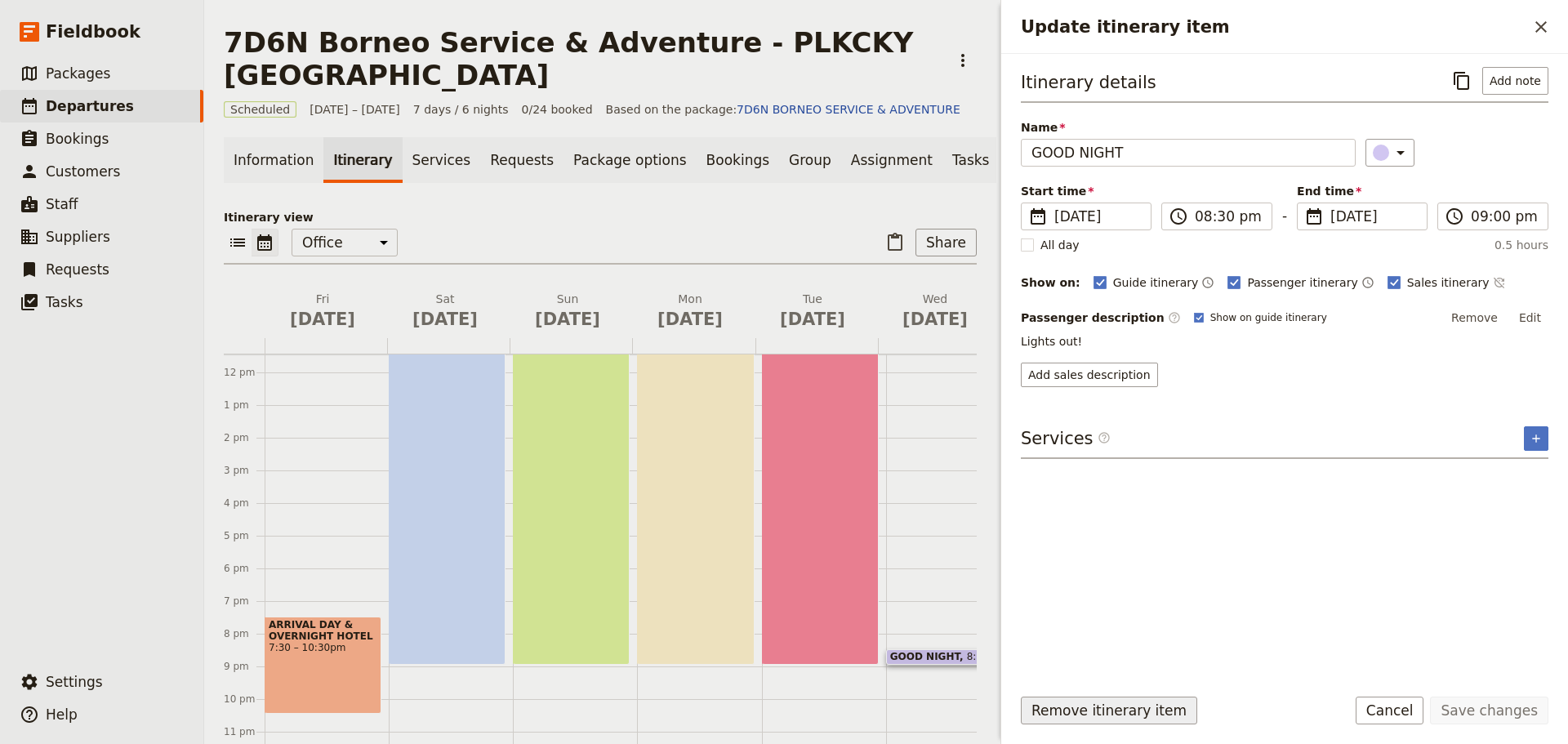
click at [1147, 708] on button "Remove itinerary item" at bounding box center [1109, 710] width 176 height 28
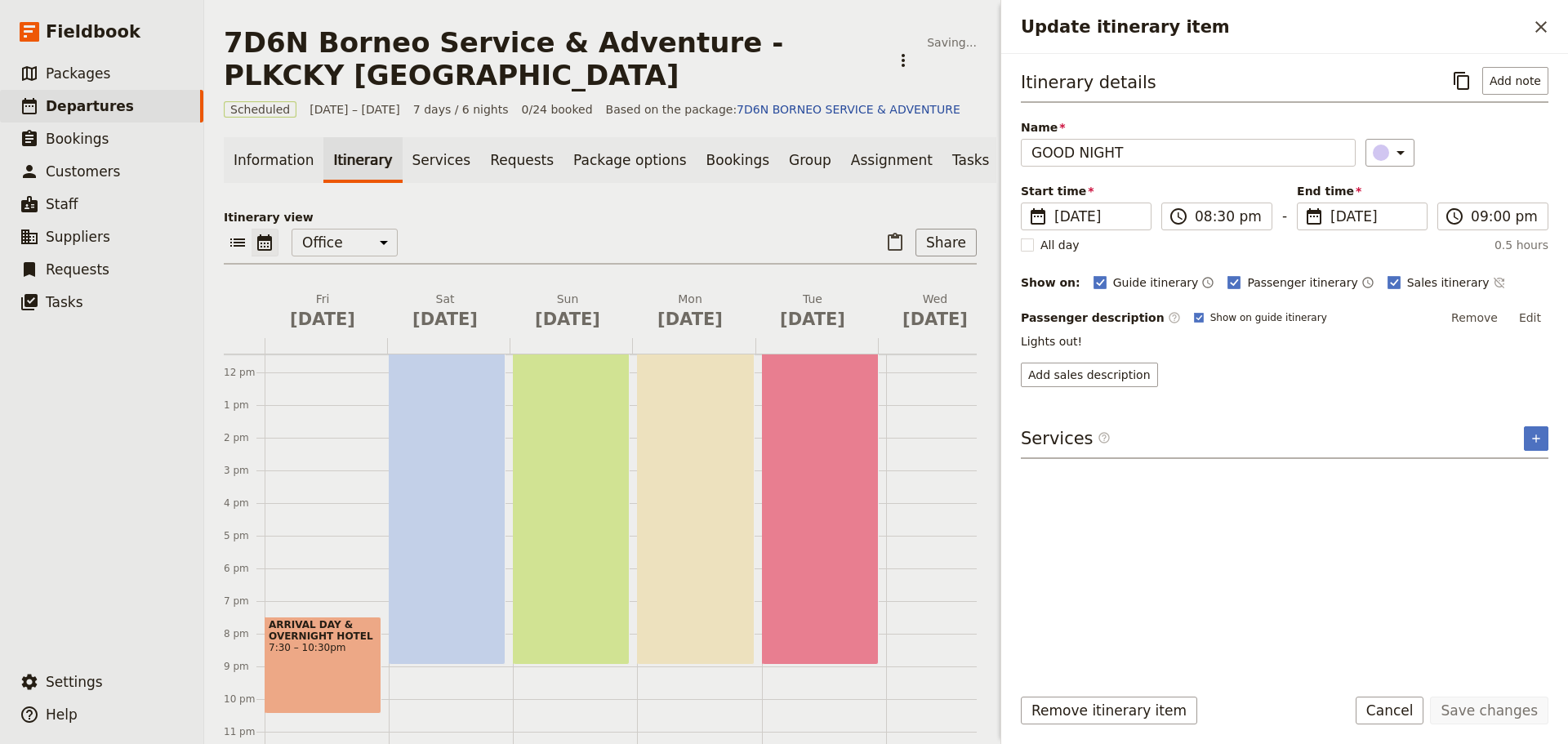
scroll to position [23, 0]
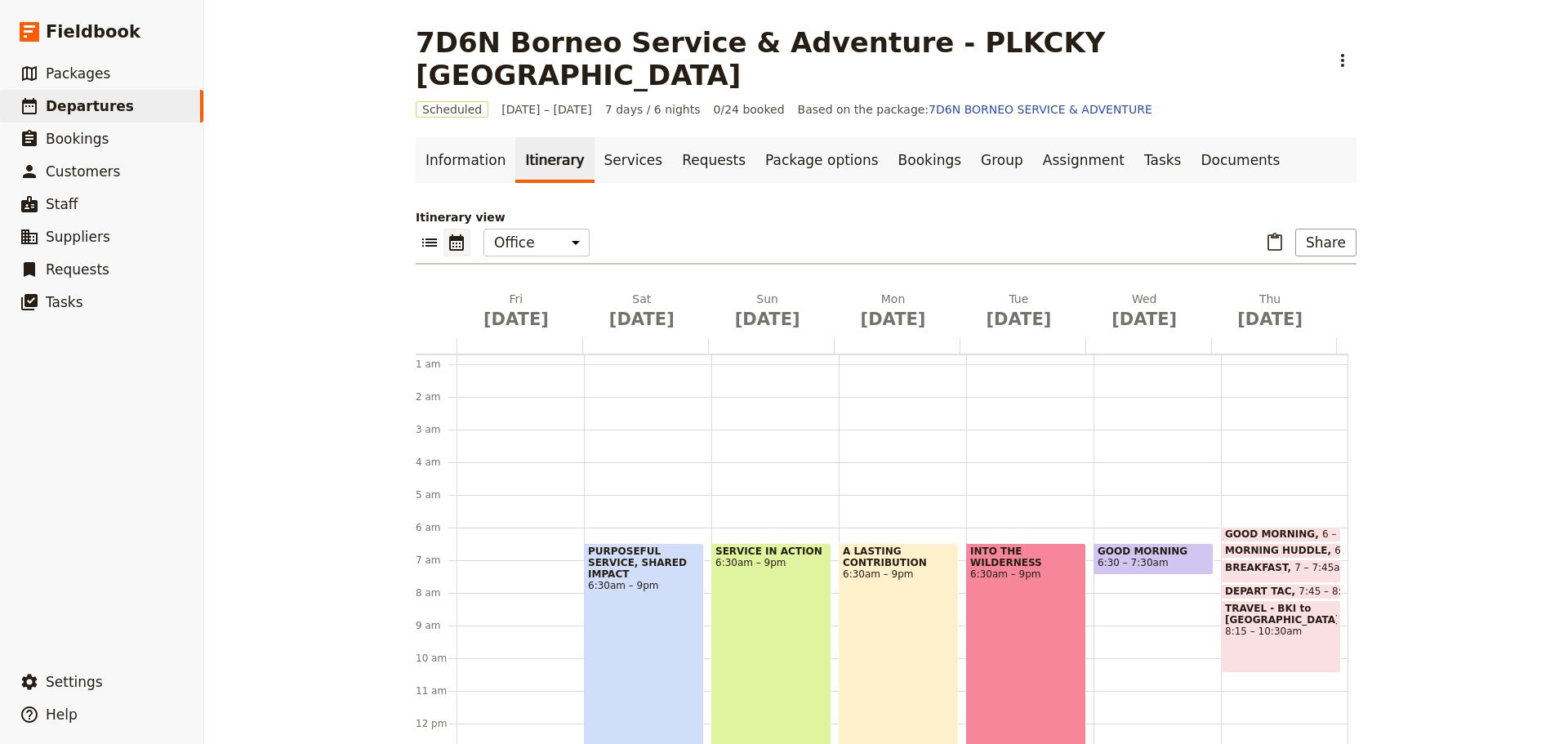
click at [522, 338] on div at bounding box center [519, 346] width 126 height 16
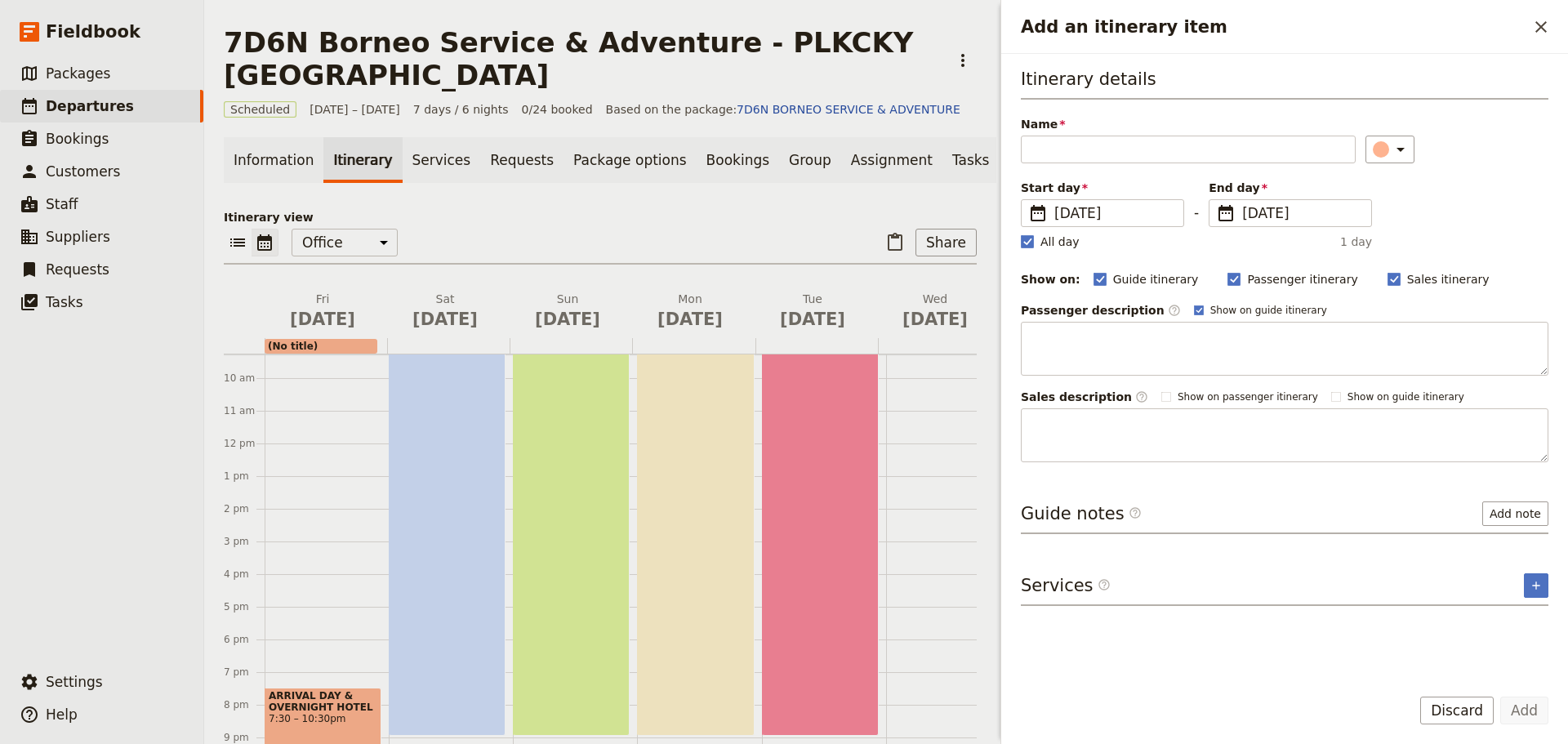
scroll to position [326, 0]
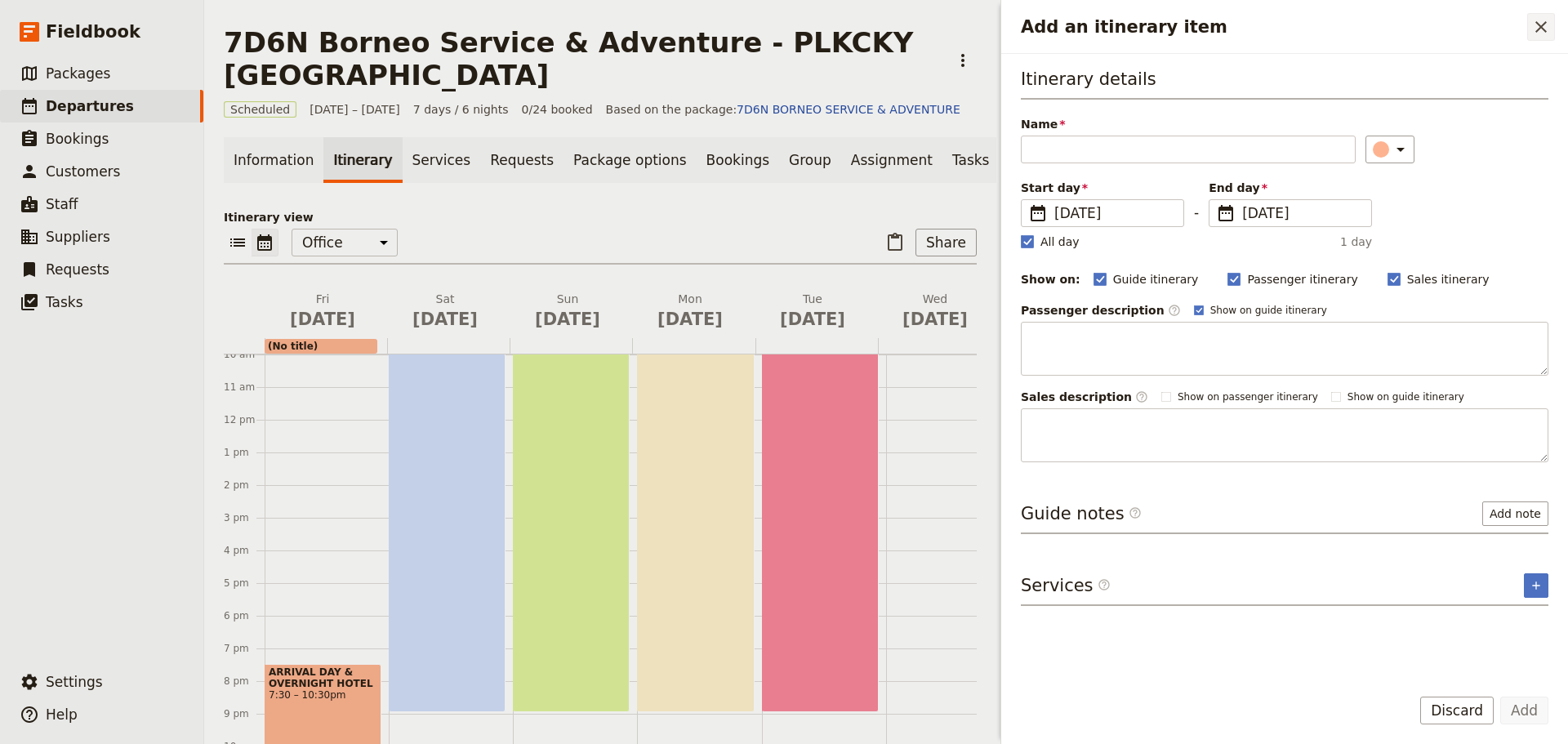
click at [1551, 26] on button "​" at bounding box center [1541, 27] width 28 height 28
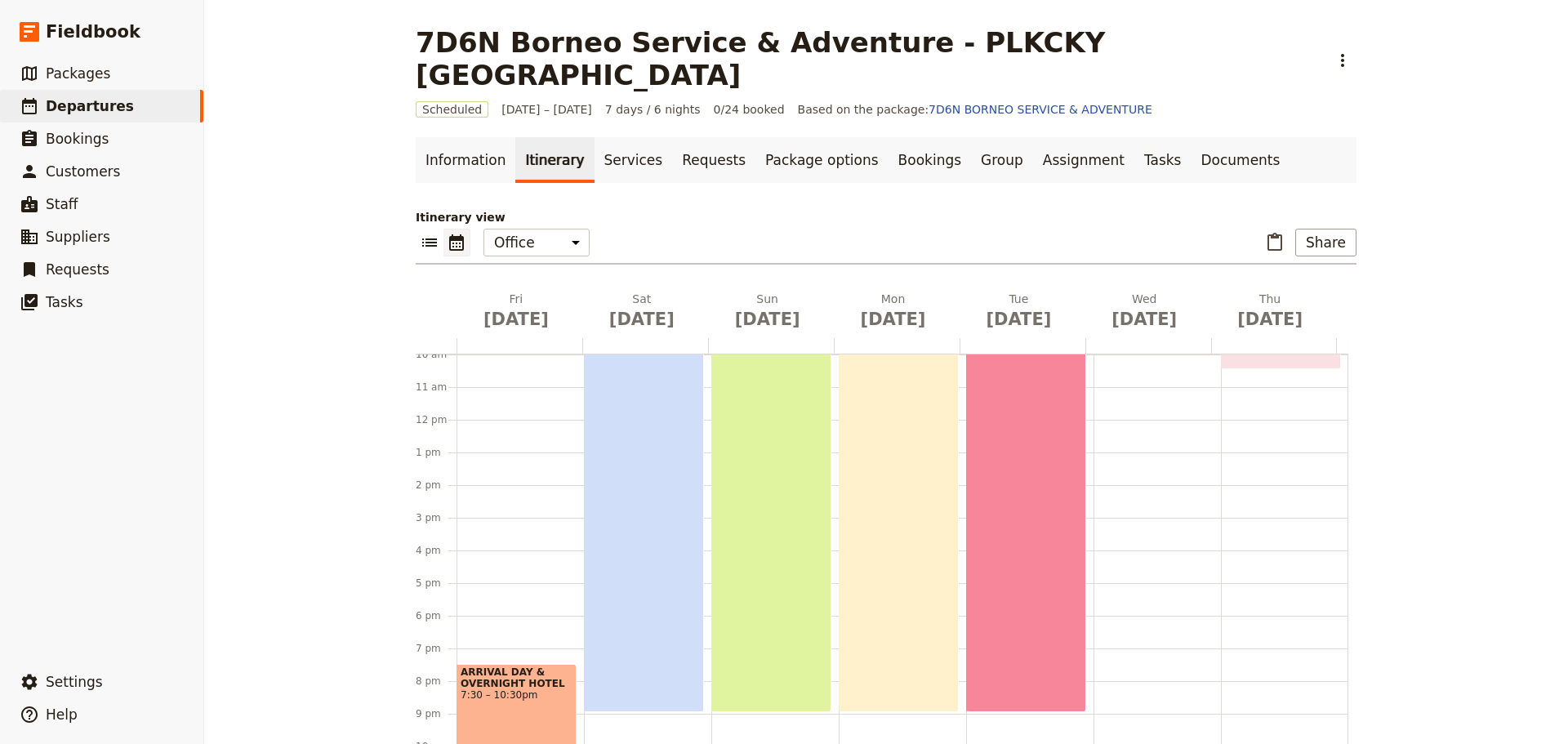
click at [534, 338] on div at bounding box center [519, 346] width 126 height 16
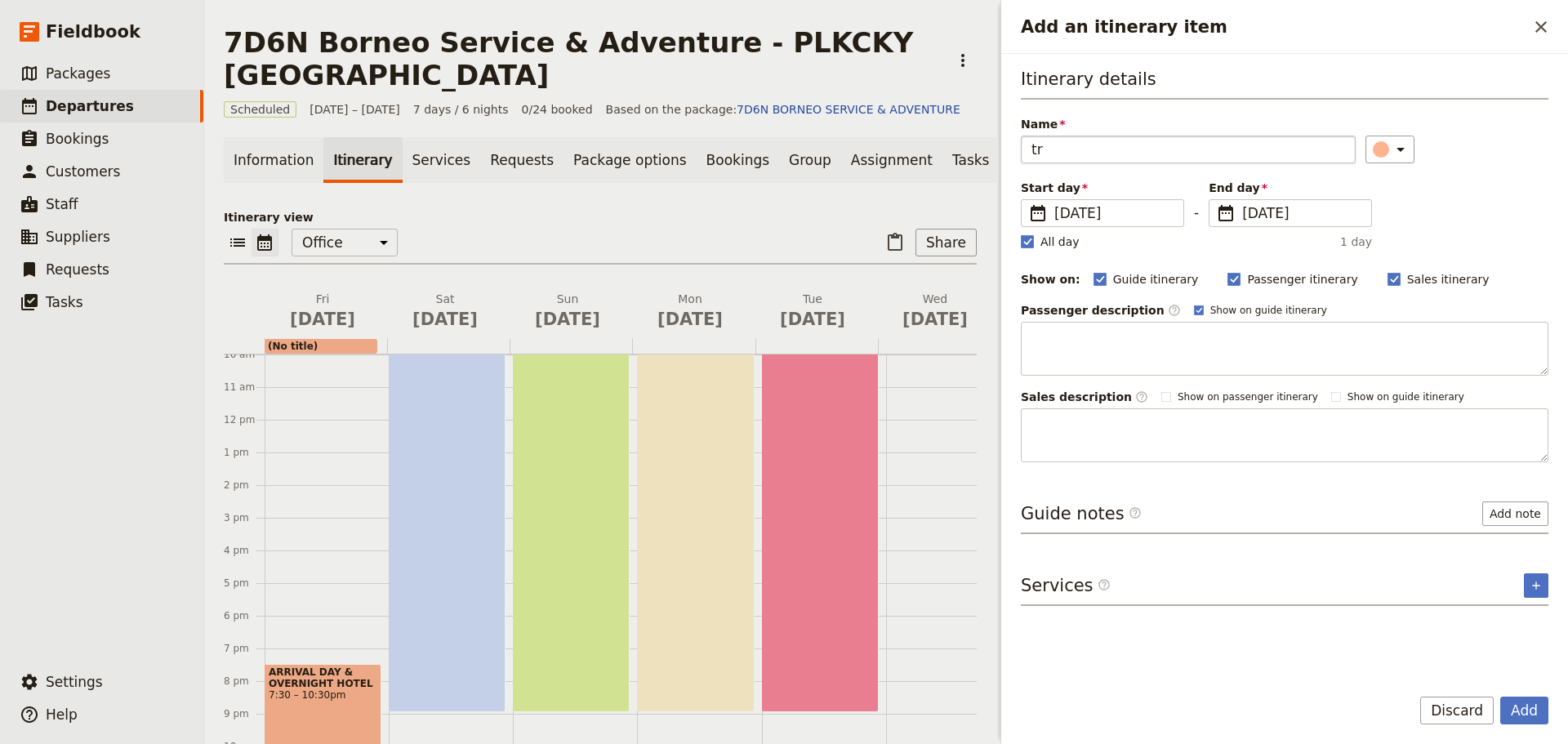
type input "t"
type input "TRAVEL DAY"
click at [1530, 717] on button "Add" at bounding box center [1524, 710] width 48 height 28
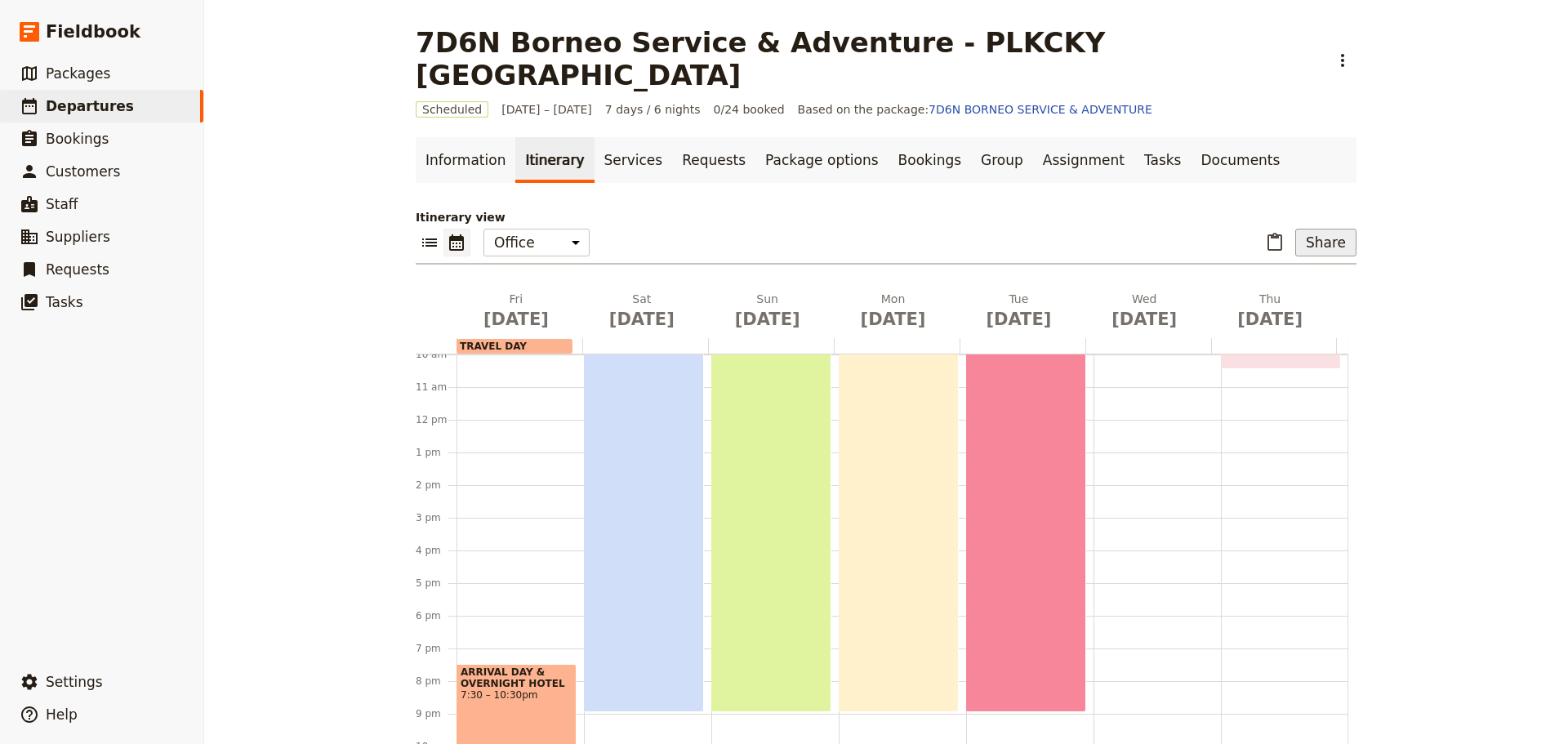
click at [1332, 229] on button "Share" at bounding box center [1327, 242] width 61 height 28
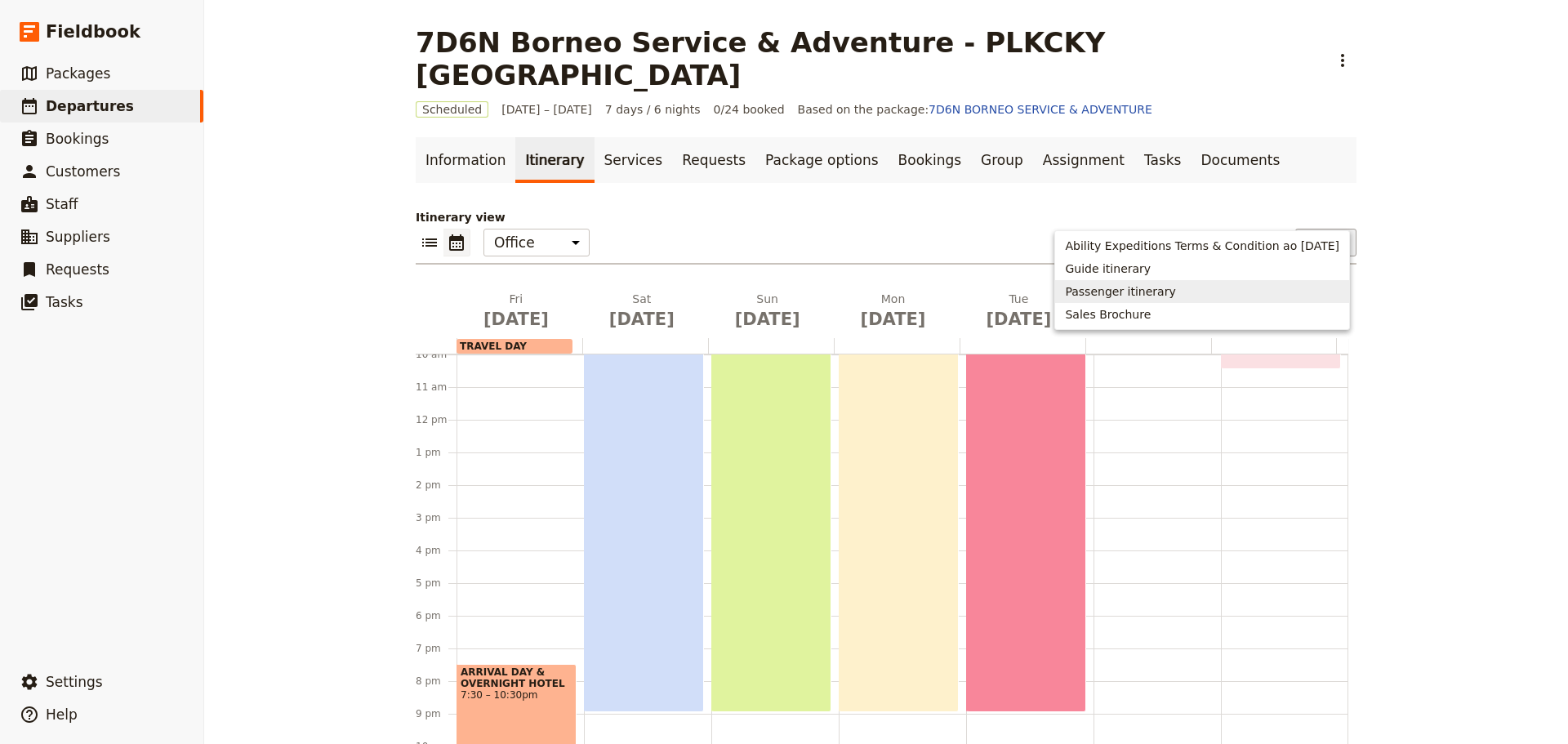
click at [1152, 295] on span "Passenger itinerary" at bounding box center [1120, 292] width 110 height 17
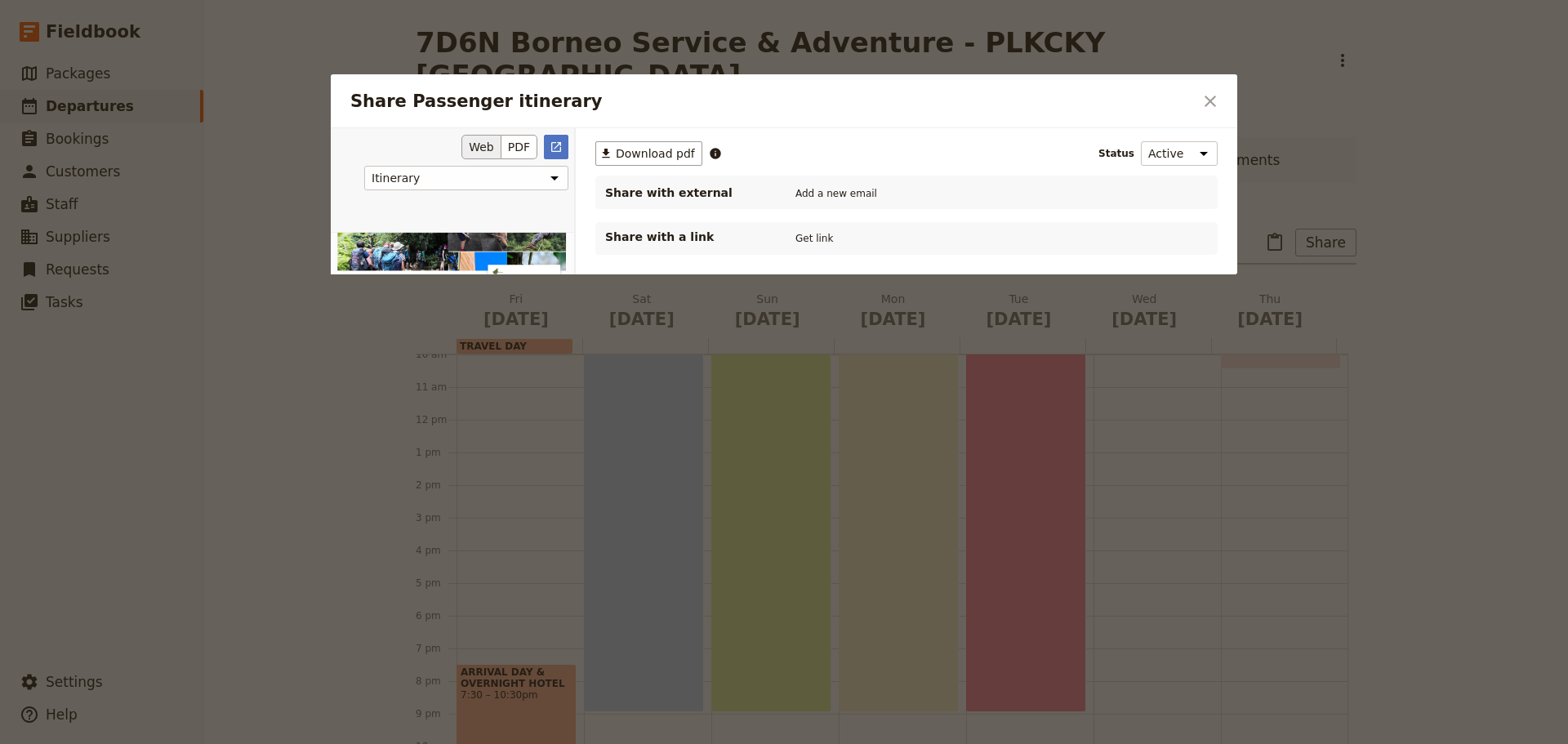
scroll to position [82, 0]
click at [559, 144] on icon "Open full preview" at bounding box center [556, 147] width 10 height 10
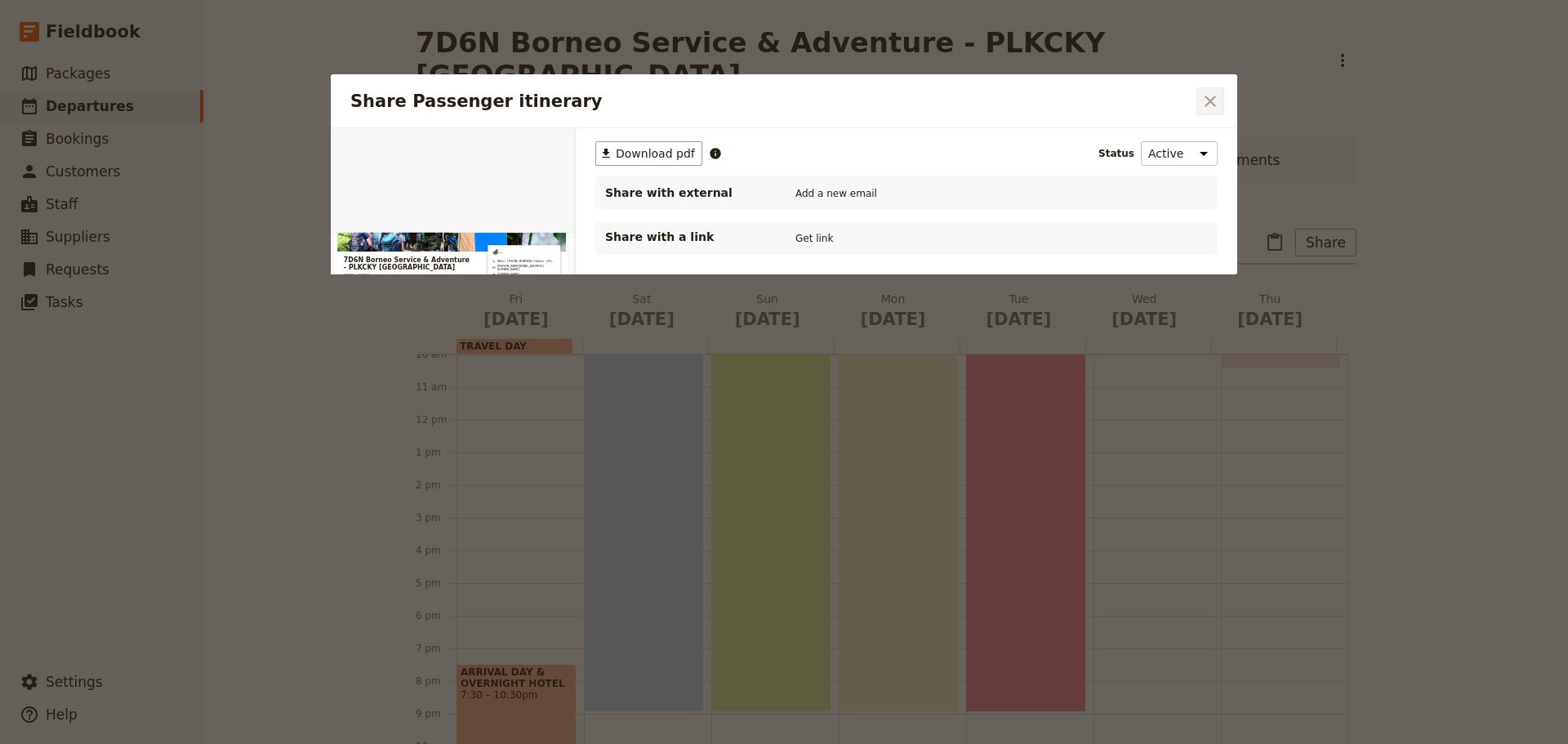
click at [1218, 97] on icon "Close dialog" at bounding box center [1211, 101] width 20 height 20
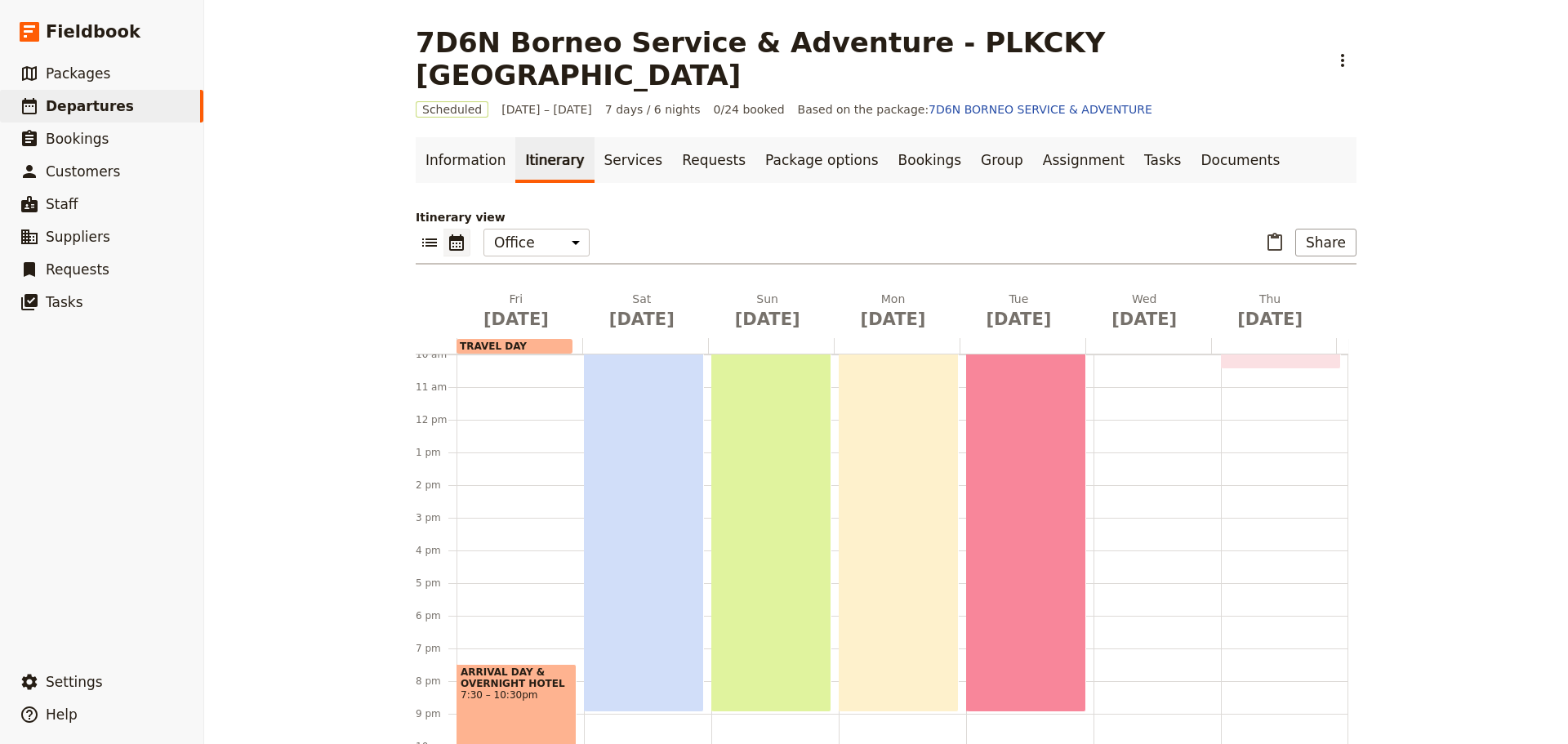
click at [534, 339] on div "TRAVEL DAY" at bounding box center [514, 346] width 116 height 15
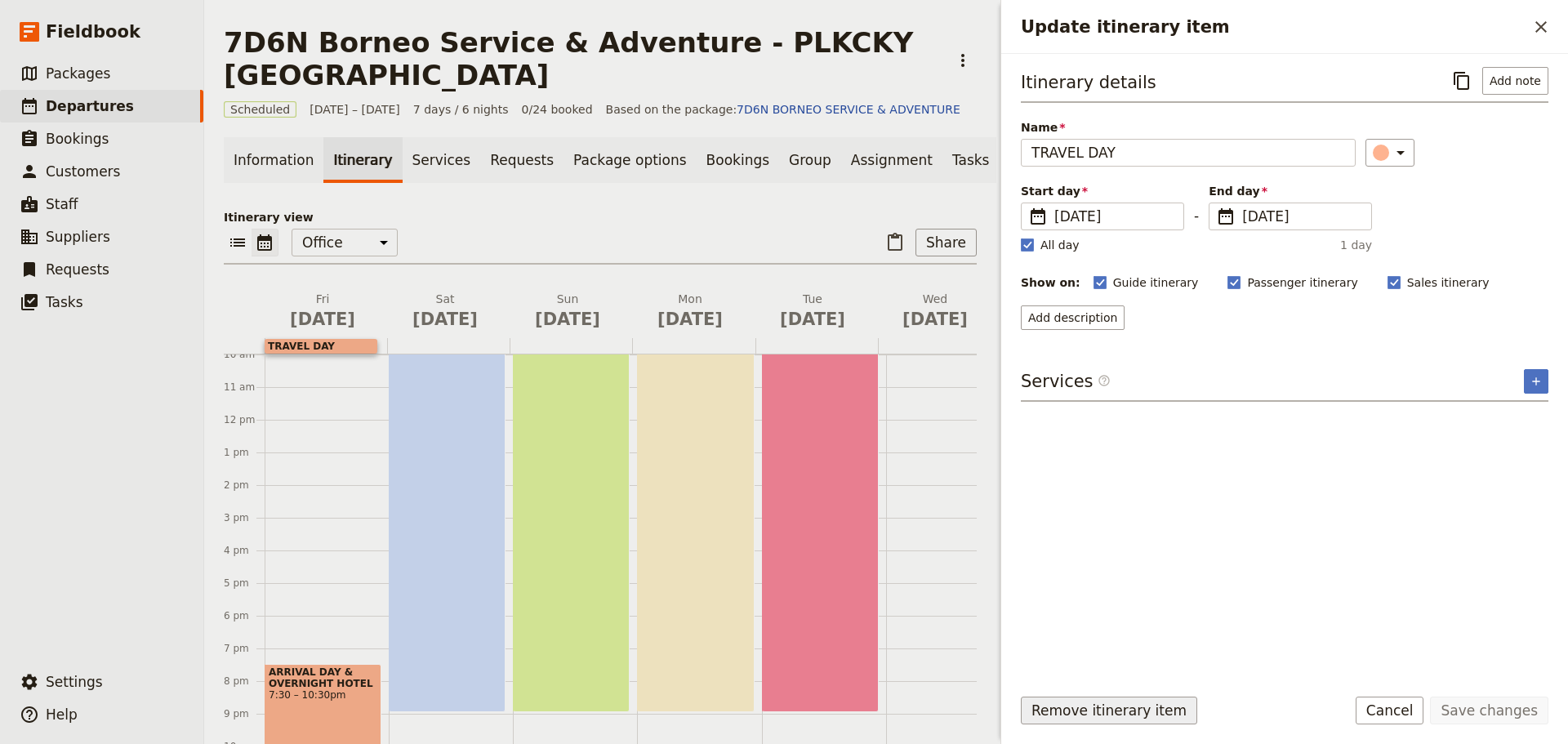
click at [1114, 713] on button "Remove itinerary item" at bounding box center [1109, 710] width 176 height 28
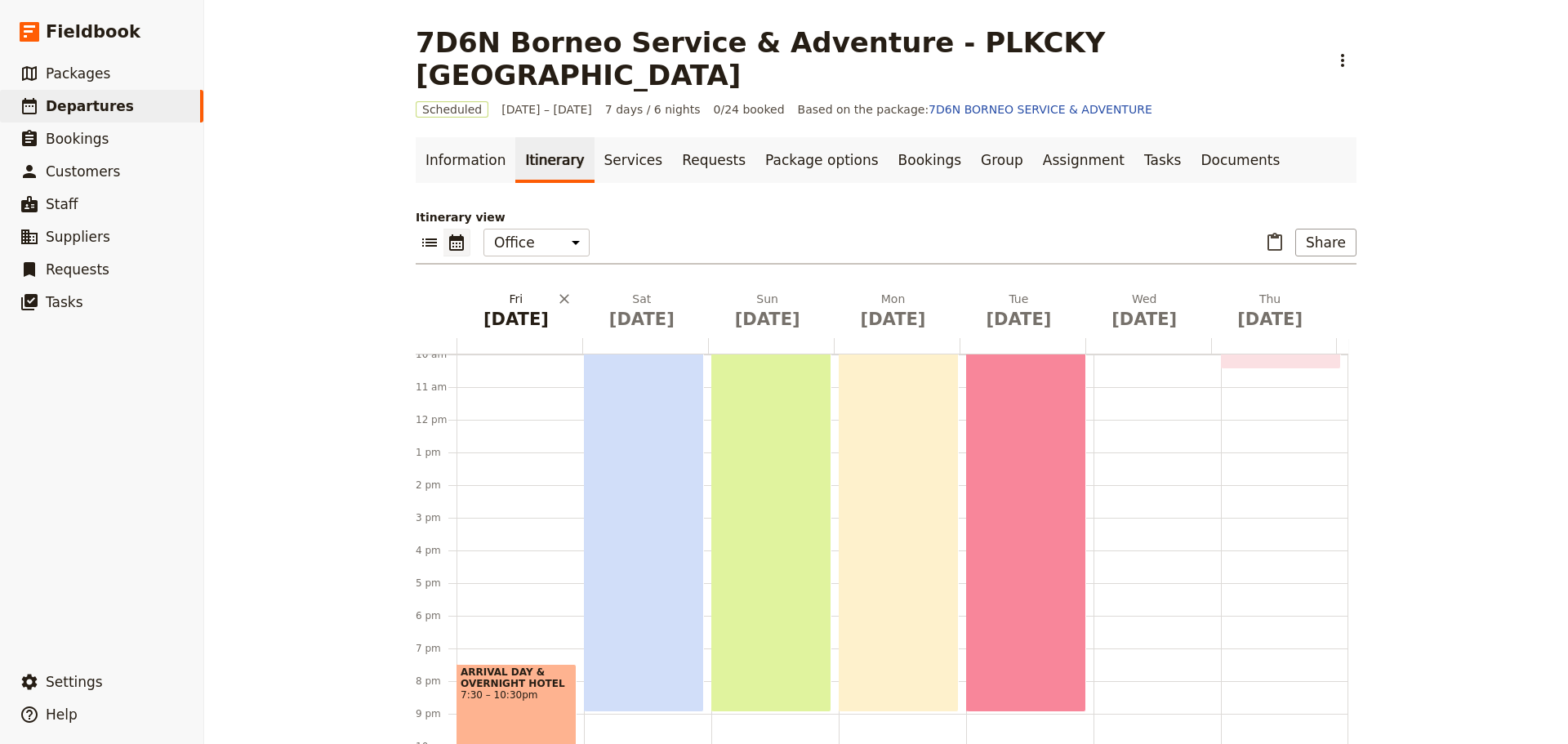
click at [521, 307] on span "[DATE]" at bounding box center [515, 319] width 106 height 25
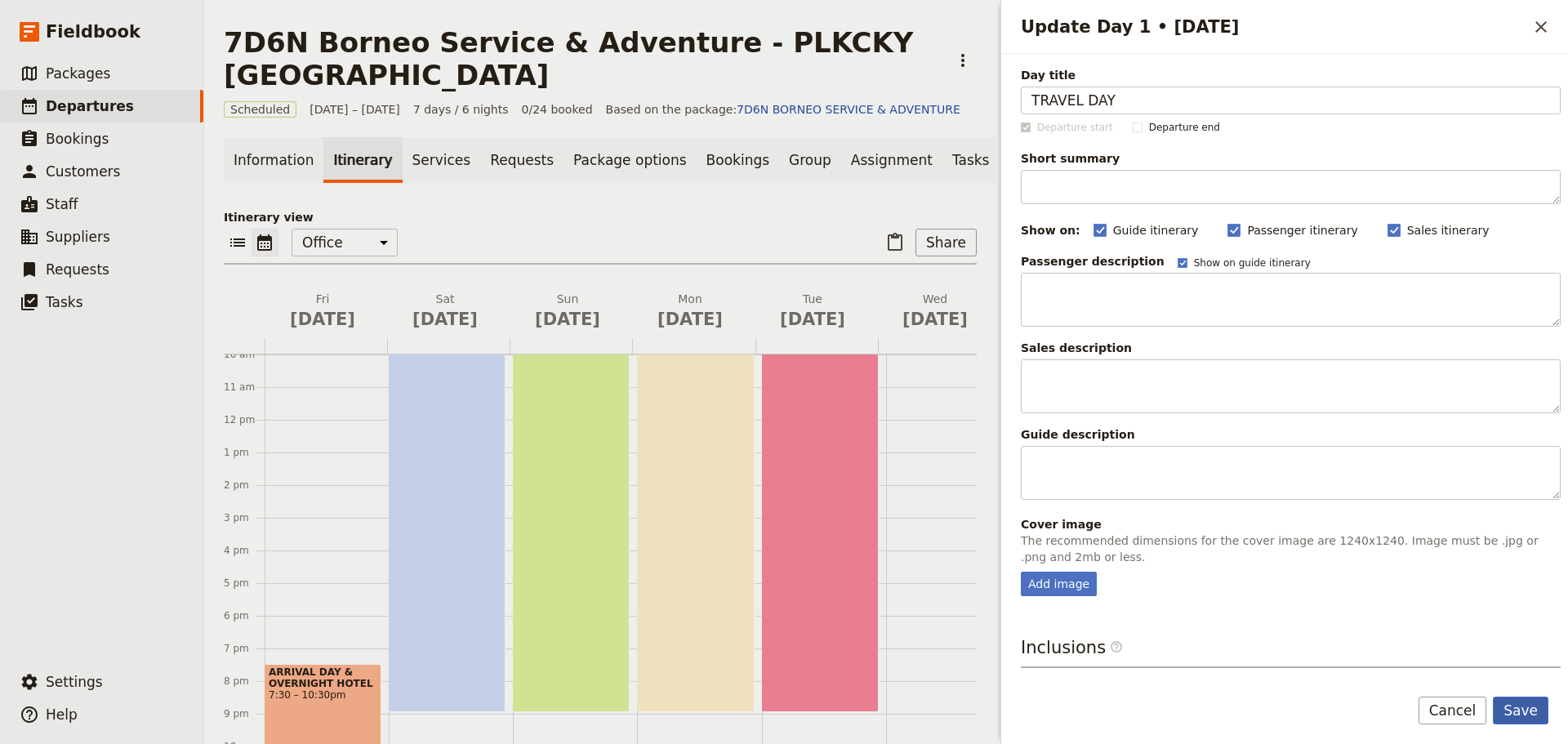
type input "TRAVEL DAY"
click at [1530, 722] on button "Save" at bounding box center [1521, 710] width 55 height 28
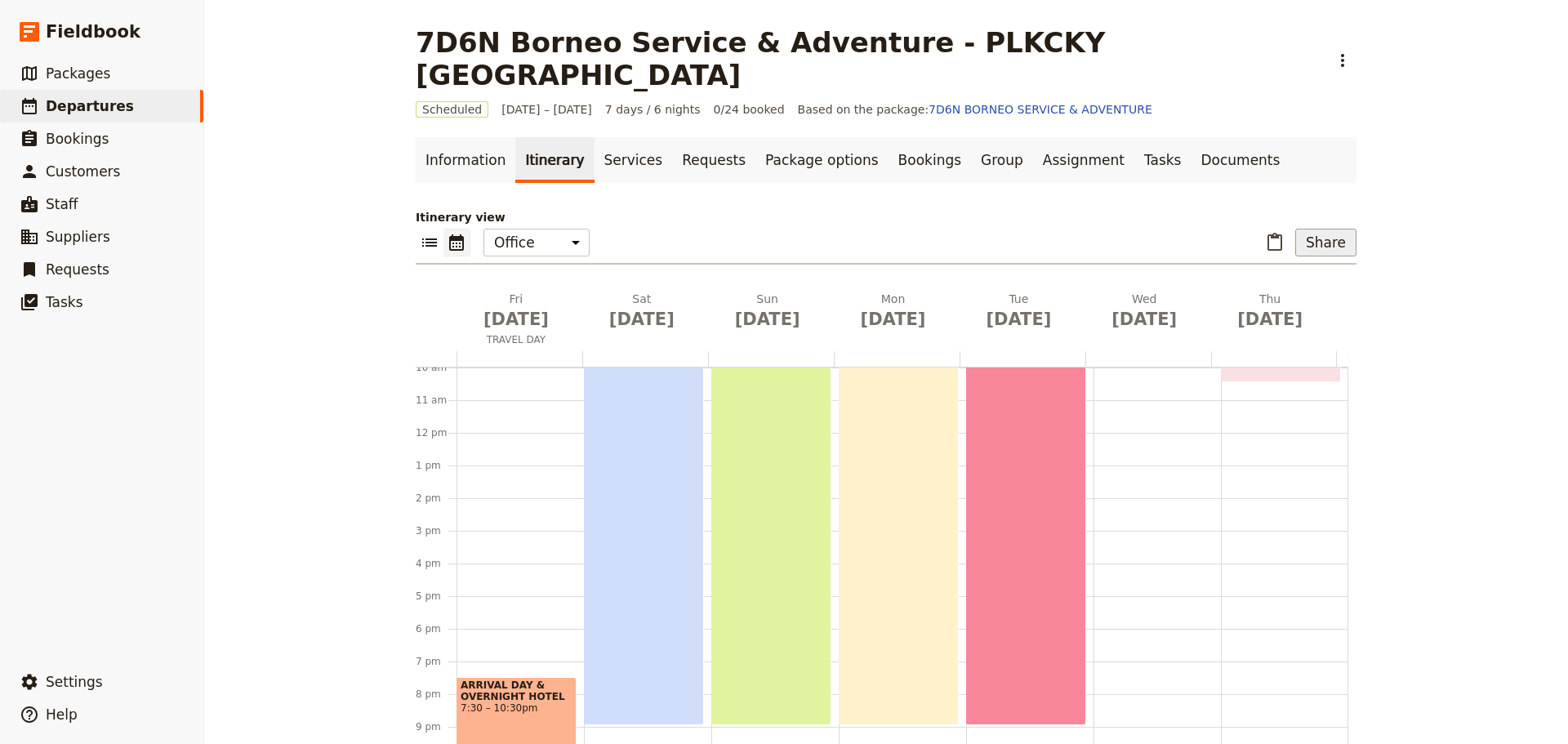
click at [1329, 229] on button "Share" at bounding box center [1327, 242] width 61 height 28
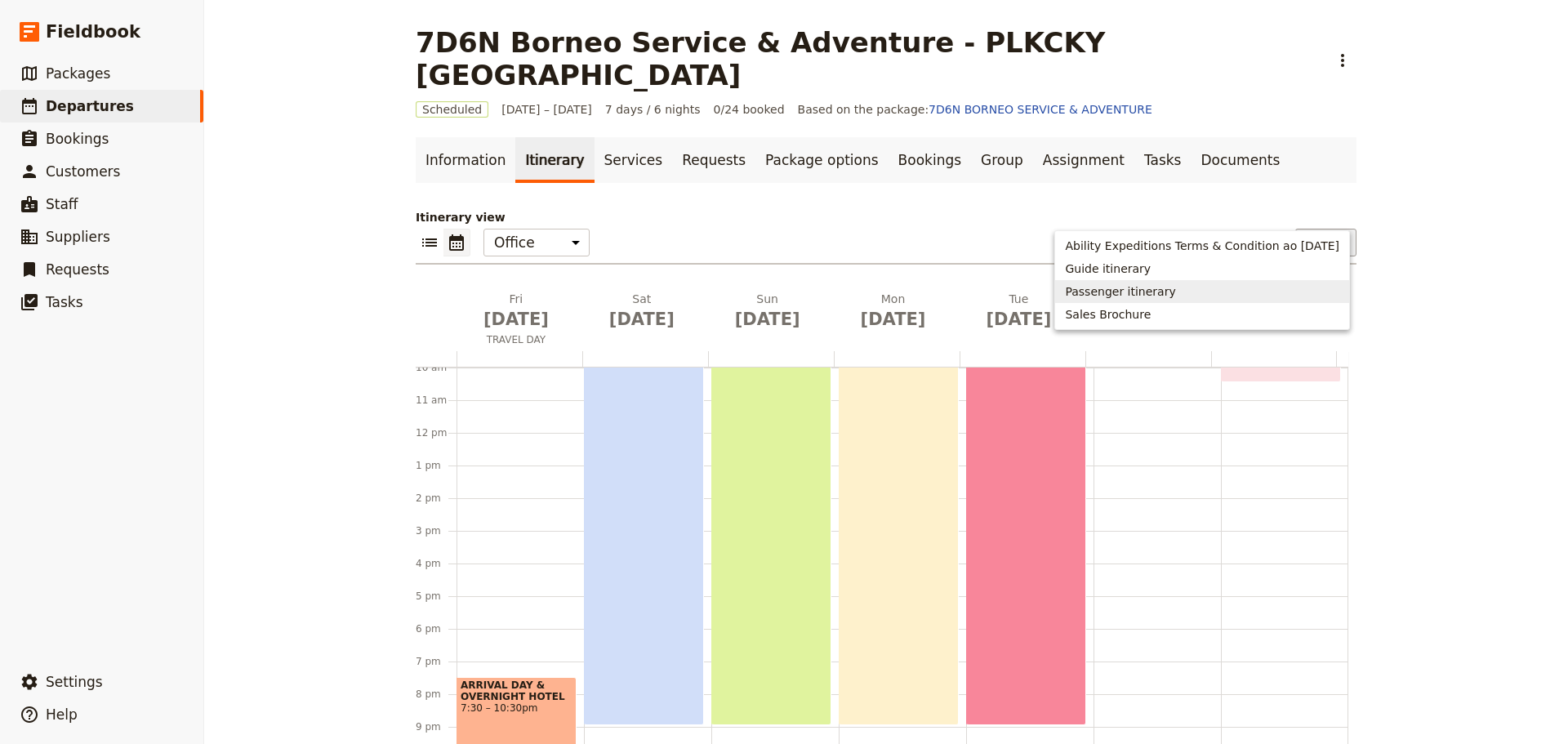
click at [1166, 290] on span "Passenger itinerary" at bounding box center [1120, 292] width 110 height 17
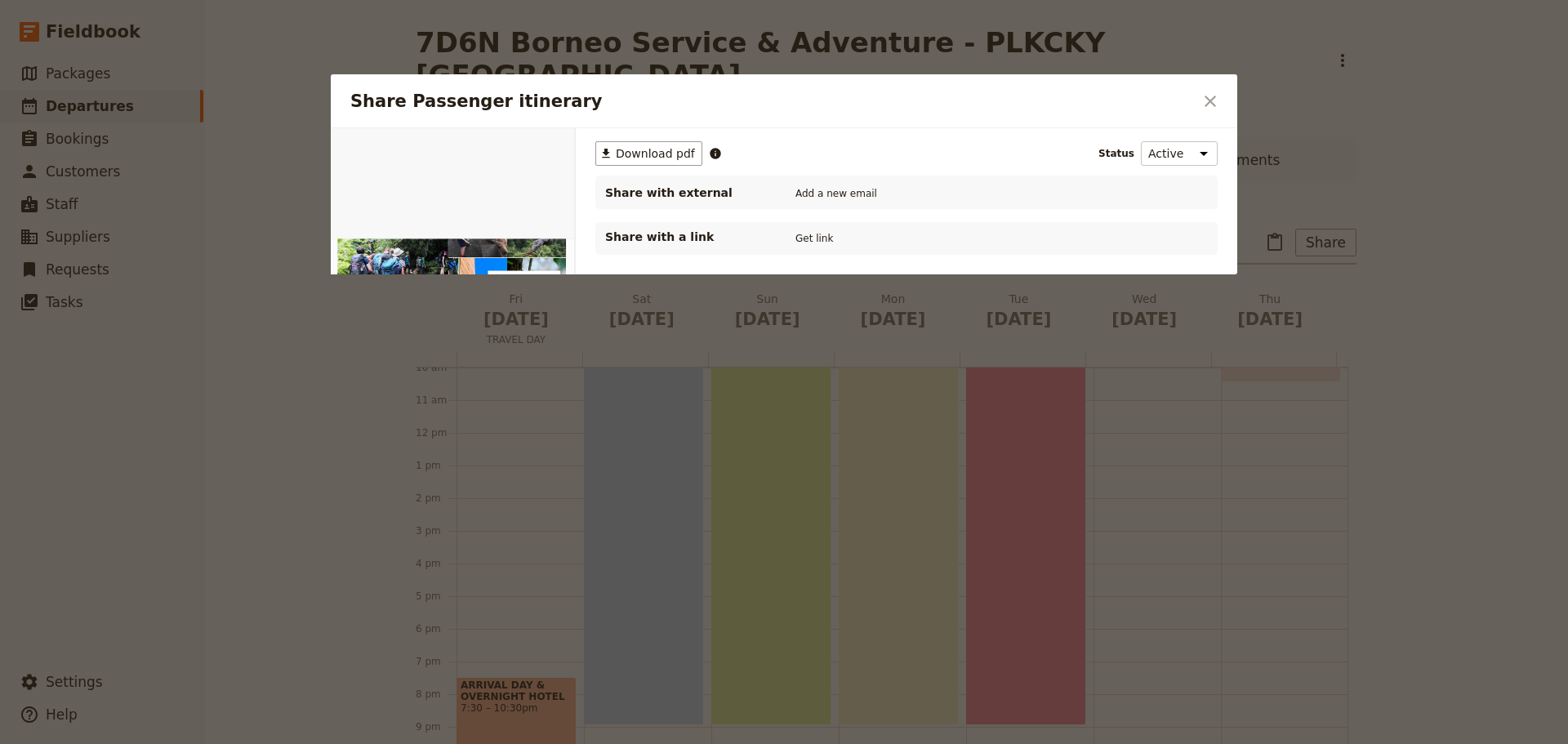
scroll to position [0, 0]
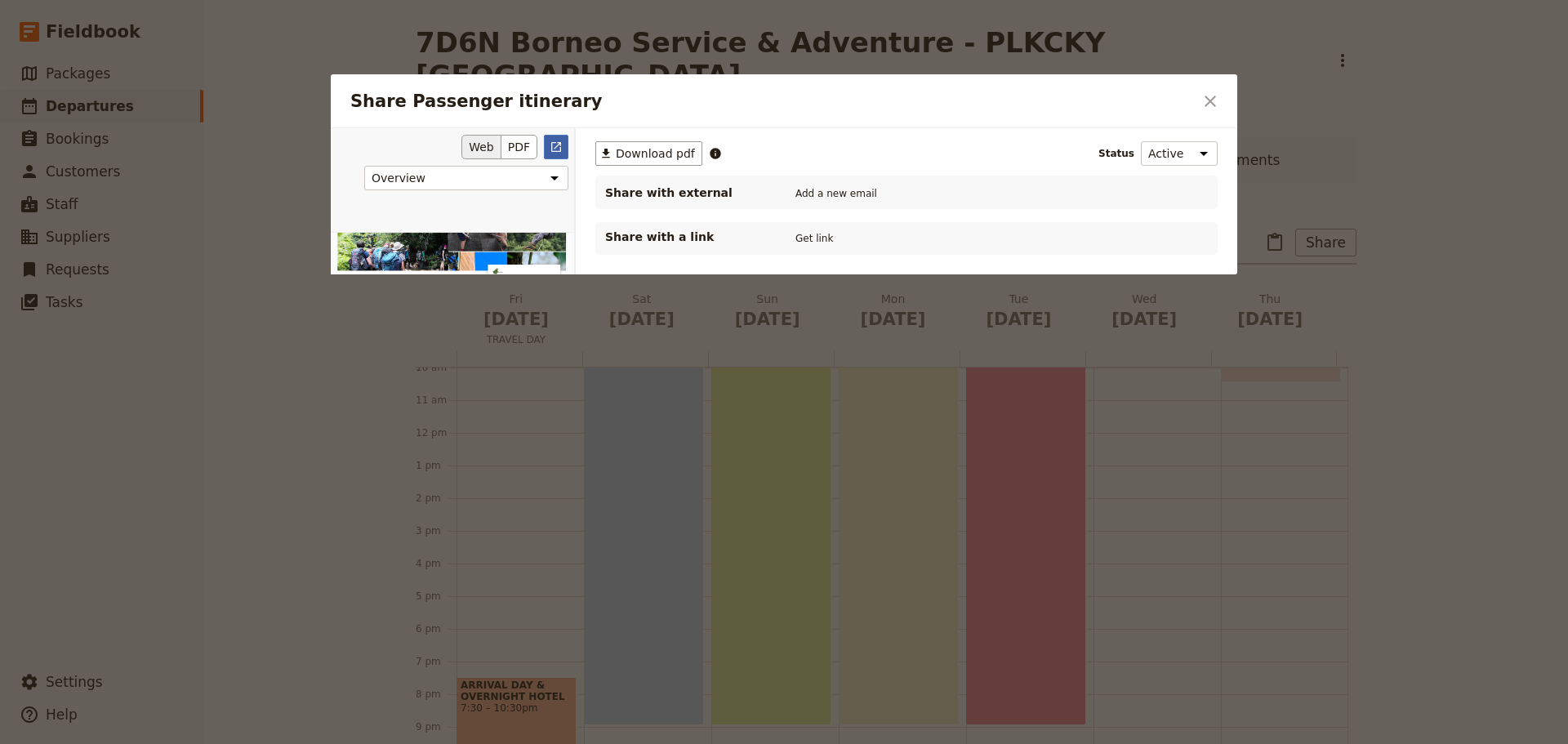
click at [554, 147] on icon "Open full preview" at bounding box center [556, 146] width 13 height 13
click at [1215, 101] on icon "Close dialog" at bounding box center [1211, 101] width 20 height 20
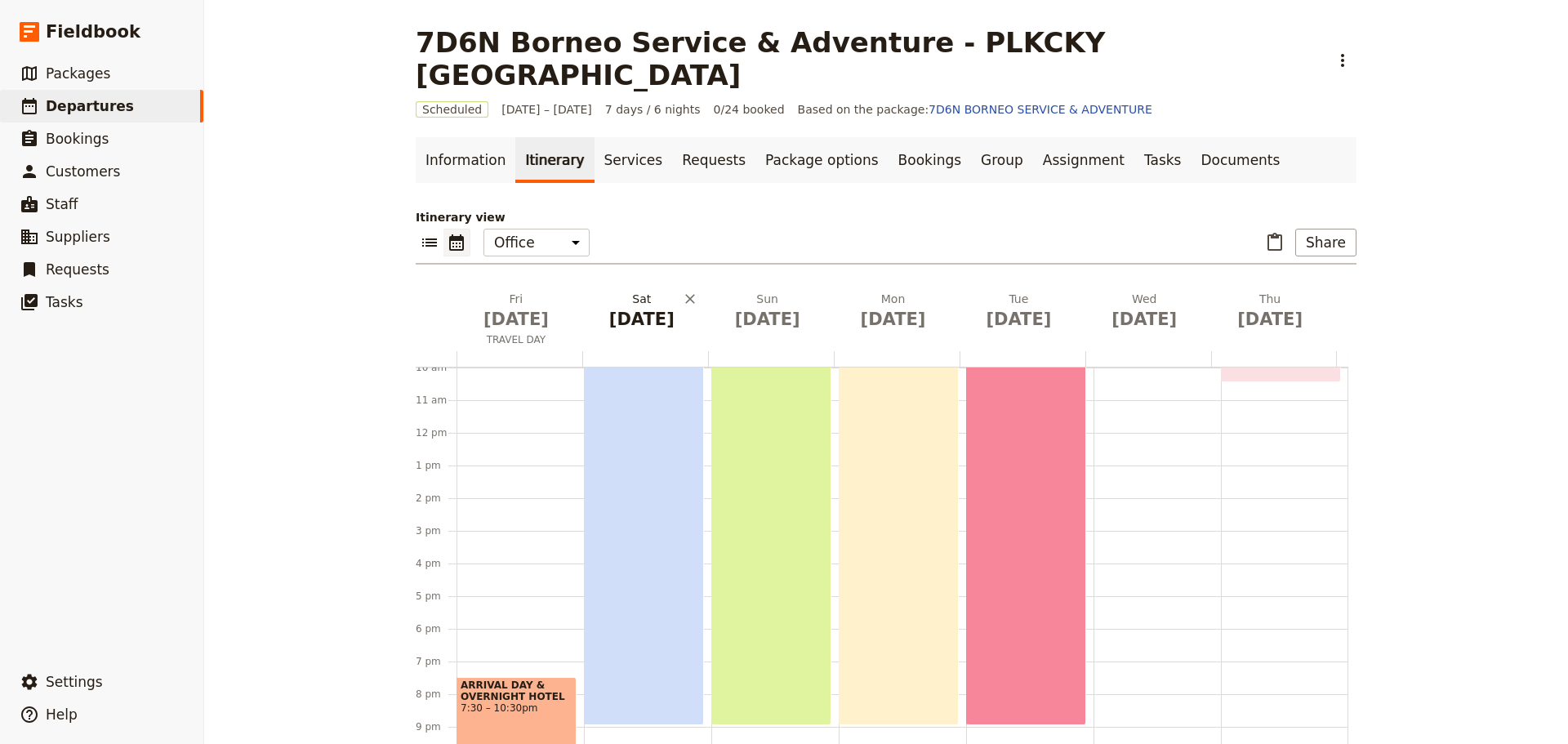
click at [644, 307] on span "[DATE]" at bounding box center [641, 319] width 106 height 25
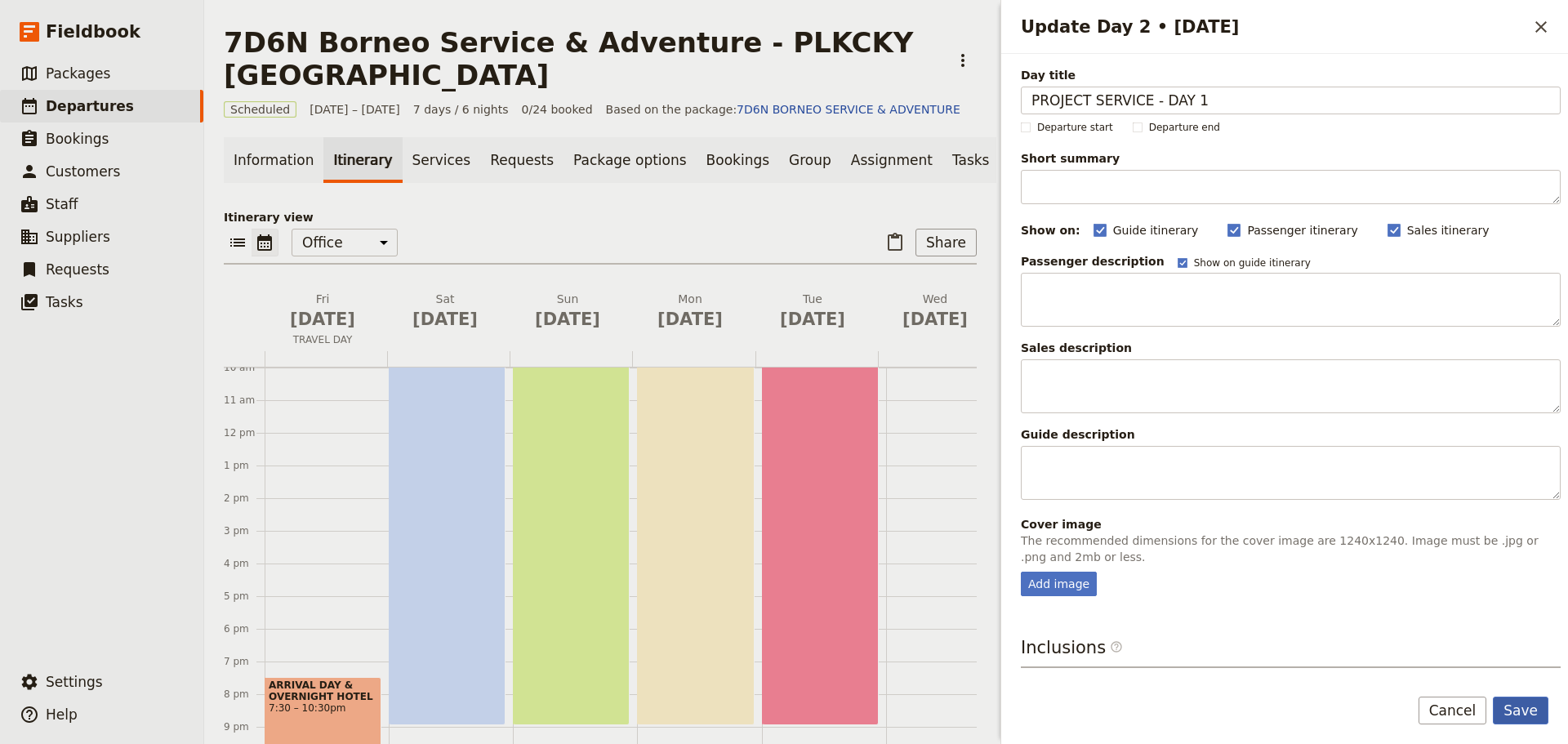
type input "PROJECT SERVICE - DAY 1"
click at [1535, 710] on button "Save" at bounding box center [1521, 710] width 55 height 28
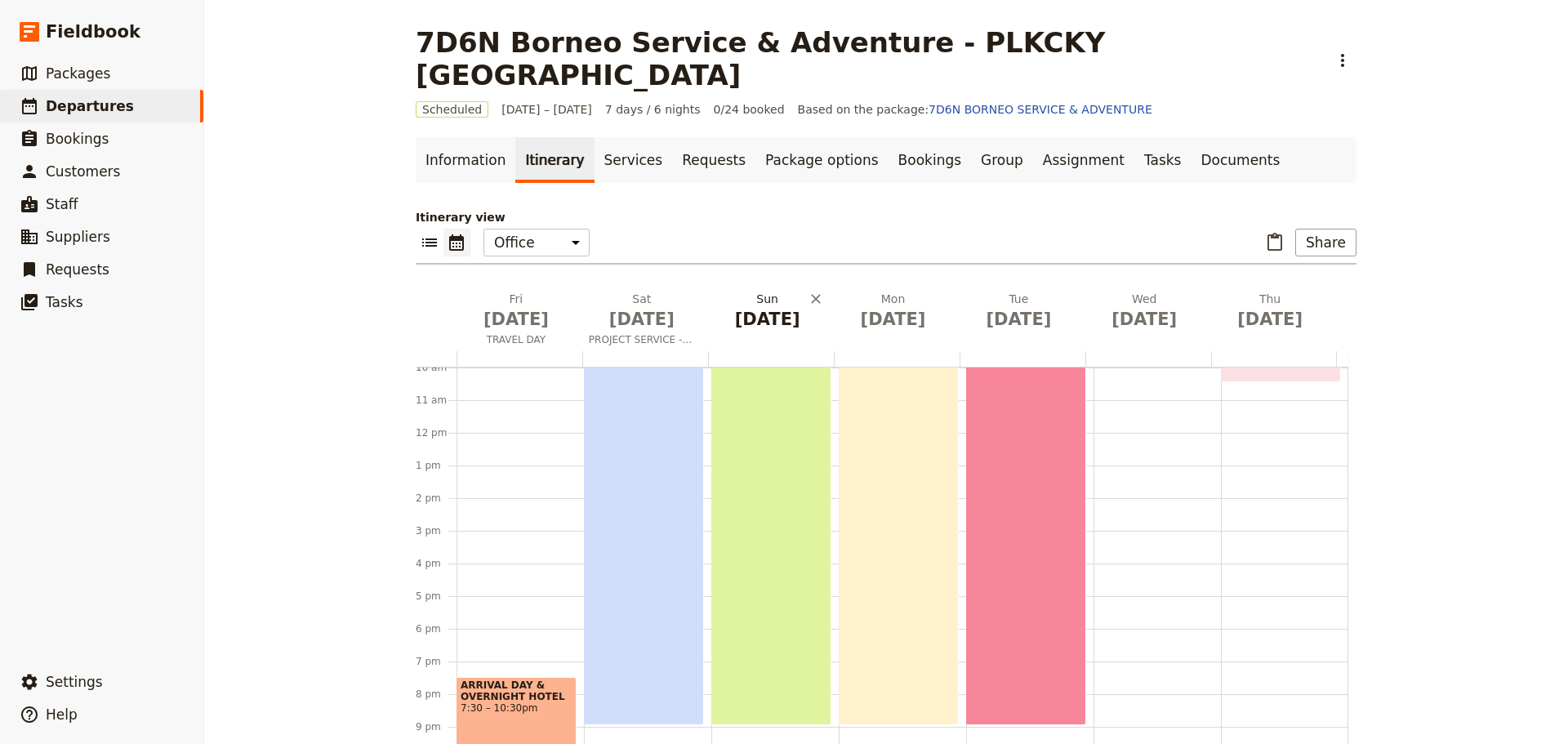
click at [767, 307] on span "[DATE]" at bounding box center [767, 319] width 106 height 25
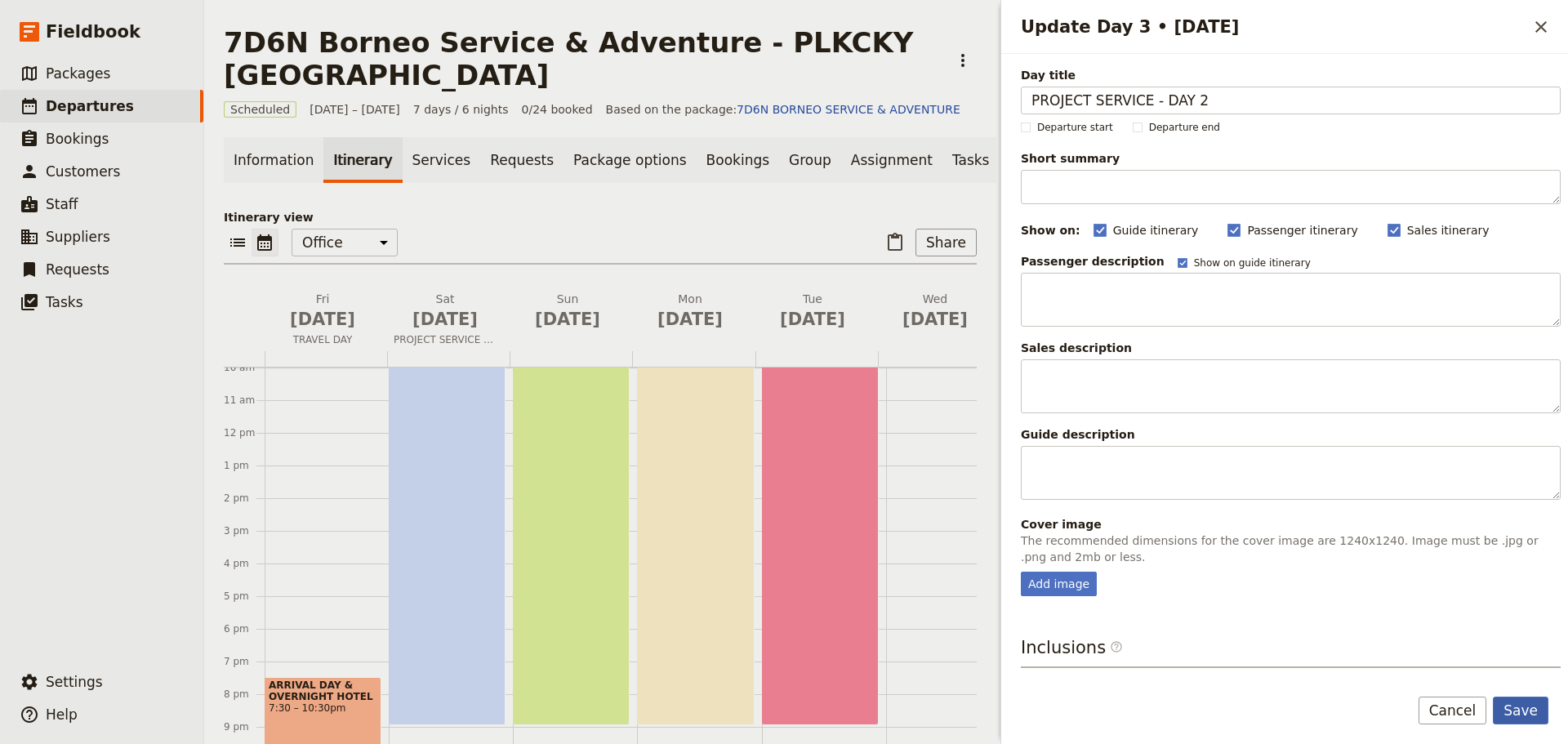
type input "PROJECT SERVICE - DAY 2"
click at [1512, 707] on button "Save" at bounding box center [1521, 710] width 55 height 28
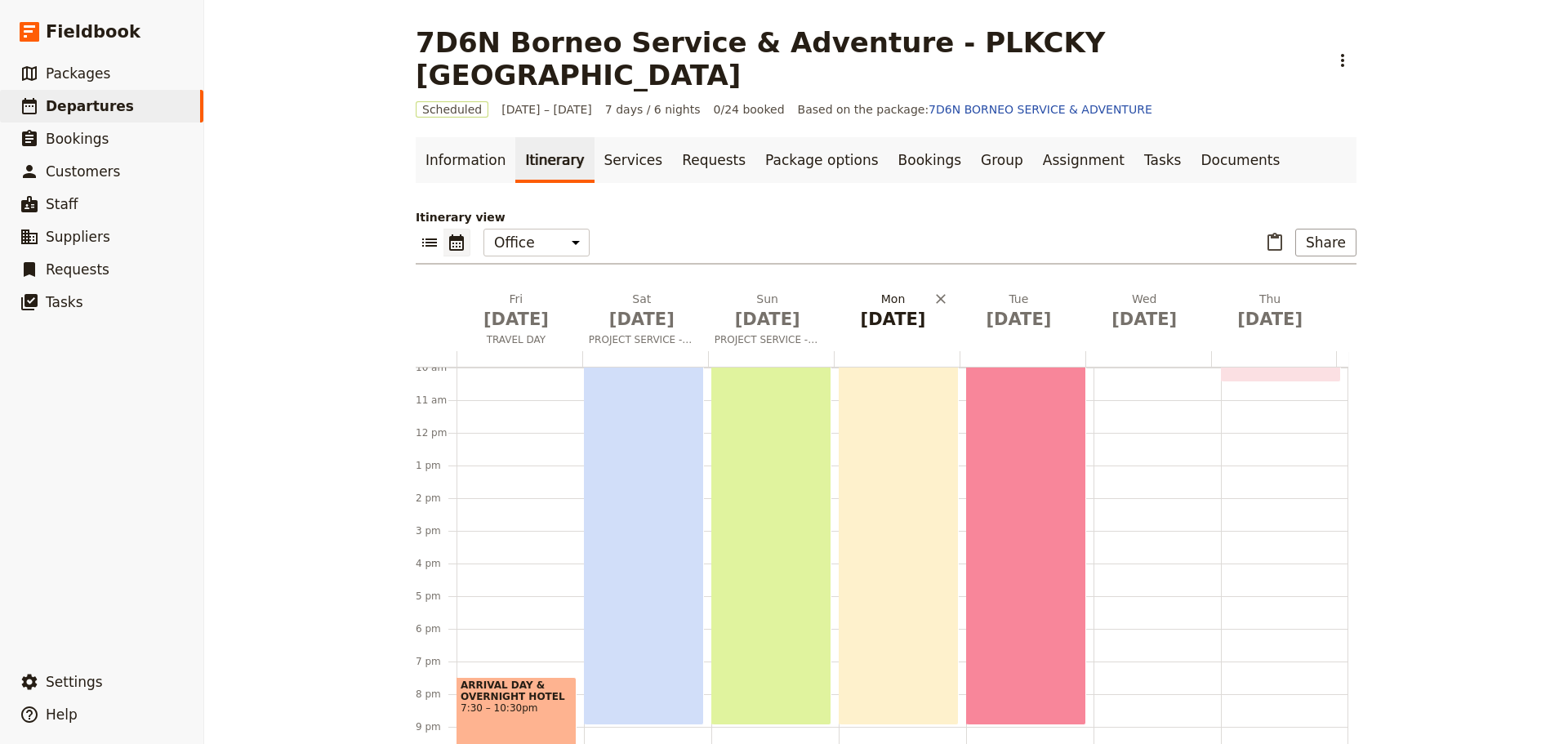
click at [895, 307] on span "[DATE]" at bounding box center [893, 319] width 106 height 25
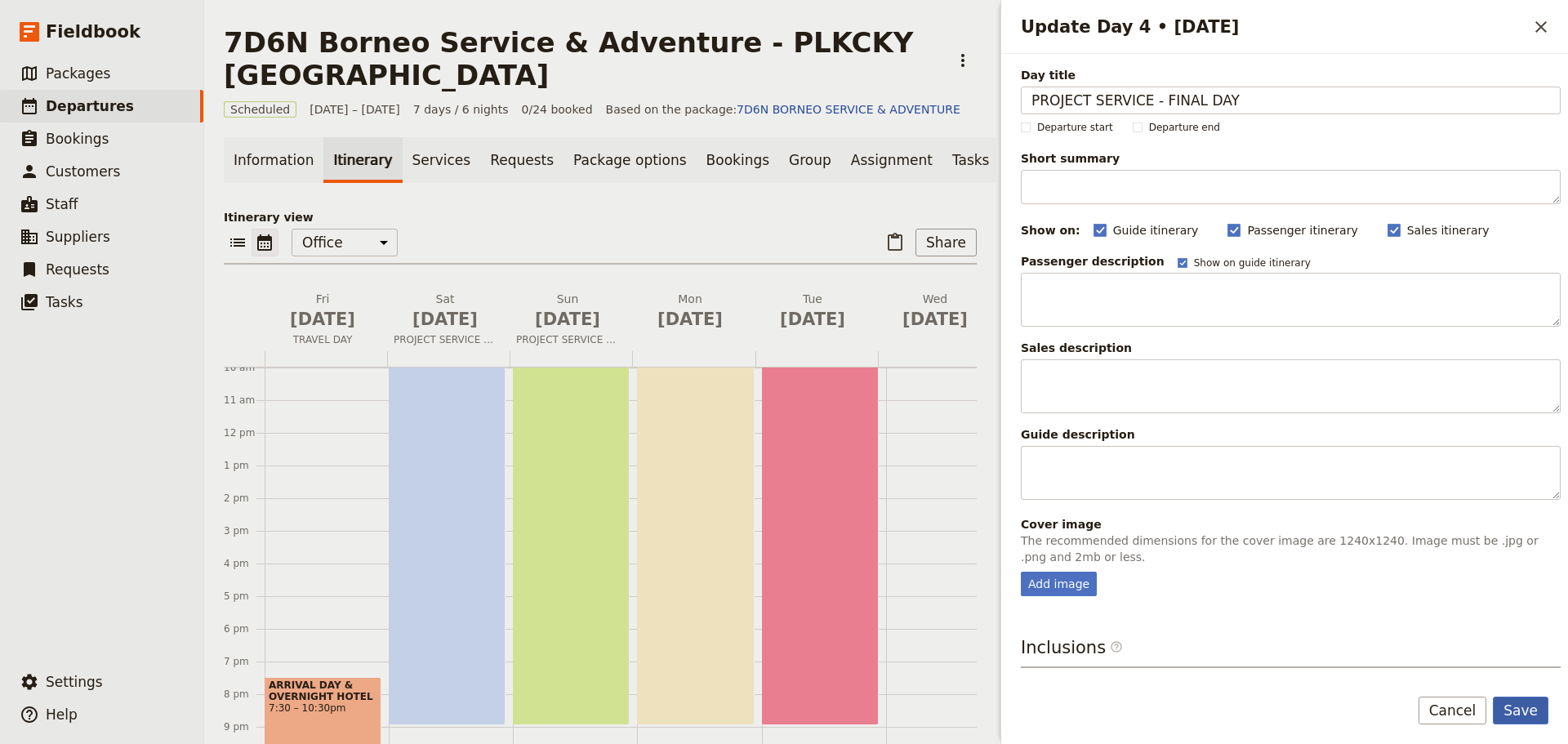
type input "PROJECT SERVICE - FINAL DAY"
click at [1522, 712] on button "Save" at bounding box center [1521, 710] width 55 height 28
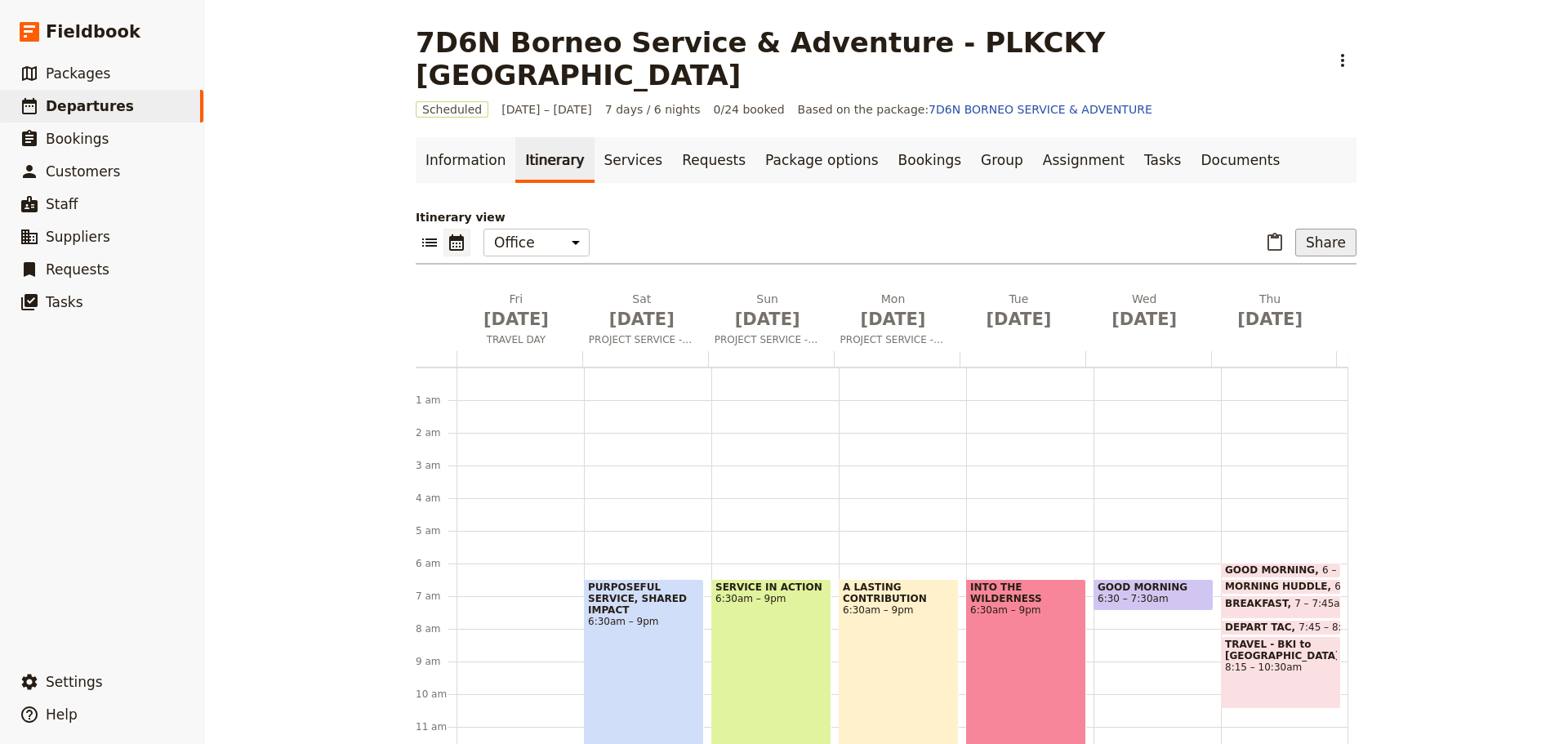
click at [1325, 229] on button "Share" at bounding box center [1327, 242] width 61 height 28
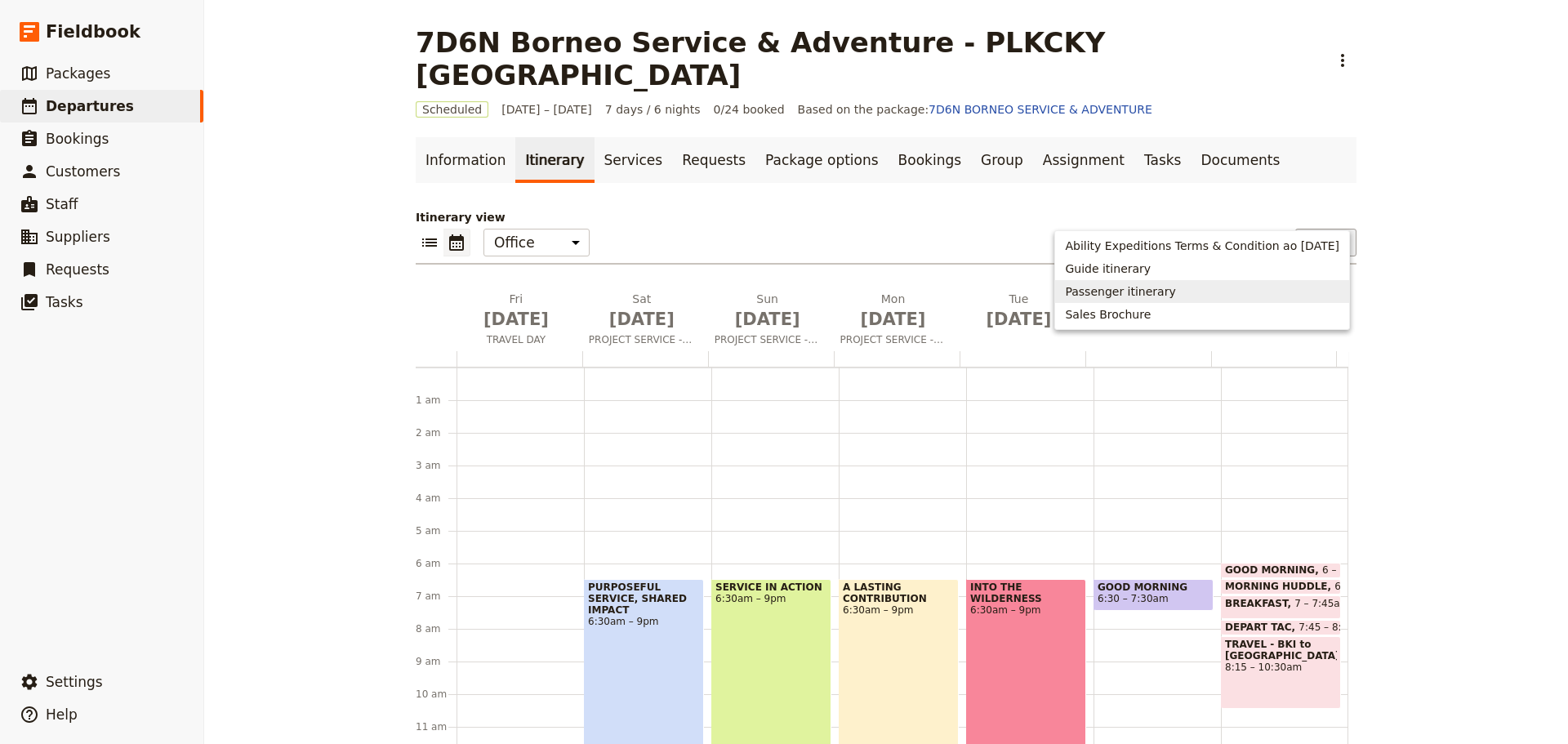
click at [1131, 293] on span "Passenger itinerary" at bounding box center [1120, 292] width 110 height 17
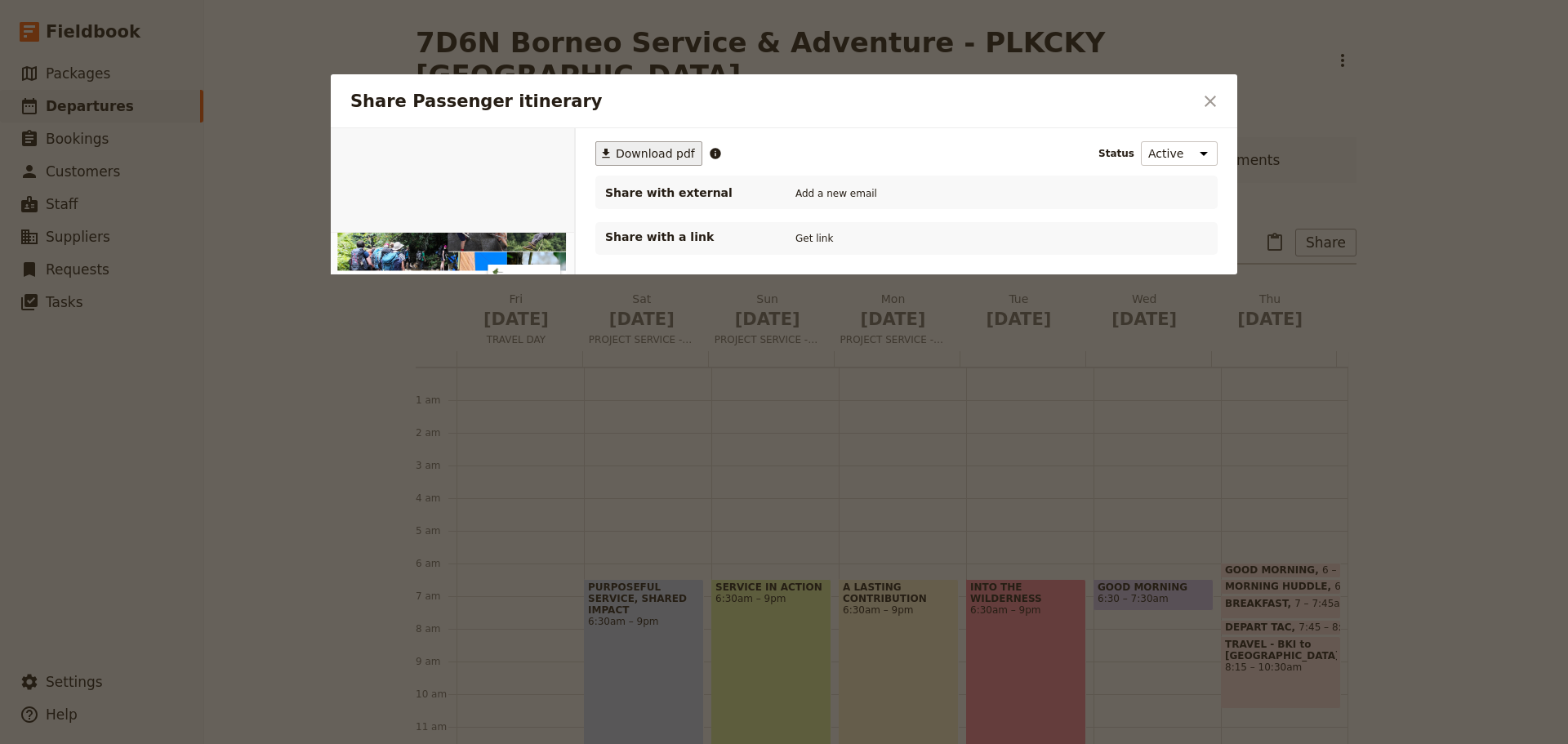
click at [661, 156] on span "Download pdf" at bounding box center [656, 153] width 79 height 17
click at [1213, 101] on icon "Close dialog" at bounding box center [1211, 101] width 20 height 20
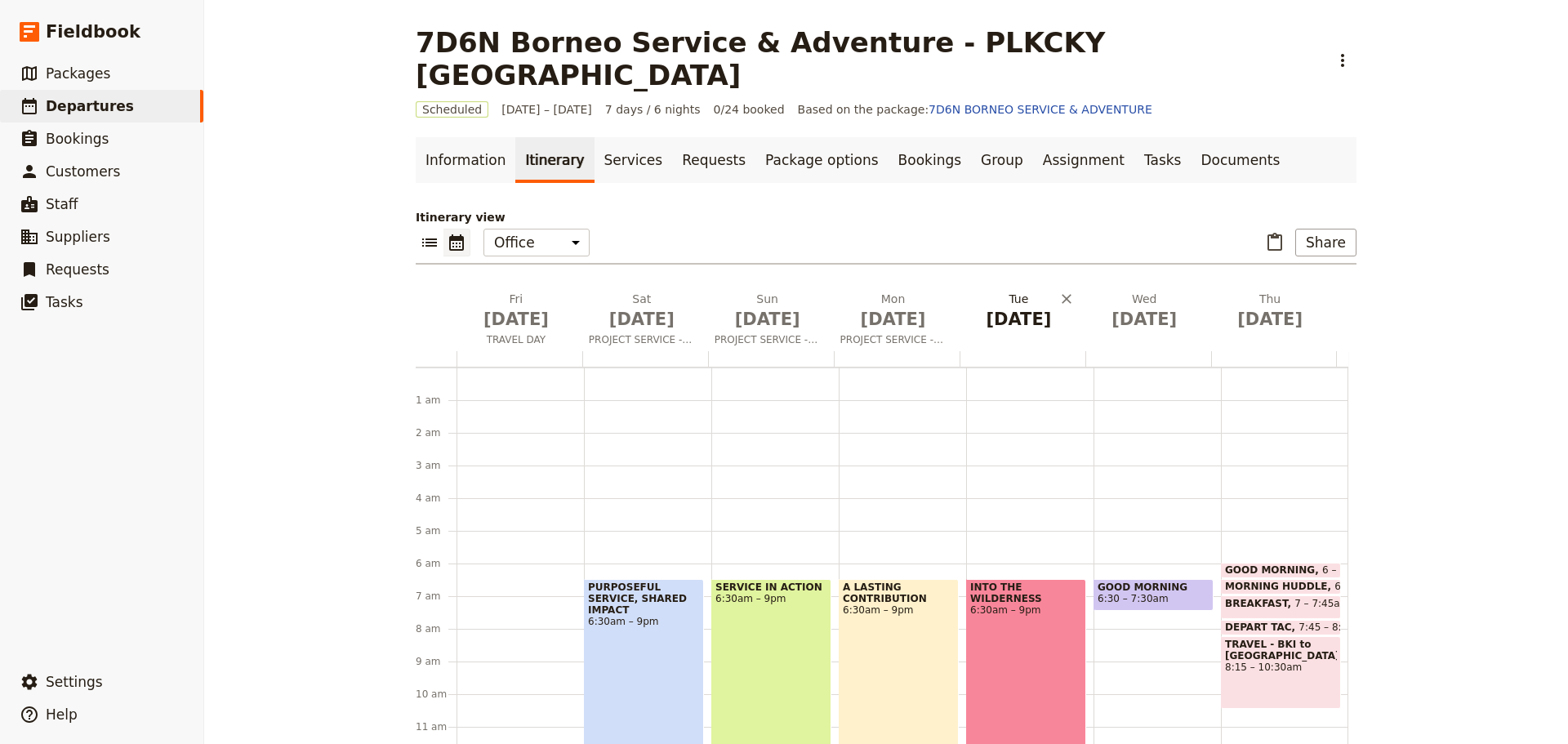
click at [1017, 307] on span "[DATE]" at bounding box center [1018, 319] width 106 height 25
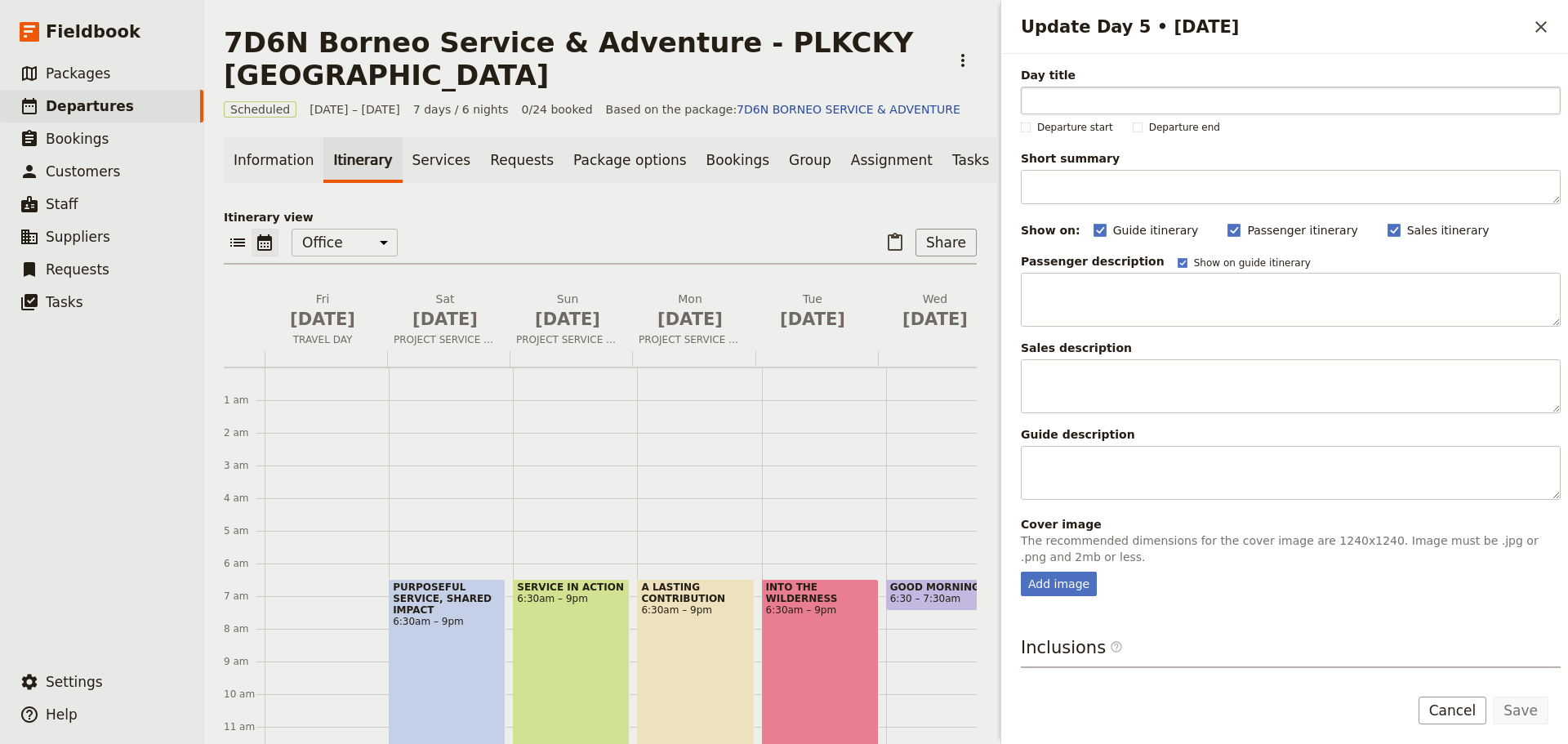
type input "j"
type input "JUNGLE ADVENTURE"
click at [1529, 721] on button "Save" at bounding box center [1521, 710] width 55 height 28
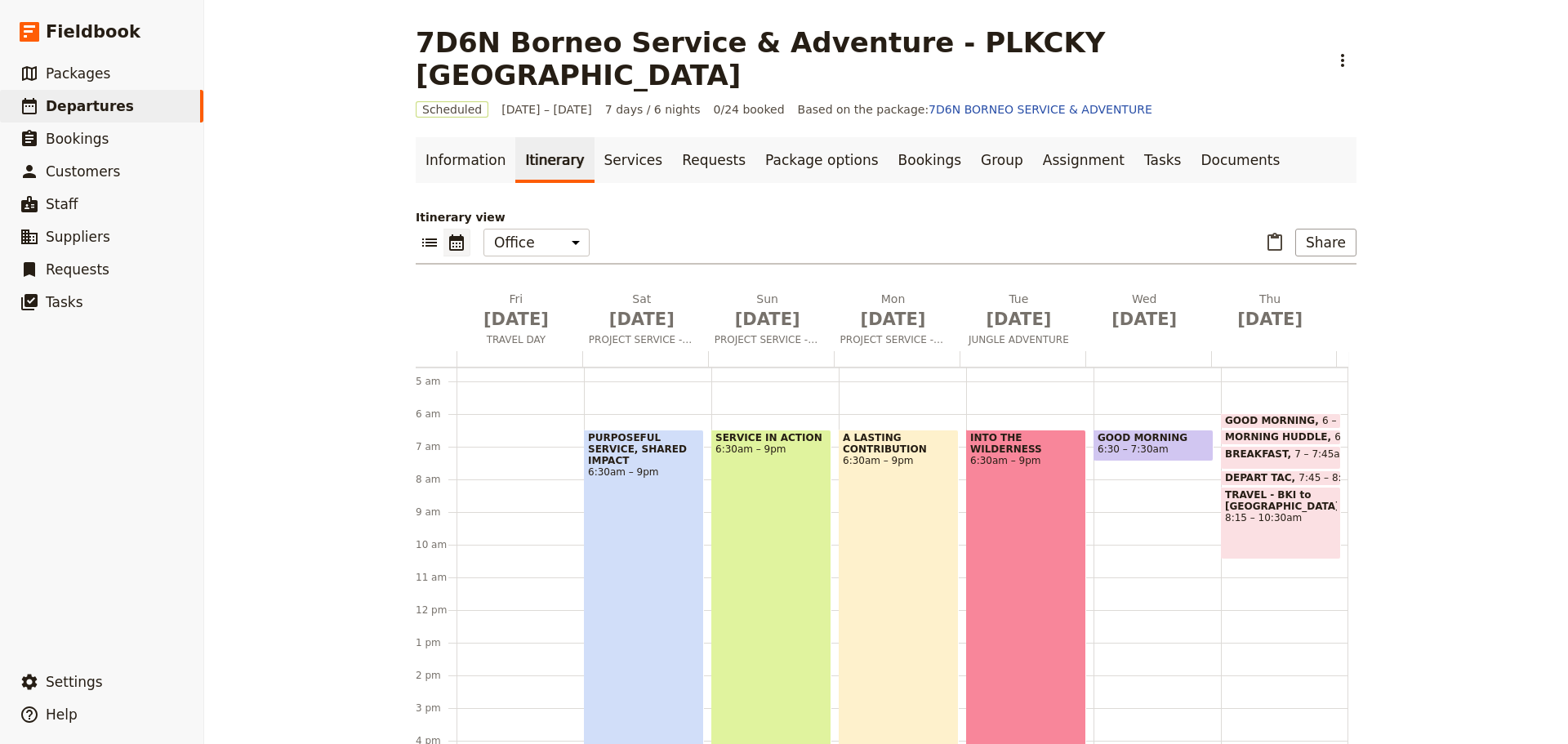
scroll to position [60, 0]
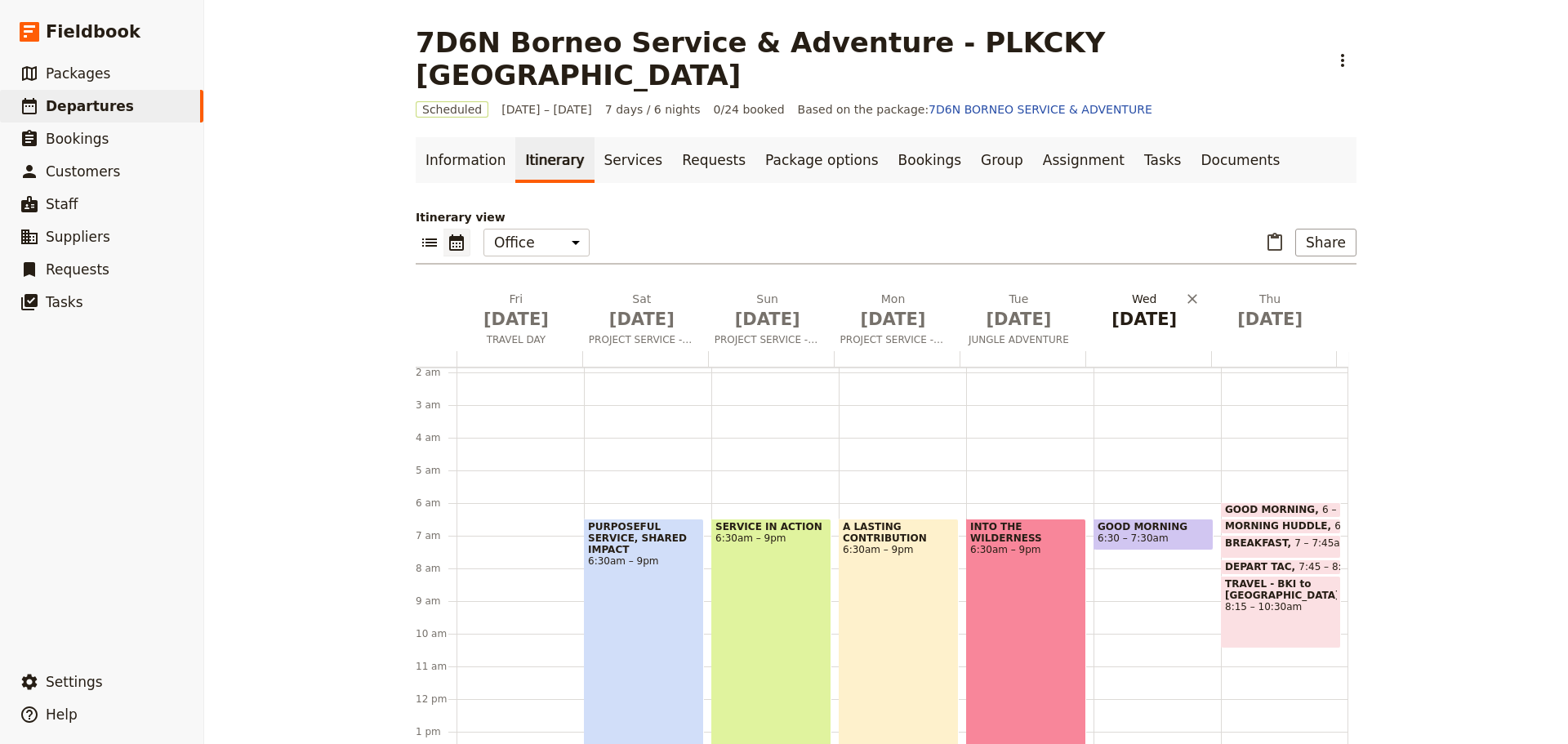
click at [1141, 307] on span "[DATE]" at bounding box center [1144, 319] width 106 height 25
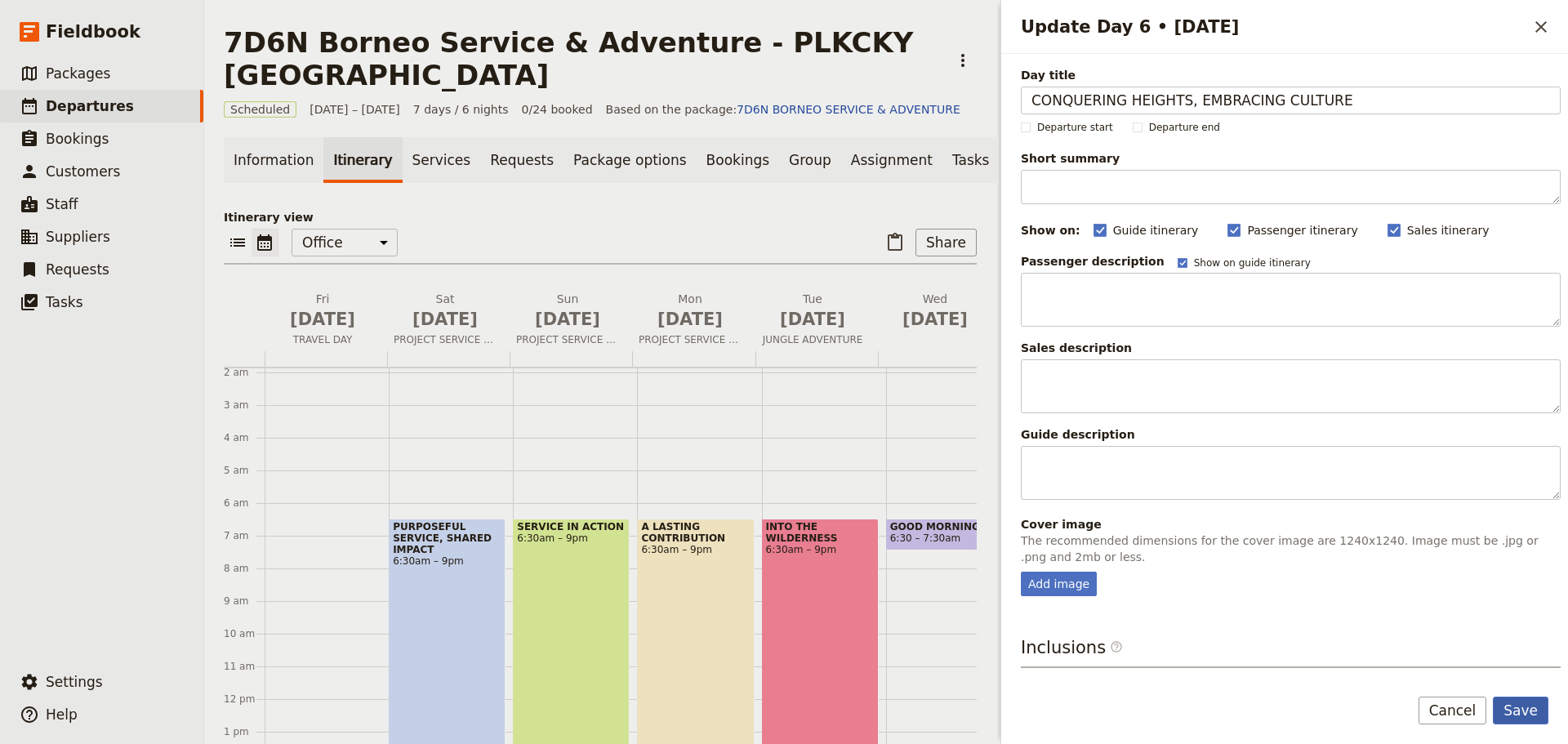
type input "CONQUERING HEIGHTS, EMBRACING CULTURE"
click at [1533, 719] on button "Save" at bounding box center [1521, 710] width 55 height 28
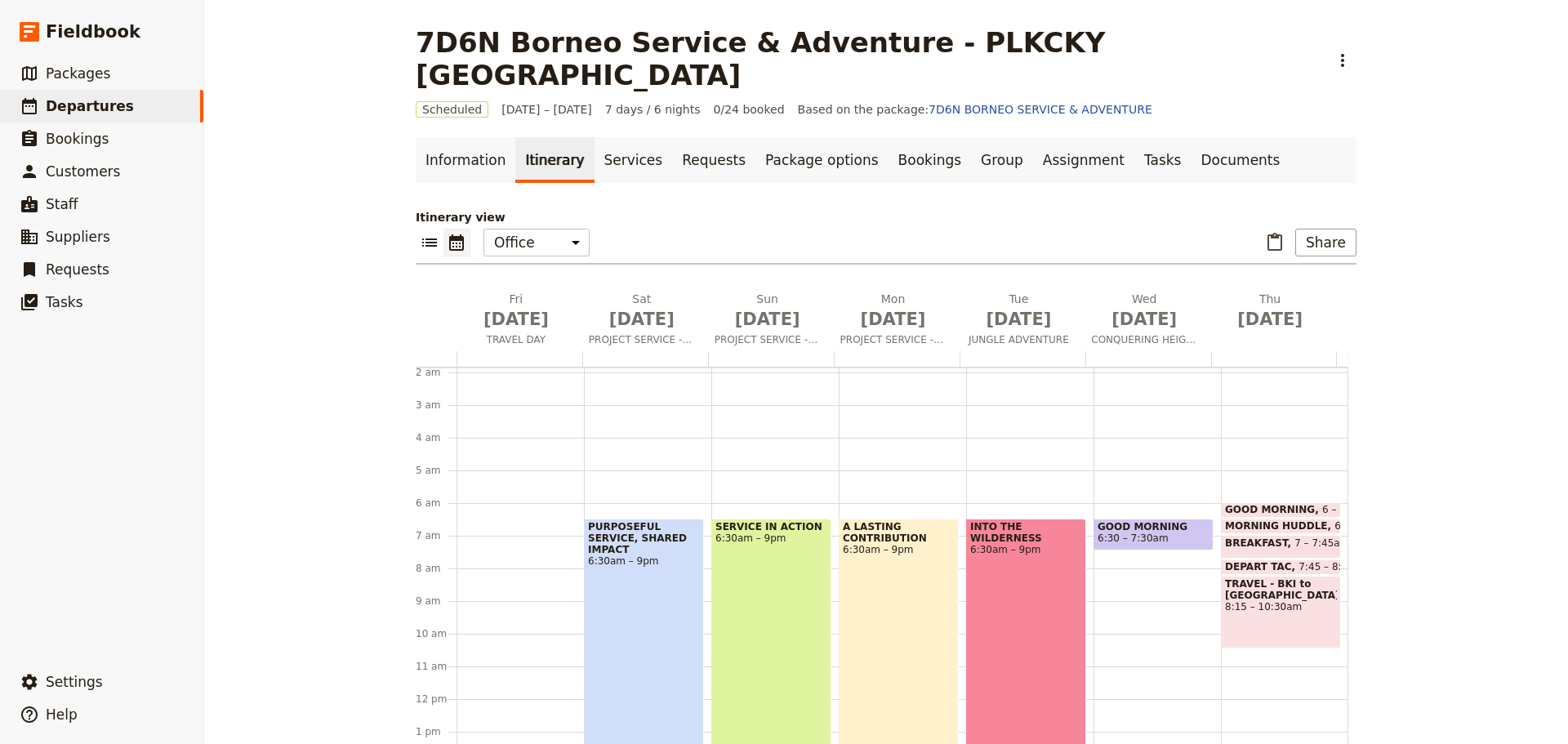
click at [1136, 532] on span "6:30 – 7:30am" at bounding box center [1134, 538] width 71 height 12
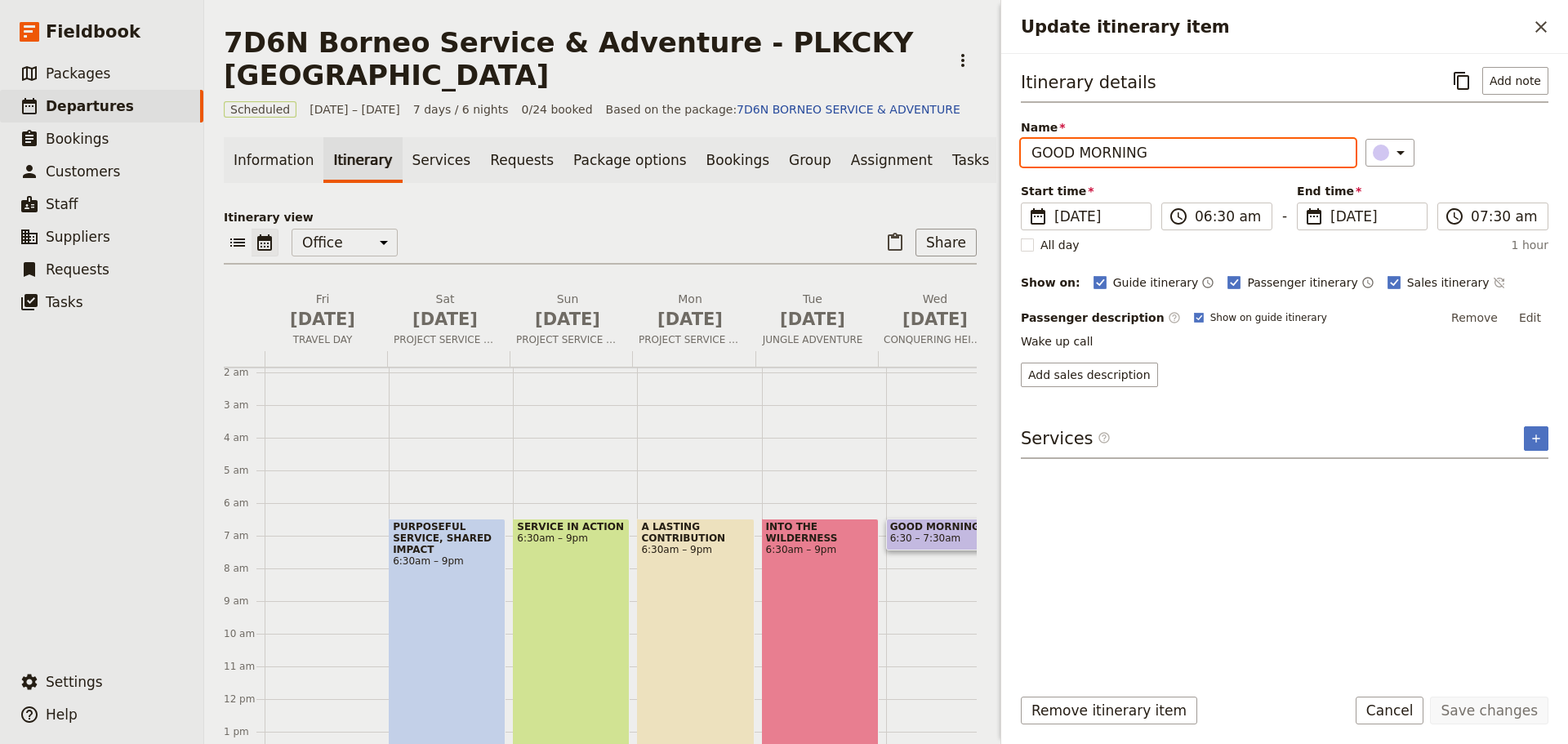
click at [1151, 157] on input "GOOD MORNING" at bounding box center [1188, 152] width 335 height 28
drag, startPoint x: 1151, startPoint y: 157, endPoint x: 1013, endPoint y: 157, distance: 138.0
click at [1013, 157] on div "Itinerary details ​ Add note Name GOOD MORNING ​ Start time ​ [DATE] [DATE] [DA…" at bounding box center [1284, 362] width 567 height 618
type input "CONQUERING HEIGHTS, EMBRACING CULTURE"
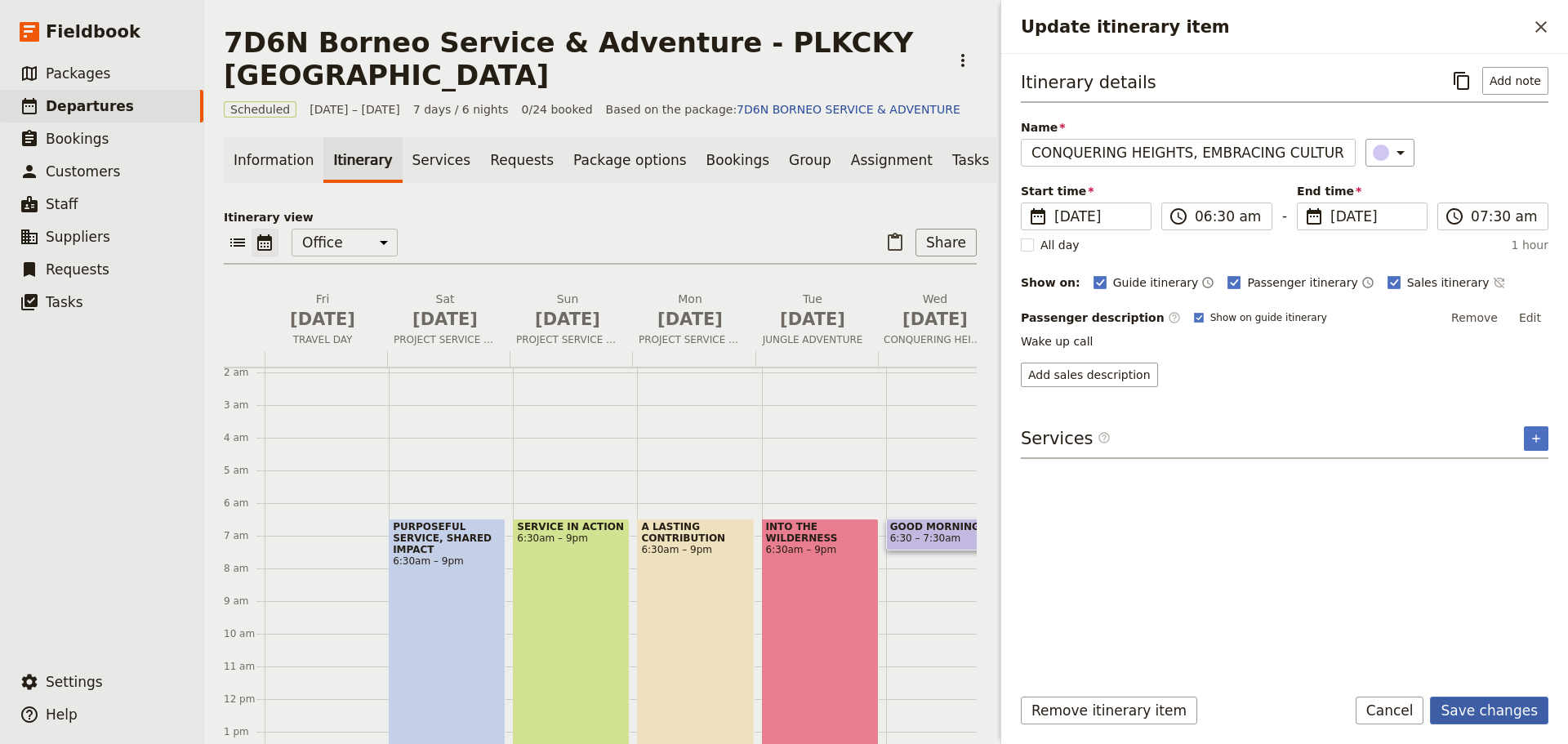
click at [1497, 716] on button "Save changes" at bounding box center [1490, 710] width 119 height 28
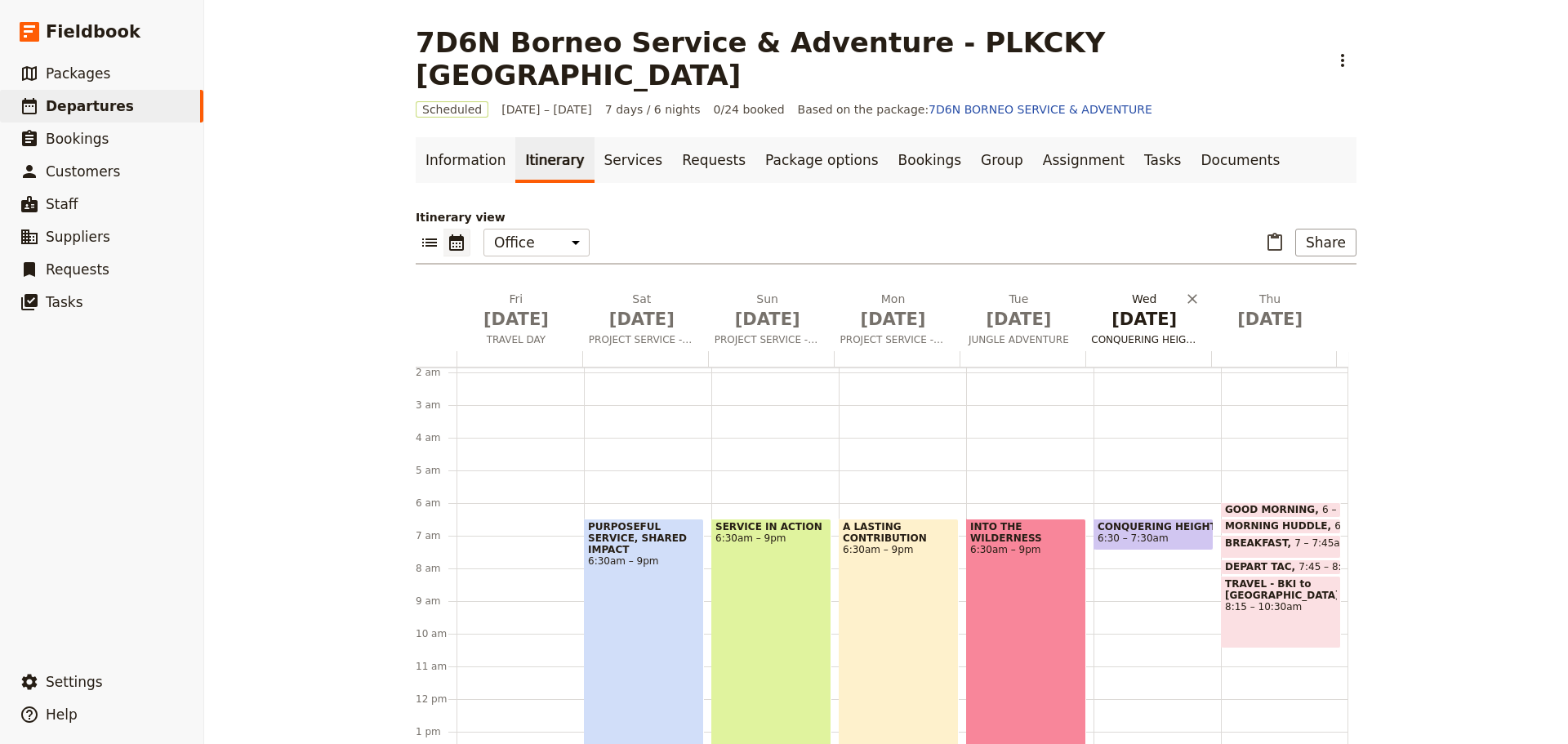
click at [1144, 333] on span "CONQUERING HEIGHTS, EMBRACING CULTURE" at bounding box center [1144, 339] width 120 height 13
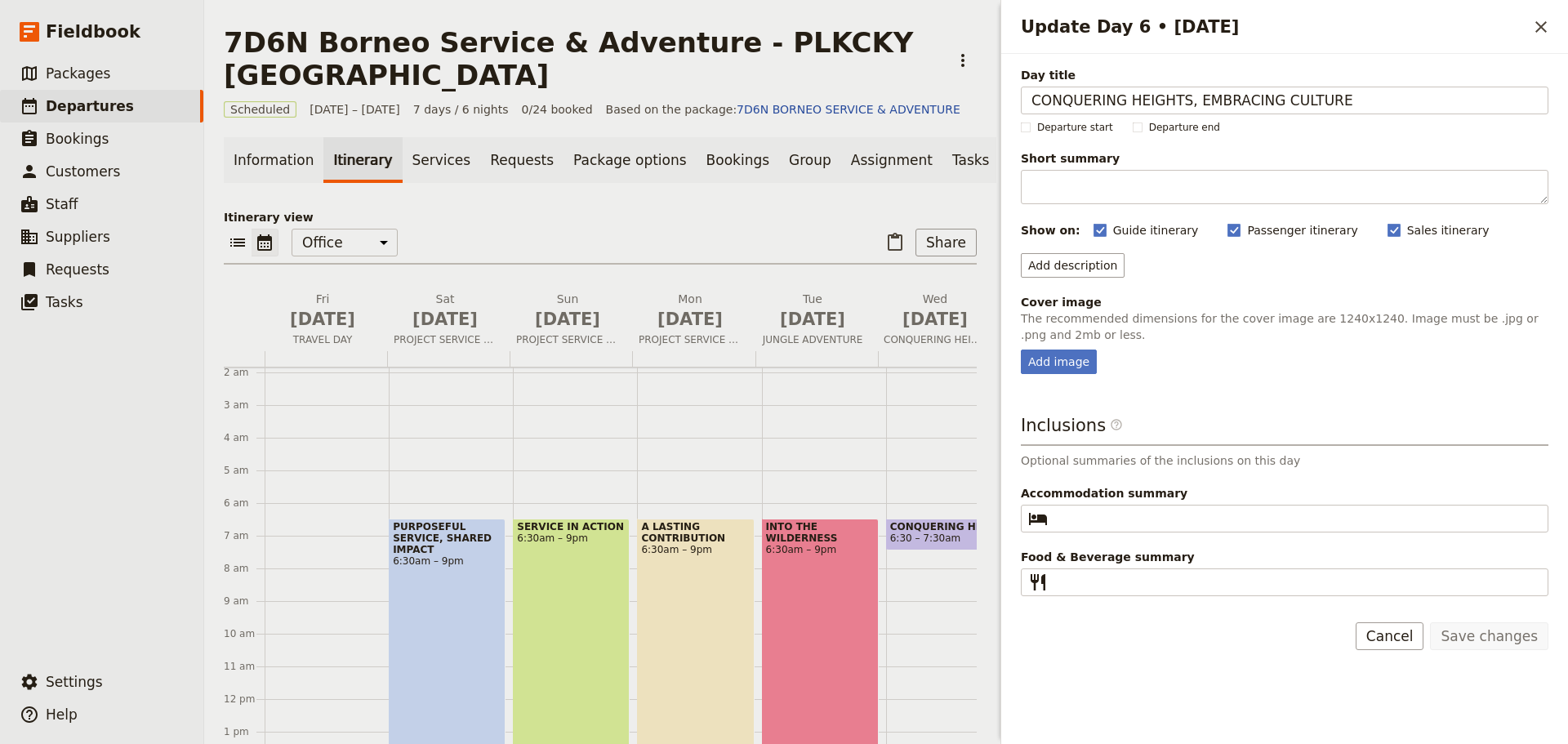
drag, startPoint x: 1331, startPoint y: 101, endPoint x: 1019, endPoint y: 101, distance: 312.0
click at [1019, 101] on div "Day title CONQUERING HEIGHTS, EMBRACING CULTURE Departure start Departure end S…" at bounding box center [1284, 326] width 567 height 544
type input "H"
type input "ZIP BORNEO & CULTURAL SHARING"
click at [1522, 641] on button "Save changes" at bounding box center [1490, 636] width 119 height 28
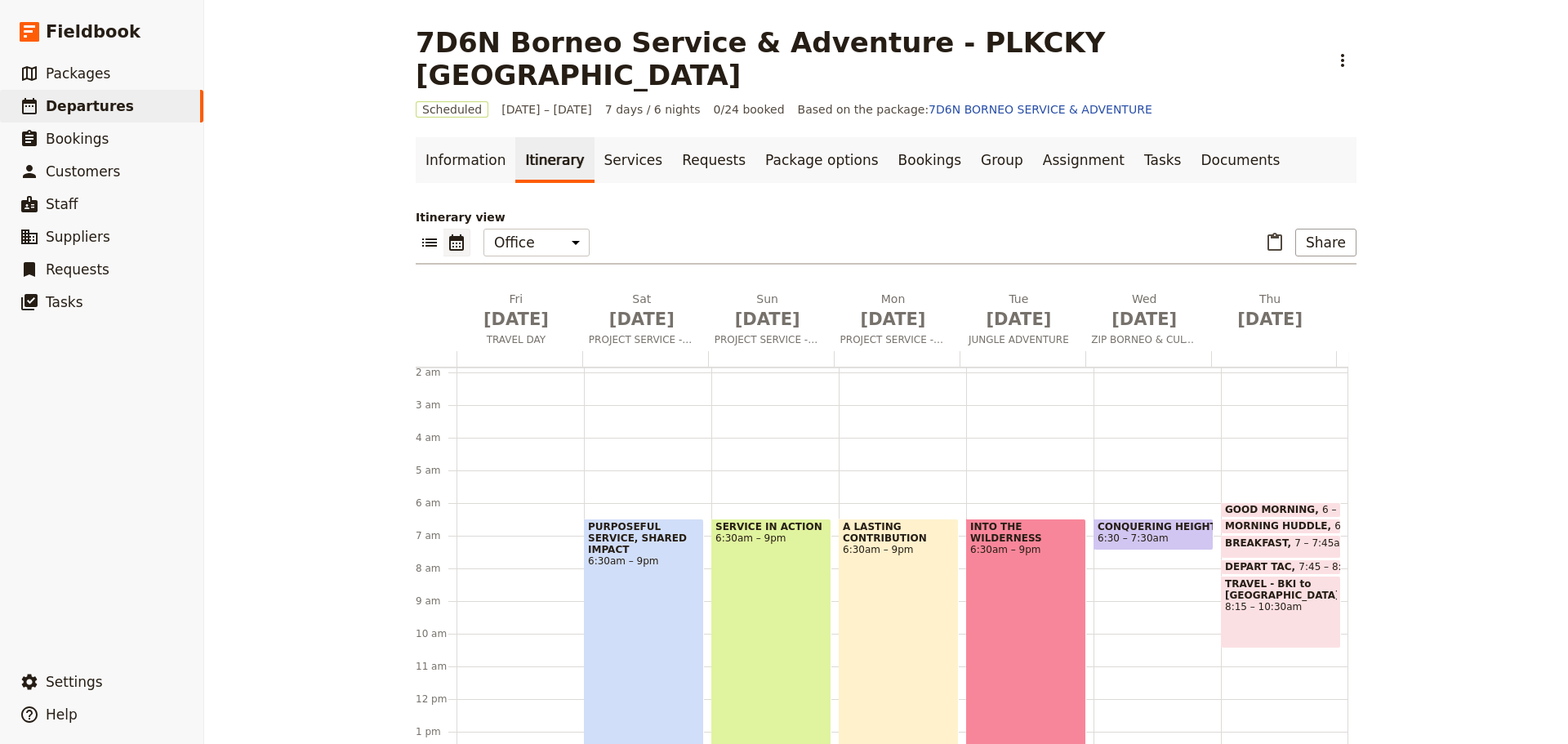
click at [1145, 543] on span at bounding box center [1153, 546] width 119 height 7
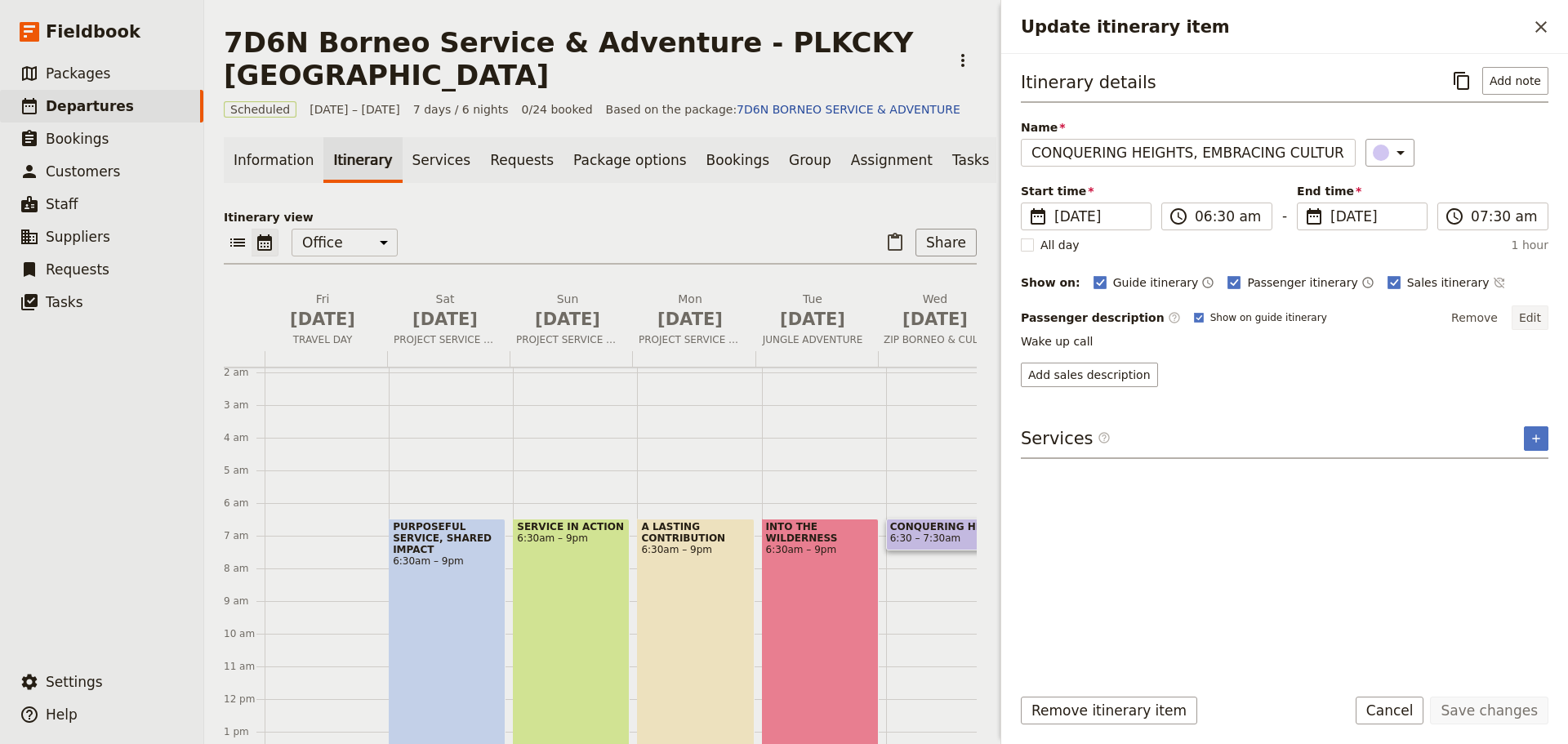
click at [1531, 318] on button "Edit" at bounding box center [1529, 318] width 37 height 25
drag, startPoint x: 1540, startPoint y: 321, endPoint x: 1510, endPoint y: 327, distance: 30.6
click at [1540, 321] on button "Edit" at bounding box center [1529, 318] width 37 height 25
drag, startPoint x: 1028, startPoint y: 347, endPoint x: 1178, endPoint y: 358, distance: 150.4
click at [1178, 358] on textarea "Wake up call" at bounding box center [1284, 350] width 527 height 35
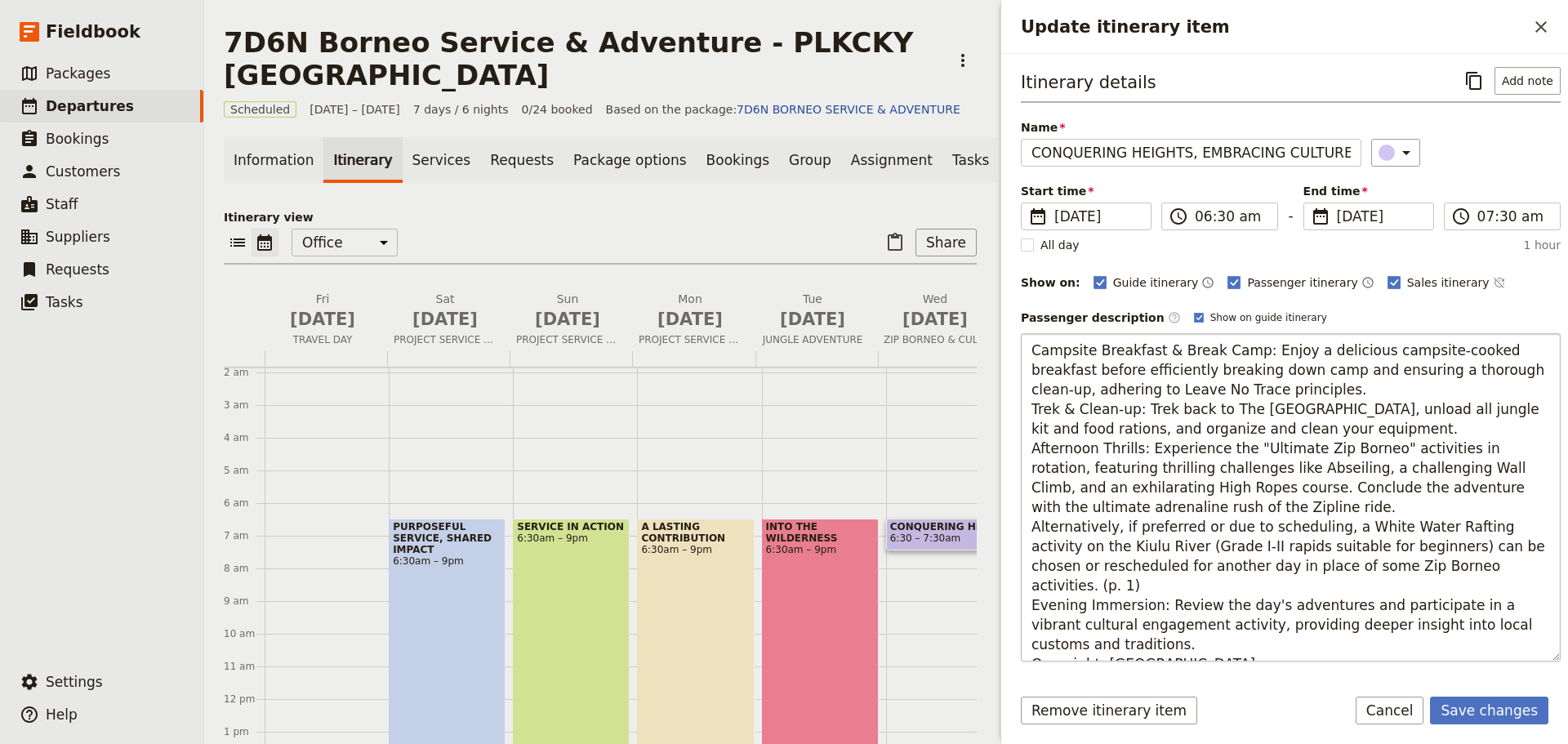
click at [1497, 372] on textarea "Campsite Breakfast & Break Camp: Enjoy a delicious campsite-cooked breakfast be…" at bounding box center [1291, 498] width 540 height 328
click at [1296, 394] on textarea "Campsite Breakfast & Break Camp: Enjoy a delicious campsite-cooked breakfast be…" at bounding box center [1291, 498] width 540 height 328
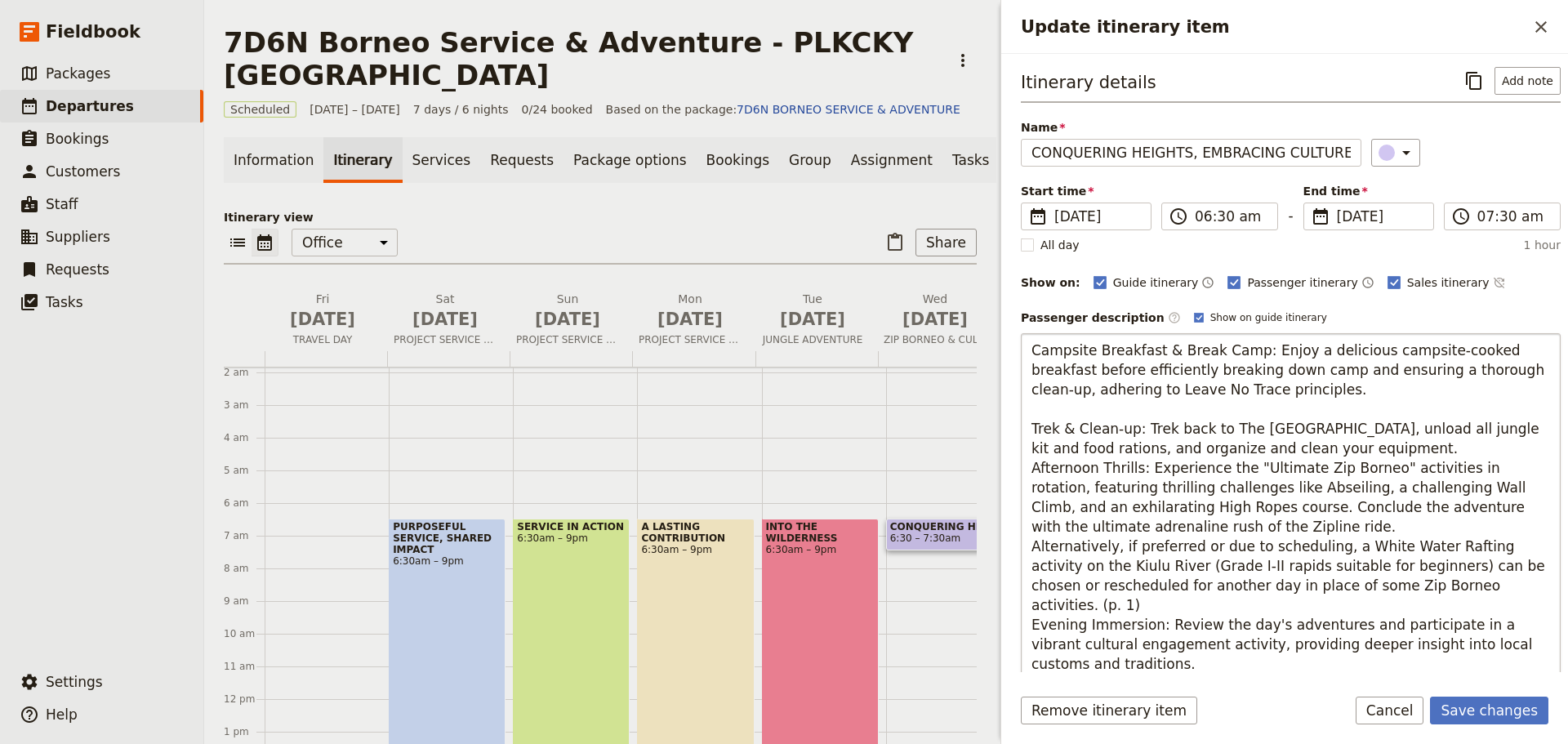
click at [1362, 448] on textarea "Campsite Breakfast & Break Camp: Enjoy a delicious campsite-cooked breakfast be…" at bounding box center [1291, 508] width 540 height 348
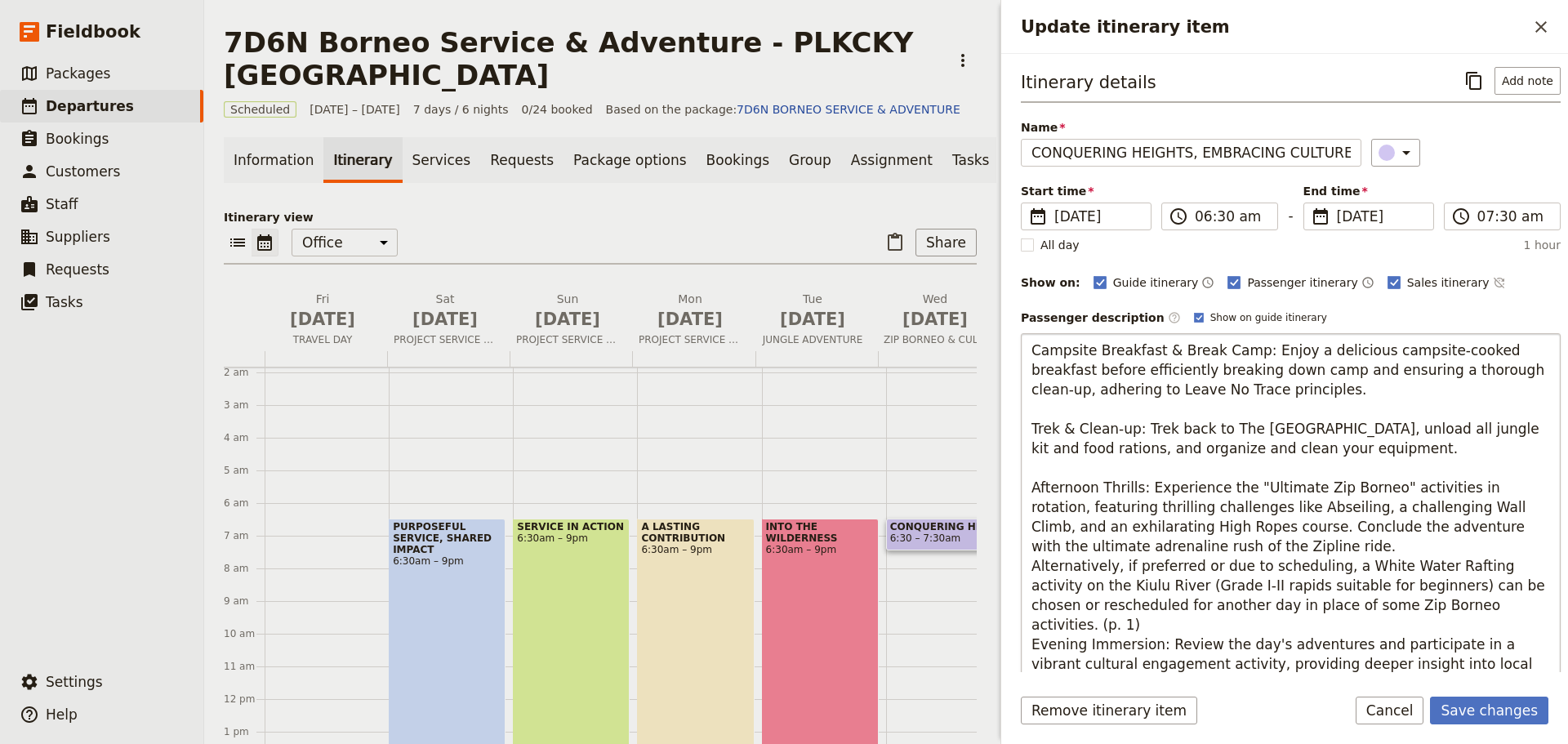
click at [1266, 546] on textarea "Campsite Breakfast & Break Camp: Enjoy a delicious campsite-cooked breakfast be…" at bounding box center [1291, 517] width 540 height 368
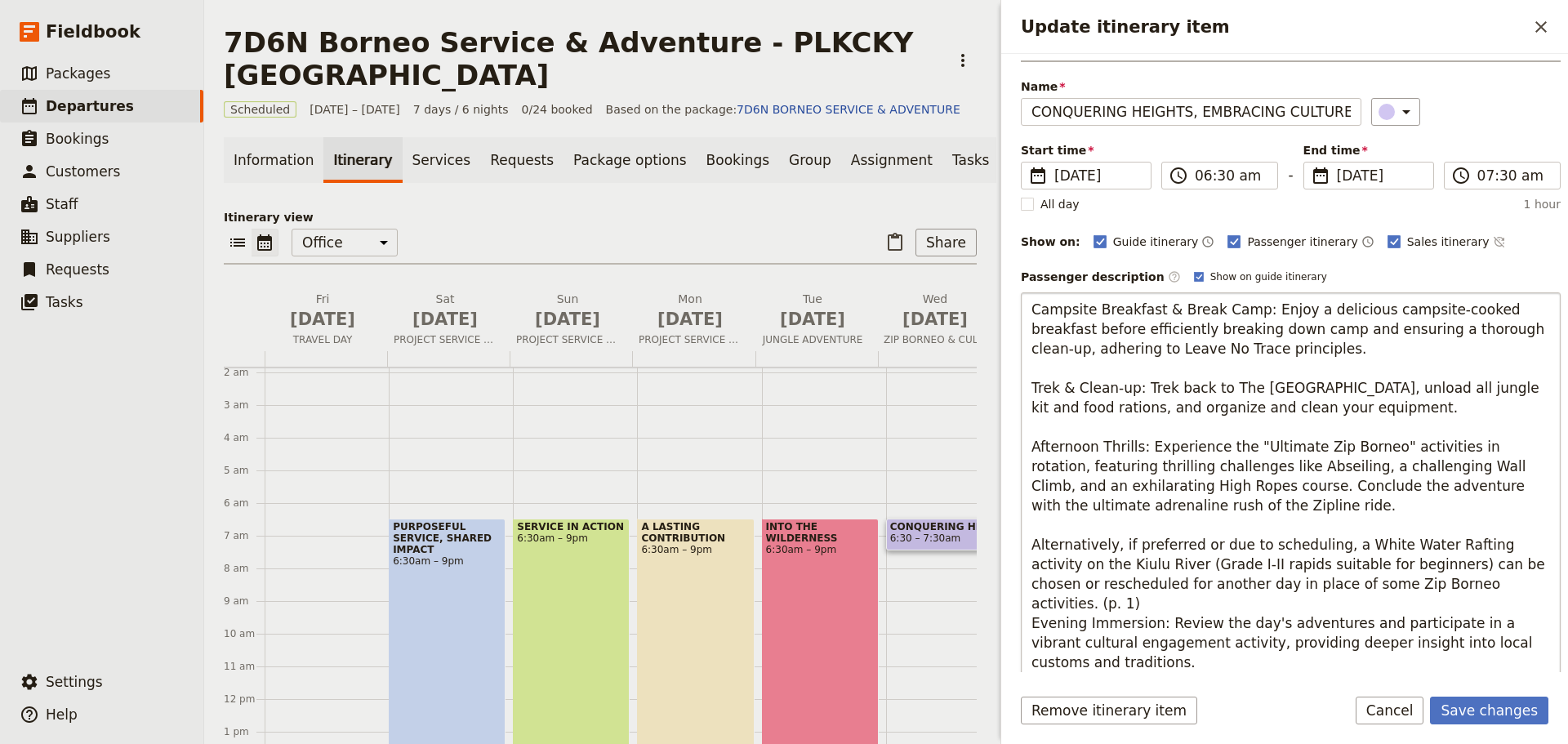
scroll to position [82, 0]
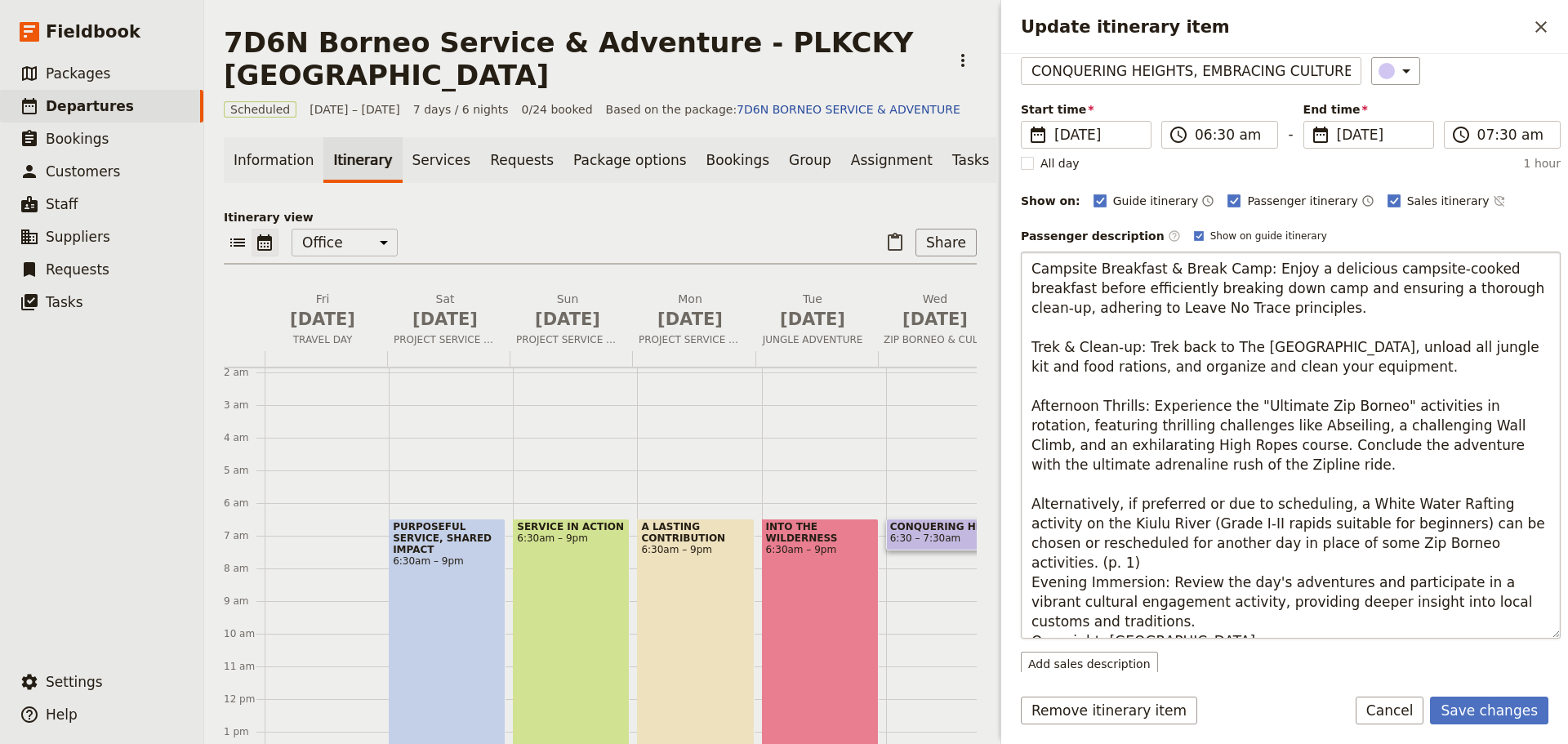
drag, startPoint x: 1033, startPoint y: 502, endPoint x: 1495, endPoint y: 538, distance: 463.4
click at [1495, 538] on textarea "Campsite Breakfast & Break Camp: Enjoy a delicious campsite-cooked breakfast be…" at bounding box center [1291, 444] width 540 height 387
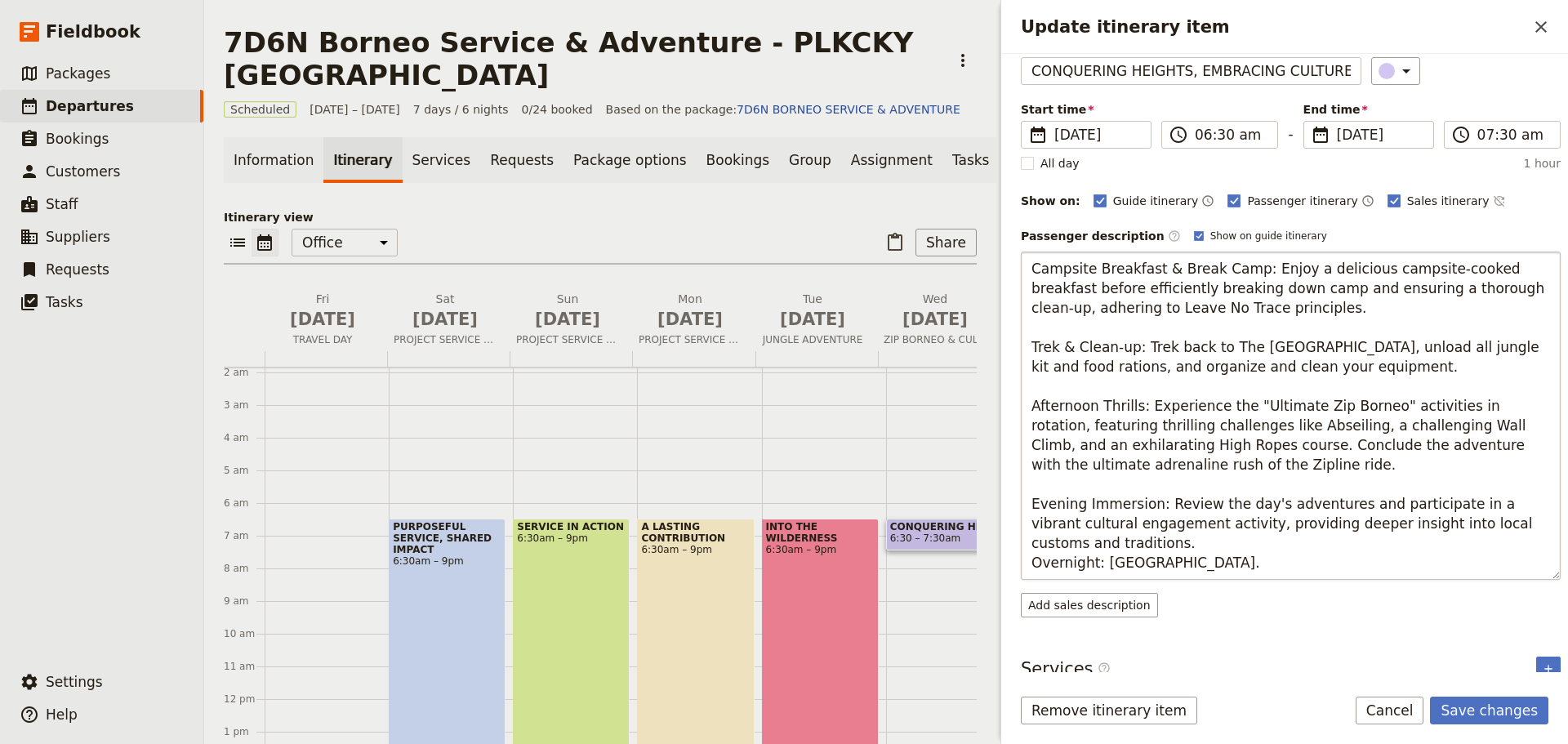
click at [1116, 552] on textarea "Campsite Breakfast & Break Camp: Enjoy a delicious campsite-cooked breakfast be…" at bounding box center [1291, 416] width 540 height 328
click at [1108, 545] on textarea "Campsite Breakfast & Break Camp: Enjoy a delicious campsite-cooked breakfast be…" at bounding box center [1291, 416] width 540 height 328
type textarea "Campsite Breakfast & Break Camp: Enjoy a delicious campsite-cooked breakfast be…"
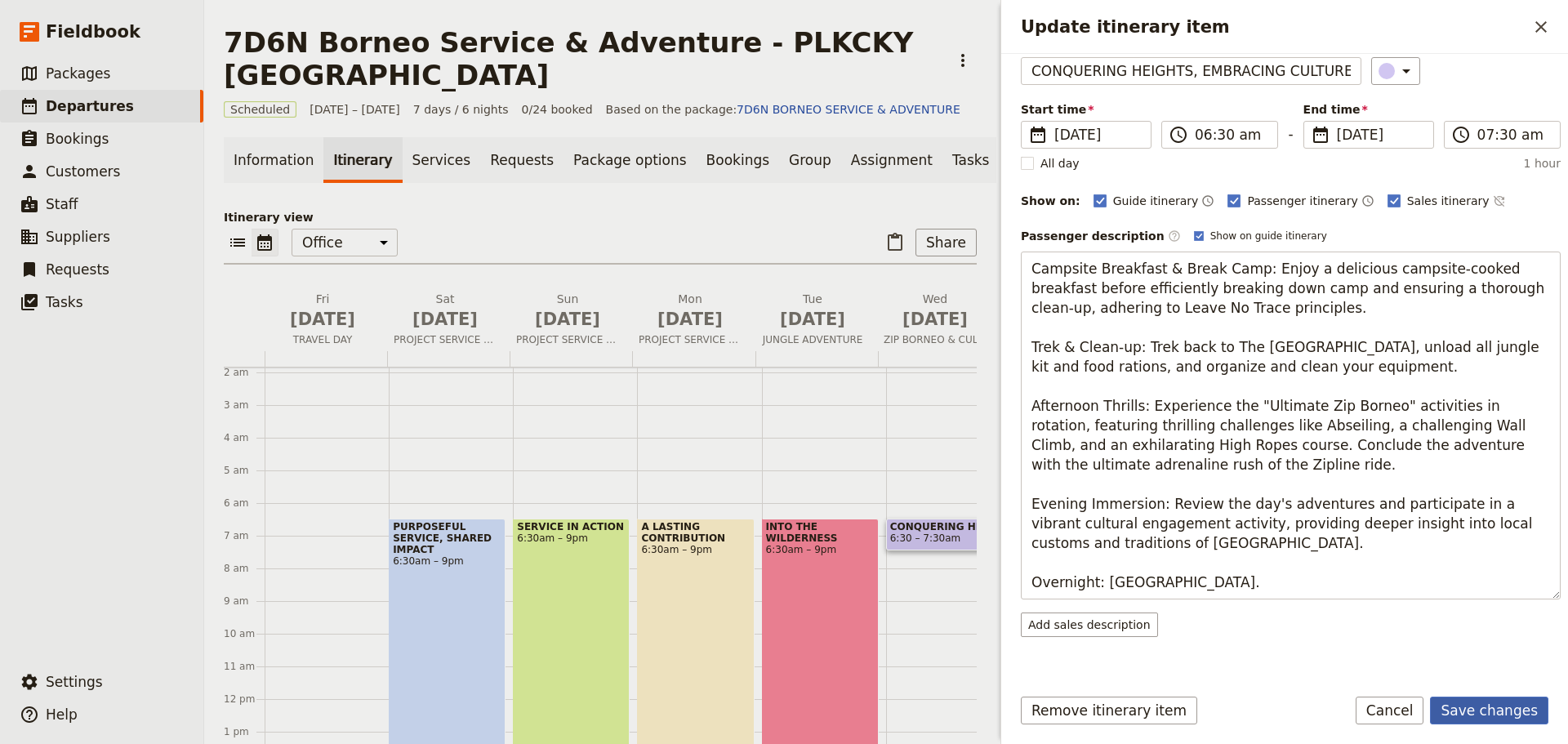
click at [1495, 703] on button "Save changes" at bounding box center [1490, 710] width 119 height 28
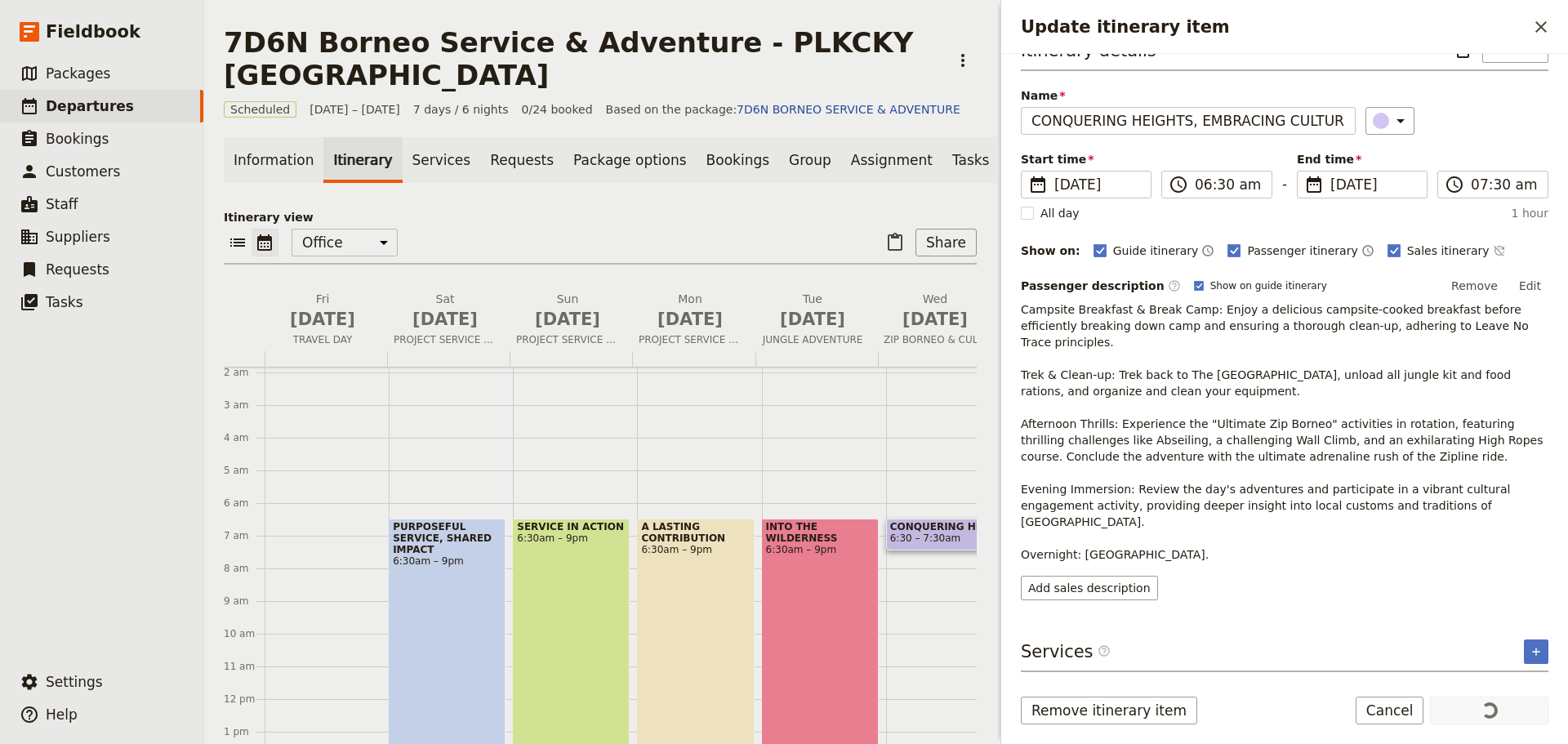
scroll to position [0, 0]
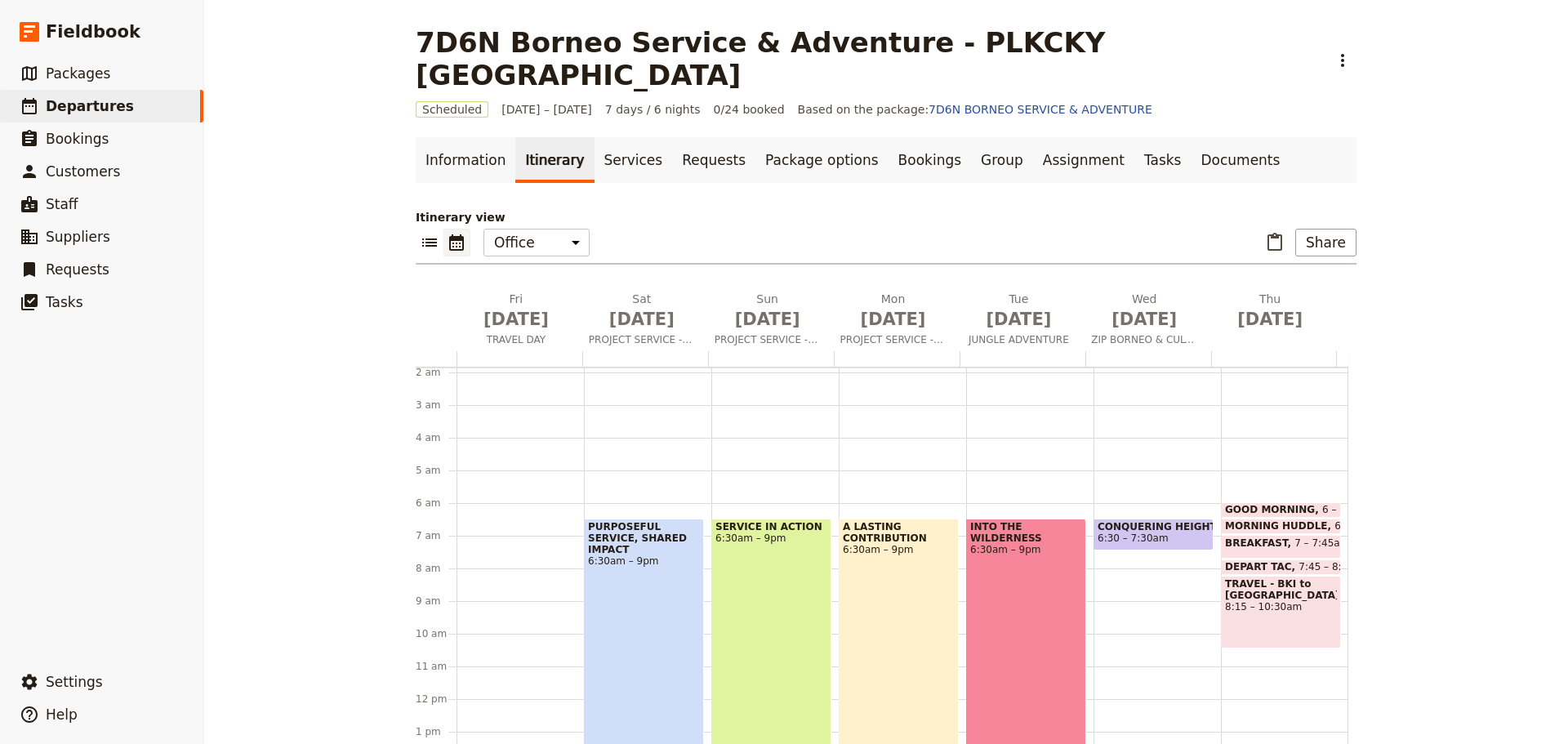
click at [1167, 532] on span "6:30 – 7:30am" at bounding box center [1153, 538] width 112 height 12
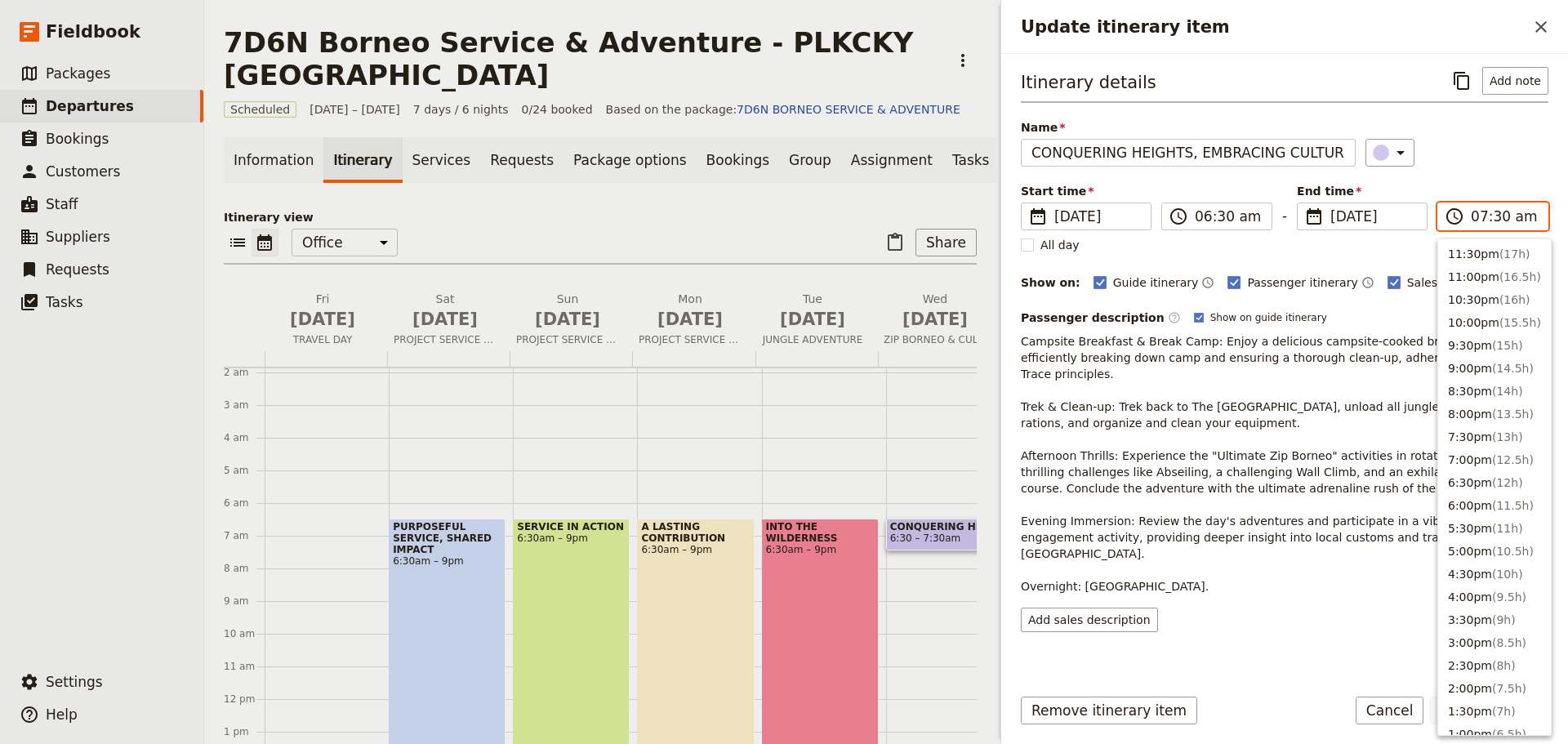
click at [1477, 218] on input "07:30 am" at bounding box center [1505, 217] width 67 height 20
click at [1479, 364] on button "9:00pm ( 14.5h )" at bounding box center [1495, 368] width 113 height 23
type input "09:00 pm"
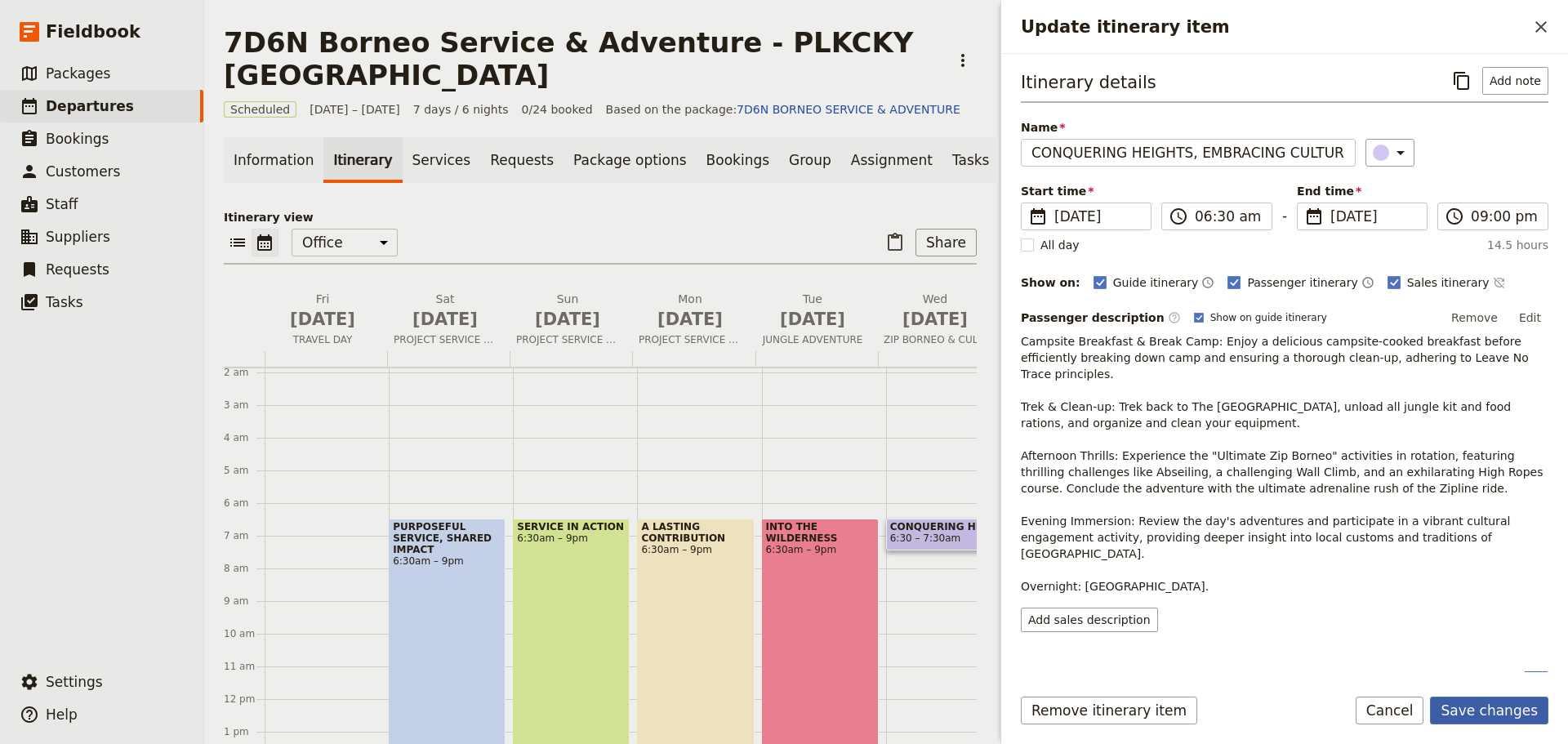
click at [1492, 705] on button "Save changes" at bounding box center [1490, 710] width 119 height 28
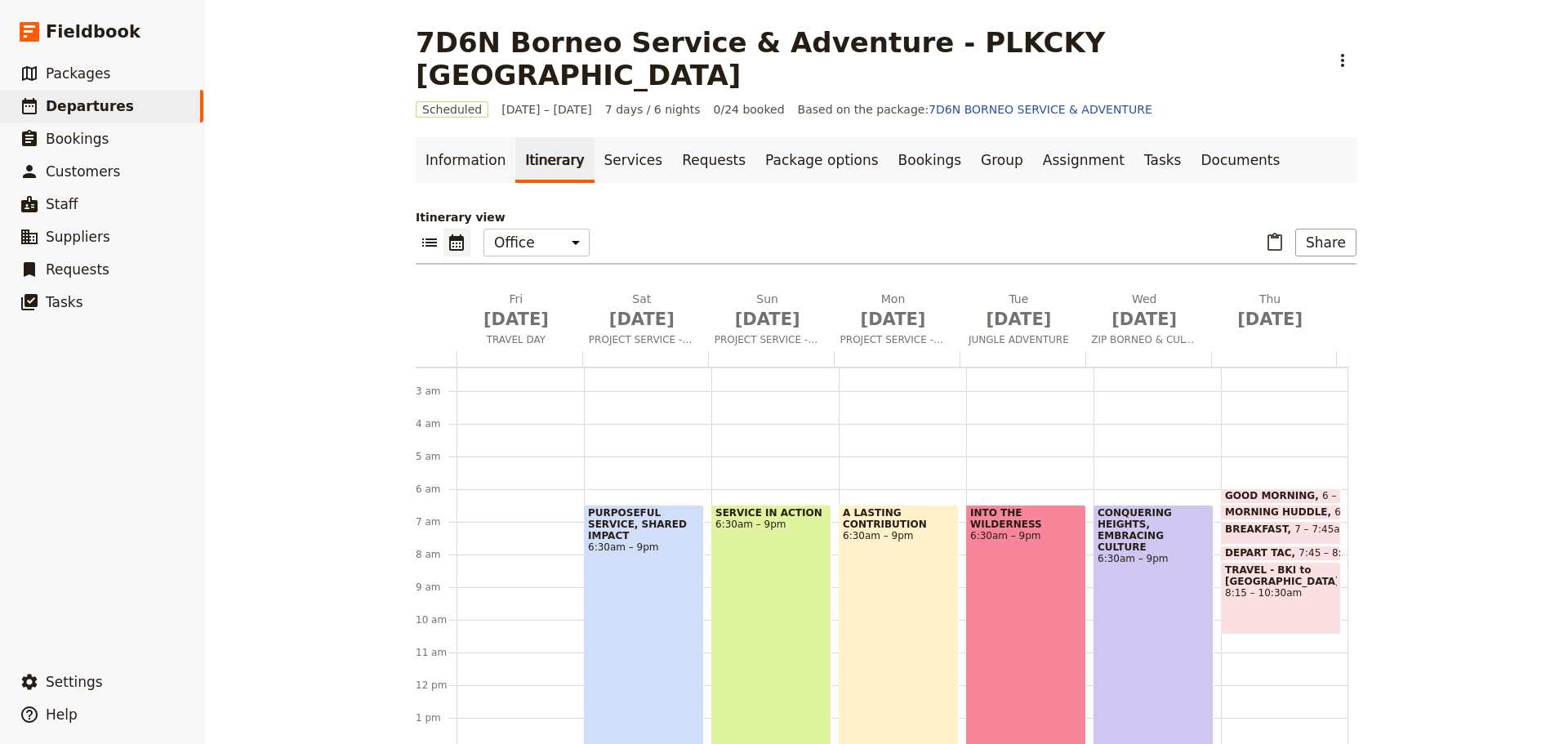
scroll to position [60, 0]
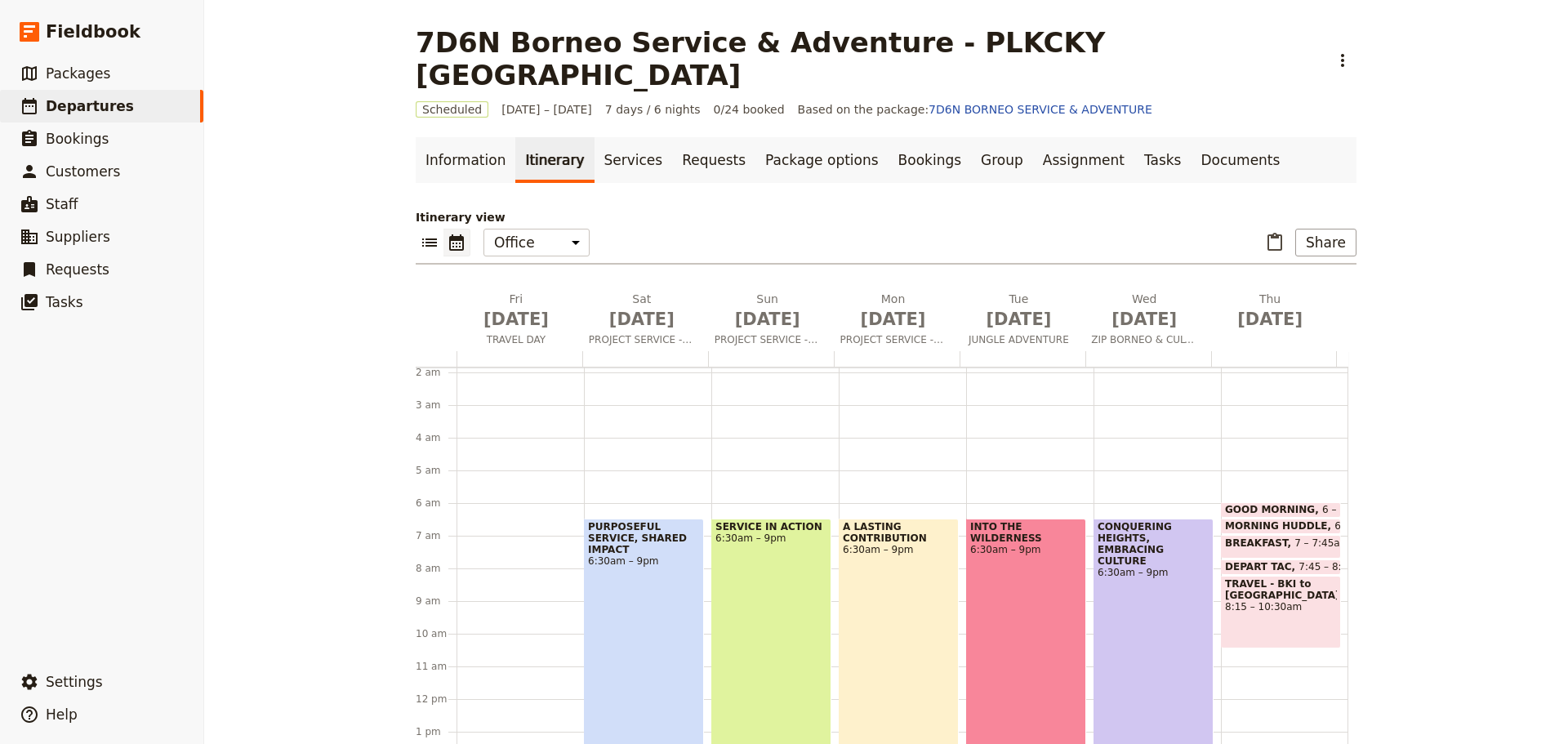
click at [1285, 520] on span "MORNING HUDDLE" at bounding box center [1279, 526] width 110 height 12
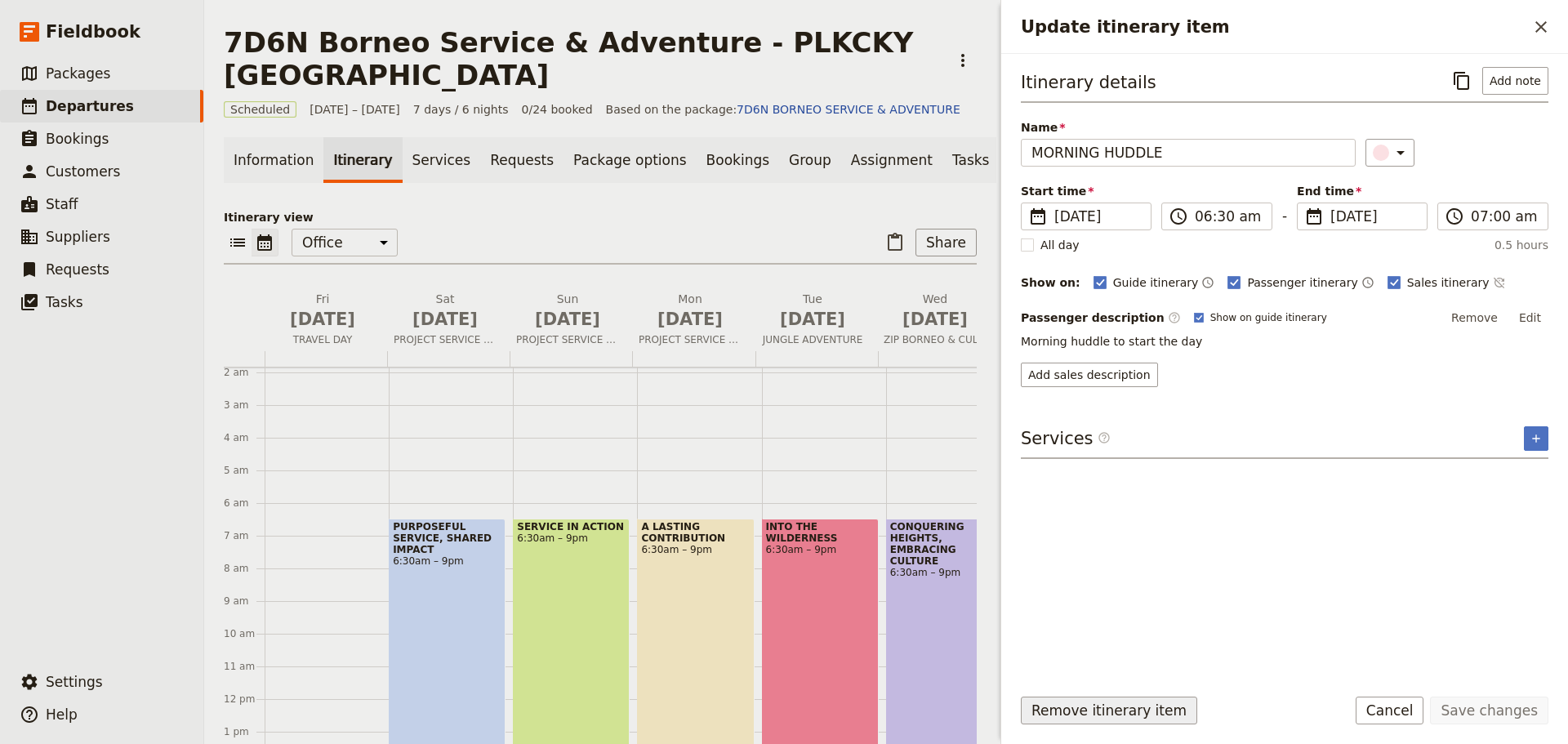
click at [1122, 711] on button "Remove itinerary item" at bounding box center [1109, 710] width 176 height 28
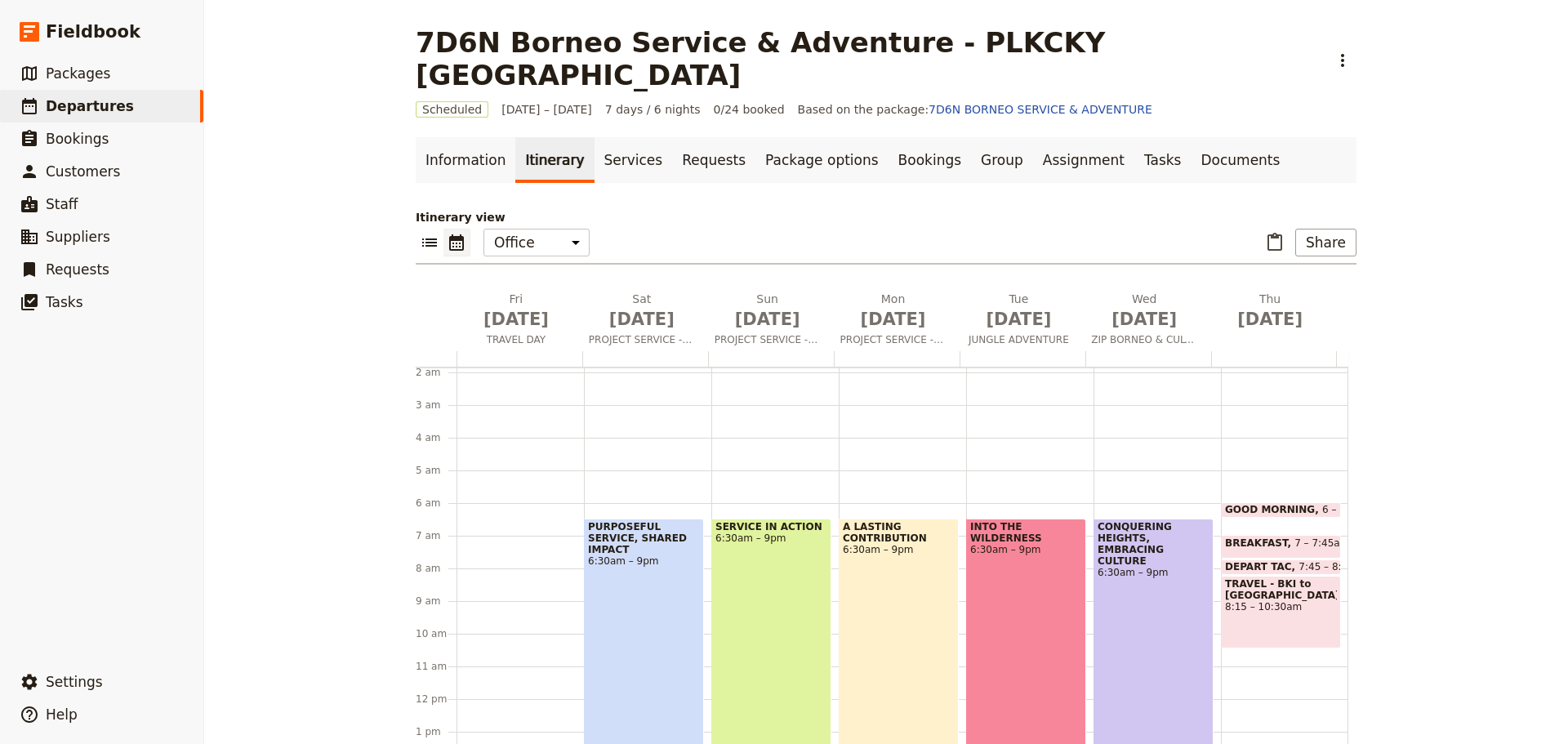
click at [1295, 537] on span "7 – 7:45am" at bounding box center [1322, 546] width 54 height 19
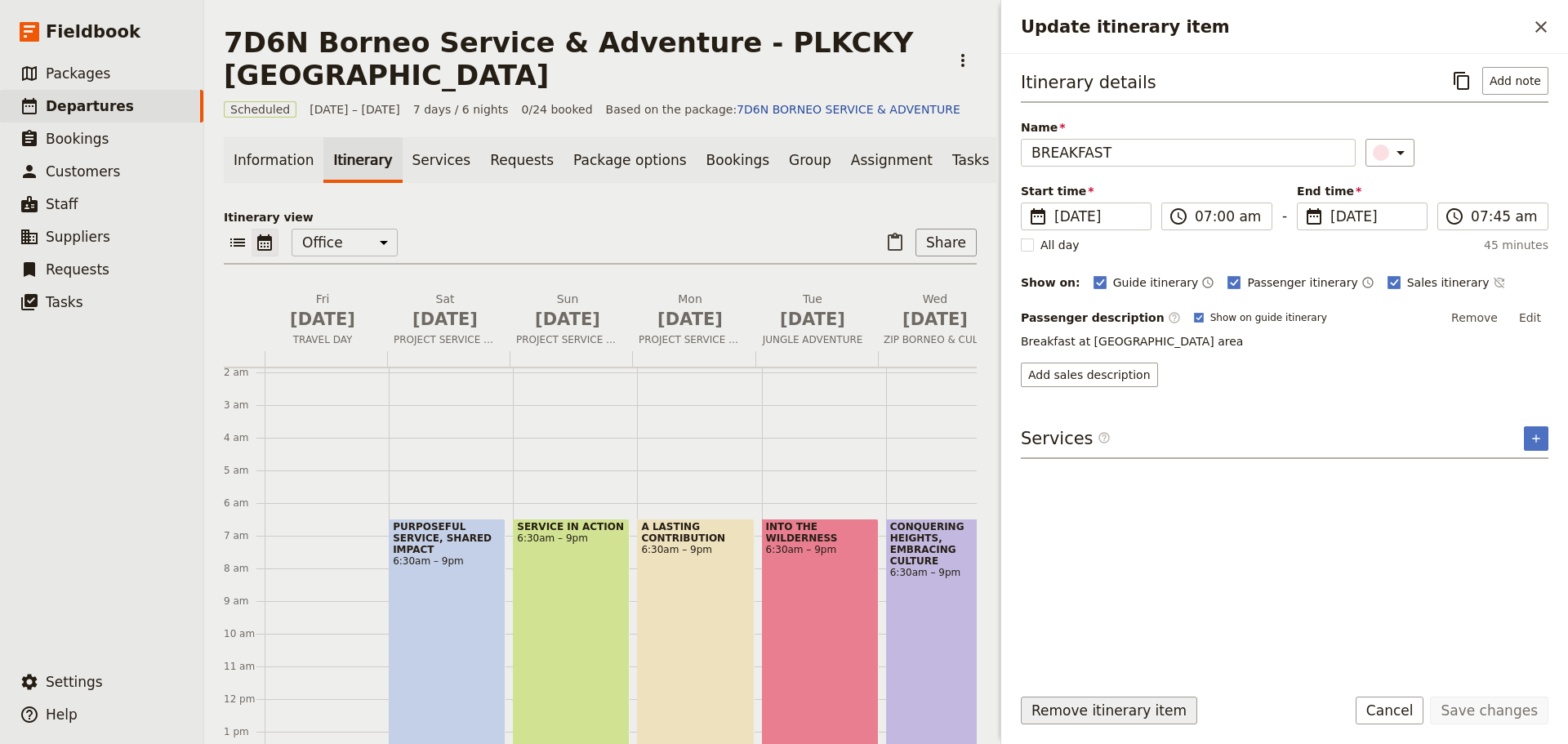
click at [1145, 715] on button "Remove itinerary item" at bounding box center [1109, 710] width 176 height 28
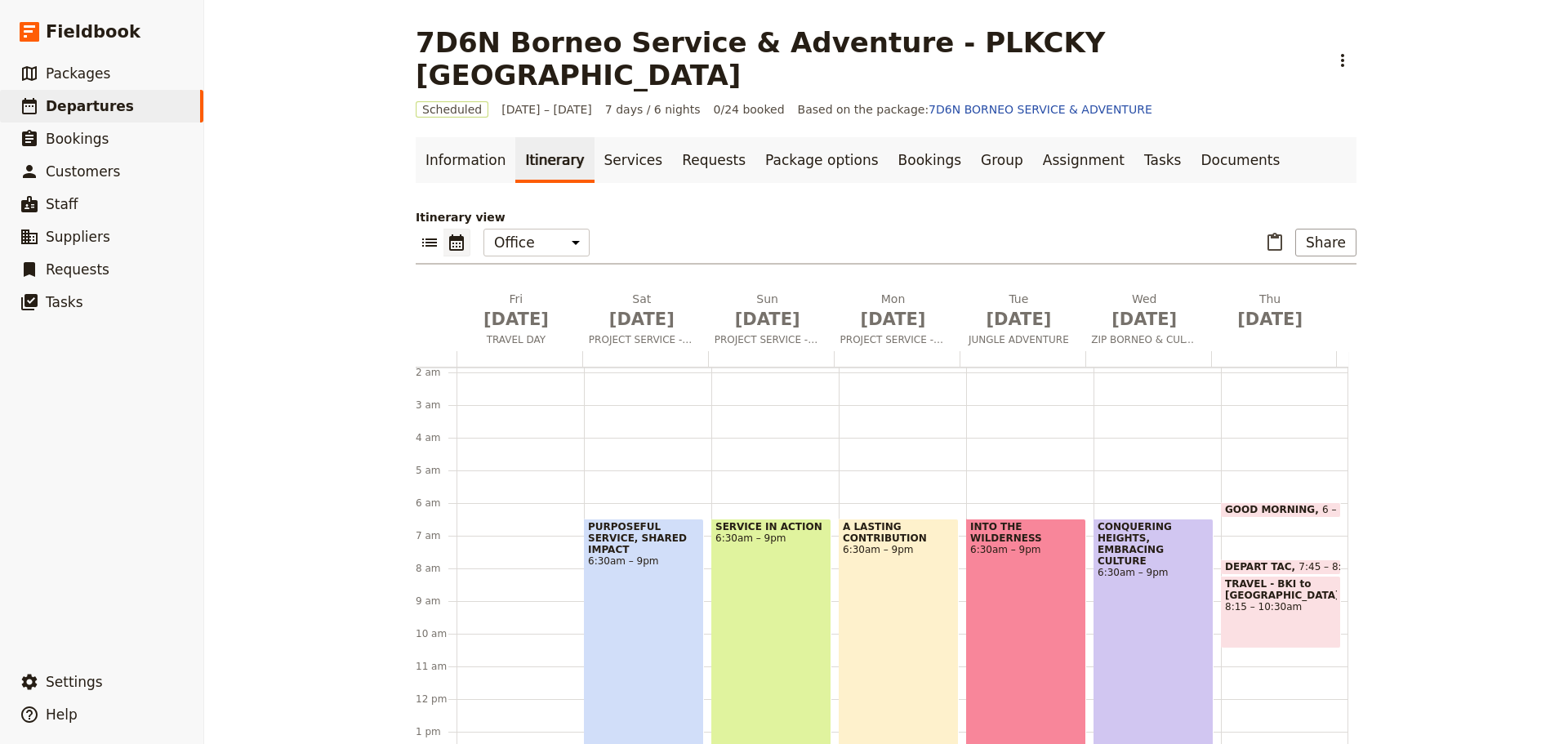
click at [1267, 561] on span "DEPART TAC" at bounding box center [1261, 567] width 73 height 12
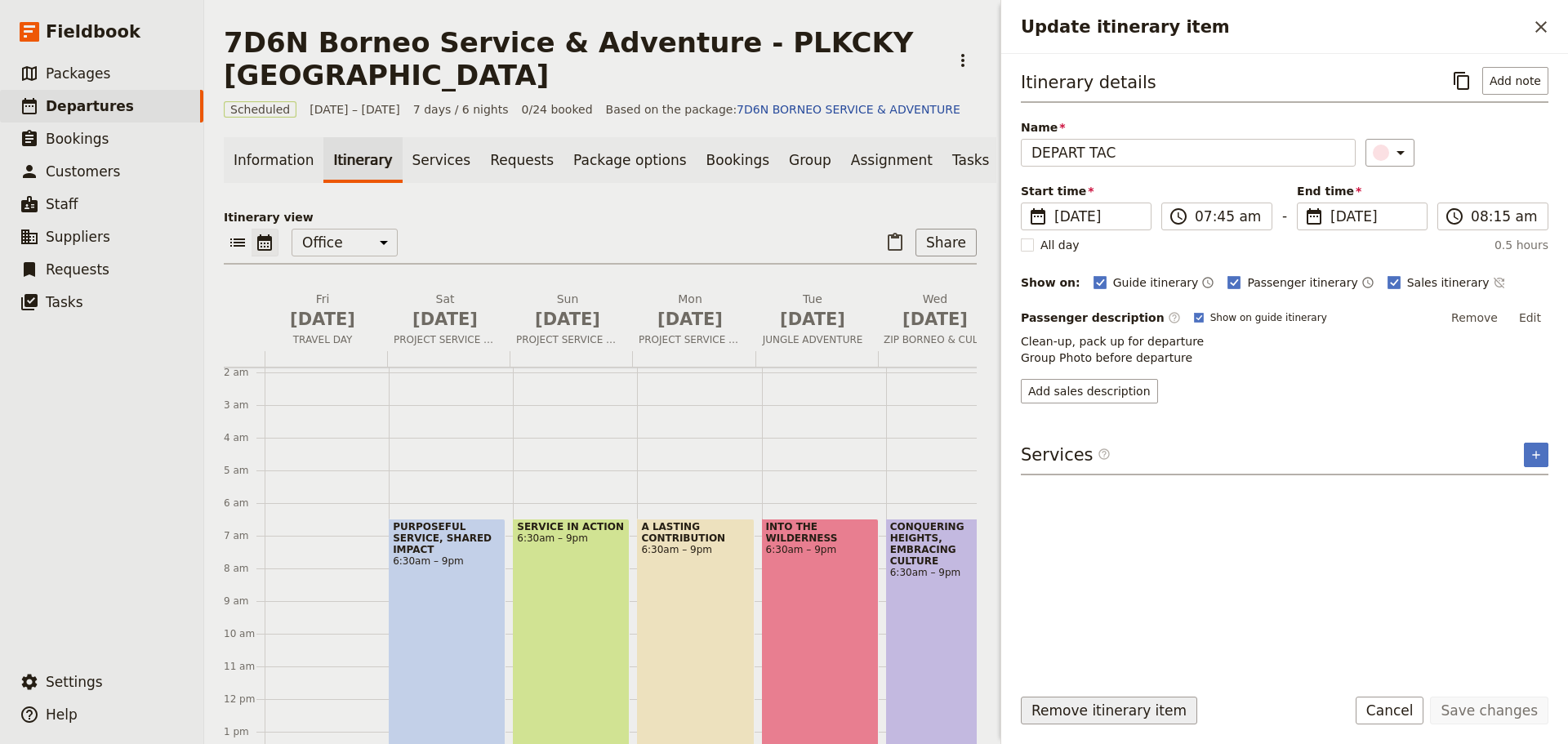
click at [1115, 709] on button "Remove itinerary item" at bounding box center [1109, 710] width 176 height 28
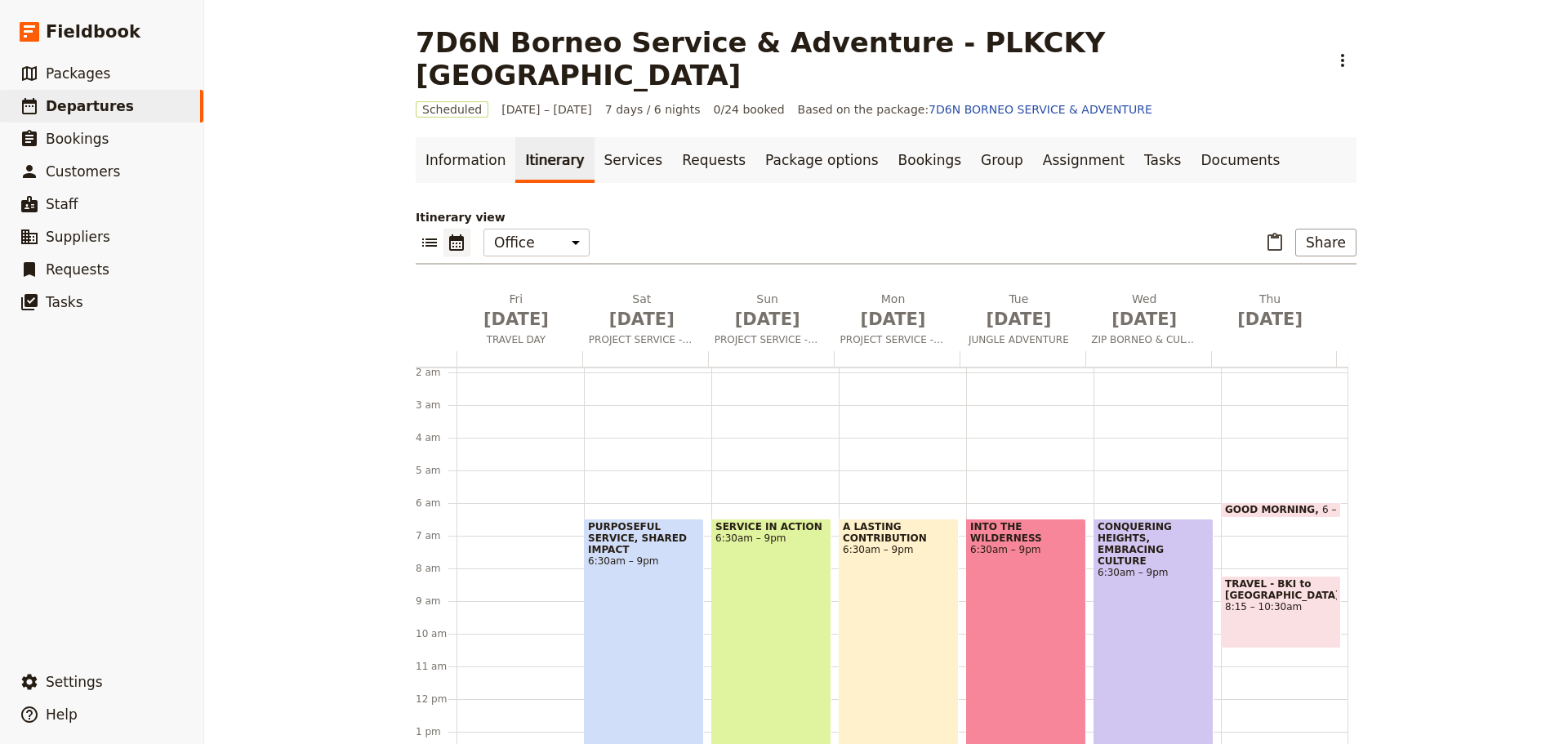
click at [1274, 588] on div "TRAVEL - BKI to HK 8:15 – 10:30am" at bounding box center [1280, 611] width 120 height 72
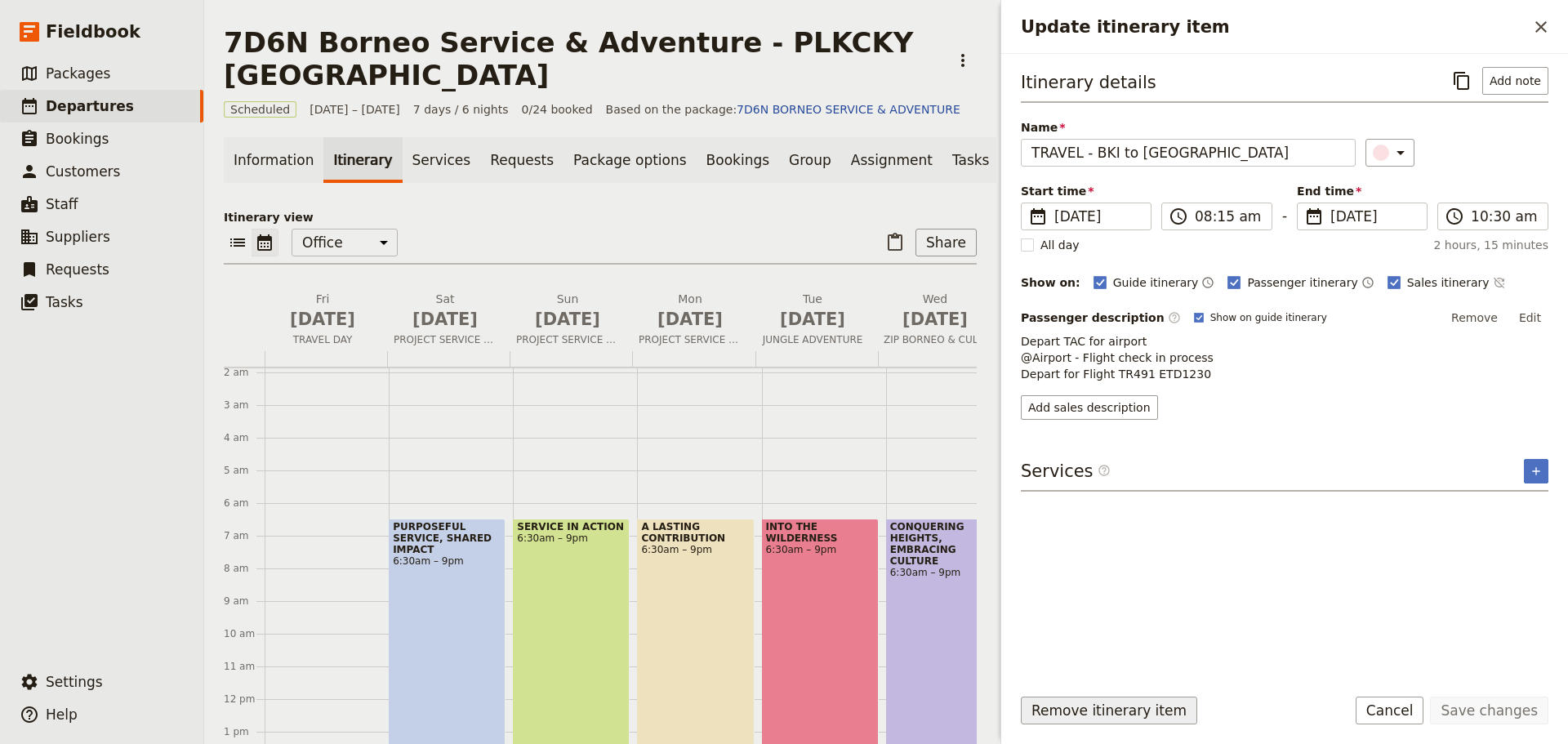
click at [1121, 713] on button "Remove itinerary item" at bounding box center [1109, 710] width 176 height 28
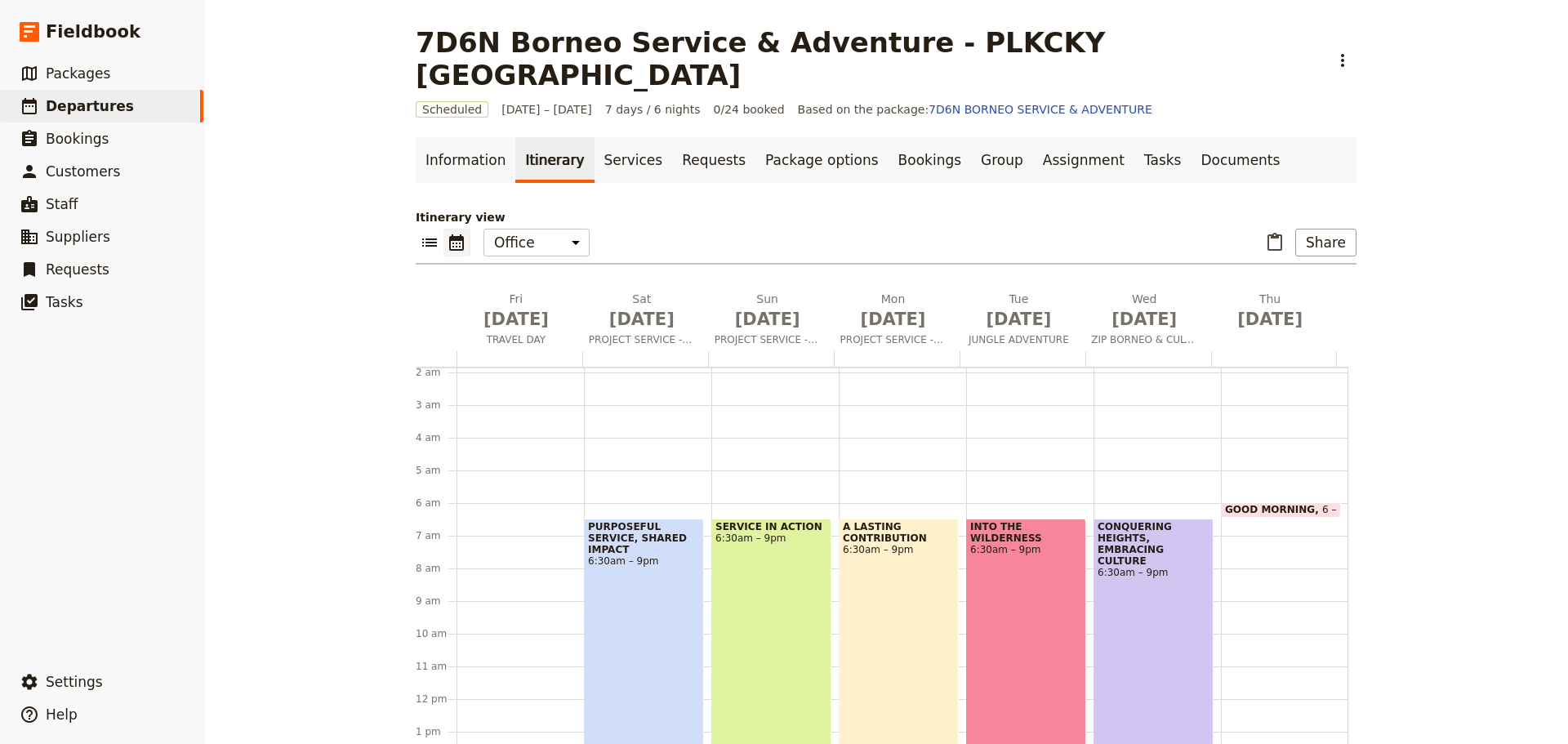
click at [1270, 504] on span "GOOD MORNING" at bounding box center [1273, 510] width 97 height 12
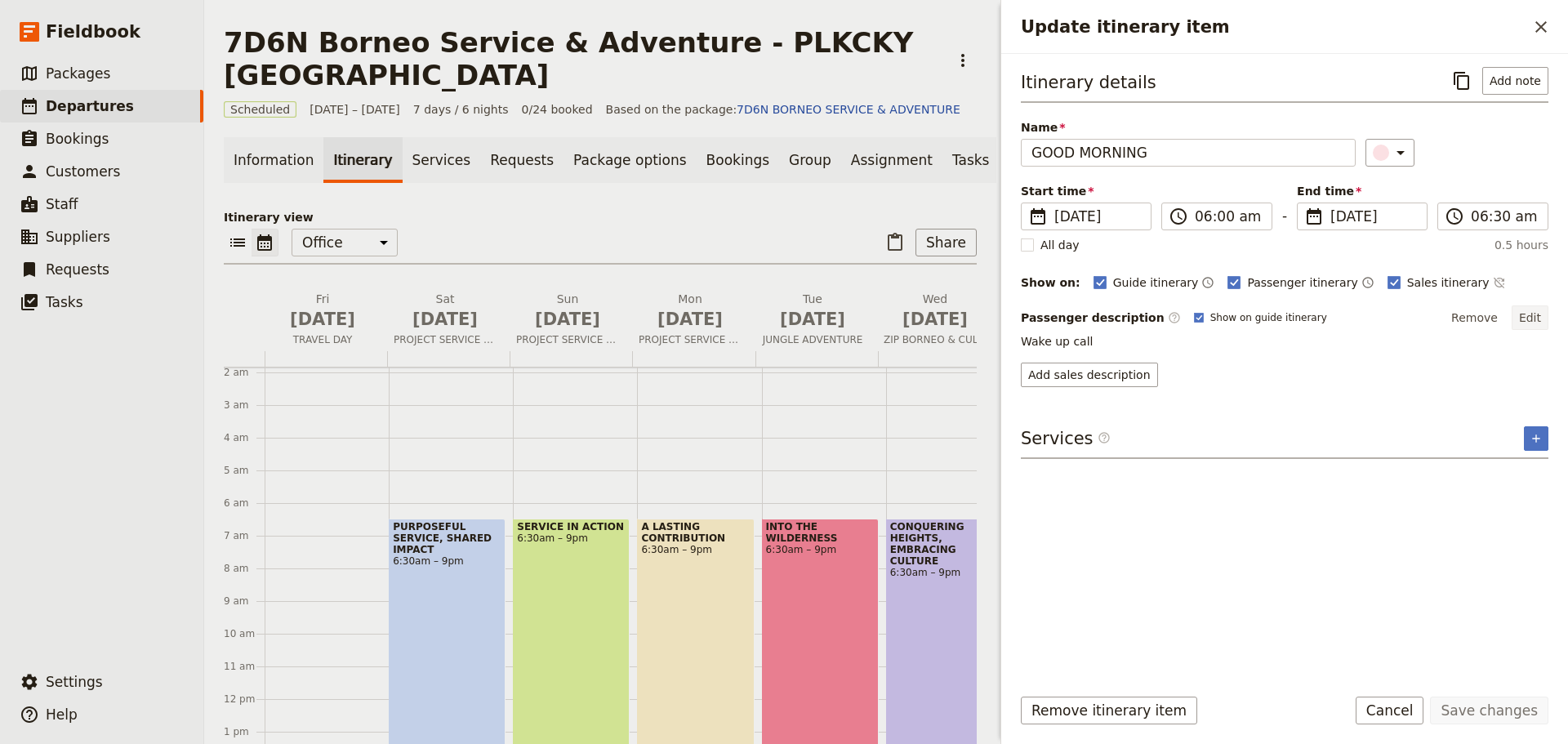
click at [1527, 316] on button "Edit" at bounding box center [1529, 318] width 37 height 25
drag, startPoint x: 1033, startPoint y: 348, endPoint x: 1133, endPoint y: 351, distance: 100.0
click at [1133, 351] on textarea "Wake up call" at bounding box center [1284, 350] width 527 height 35
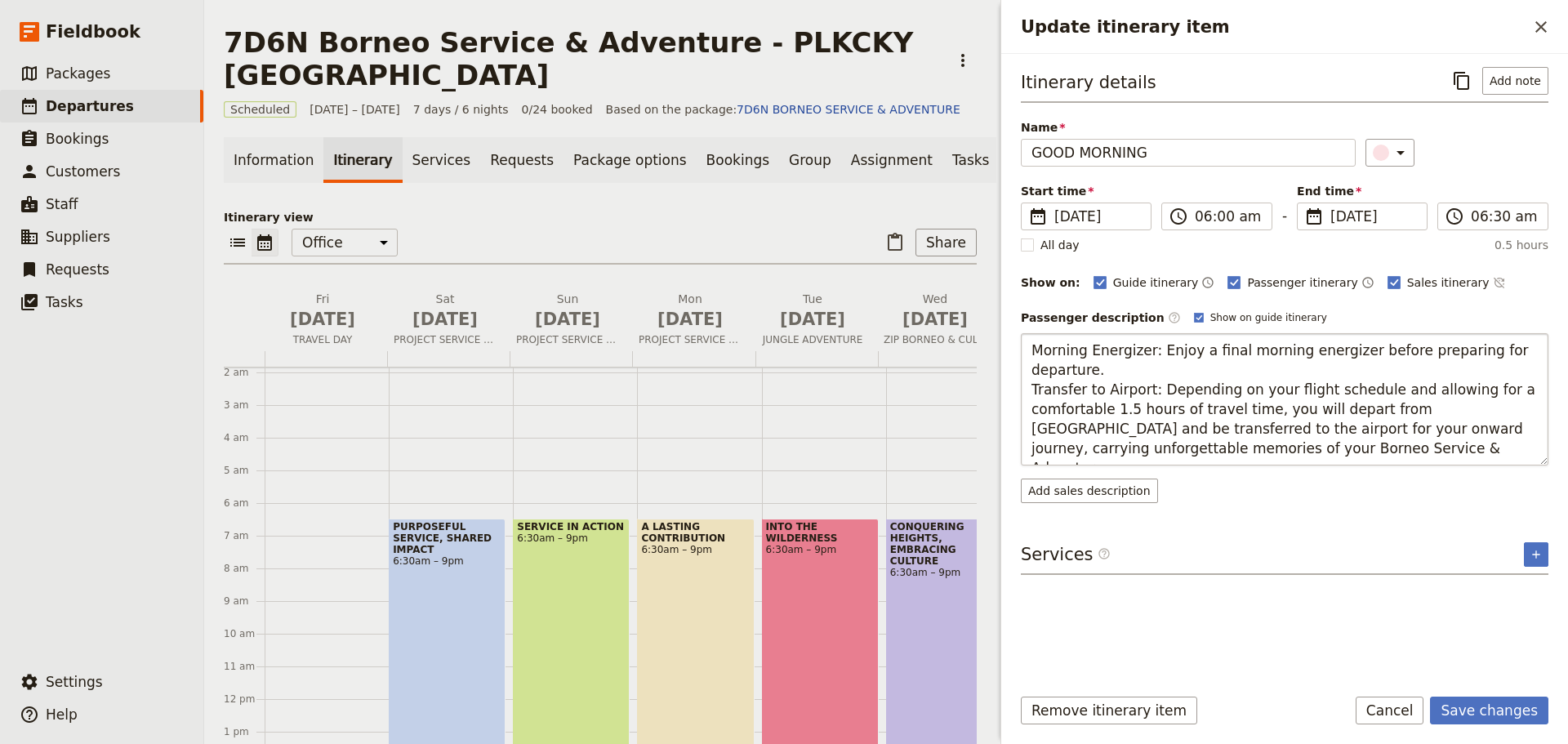
click at [1539, 351] on textarea "Morning Energizer: Enjoy a final morning energizer before preparing for departu…" at bounding box center [1284, 400] width 527 height 133
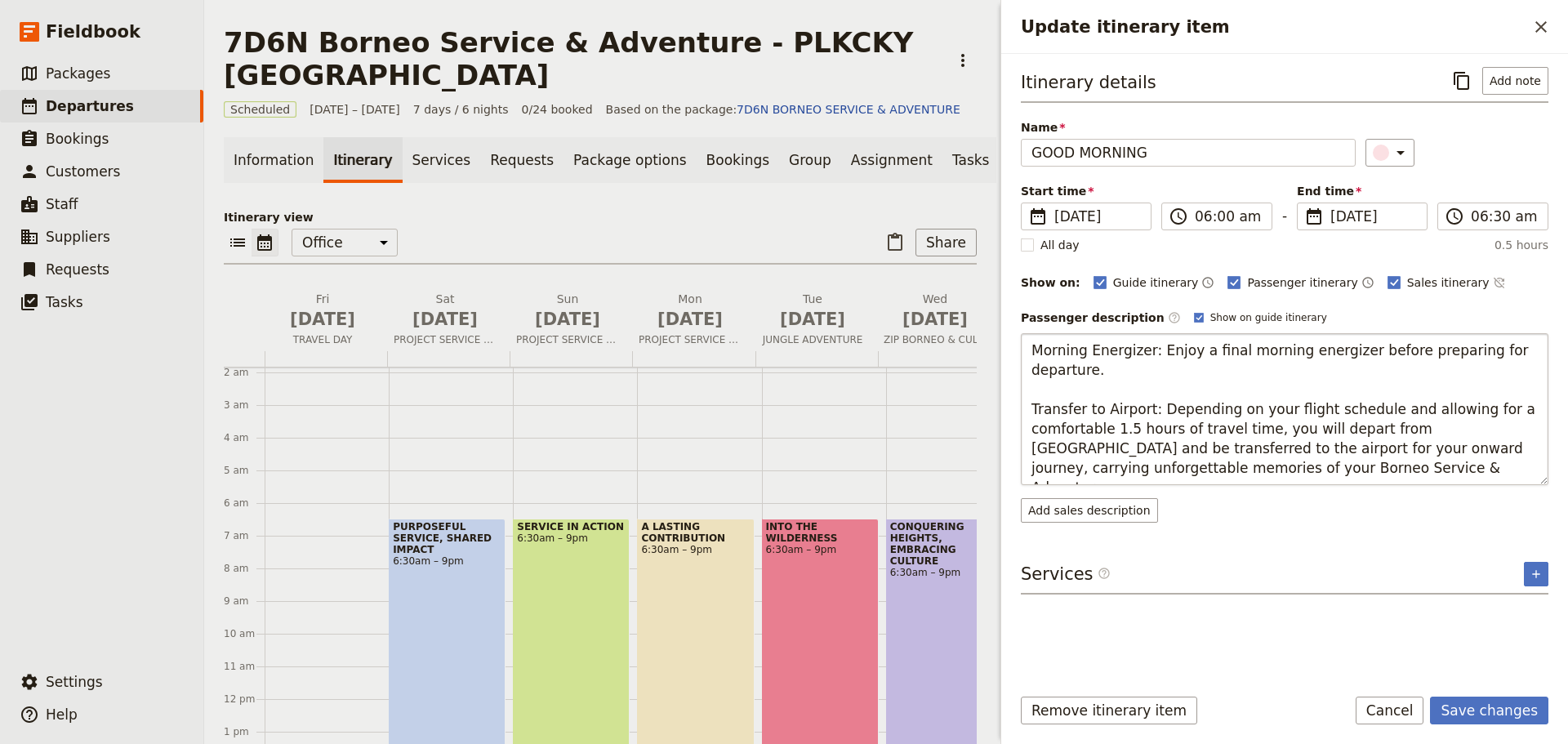
click at [1227, 447] on textarea "Morning Energizer: Enjoy a final morning energizer before preparing for departu…" at bounding box center [1284, 410] width 527 height 152
click at [1197, 494] on textarea "Morning Energizer: Enjoy a final morning energizer before preparing for departu…" at bounding box center [1284, 418] width 527 height 171
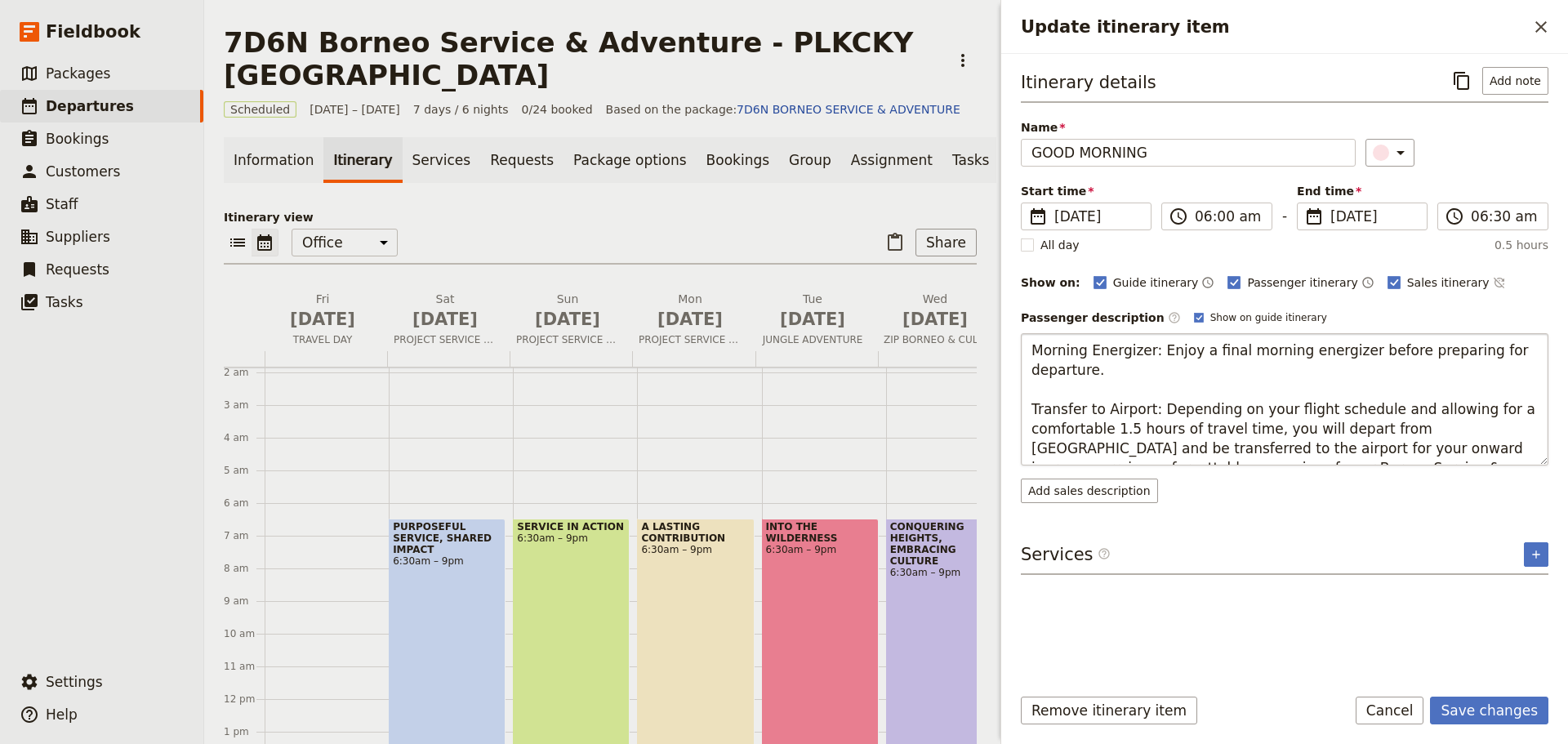
type textarea "Morning Energizer: Enjoy a final morning energizer before preparing for departu…"
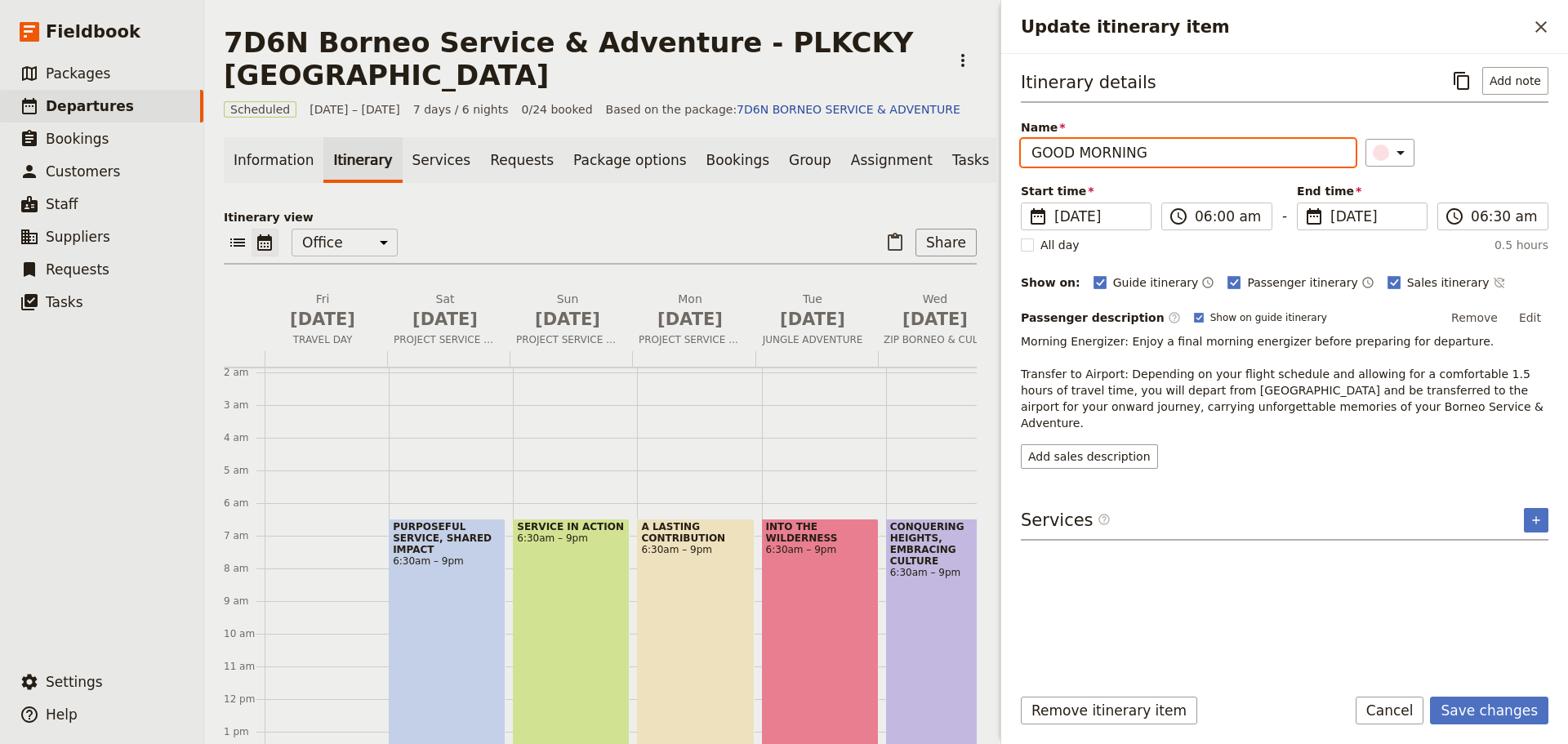
drag, startPoint x: 1154, startPoint y: 153, endPoint x: 1016, endPoint y: 154, distance: 138.0
click at [1016, 154] on div "Itinerary details ​ Add note Name GOOD MORNING ​ Start time ​ [DATE] [DATE] [DA…" at bounding box center [1284, 362] width 567 height 618
type input "b"
type input "BON VOYAGE"
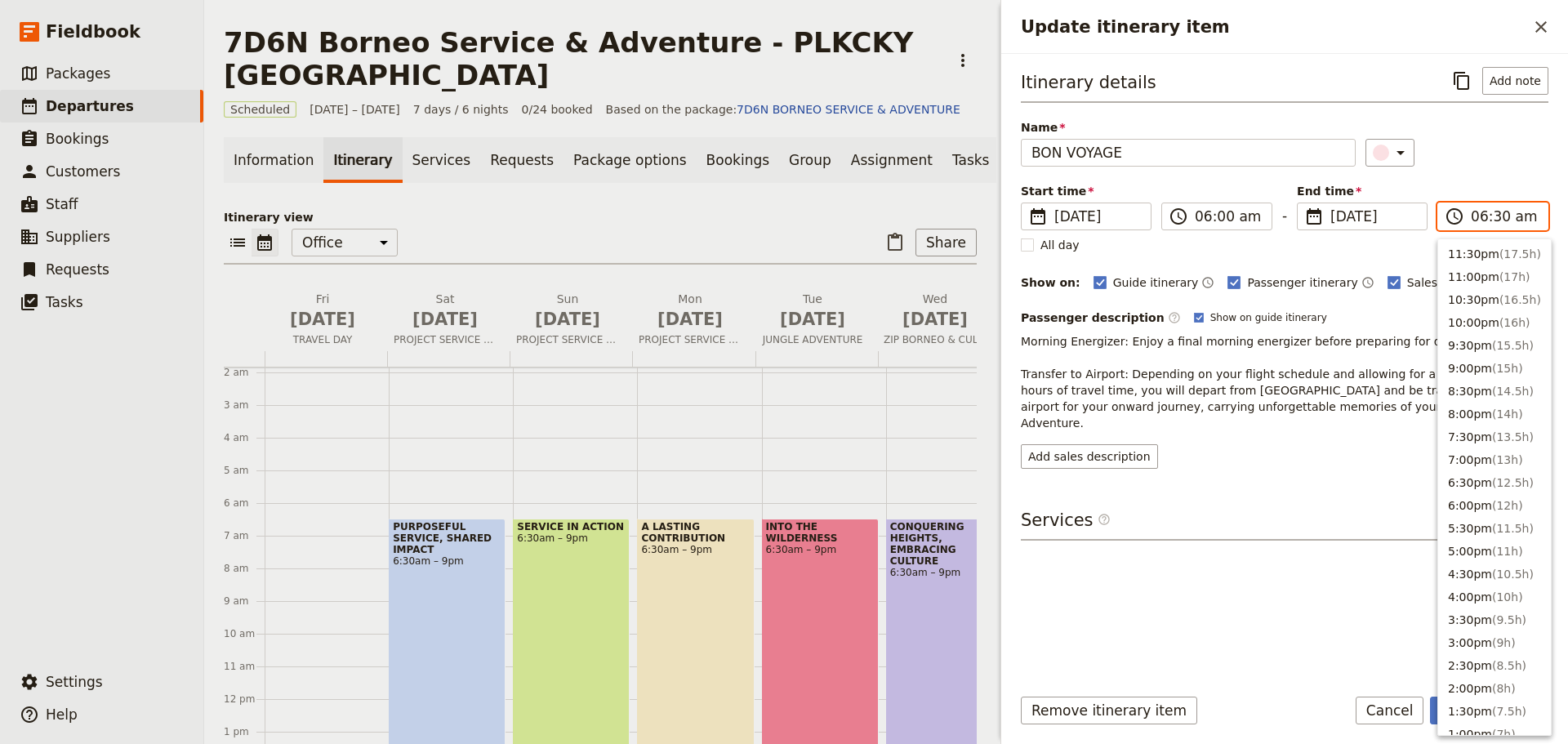
click at [1490, 218] on input "06:30 am" at bounding box center [1505, 217] width 67 height 20
click at [1500, 344] on span "( 6h )" at bounding box center [1512, 344] width 24 height 13
type input "12:00 pm"
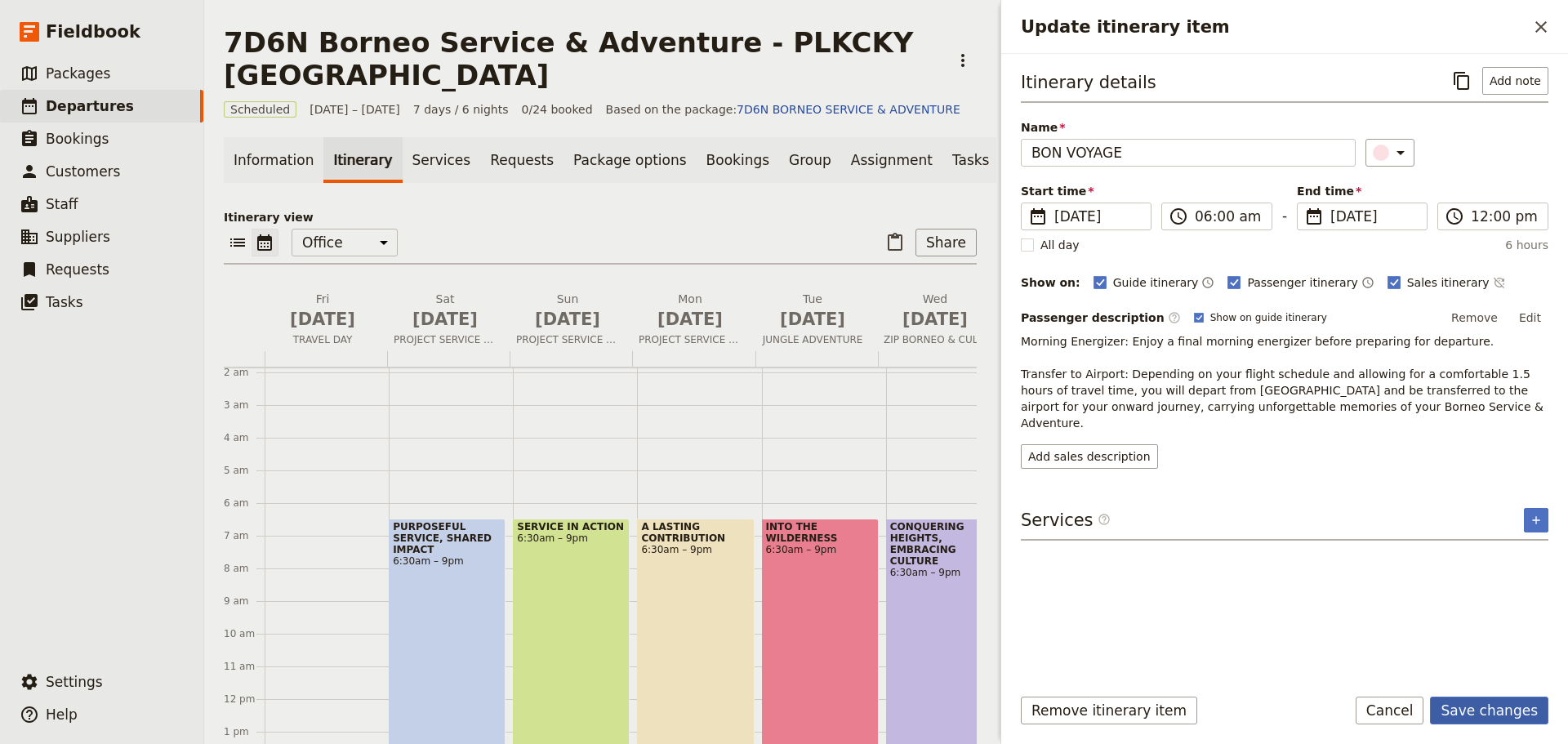
click at [1491, 710] on button "Save changes" at bounding box center [1490, 710] width 119 height 28
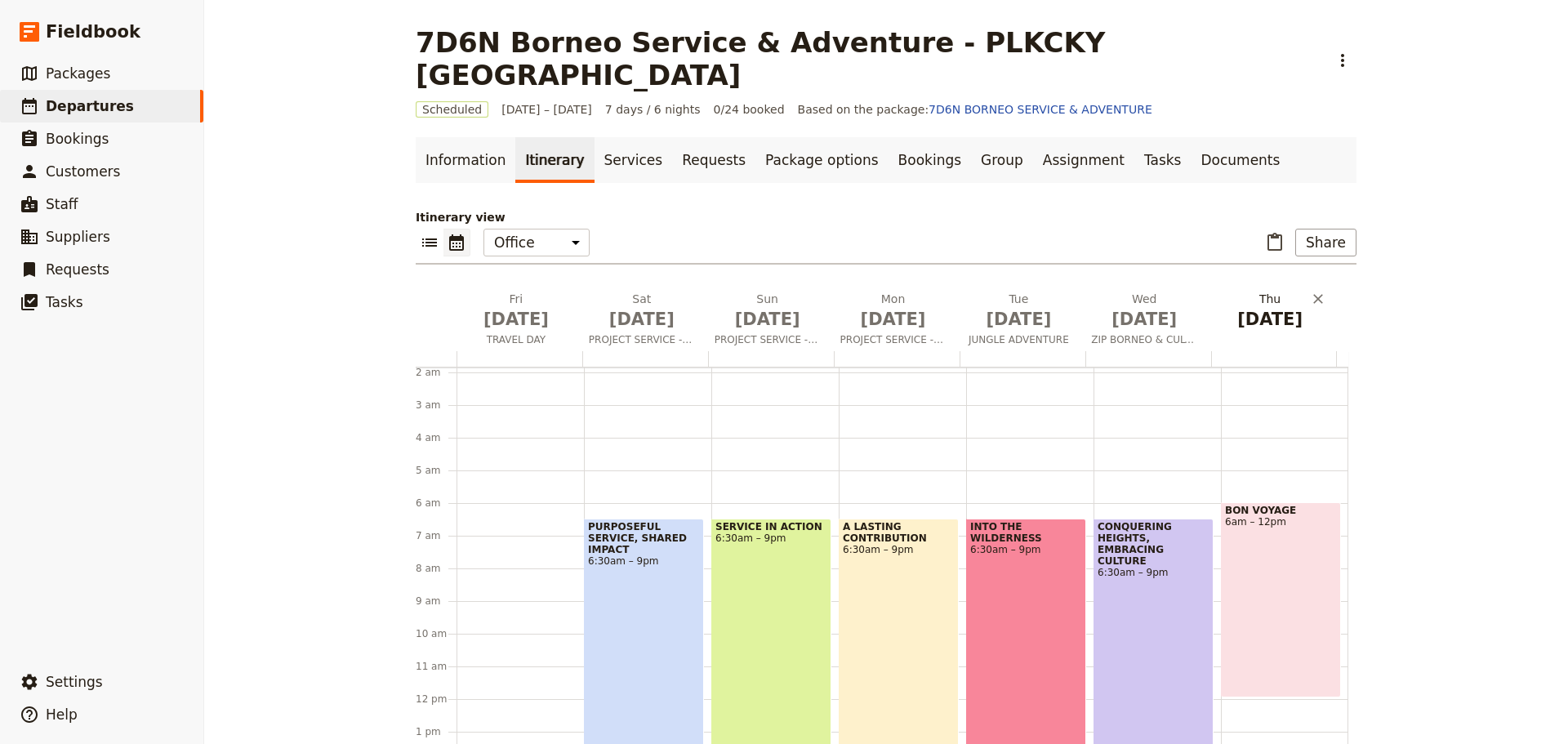
click at [1275, 307] on span "[DATE]" at bounding box center [1269, 319] width 106 height 25
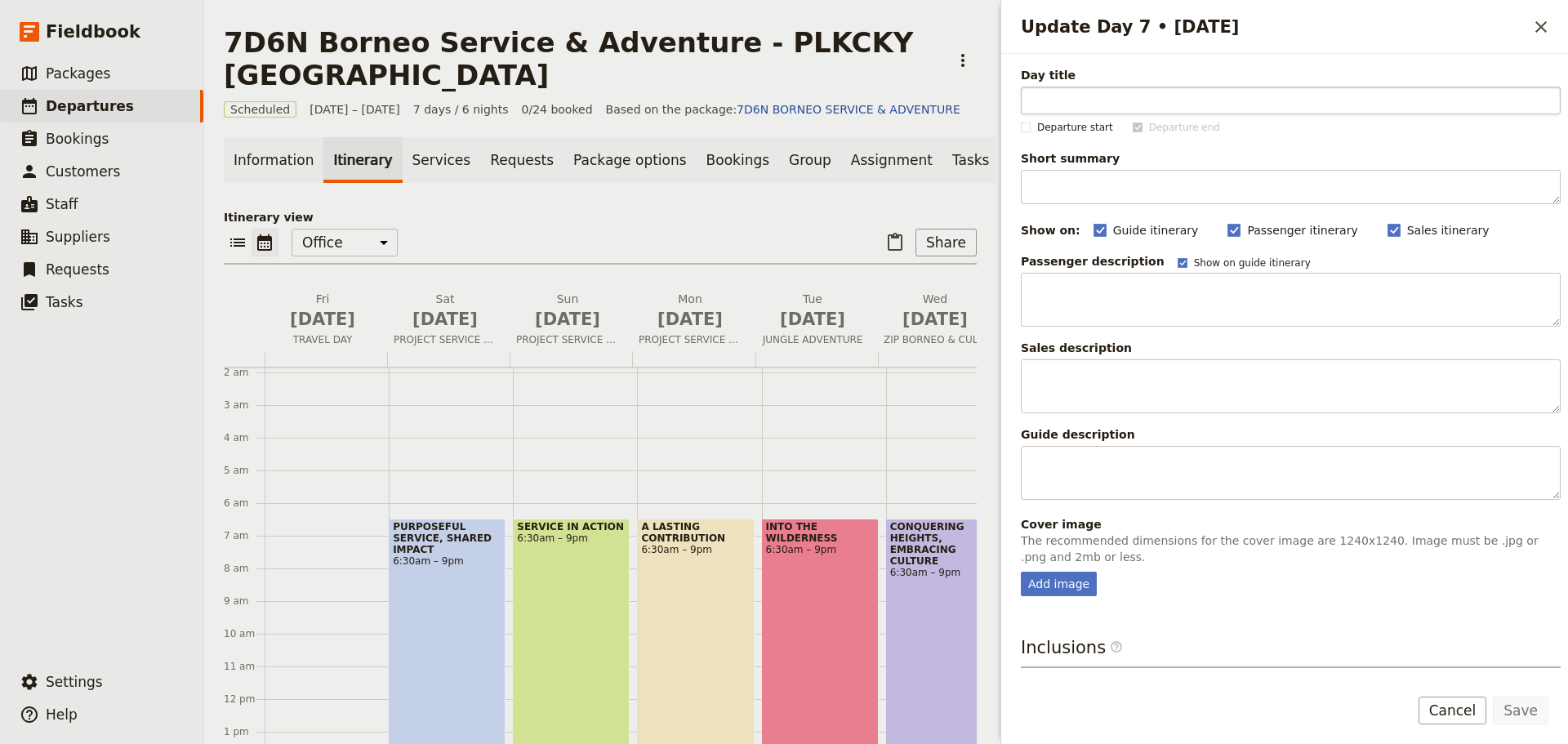
click at [1106, 106] on input "Day title" at bounding box center [1291, 101] width 540 height 28
type input "d"
type input "RETURN TO [GEOGRAPHIC_DATA]"
click at [1539, 717] on button "Save" at bounding box center [1521, 710] width 55 height 28
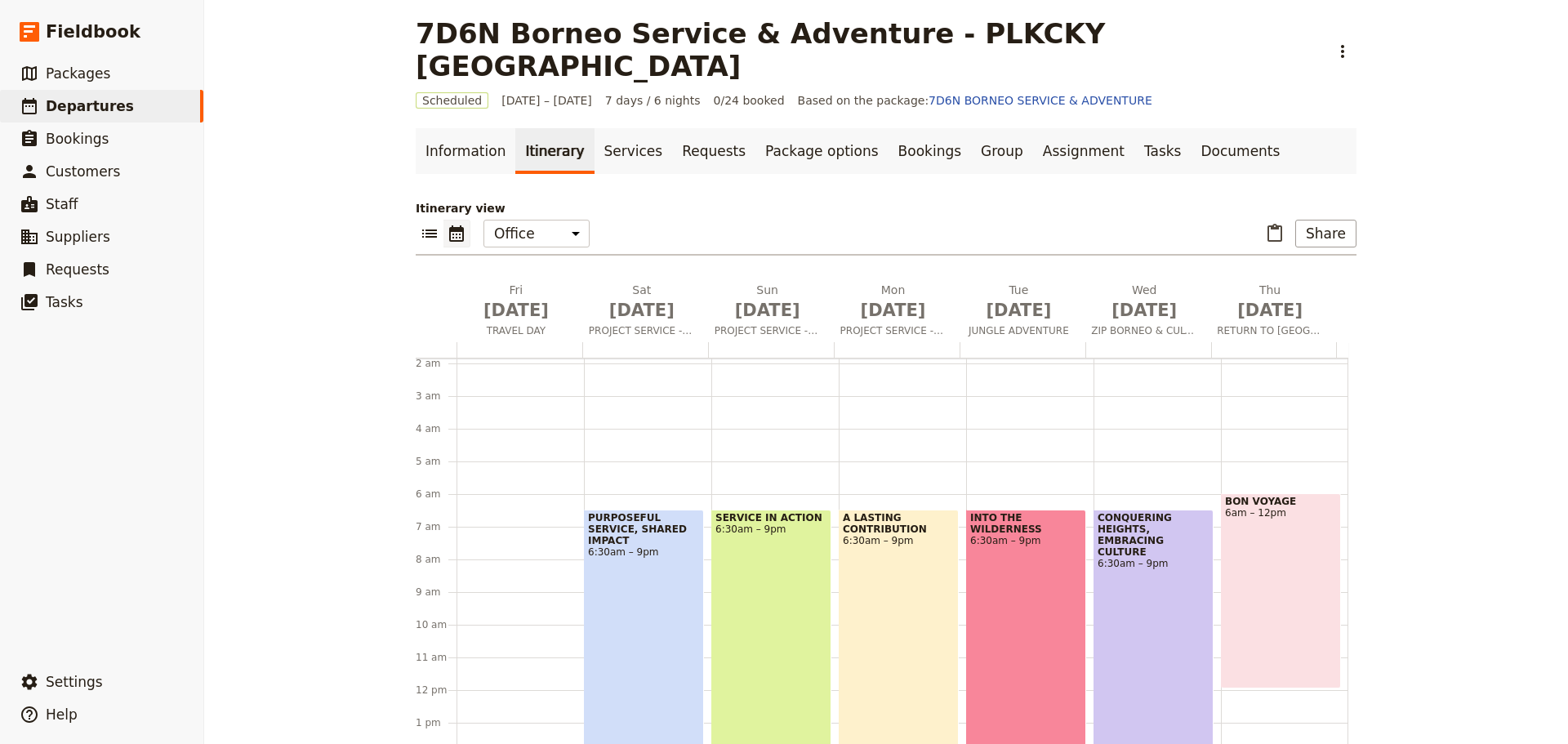
scroll to position [14, 0]
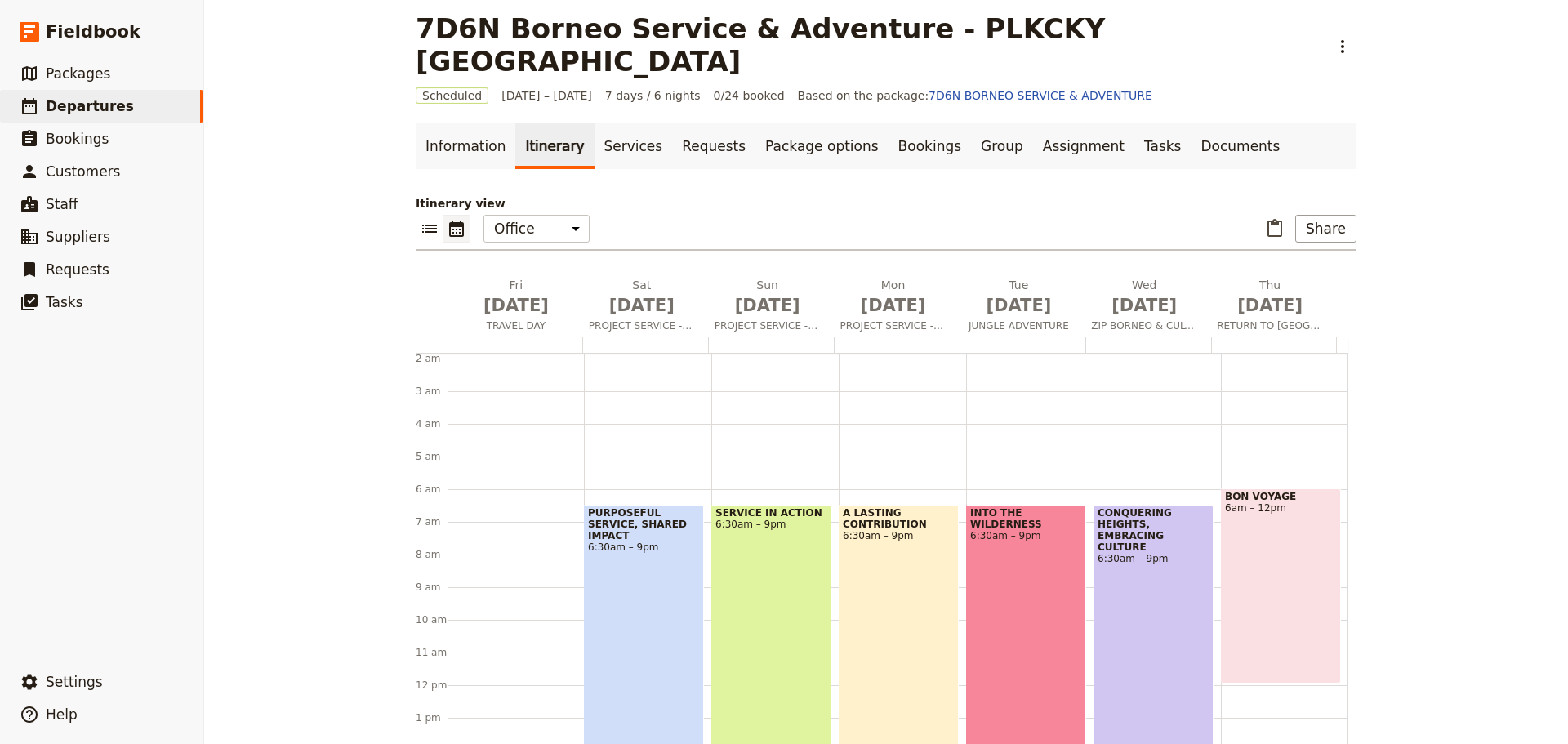
click at [1276, 629] on div "BON VOYAGE 6am – 12pm" at bounding box center [1280, 586] width 120 height 195
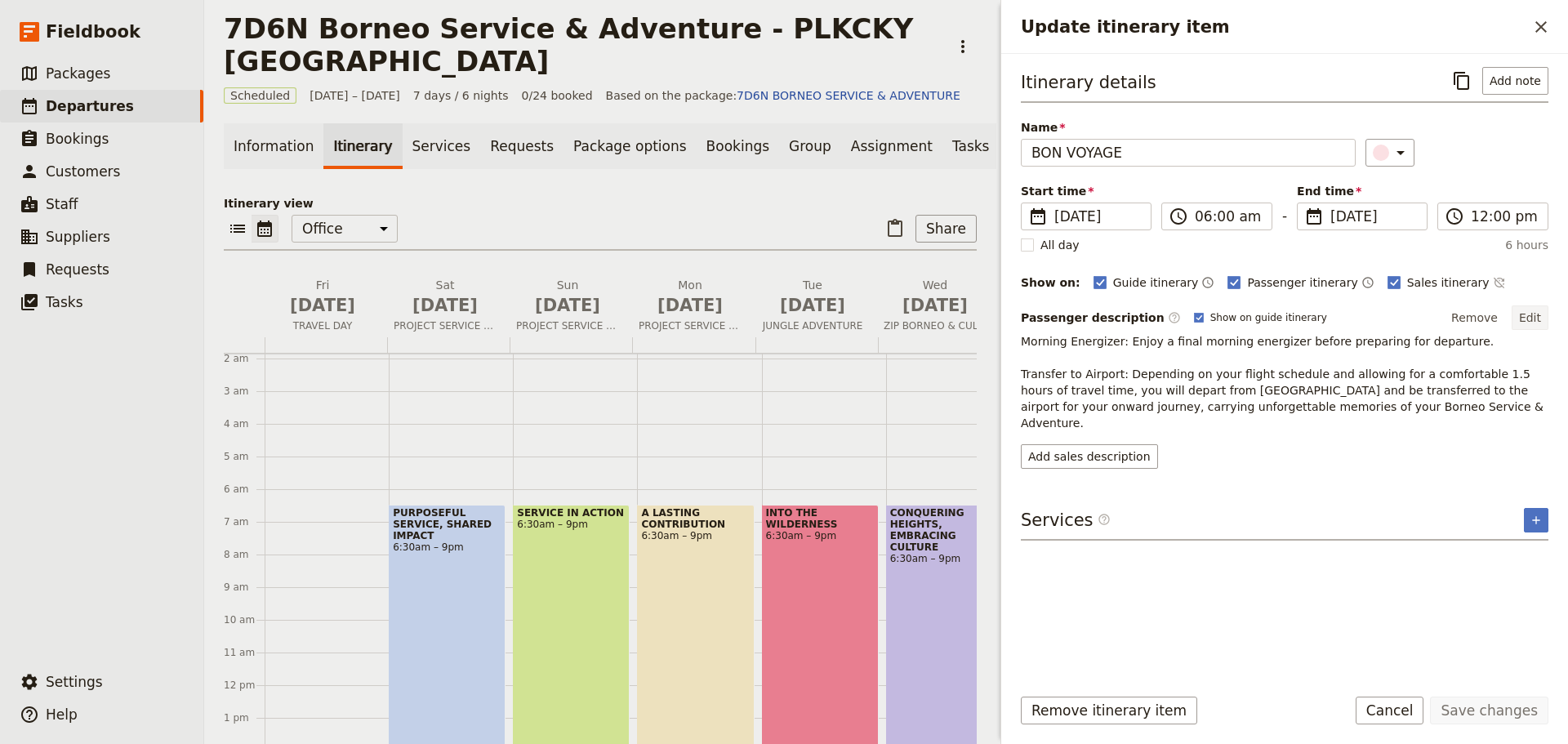
click at [1525, 318] on button "Edit" at bounding box center [1529, 318] width 37 height 25
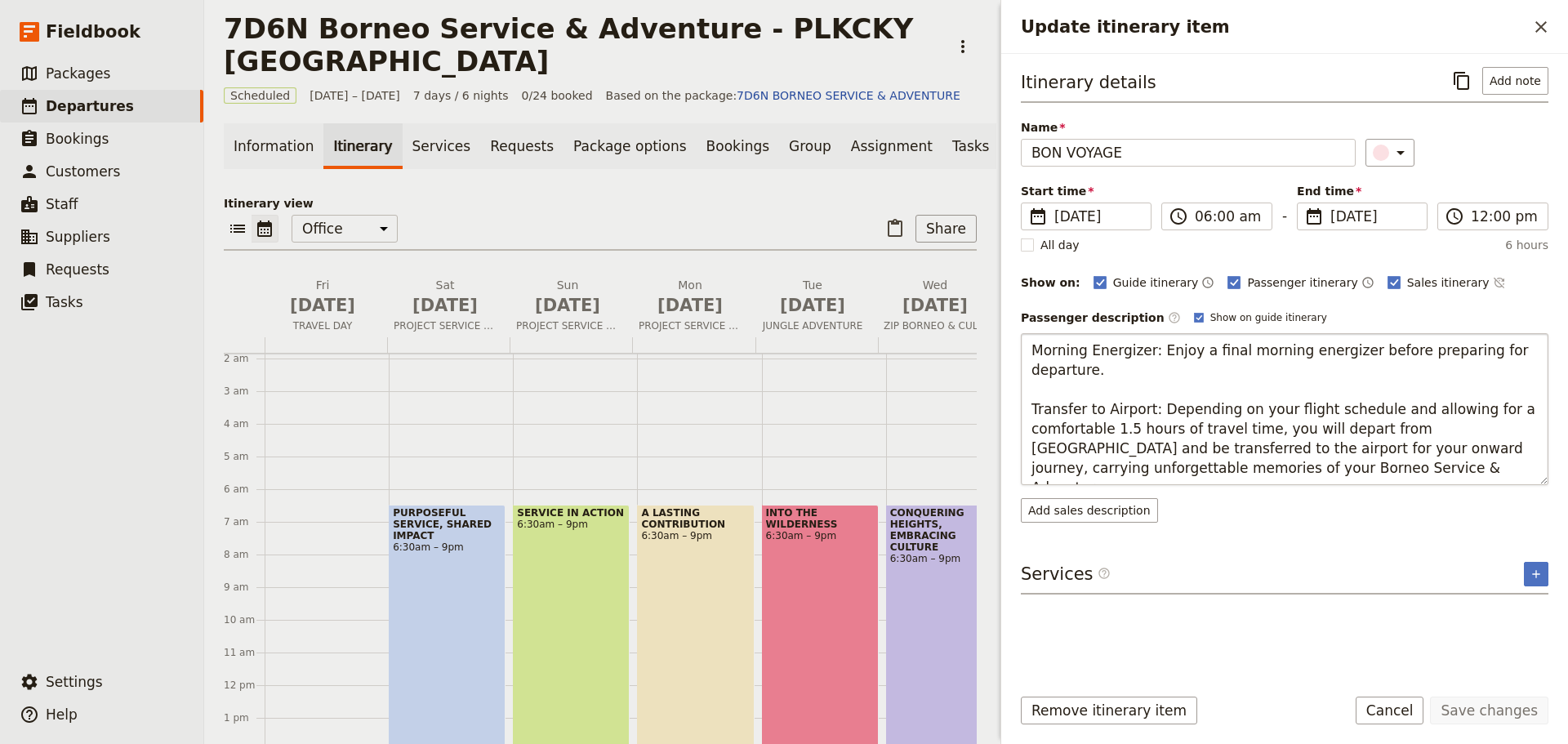
click at [1351, 470] on textarea "Morning Energizer: Enjoy a final morning energizer before preparing for departu…" at bounding box center [1284, 410] width 527 height 152
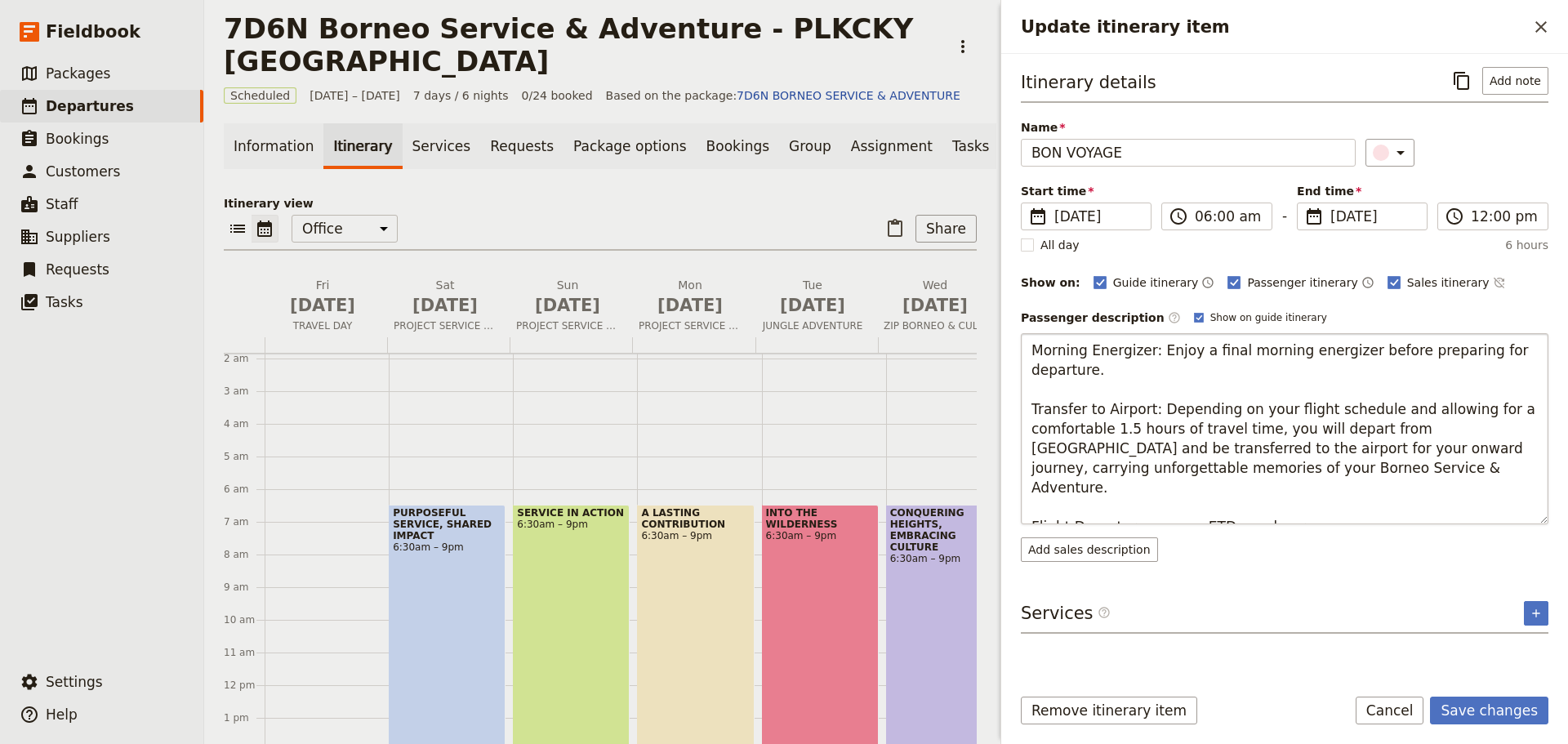
type textarea "Morning Energizer: Enjoy a final morning energizer before preparing for departu…"
click at [1499, 712] on button "Save changes" at bounding box center [1490, 710] width 119 height 28
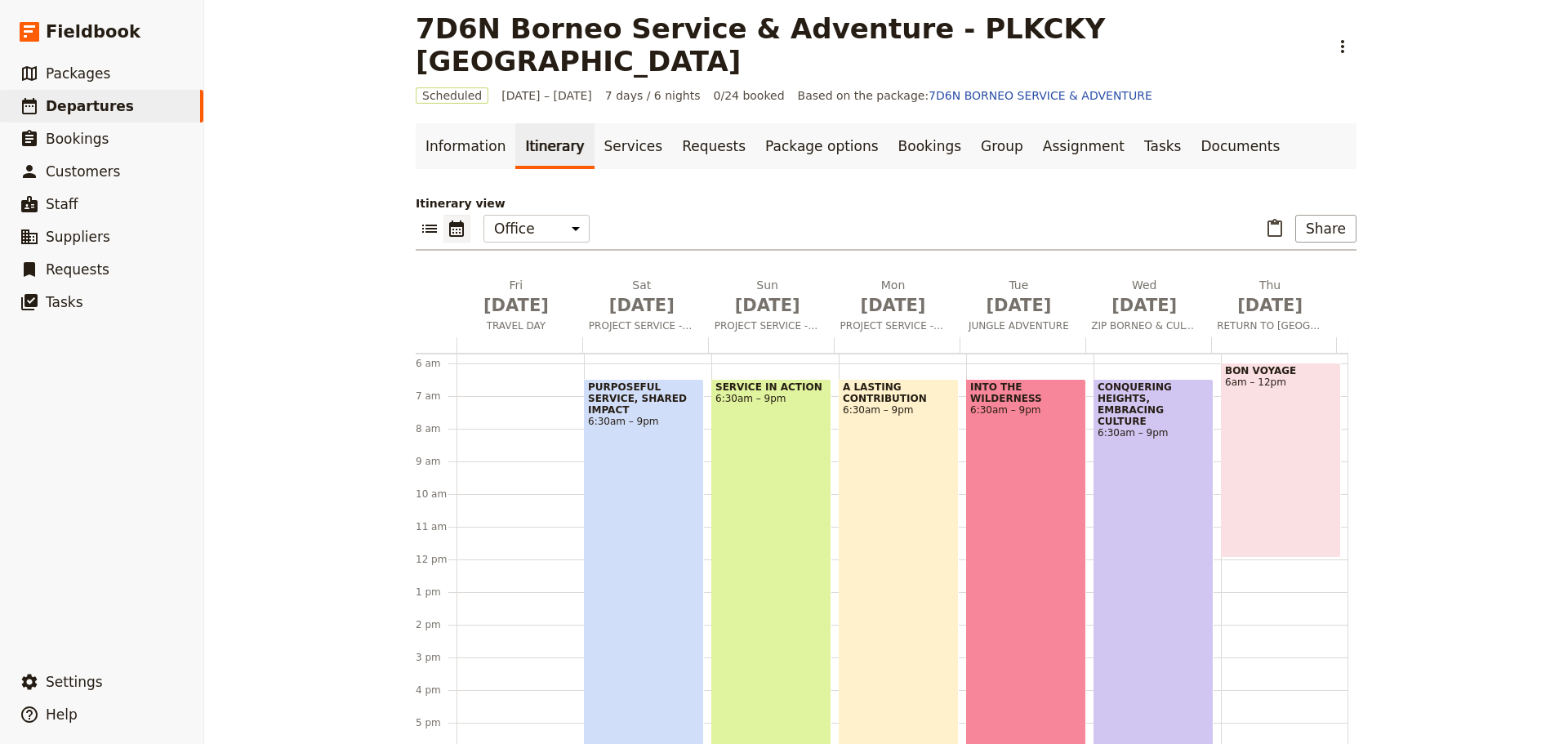
scroll to position [387, 0]
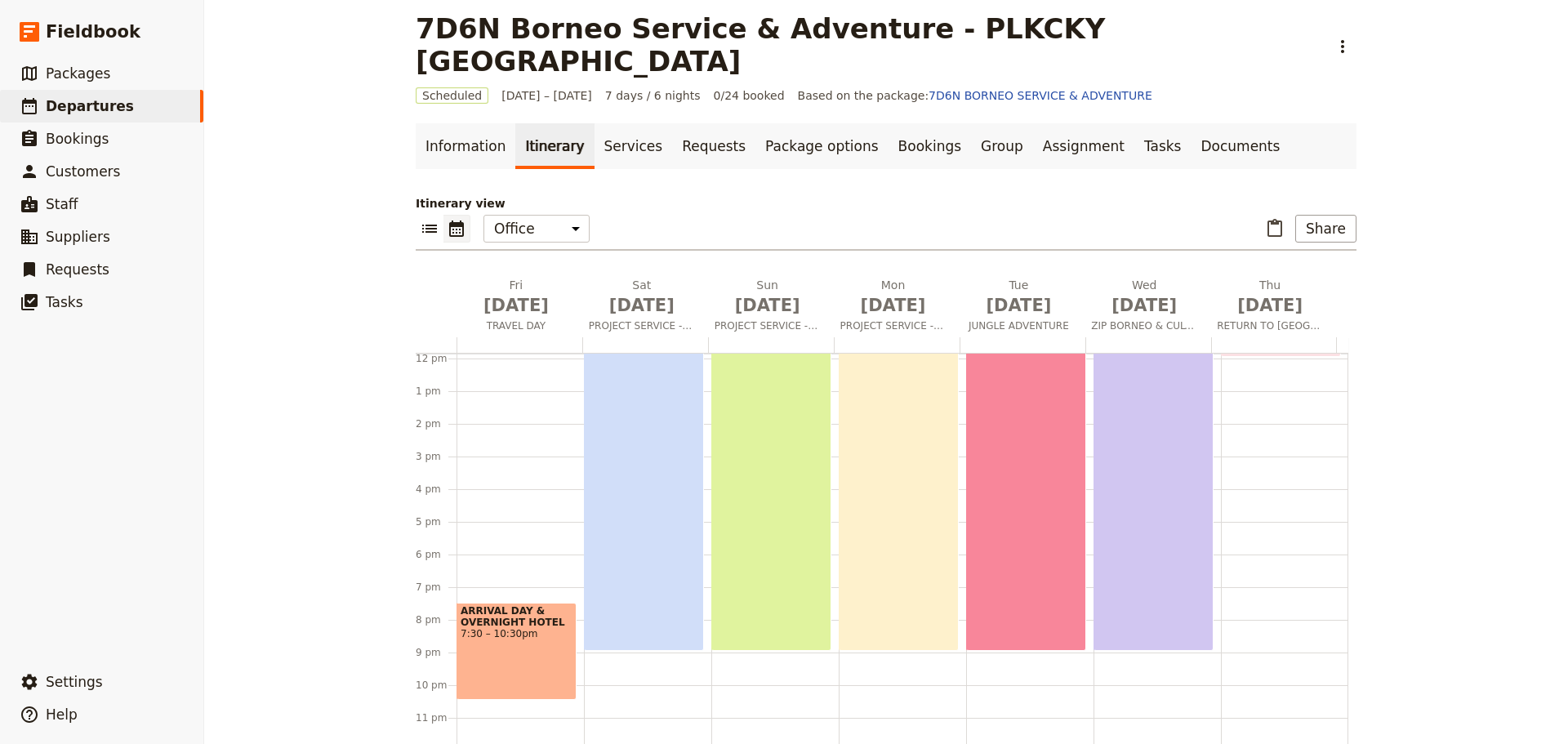
click at [513, 608] on div "ARRIVAL DAY & OVERNIGHT HOTEL 7:30 – 10:30pm" at bounding box center [516, 651] width 120 height 97
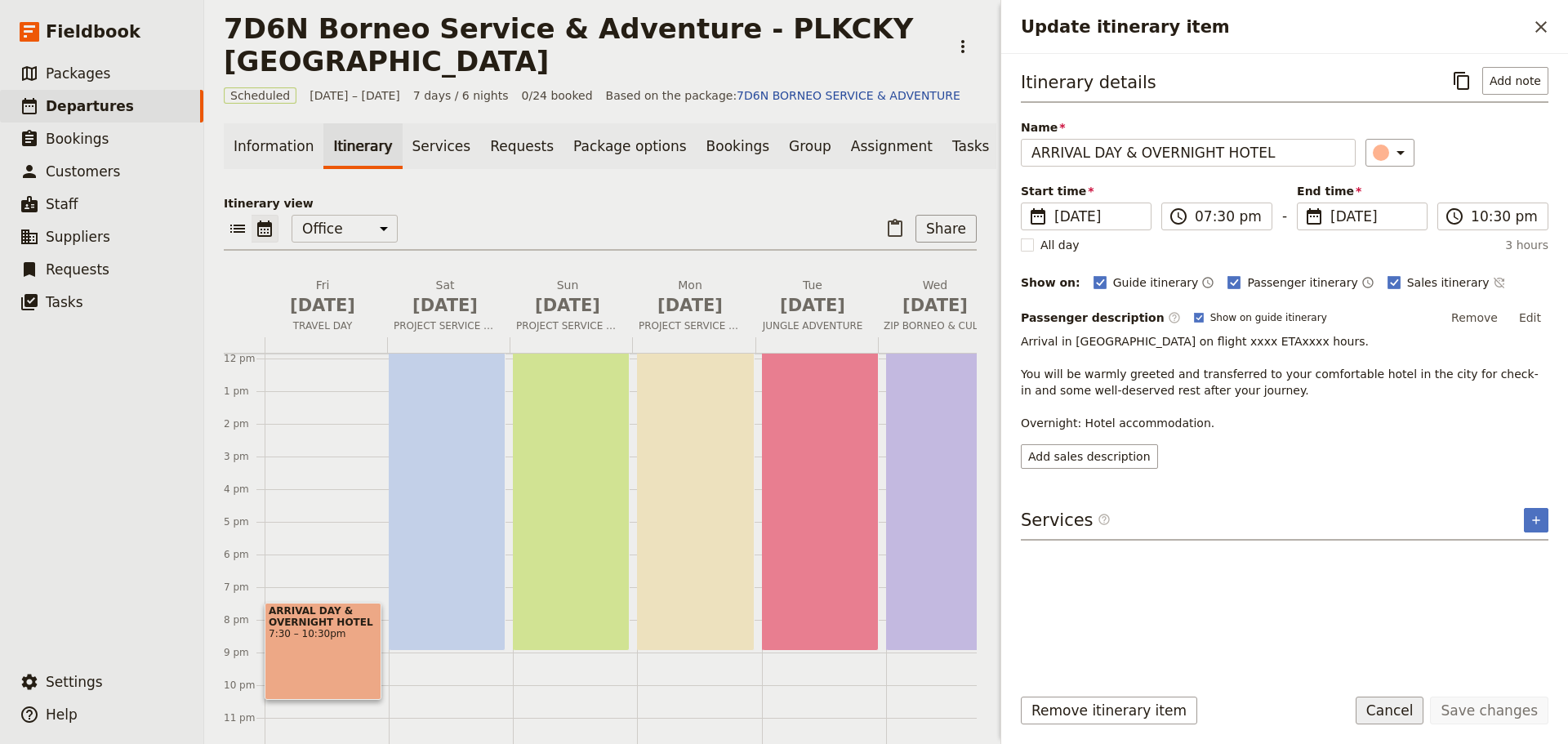
click at [1406, 711] on button "Cancel" at bounding box center [1390, 710] width 68 height 28
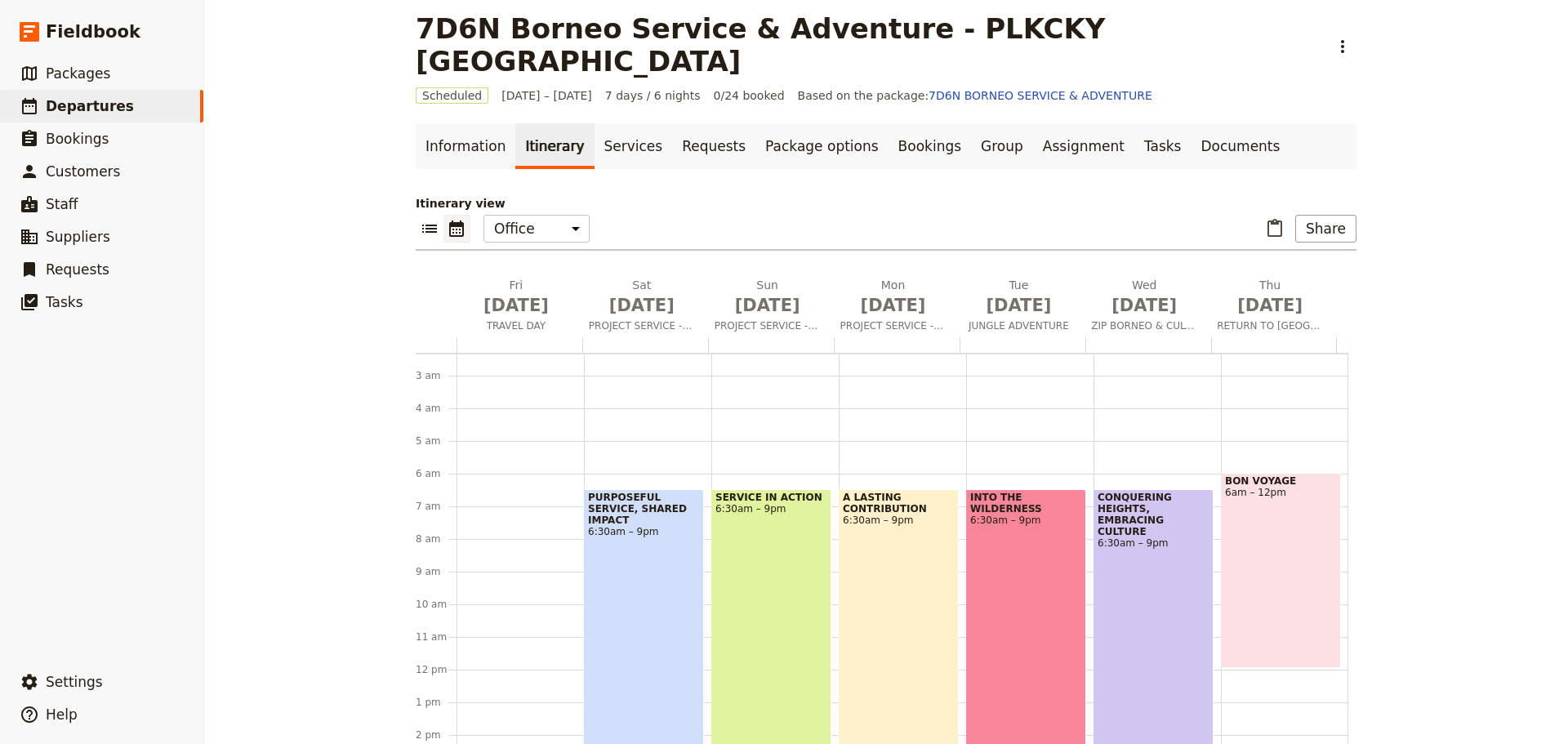
scroll to position [60, 0]
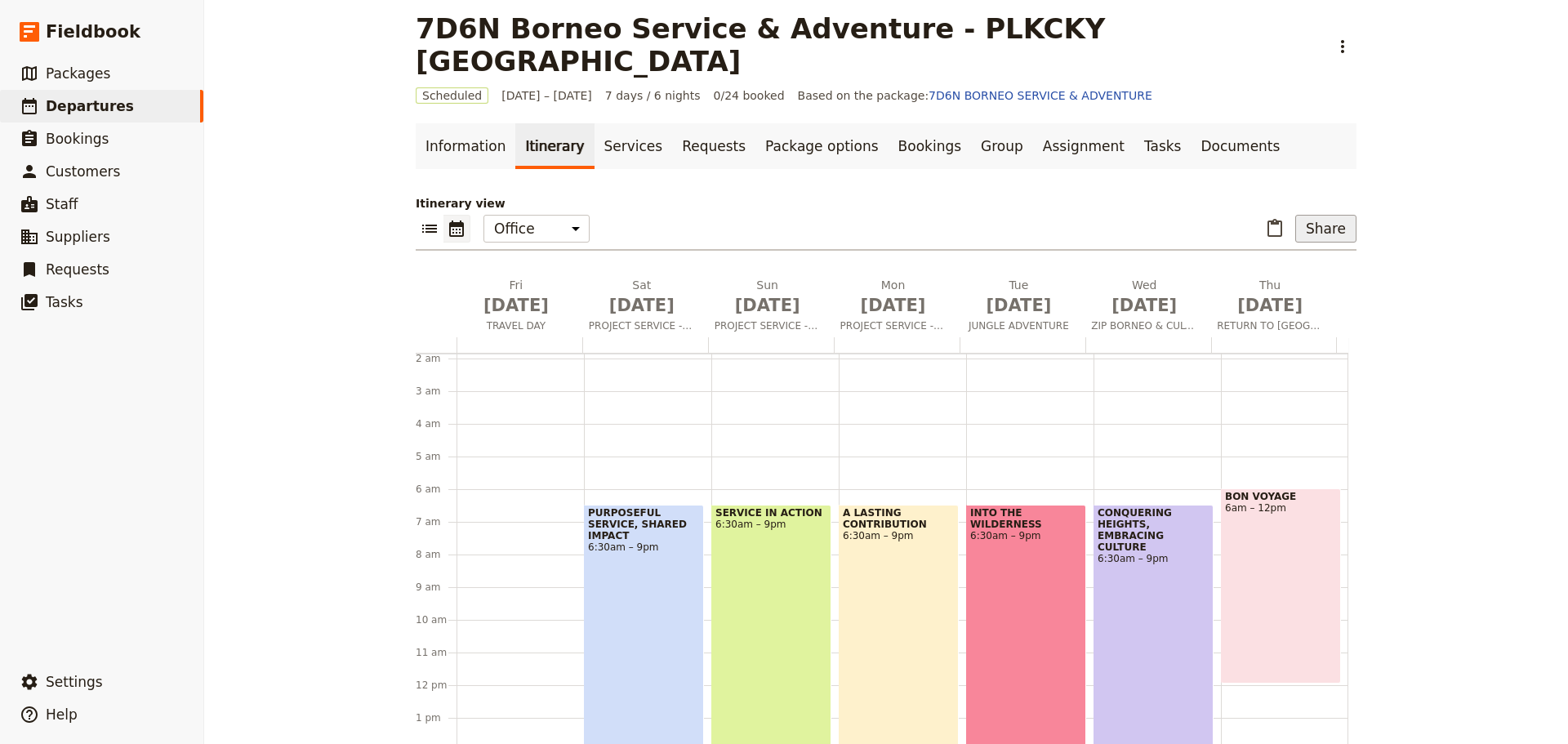
click at [1319, 215] on button "Share" at bounding box center [1327, 229] width 61 height 28
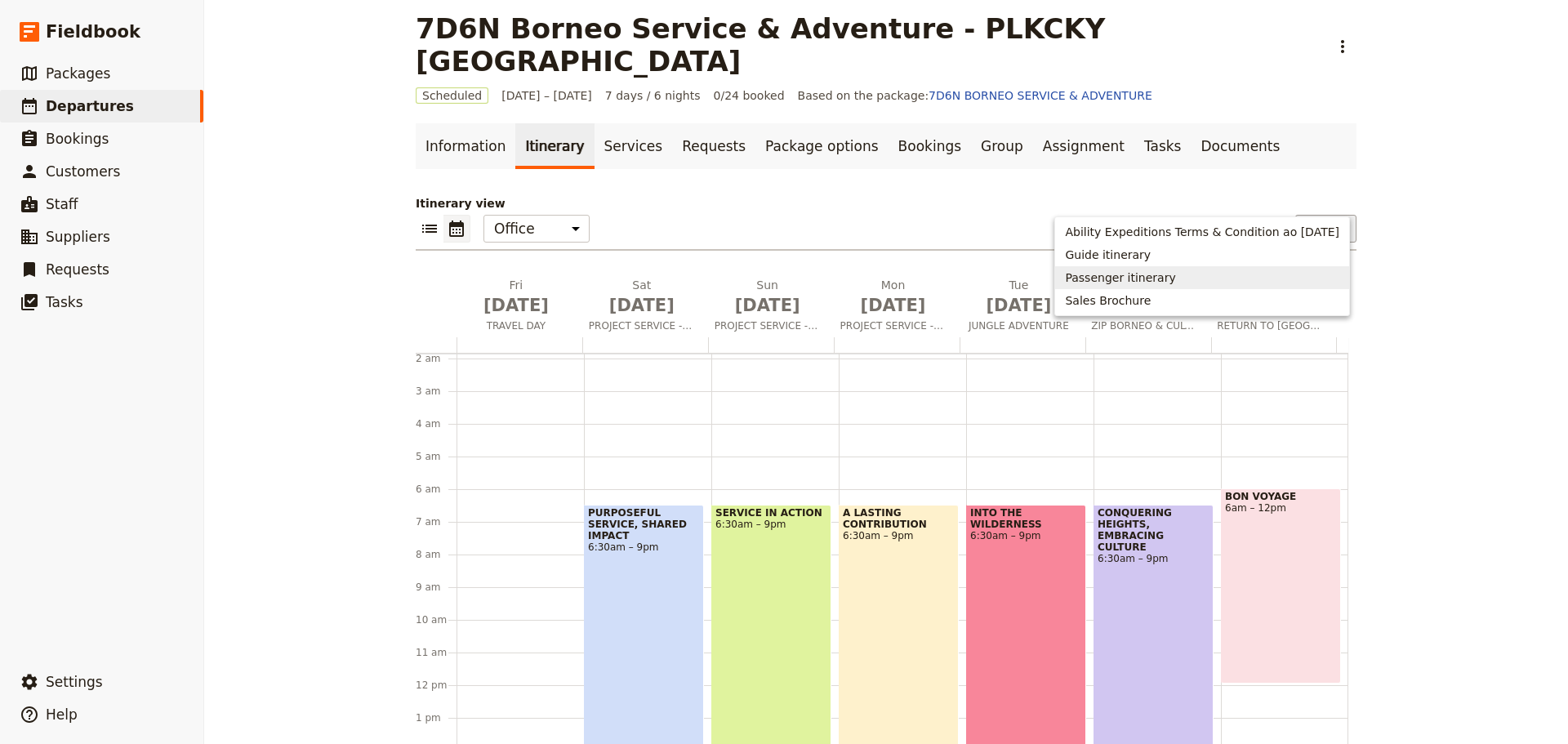
click at [1111, 274] on span "Passenger itinerary" at bounding box center [1120, 277] width 110 height 17
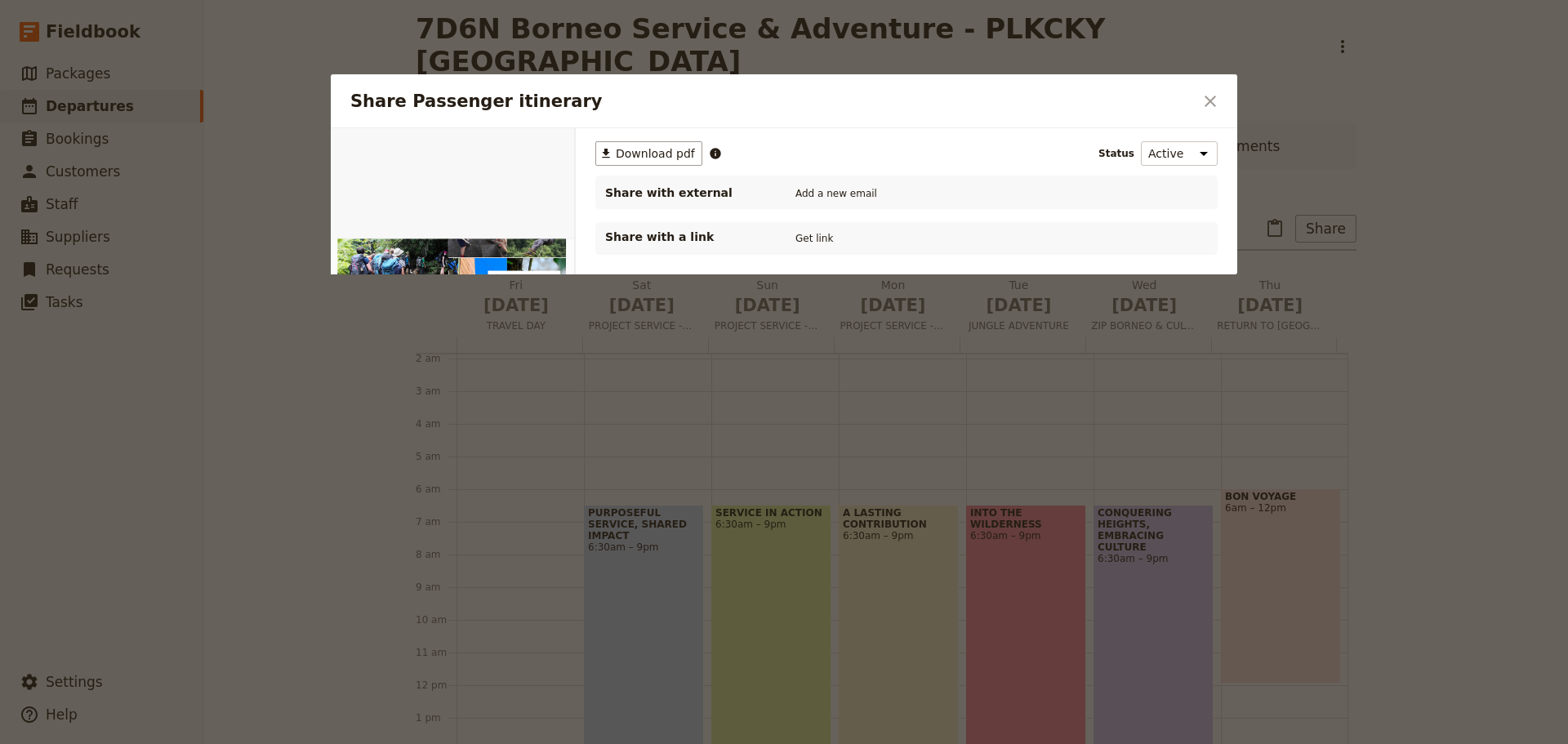
scroll to position [0, 0]
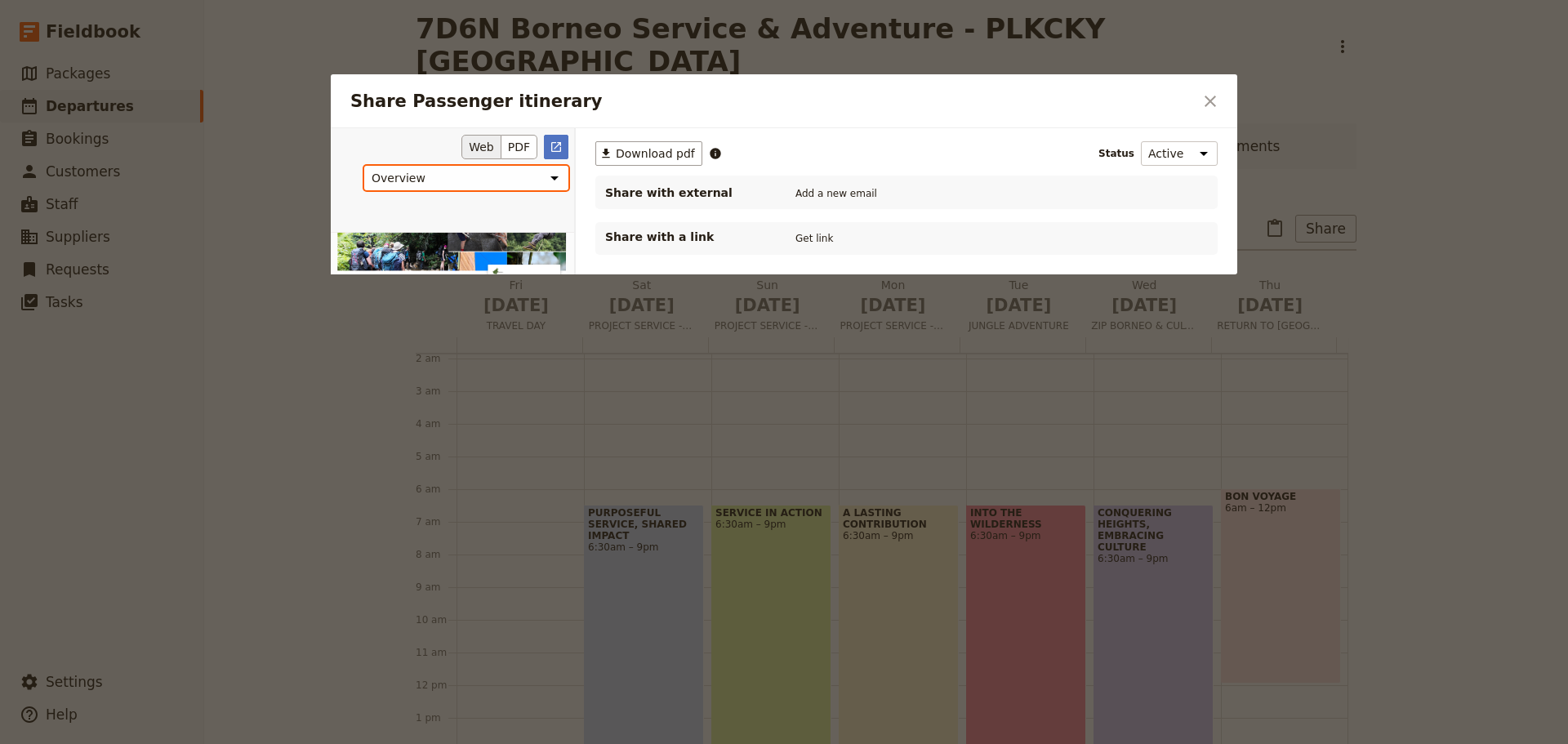
click at [555, 178] on select "Overview Itinerary Custom" at bounding box center [466, 178] width 204 height 25
click at [364, 166] on select "Overview Itinerary Custom" at bounding box center [466, 178] width 204 height 25
click at [639, 151] on span "Download pdf" at bounding box center [656, 153] width 79 height 17
click at [558, 180] on select "Overview Itinerary Custom" at bounding box center [466, 178] width 204 height 25
select select "6892b4d2036f399621c888b0"
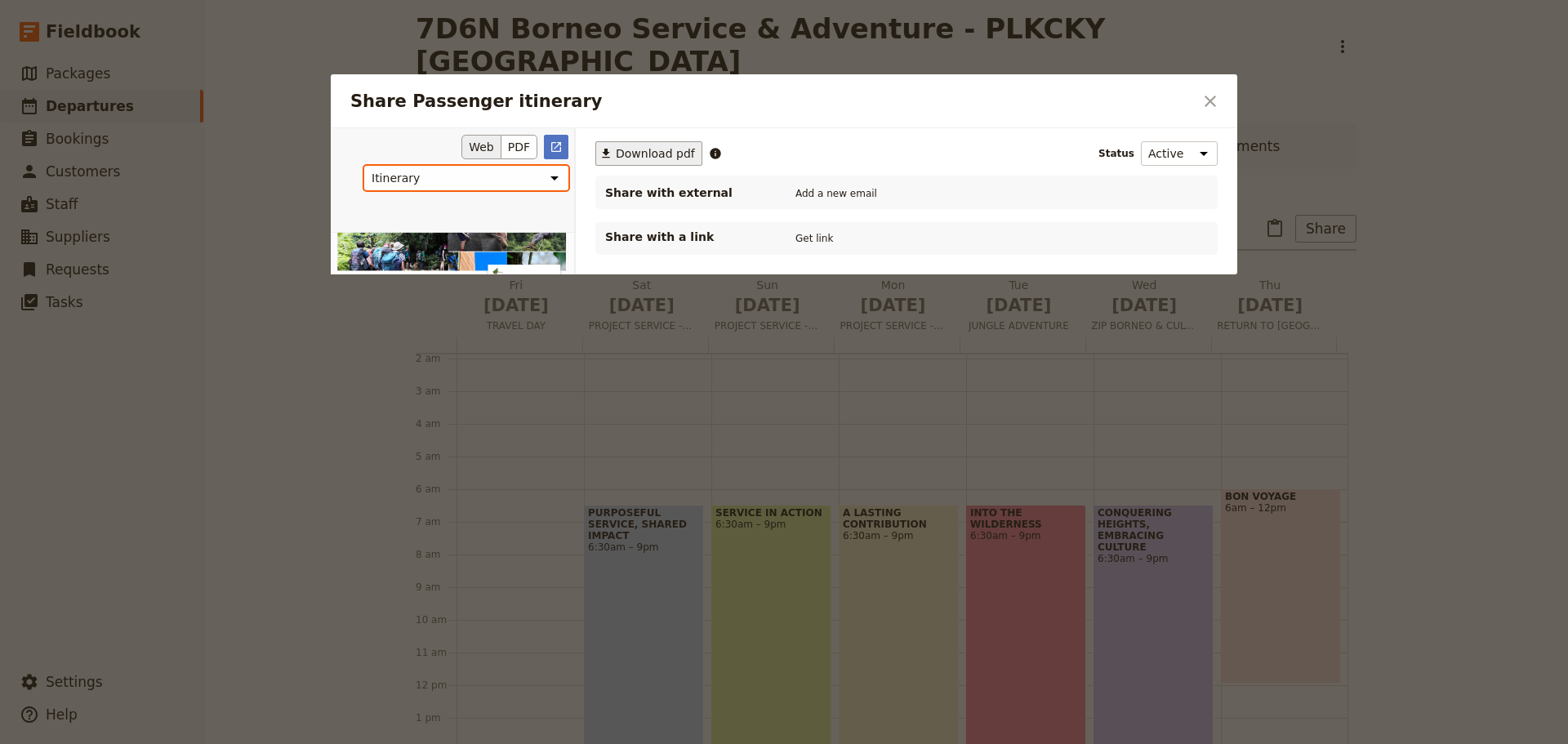
click at [364, 166] on select "Overview Itinerary Custom" at bounding box center [466, 178] width 204 height 25
click at [636, 152] on span "Download pdf" at bounding box center [656, 153] width 79 height 17
click at [1211, 101] on icon "Close dialog" at bounding box center [1211, 102] width 12 height 12
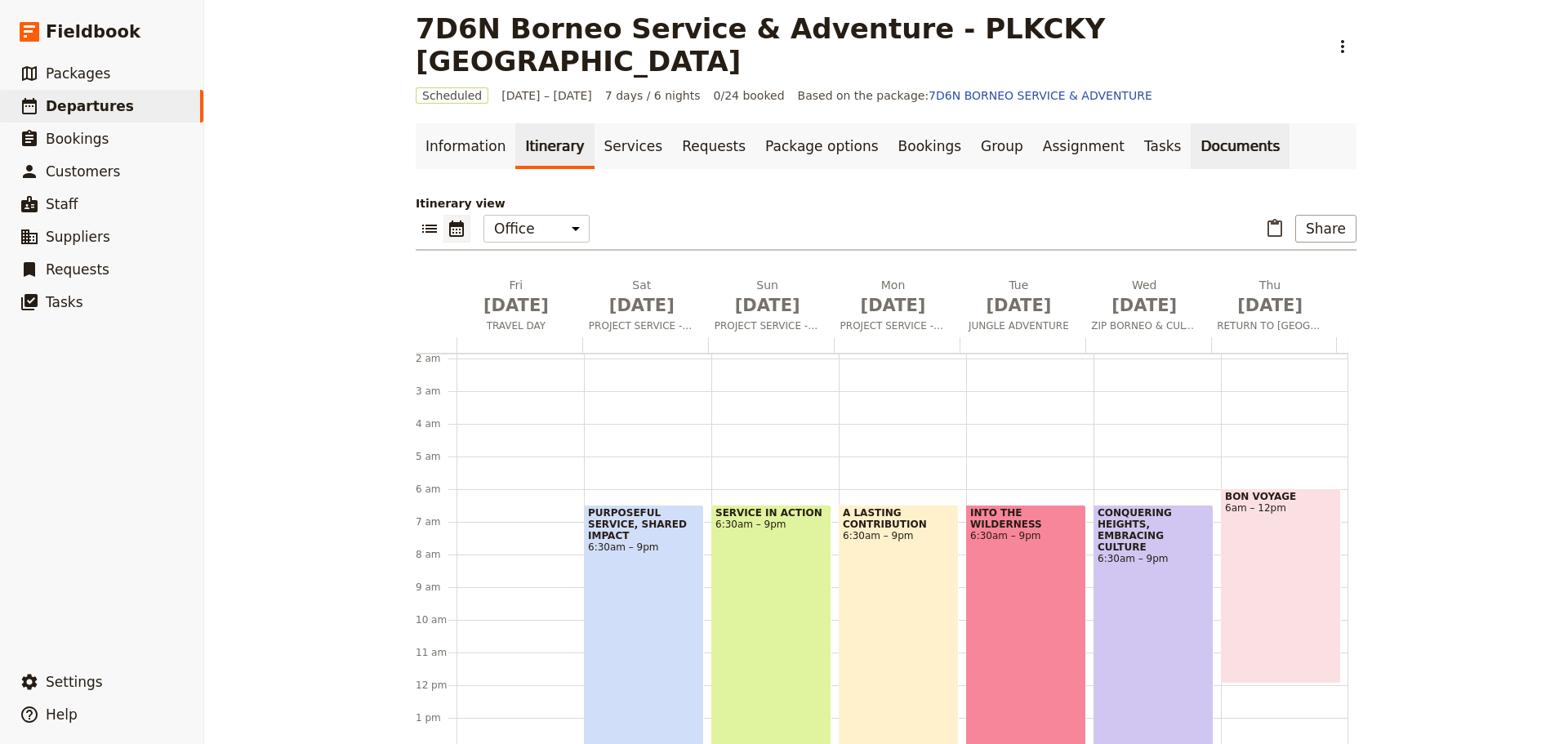
click at [1191, 124] on link "Documents" at bounding box center [1241, 146] width 99 height 46
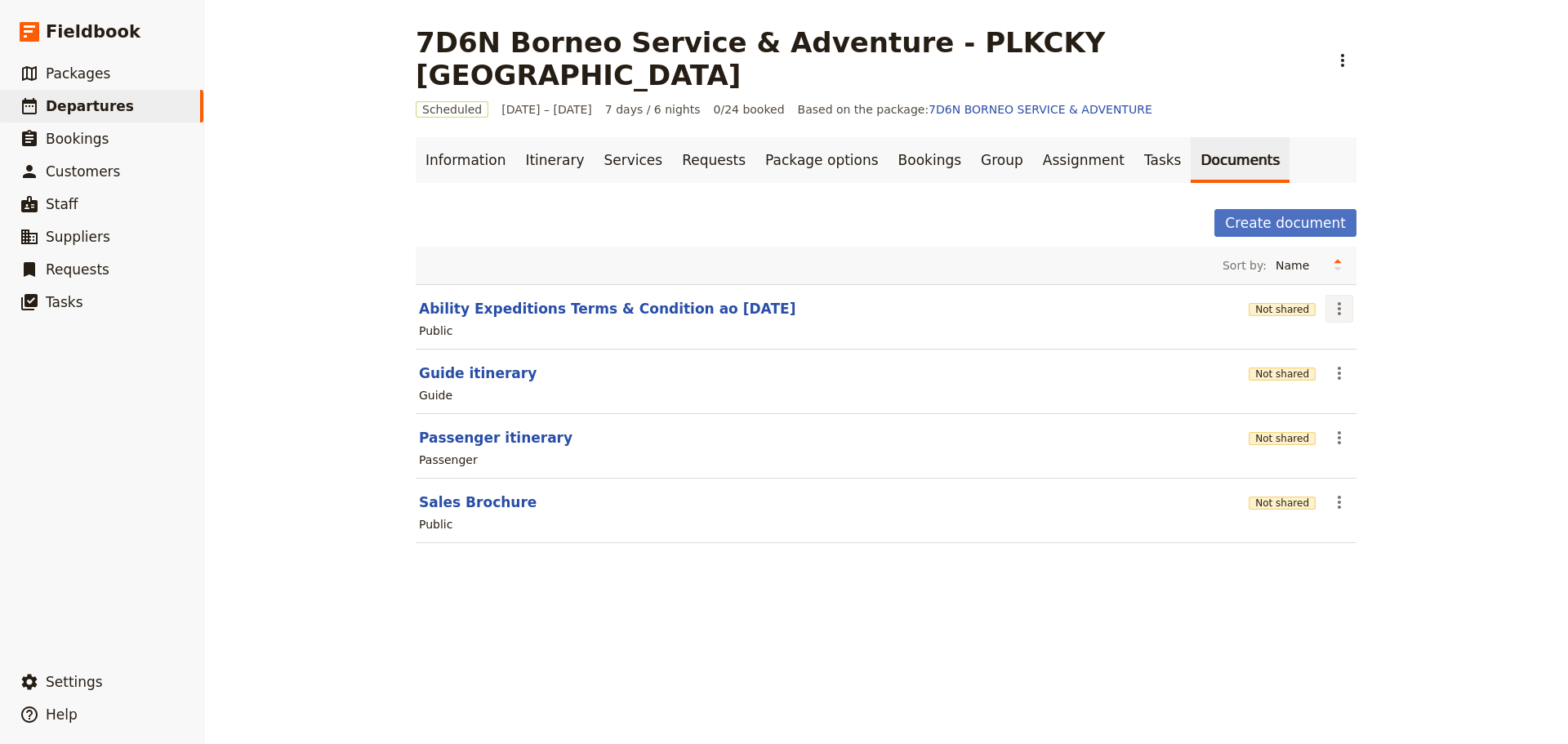
click at [1333, 299] on icon "Actions" at bounding box center [1339, 309] width 20 height 20
click at [1357, 358] on span "Delete document" at bounding box center [1380, 357] width 99 height 17
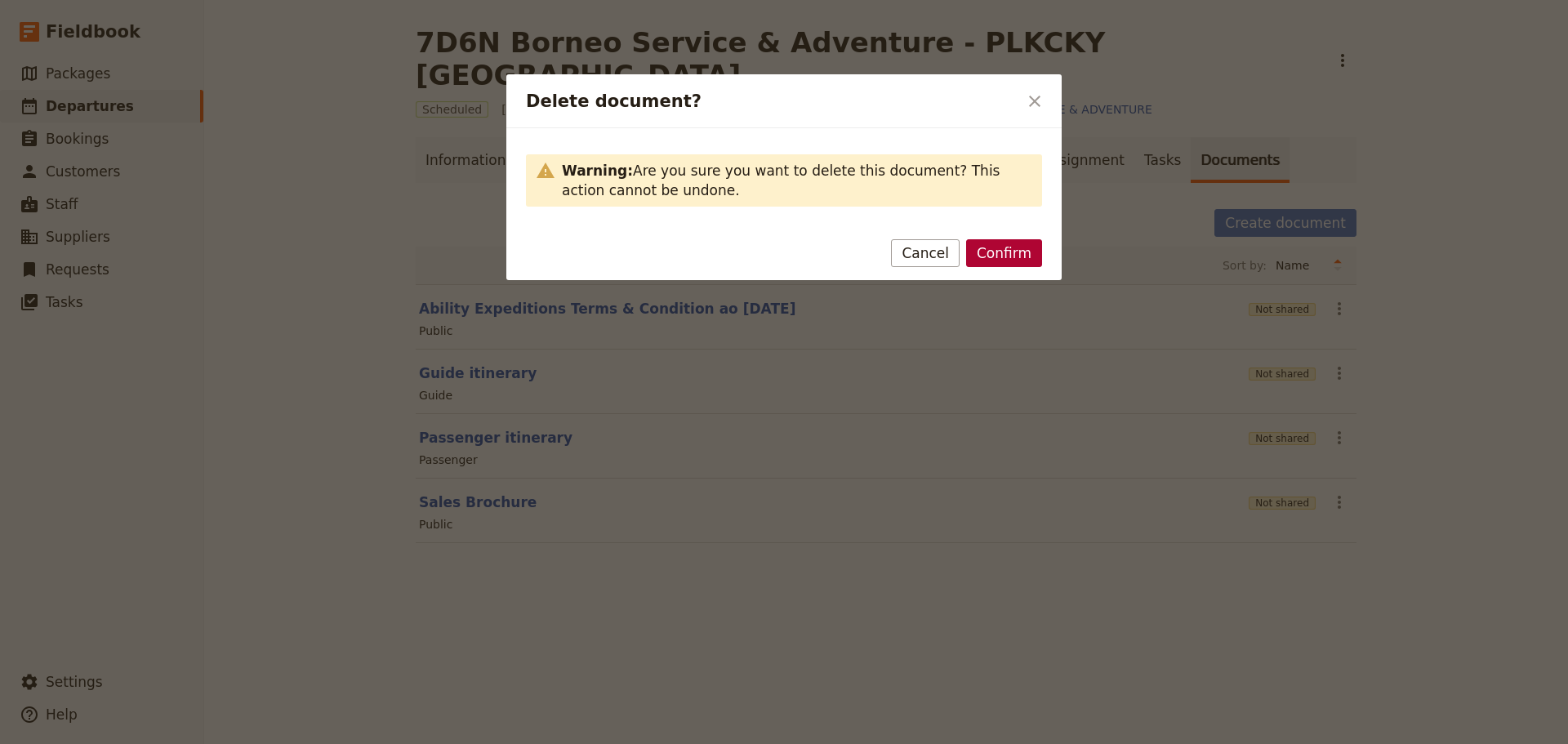
click at [1000, 260] on button "Confirm" at bounding box center [1004, 253] width 76 height 28
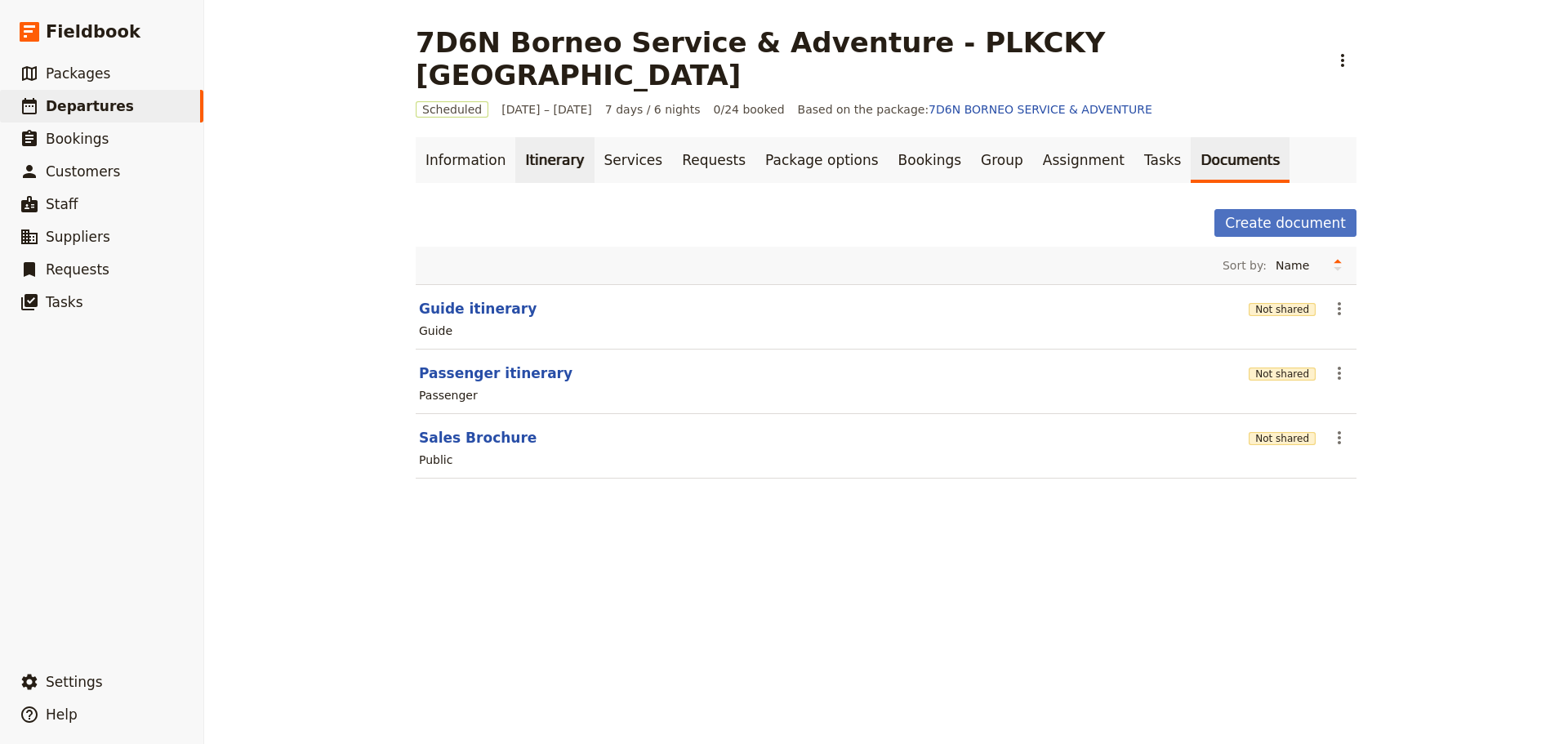
click at [545, 138] on link "Itinerary" at bounding box center [554, 160] width 78 height 46
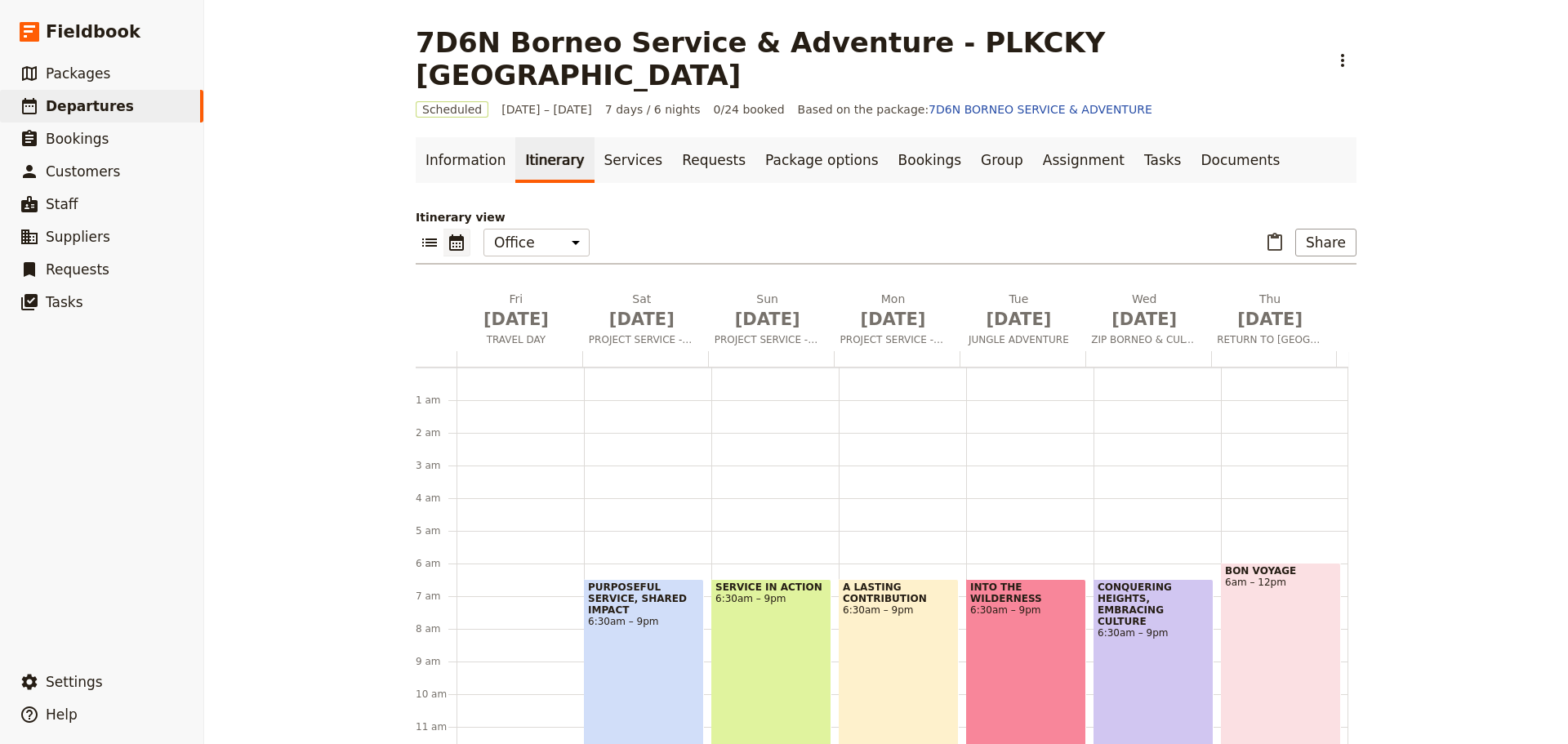
scroll to position [180, 0]
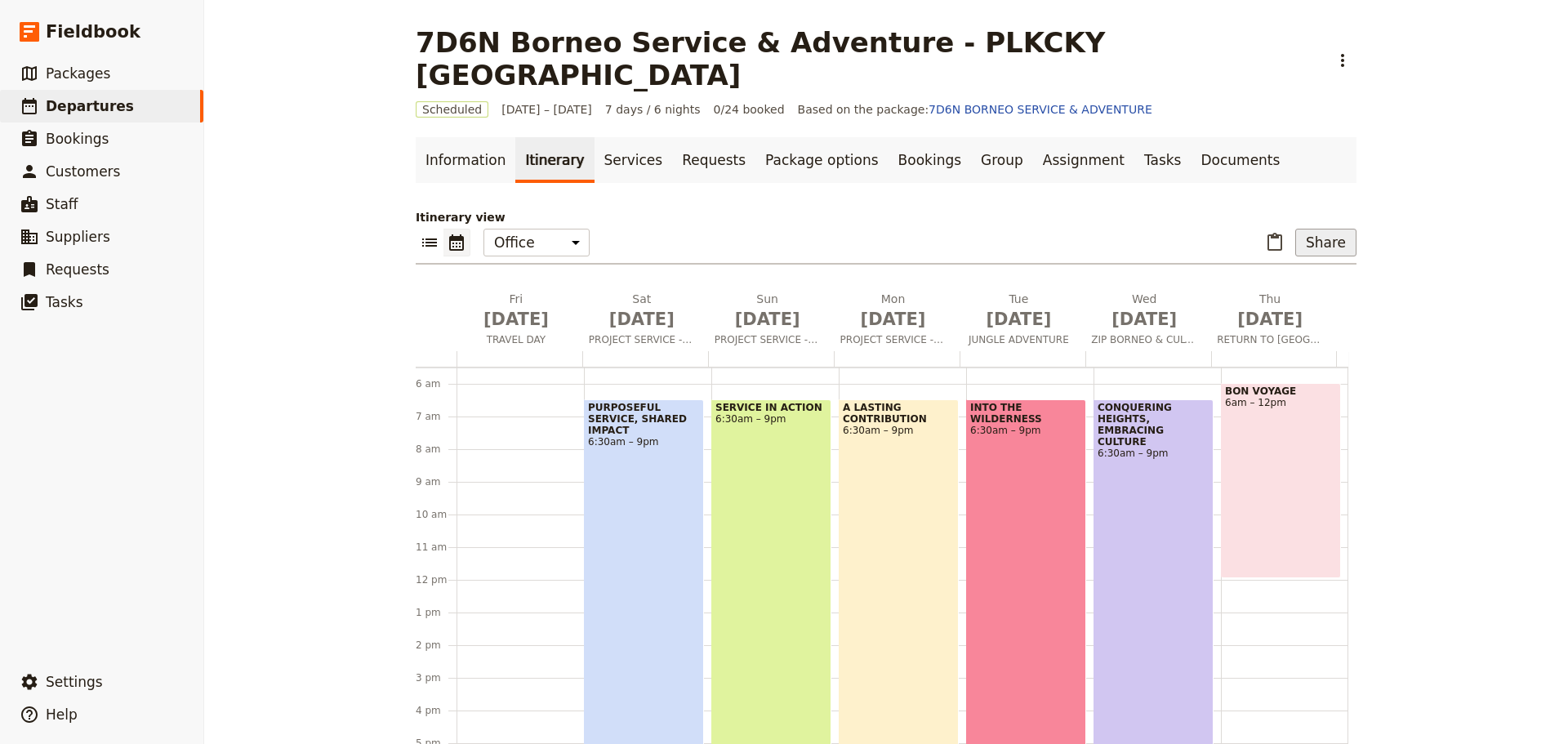
click at [1307, 229] on button "Share" at bounding box center [1327, 242] width 61 height 28
click at [1306, 265] on span "Passenger itinerary" at bounding box center [1284, 268] width 110 height 17
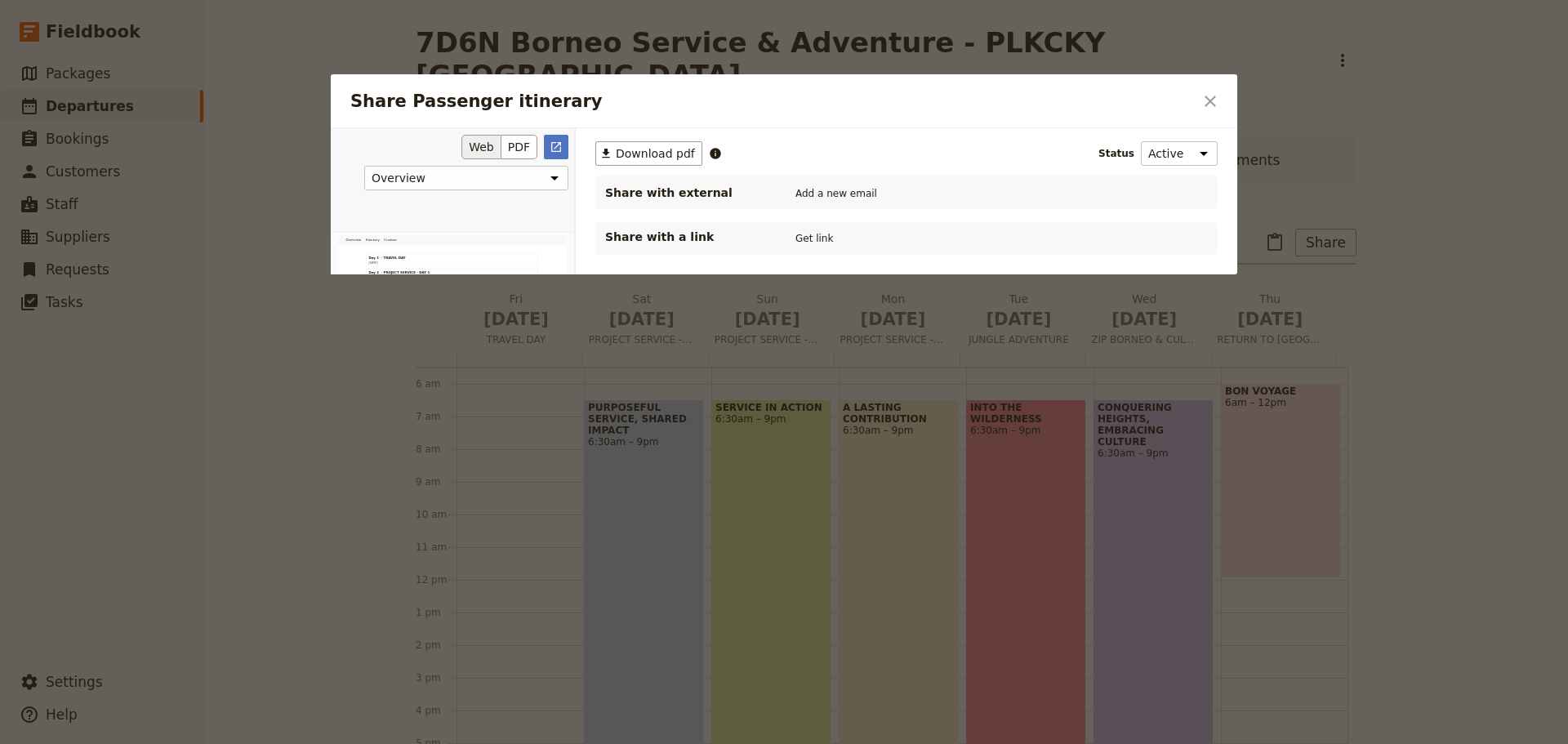
scroll to position [0, 0]
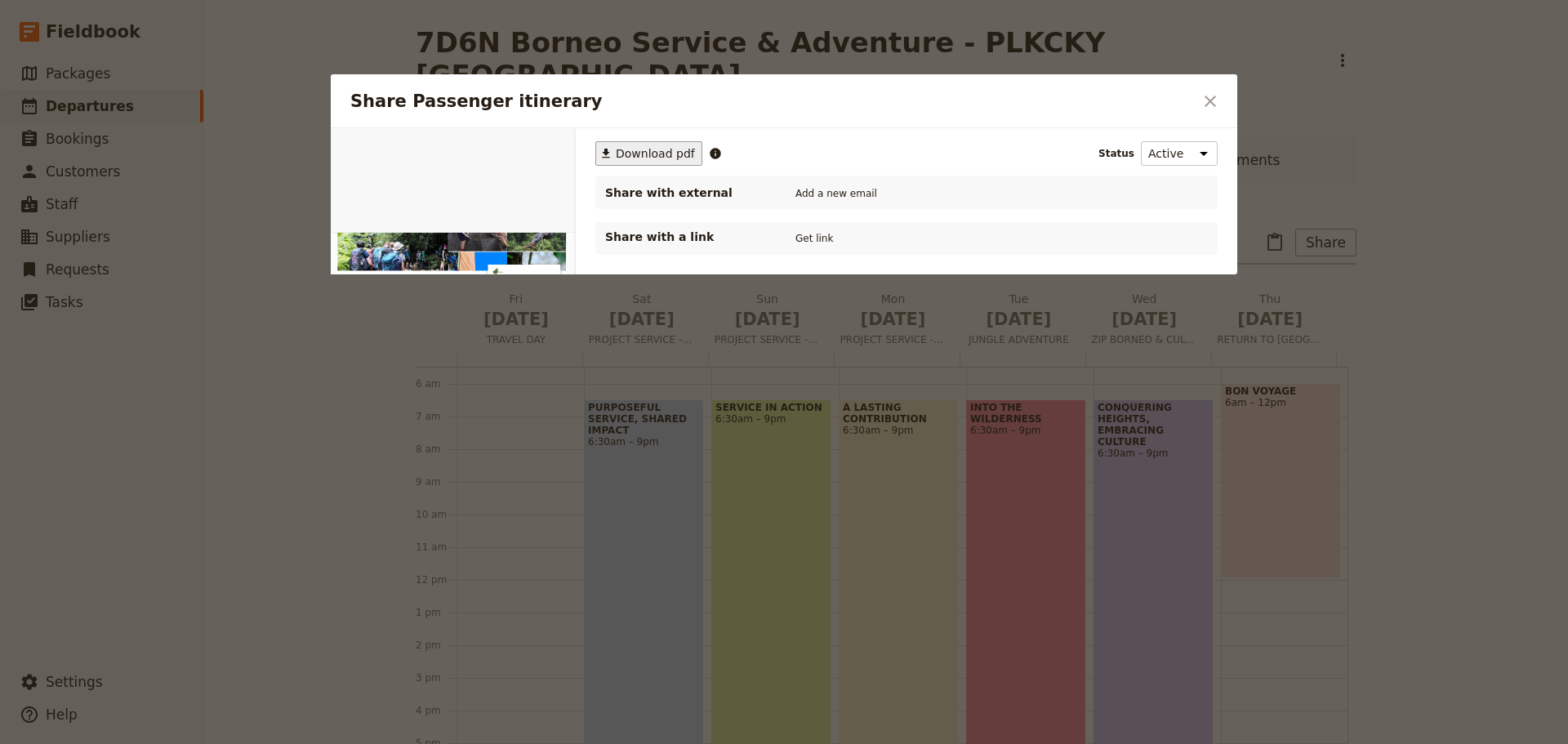
click at [653, 154] on span "Download pdf" at bounding box center [656, 153] width 79 height 17
click at [1211, 102] on icon "Close dialog" at bounding box center [1211, 102] width 12 height 12
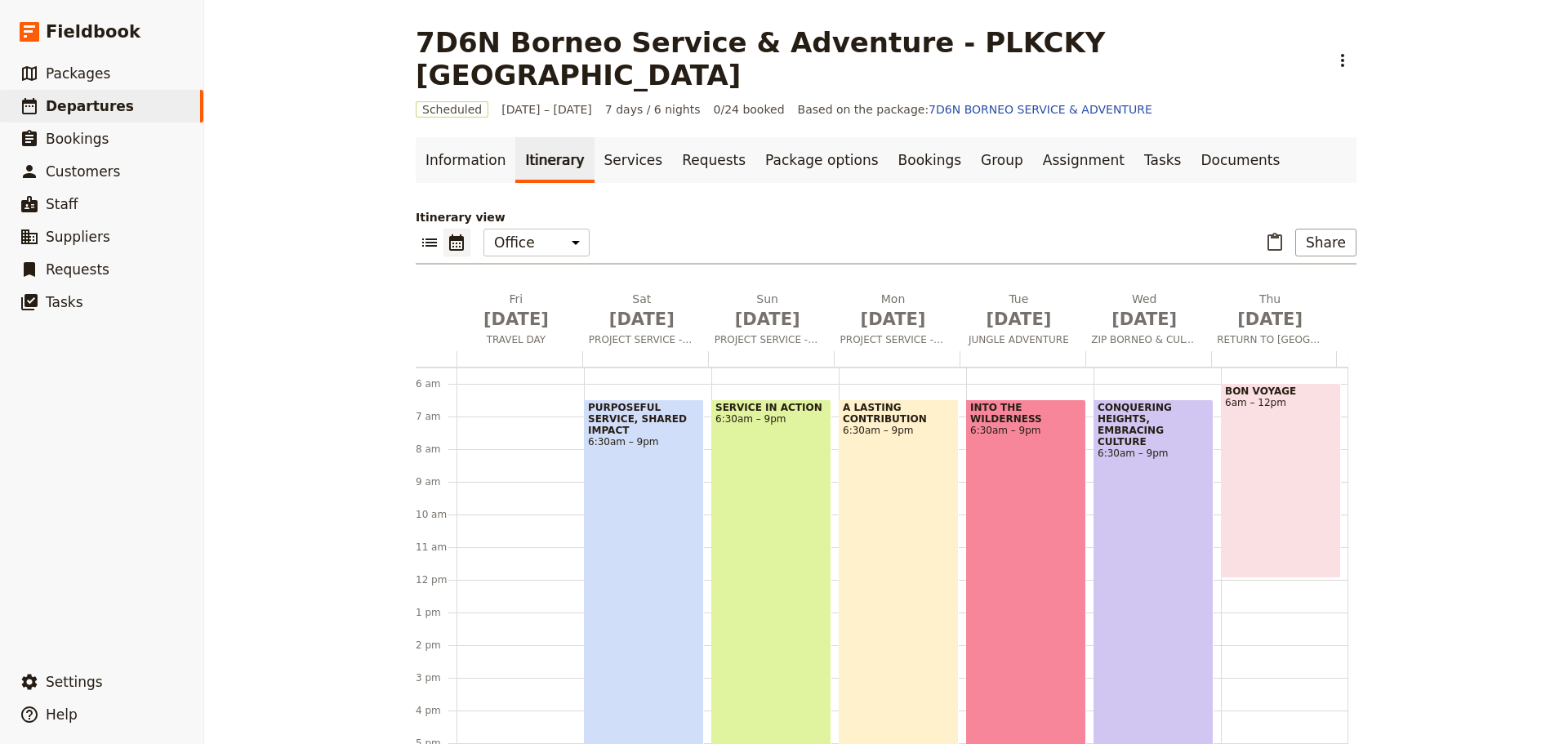
click at [527, 351] on div at bounding box center [519, 359] width 126 height 16
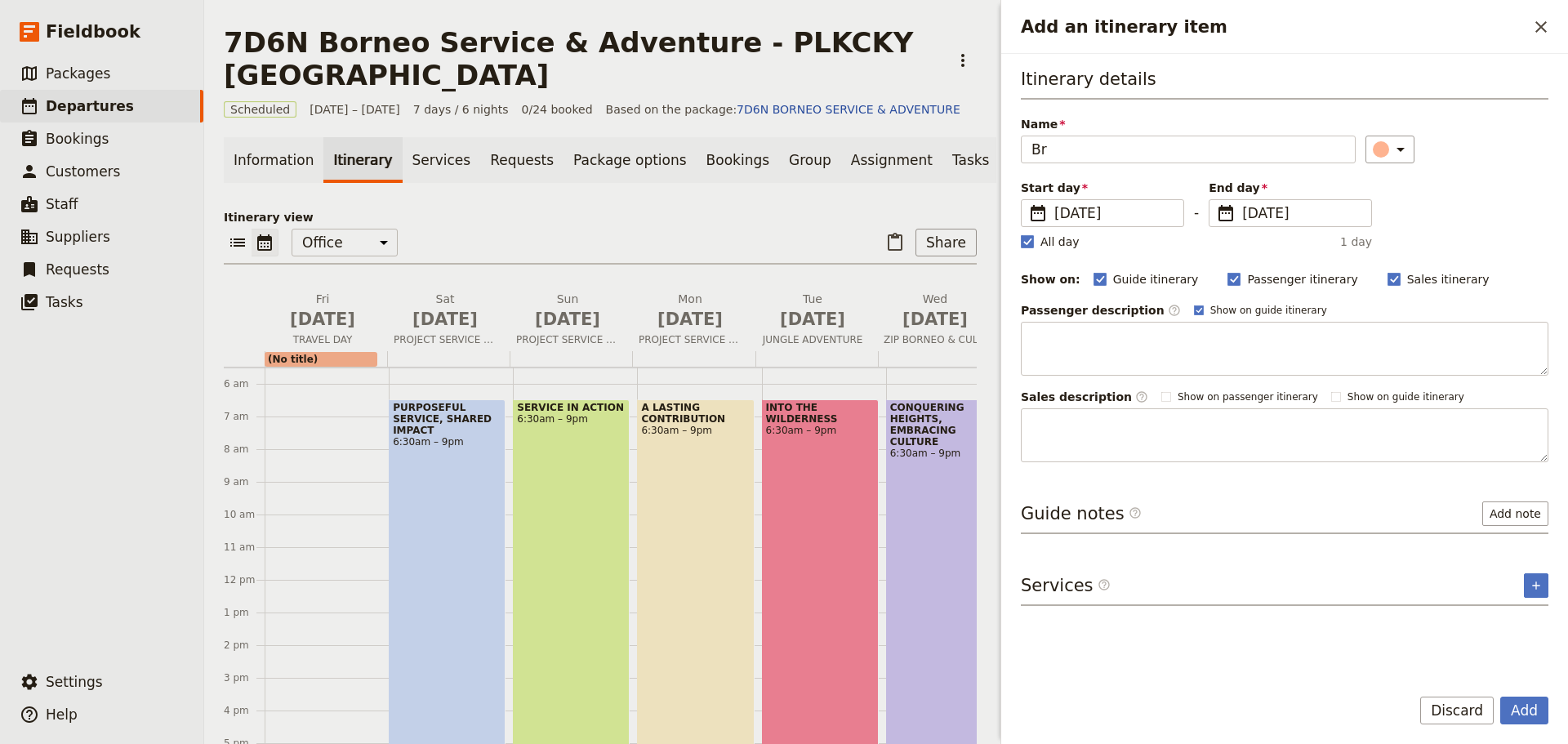
type input "B"
type input "Dinner"
click at [1528, 707] on button "Add" at bounding box center [1524, 710] width 48 height 28
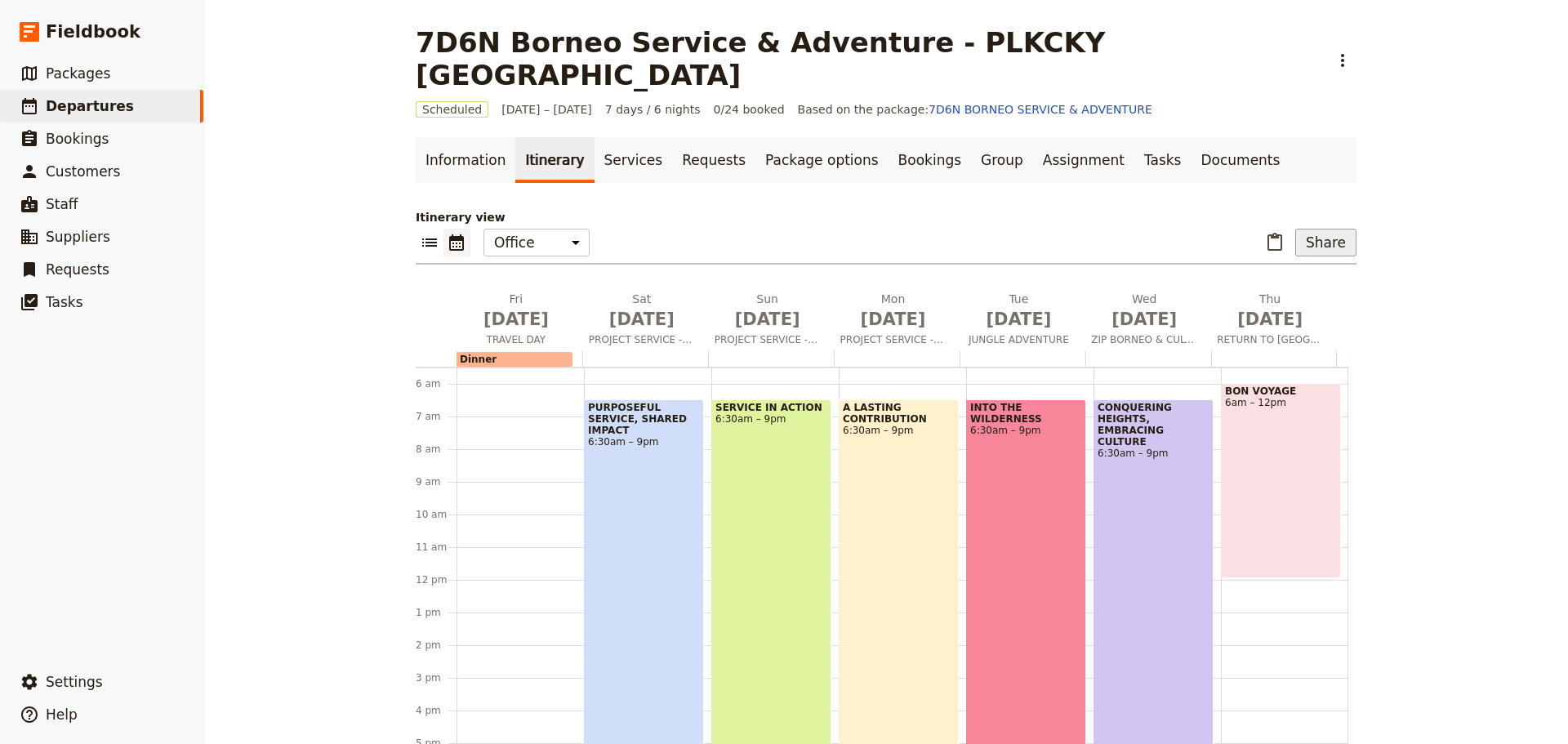
click at [1310, 229] on button "Share" at bounding box center [1327, 242] width 61 height 28
click at [1268, 261] on span "Passenger itinerary" at bounding box center [1284, 268] width 110 height 17
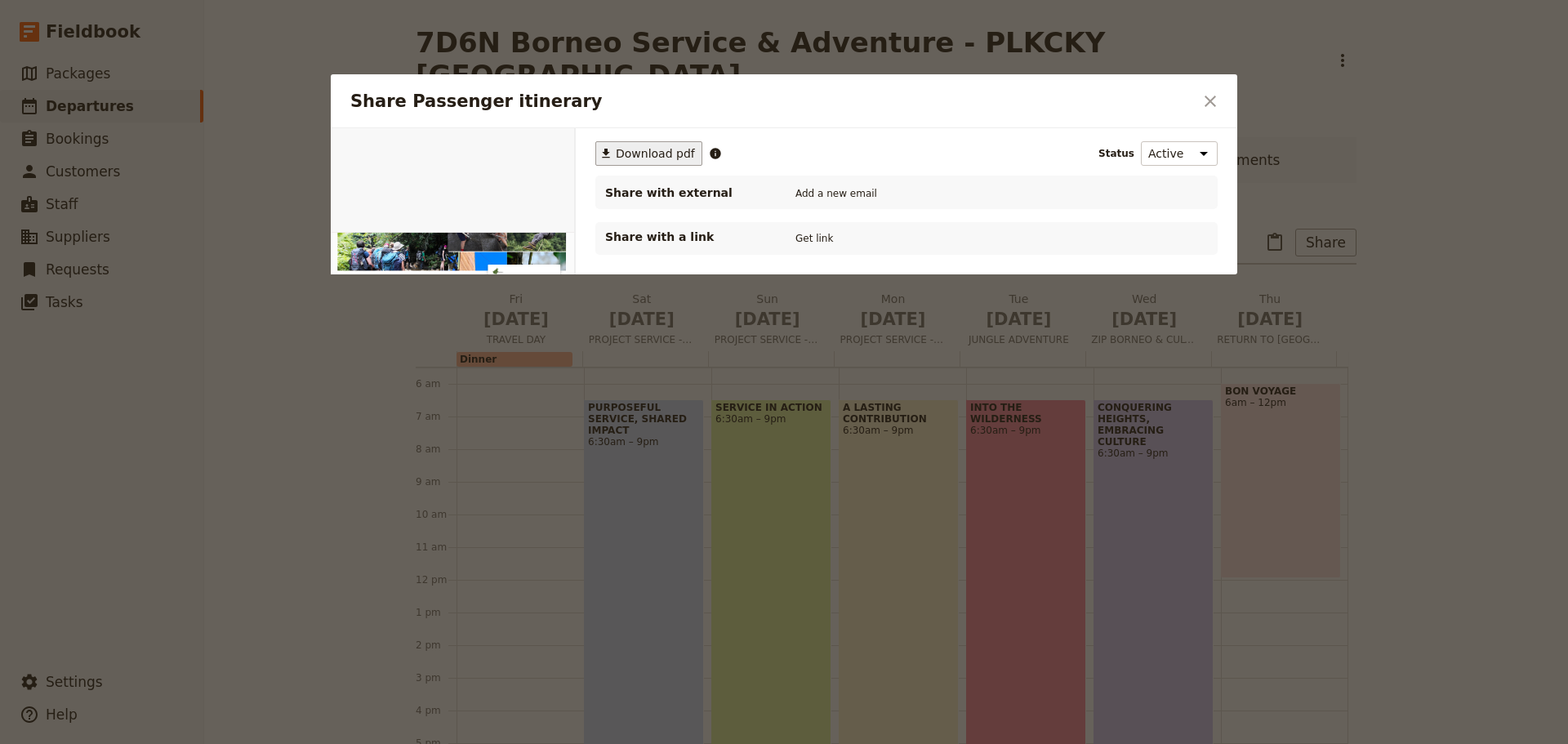
click at [668, 161] on span "Download pdf" at bounding box center [656, 153] width 79 height 17
click at [1216, 107] on icon "Close dialog" at bounding box center [1211, 101] width 20 height 20
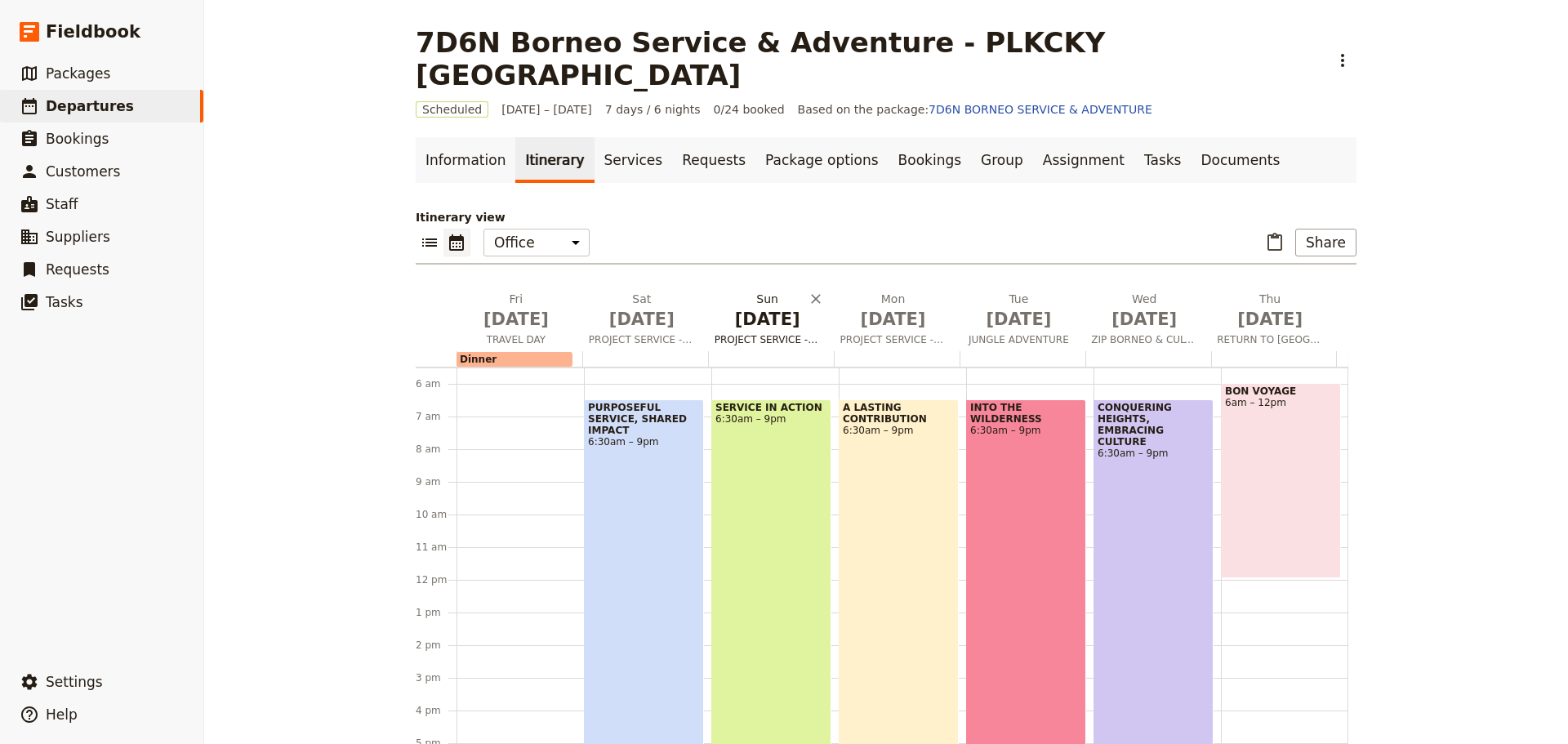
click at [518, 352] on div "Dinner" at bounding box center [514, 359] width 116 height 15
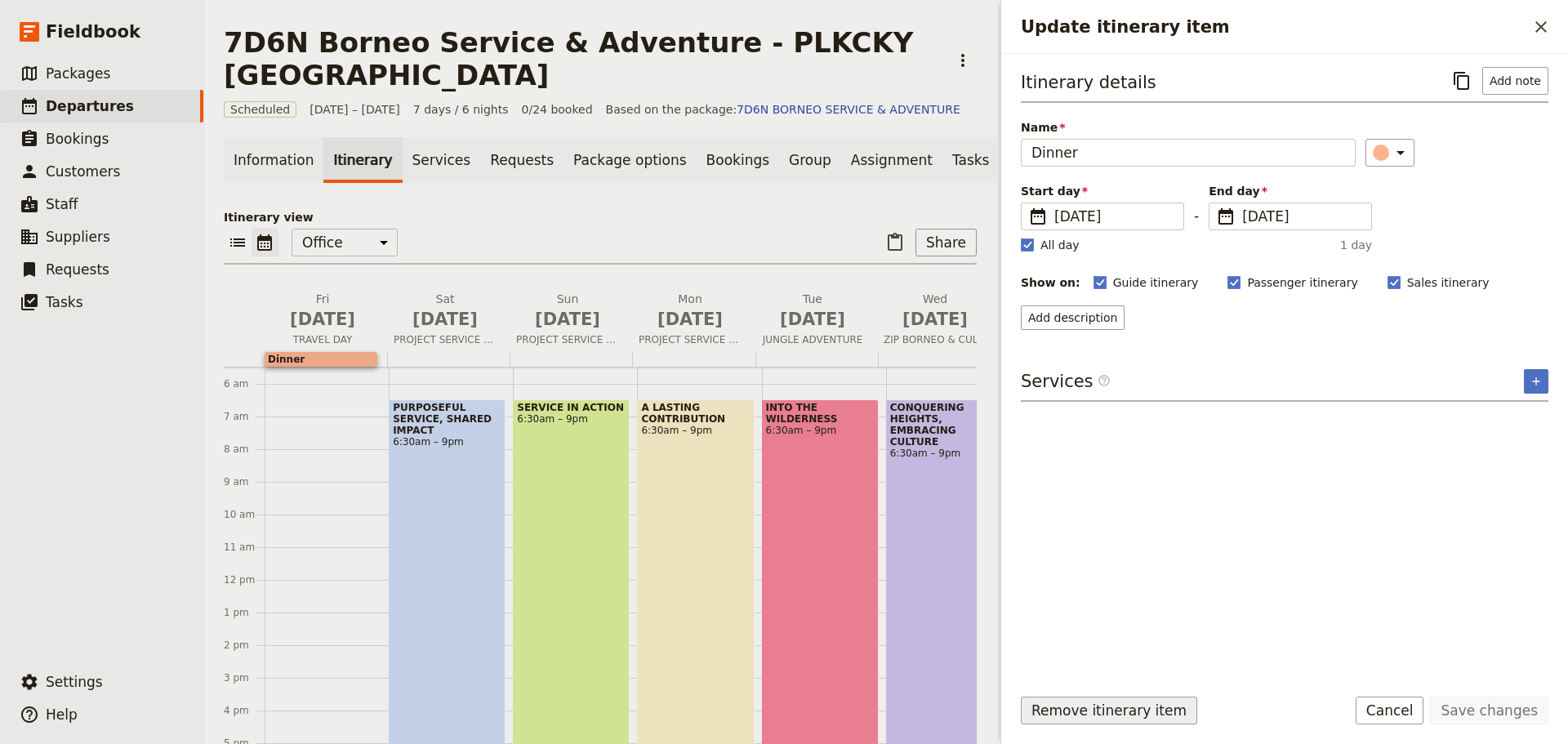
click at [1149, 714] on button "Remove itinerary item" at bounding box center [1109, 710] width 176 height 28
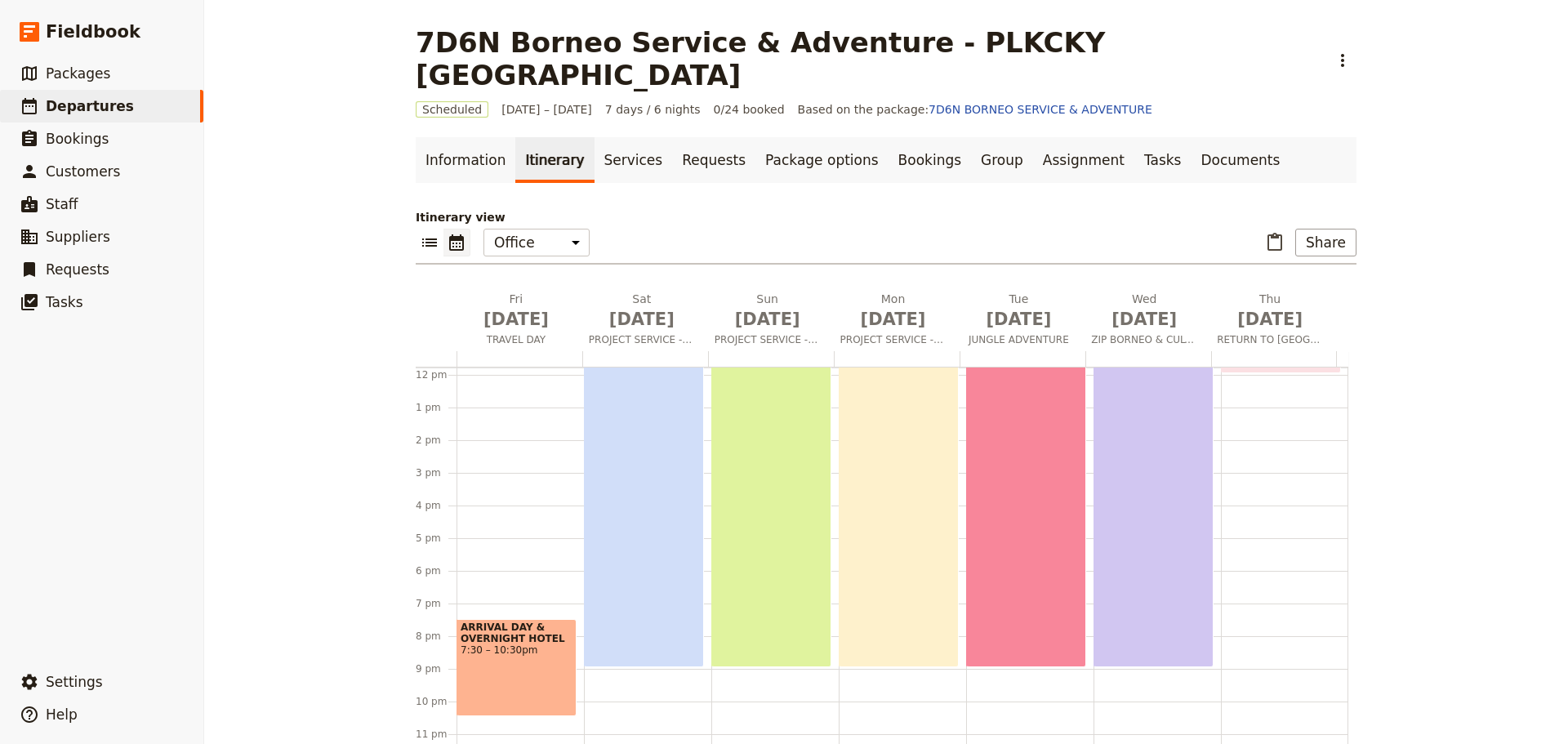
scroll to position [387, 0]
click at [499, 646] on div "ARRIVAL DAY & OVERNIGHT HOTEL 7:30 – 10:30pm" at bounding box center [516, 665] width 120 height 97
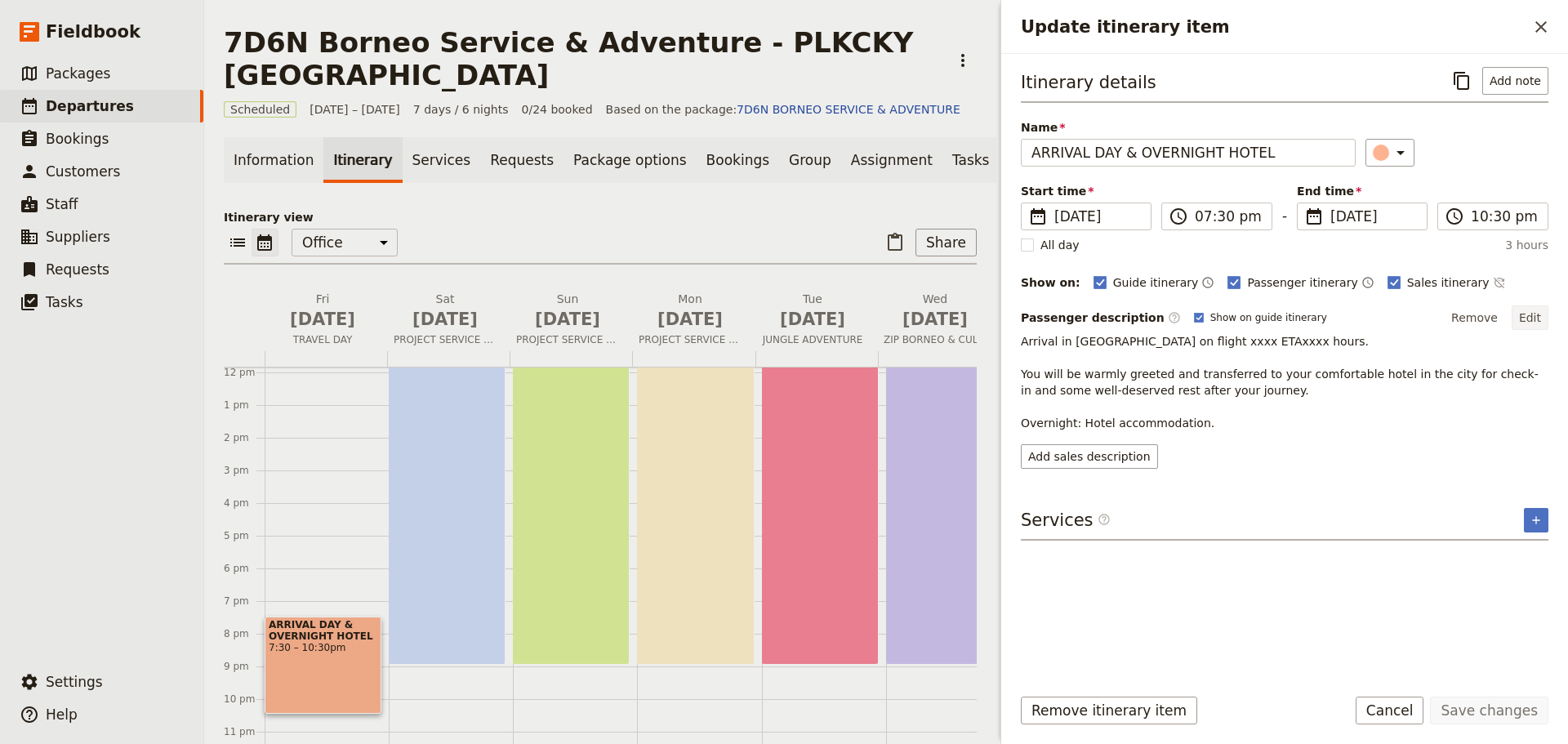
click at [1534, 317] on button "Edit" at bounding box center [1529, 318] width 37 height 25
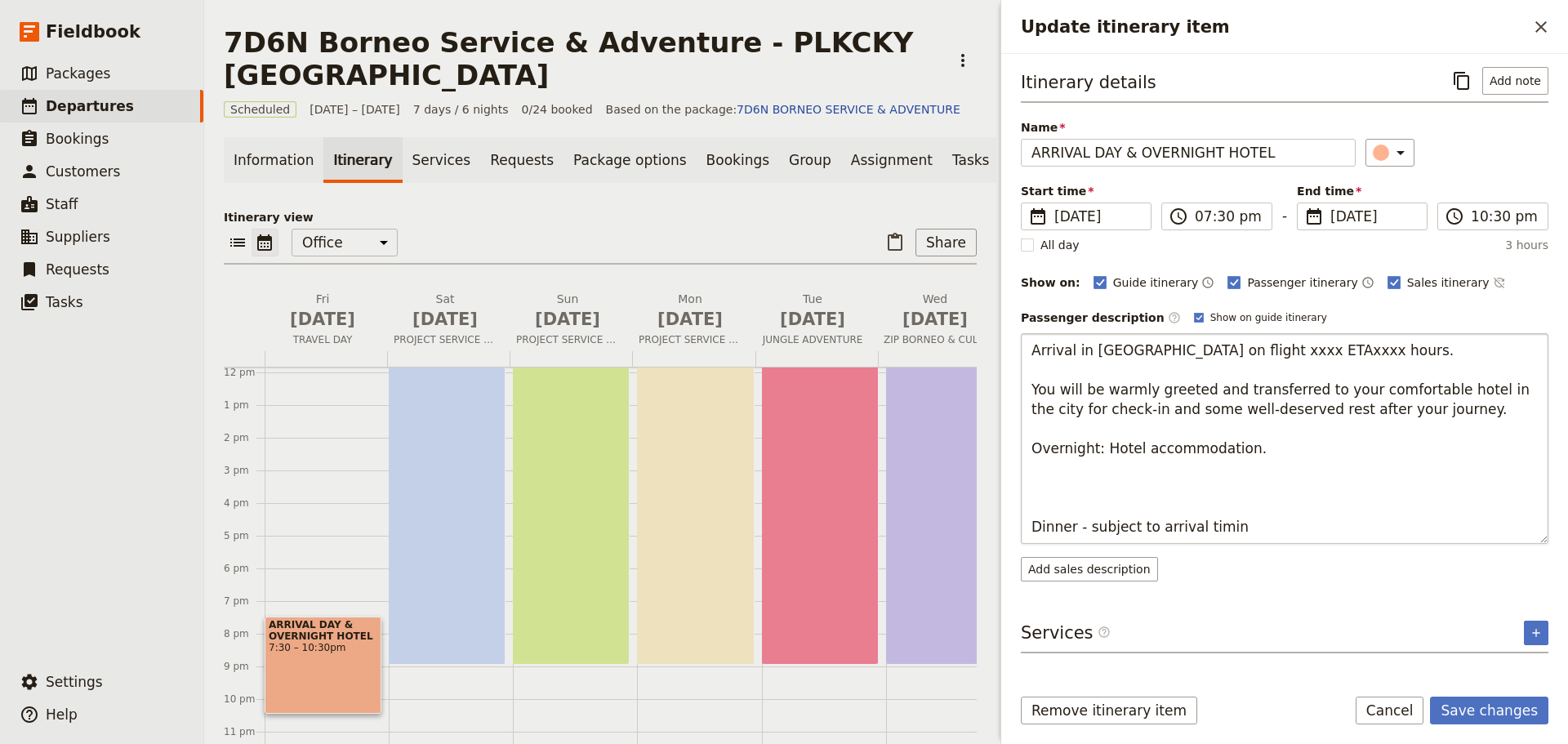
type textarea "Arrival in [GEOGRAPHIC_DATA] on flight xxxx ETAxxxx hours. You will be warmly g…"
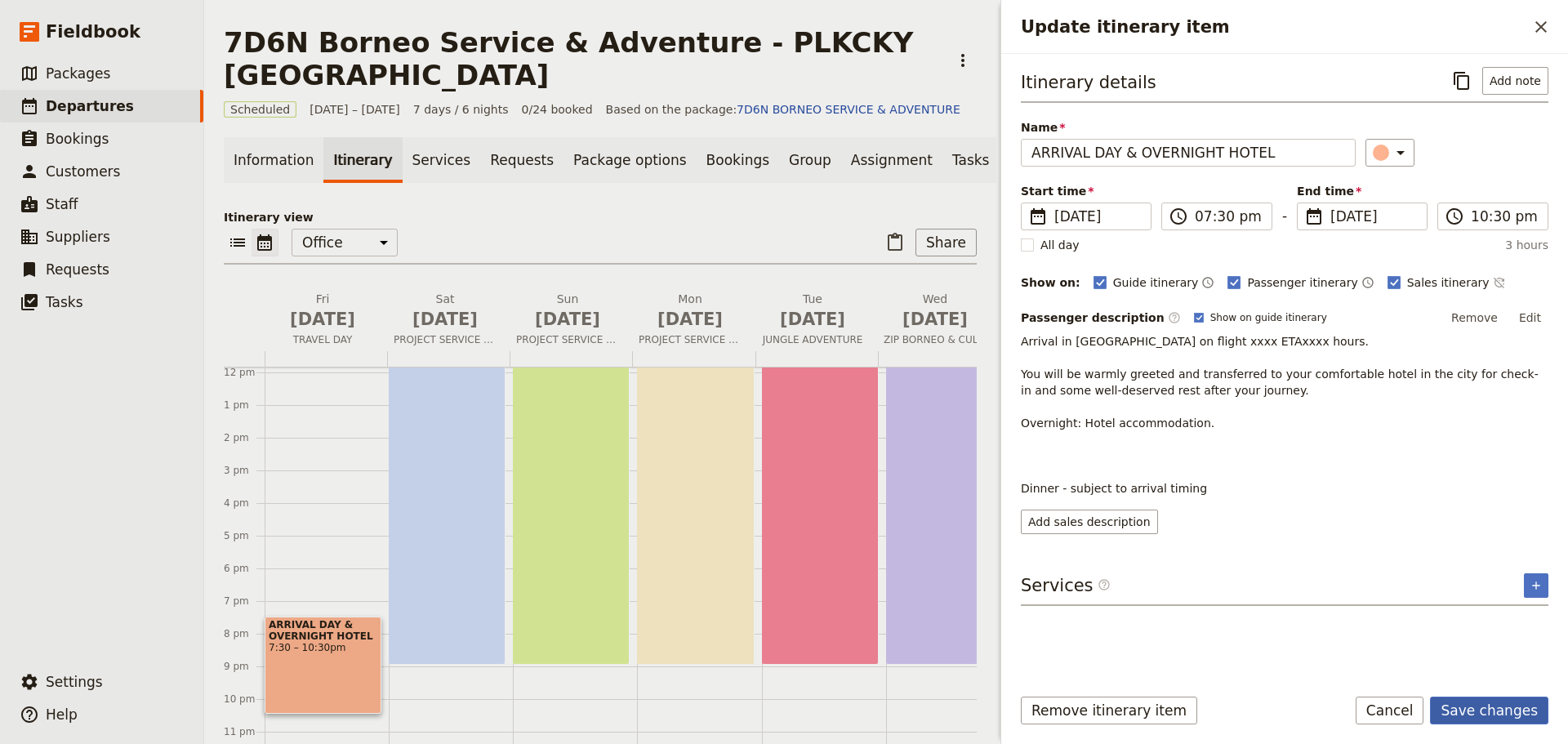
click at [1529, 705] on button "Save changes" at bounding box center [1490, 710] width 119 height 28
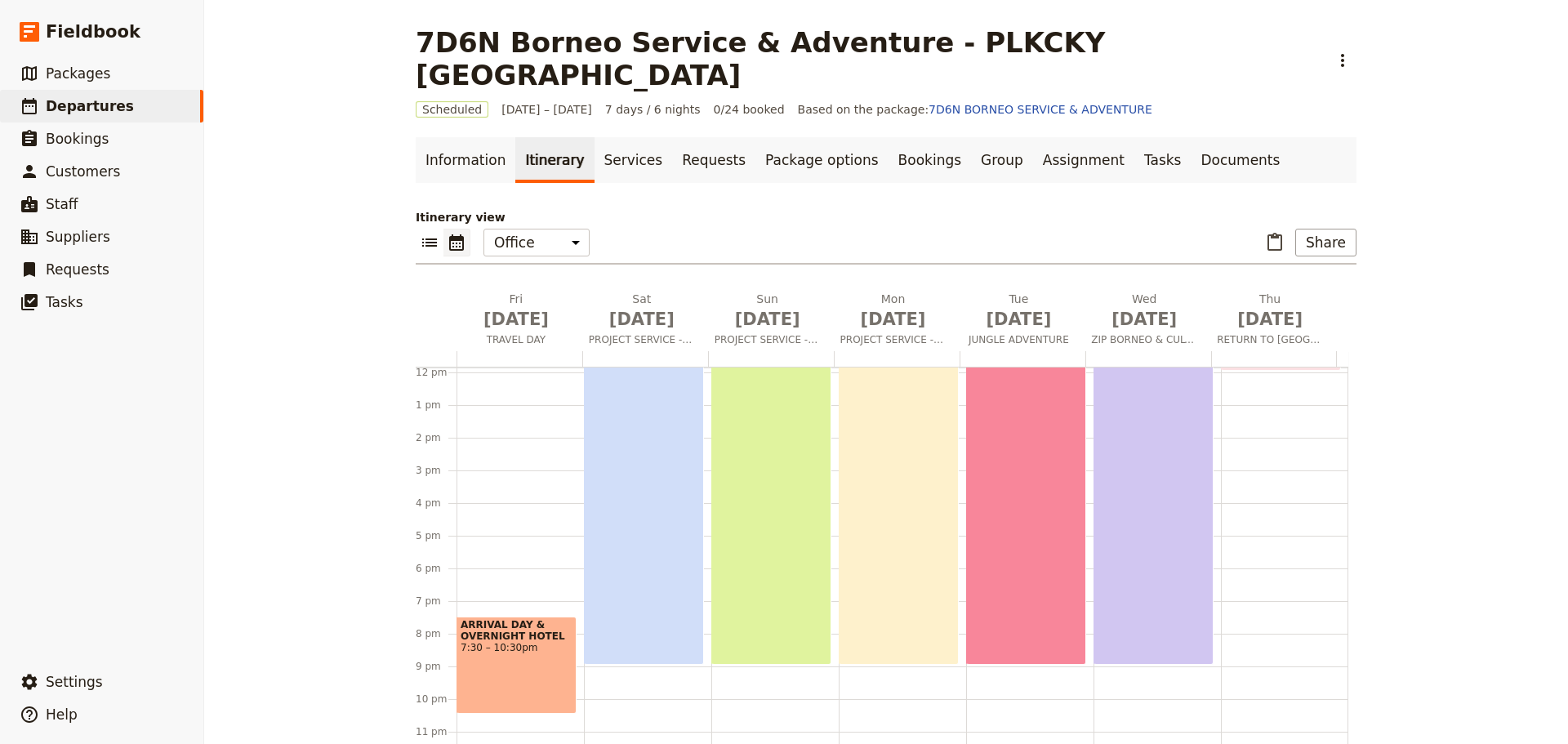
click at [513, 649] on div "ARRIVAL DAY & OVERNIGHT HOTEL 7:30 – 10:30pm" at bounding box center [516, 665] width 120 height 97
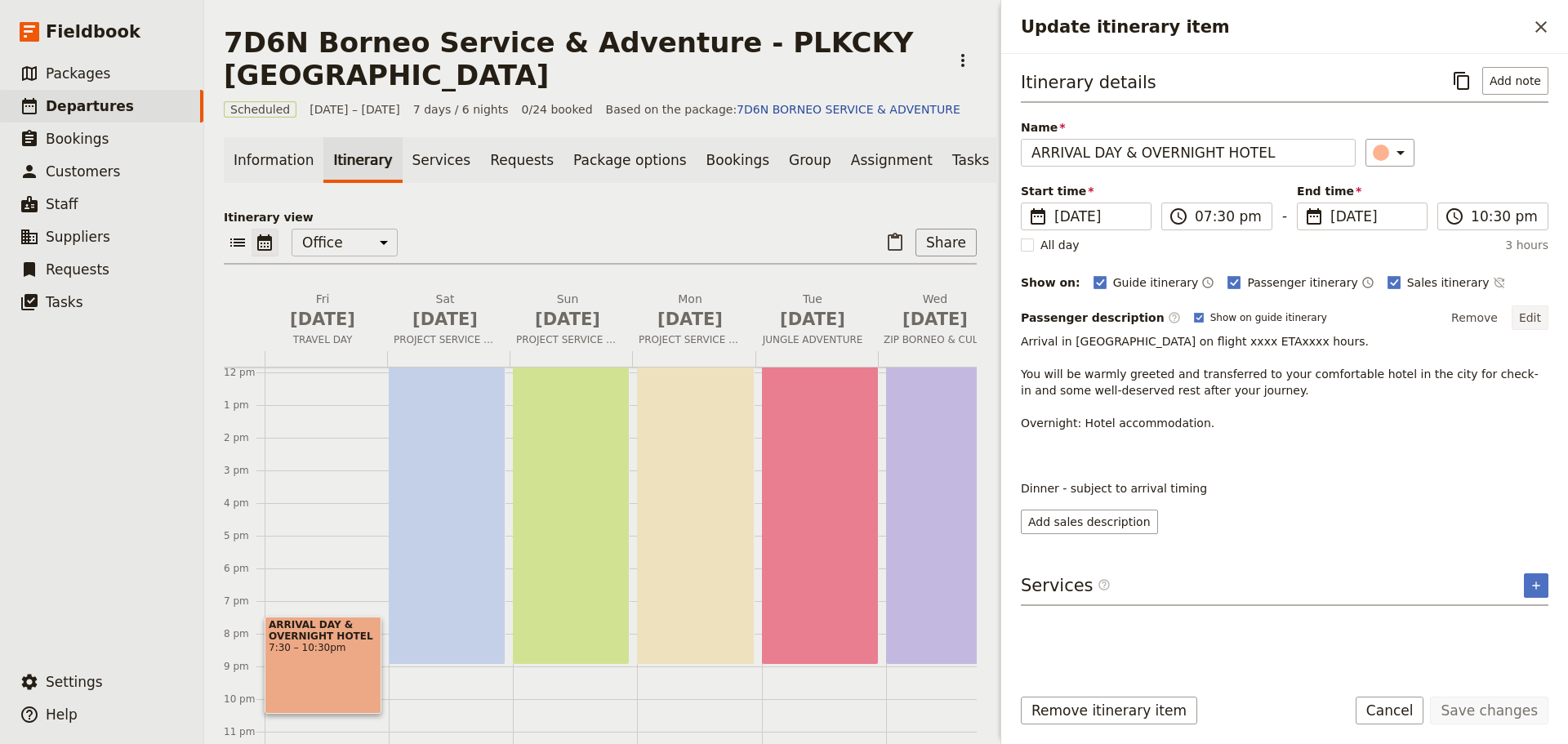
click at [1534, 317] on button "Edit" at bounding box center [1529, 318] width 37 height 25
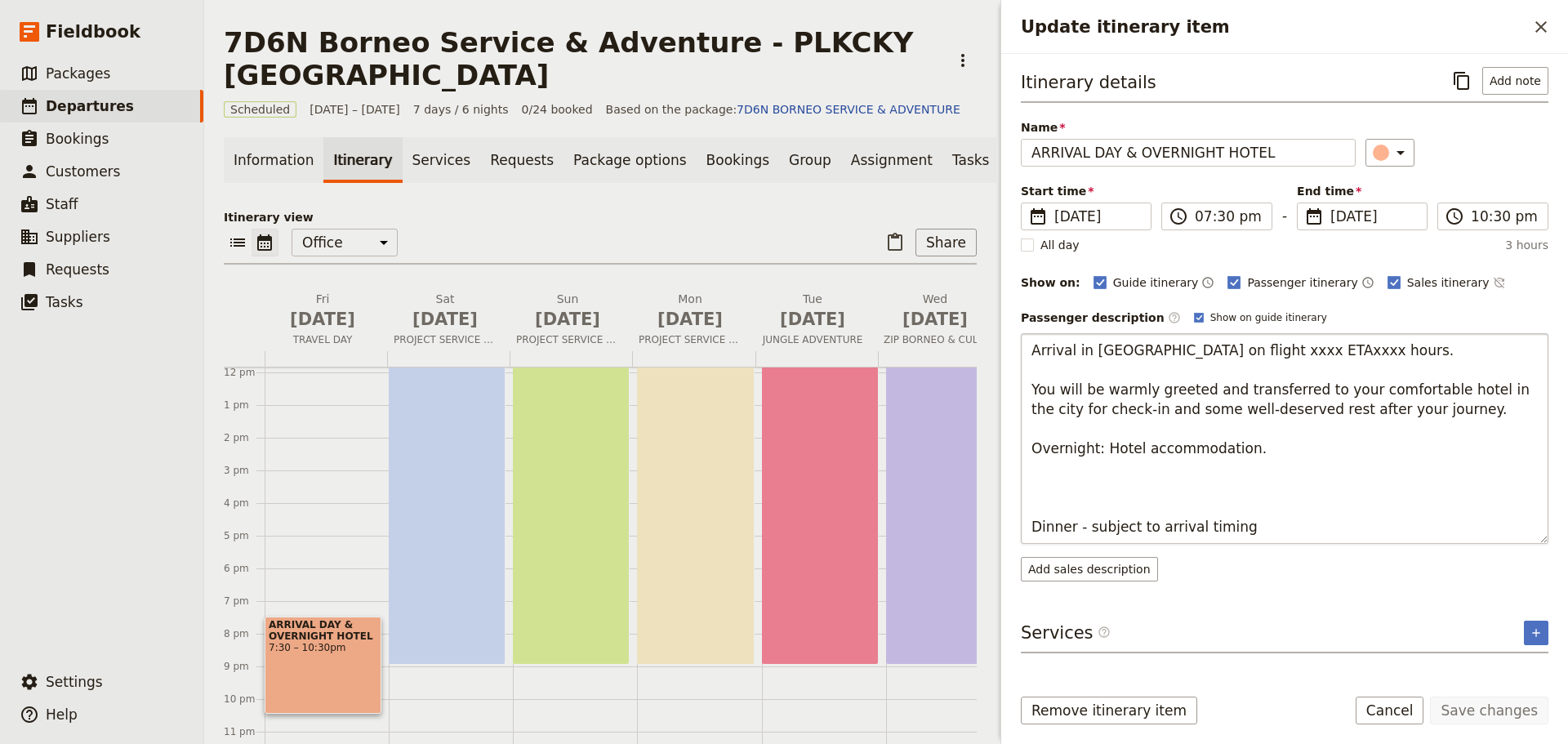
click at [1027, 530] on textarea "Arrival in [GEOGRAPHIC_DATA] on flight xxxx ETAxxxx hours. You will be warmly g…" at bounding box center [1284, 438] width 527 height 211
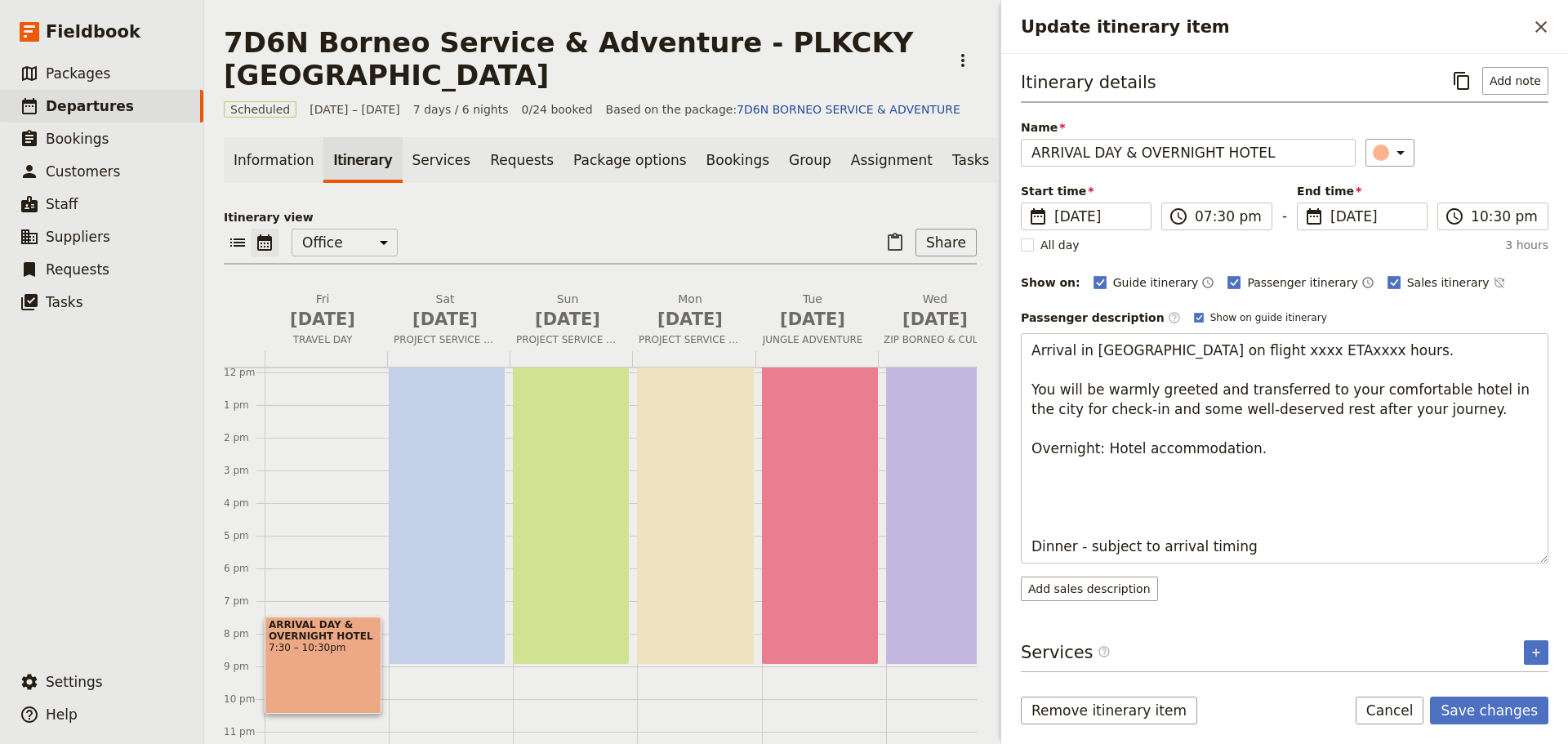
type textarea "Arrival in [GEOGRAPHIC_DATA] on flight xxxx ETAxxxx hours. You will be warmly g…"
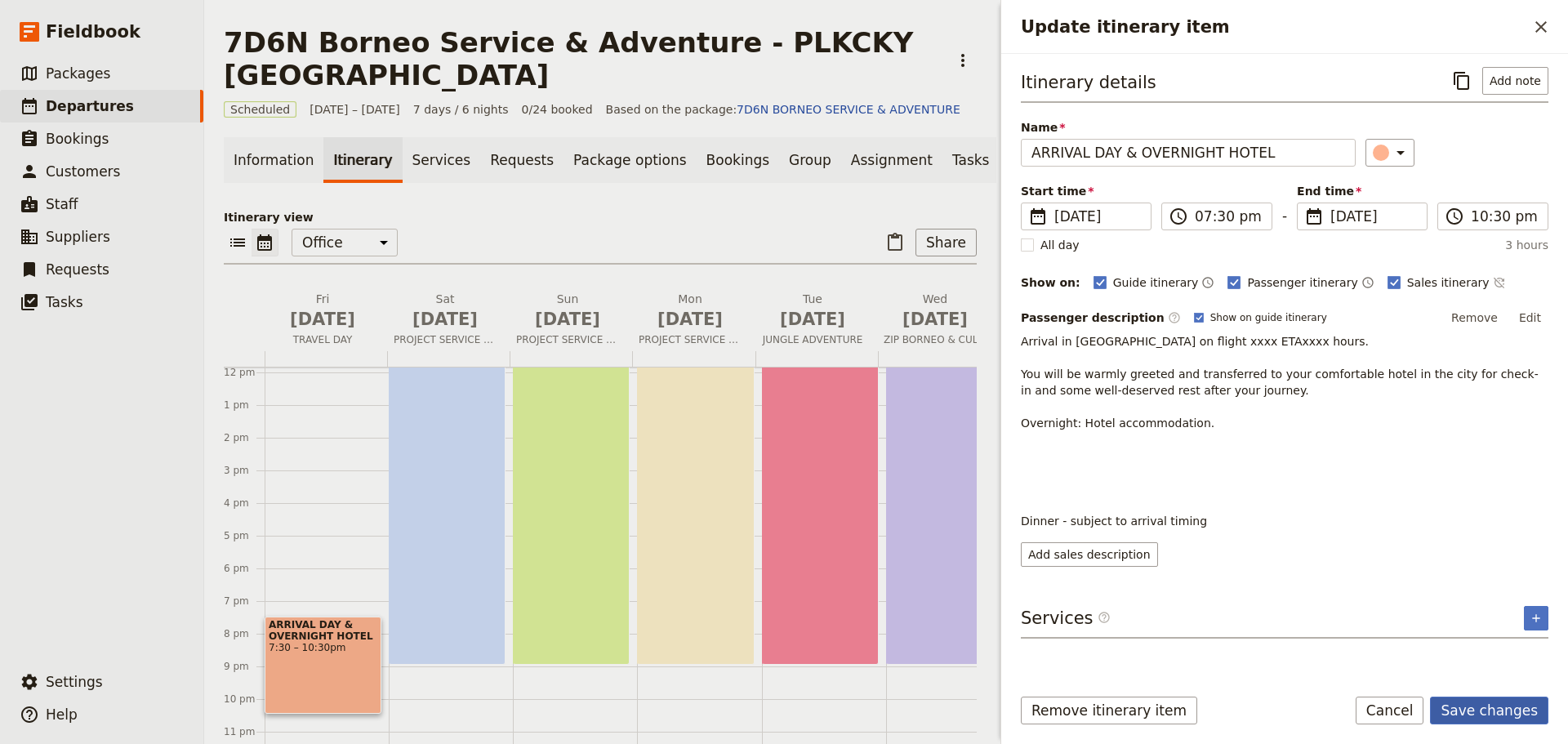
click at [1520, 714] on button "Save changes" at bounding box center [1490, 710] width 119 height 28
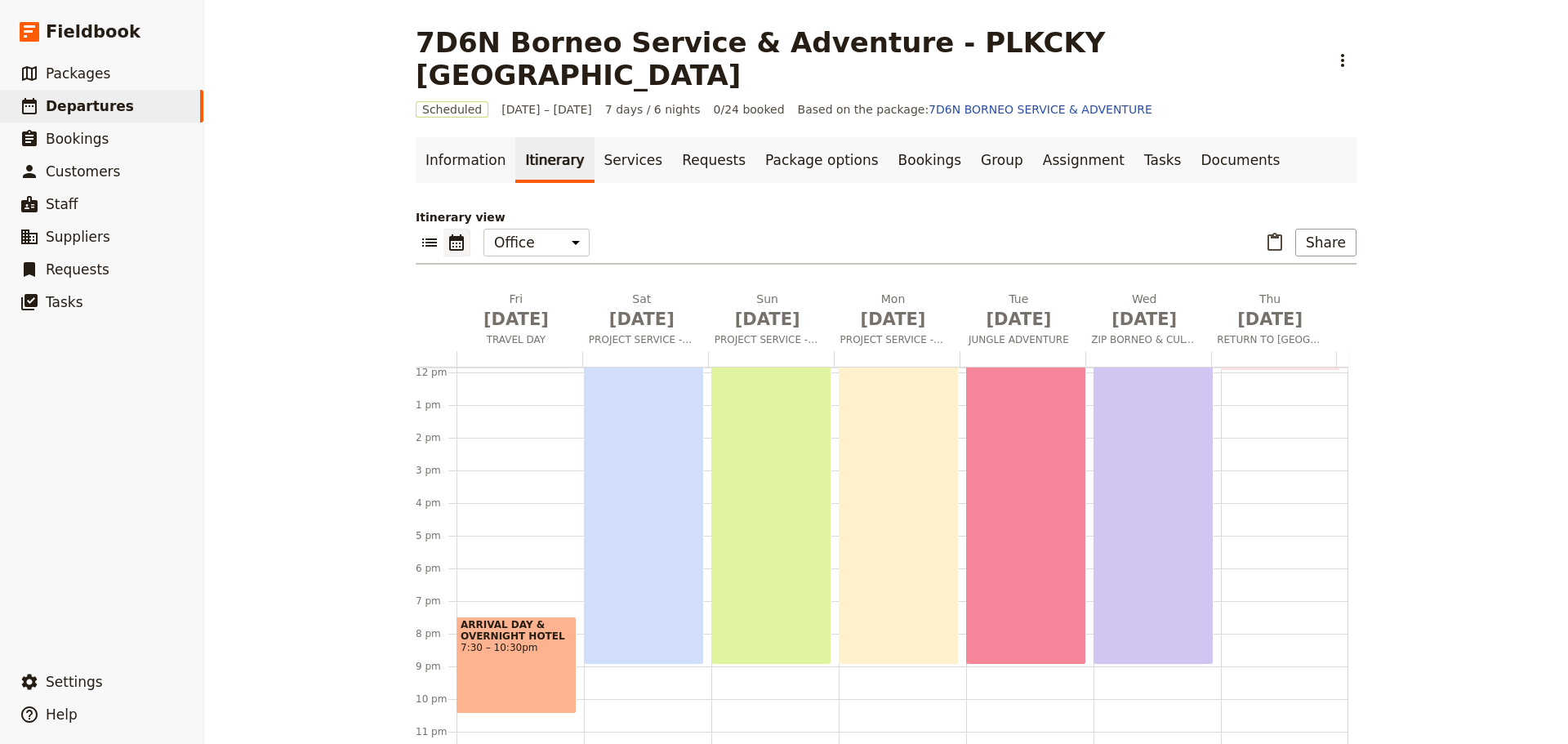
click at [645, 490] on div "PURPOSEFUL SERVICE, SHARED IMPACT 6:30am – 9pm" at bounding box center [643, 428] width 120 height 473
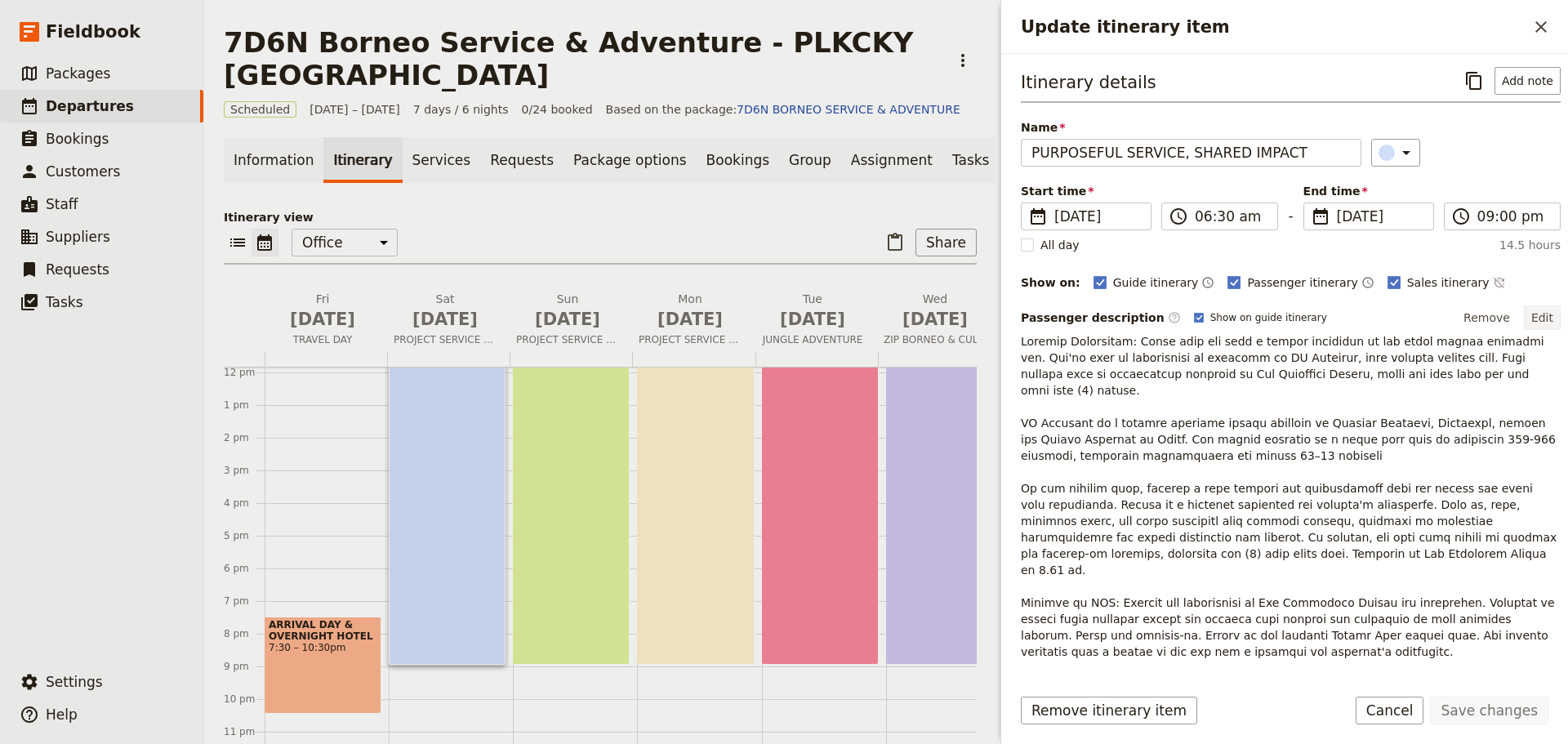
click at [1531, 315] on button "Edit" at bounding box center [1542, 318] width 37 height 25
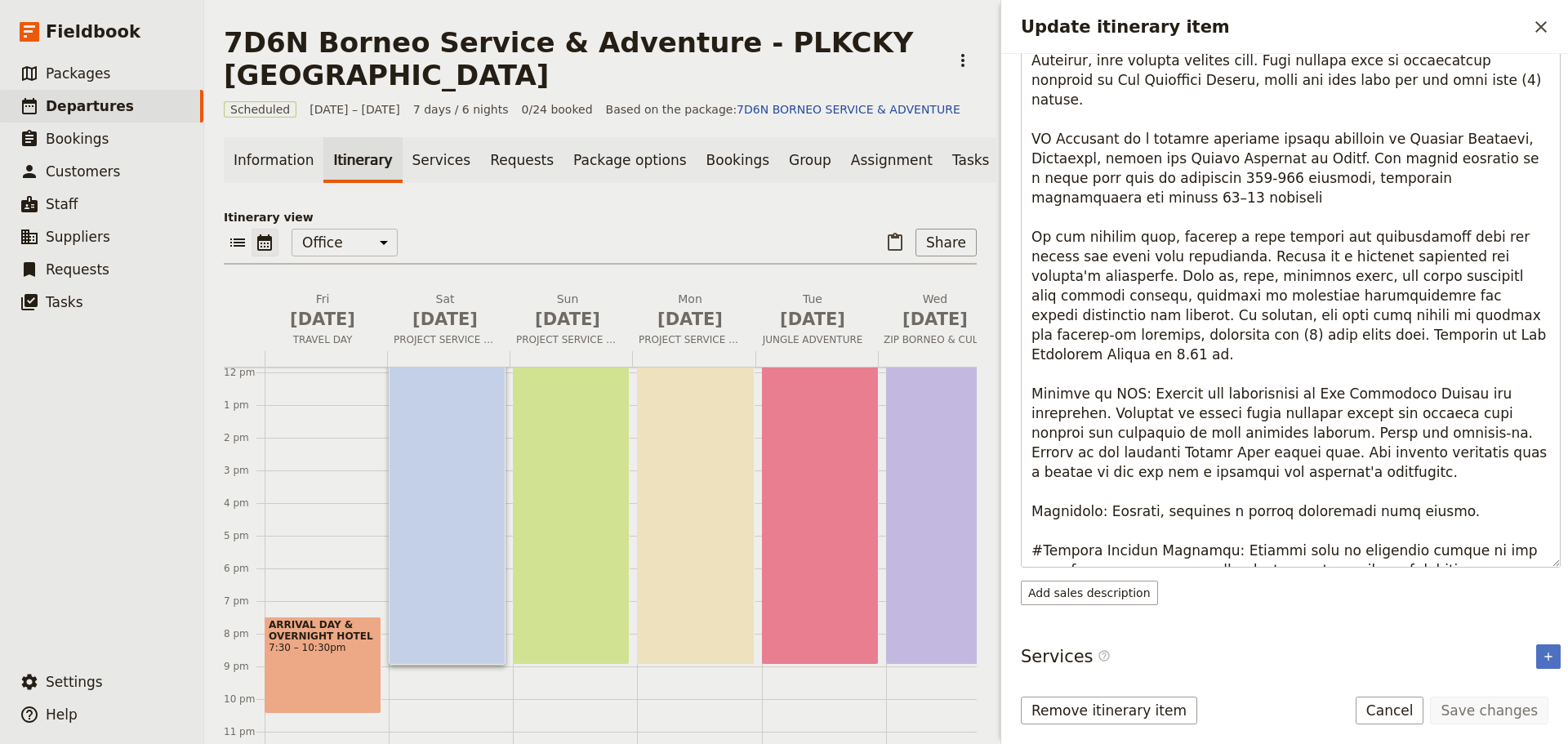
scroll to position [293, 0]
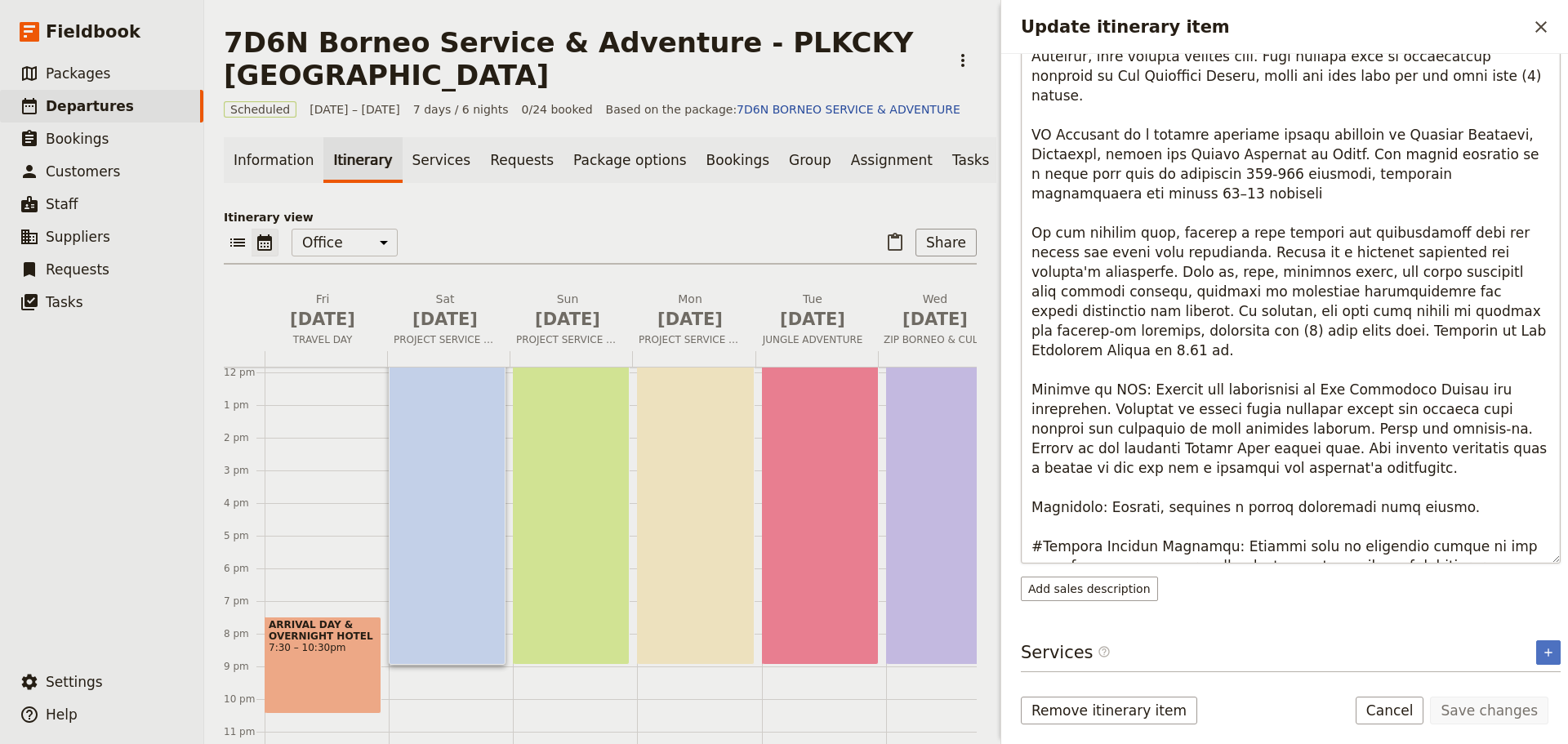
click at [1301, 551] on textarea "Update itinerary item" at bounding box center [1291, 302] width 540 height 522
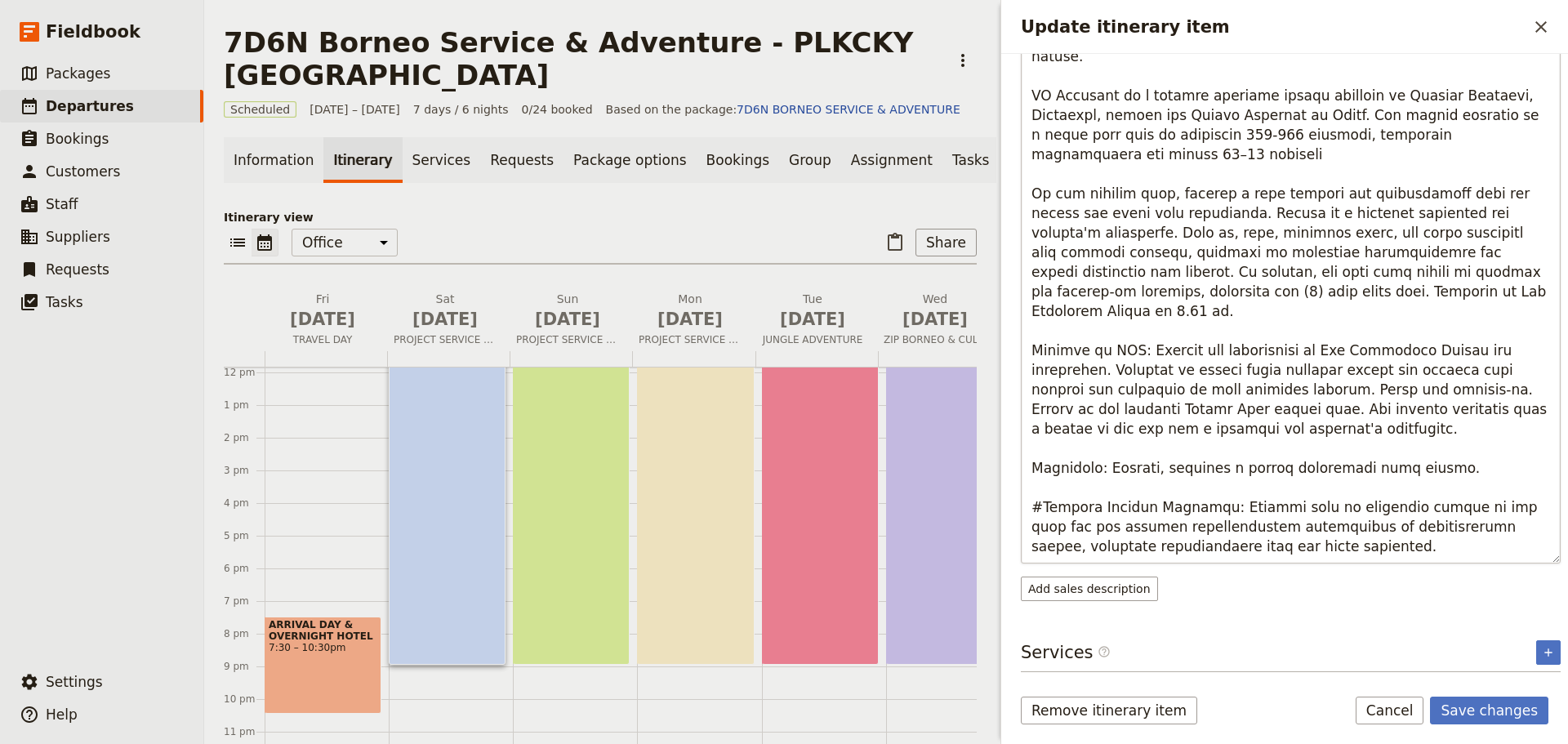
scroll to position [132, 0]
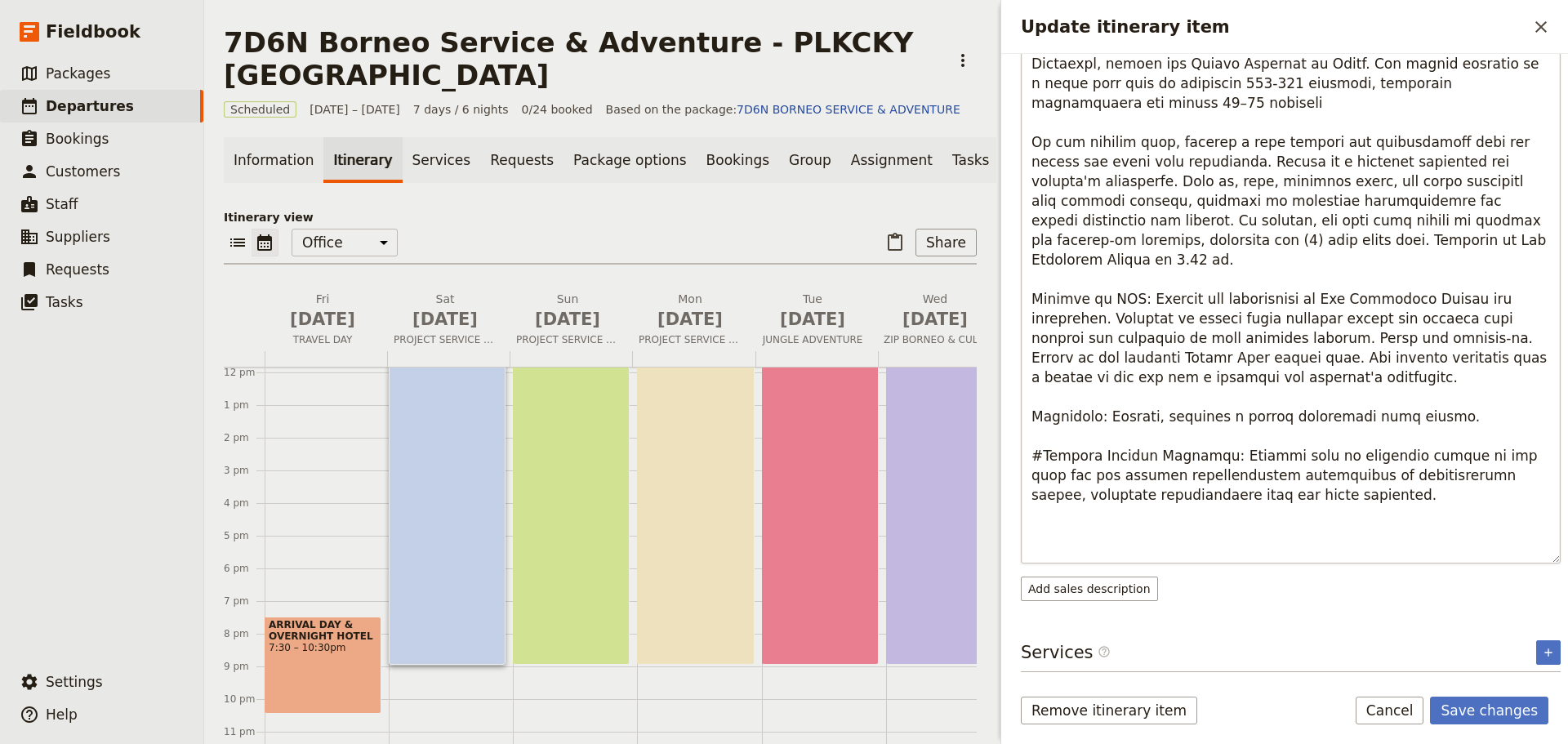
type textarea "Loremip Dolorsitam: Conse adip eli sedd e tempor incididun ut lab etdol magnaa …"
click at [1516, 714] on button "Save changes" at bounding box center [1490, 710] width 119 height 28
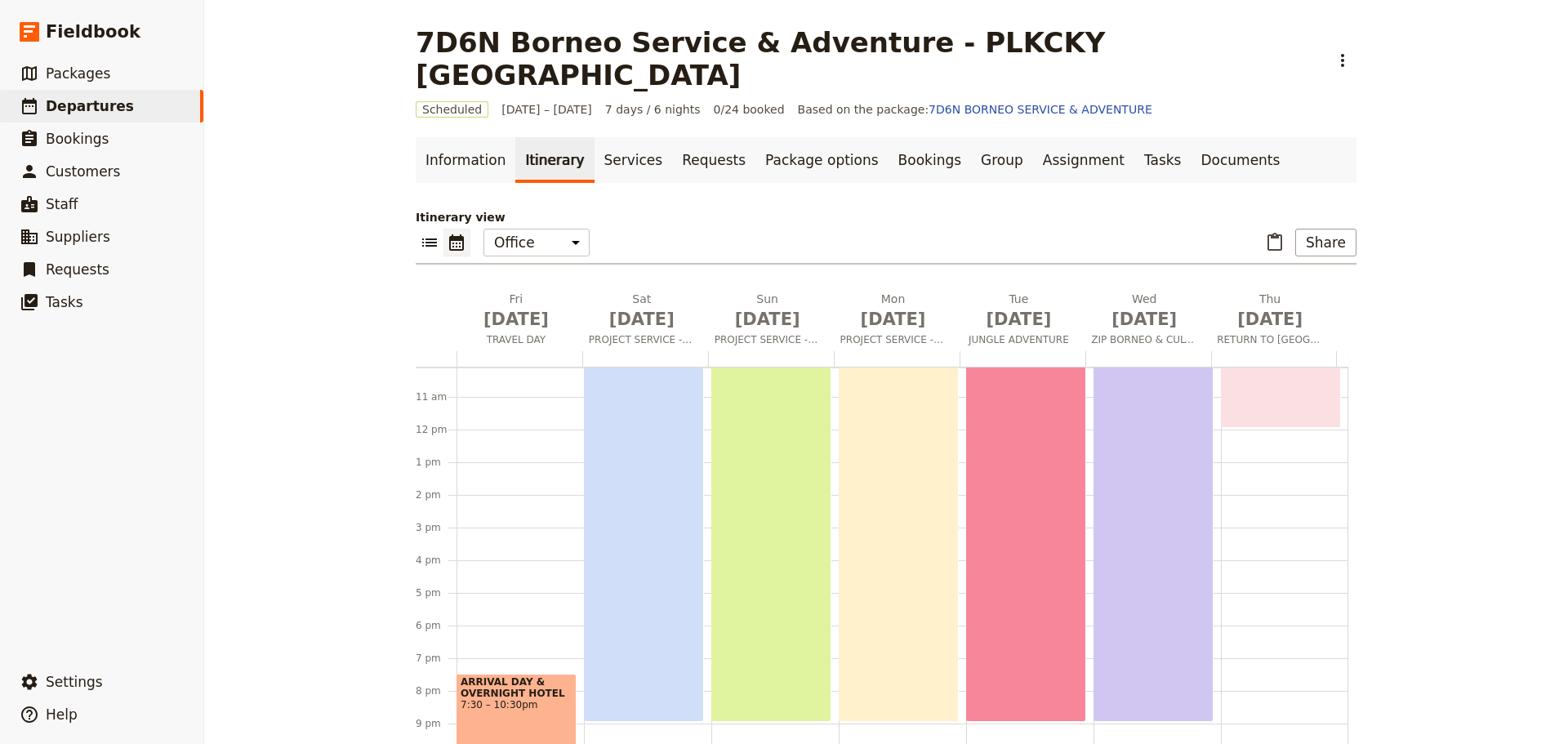
scroll to position [387, 0]
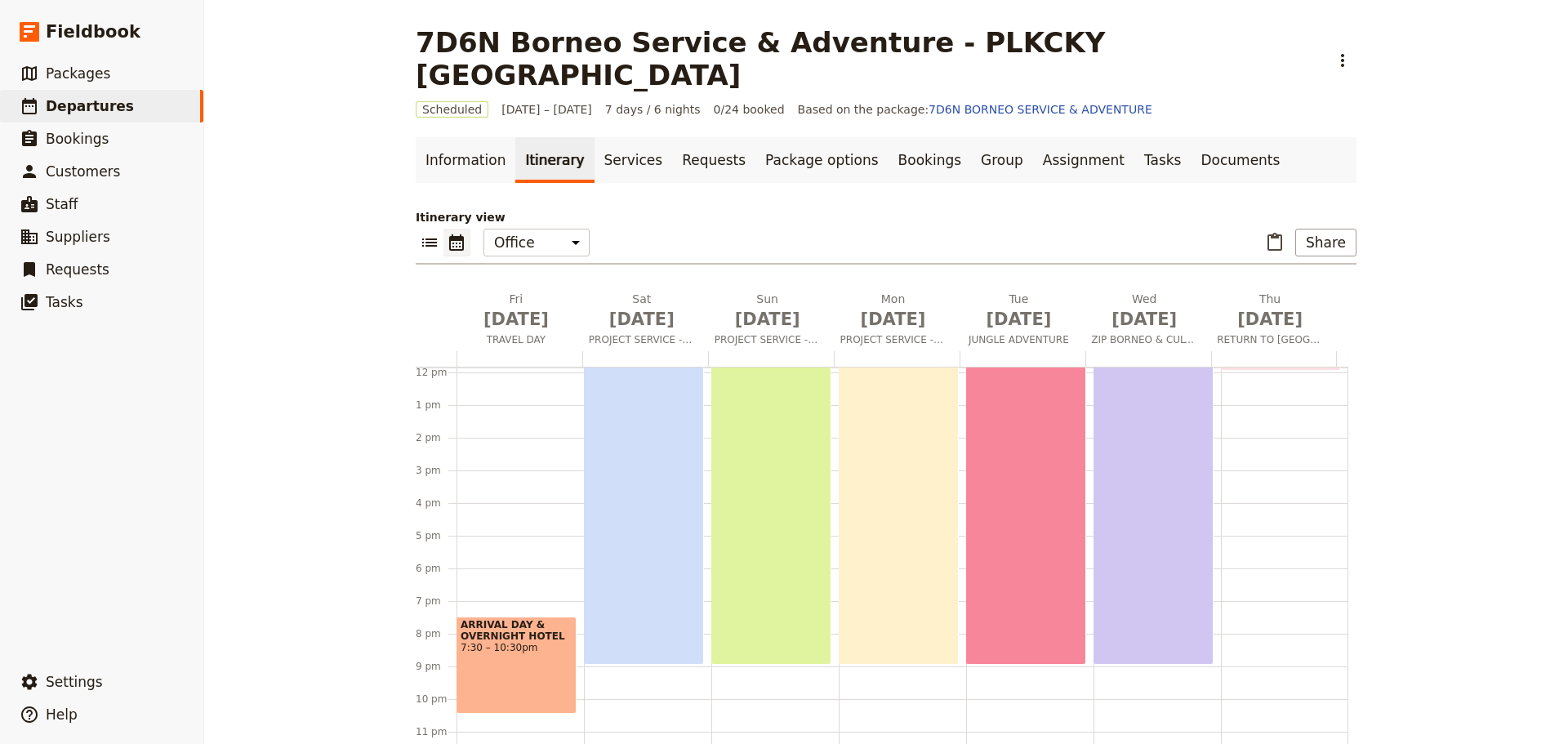
click at [752, 491] on div "SERVICE IN ACTION 6:30am – 9pm" at bounding box center [771, 428] width 120 height 473
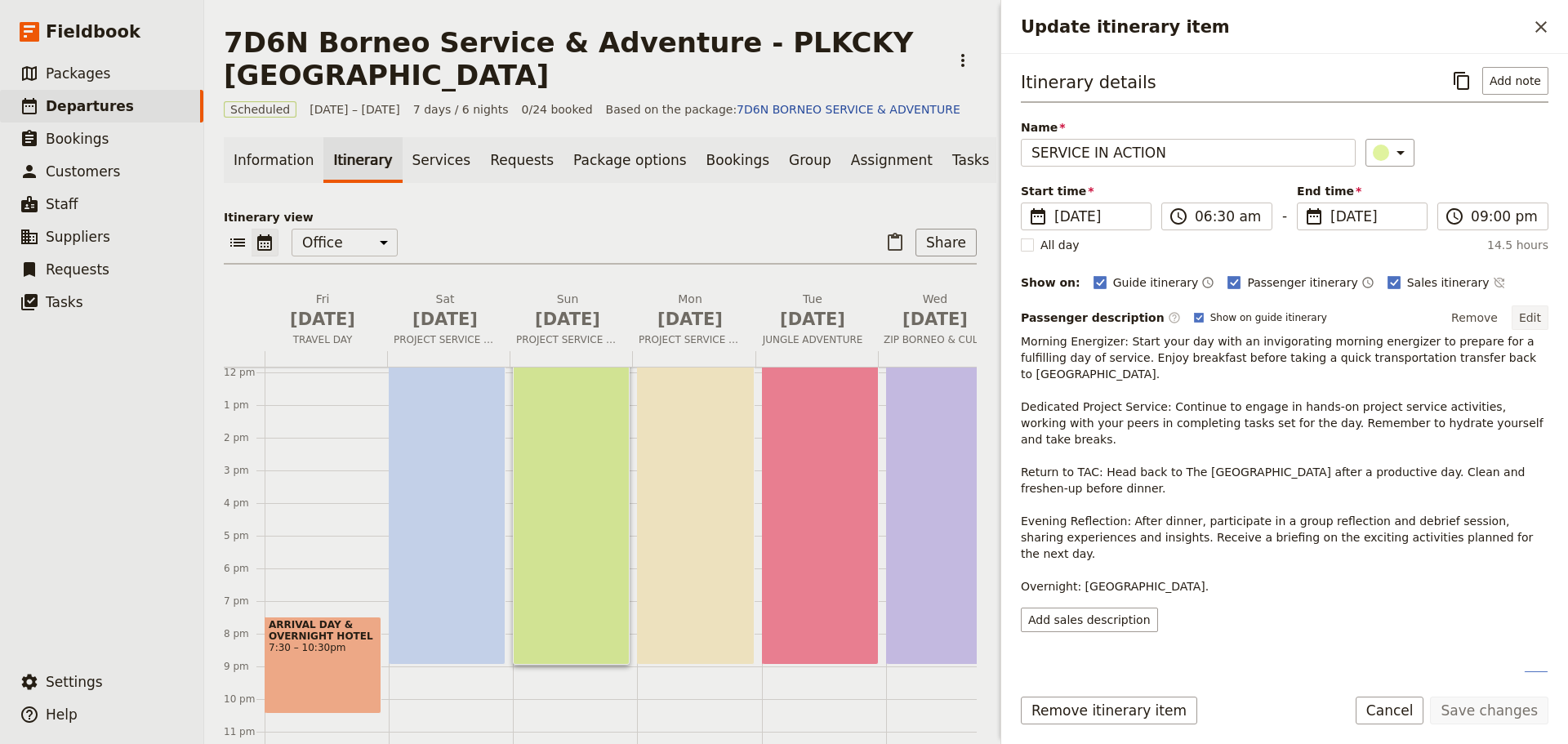
click at [1532, 317] on button "Edit" at bounding box center [1529, 318] width 37 height 25
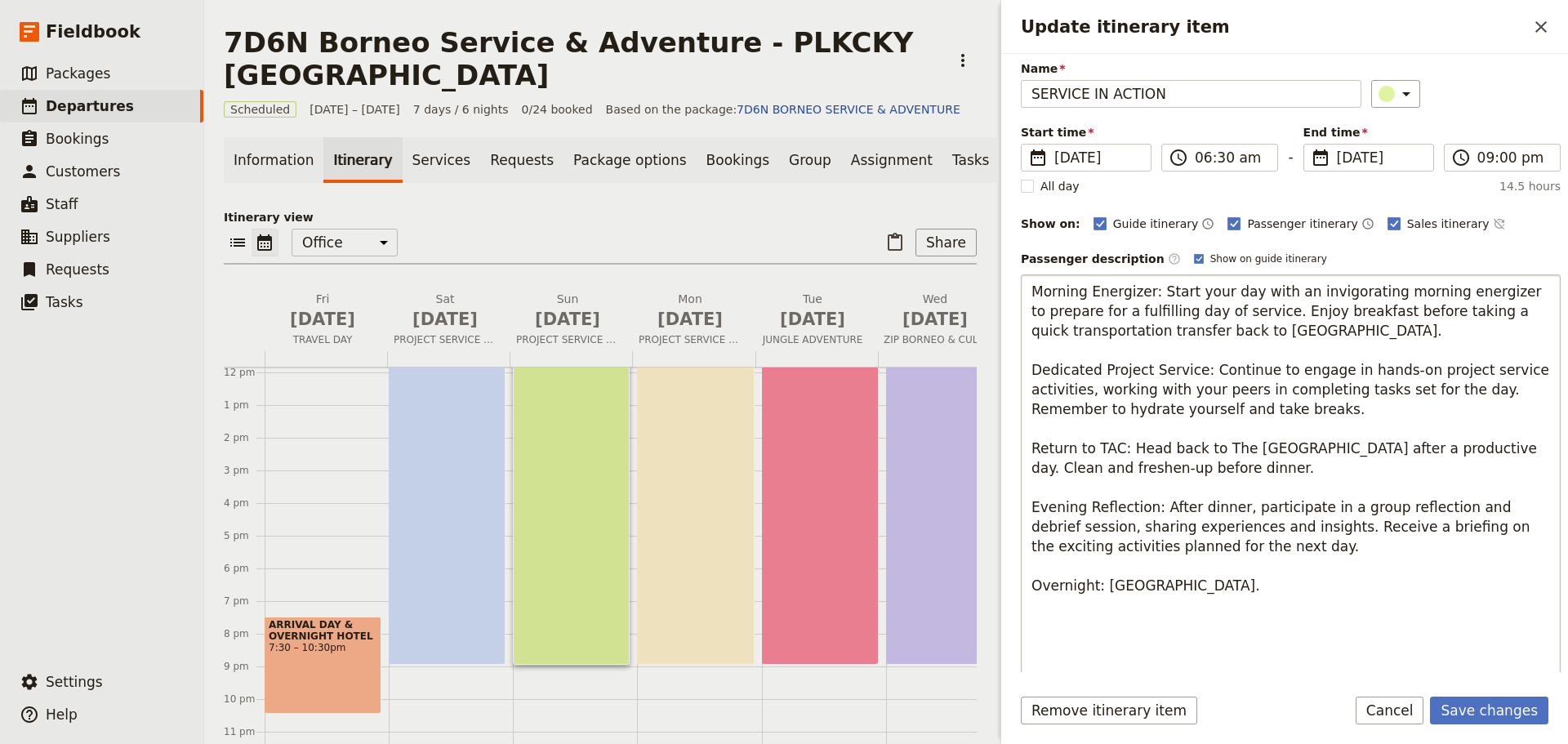
scroll to position [78, 0]
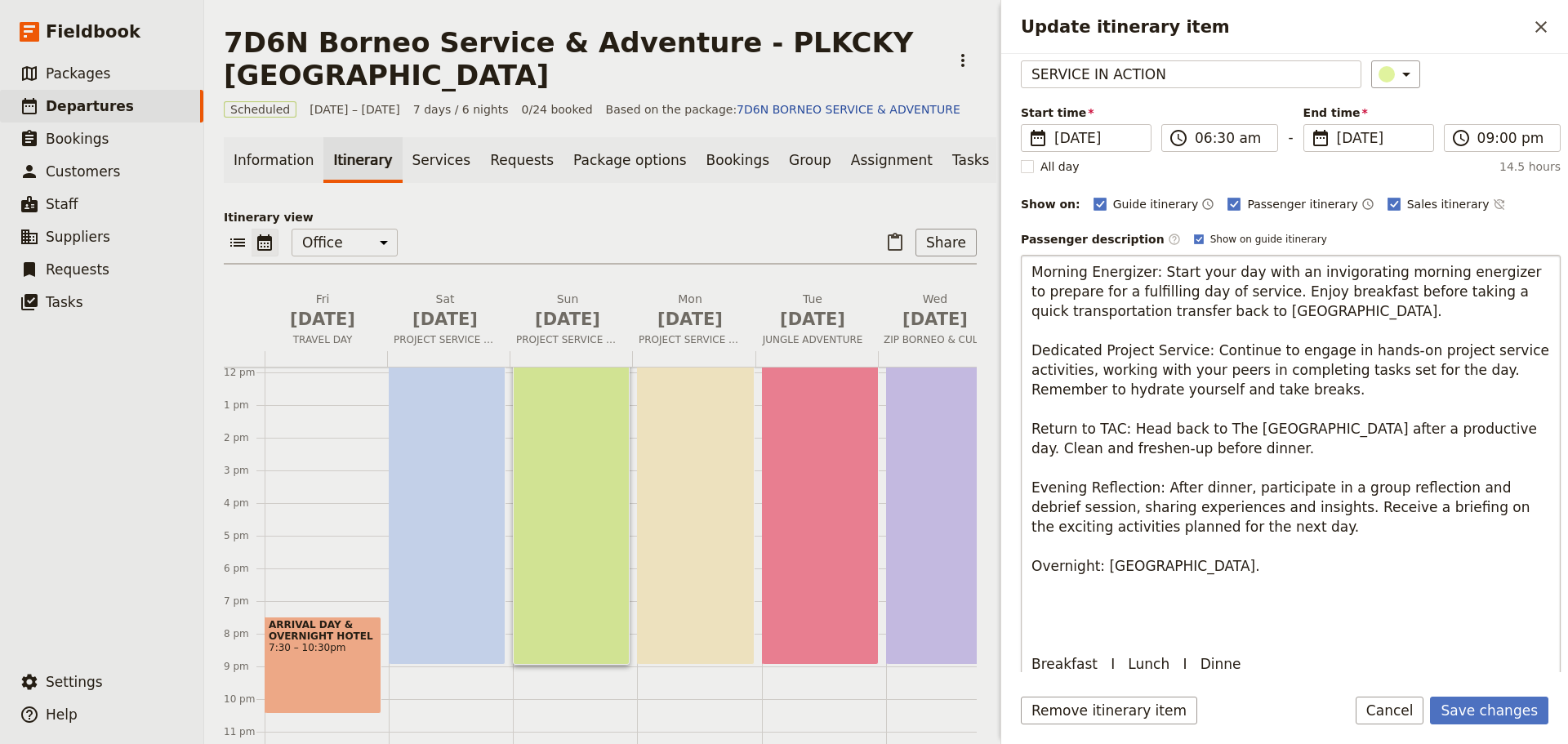
type textarea "Morning Energizer: Start your day with an invigorating morning energizer to pre…"
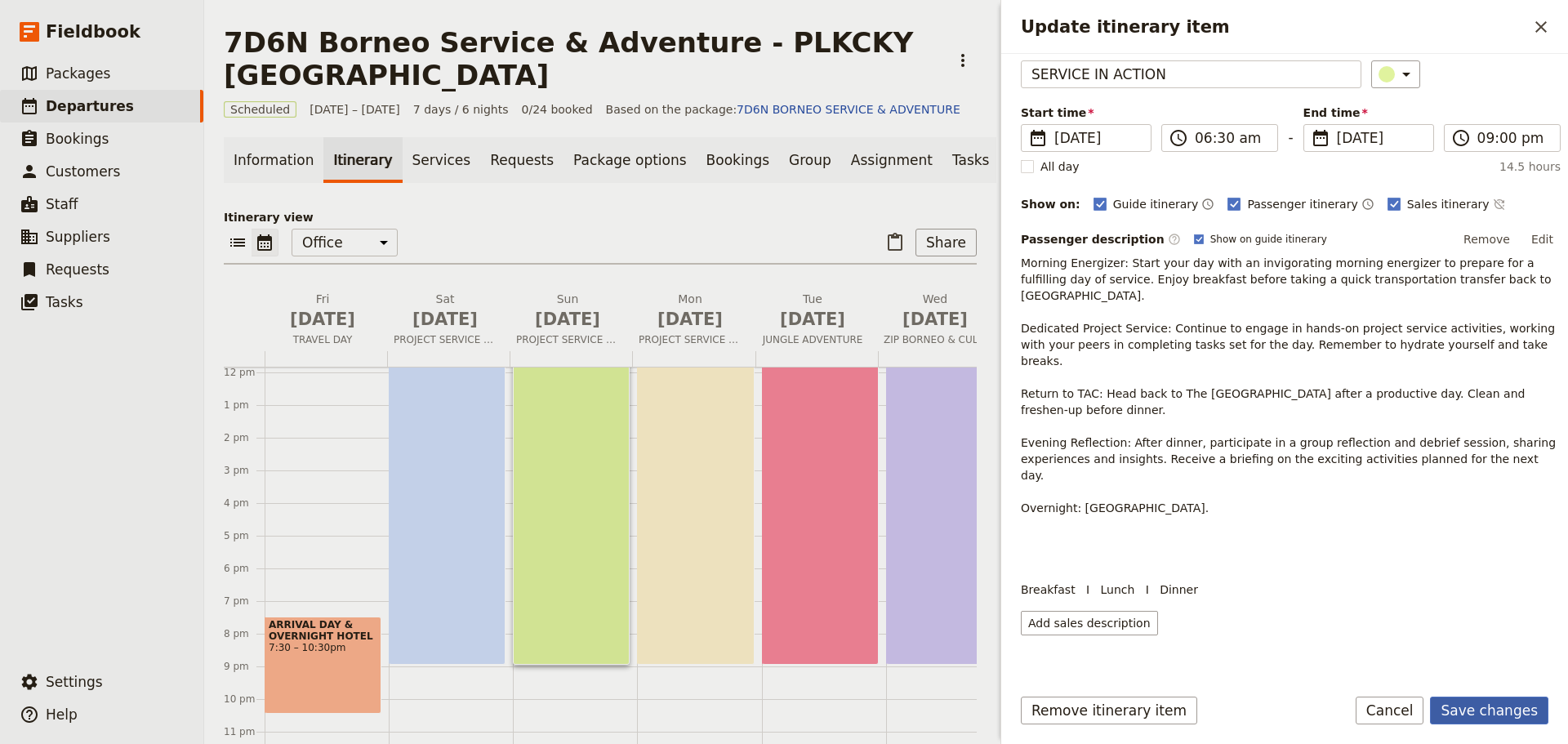
scroll to position [63, 0]
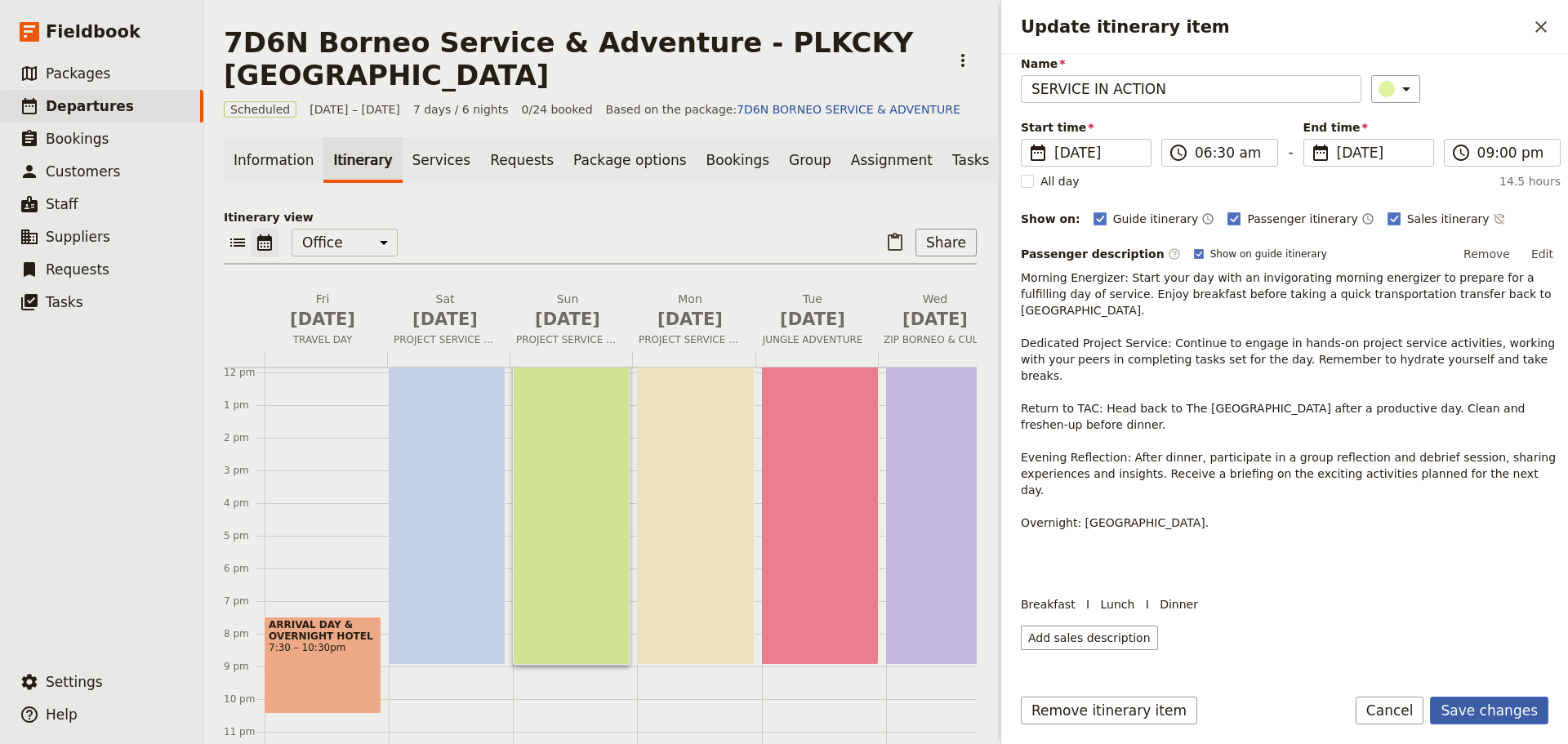
click at [1509, 715] on button "Save changes" at bounding box center [1490, 710] width 119 height 28
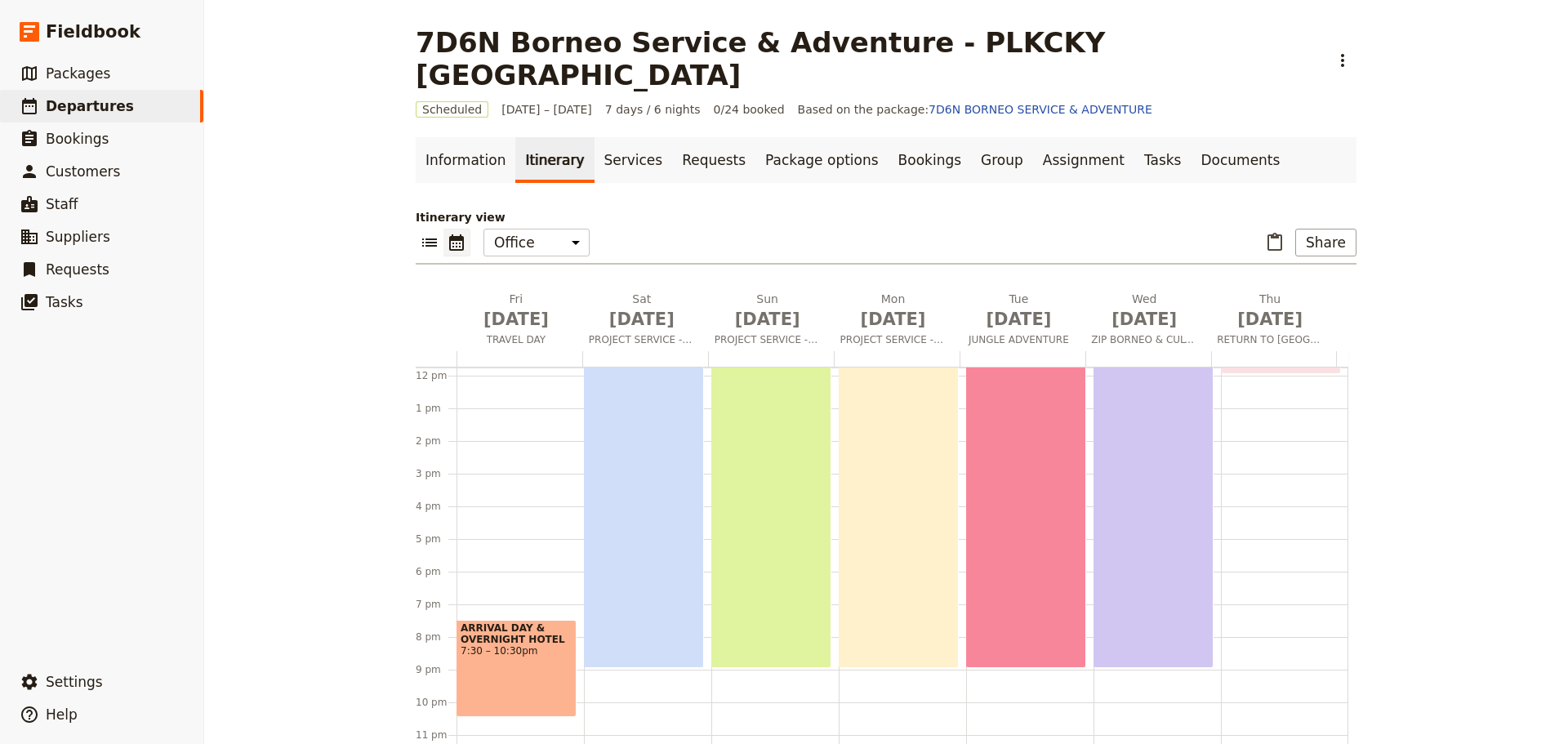
scroll to position [387, 0]
click at [881, 525] on div "A LASTING CONTRIBUTION 6:30am – 9pm" at bounding box center [898, 428] width 120 height 473
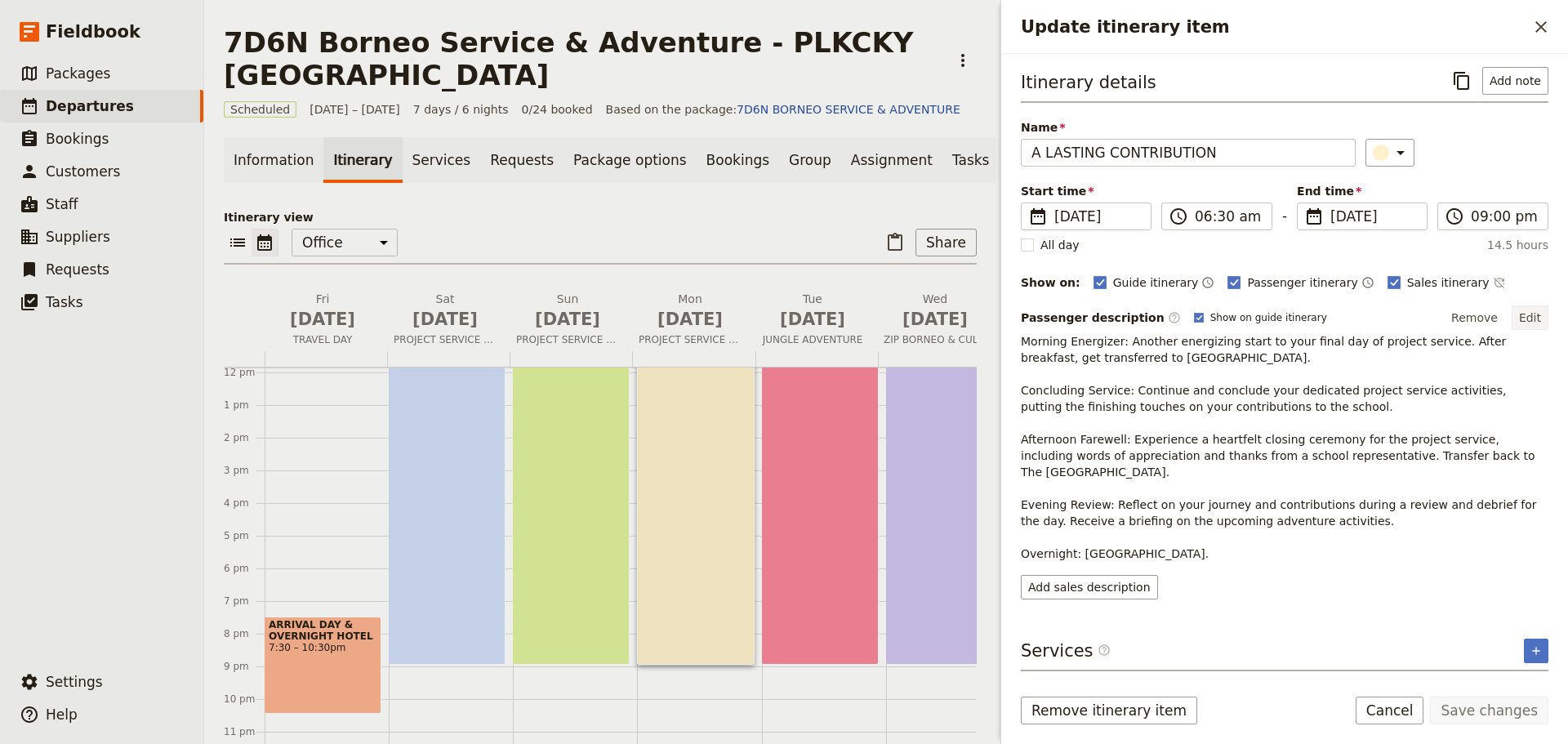
click at [1534, 316] on button "Edit" at bounding box center [1529, 318] width 37 height 25
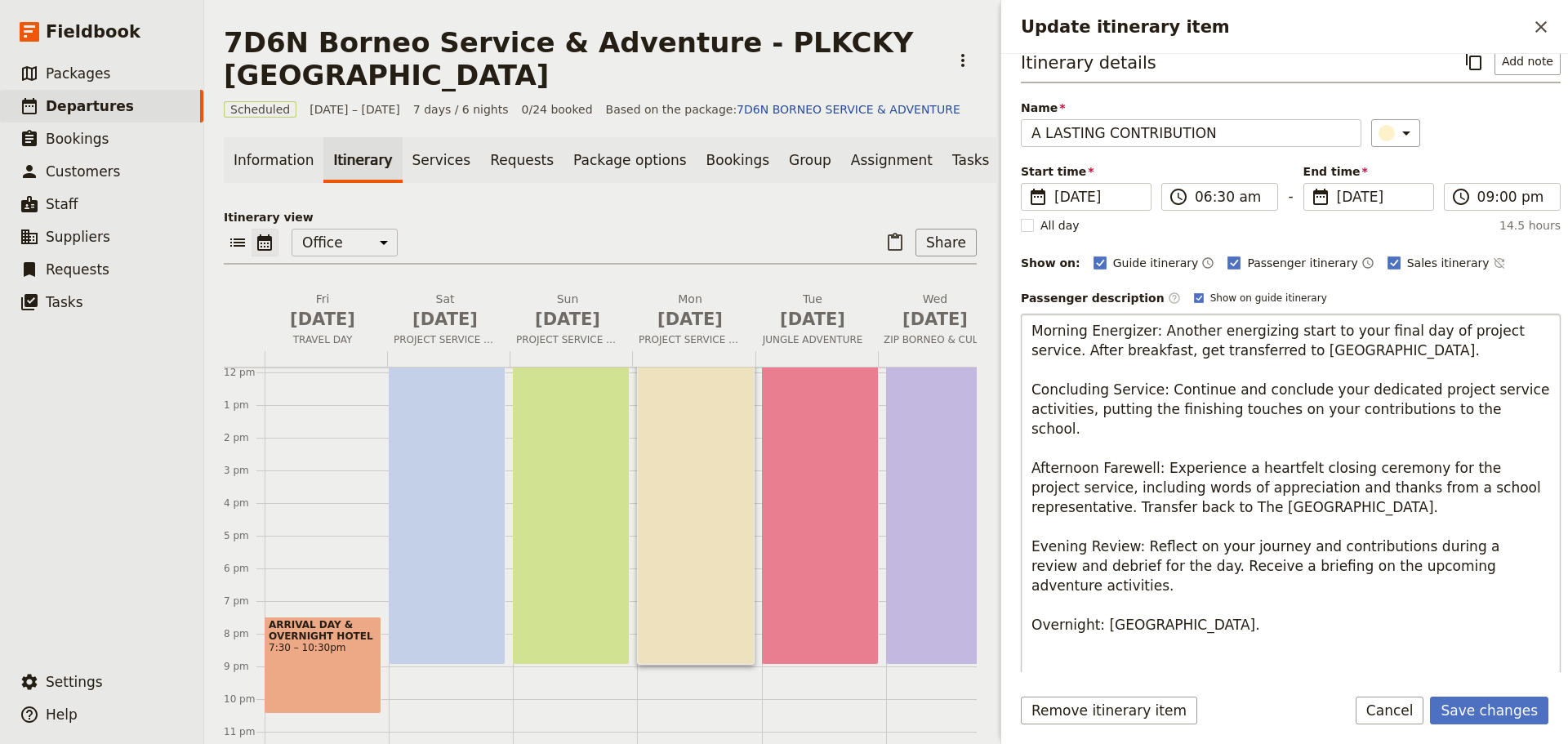
scroll to position [40, 0]
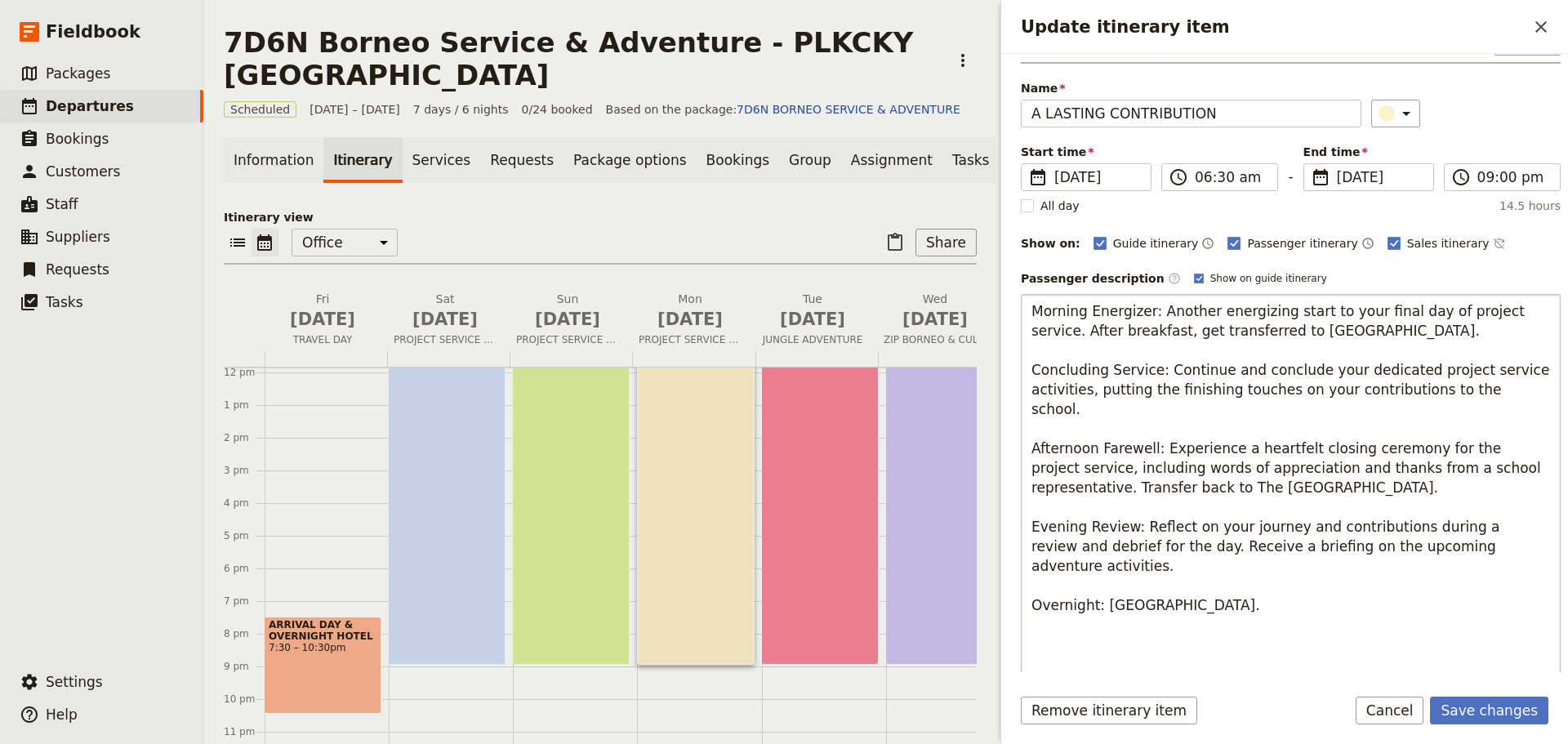
type textarea "Morning Energizer: Another energizing start to your final day of project servic…"
click at [1525, 716] on button "Save changes" at bounding box center [1490, 710] width 119 height 28
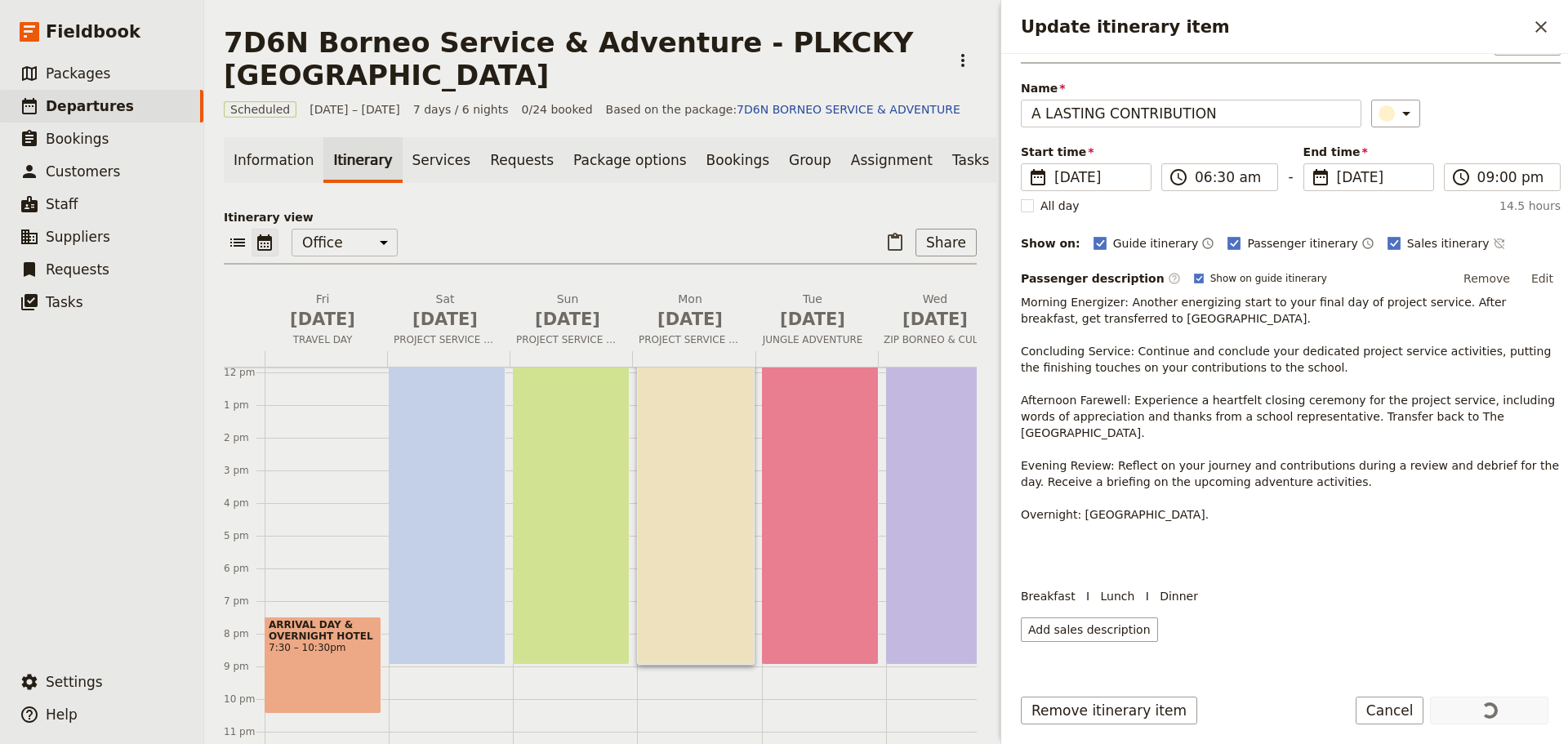
scroll to position [287, 0]
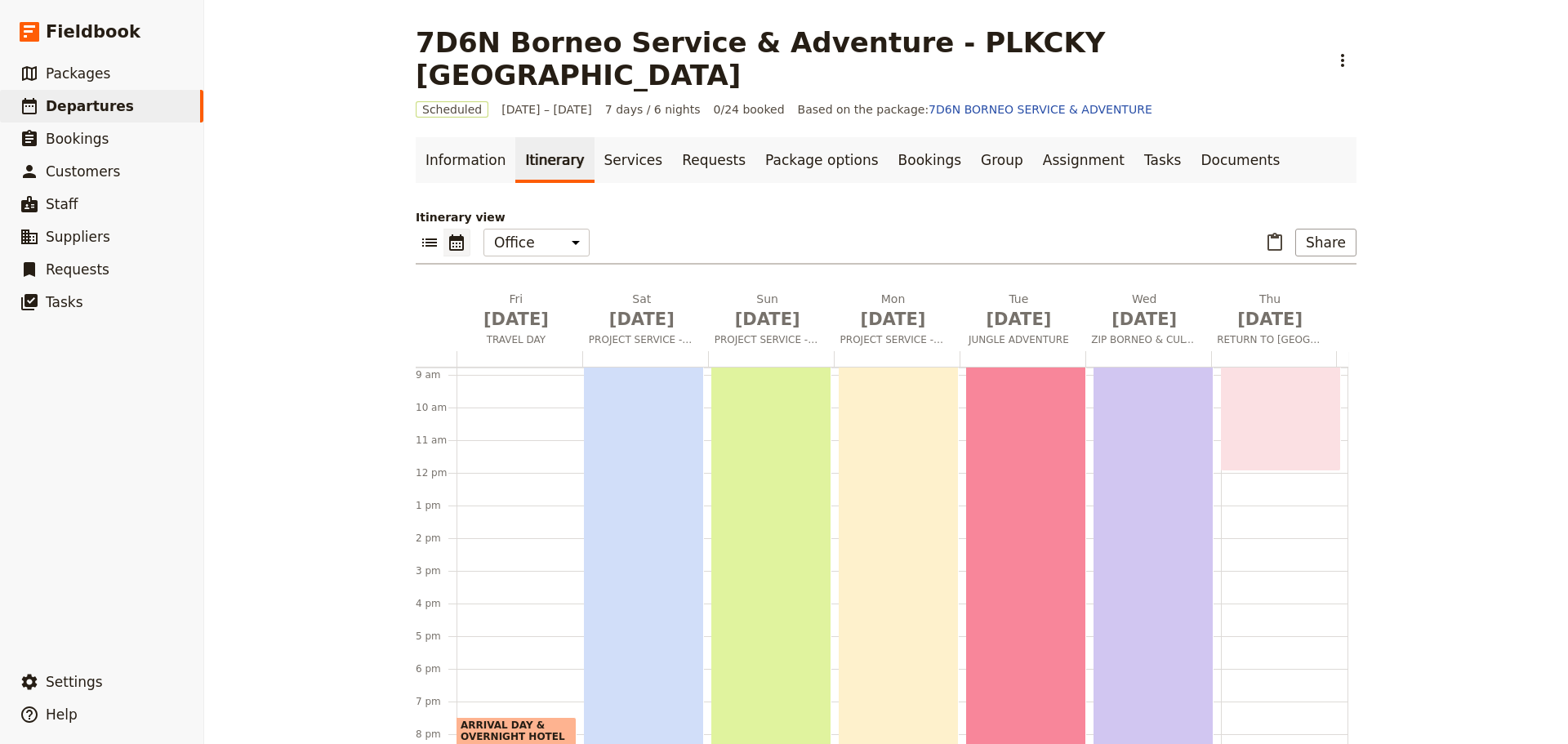
click at [887, 580] on div "A LASTING CONTRIBUTION 6:30am – 9pm" at bounding box center [898, 529] width 120 height 473
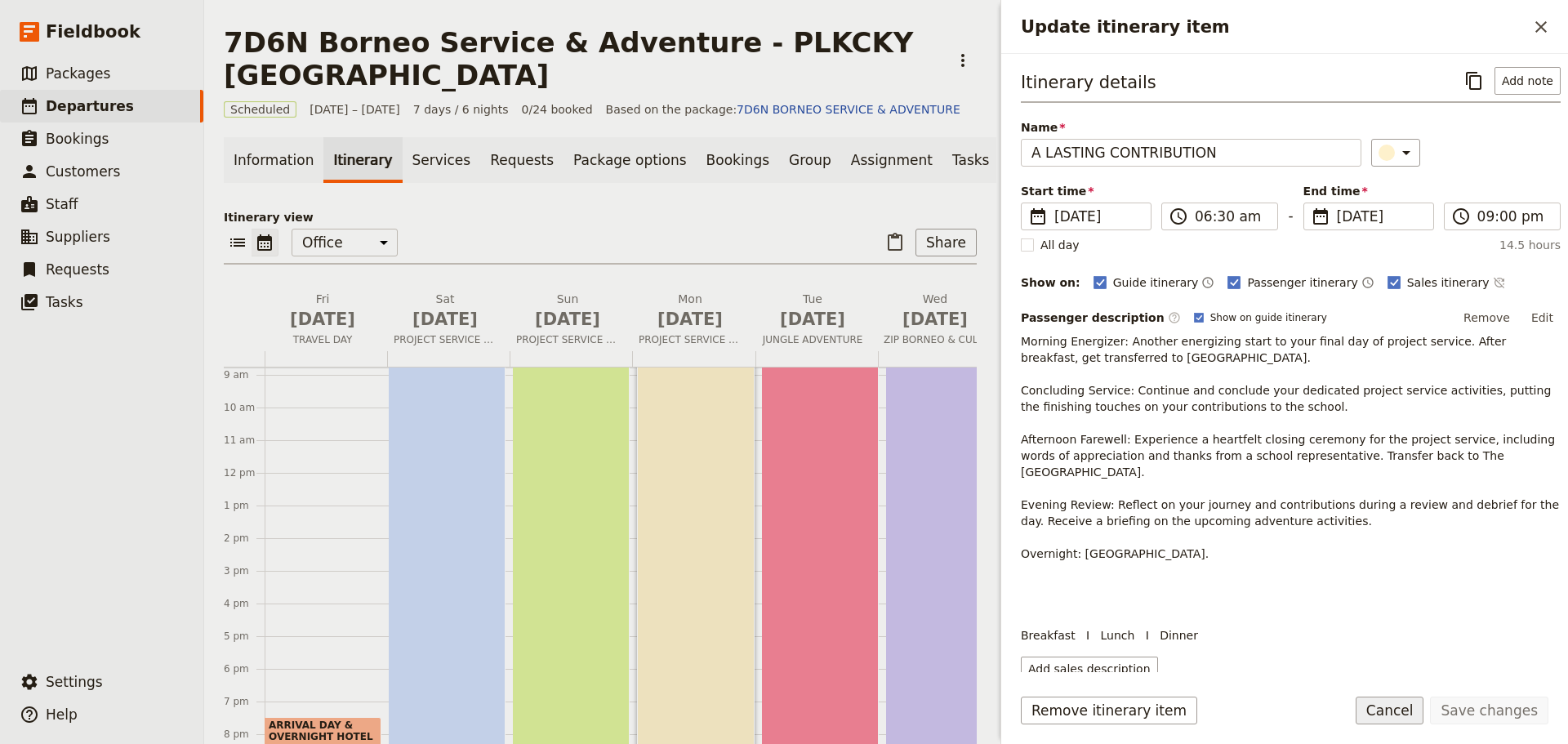
click at [1399, 710] on button "Cancel" at bounding box center [1390, 710] width 68 height 28
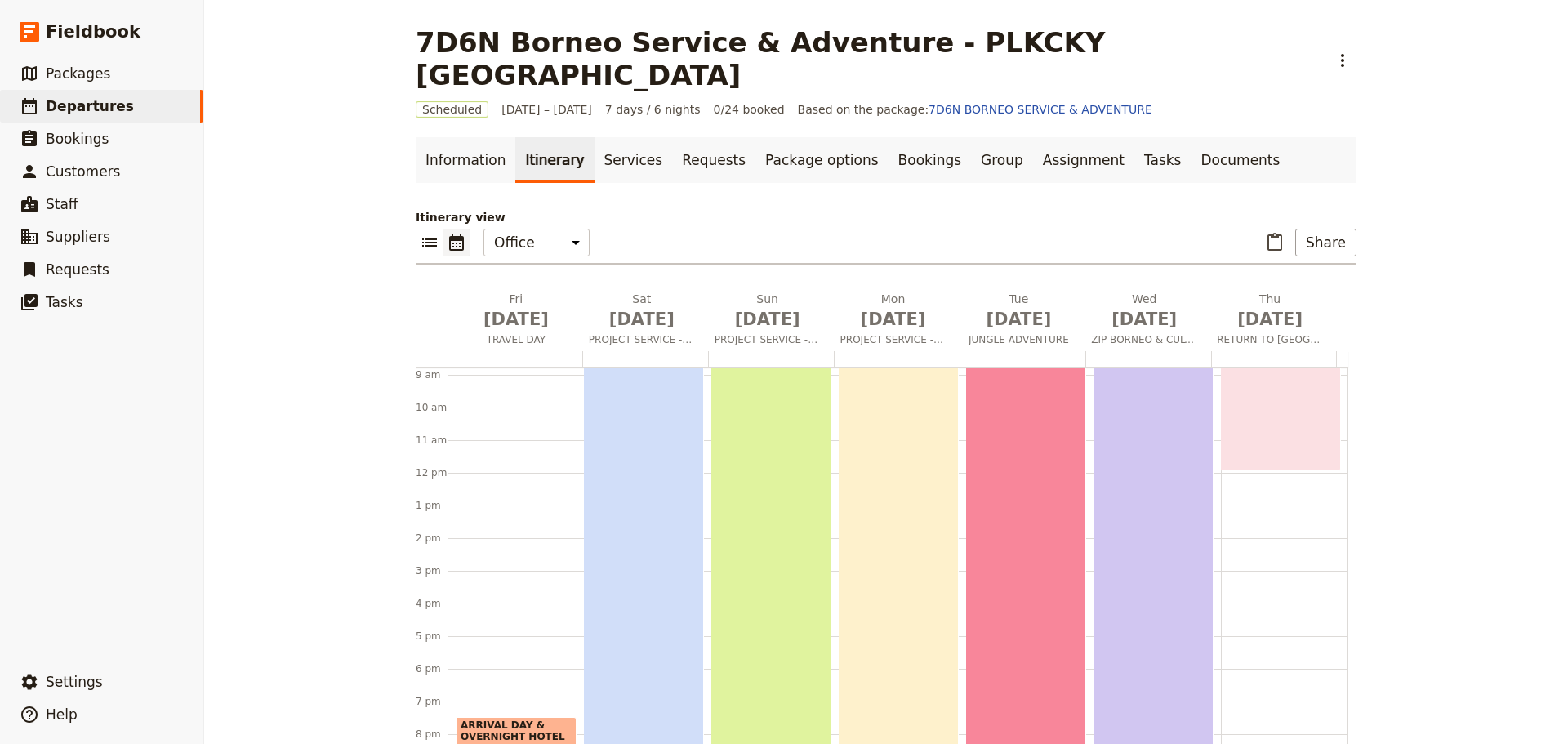
click at [994, 500] on div "INTO THE WILDERNESS 6:30am – 9pm" at bounding box center [1026, 529] width 120 height 473
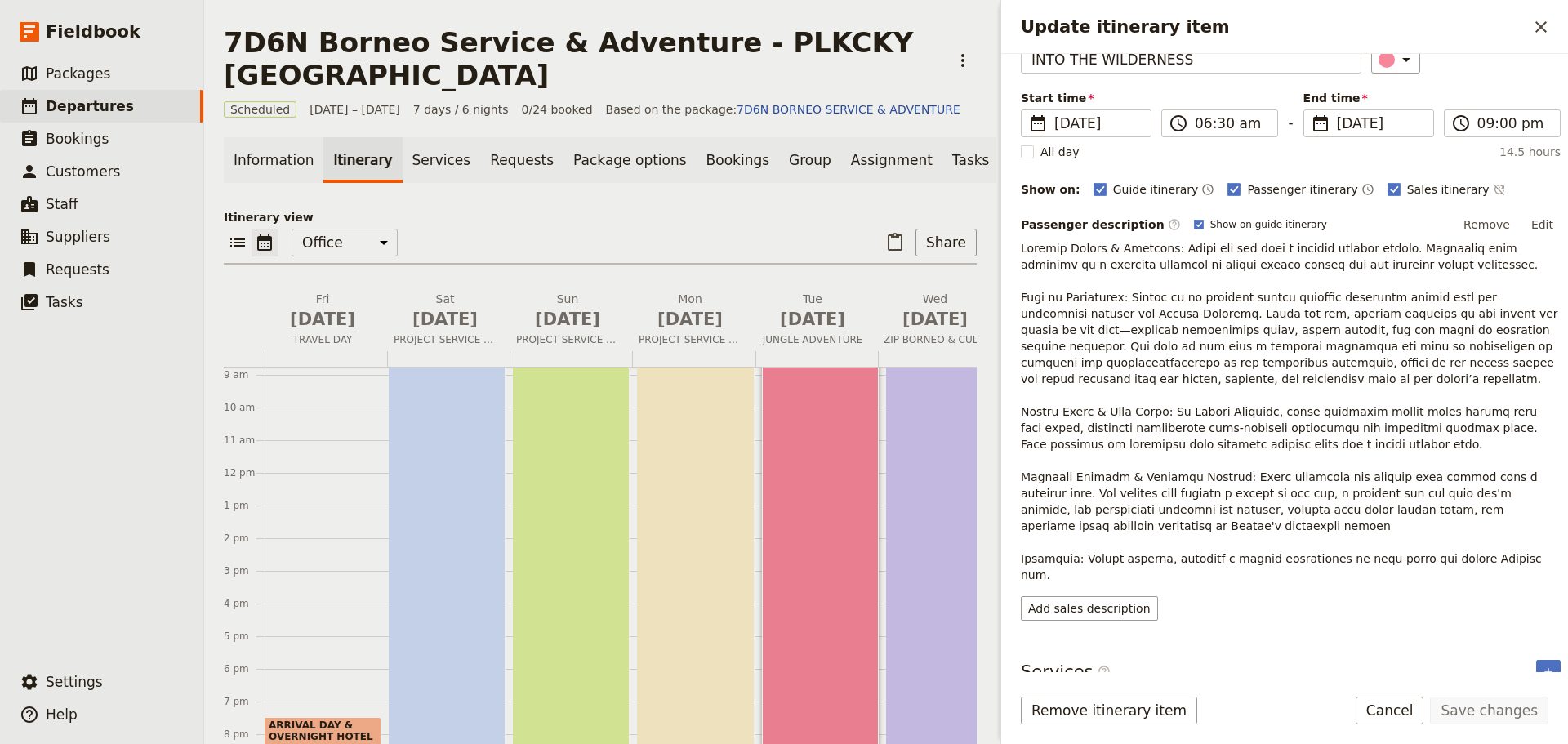
scroll to position [96, 0]
click at [1531, 223] on button "Edit" at bounding box center [1542, 221] width 37 height 25
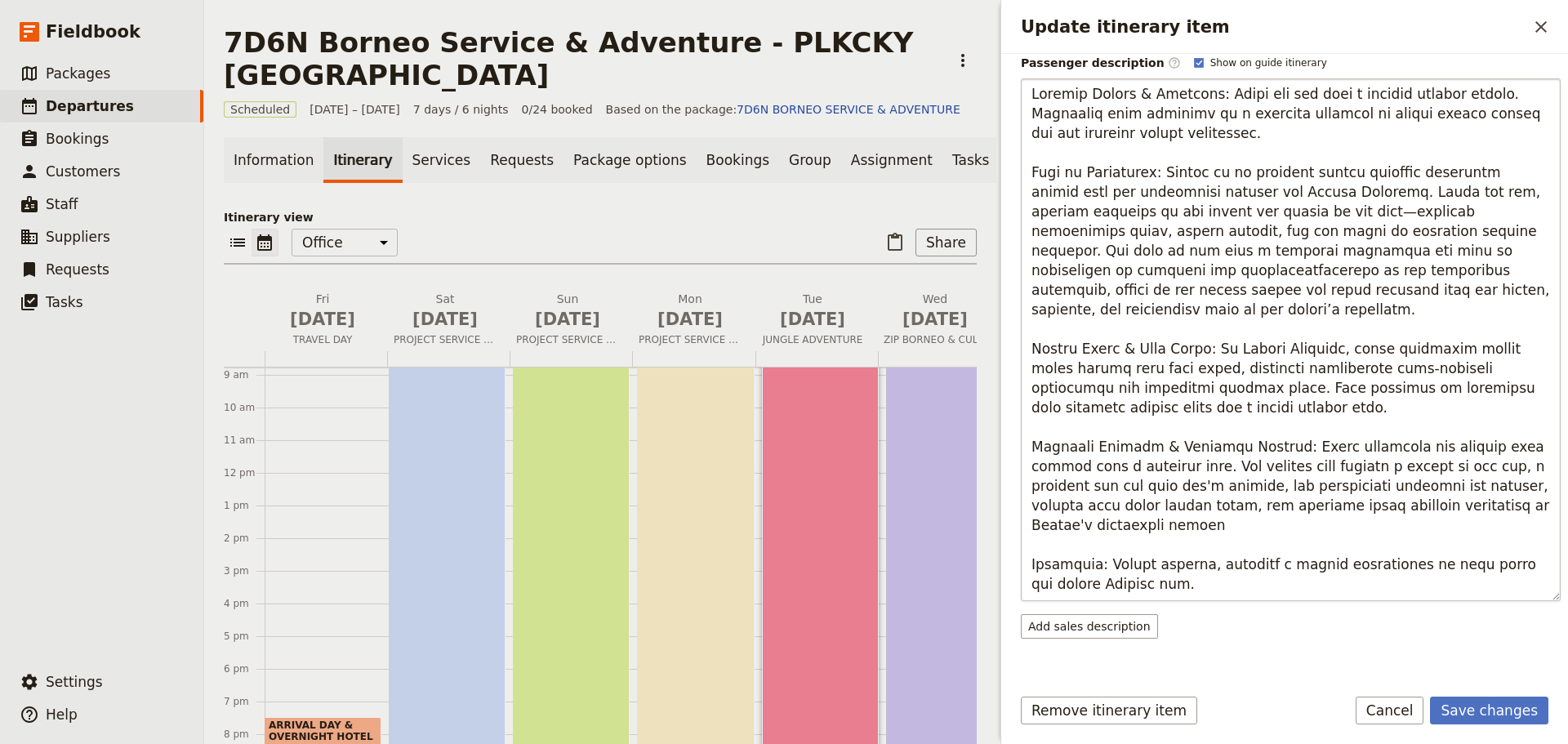
scroll to position [72, 0]
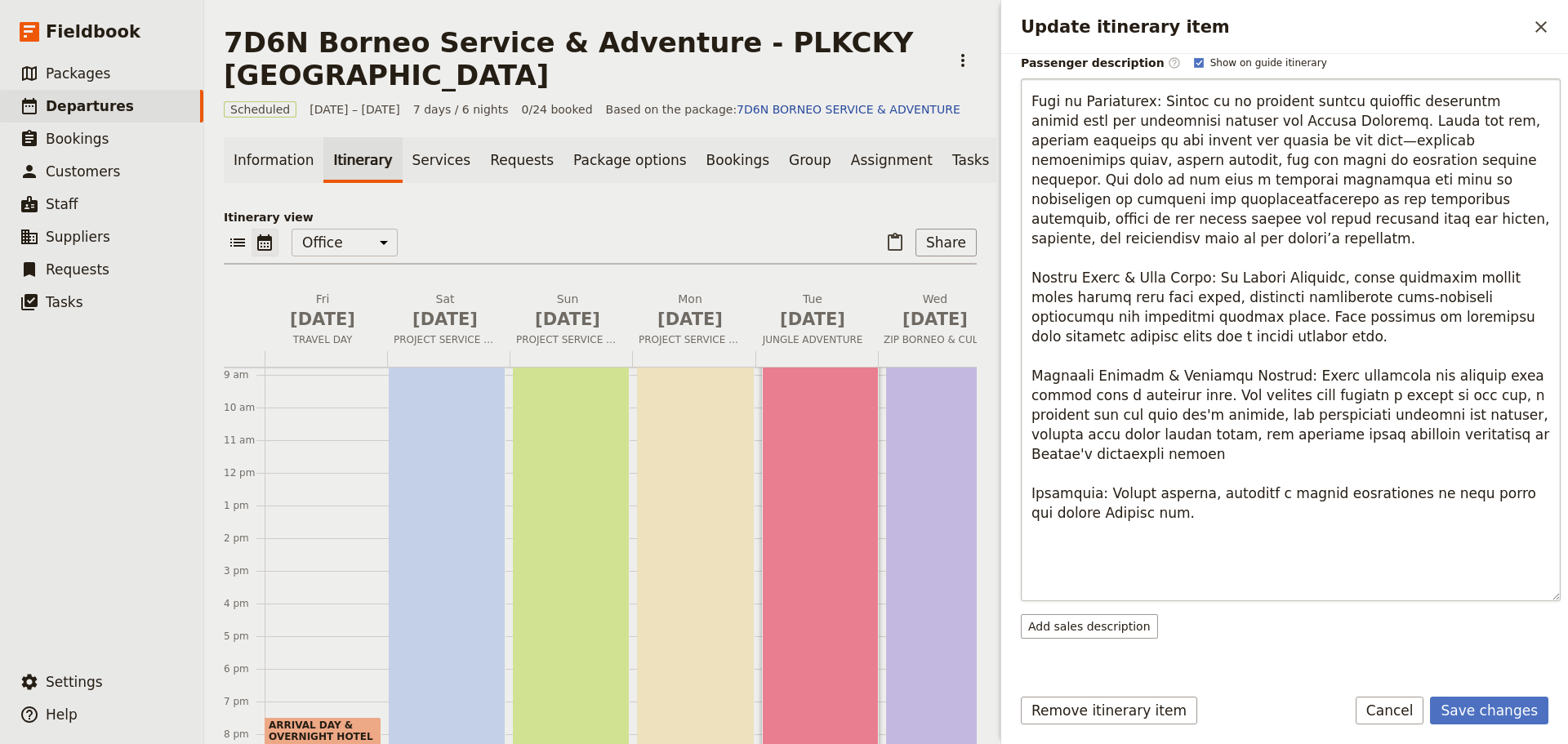
type textarea "Loremip Dolors & Ametcons: Adipi eli sed doei t incidid utlabor etdolo. Magnaal…"
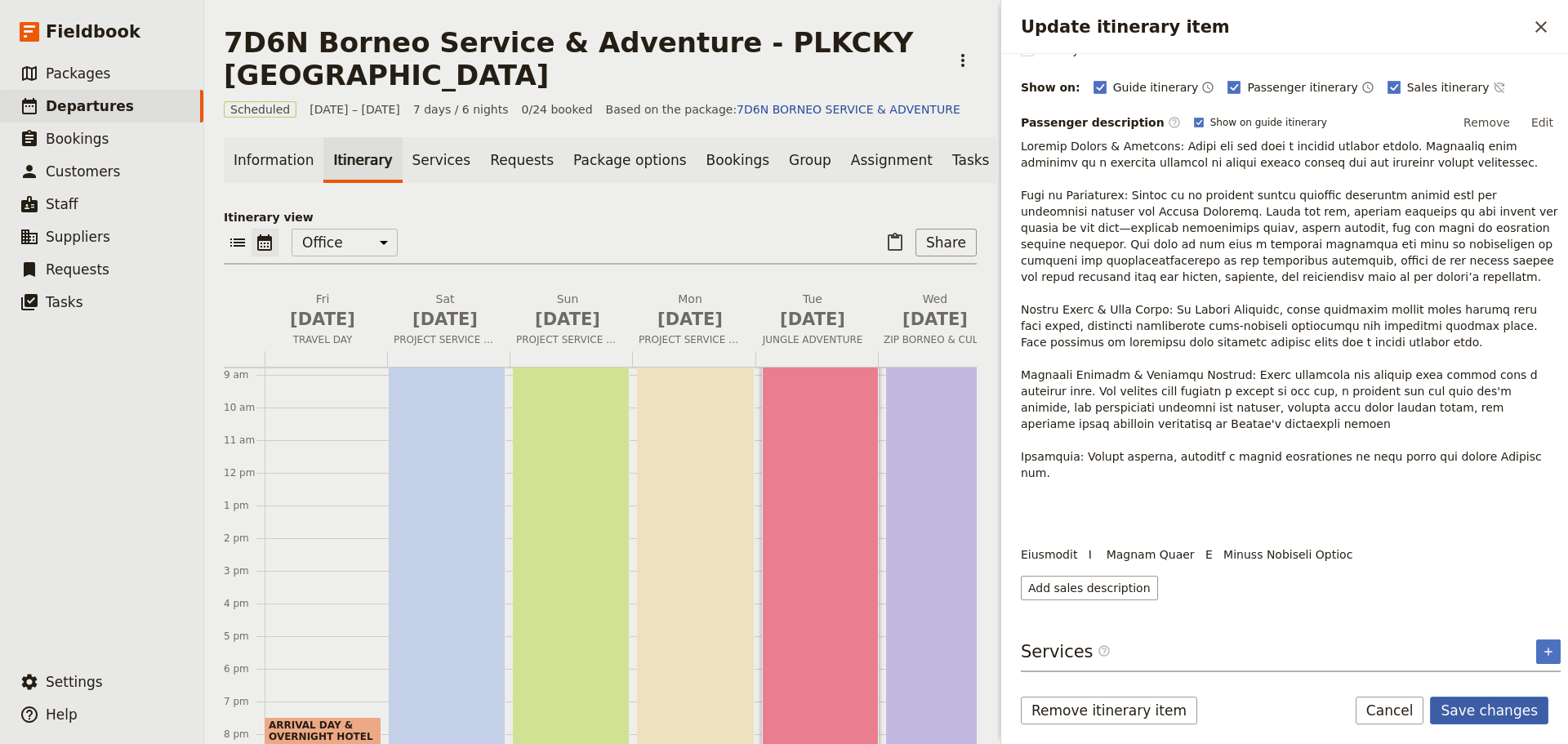
scroll to position [178, 0]
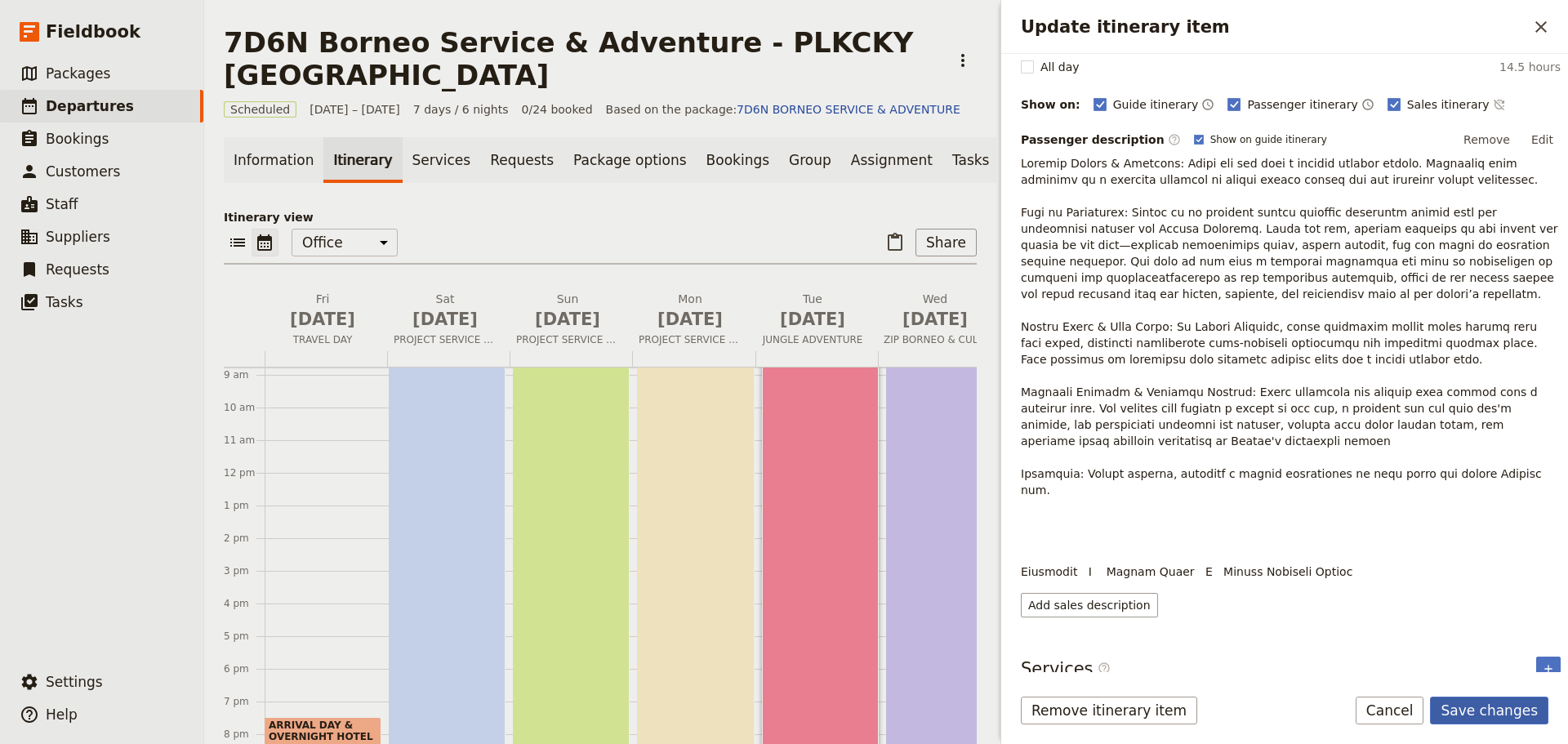
click at [1488, 718] on button "Save changes" at bounding box center [1490, 710] width 119 height 28
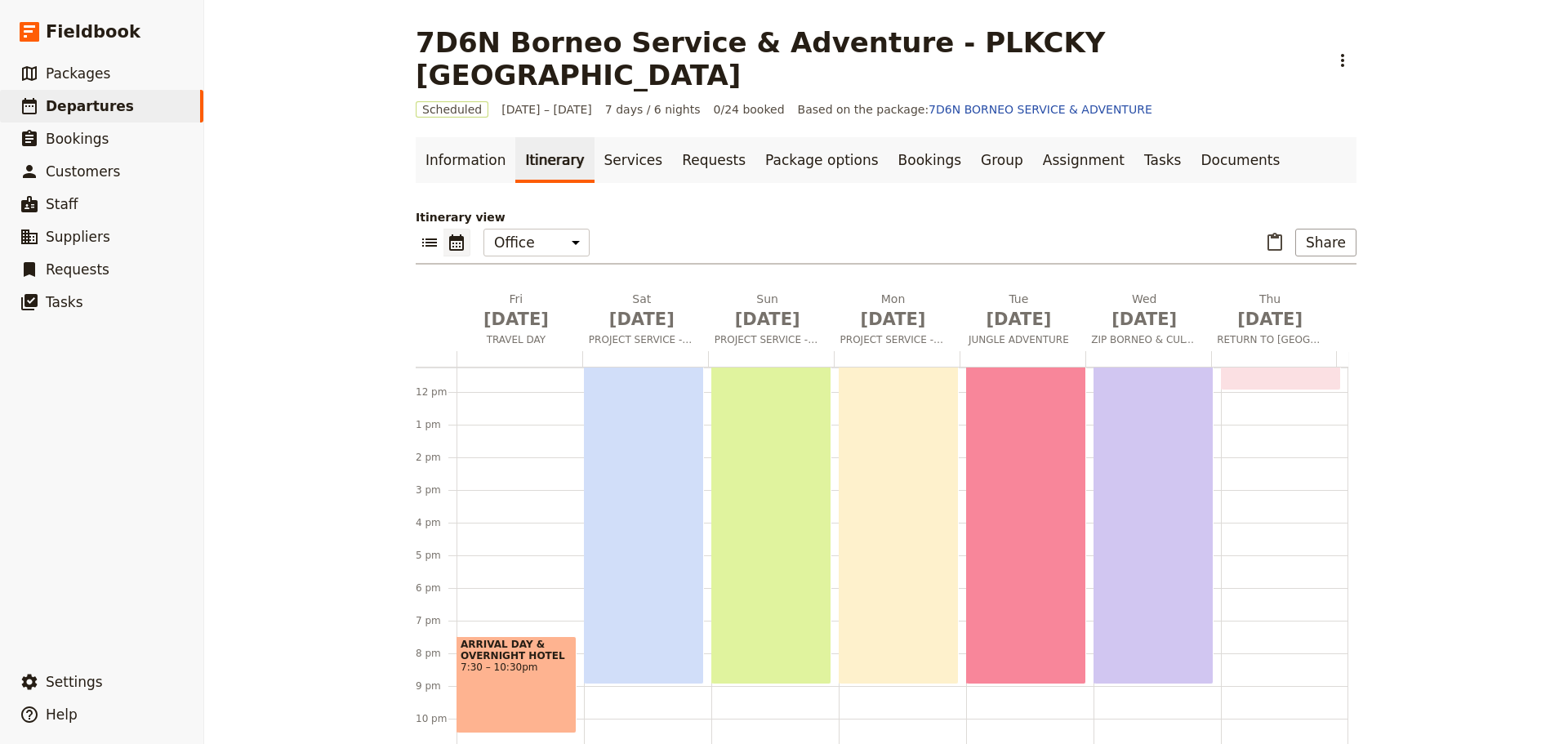
scroll to position [368, 0]
click at [1154, 577] on div "CONQUERING HEIGHTS, EMBRACING CULTURE 6:30am – 9pm" at bounding box center [1153, 447] width 120 height 473
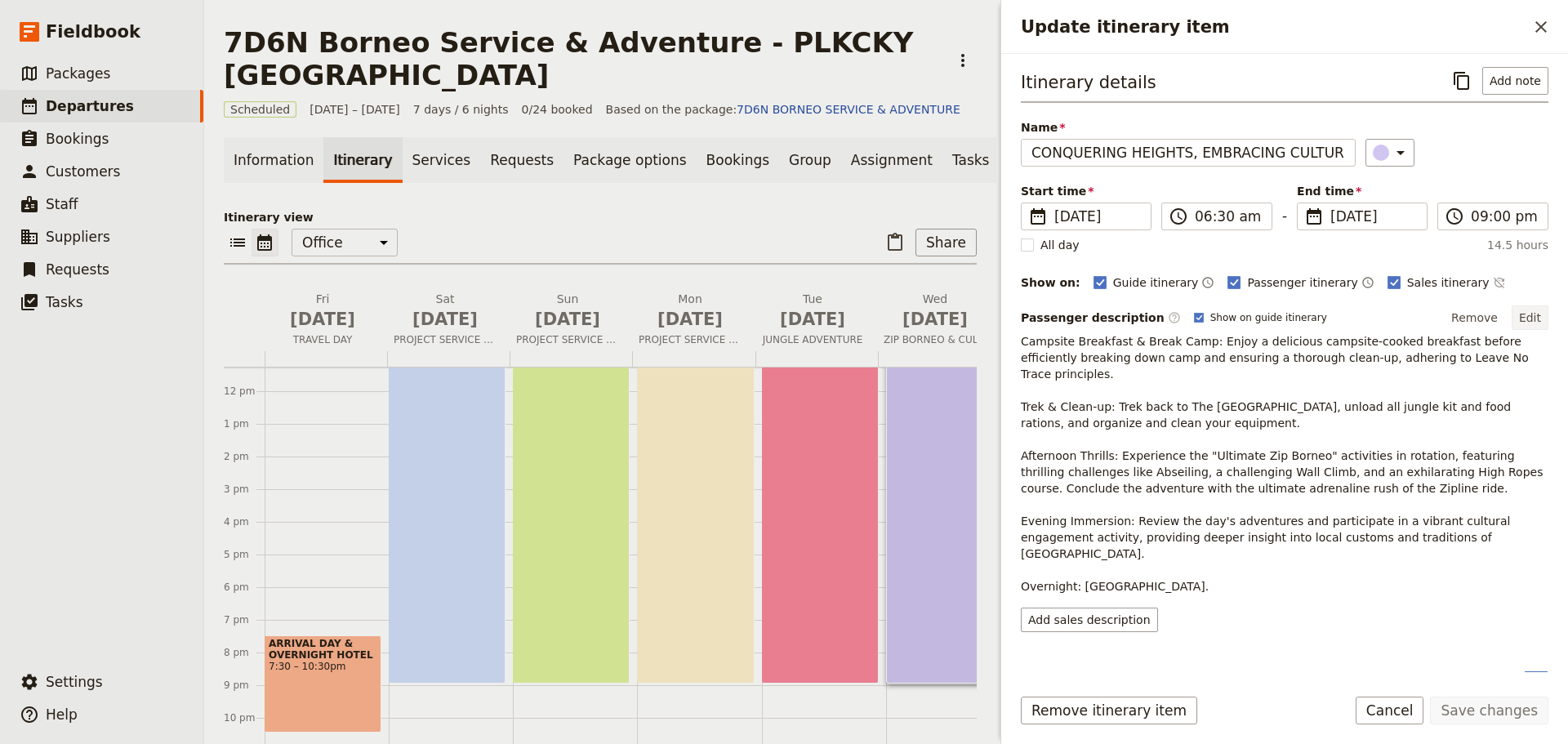
click at [1539, 316] on button "Edit" at bounding box center [1529, 318] width 37 height 25
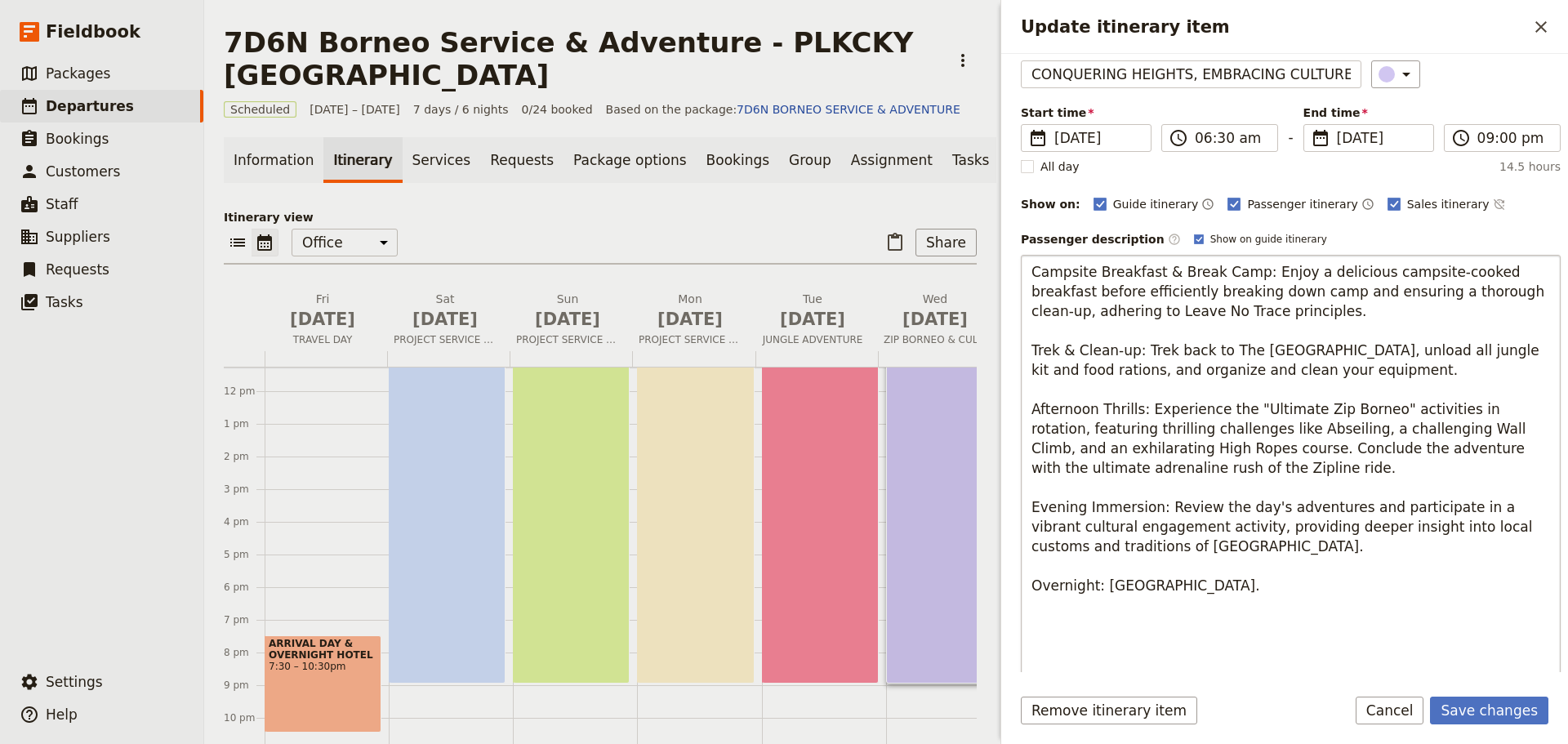
scroll to position [98, 0]
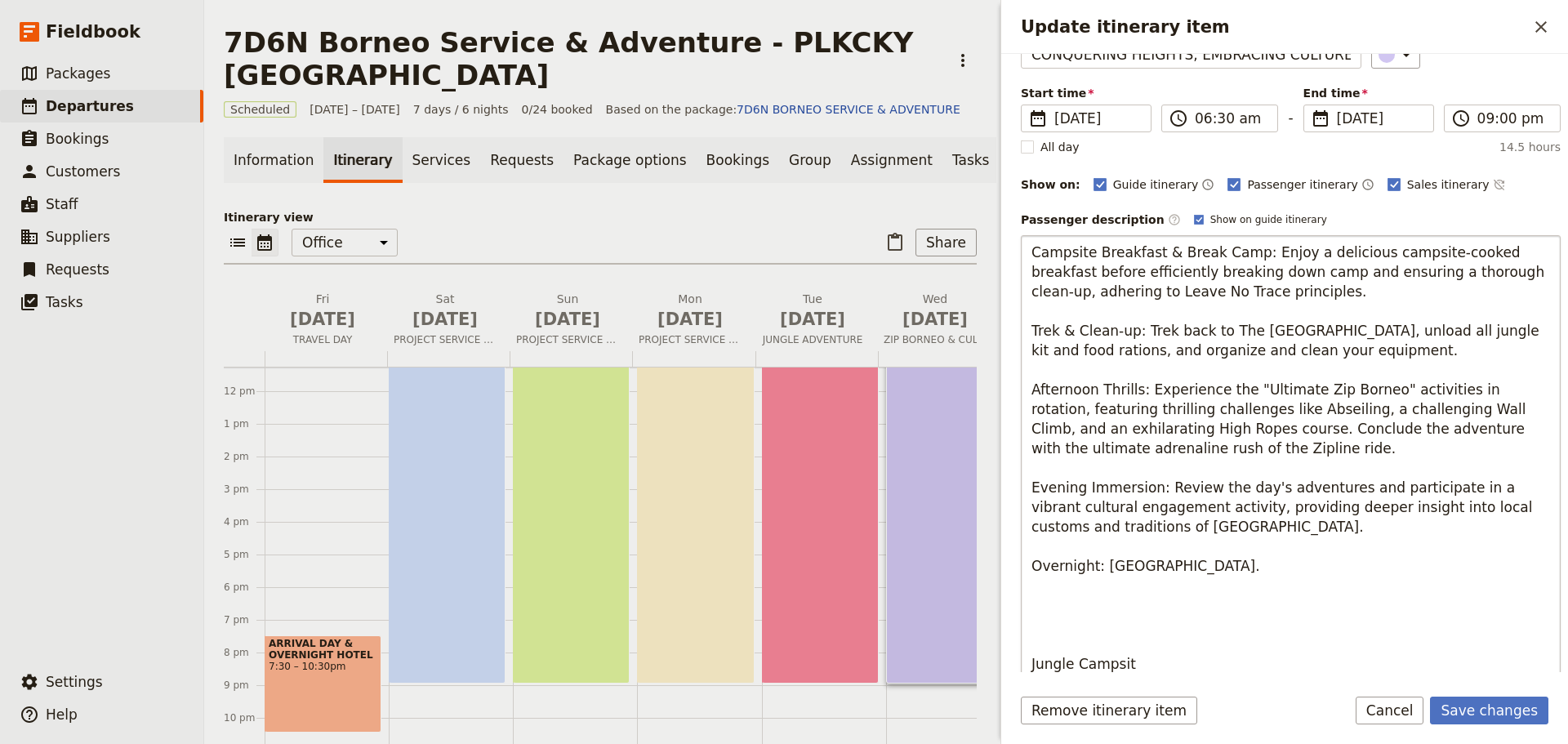
type textarea "Campsite Breakfast & Break Camp: Enjoy a delicious campsite-cooked breakfast be…"
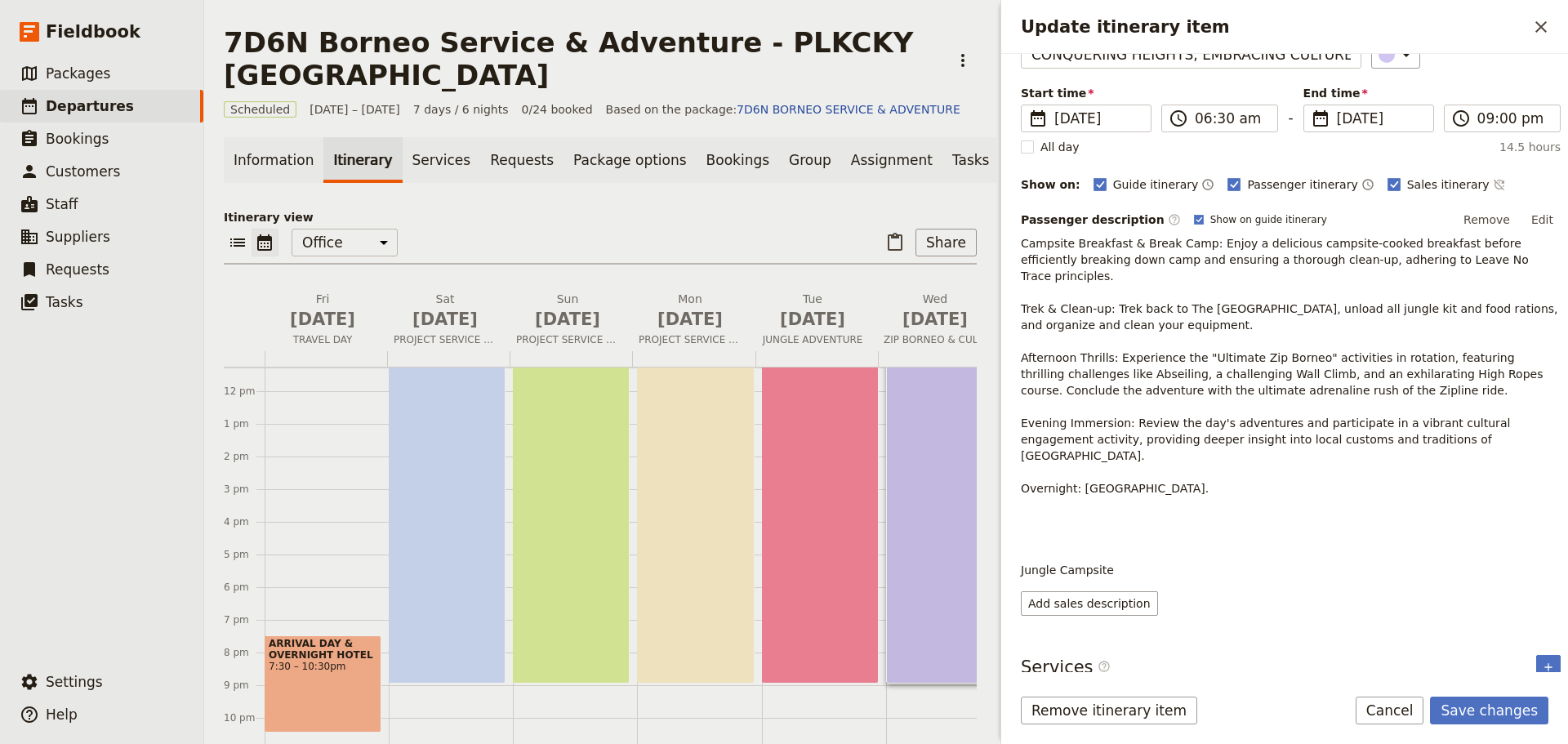
scroll to position [80, 0]
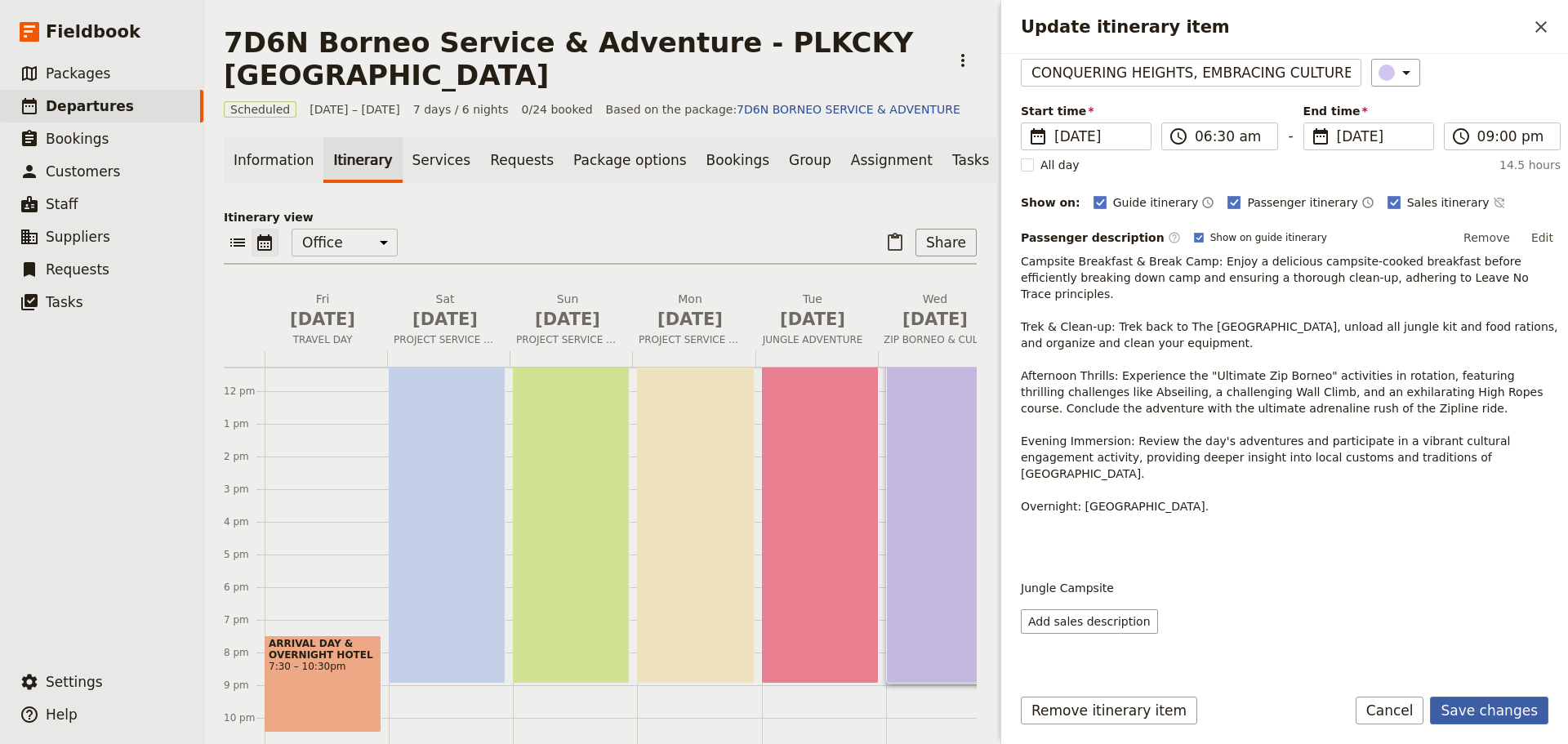
click at [1511, 719] on button "Save changes" at bounding box center [1490, 710] width 119 height 28
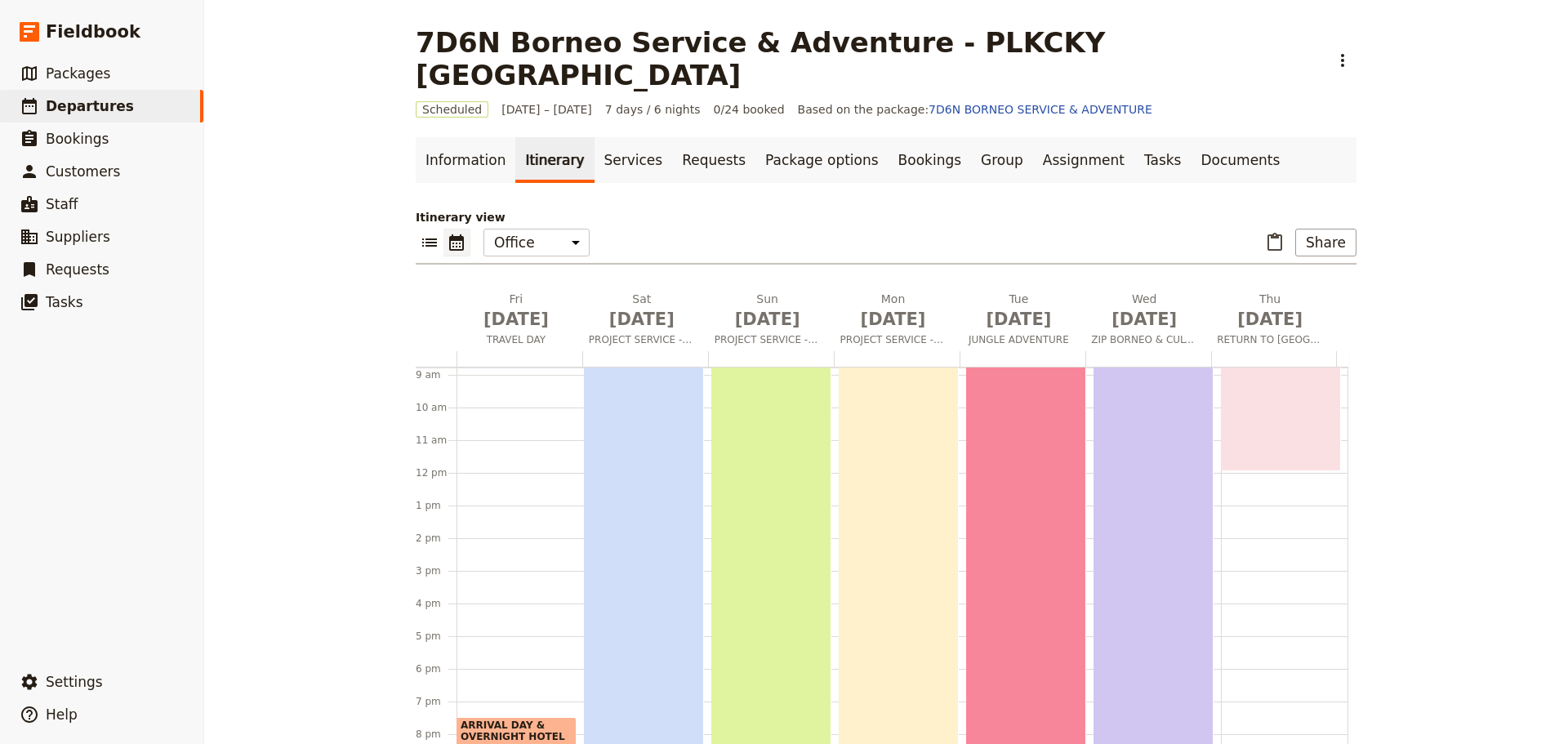
click at [1176, 531] on div "CONQUERING HEIGHTS, EMBRACING CULTURE 6:30am – 9pm" at bounding box center [1153, 529] width 120 height 473
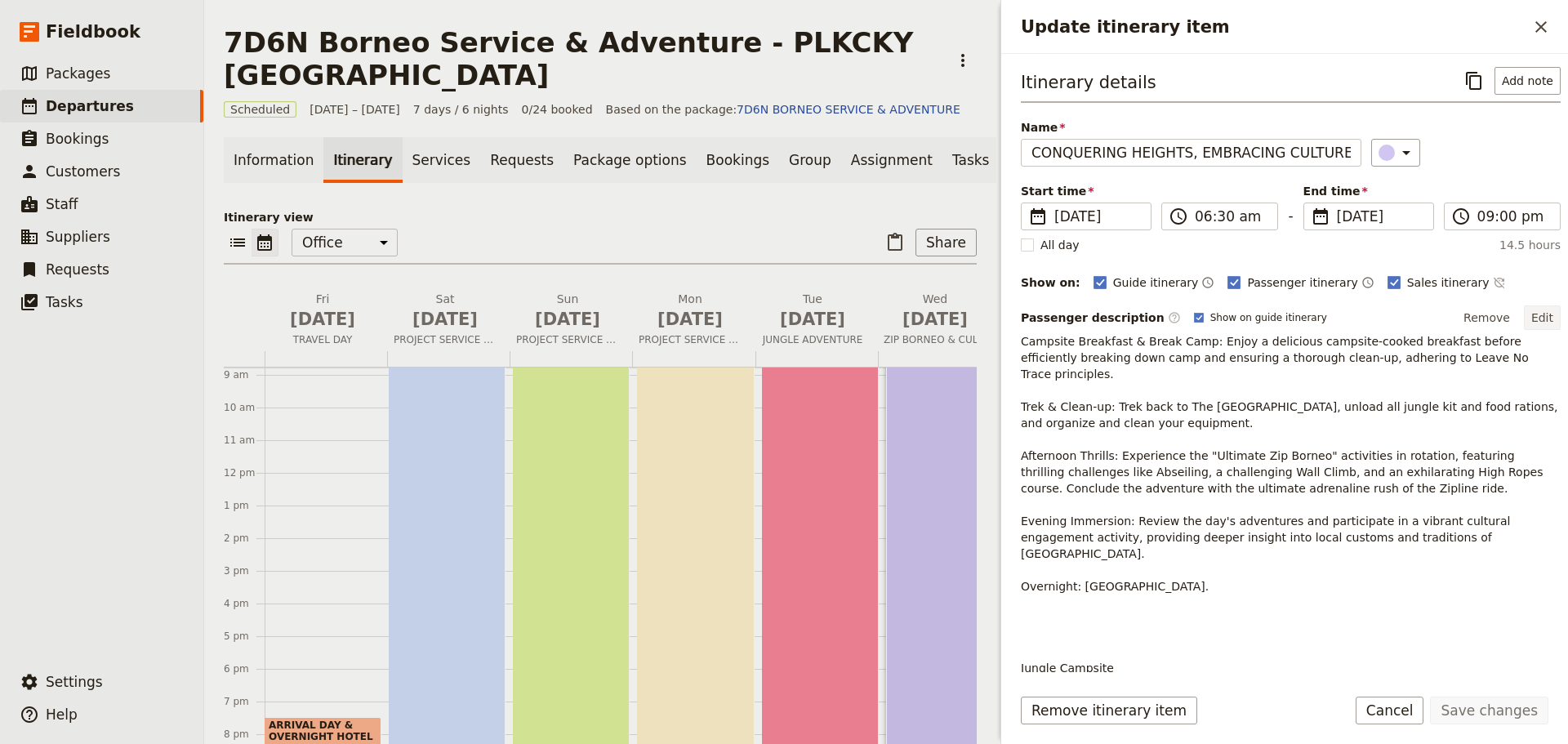
click at [1535, 315] on button "Edit" at bounding box center [1542, 318] width 37 height 25
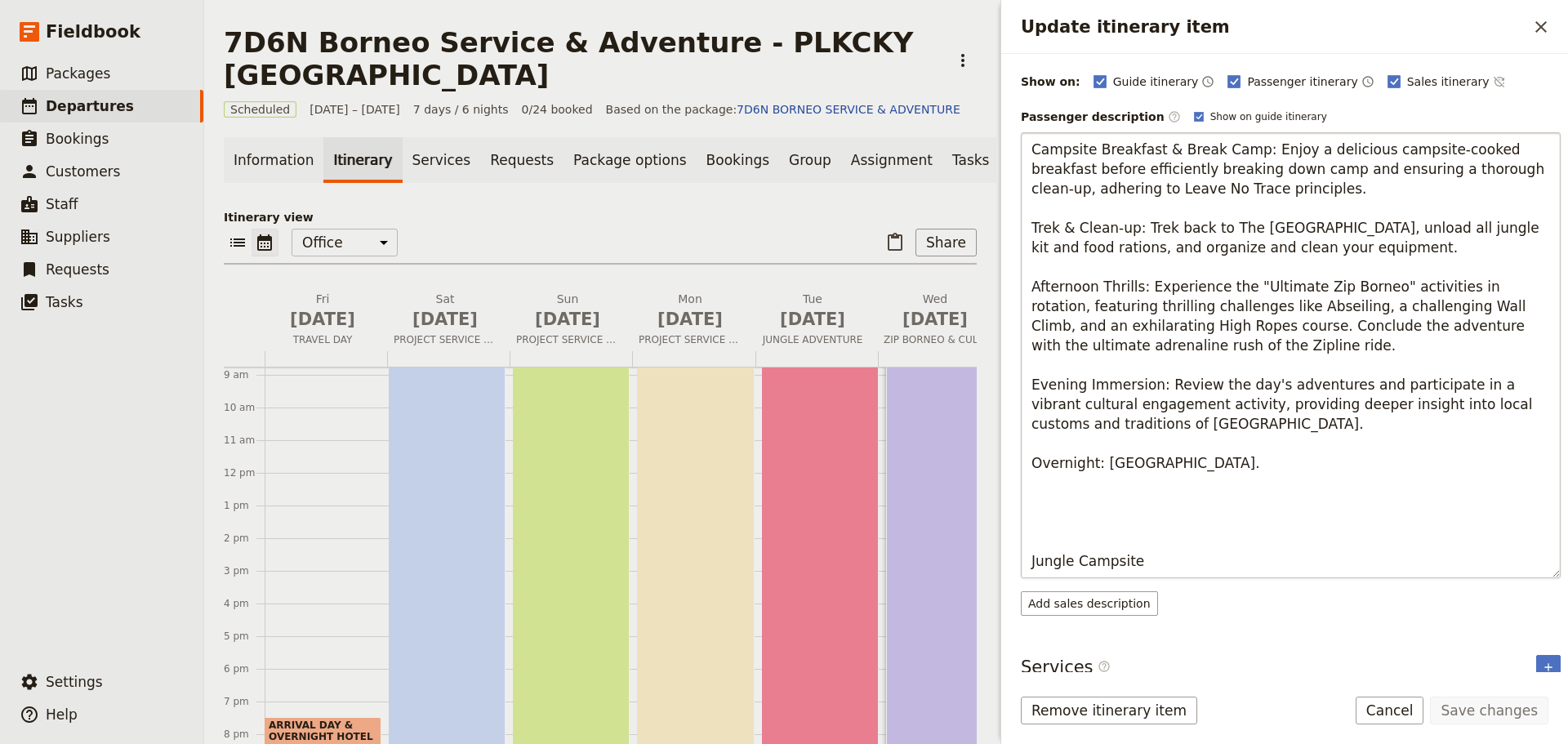
scroll to position [216, 0]
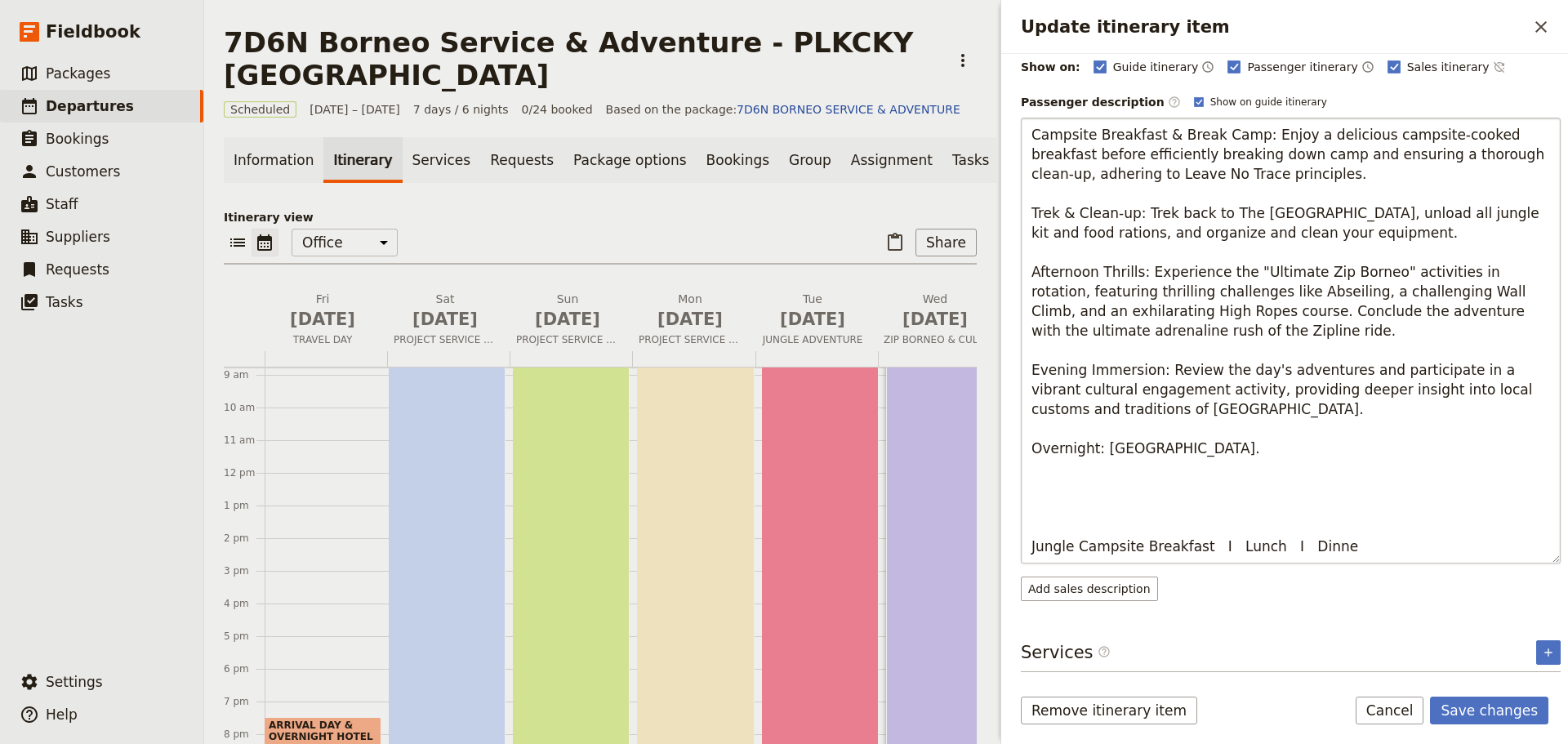
type textarea "Campsite Breakfast & Break Camp: Enjoy a delicious campsite-cooked breakfast be…"
click at [1507, 711] on button "Save changes" at bounding box center [1490, 710] width 119 height 28
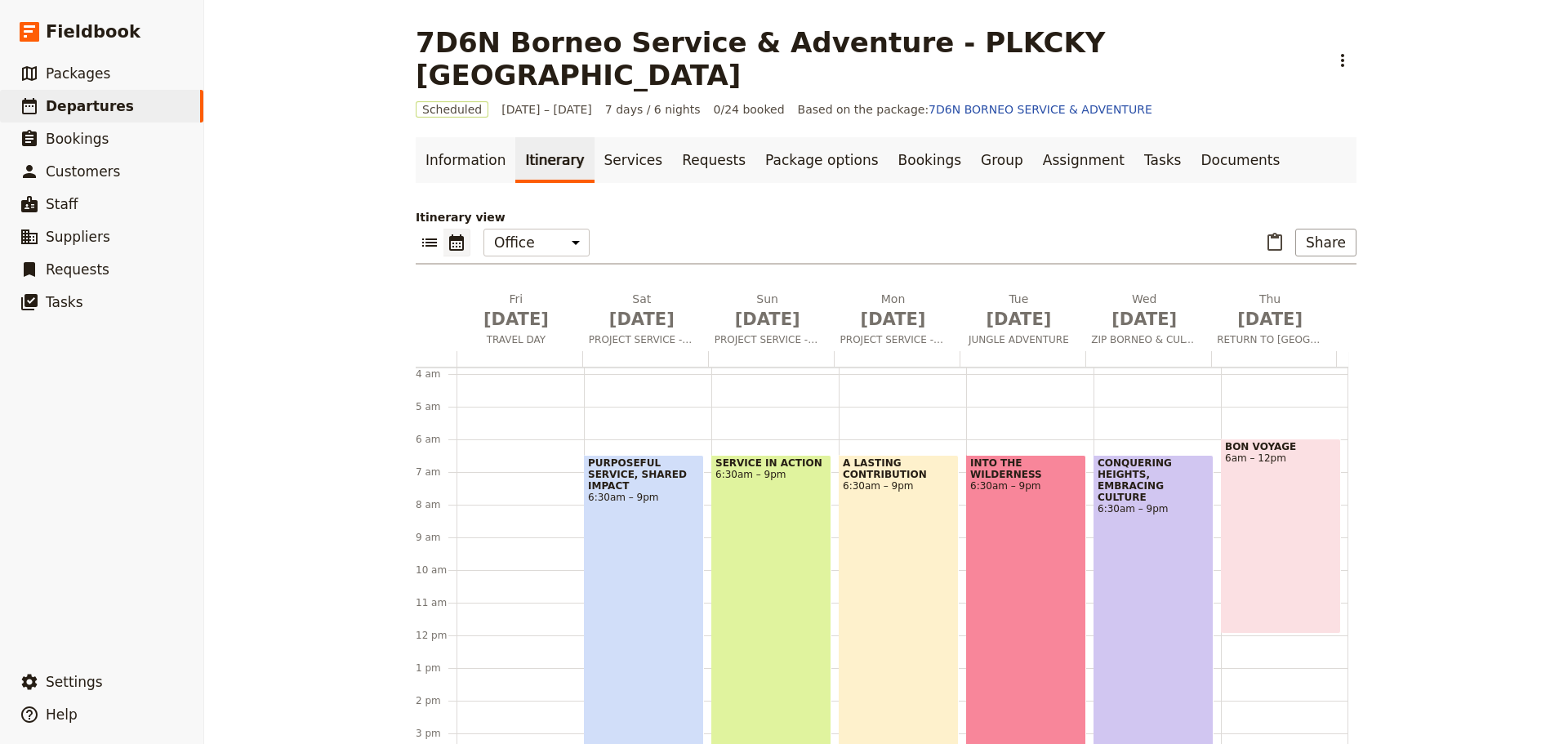
scroll to position [124, 0]
click at [1258, 555] on div "BON VOYAGE 6am – 12pm" at bounding box center [1280, 536] width 120 height 195
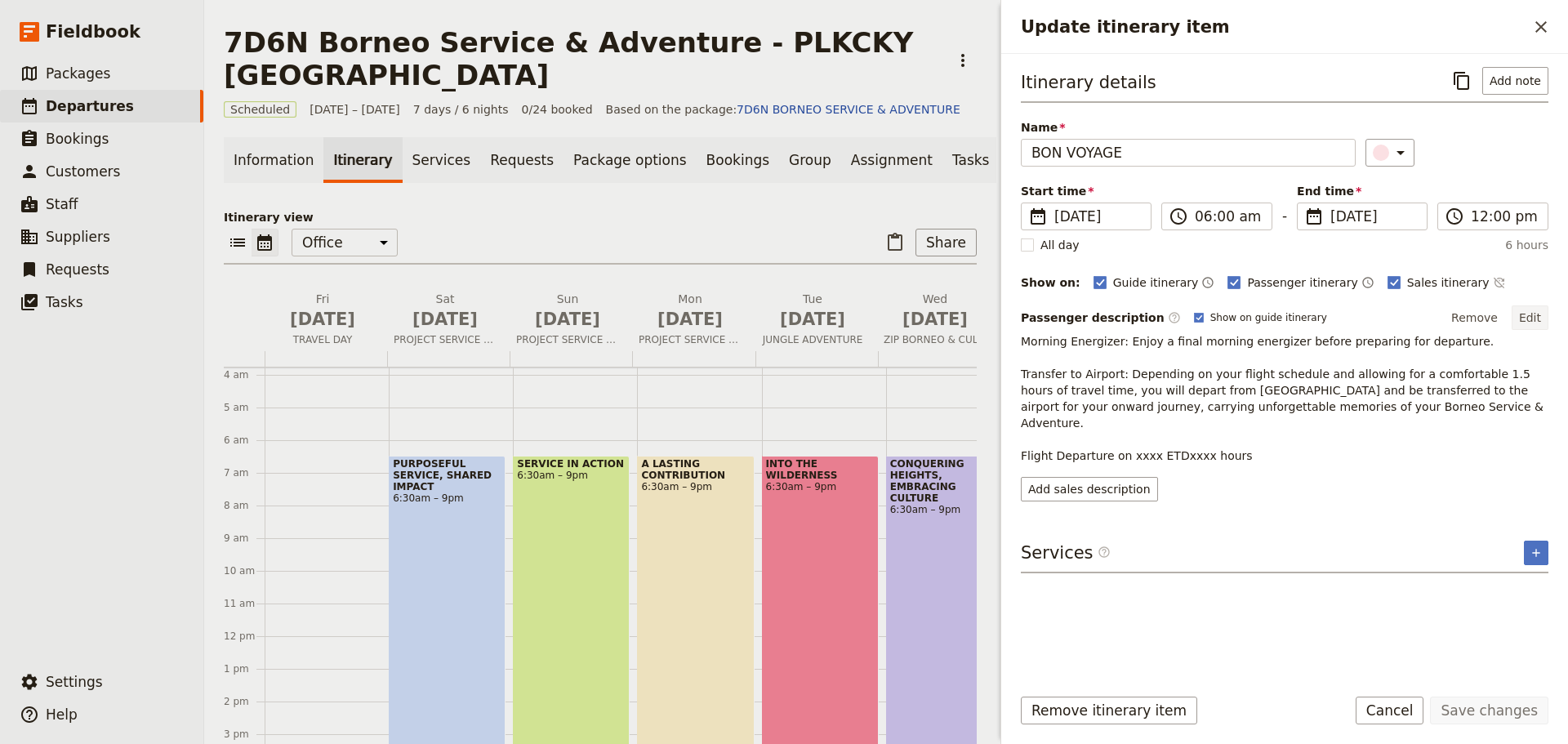
click at [1531, 320] on button "Edit" at bounding box center [1529, 318] width 37 height 25
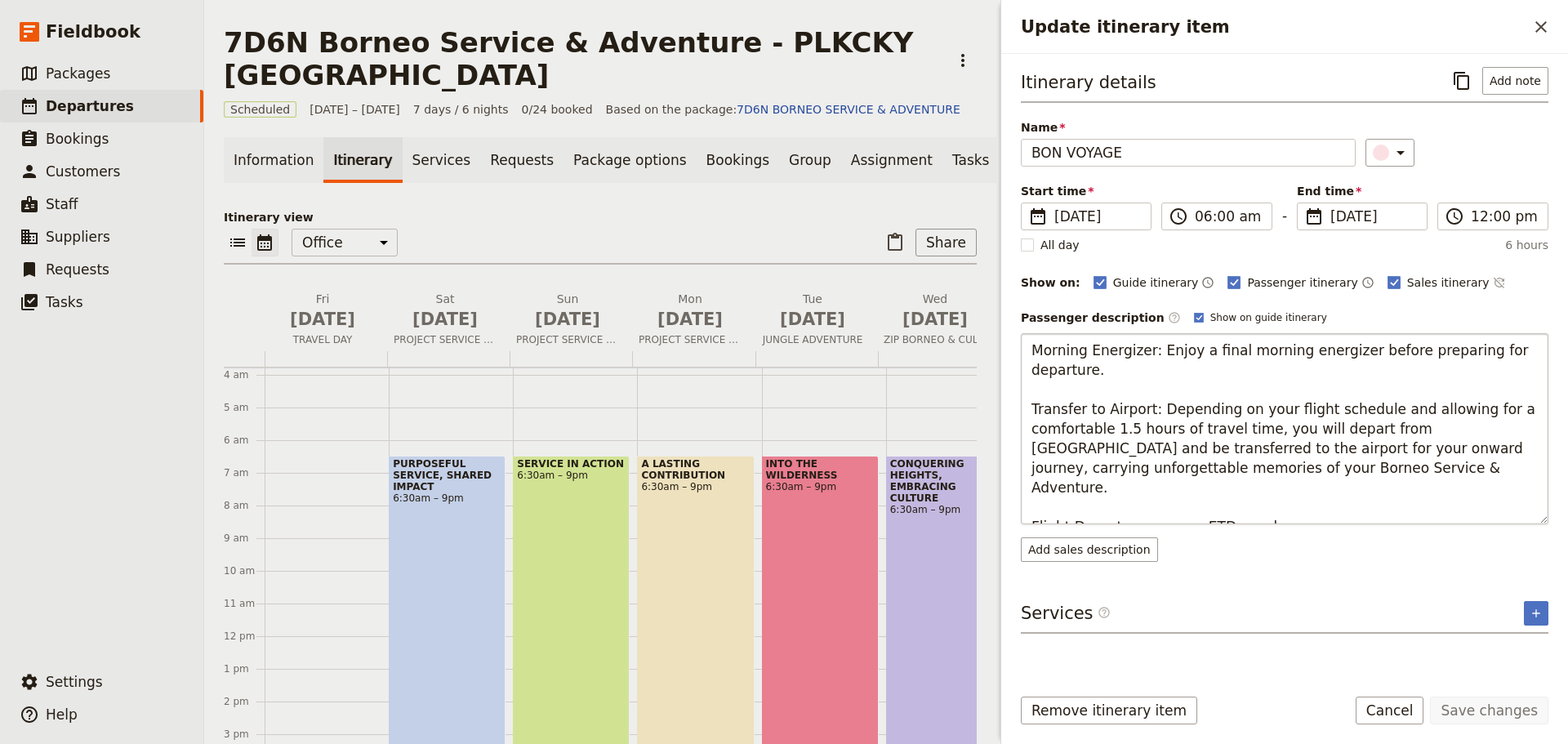
click at [1290, 512] on textarea "Morning Energizer: Enjoy a final morning energizer before preparing for departu…" at bounding box center [1284, 428] width 527 height 191
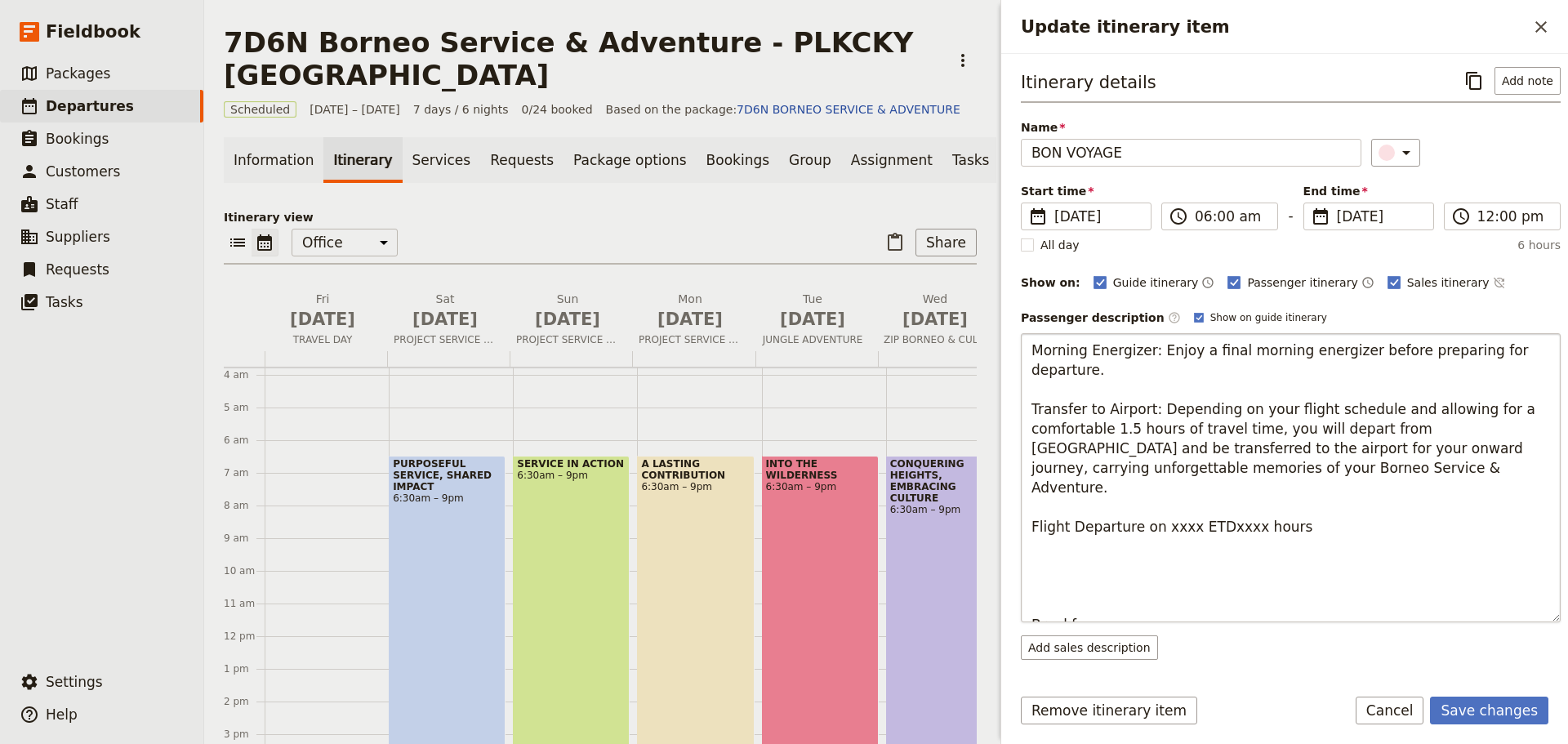
type textarea "Morning Energizer: Enjoy a final morning energizer before preparing for departu…"
click at [1502, 706] on button "Save changes" at bounding box center [1490, 710] width 119 height 28
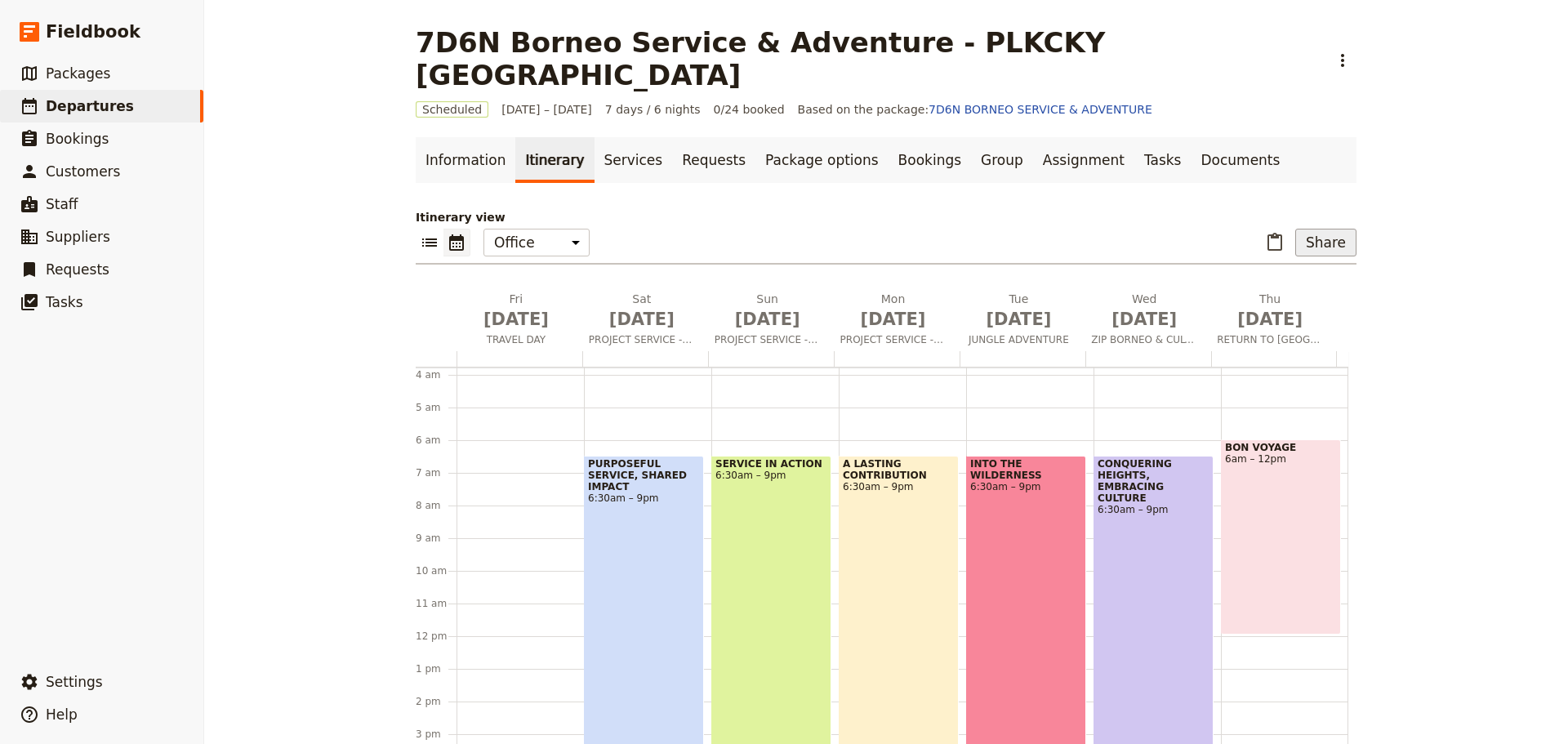
click at [1328, 229] on button "Share" at bounding box center [1327, 242] width 61 height 28
click at [1299, 271] on span "Passenger itinerary" at bounding box center [1284, 268] width 110 height 17
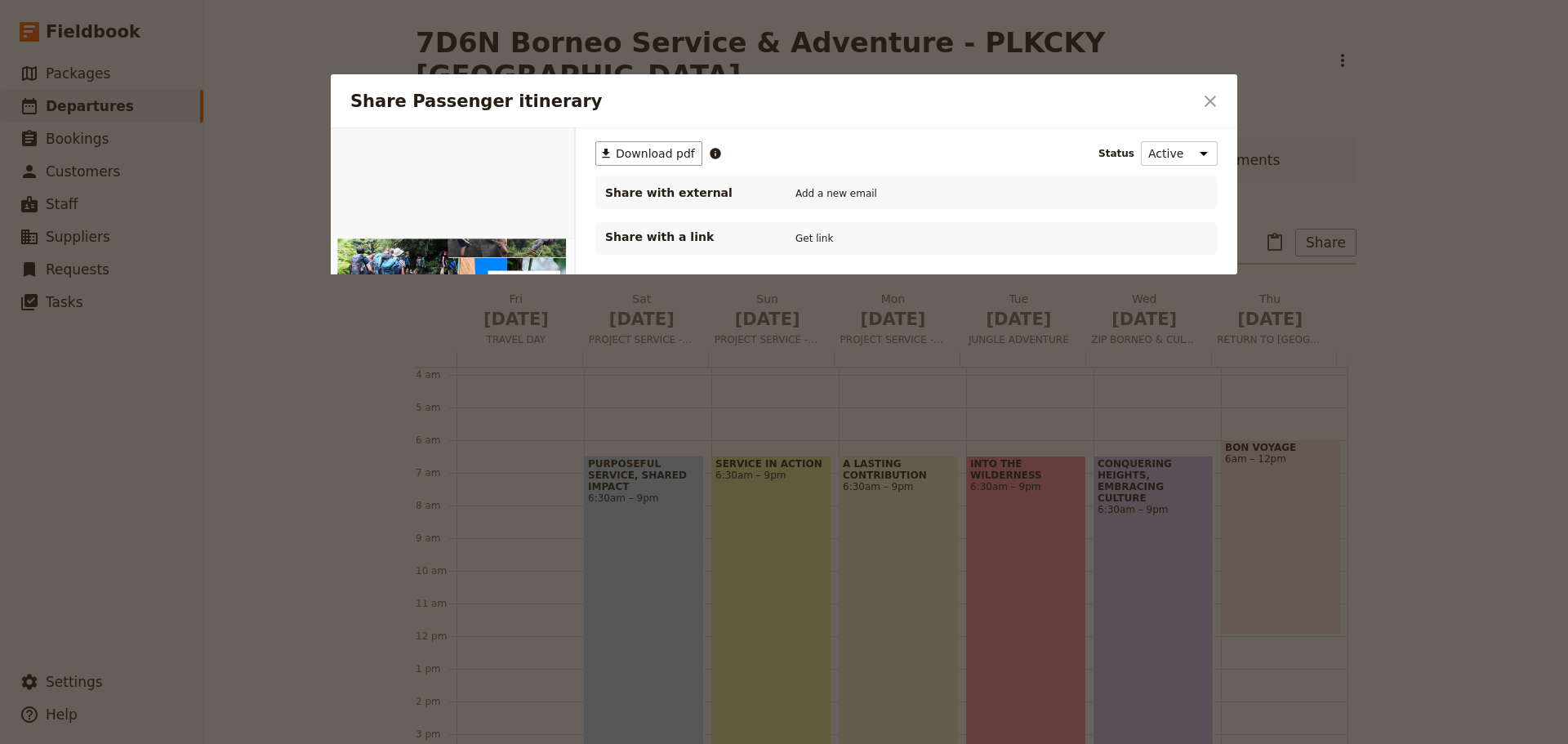
scroll to position [0, 0]
click at [644, 156] on span "Download pdf" at bounding box center [656, 153] width 79 height 17
click at [1217, 102] on icon "Close dialog" at bounding box center [1211, 101] width 20 height 20
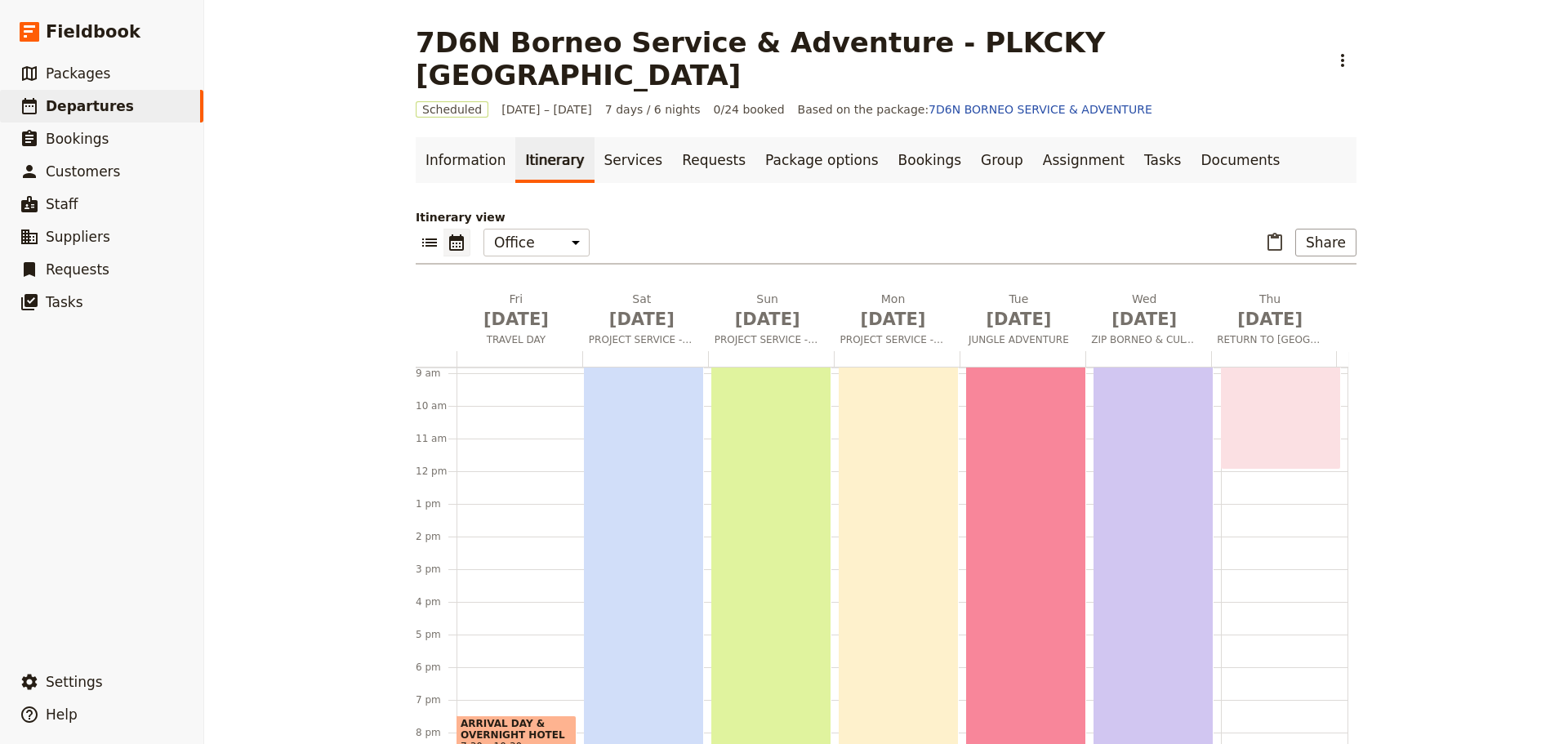
scroll to position [387, 0]
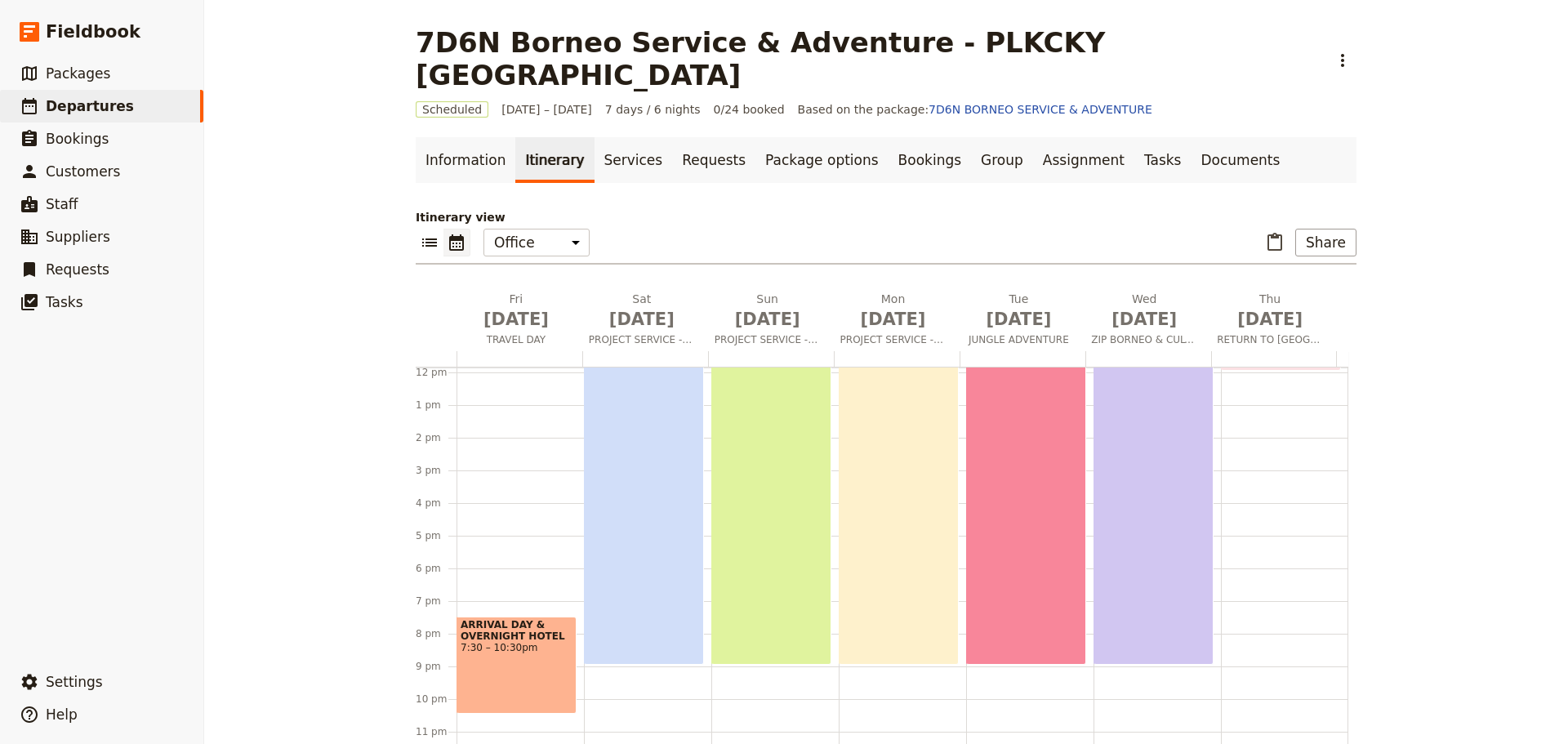
click at [630, 549] on div "PURPOSEFUL SERVICE, SHARED IMPACT 6:30am – 9pm" at bounding box center [643, 428] width 120 height 473
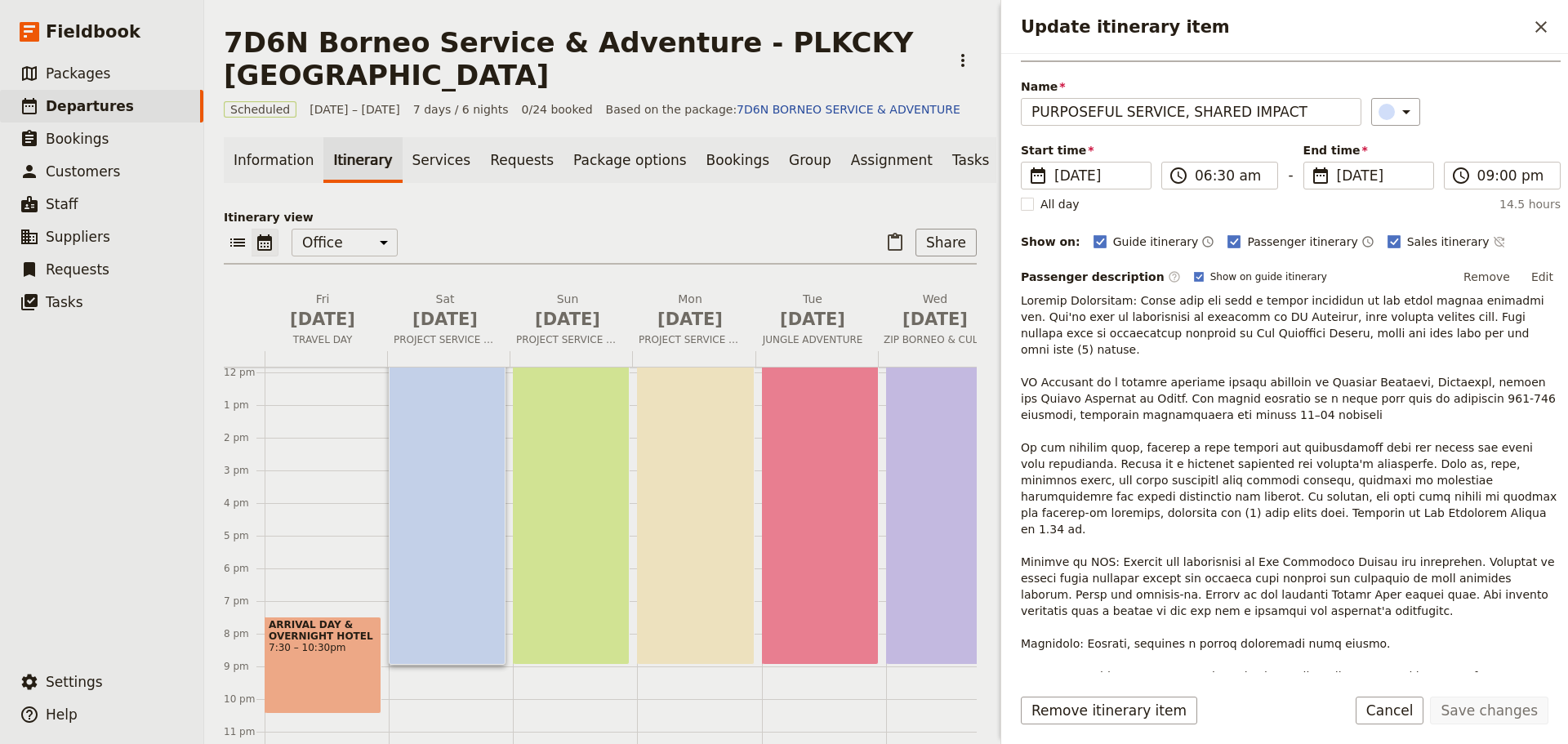
scroll to position [0, 0]
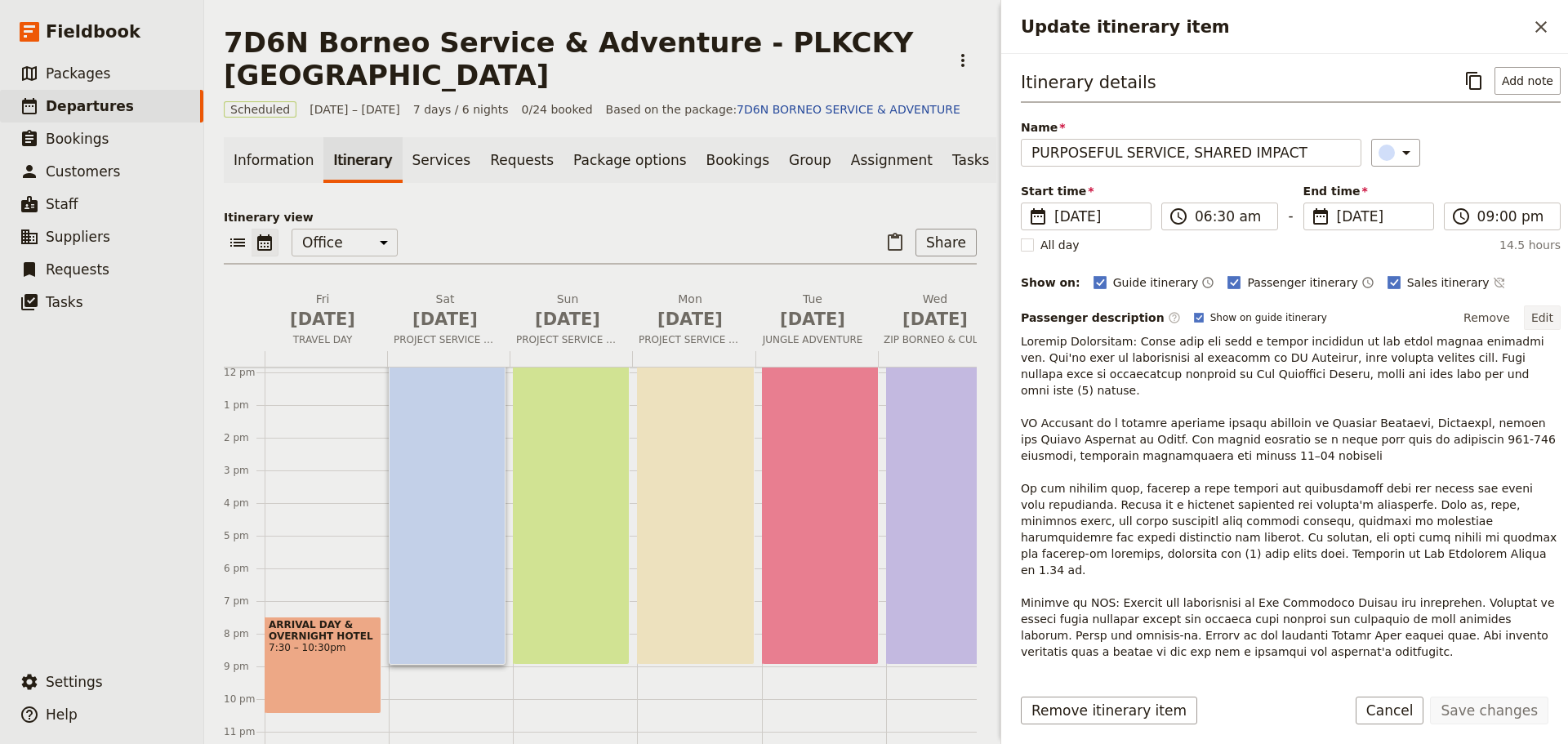
click at [1527, 322] on button "Edit" at bounding box center [1542, 318] width 37 height 25
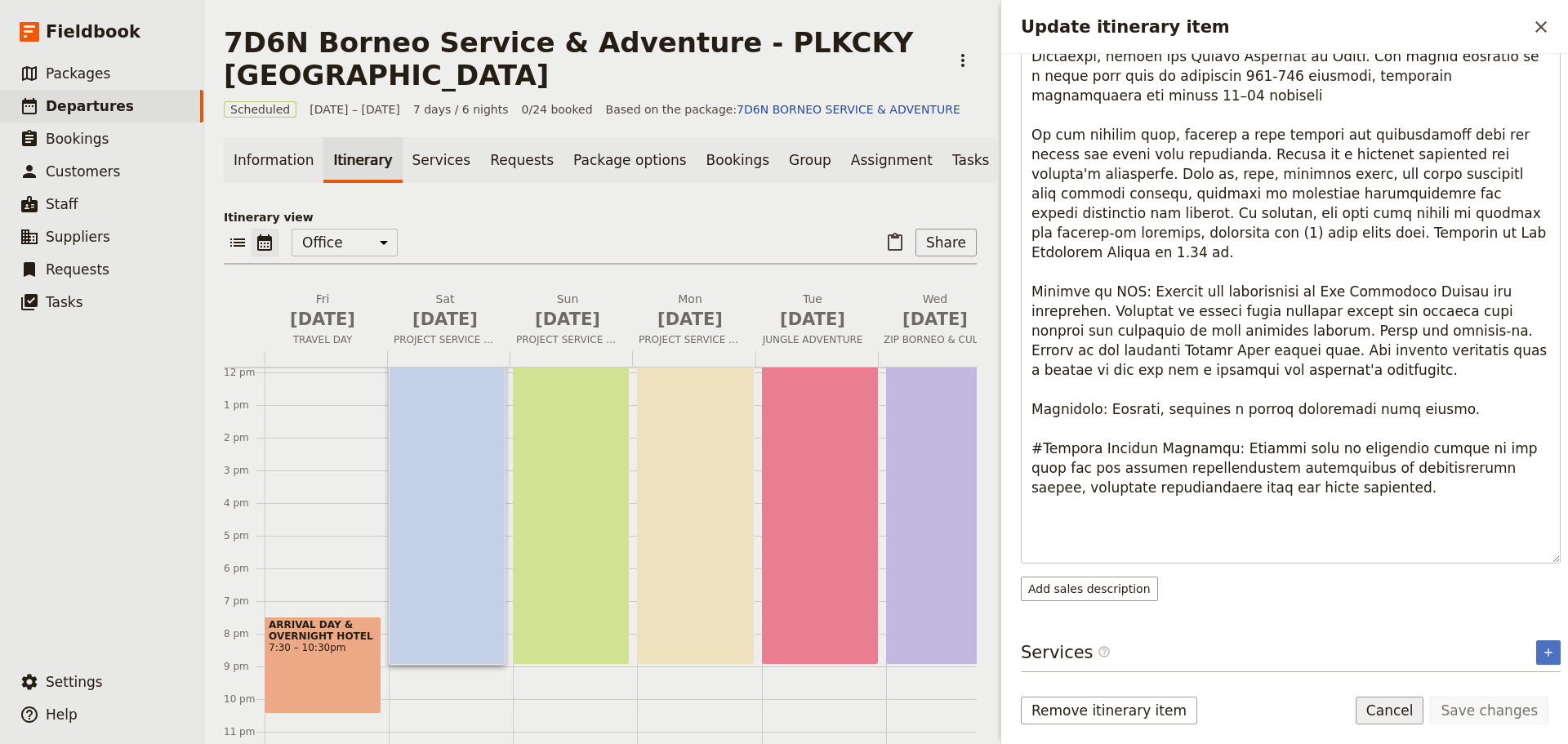
scroll to position [228, 0]
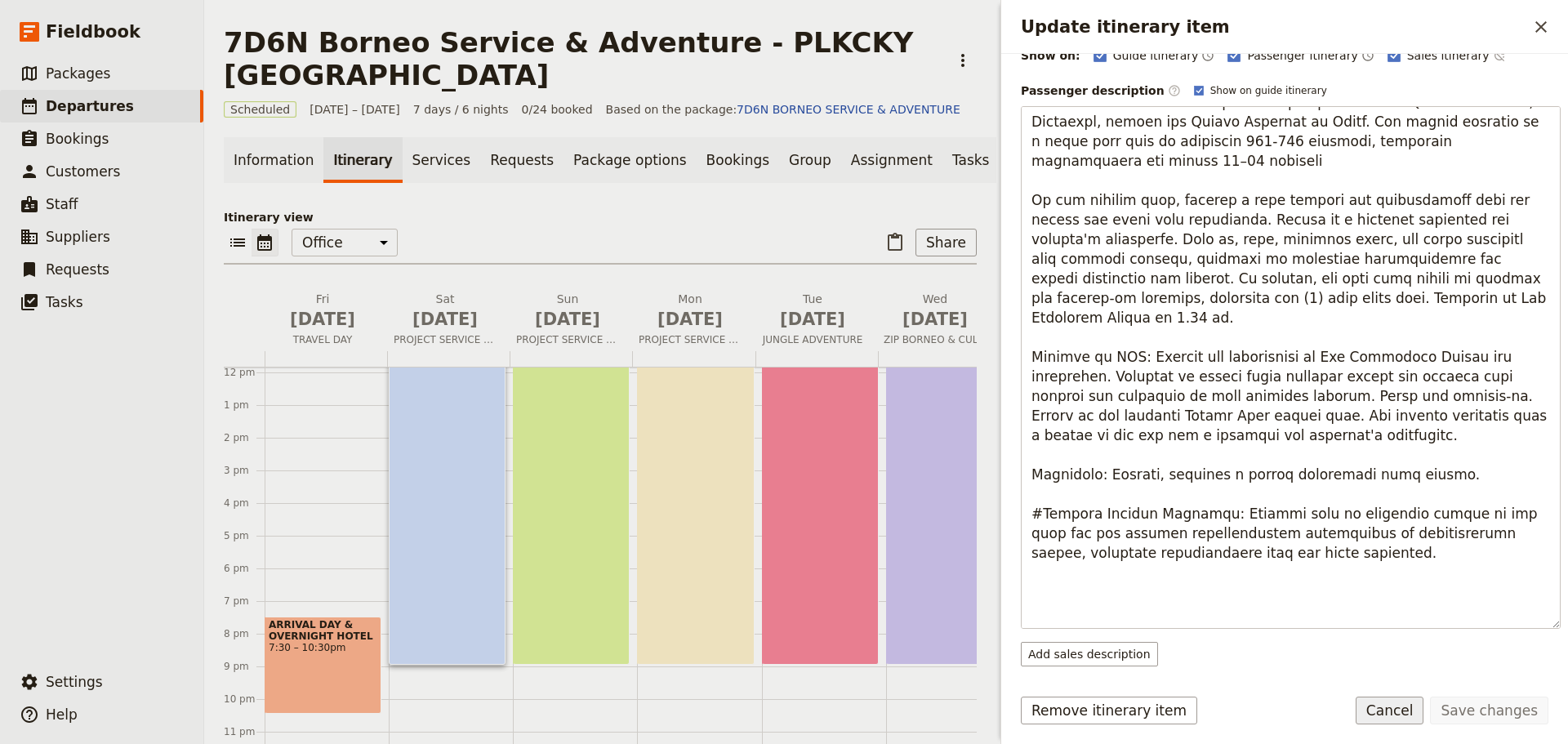
click at [1405, 712] on button "Cancel" at bounding box center [1390, 710] width 68 height 28
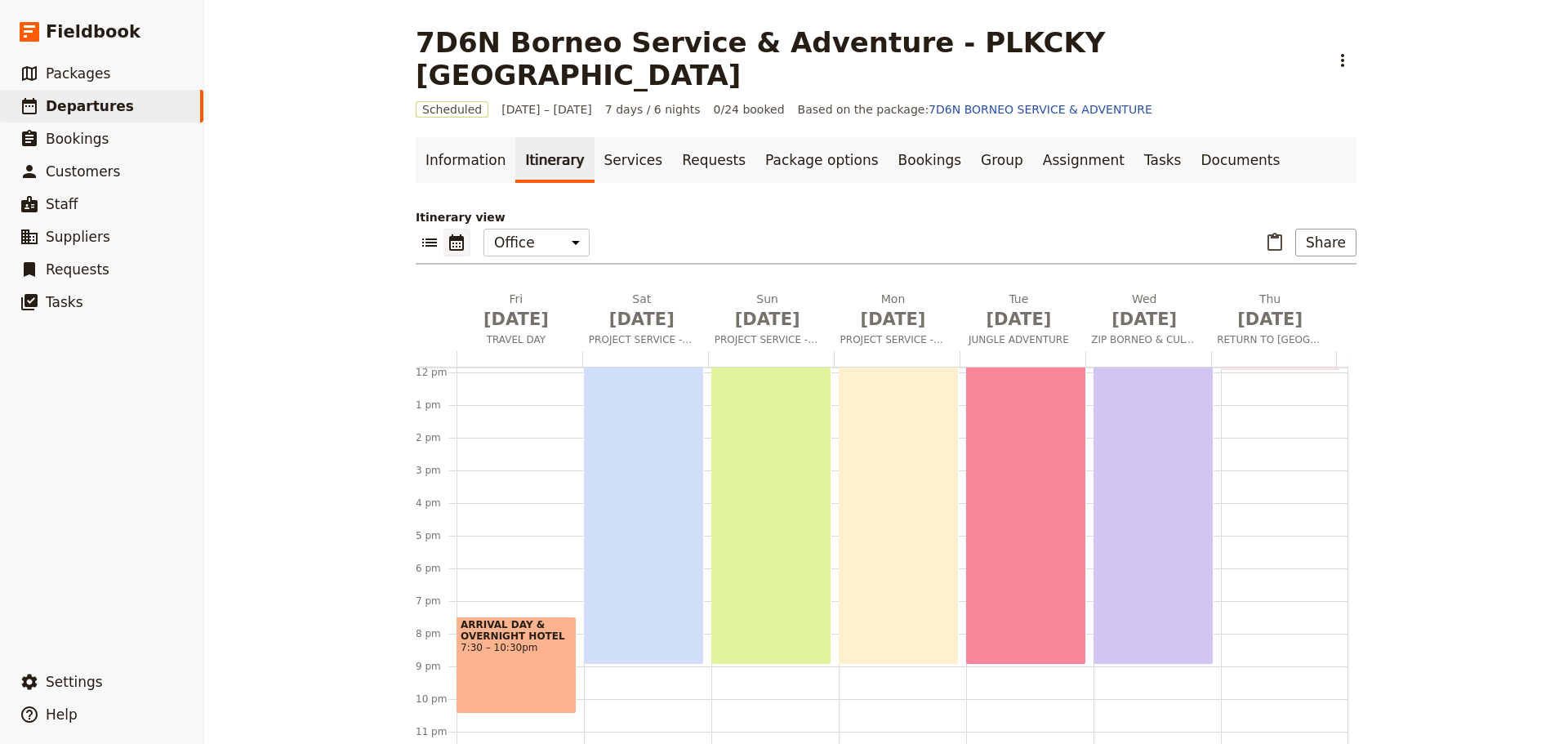
scroll to position [287, 0]
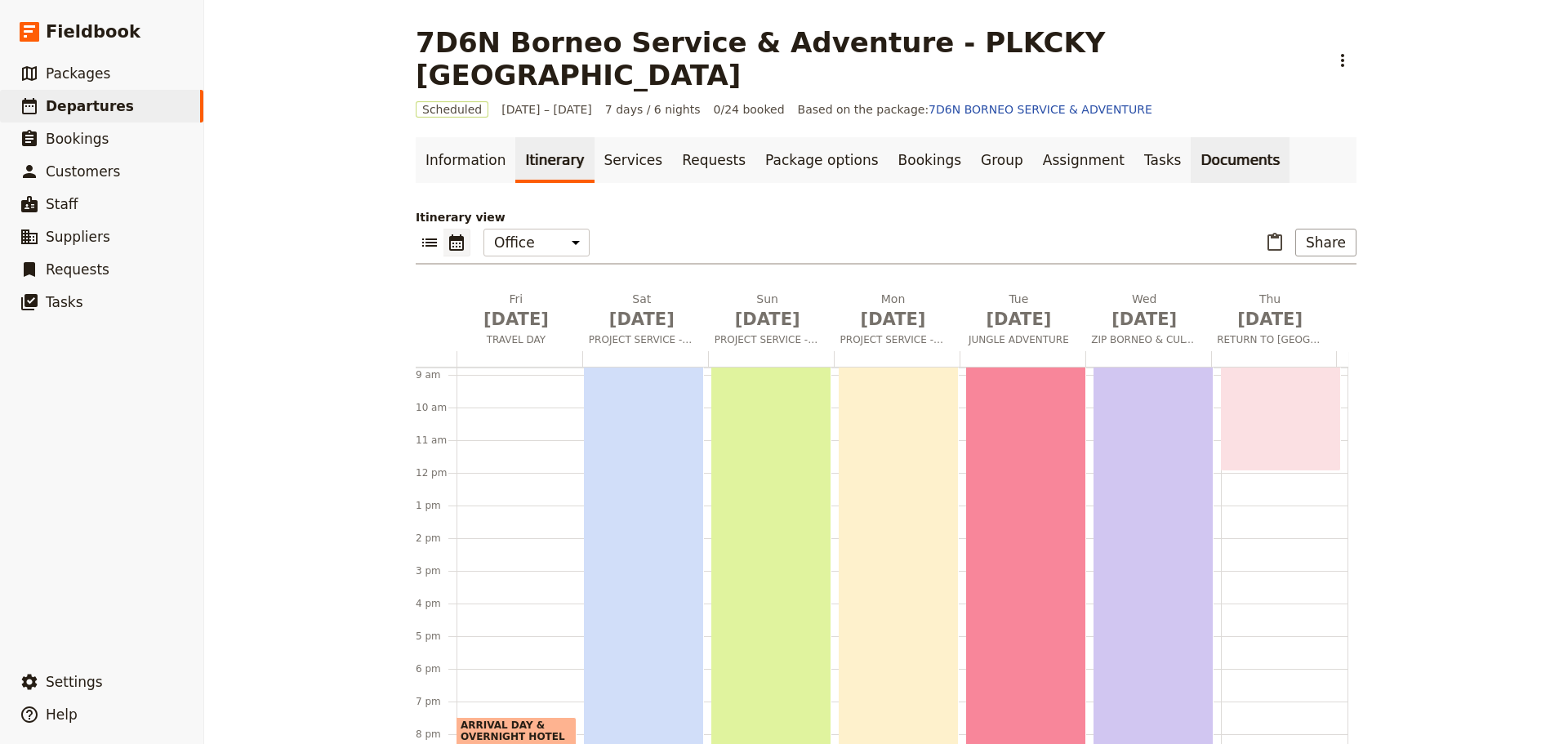
click at [1191, 138] on link "Documents" at bounding box center [1241, 160] width 99 height 46
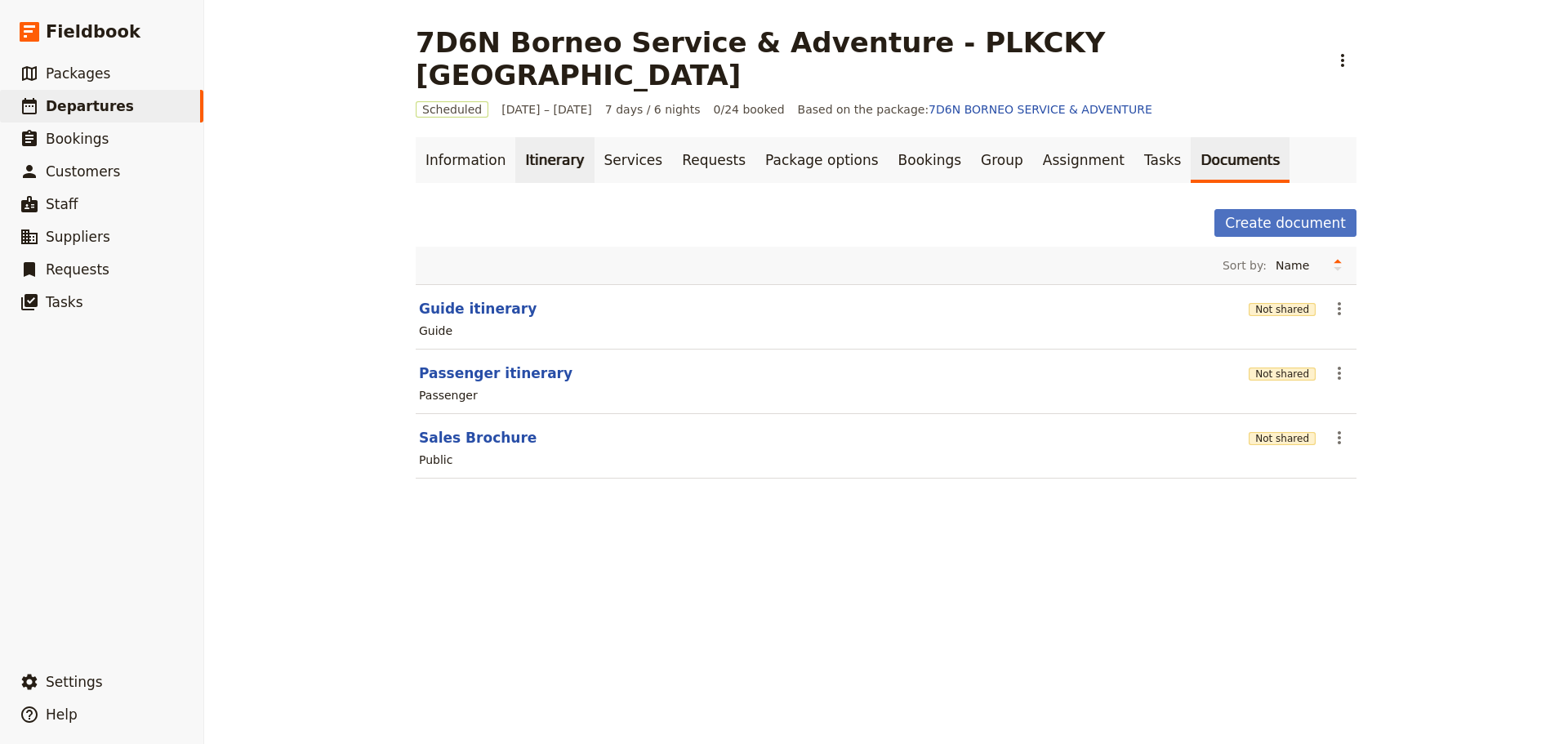
click at [542, 138] on link "Itinerary" at bounding box center [554, 160] width 78 height 46
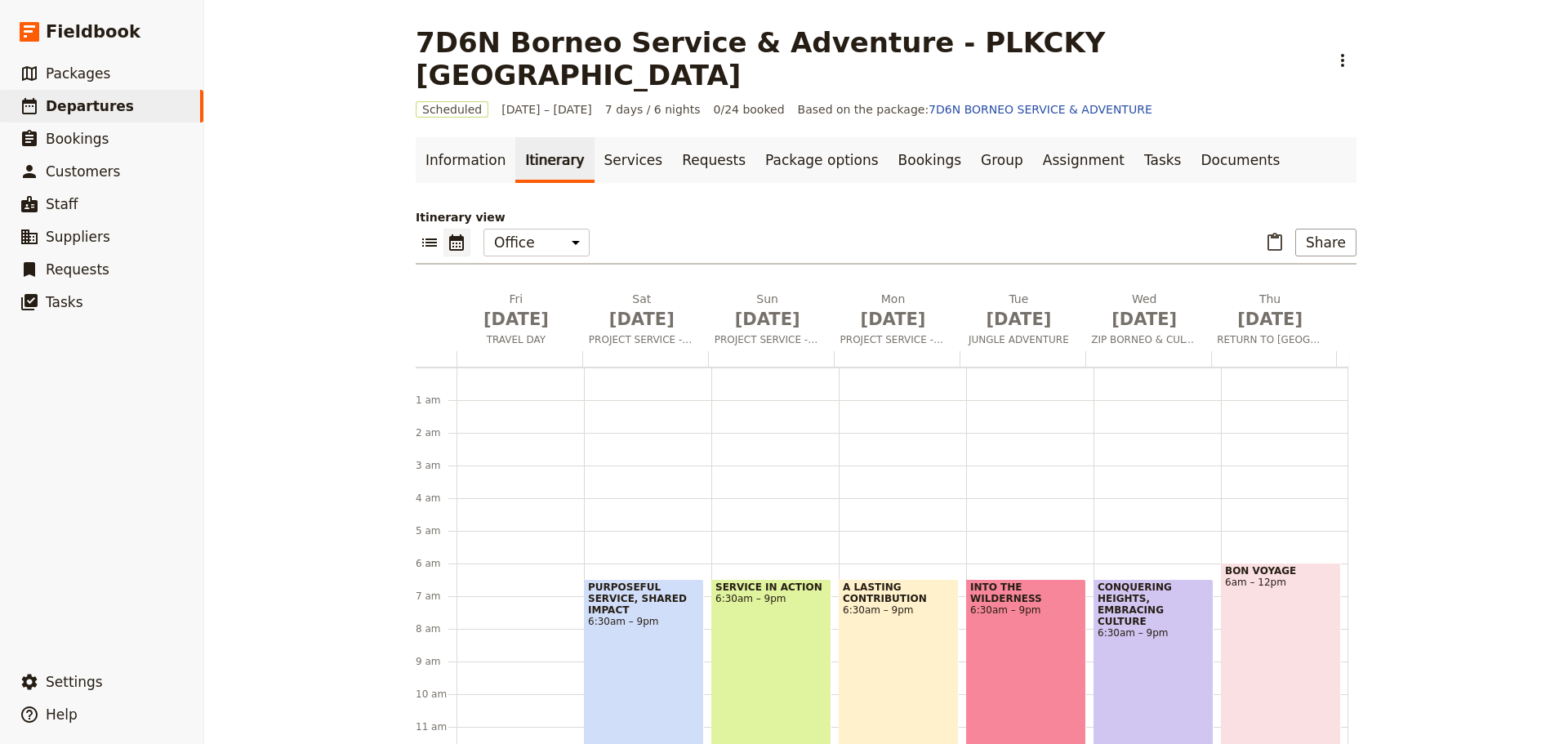
scroll to position [180, 0]
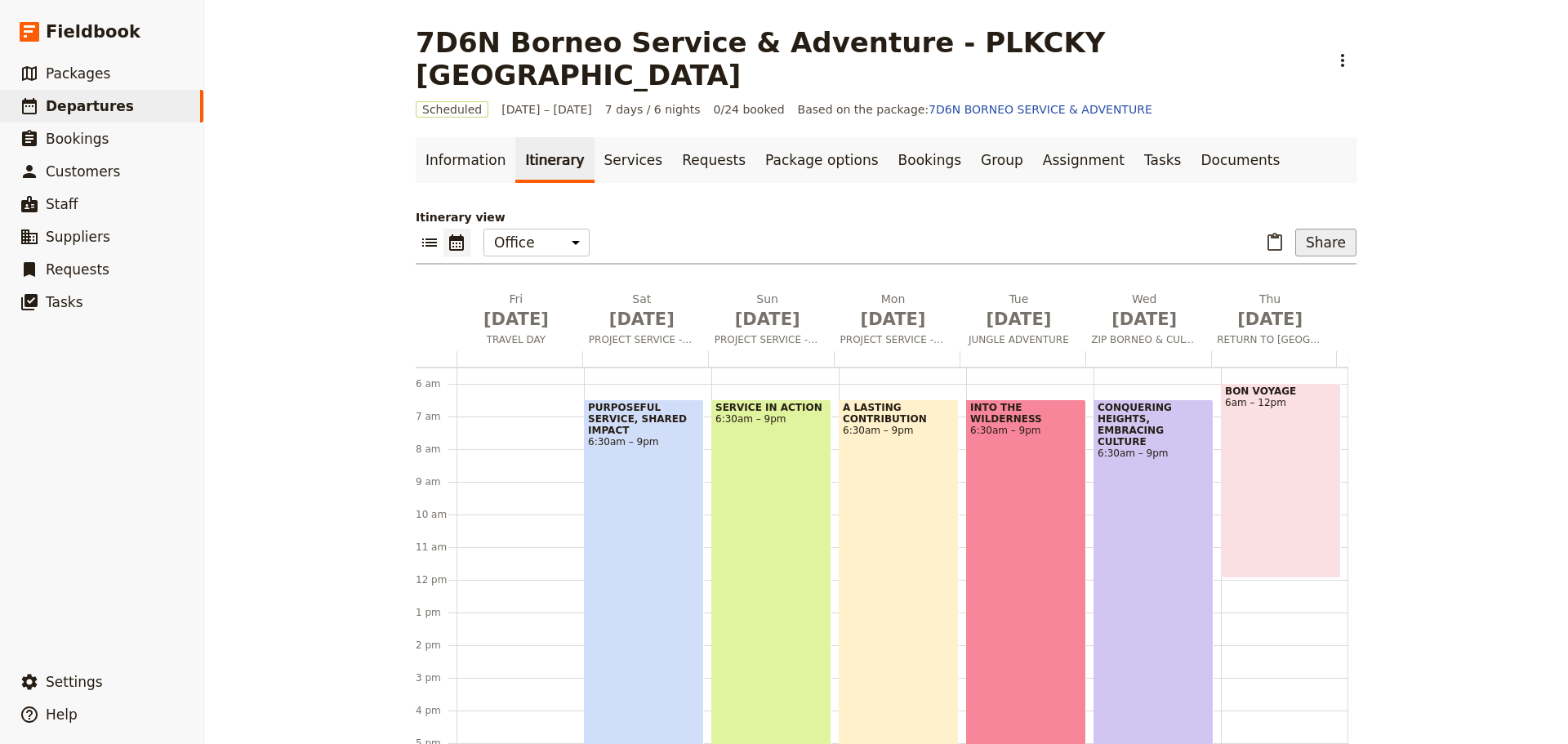
click at [1333, 229] on button "Share" at bounding box center [1327, 242] width 61 height 28
click at [1272, 272] on span "Passenger itinerary" at bounding box center [1284, 268] width 110 height 17
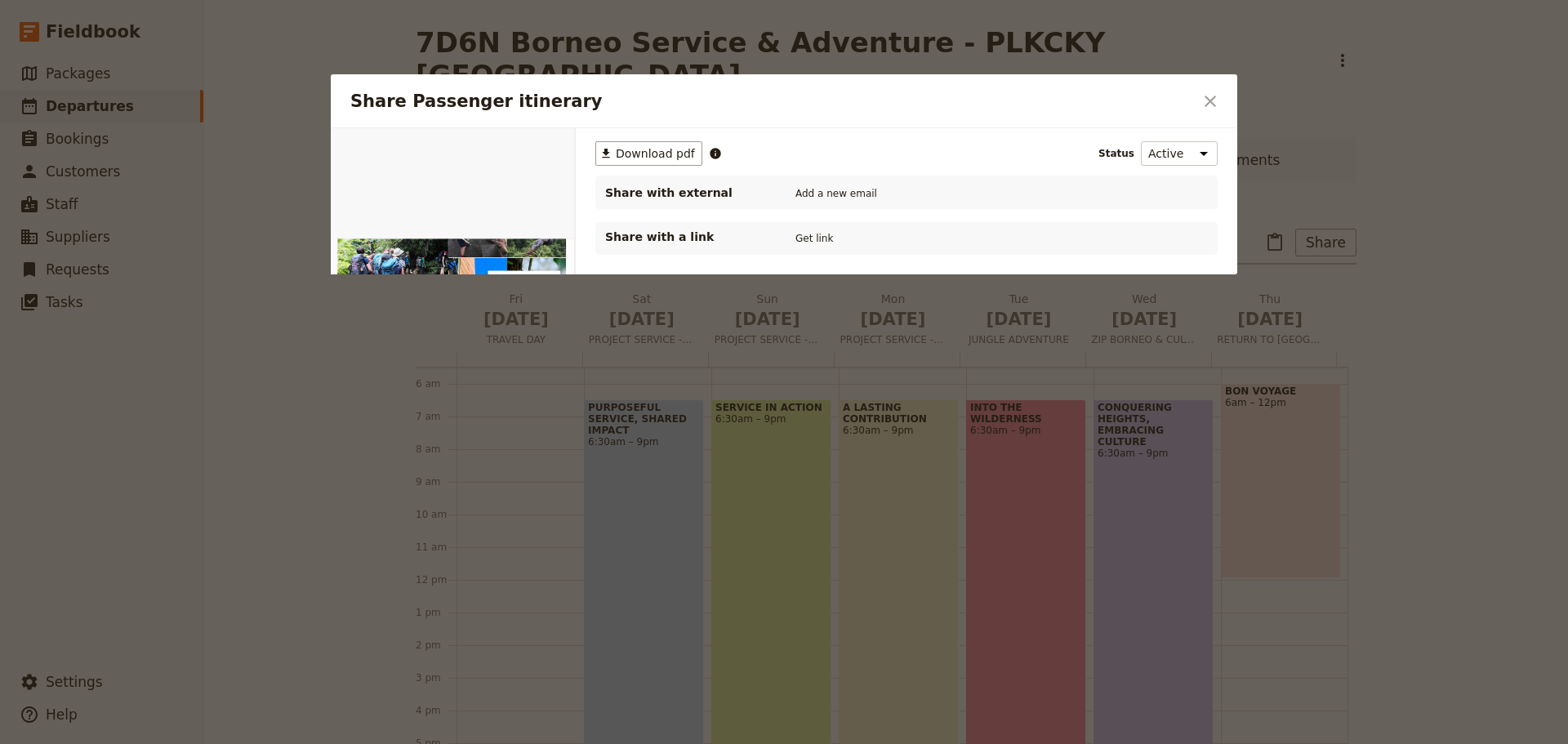
scroll to position [0, 0]
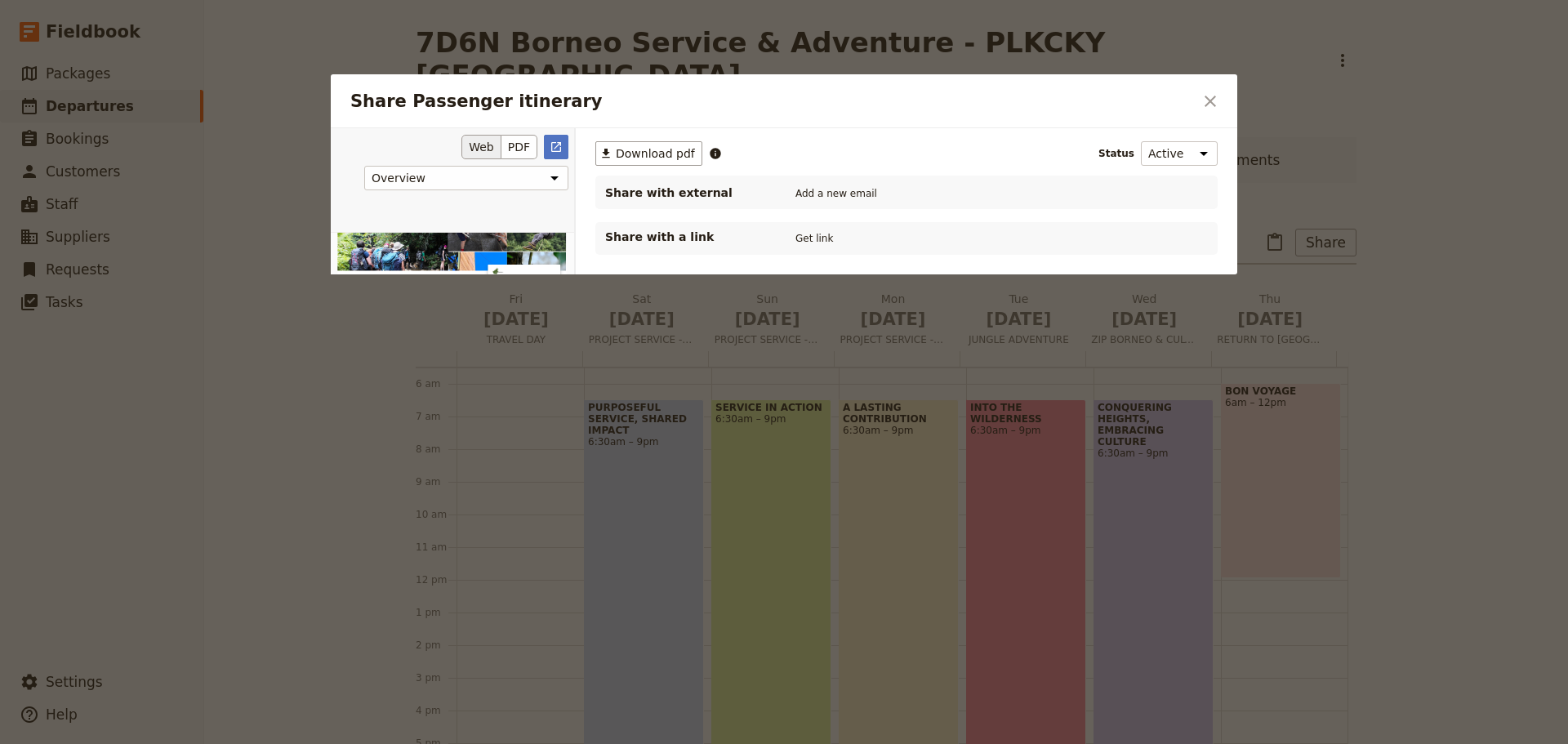
drag, startPoint x: 572, startPoint y: 286, endPoint x: 573, endPoint y: 317, distance: 31.0
click at [573, 317] on div "Share Passenger itinerary" at bounding box center [452, 301] width 244 height 347
click at [483, 147] on button "Web" at bounding box center [481, 146] width 40 height 25
click at [482, 144] on button "Web" at bounding box center [481, 146] width 40 height 25
click at [511, 142] on button "PDF" at bounding box center [519, 146] width 36 height 25
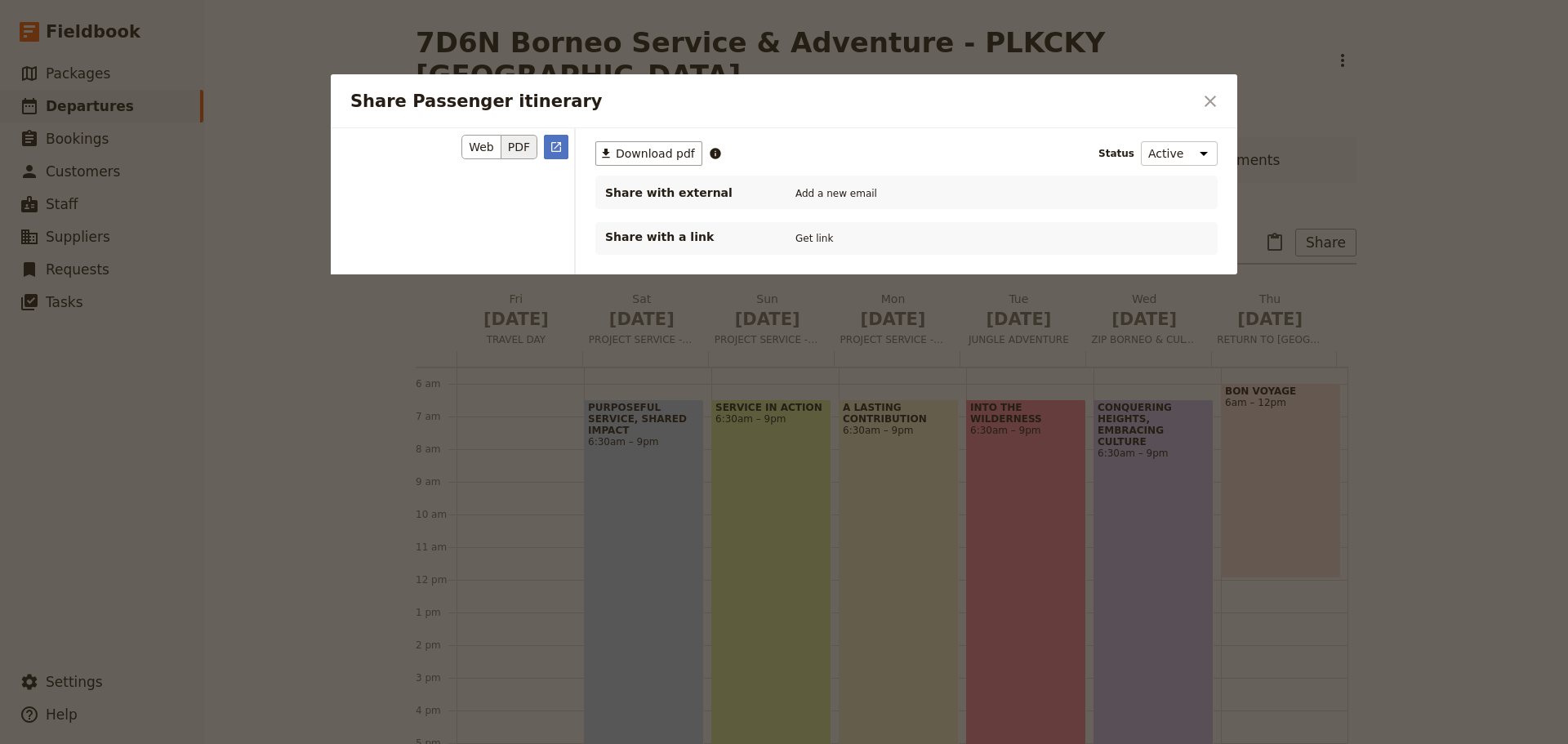
scroll to position [8169, 0]
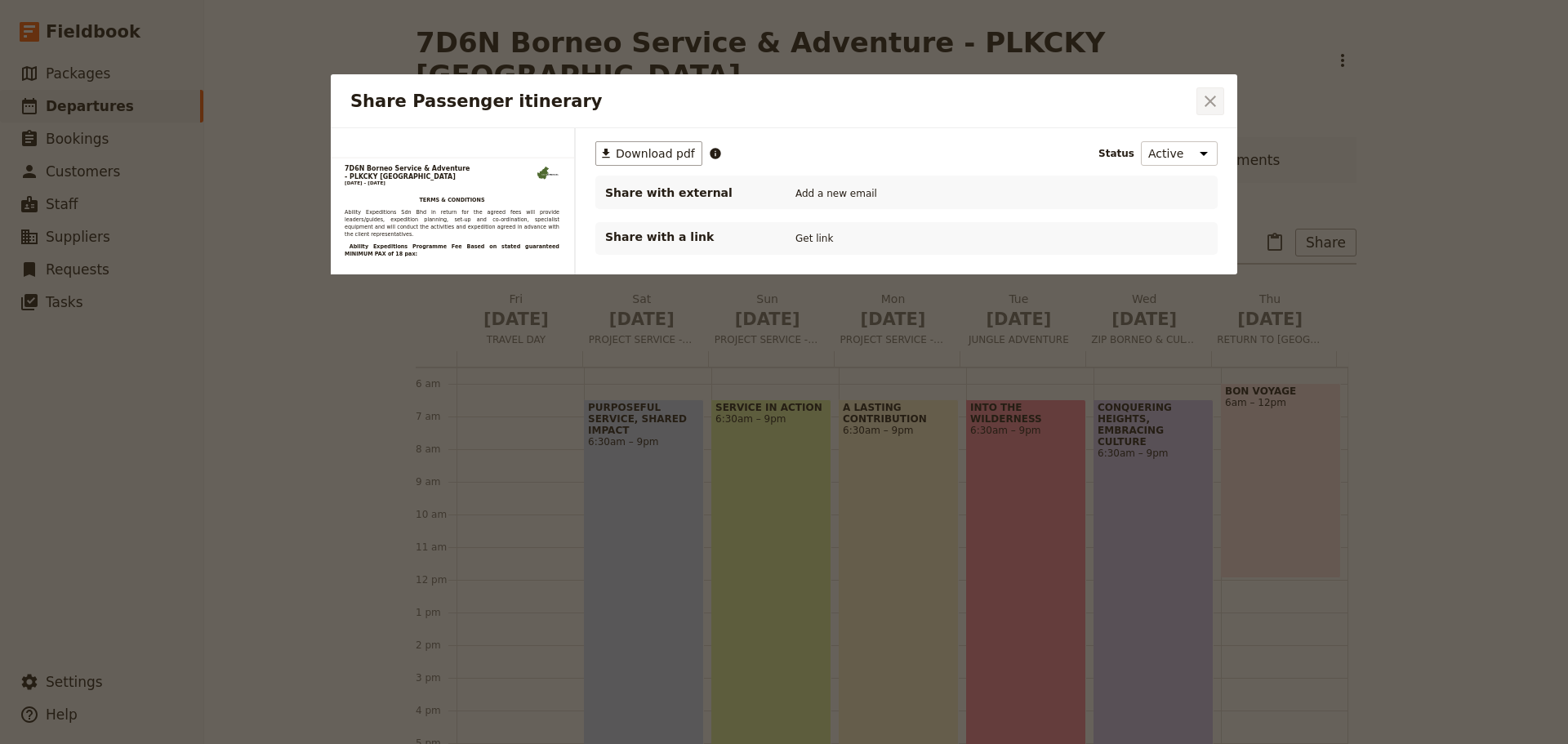
click at [1211, 106] on icon "Close dialog" at bounding box center [1211, 101] width 20 height 20
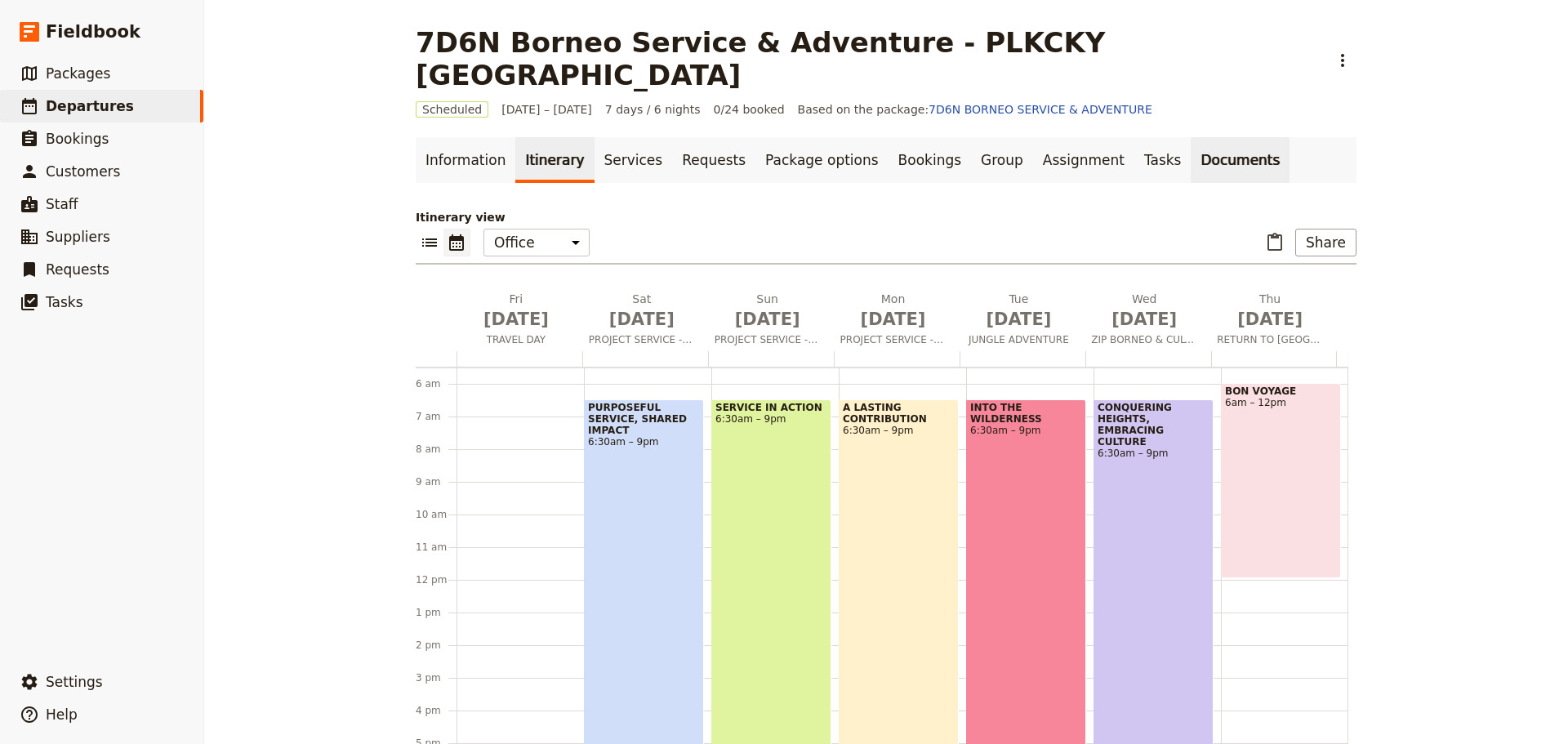
click at [1191, 138] on link "Documents" at bounding box center [1241, 160] width 99 height 46
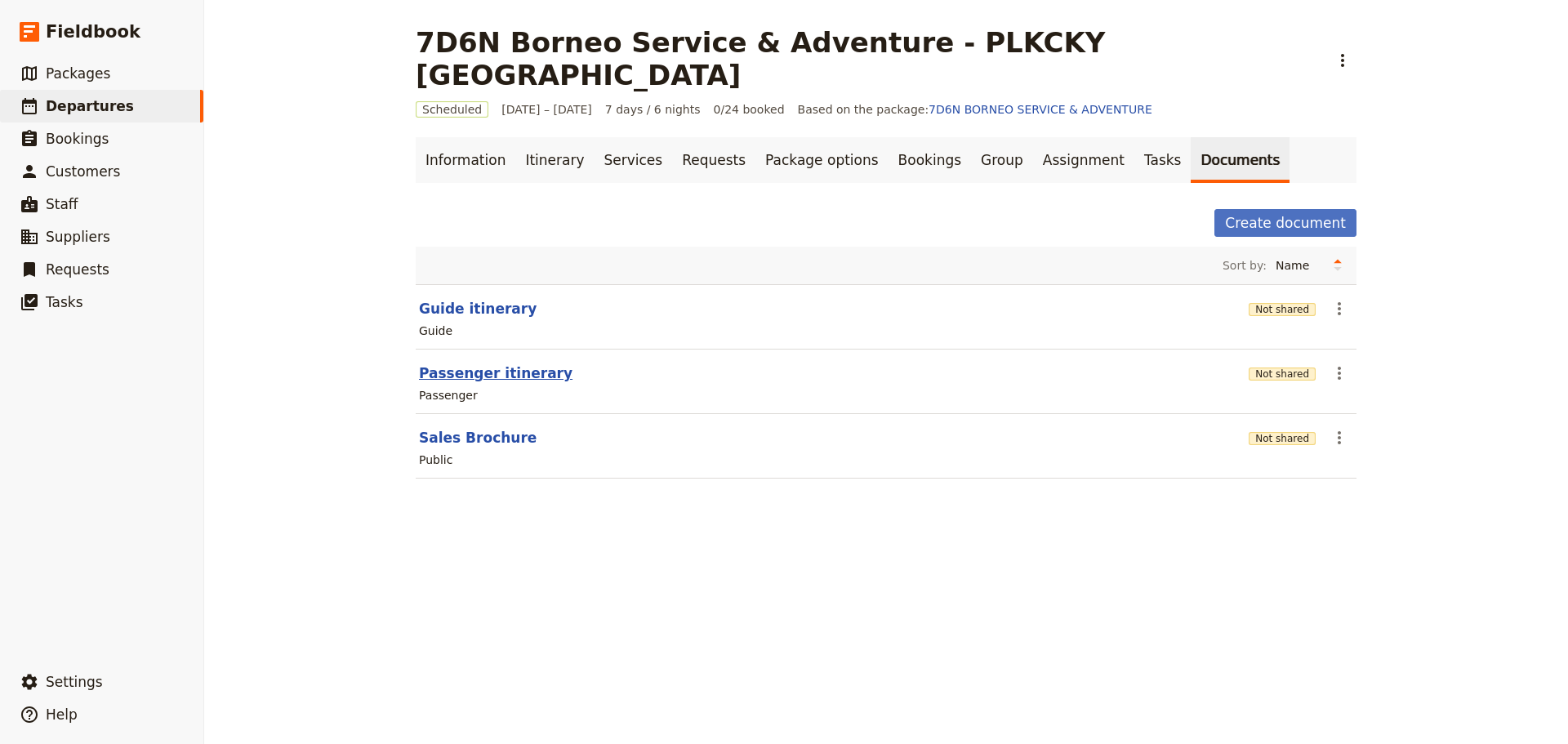
click at [502, 363] on button "Passenger itinerary" at bounding box center [496, 373] width 153 height 20
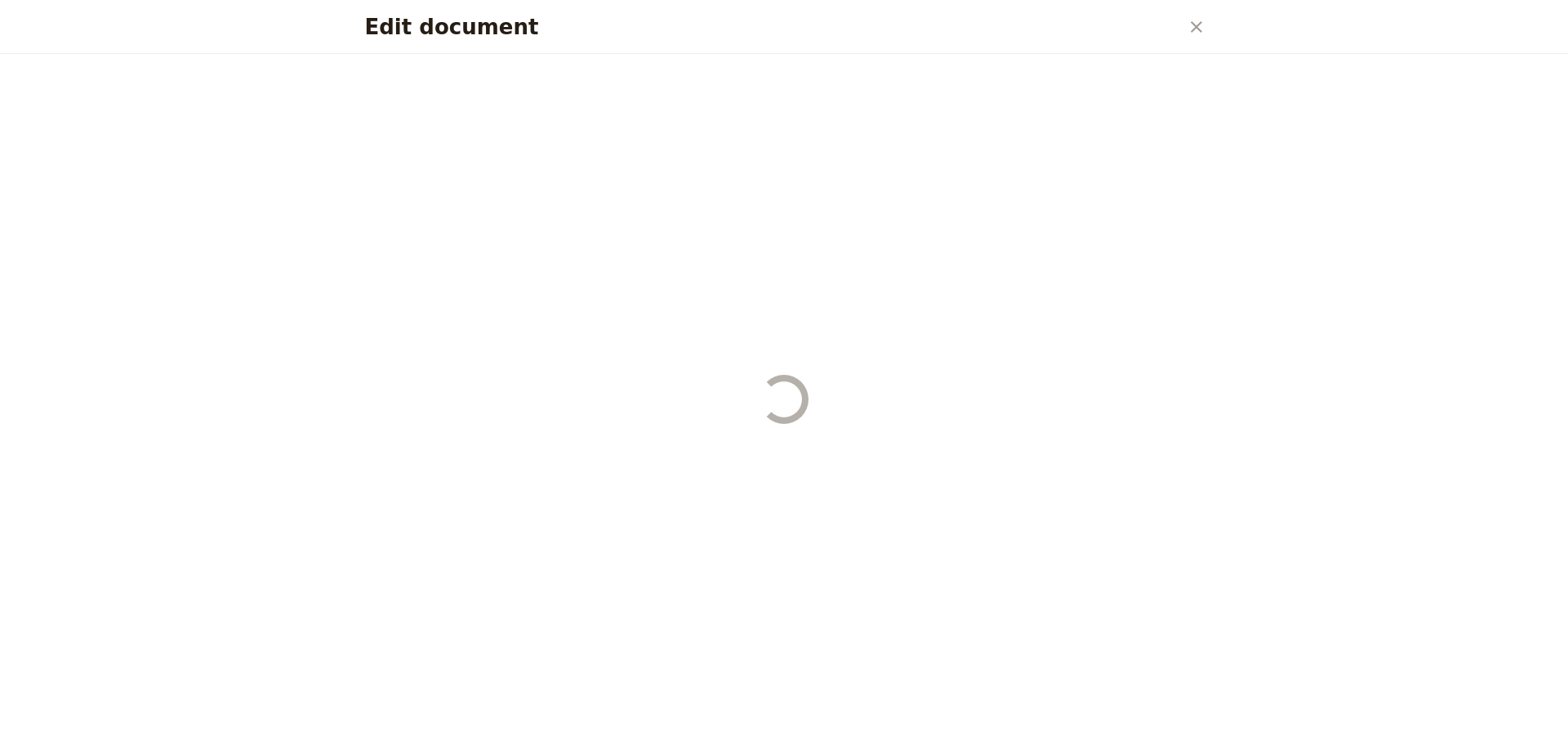
select select "PASSENGER"
select select "RUN_SHEET"
select select "DEFAULT"
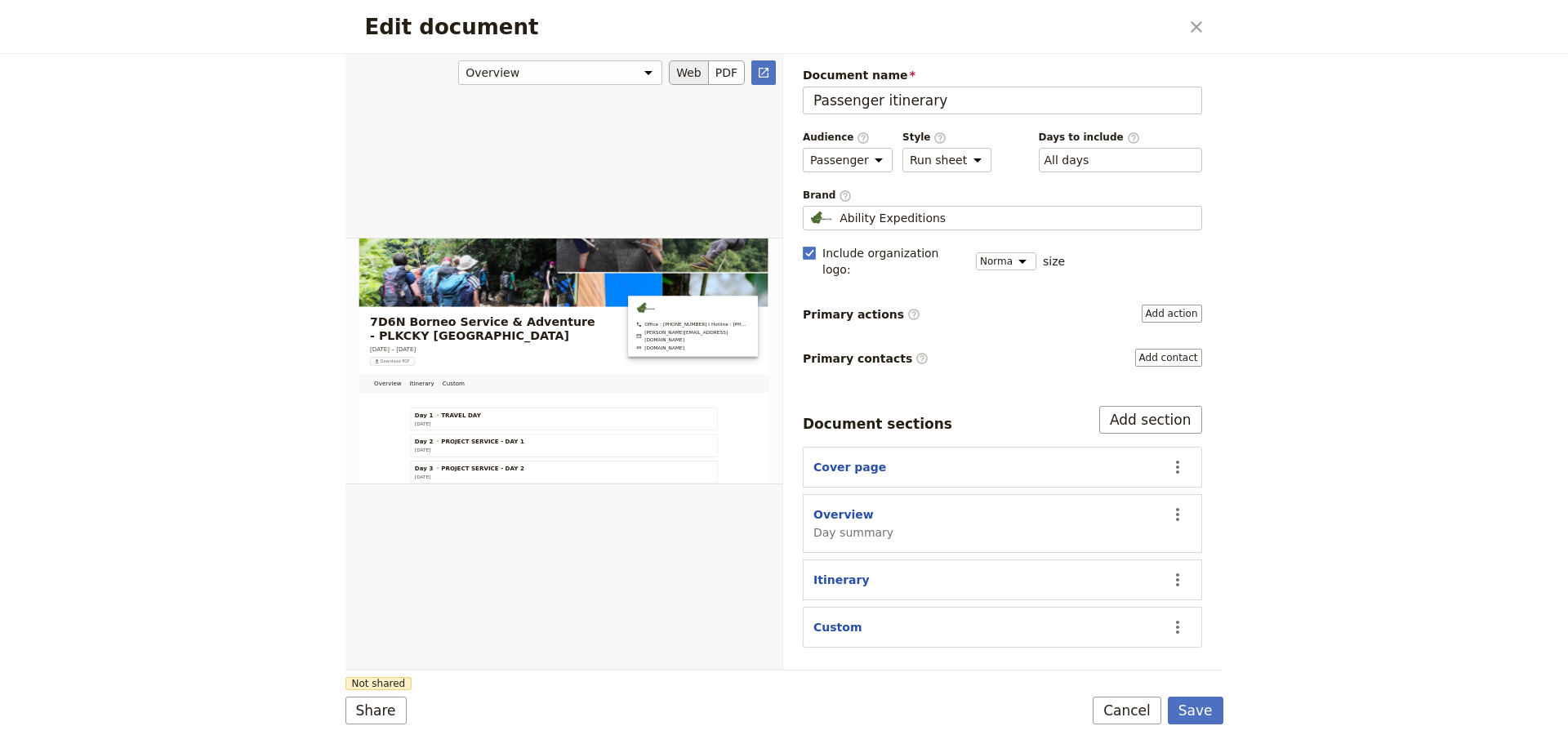
scroll to position [315, 0]
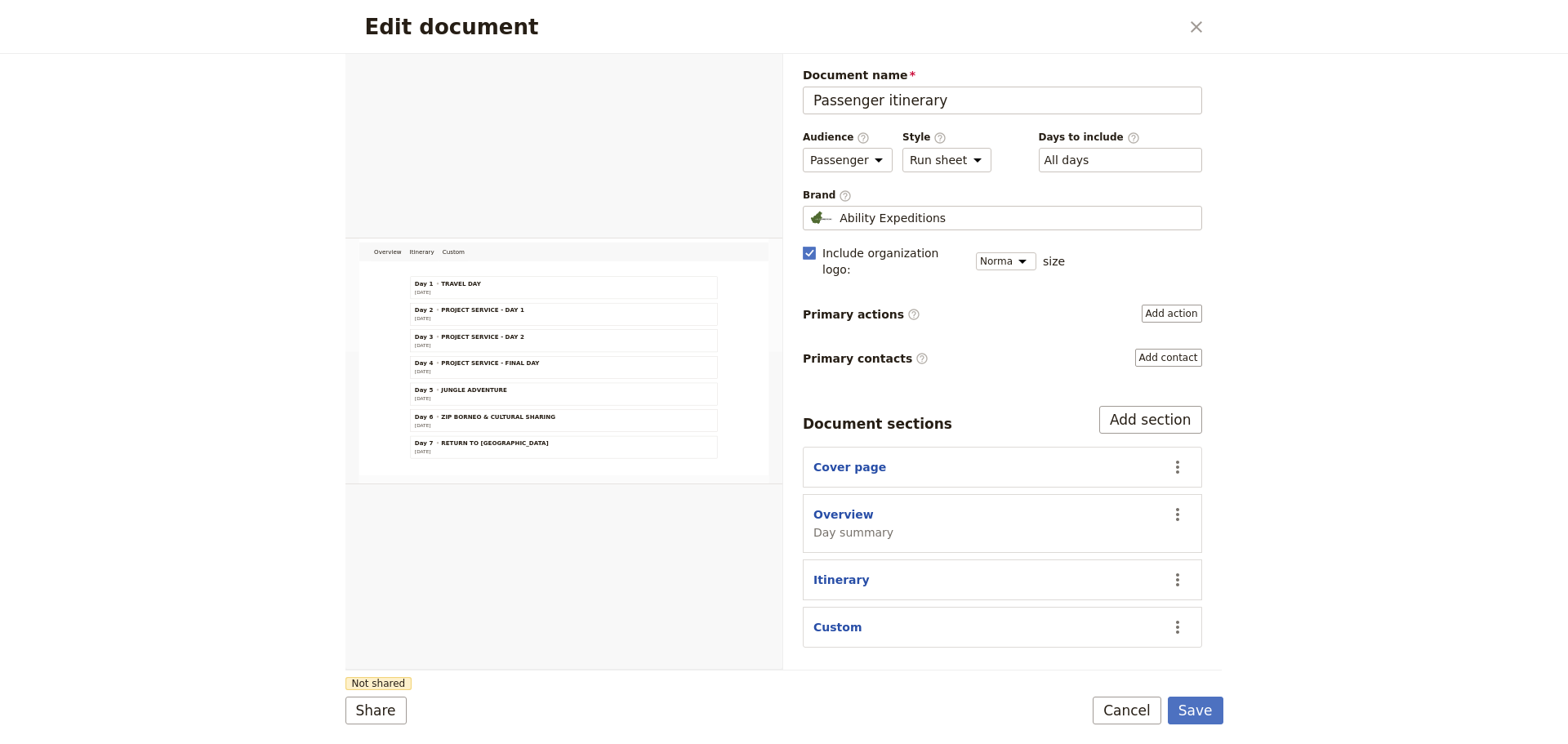
click at [921, 618] on section "Custom ​" at bounding box center [1003, 626] width 400 height 41
click at [1175, 617] on icon "Actions" at bounding box center [1178, 627] width 20 height 20
click at [1061, 619] on div "Custom" at bounding box center [985, 627] width 344 height 17
click at [1178, 509] on icon "Actions" at bounding box center [1177, 514] width 3 height 13
click at [1095, 557] on span "Remove section" at bounding box center [1093, 554] width 91 height 17
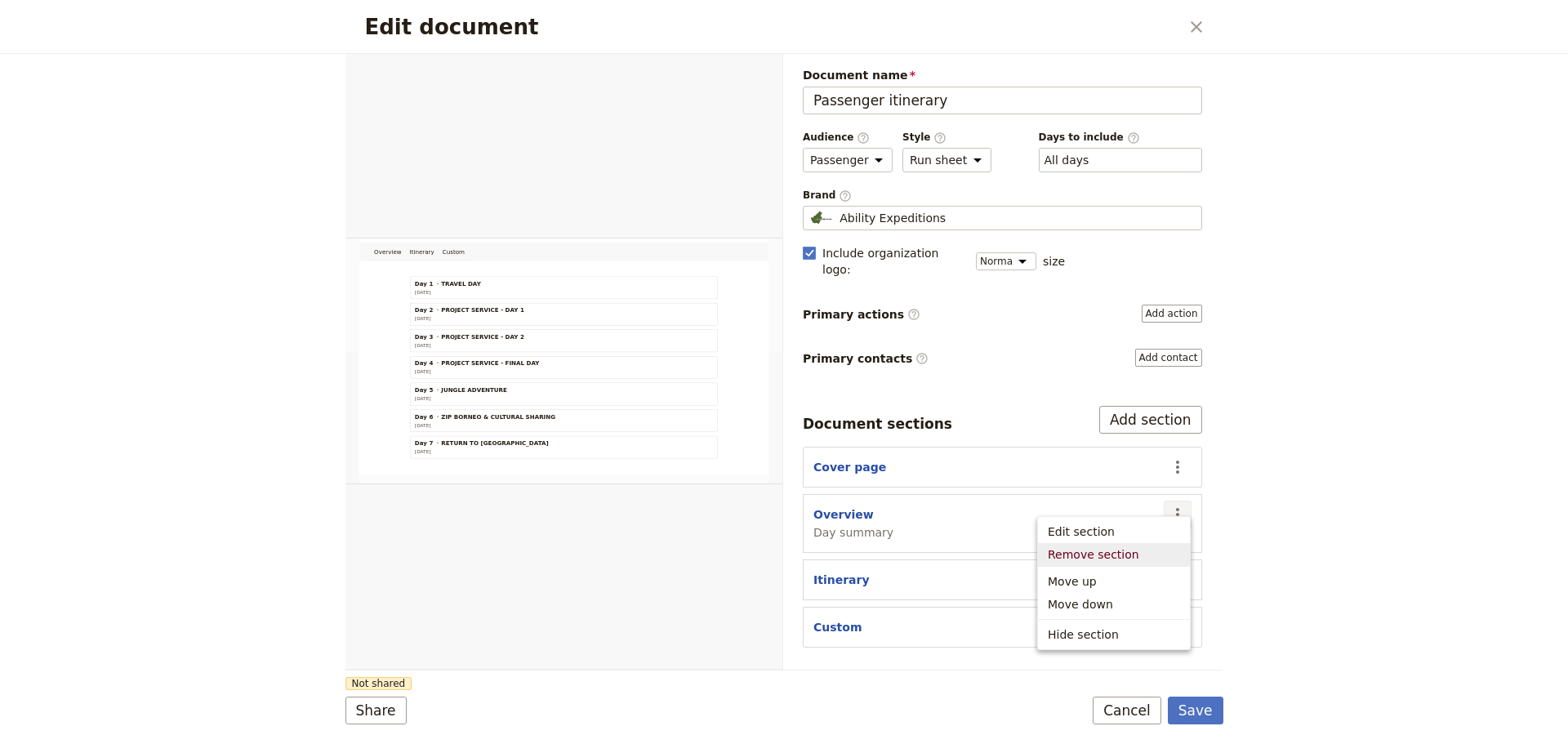
select select "6892b4d2036f399621c888b0"
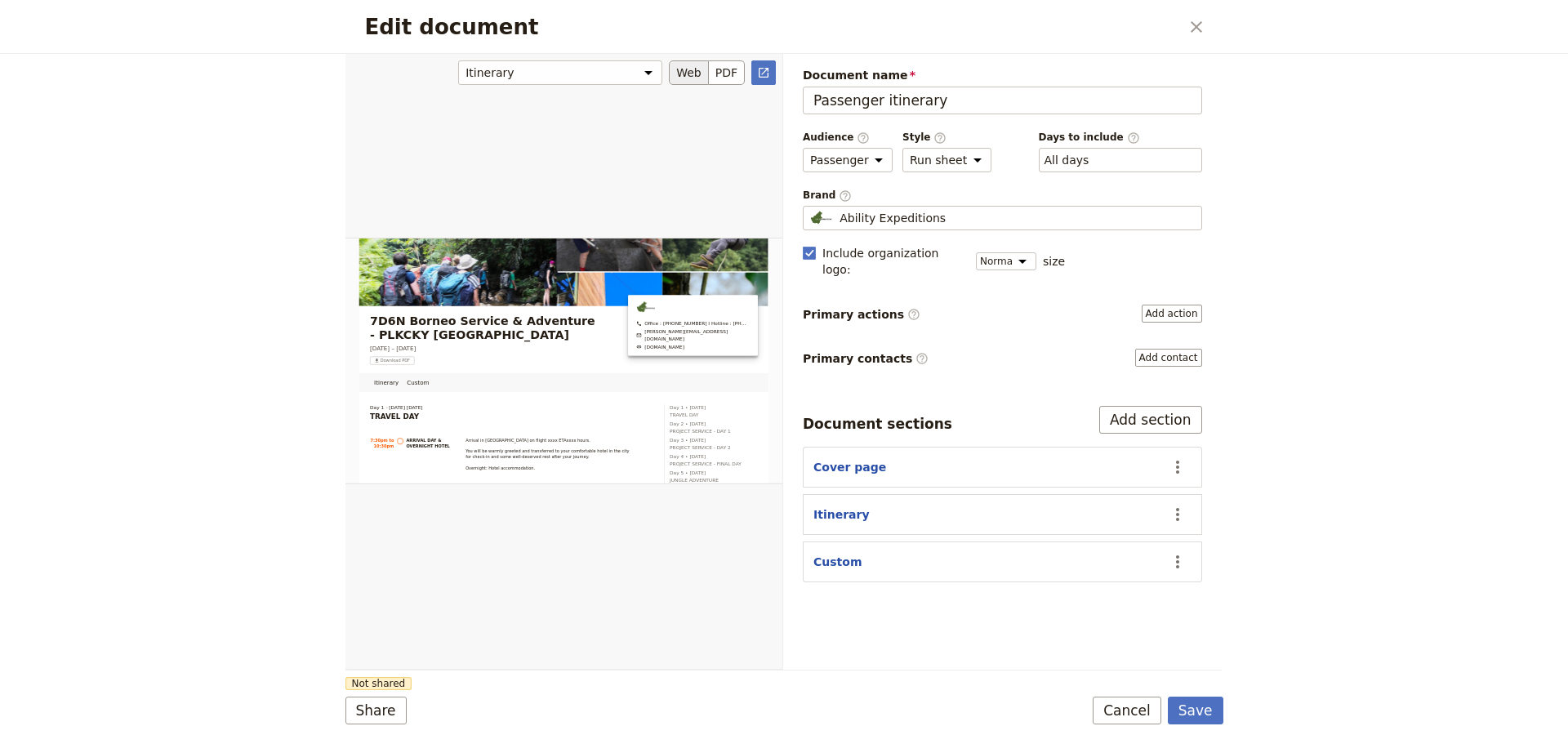
scroll to position [83, 0]
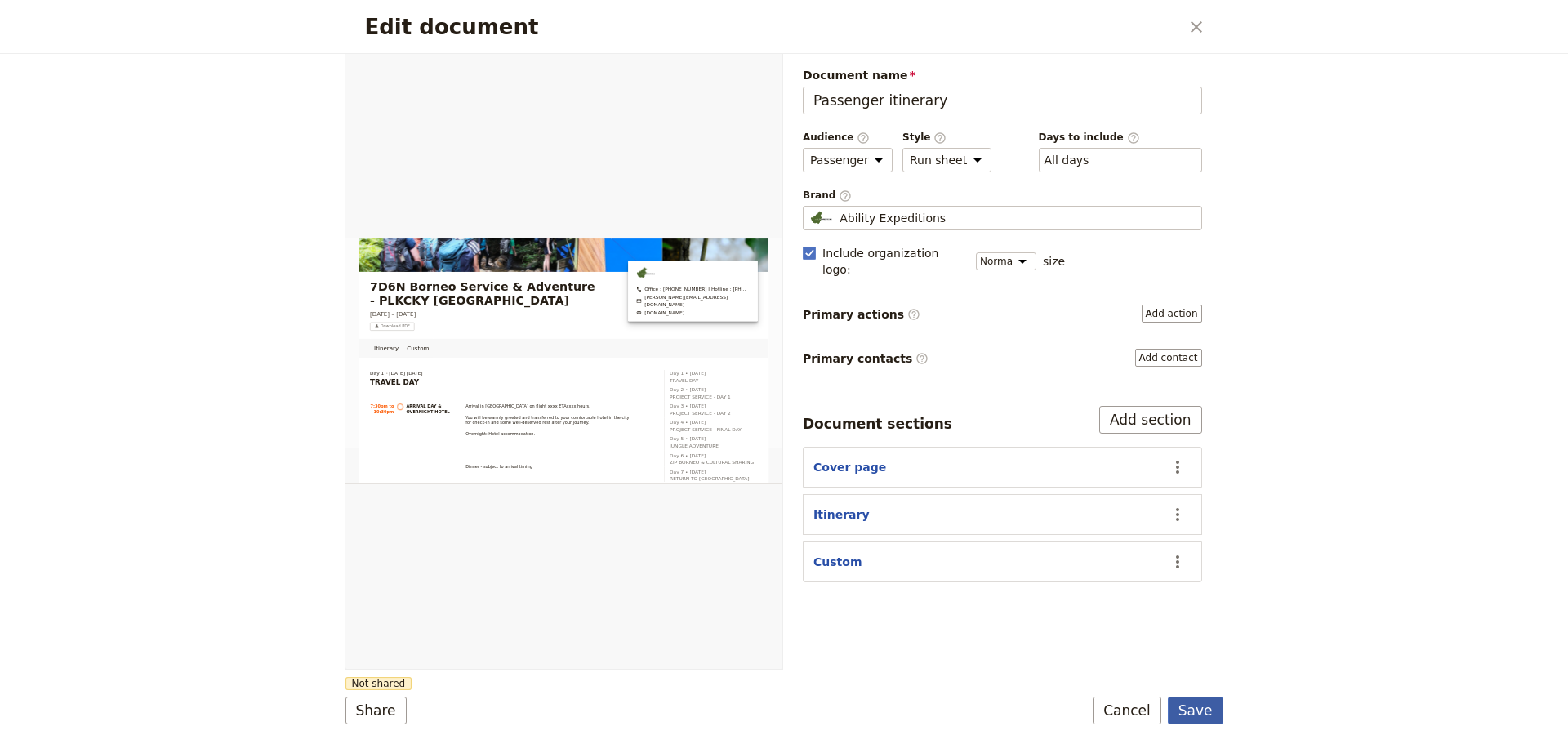
click at [1197, 714] on button "Save" at bounding box center [1196, 710] width 55 height 28
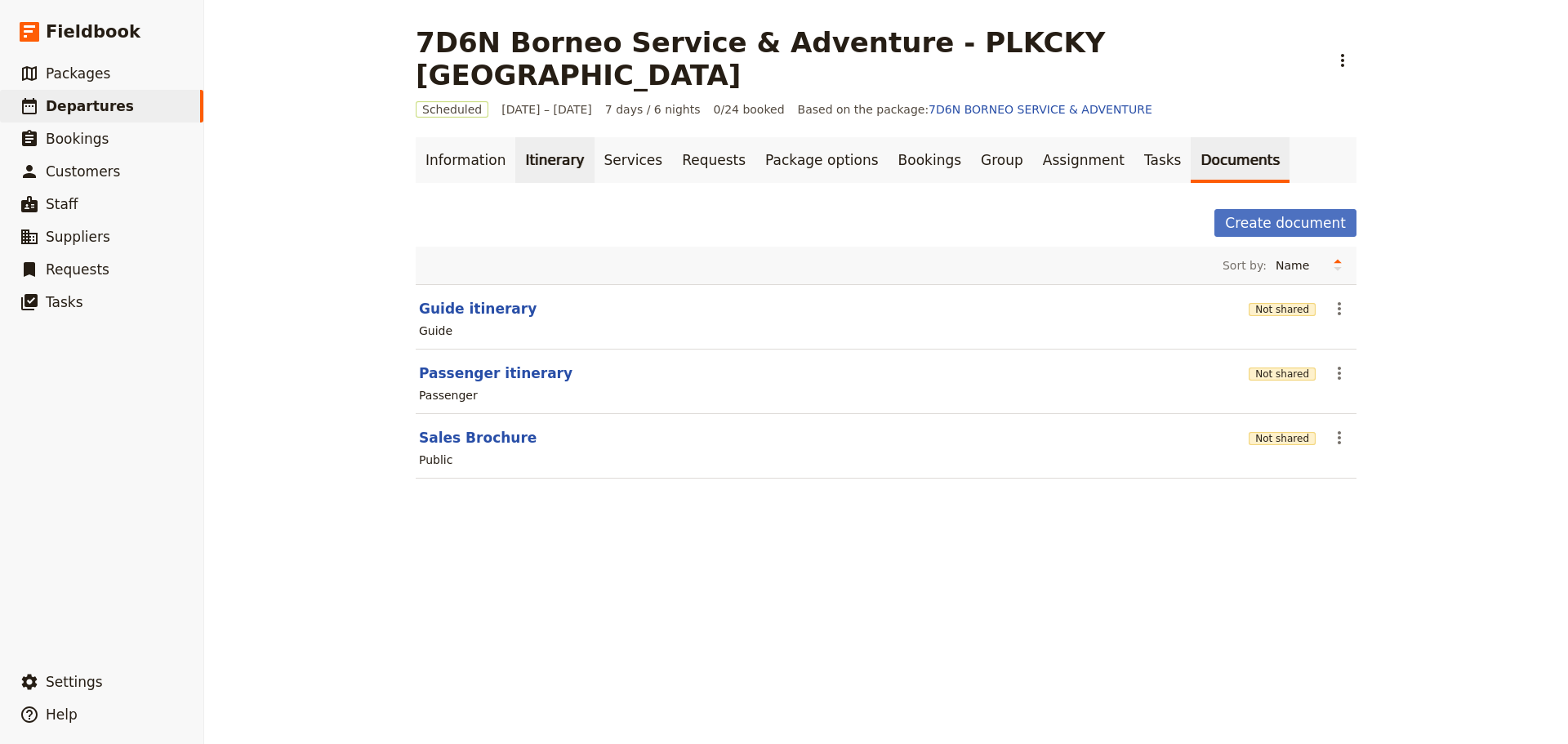
click at [546, 138] on link "Itinerary" at bounding box center [554, 160] width 78 height 46
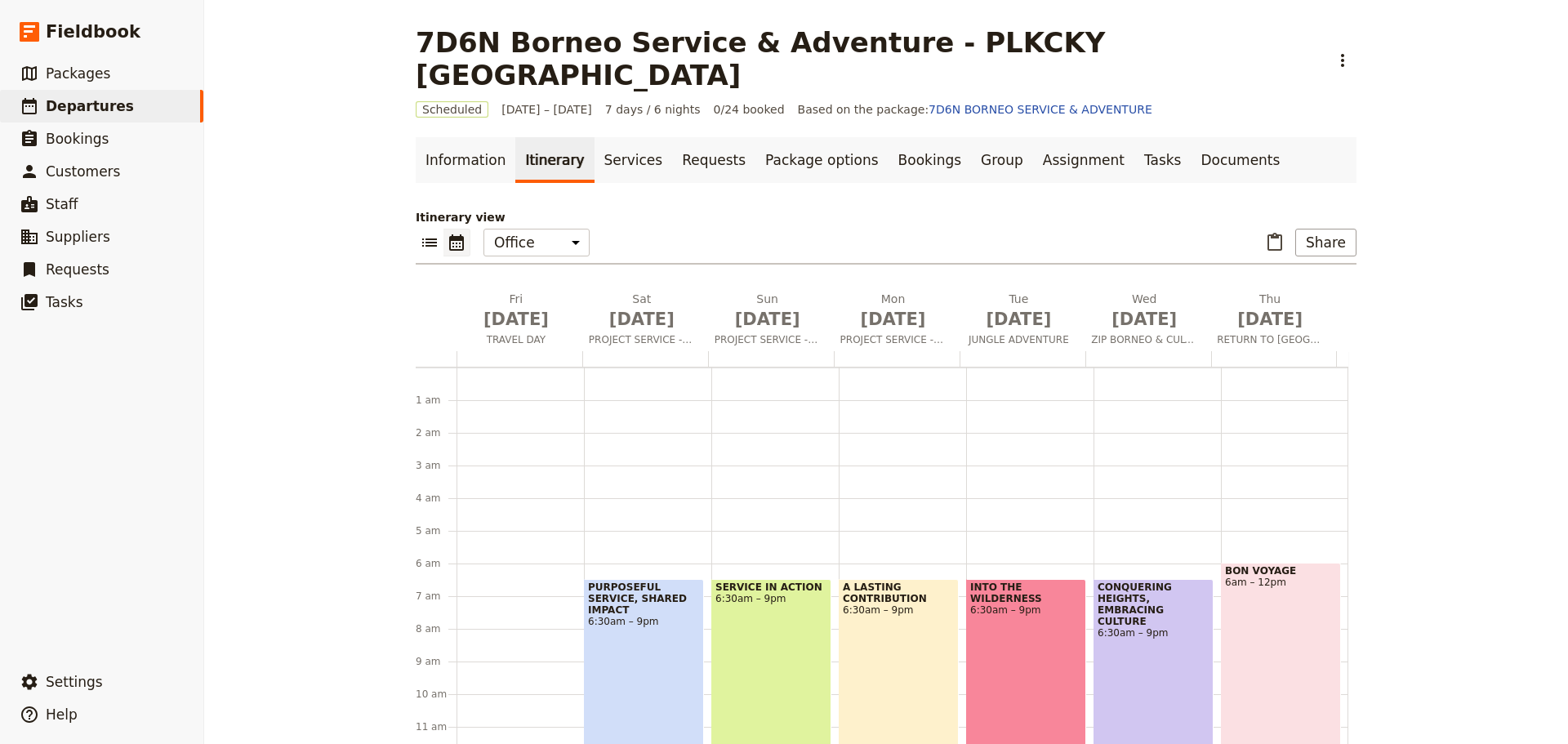
scroll to position [180, 0]
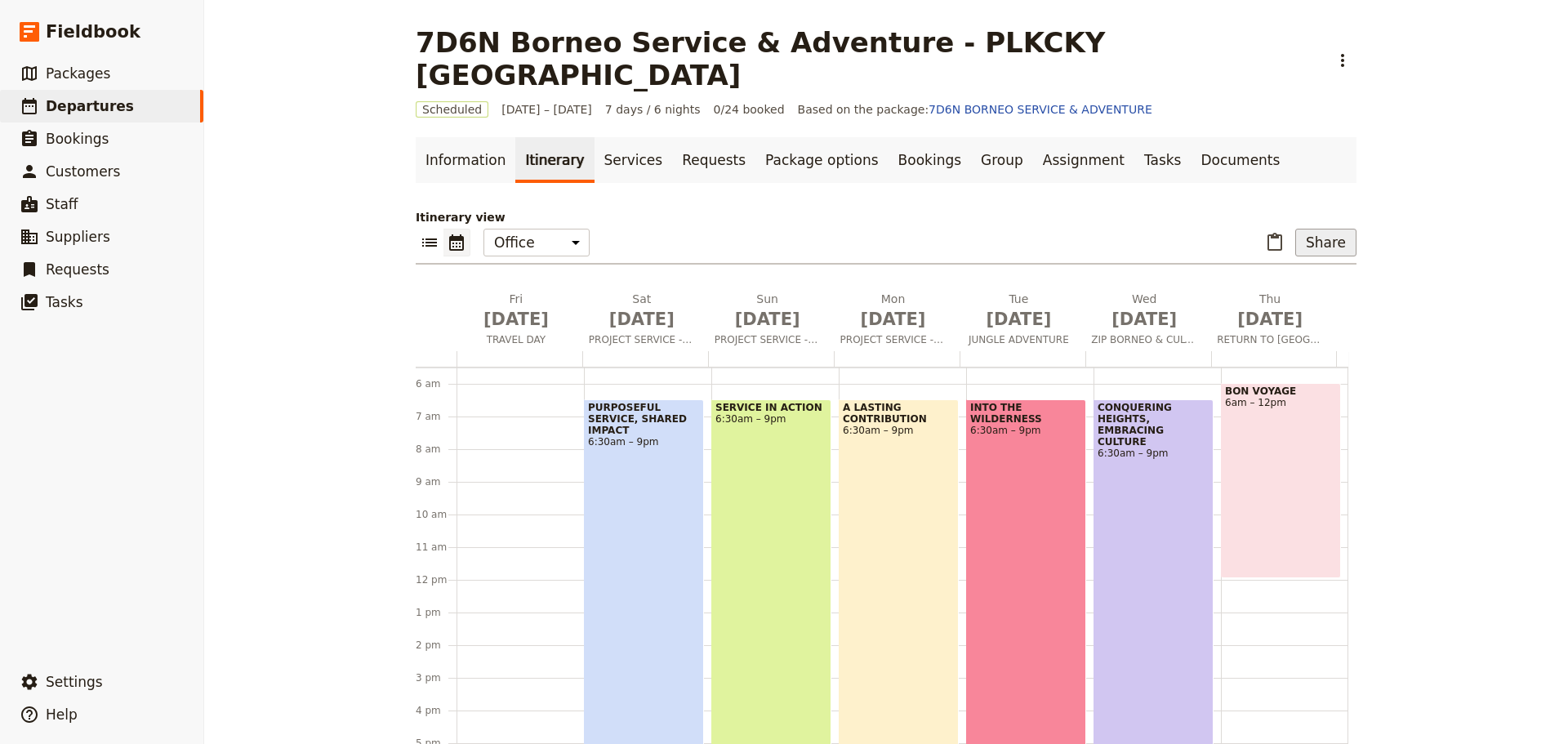
click at [1320, 229] on button "Share" at bounding box center [1327, 242] width 61 height 28
click at [1311, 266] on span "Passenger itinerary" at bounding box center [1284, 268] width 110 height 17
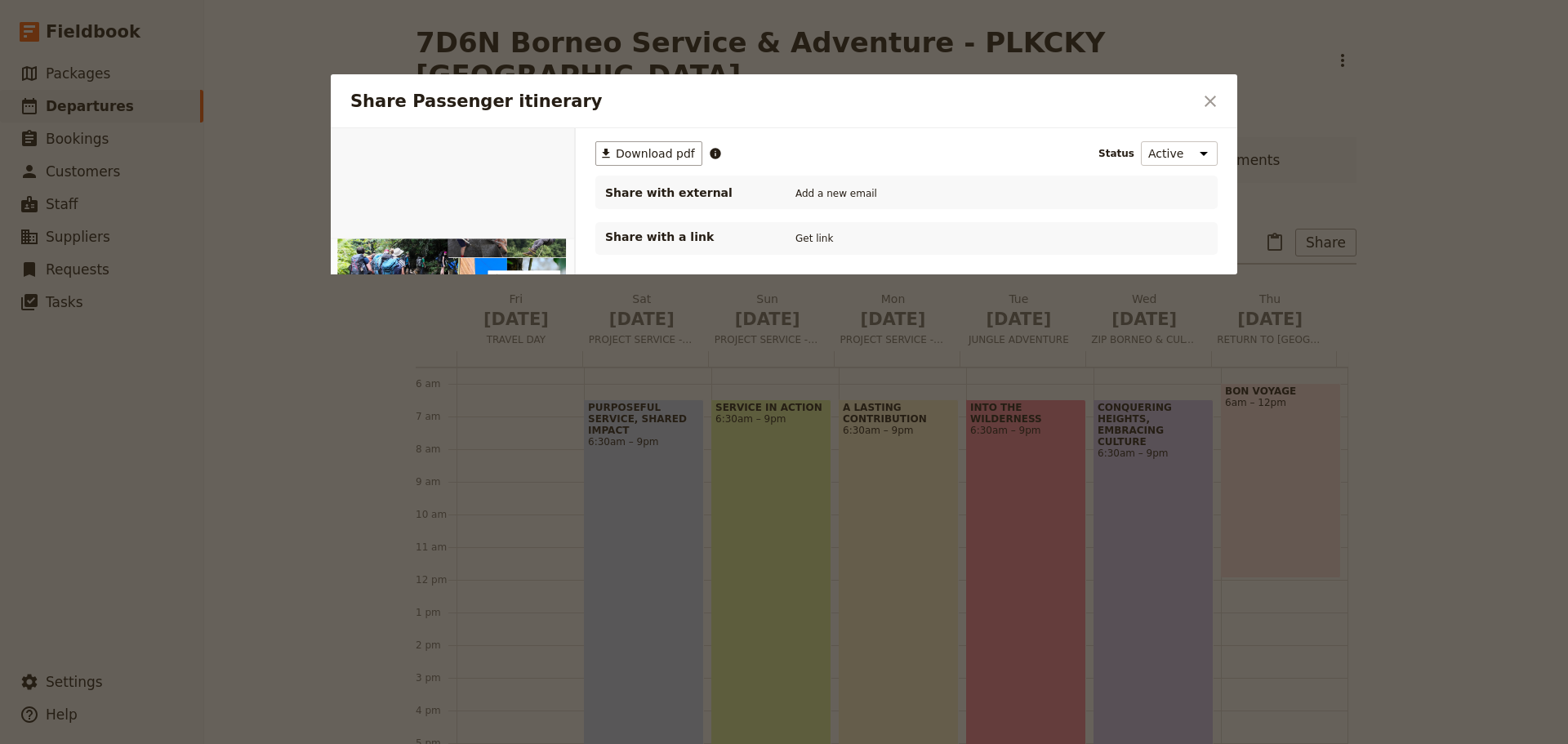
scroll to position [0, 0]
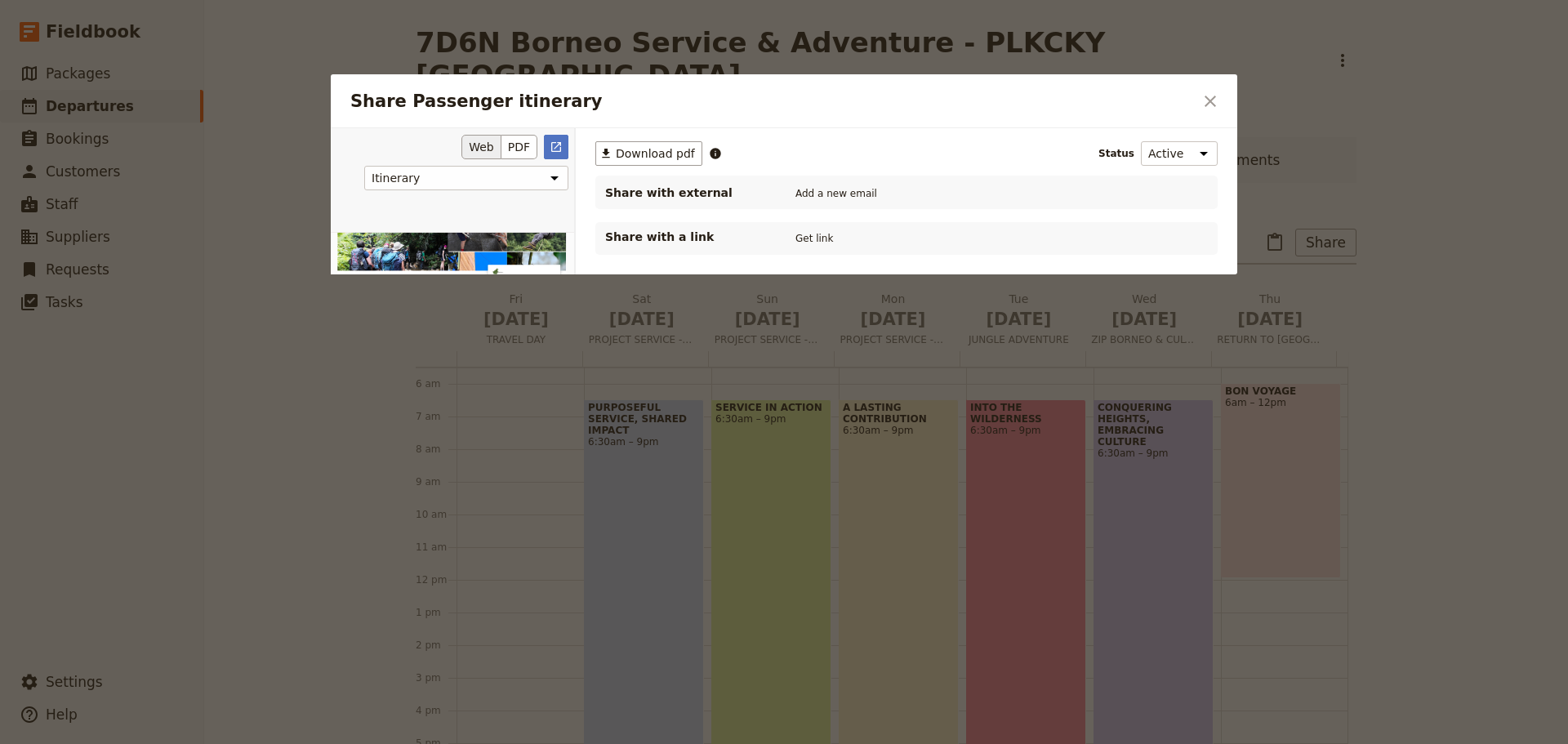
click at [482, 142] on button "Web" at bounding box center [481, 146] width 40 height 25
click at [519, 149] on button "PDF" at bounding box center [519, 146] width 36 height 25
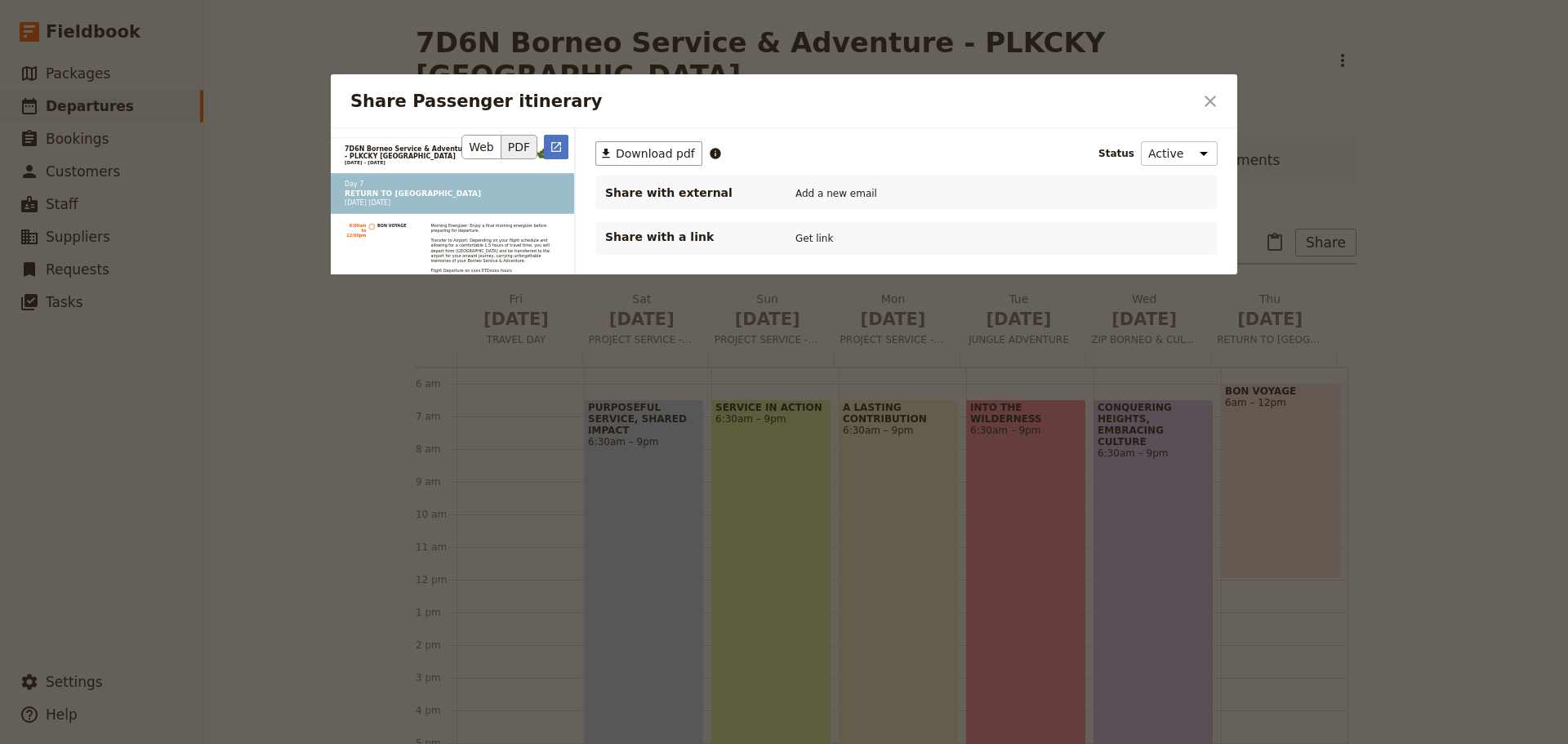
scroll to position [6336, 0]
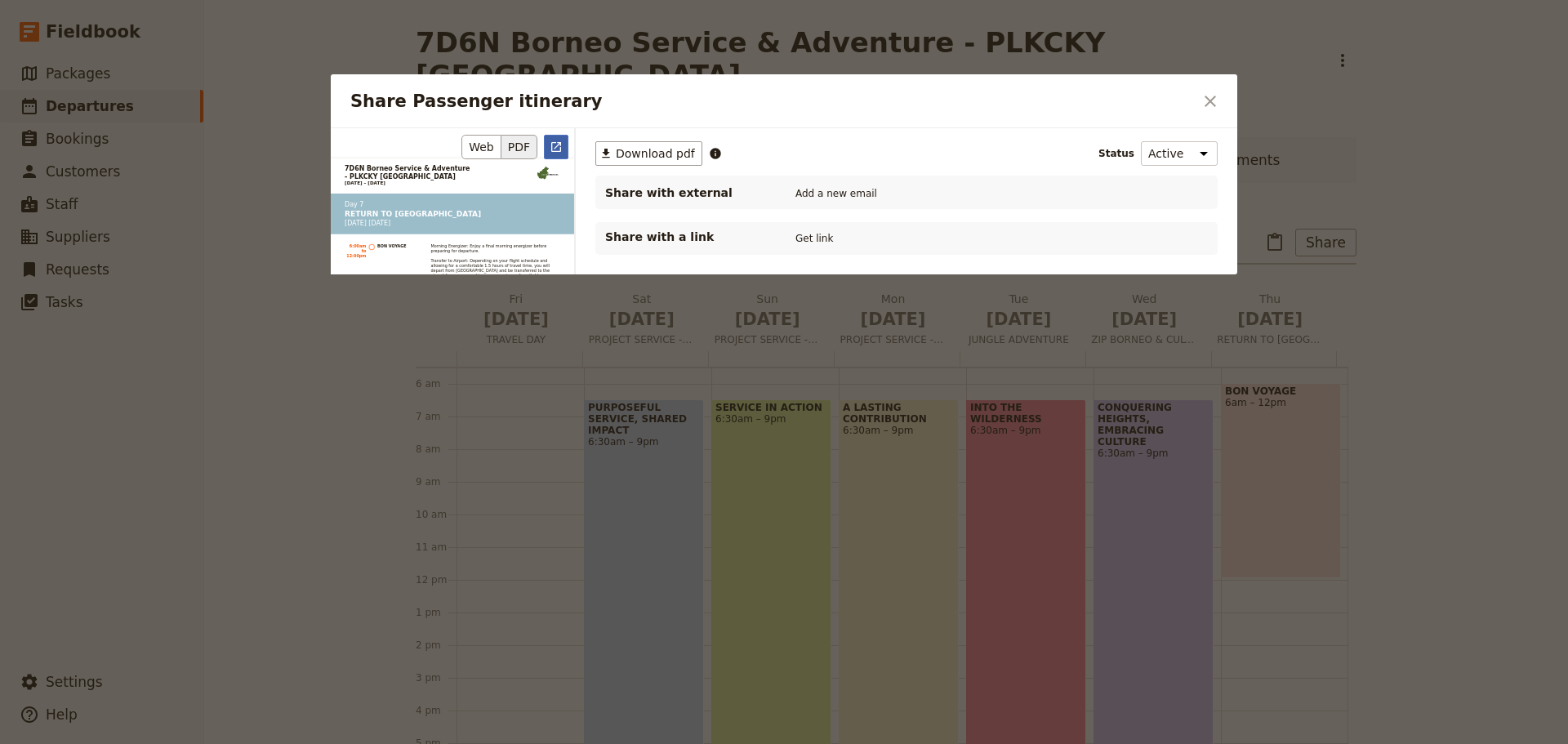
click at [553, 149] on icon "Open full preview" at bounding box center [556, 146] width 13 height 13
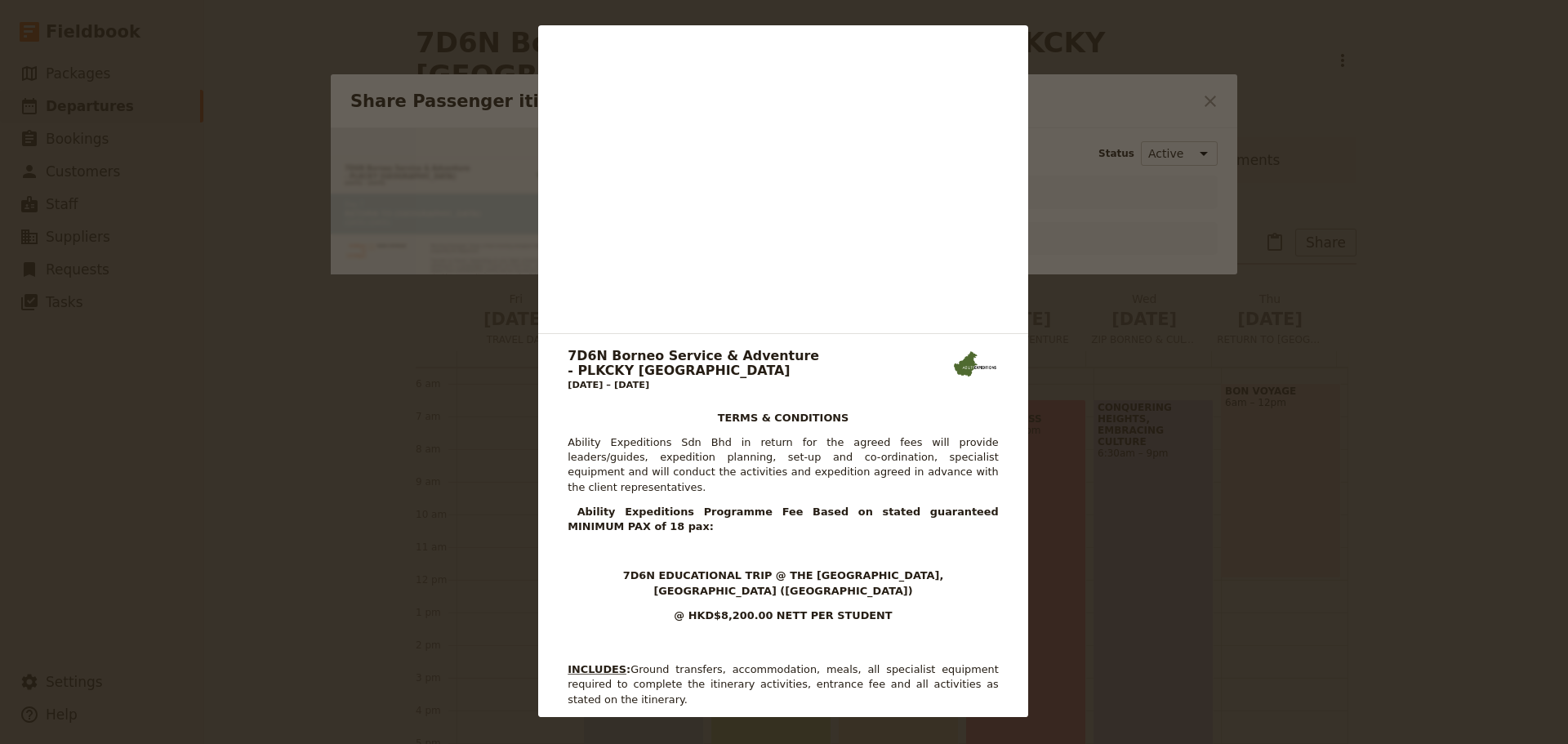
scroll to position [6914, 0]
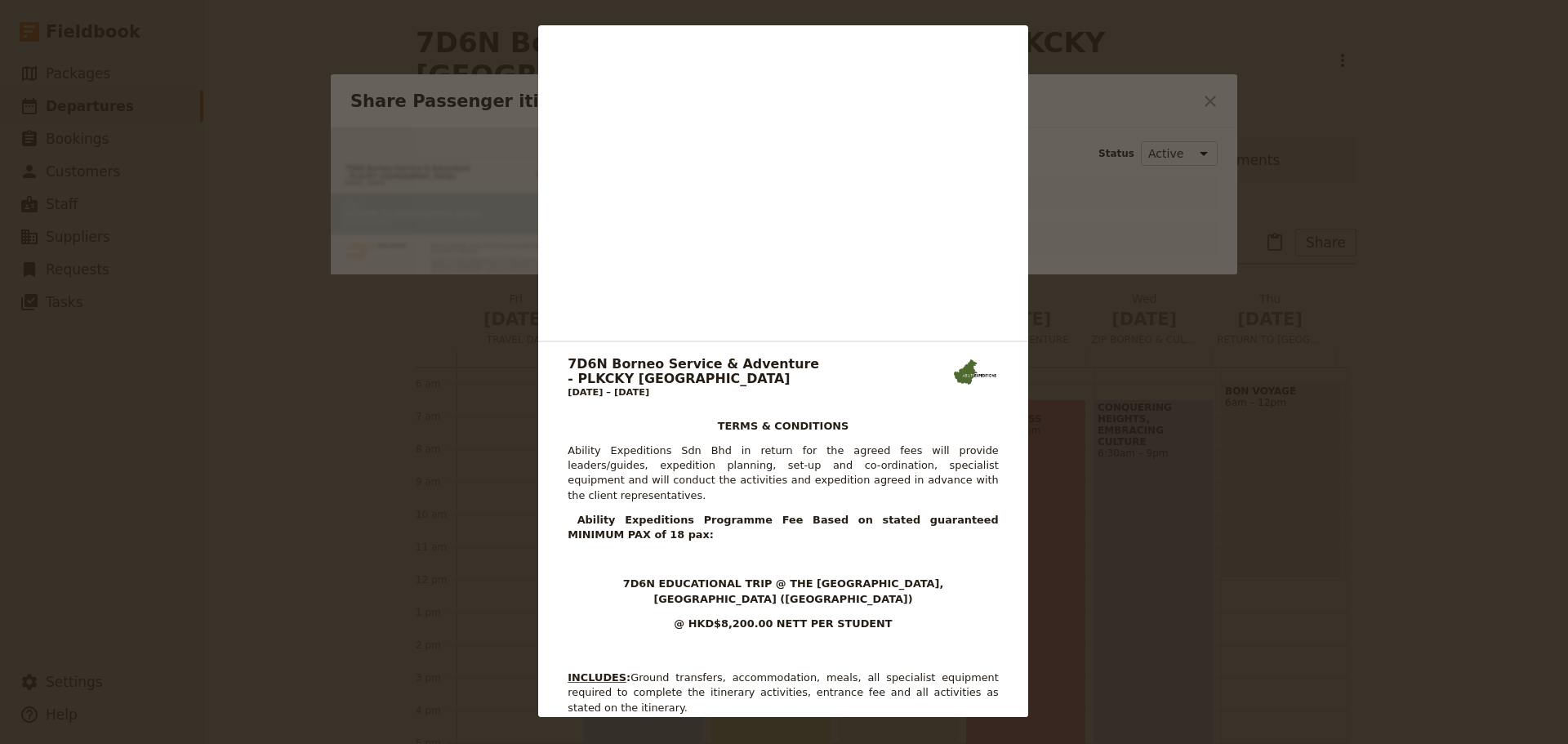
click at [1207, 104] on div "7D6N Borneo Service & Adventure - PLKCKY [GEOGRAPHIC_DATA] [DATE] – [DATE] Offi…" at bounding box center [784, 372] width 1568 height 744
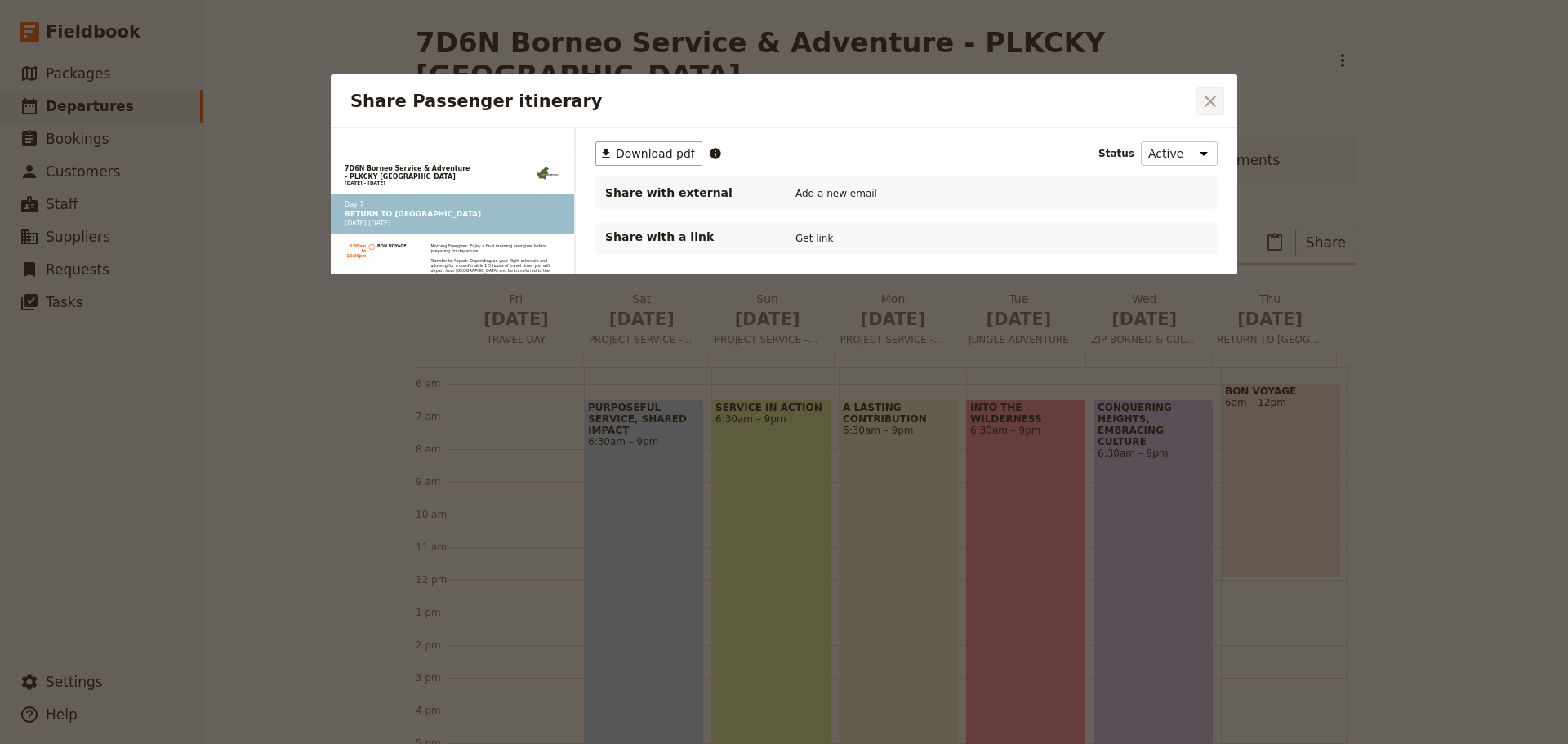
click at [1205, 106] on icon "Close dialog" at bounding box center [1211, 101] width 20 height 20
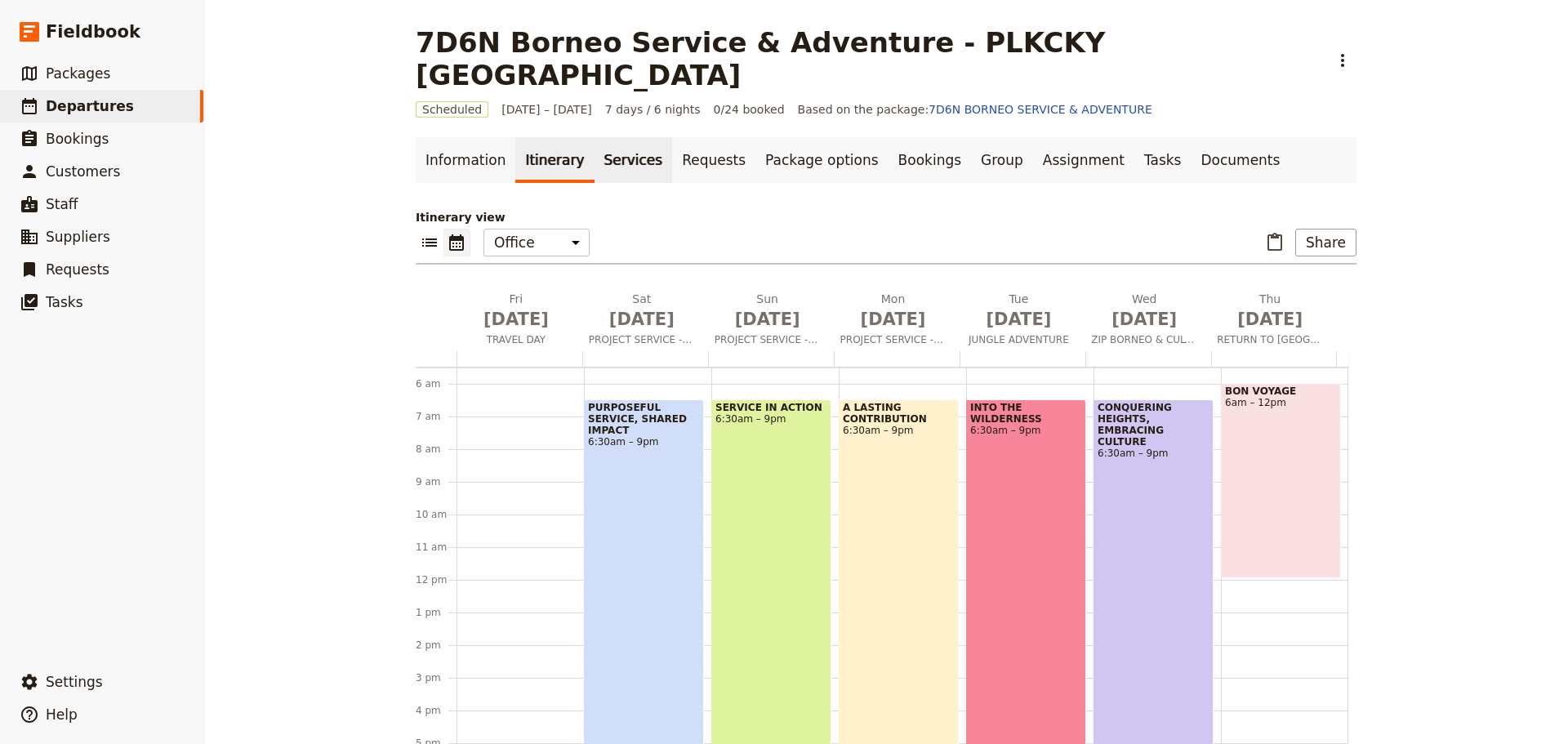
click at [595, 138] on link "Services" at bounding box center [633, 160] width 78 height 46
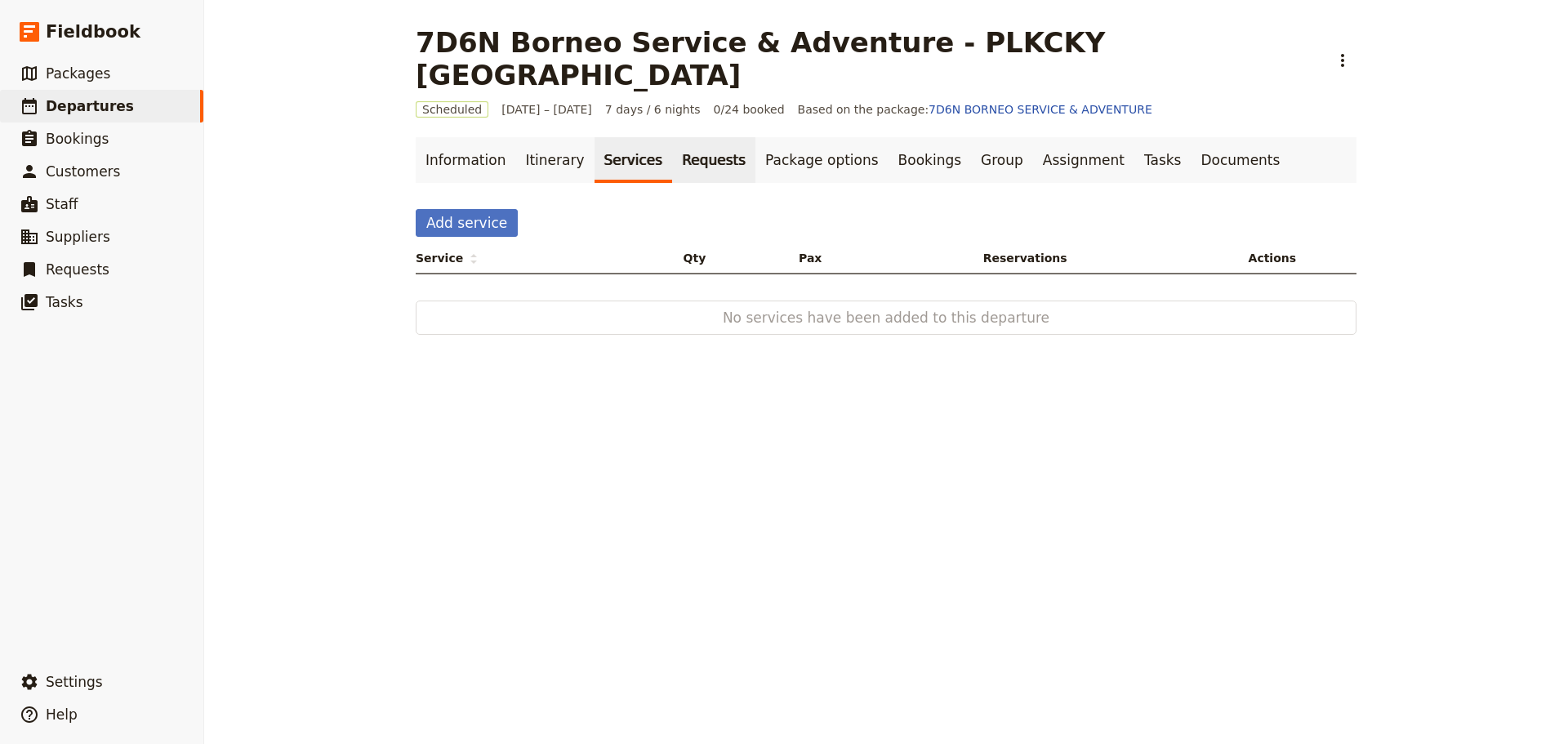
click at [673, 138] on link "Requests" at bounding box center [714, 160] width 83 height 46
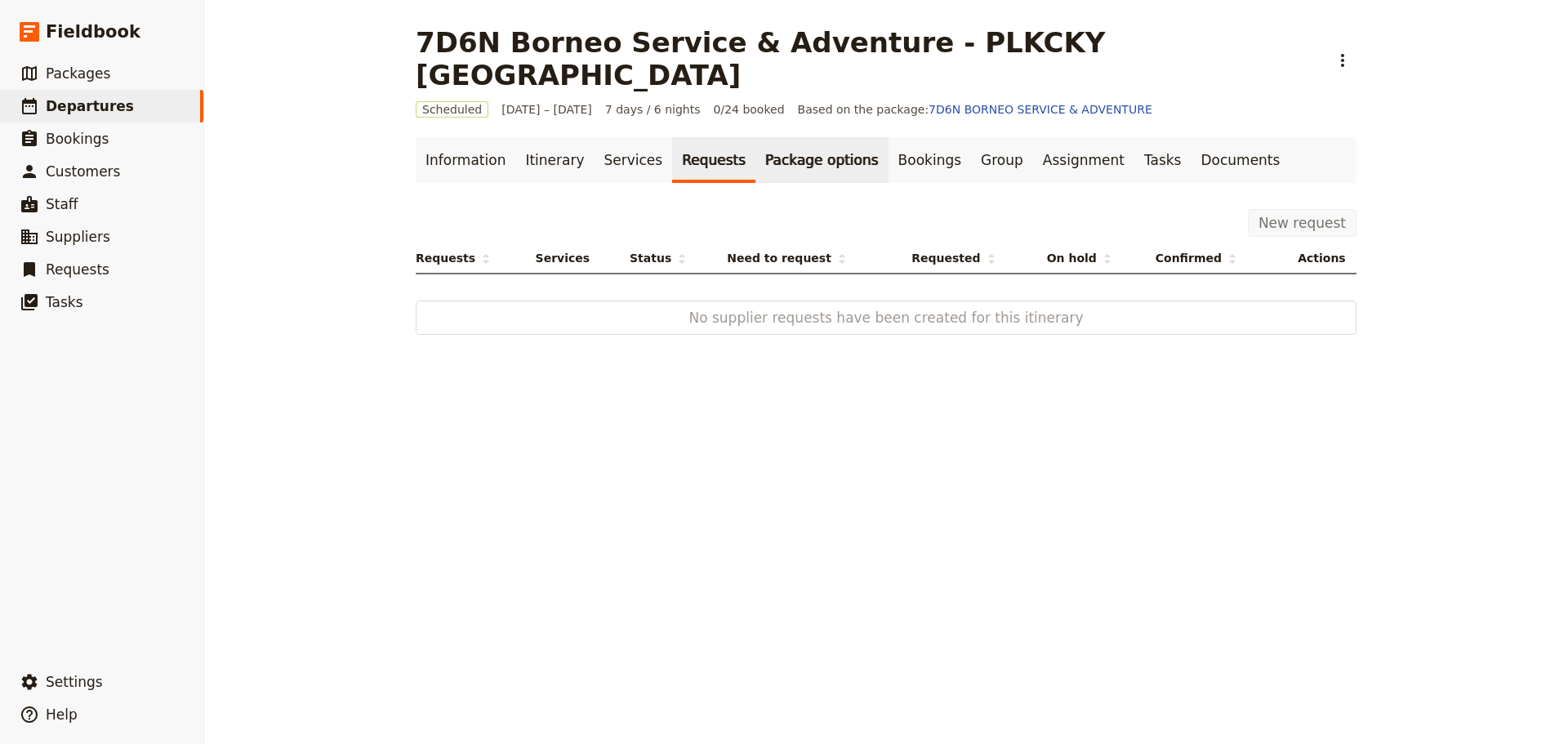
click at [800, 138] on link "Package options" at bounding box center [822, 160] width 133 height 46
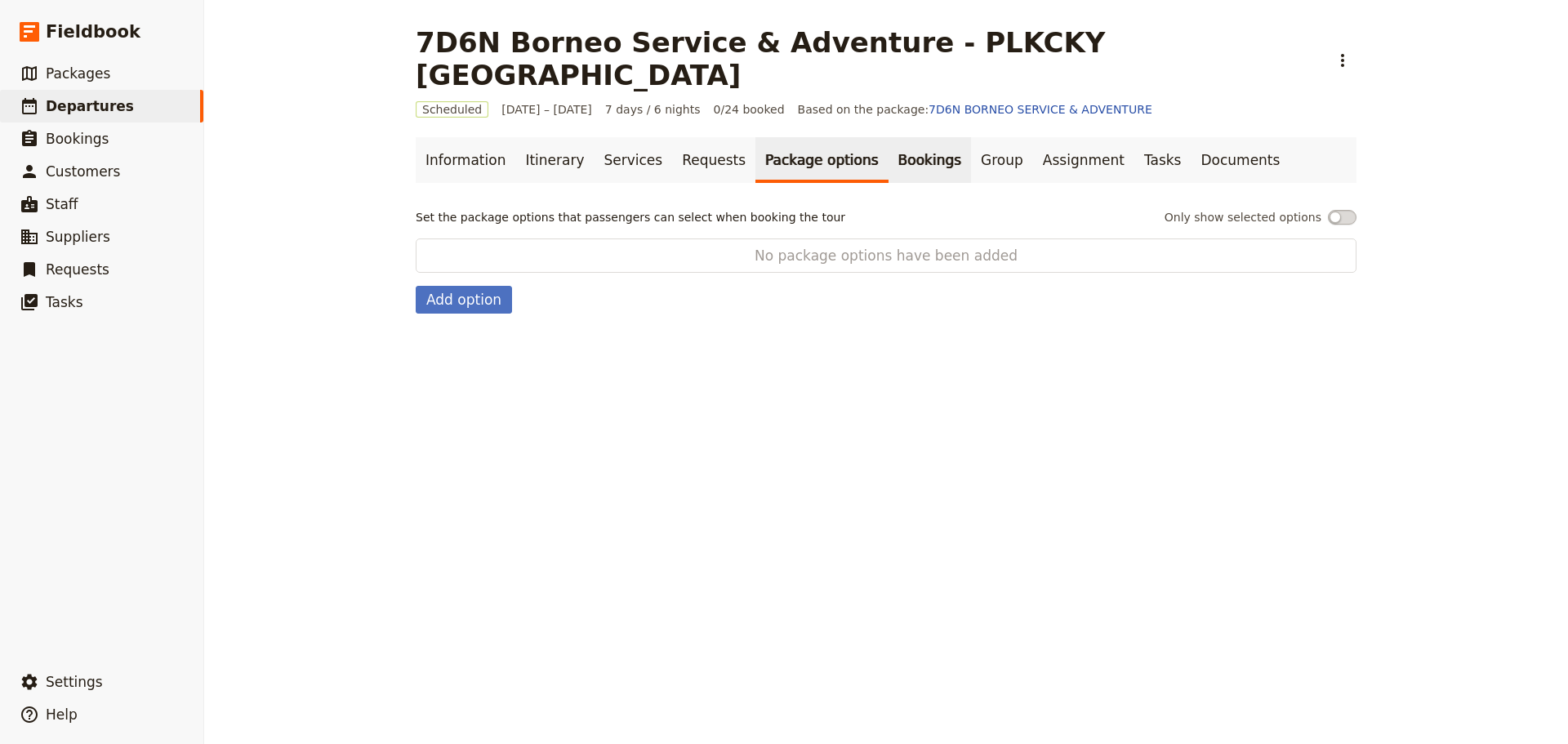
click at [888, 138] on link "Bookings" at bounding box center [929, 160] width 82 height 46
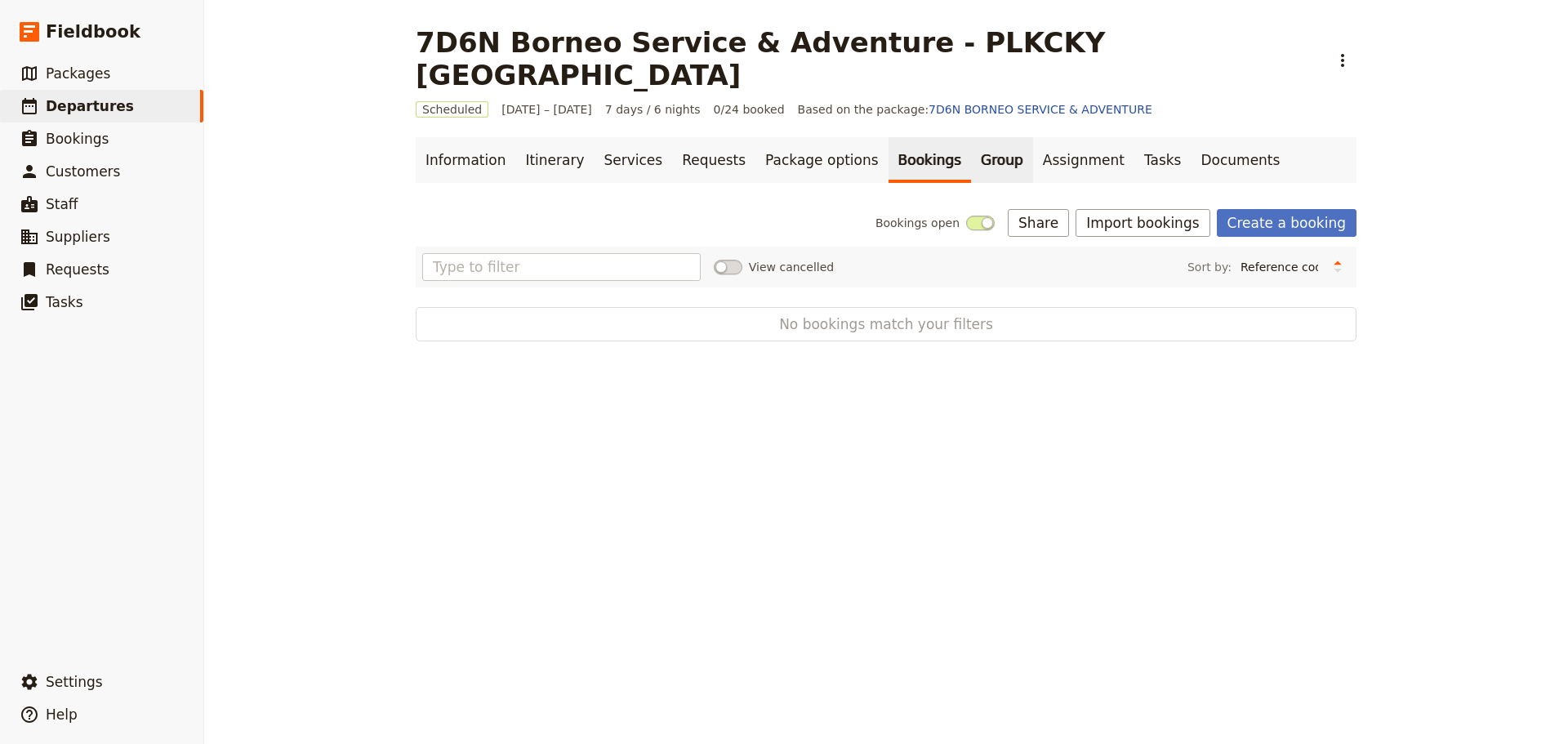
click at [971, 138] on link "Group" at bounding box center [1002, 160] width 62 height 46
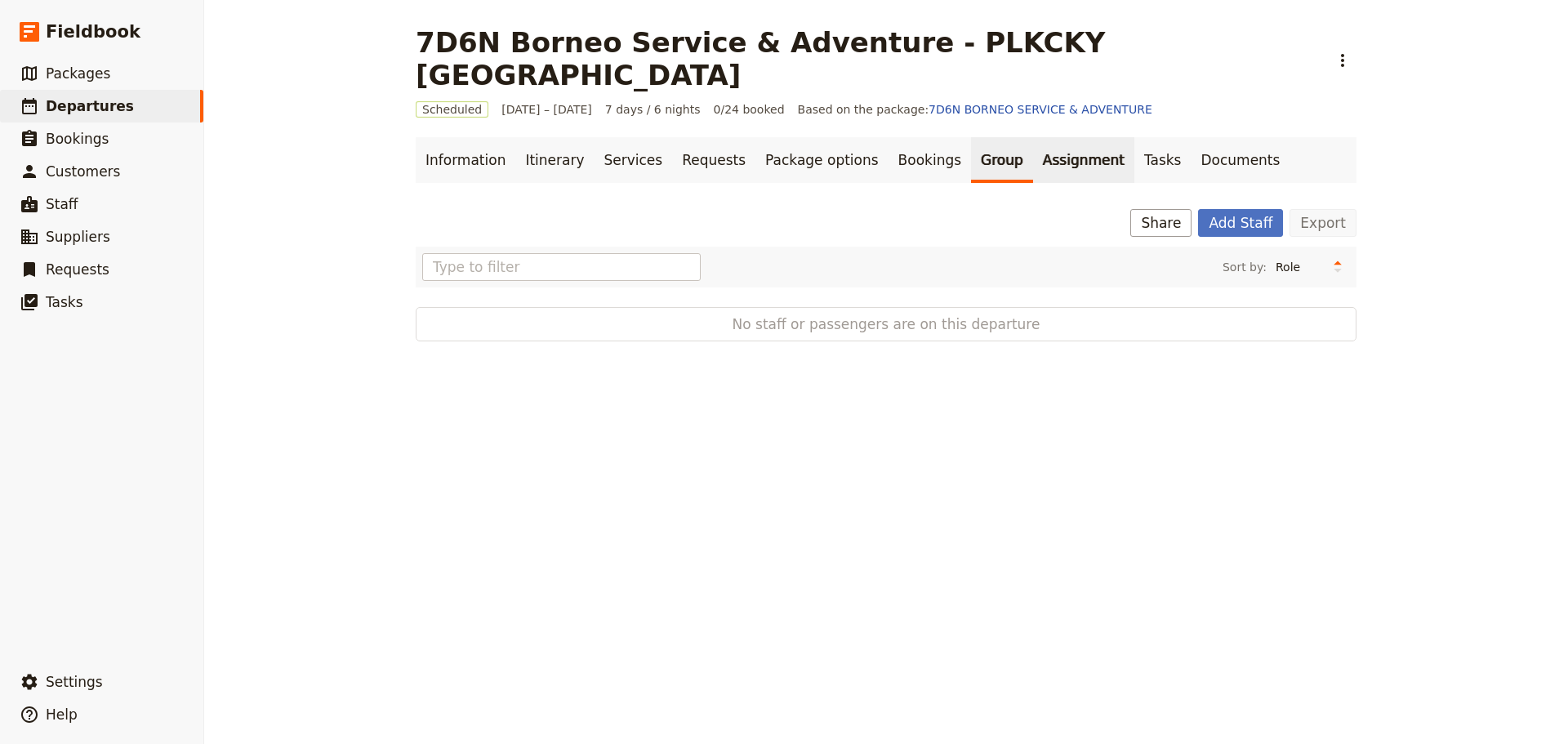
click at [1033, 138] on link "Assignment" at bounding box center [1083, 160] width 101 height 46
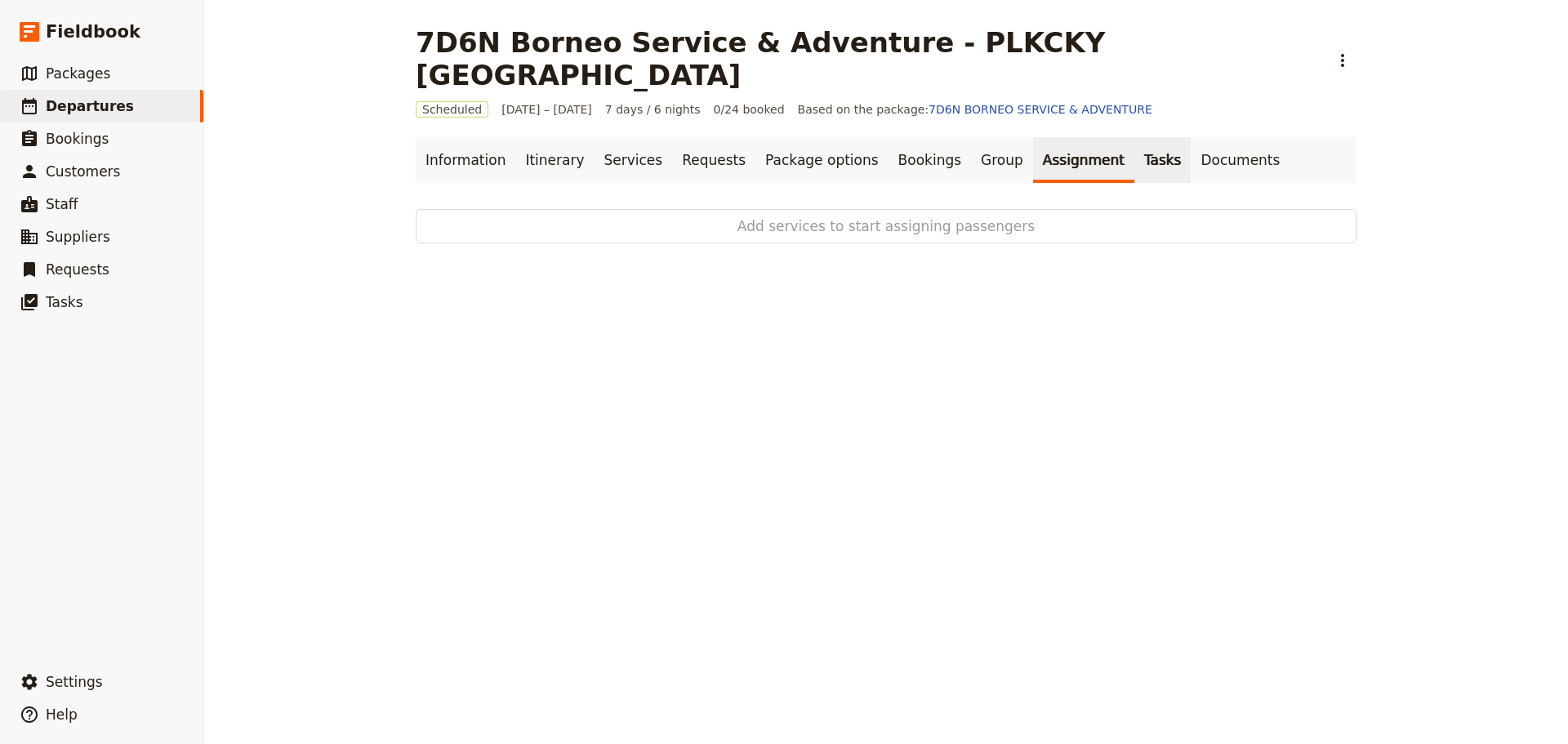
click at [1135, 138] on link "Tasks" at bounding box center [1163, 160] width 57 height 46
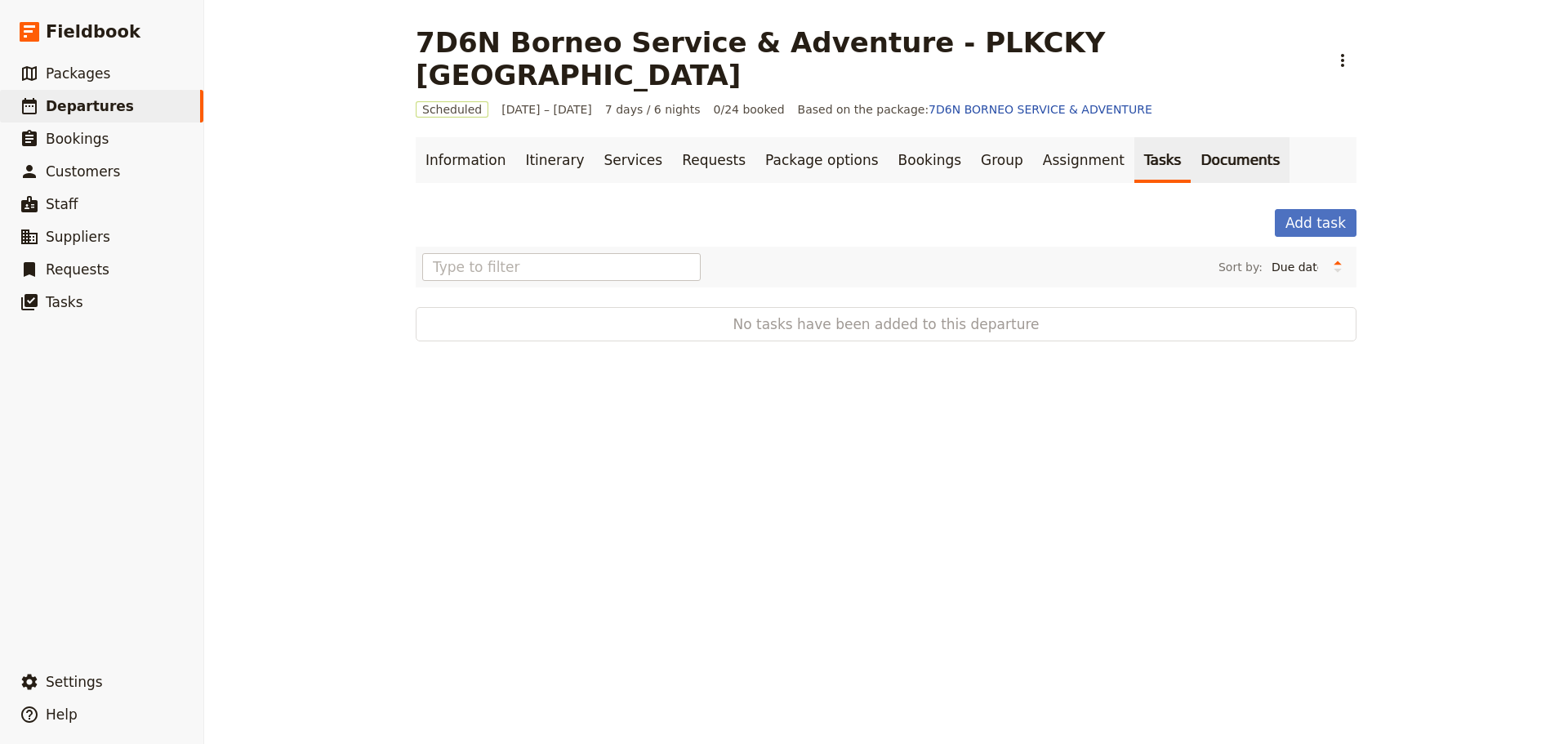
click at [1191, 138] on link "Documents" at bounding box center [1241, 160] width 99 height 46
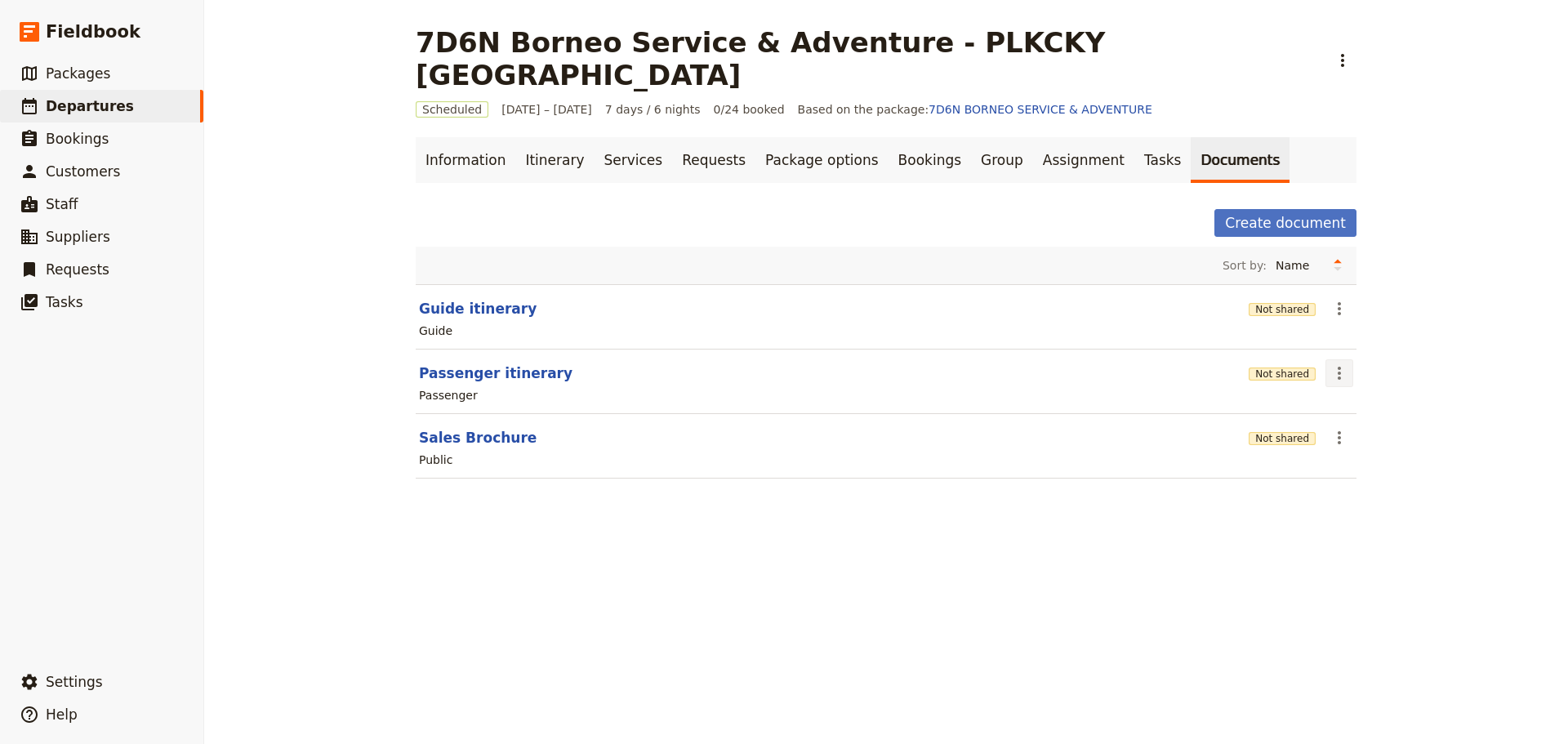
click at [1337, 367] on icon "Actions" at bounding box center [1338, 373] width 3 height 13
click at [1352, 404] on span "Edit document" at bounding box center [1372, 399] width 83 height 17
select select "PASSENGER"
select select "RUN_SHEET"
select select "DEFAULT"
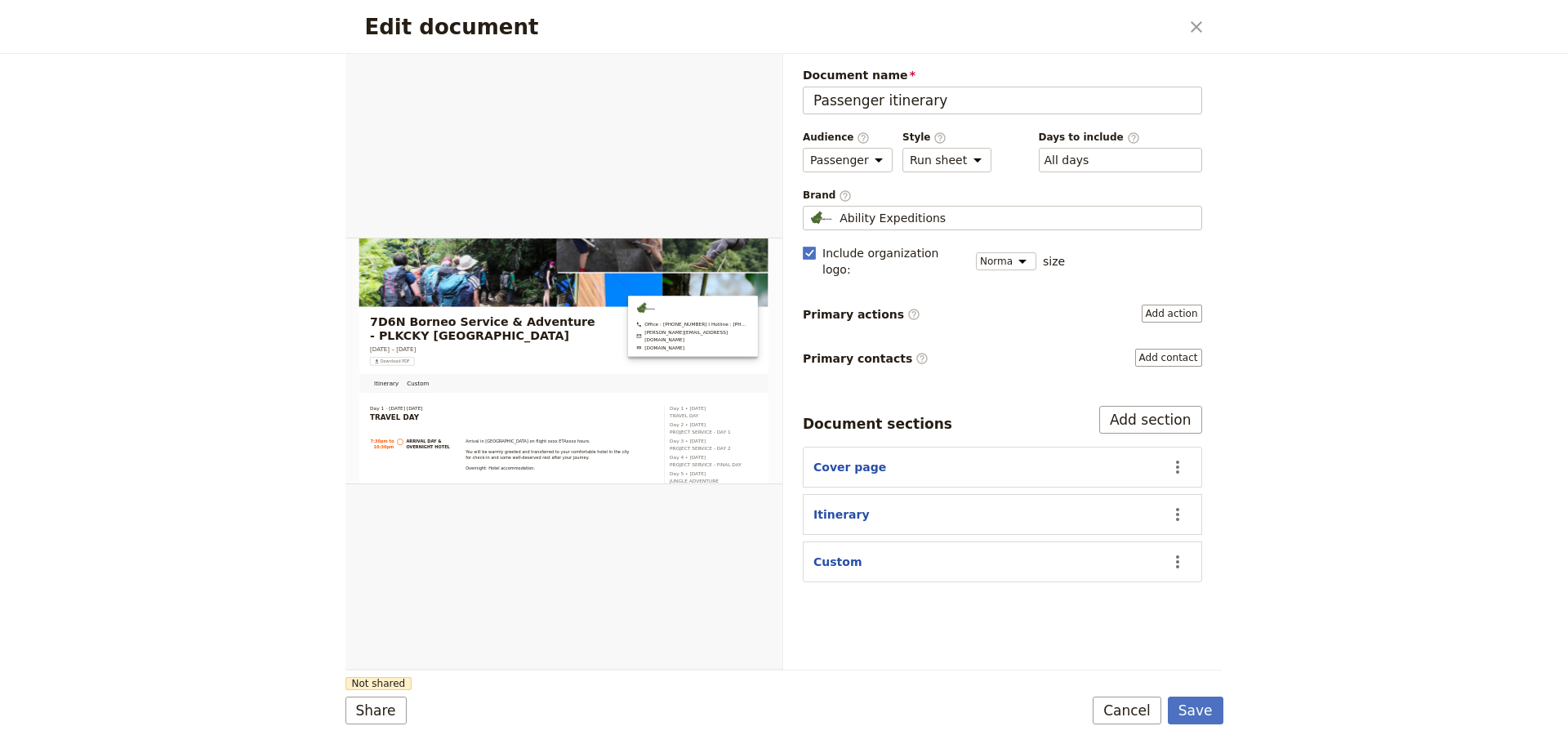
click at [1048, 507] on div "Itinerary" at bounding box center [985, 514] width 344 height 17
click at [831, 507] on button "Itinerary" at bounding box center [841, 514] width 56 height 17
select select "ITINERARY"
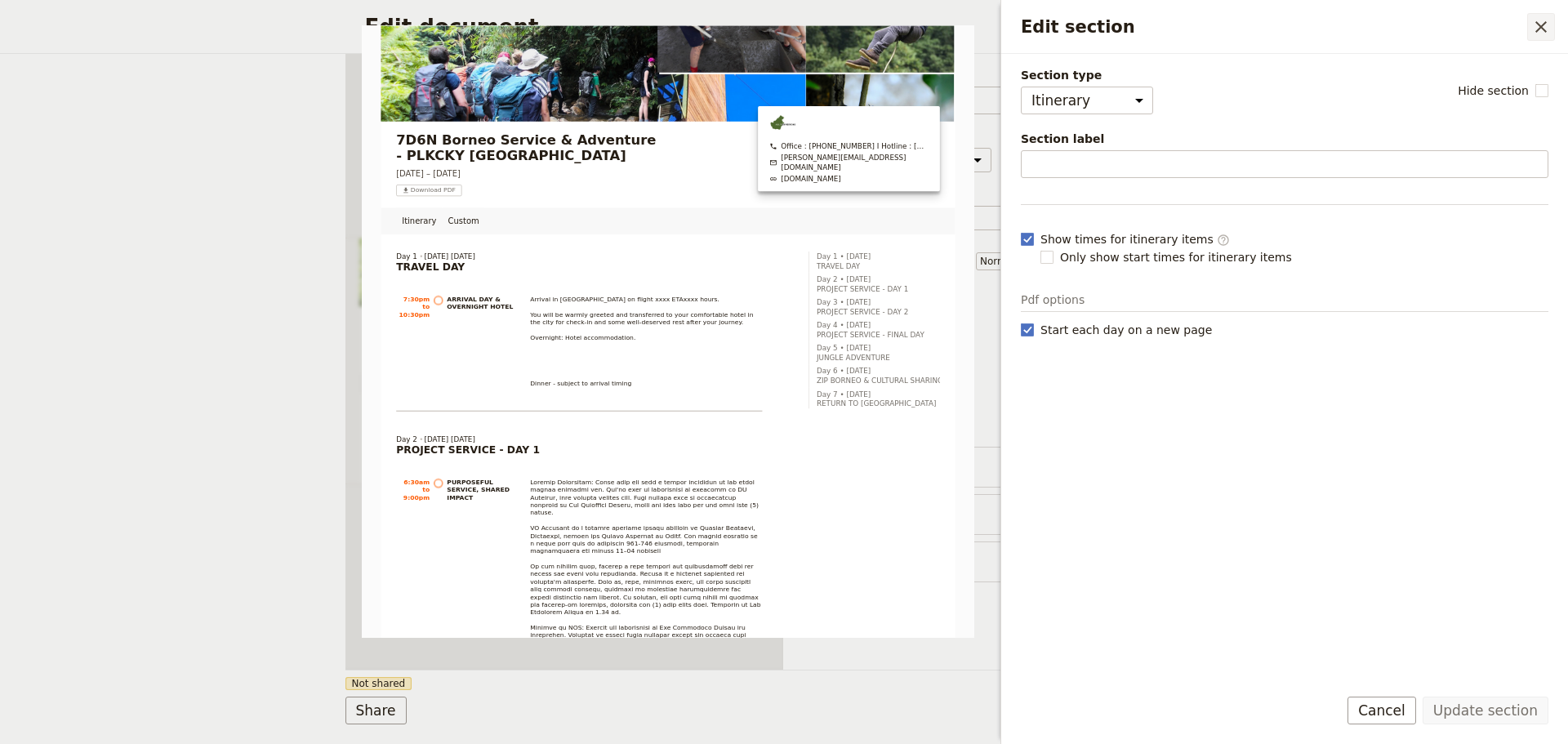
click at [1544, 29] on icon "Close drawer" at bounding box center [1541, 27] width 12 height 12
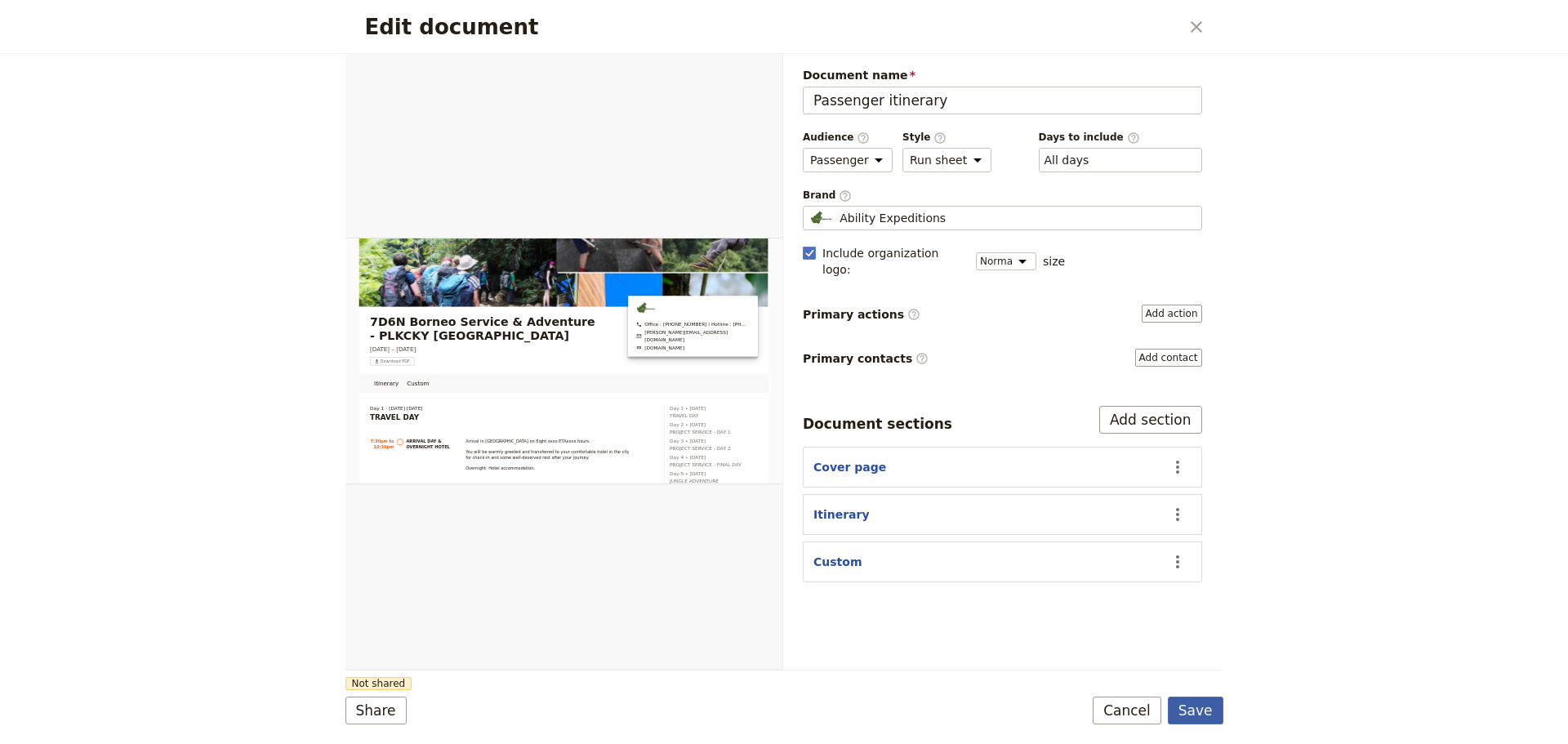
click at [1194, 713] on button "Save" at bounding box center [1196, 710] width 55 height 28
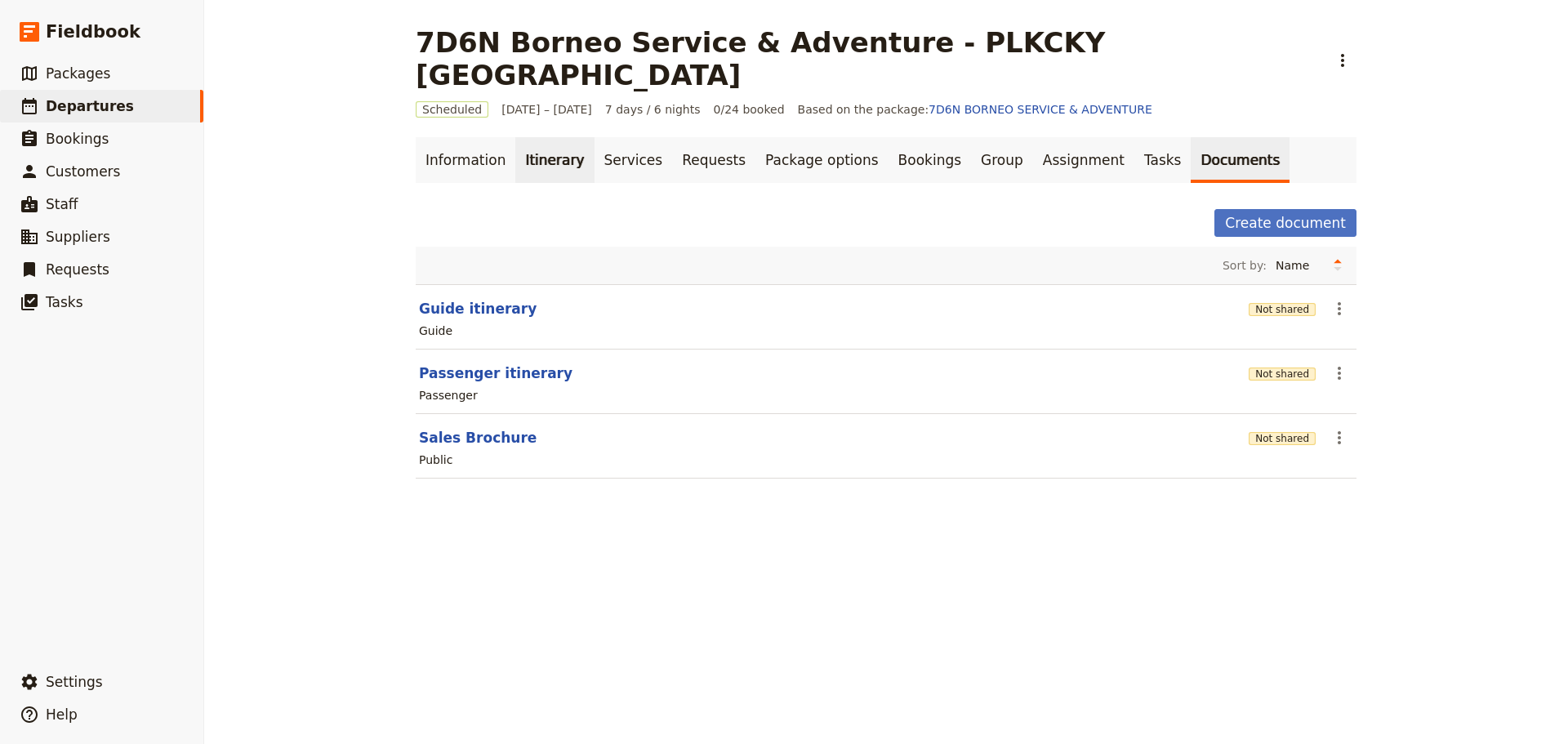
click at [537, 138] on link "Itinerary" at bounding box center [554, 160] width 78 height 46
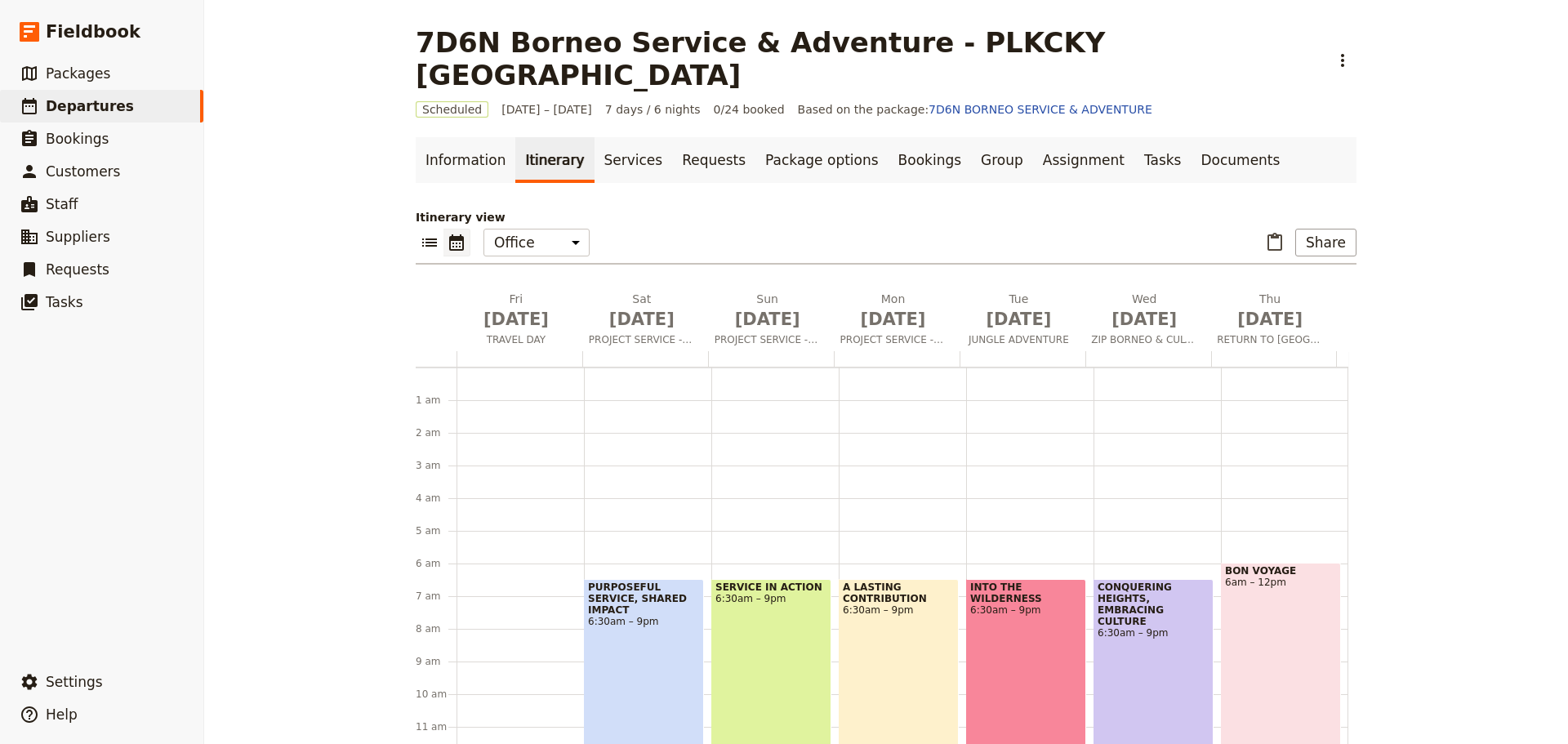
scroll to position [180, 0]
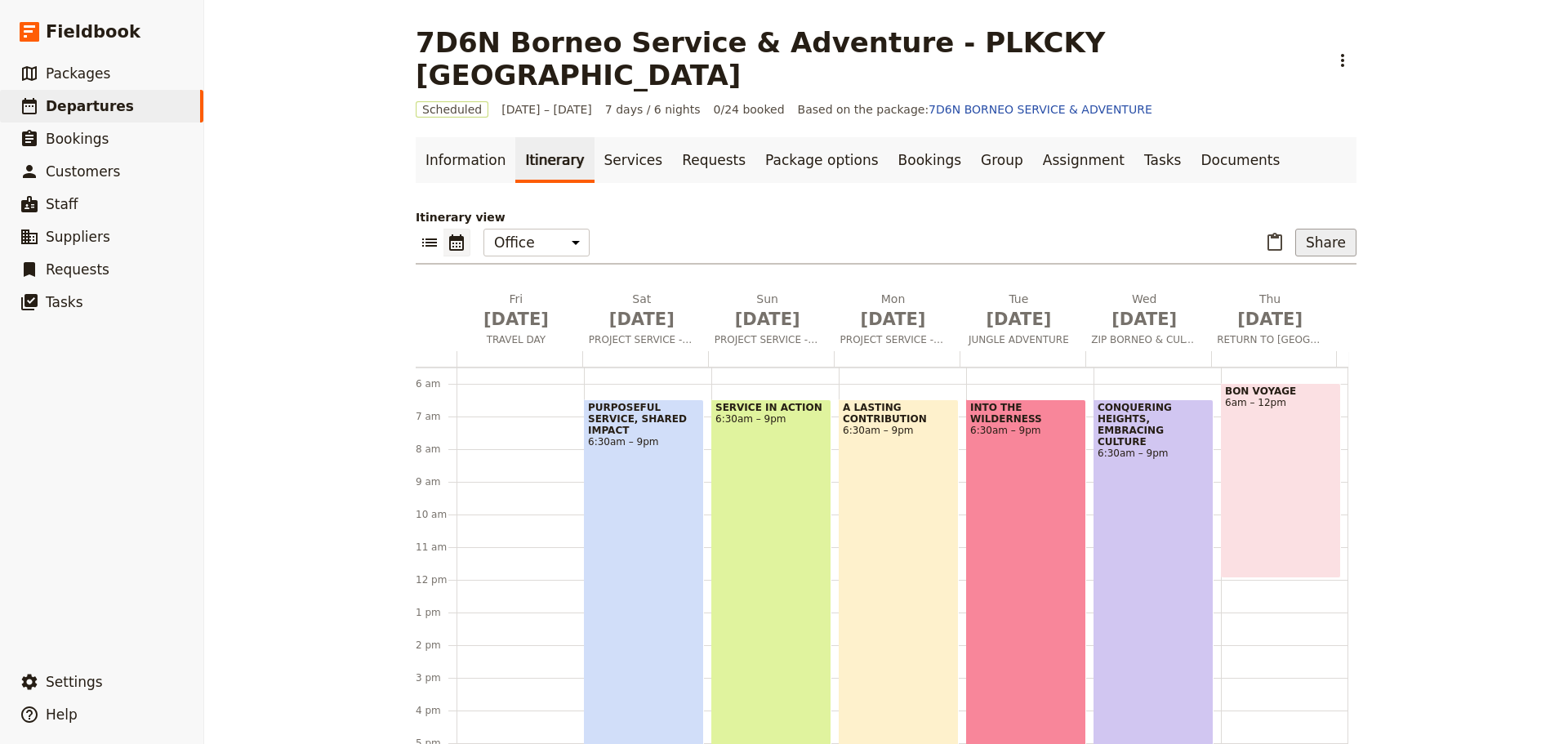
click at [1321, 229] on button "Share" at bounding box center [1327, 242] width 61 height 28
click at [1299, 262] on span "Passenger itinerary" at bounding box center [1284, 268] width 110 height 17
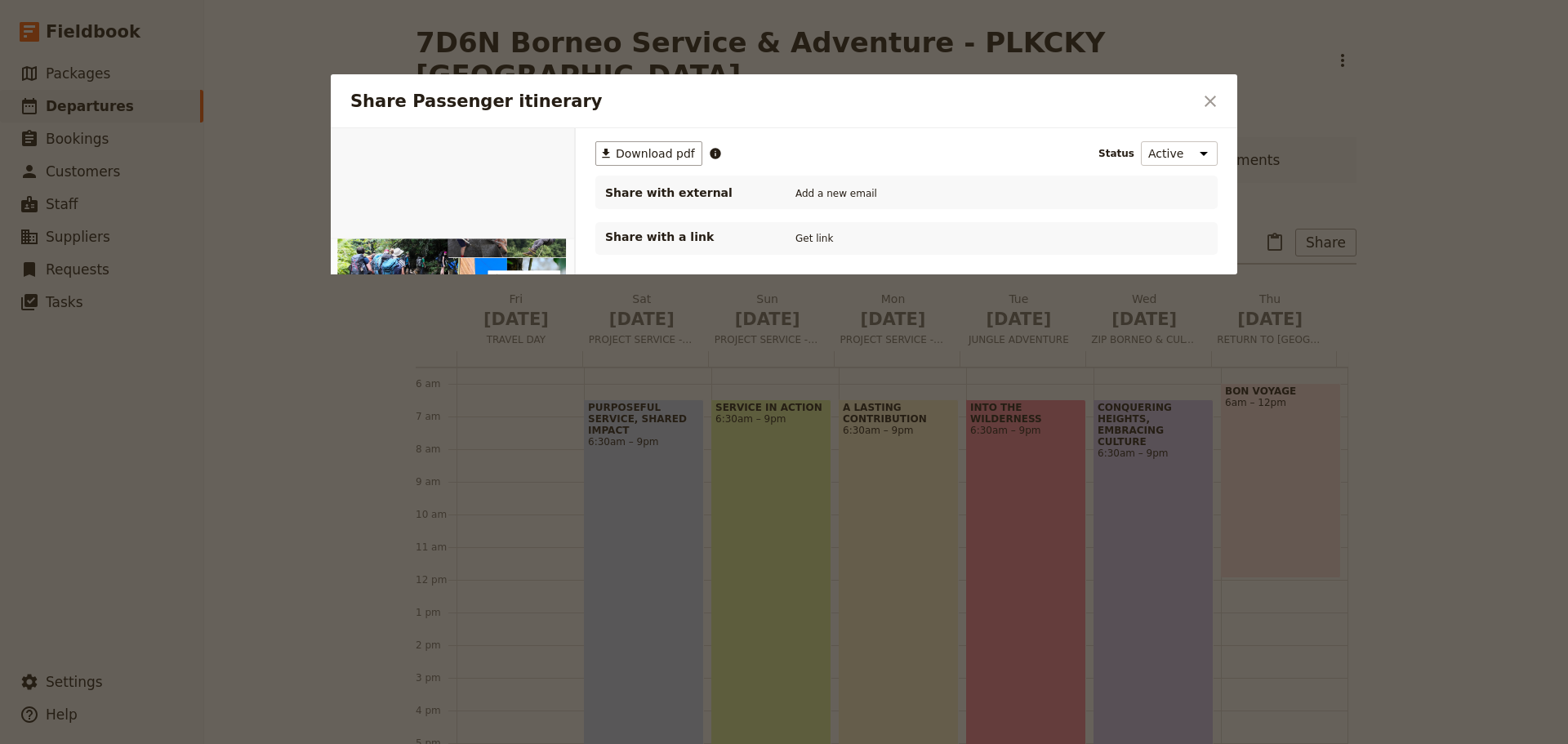
scroll to position [0, 0]
click at [641, 156] on span "Download pdf" at bounding box center [656, 153] width 79 height 17
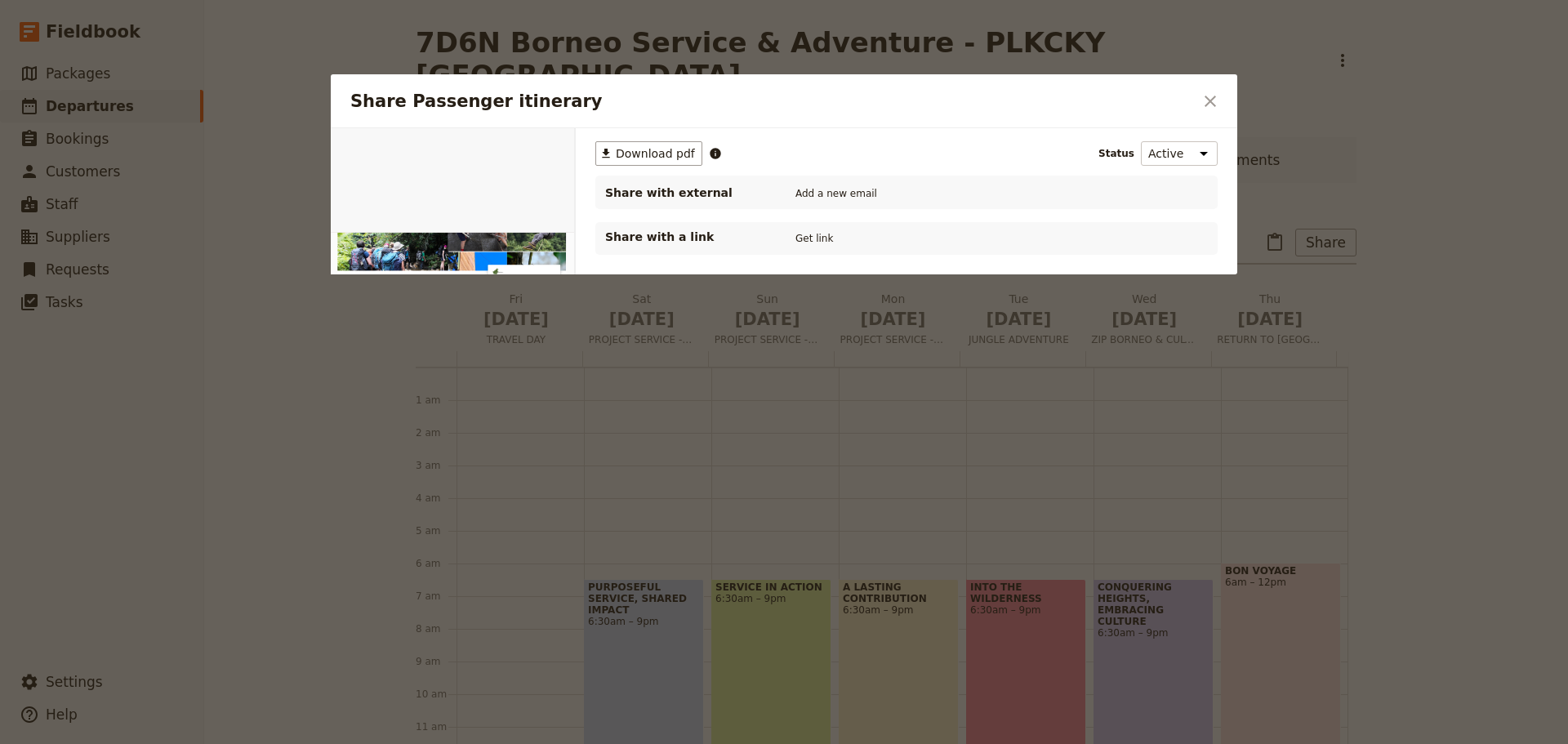
scroll to position [180, 0]
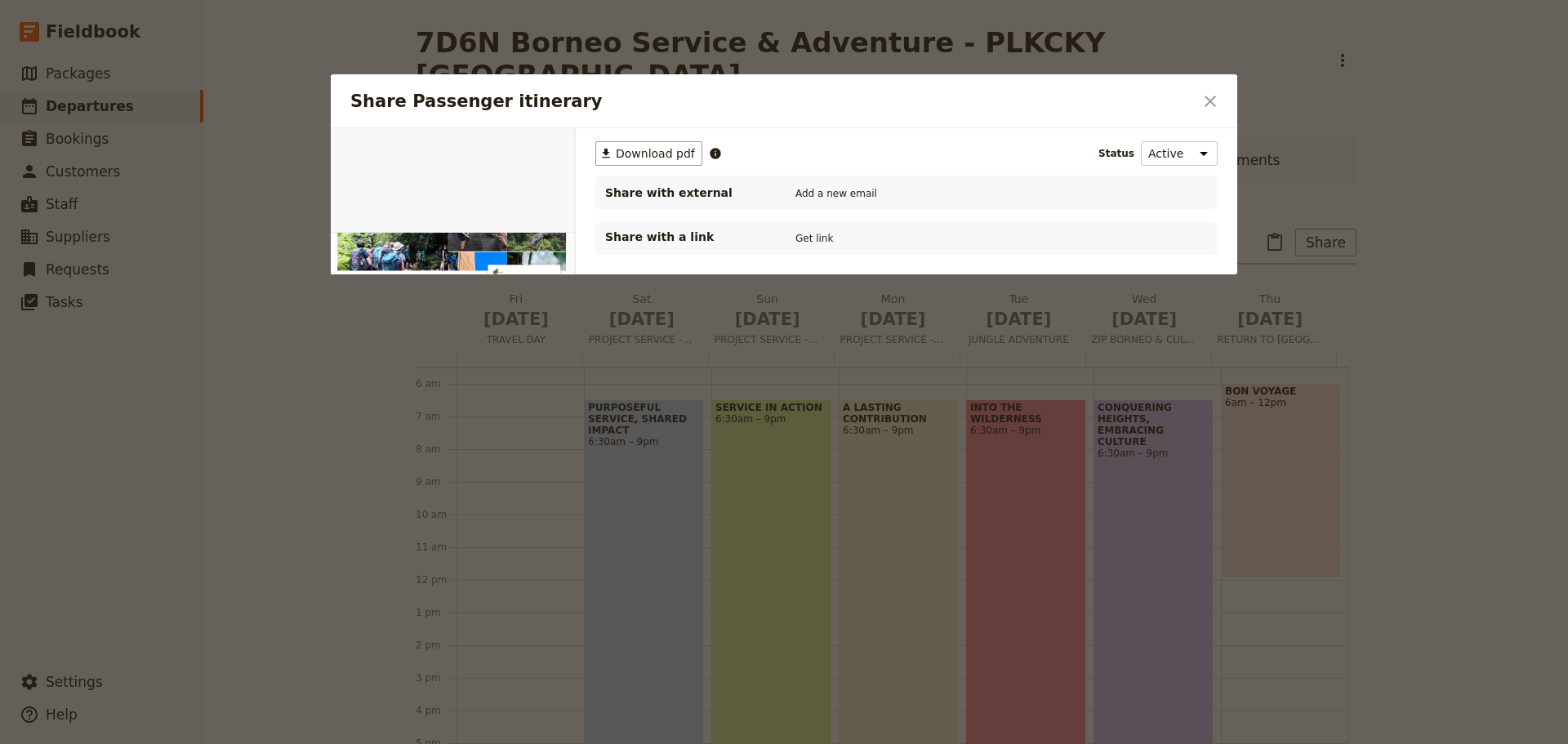
click at [1216, 103] on icon "Close dialog" at bounding box center [1211, 101] width 20 height 20
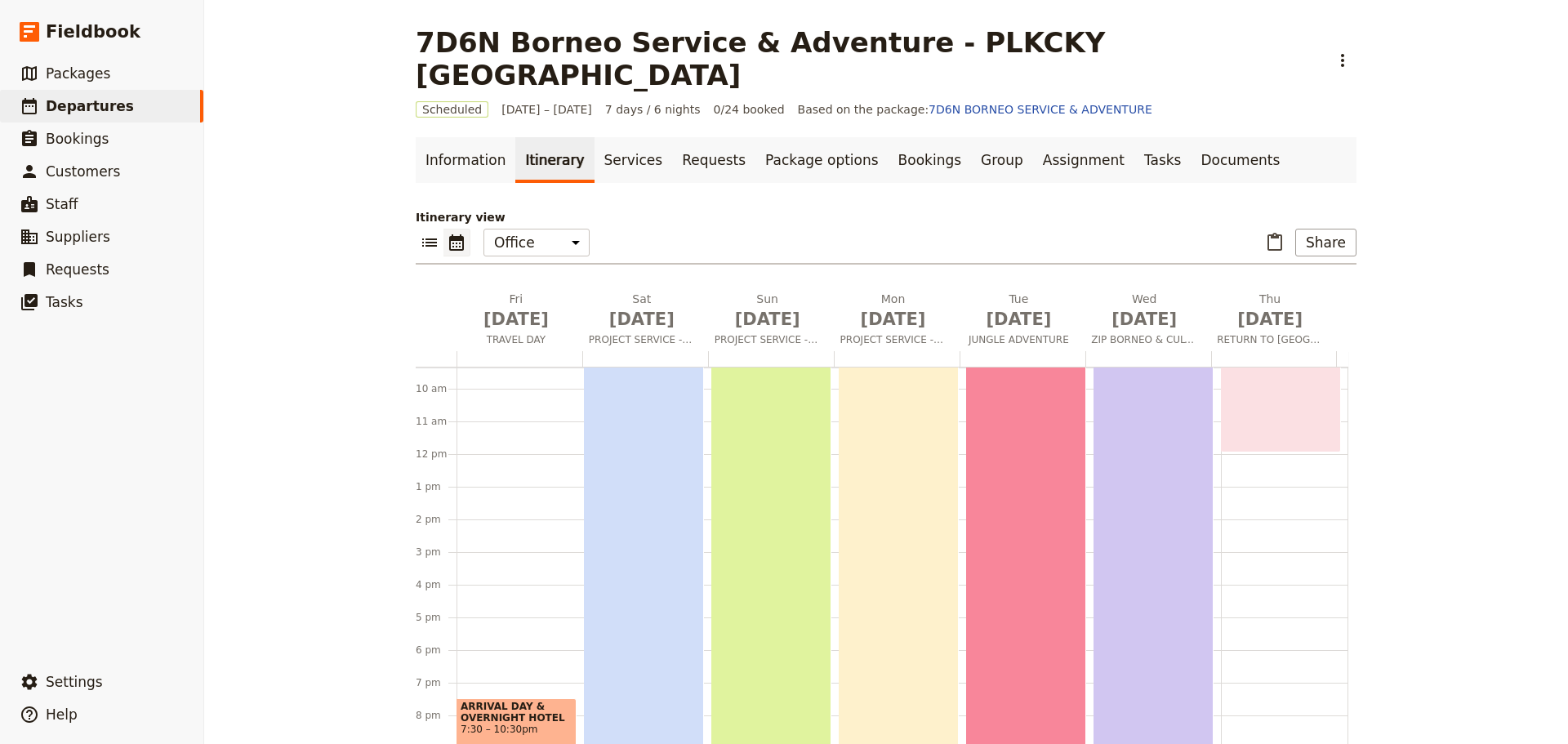
scroll to position [224, 0]
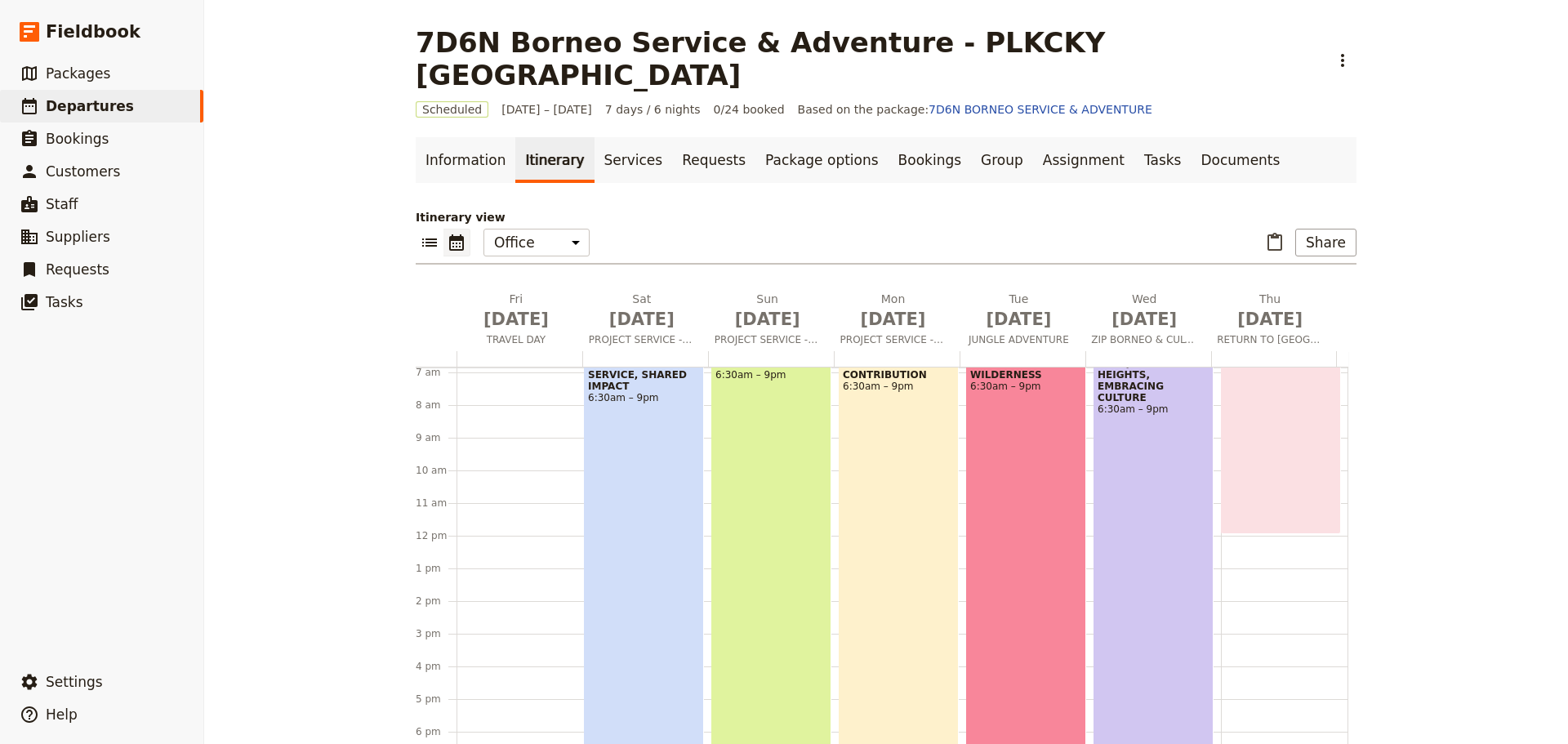
click at [668, 555] on div "PURPOSEFUL SERVICE, SHARED IMPACT 6:30am – 9pm" at bounding box center [643, 592] width 120 height 473
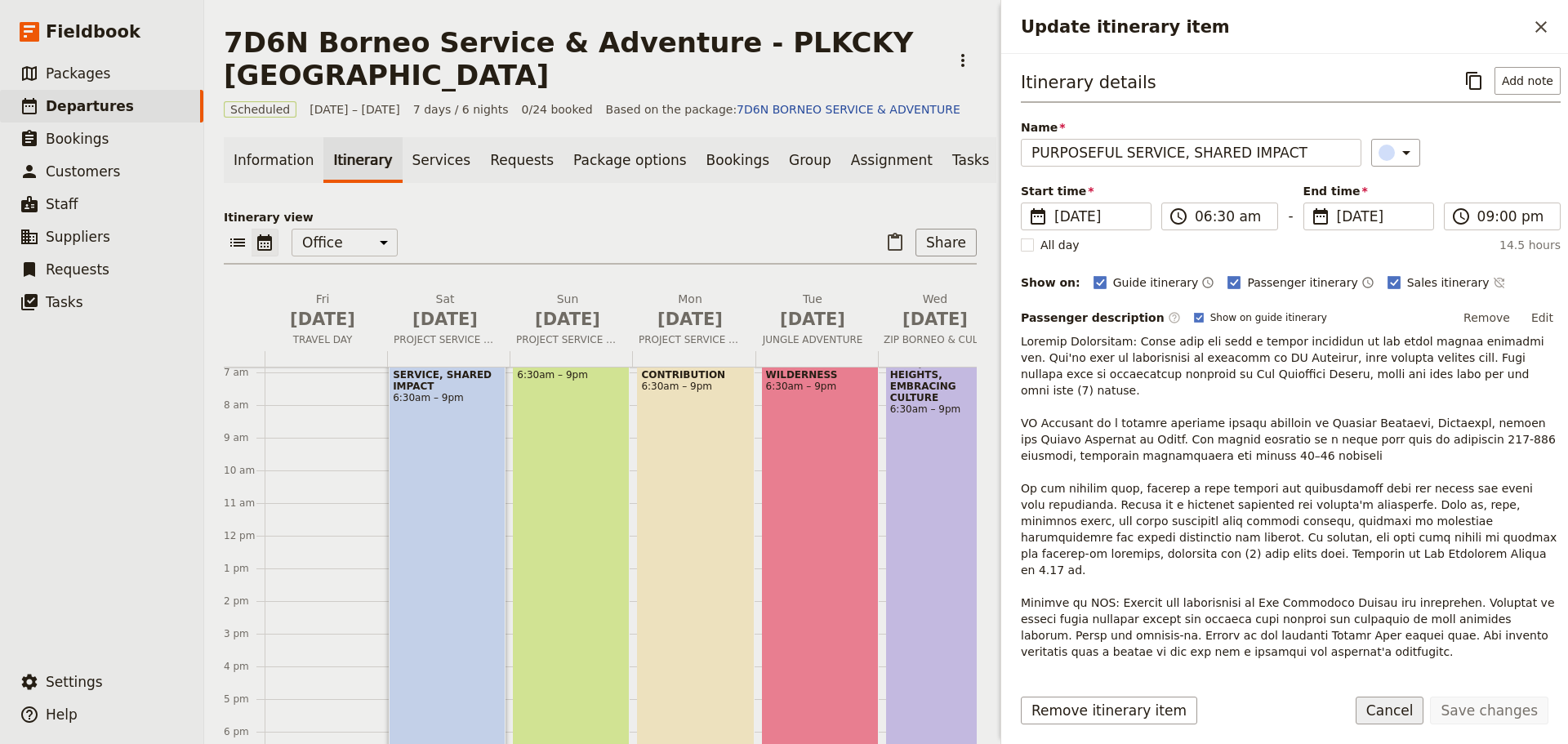
click at [1405, 714] on button "Cancel" at bounding box center [1390, 710] width 68 height 28
